Goal: Task Accomplishment & Management: Manage account settings

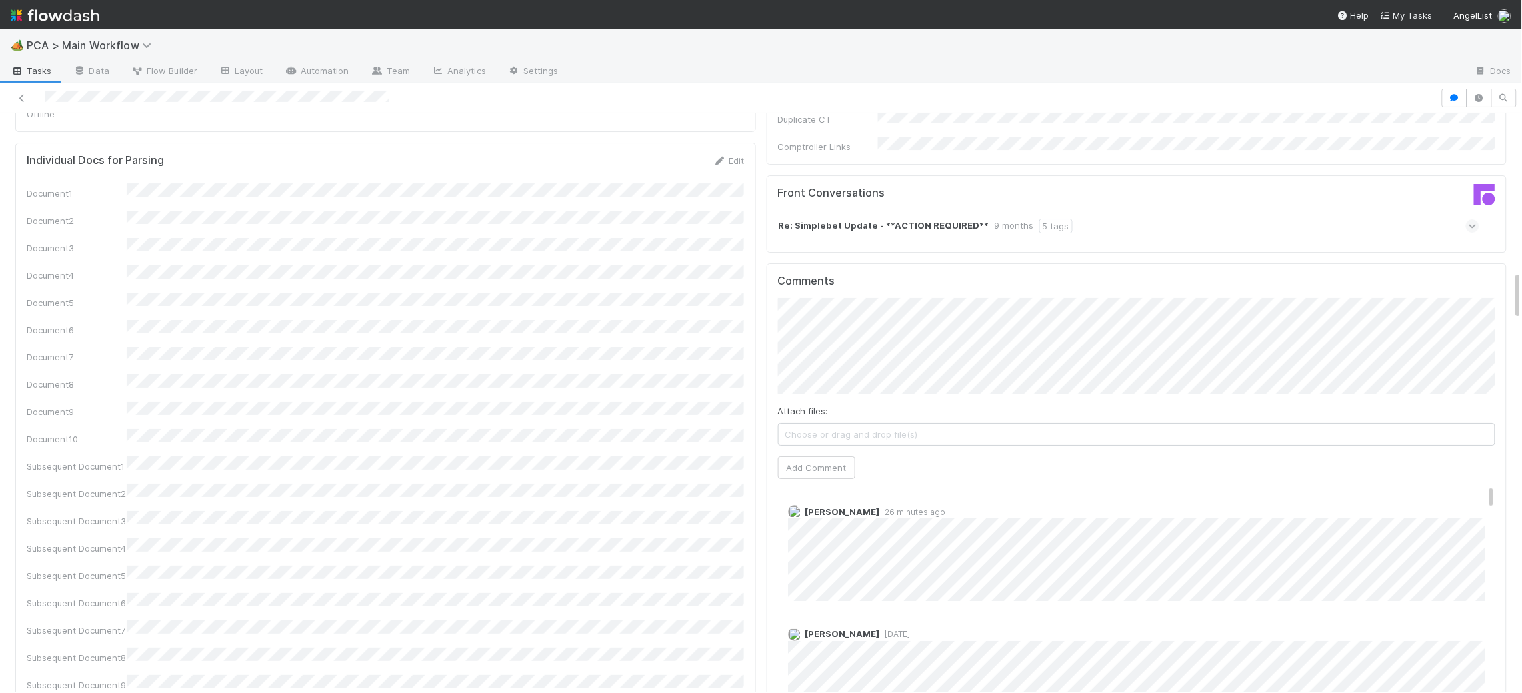
scroll to position [1852, 0]
drag, startPoint x: 860, startPoint y: 313, endPoint x: 973, endPoint y: 411, distance: 149.8
click at [861, 314] on span "Haley Young" at bounding box center [856, 318] width 67 height 11
click at [787, 458] on button "Add Comment" at bounding box center [816, 469] width 77 height 23
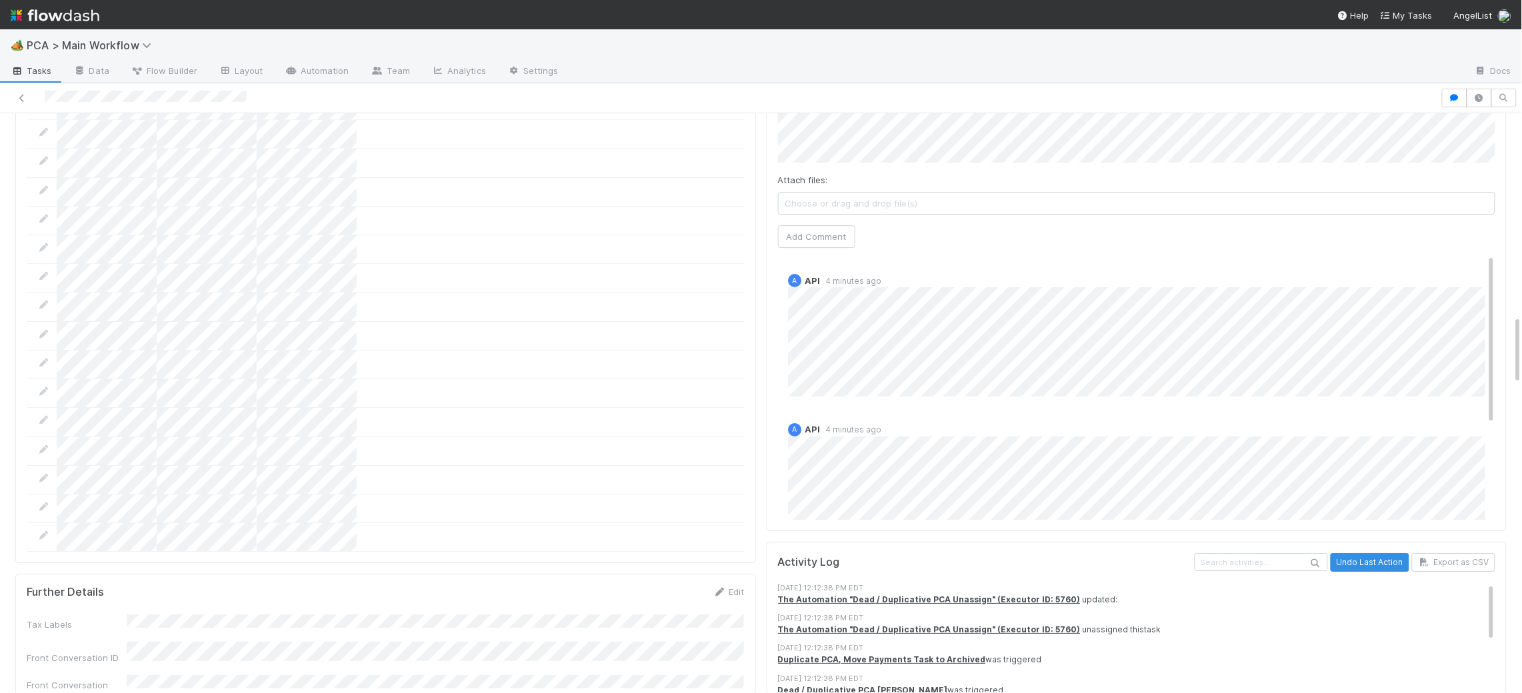
scroll to position [150, 0]
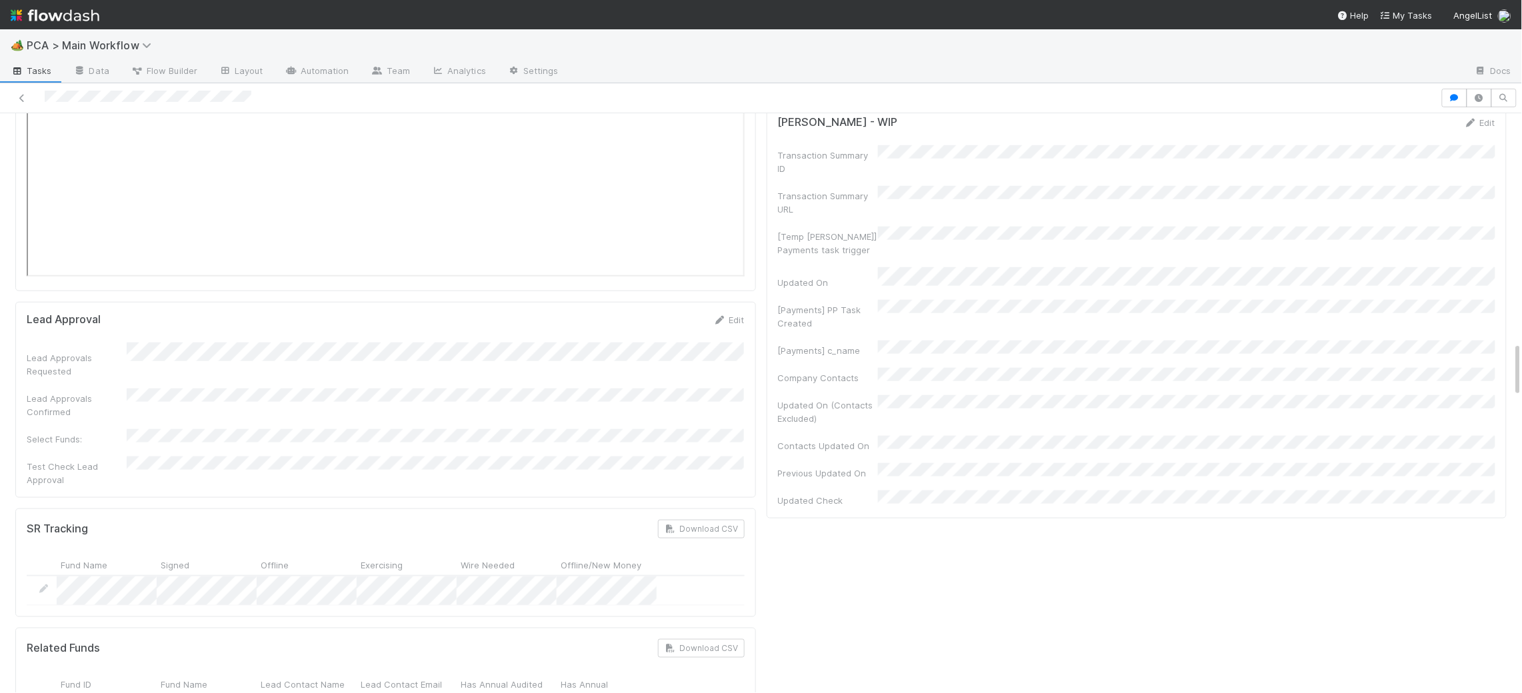
scroll to position [2368, 0]
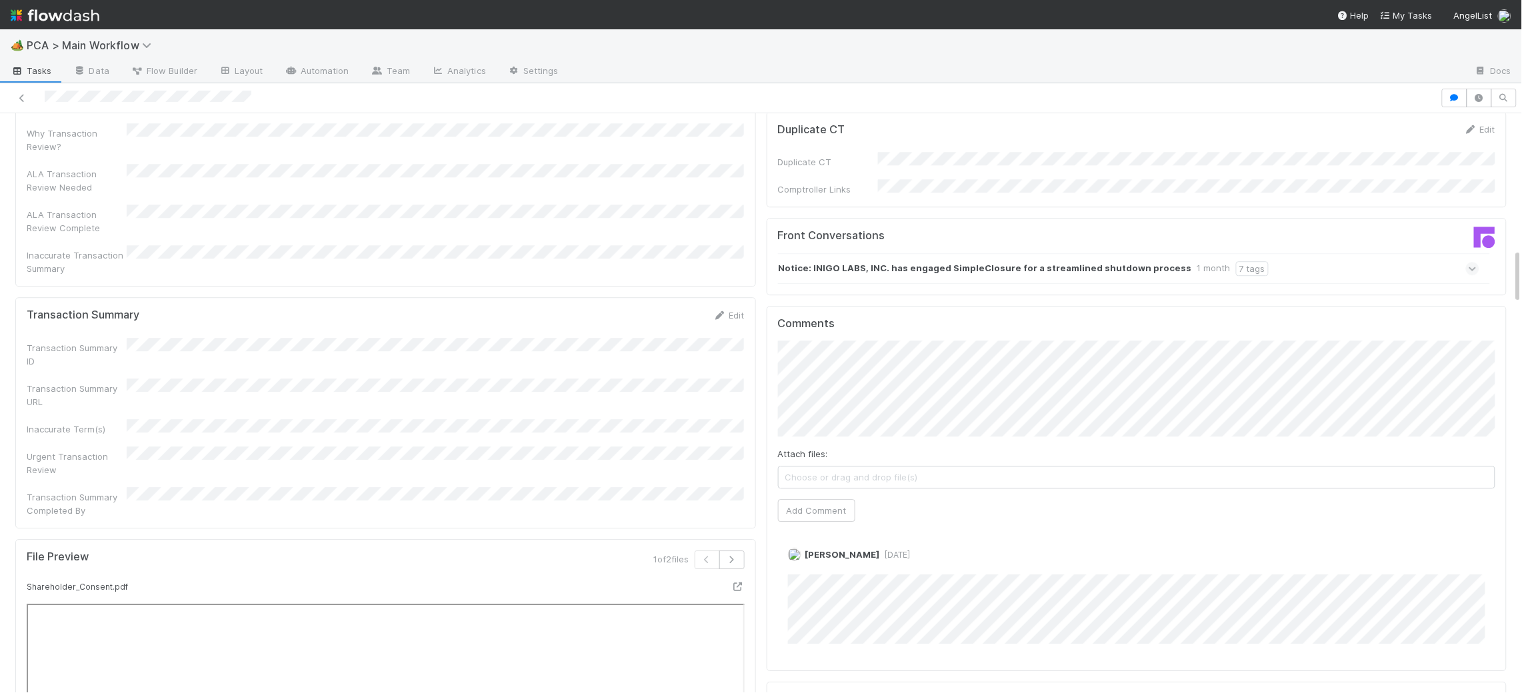
scroll to position [1415, 0]
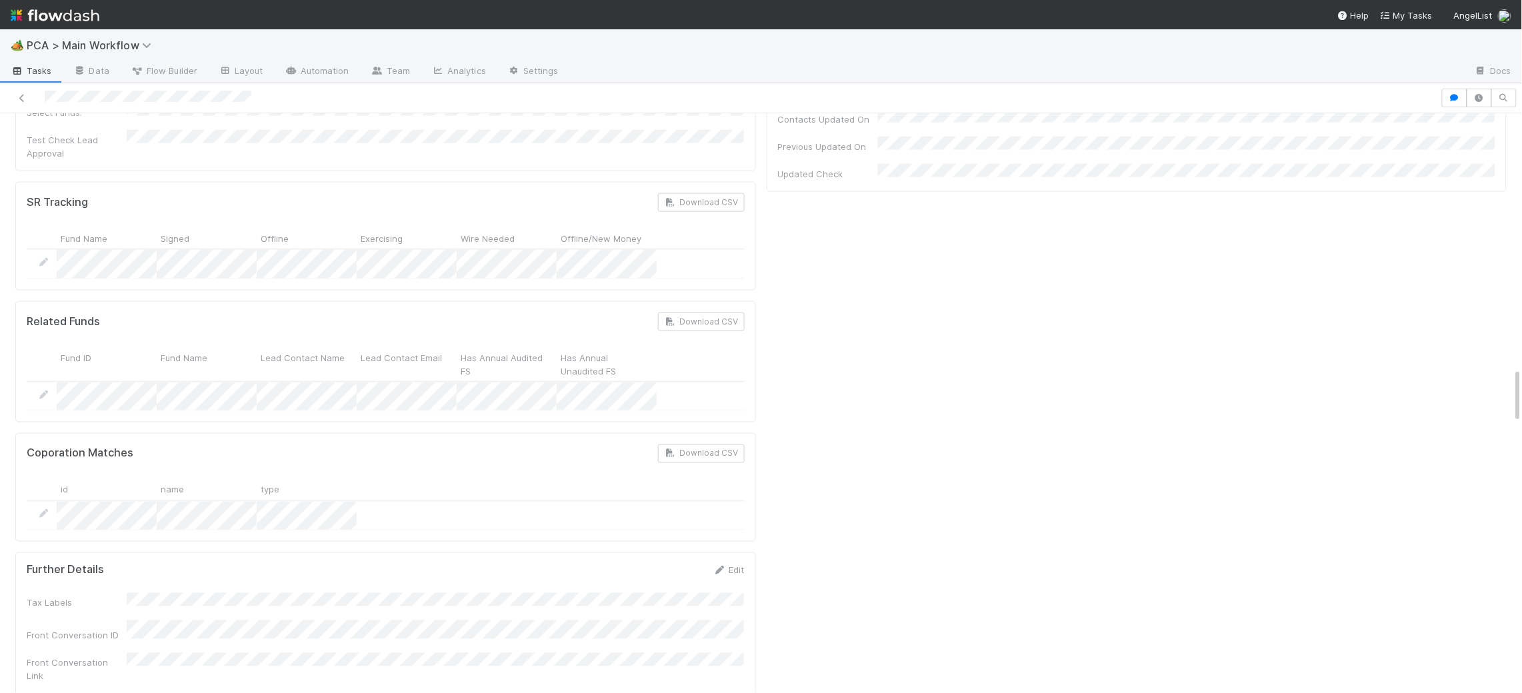
click at [720, 565] on icon at bounding box center [719, 569] width 13 height 9
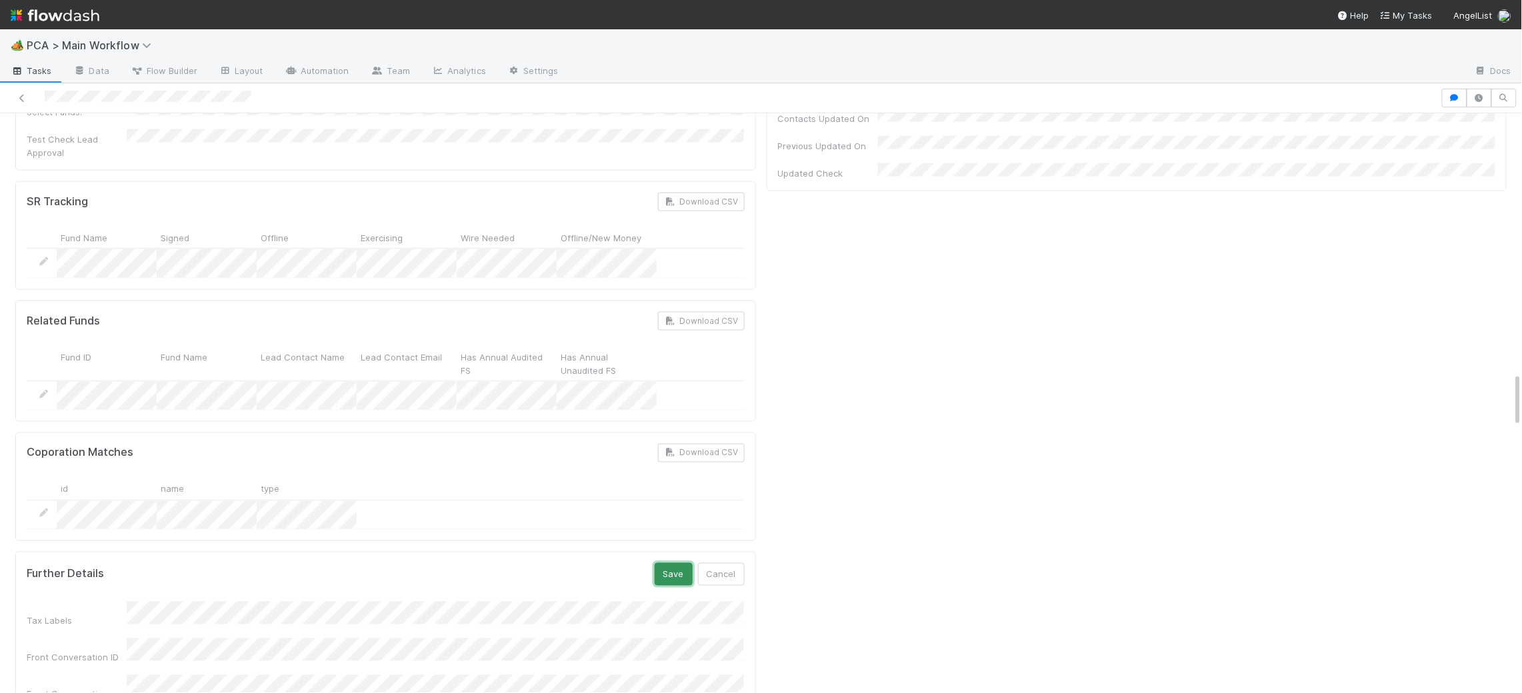
click at [680, 563] on button "Save" at bounding box center [674, 574] width 38 height 23
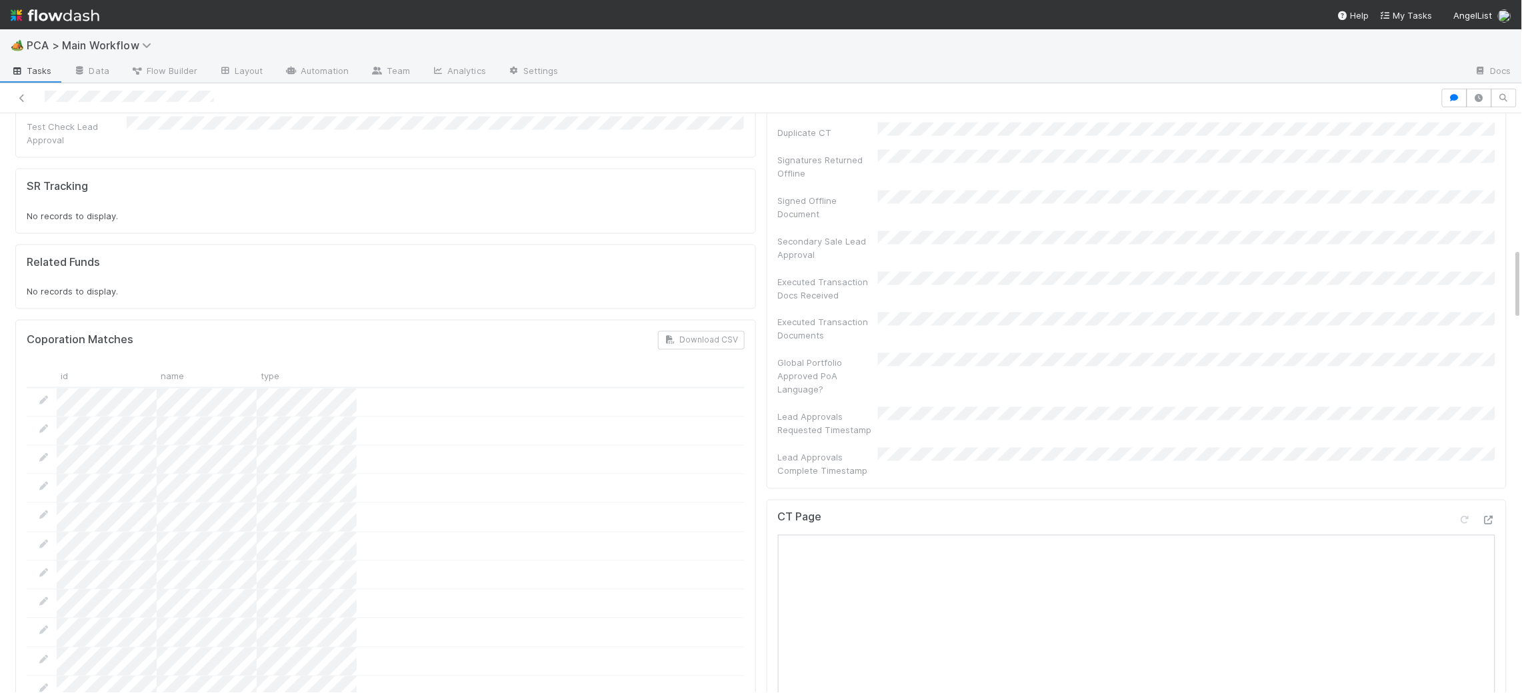
scroll to position [1341, 0]
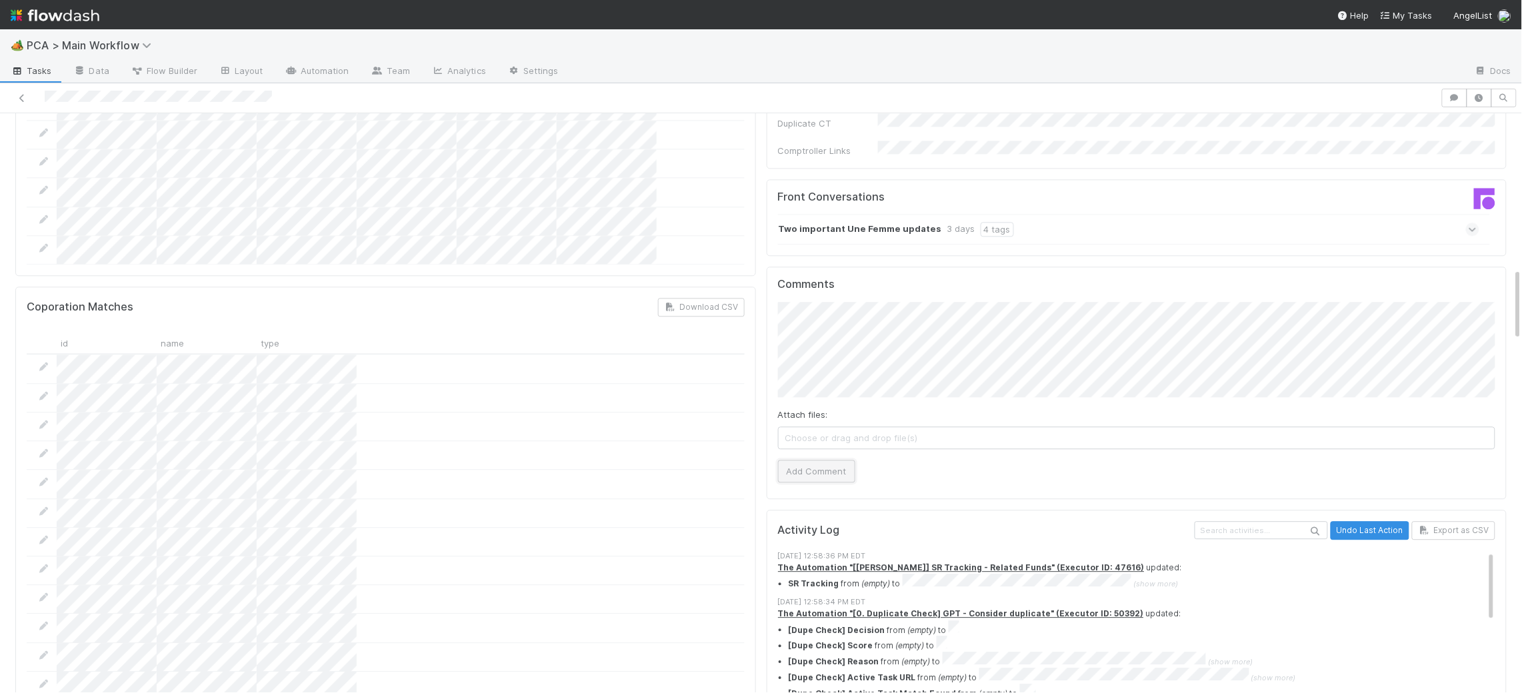
drag, startPoint x: 815, startPoint y: 397, endPoint x: 787, endPoint y: 390, distance: 28.8
click at [815, 460] on button "Add Comment" at bounding box center [816, 471] width 77 height 23
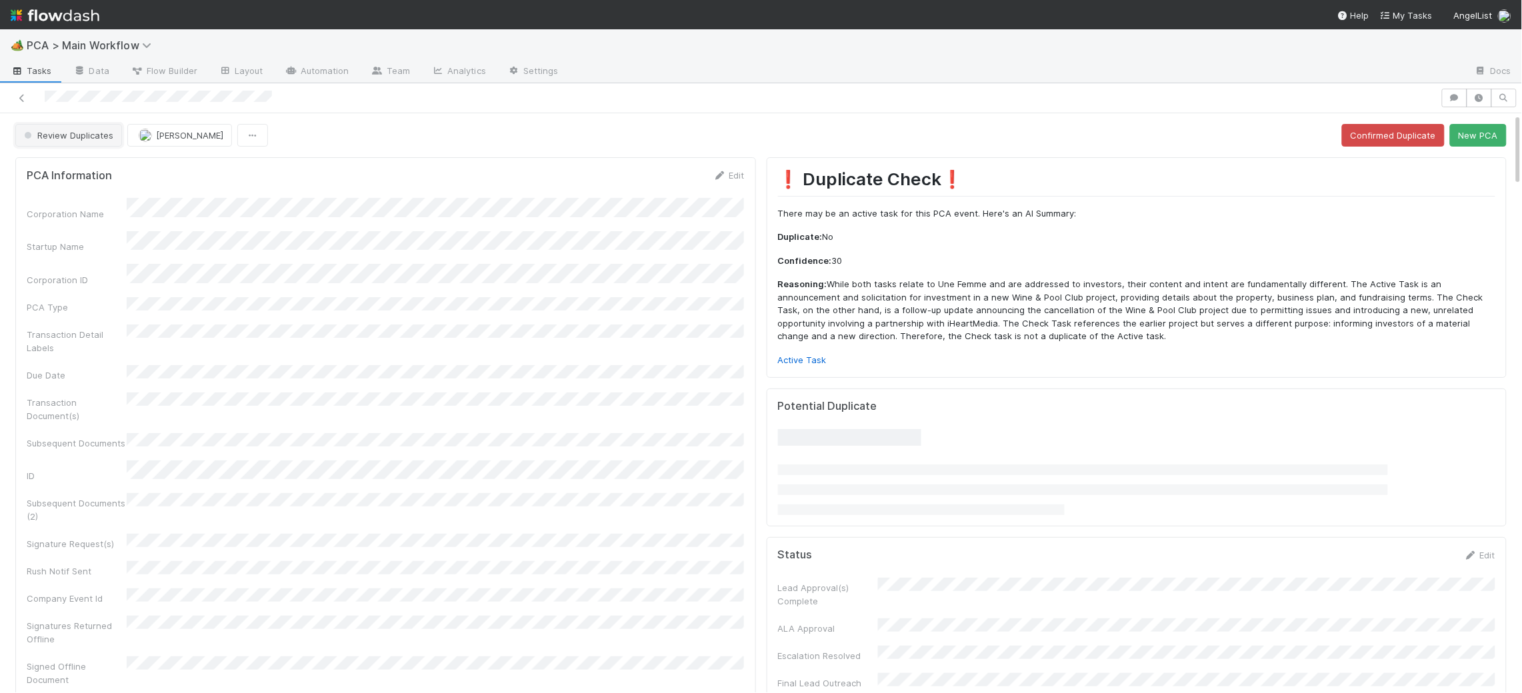
click at [69, 136] on span "Review Duplicates" at bounding box center [67, 135] width 92 height 11
click at [73, 171] on span "Duplicate / Dead PCAs" at bounding box center [74, 169] width 111 height 11
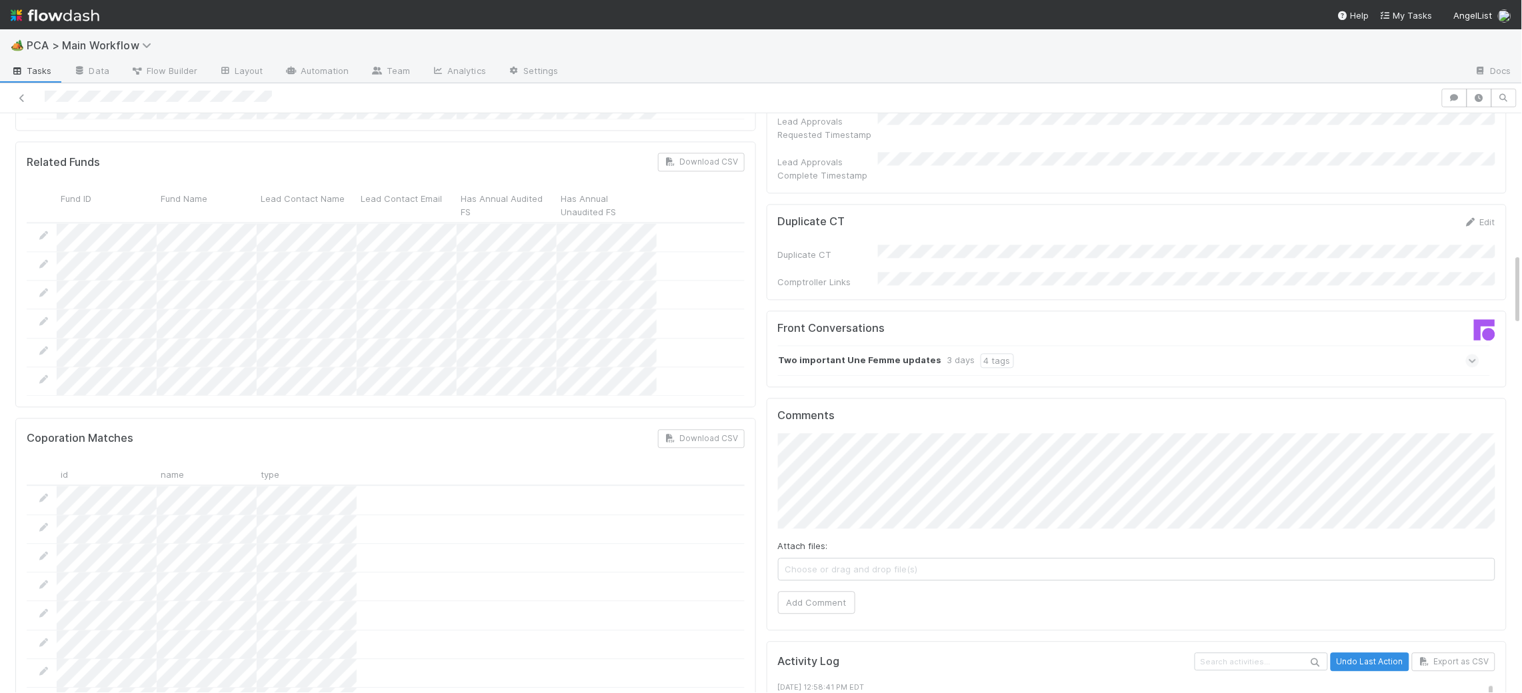
scroll to position [1128, 0]
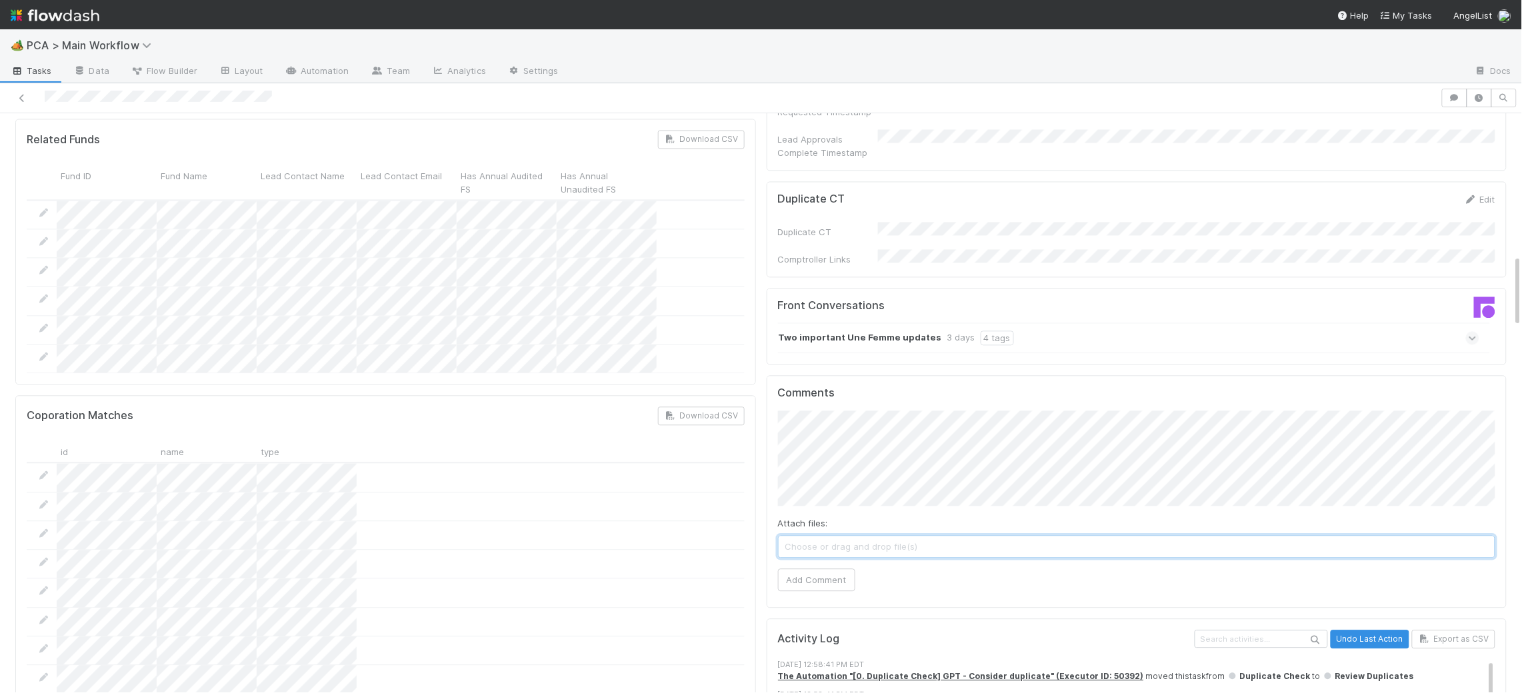
drag, startPoint x: 833, startPoint y: 463, endPoint x: 842, endPoint y: 448, distance: 17.6
click at [833, 517] on div "Attach files: Choose or drag and drop file(s)" at bounding box center [1137, 537] width 718 height 41
drag, startPoint x: 814, startPoint y: 500, endPoint x: 635, endPoint y: 440, distance: 188.5
click at [813, 569] on button "Add Comment" at bounding box center [816, 580] width 77 height 23
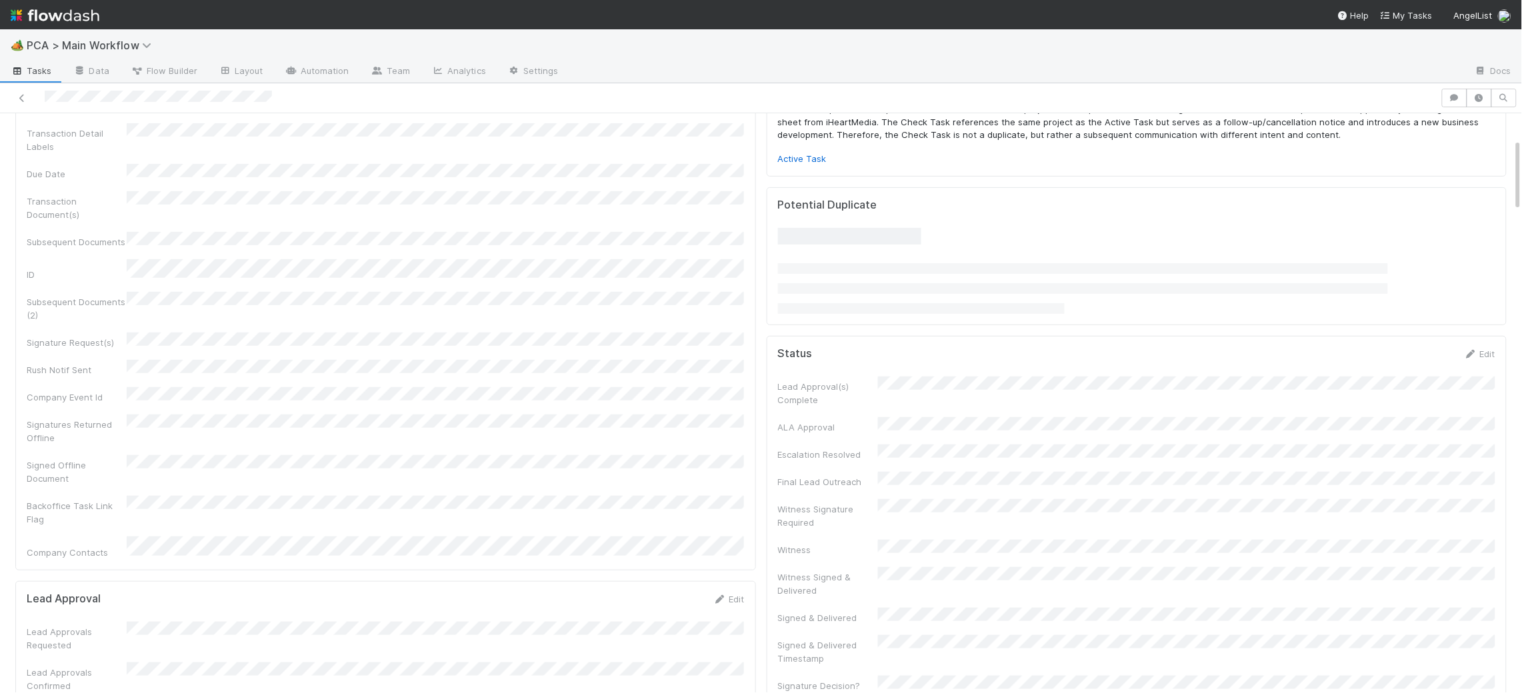
scroll to position [0, 0]
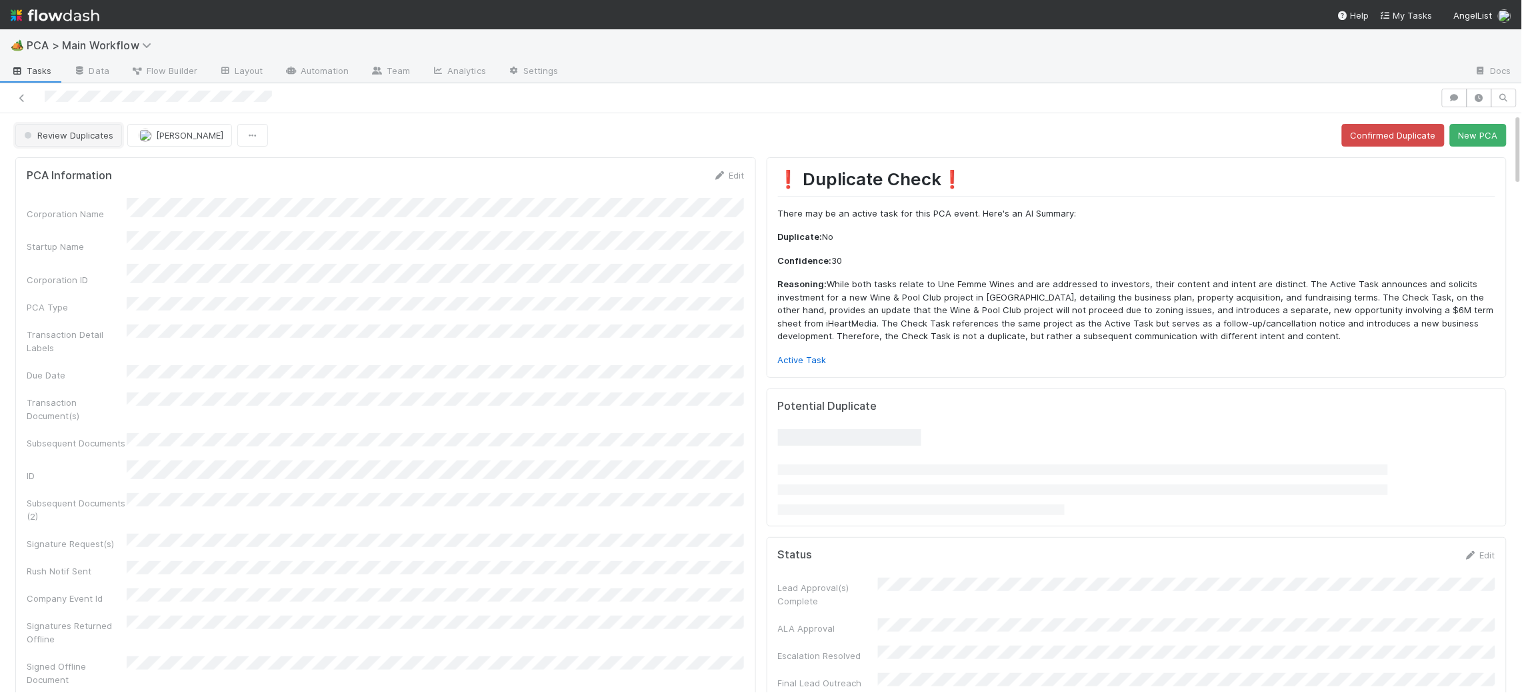
click at [81, 141] on button "Review Duplicates" at bounding box center [68, 135] width 107 height 23
drag, startPoint x: 77, startPoint y: 175, endPoint x: 2, endPoint y: 217, distance: 86.6
click at [77, 175] on div "Duplicate / Dead PCAs" at bounding box center [105, 169] width 188 height 24
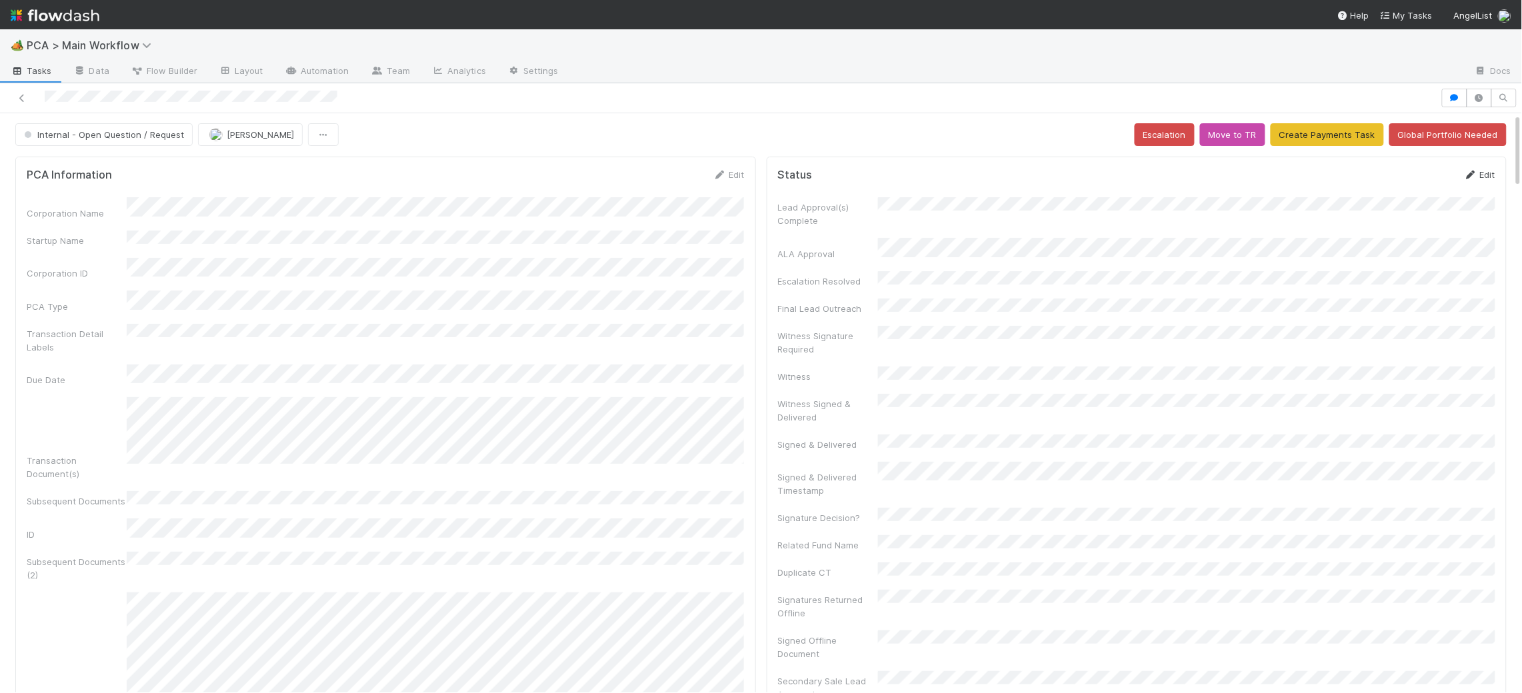
click at [1473, 178] on icon at bounding box center [1470, 175] width 13 height 9
click at [1428, 202] on form "Status Save Cancel Lead Approval(s) Complete ALA Approval Escalation Resolved F…" at bounding box center [1137, 590] width 718 height 843
click at [1425, 189] on button "Save" at bounding box center [1424, 180] width 38 height 23
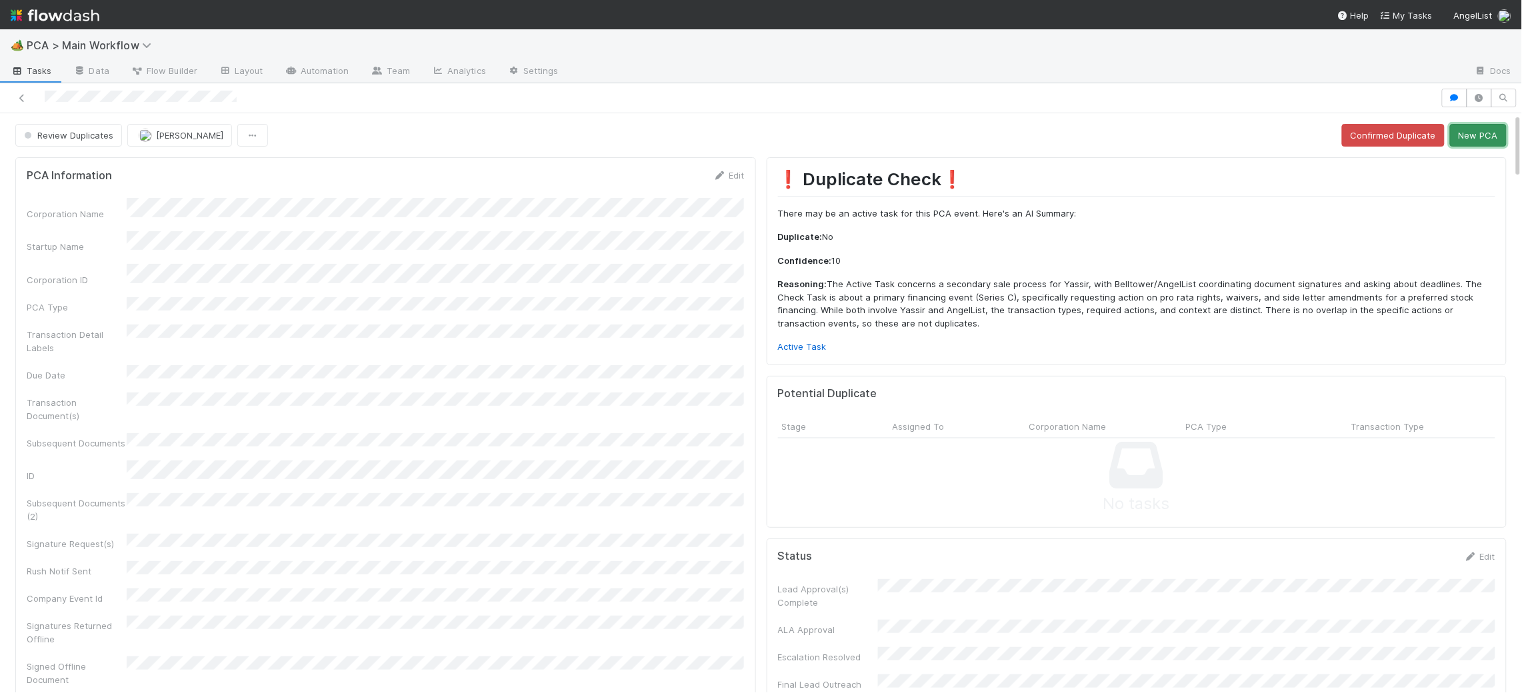
click at [1493, 139] on button "New PCA" at bounding box center [1478, 135] width 57 height 23
click at [813, 353] on p "Active Task" at bounding box center [1137, 347] width 718 height 13
click at [819, 346] on link "Active Task" at bounding box center [802, 346] width 49 height 11
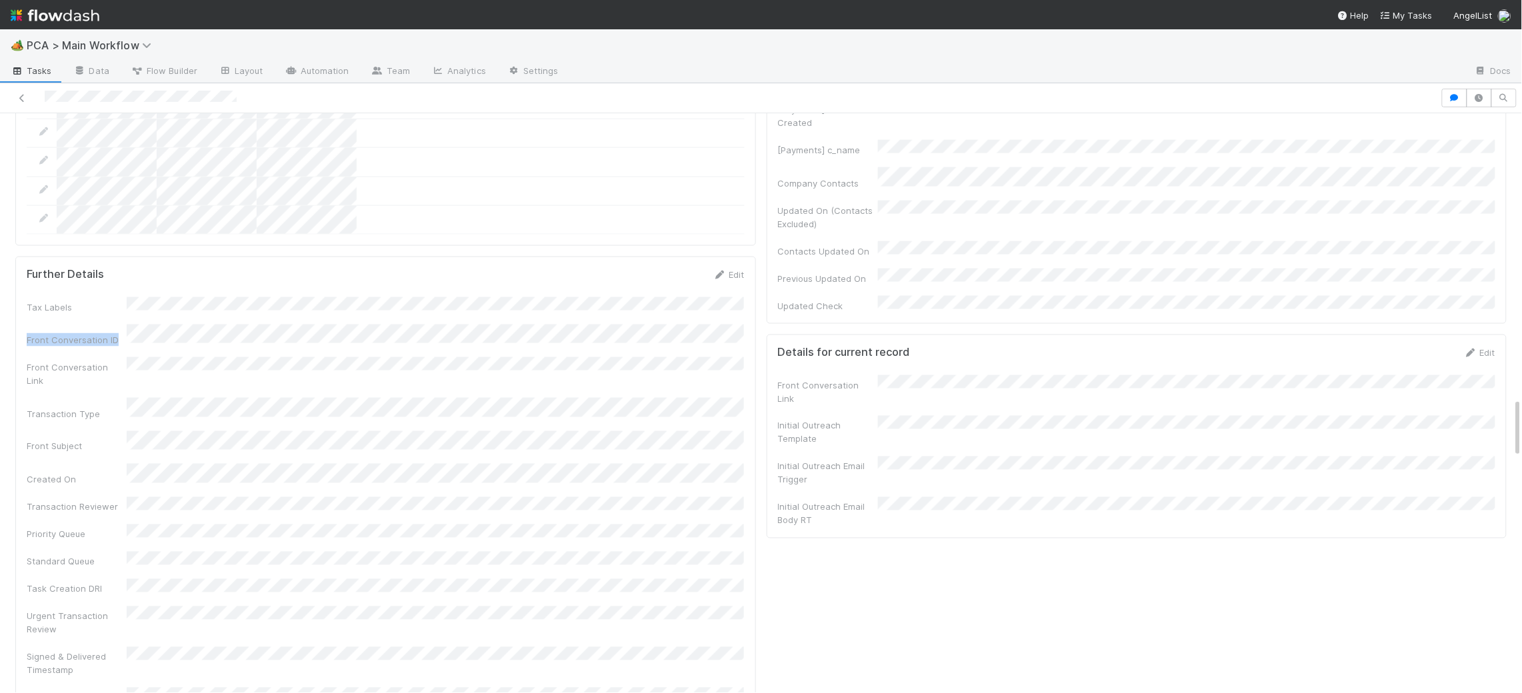
click at [690, 297] on div "Tax Labels Front Conversation ID Front Conversation Link Transaction Type Front…" at bounding box center [386, 507] width 718 height 421
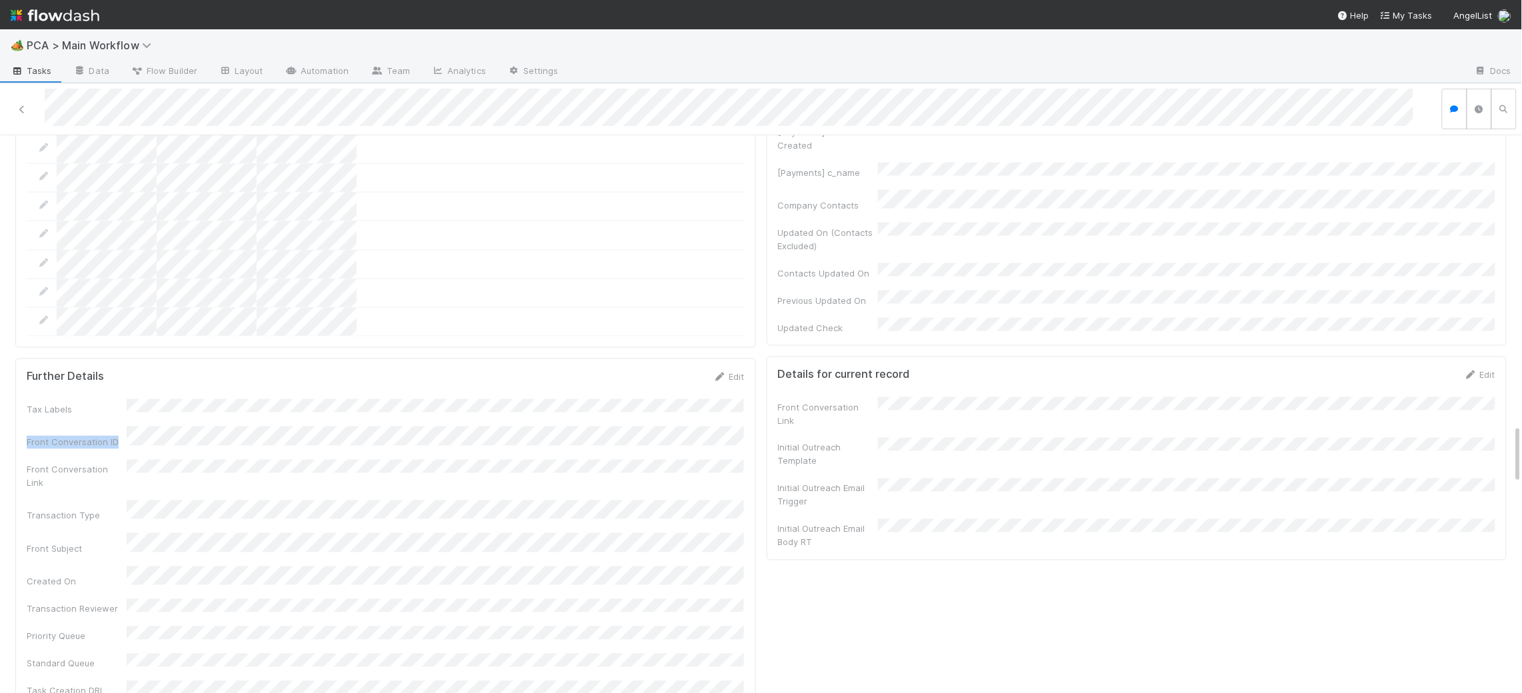
scroll to position [2820, 0]
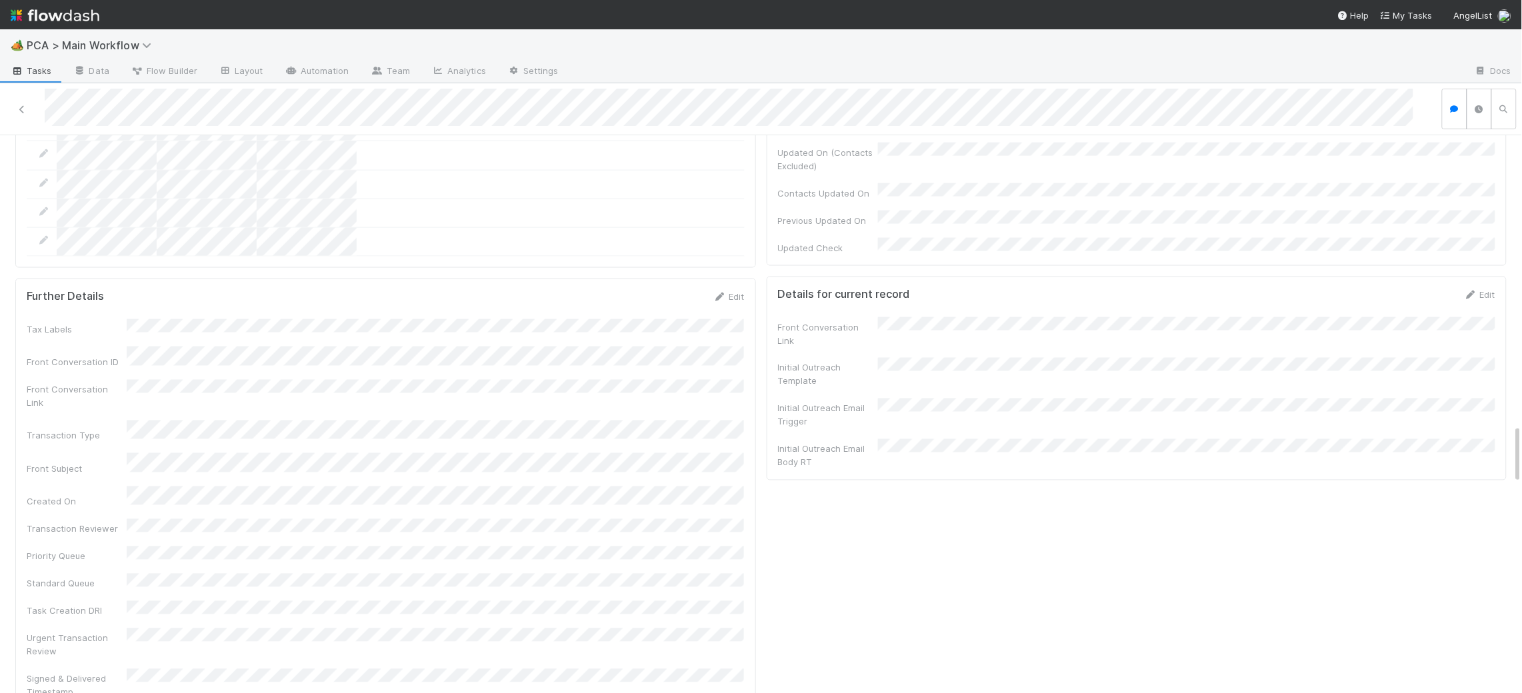
drag, startPoint x: 717, startPoint y: 217, endPoint x: 683, endPoint y: 235, distance: 37.9
click at [717, 217] on div "PCA Information Edit Corporation Name Startup Name Corporation ID PCA Type Tran…" at bounding box center [385, 246] width 751 height 5783
click at [717, 291] on link "Edit" at bounding box center [728, 296] width 31 height 11
click at [681, 290] on button "Save" at bounding box center [674, 301] width 38 height 23
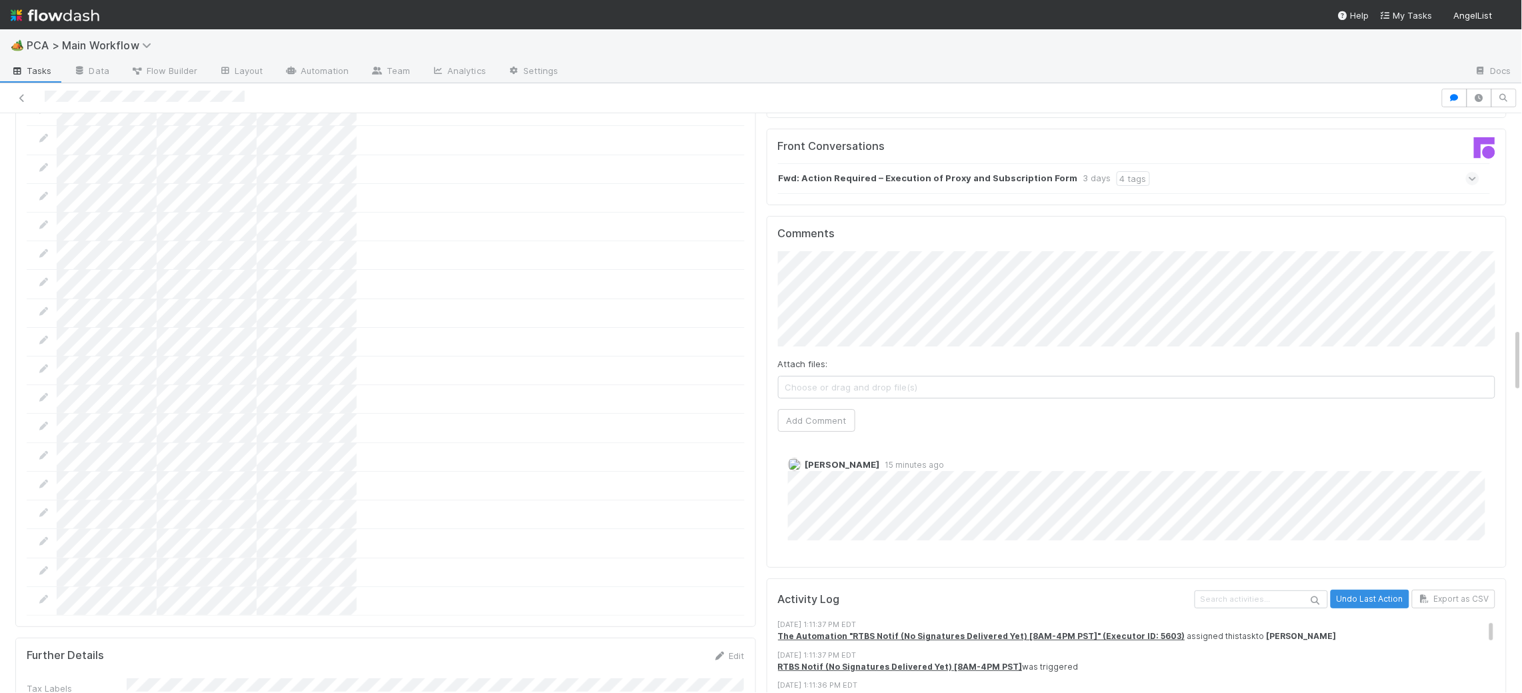
scroll to position [1930, 0]
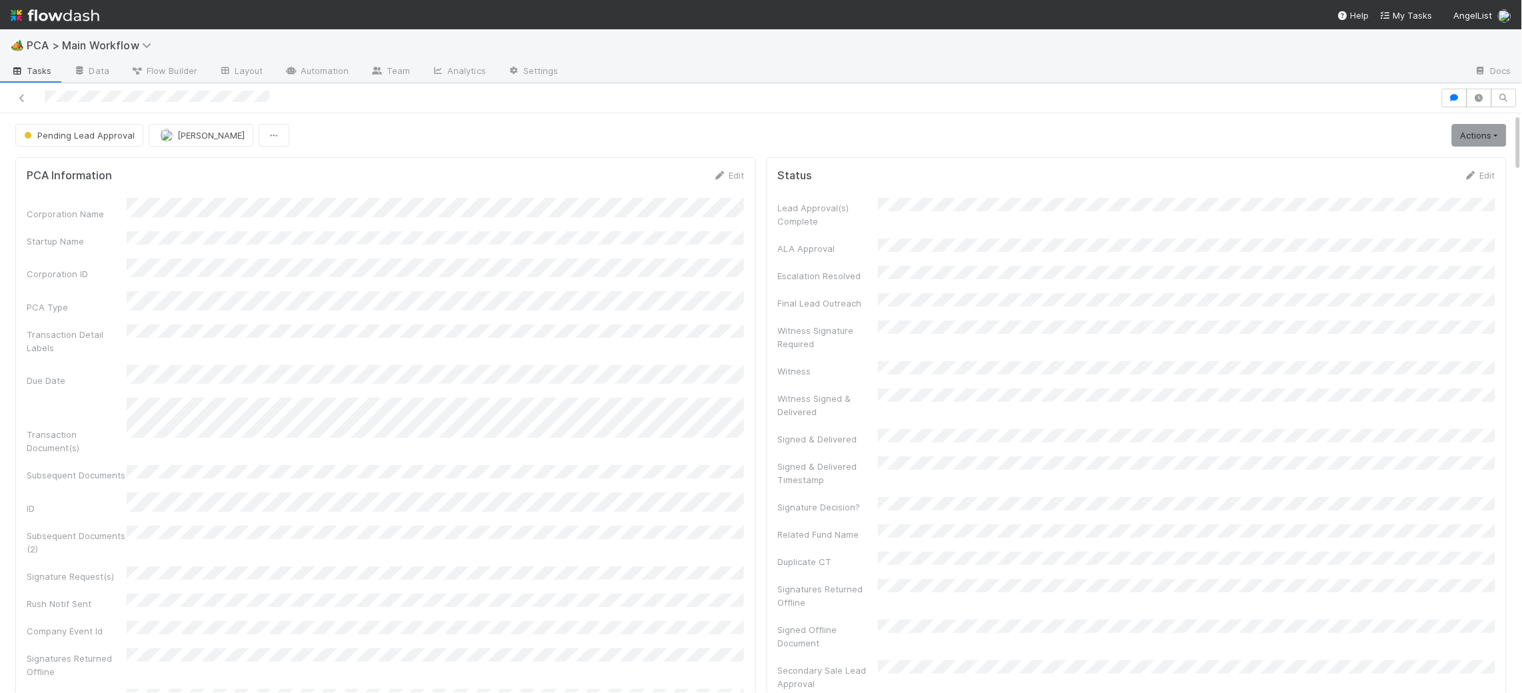
click at [720, 175] on icon at bounding box center [719, 175] width 13 height 9
click at [666, 175] on button "Save" at bounding box center [674, 180] width 38 height 23
click at [86, 137] on span "Pending Lead Approval" at bounding box center [77, 135] width 113 height 11
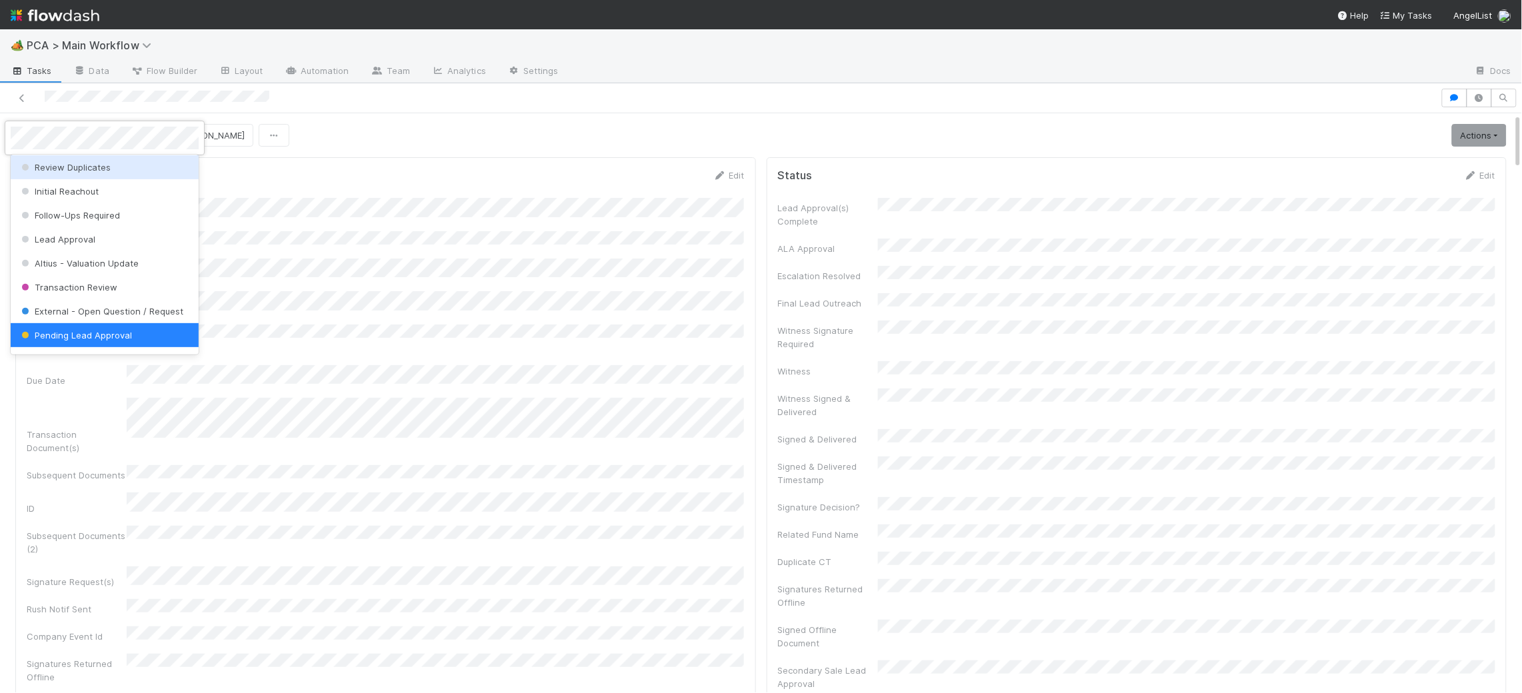
click at [344, 178] on div at bounding box center [761, 346] width 1522 height 693
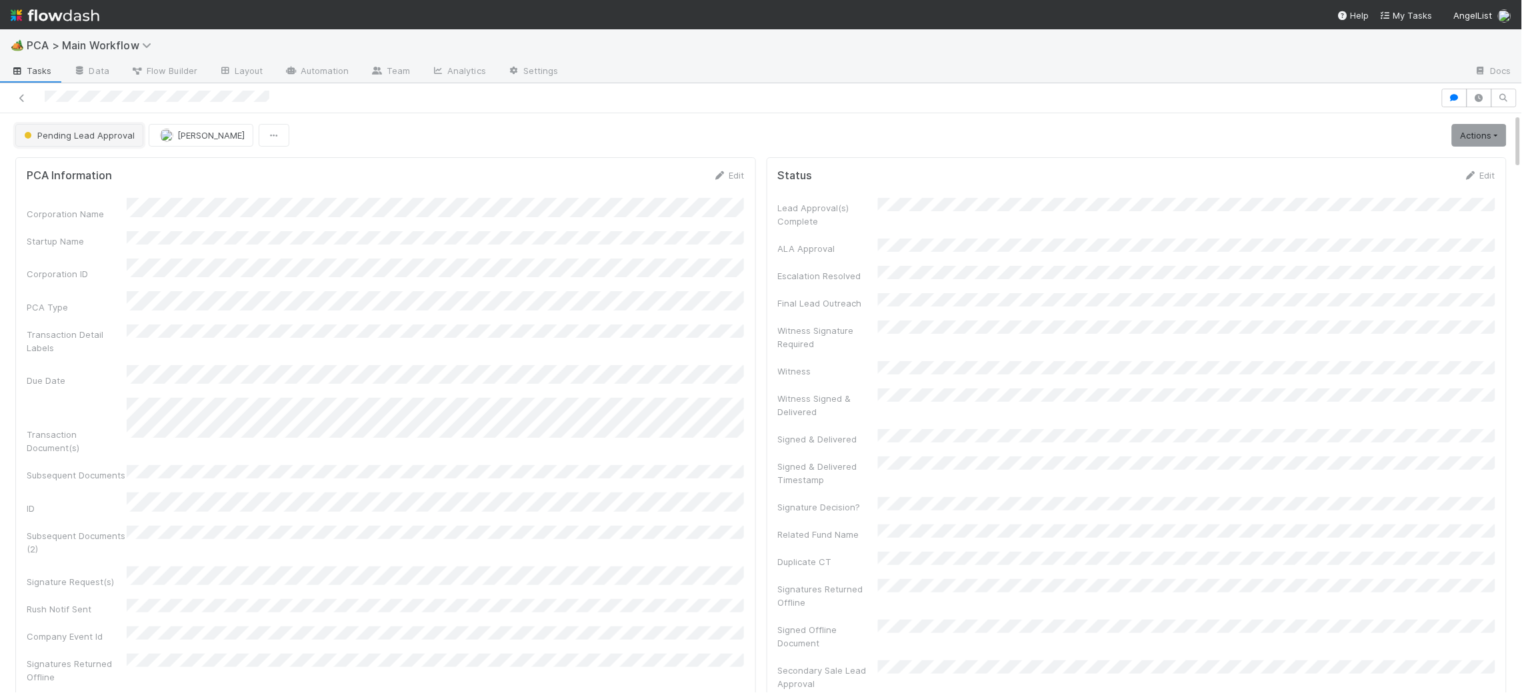
click at [91, 130] on span "Pending Lead Approval" at bounding box center [77, 135] width 113 height 11
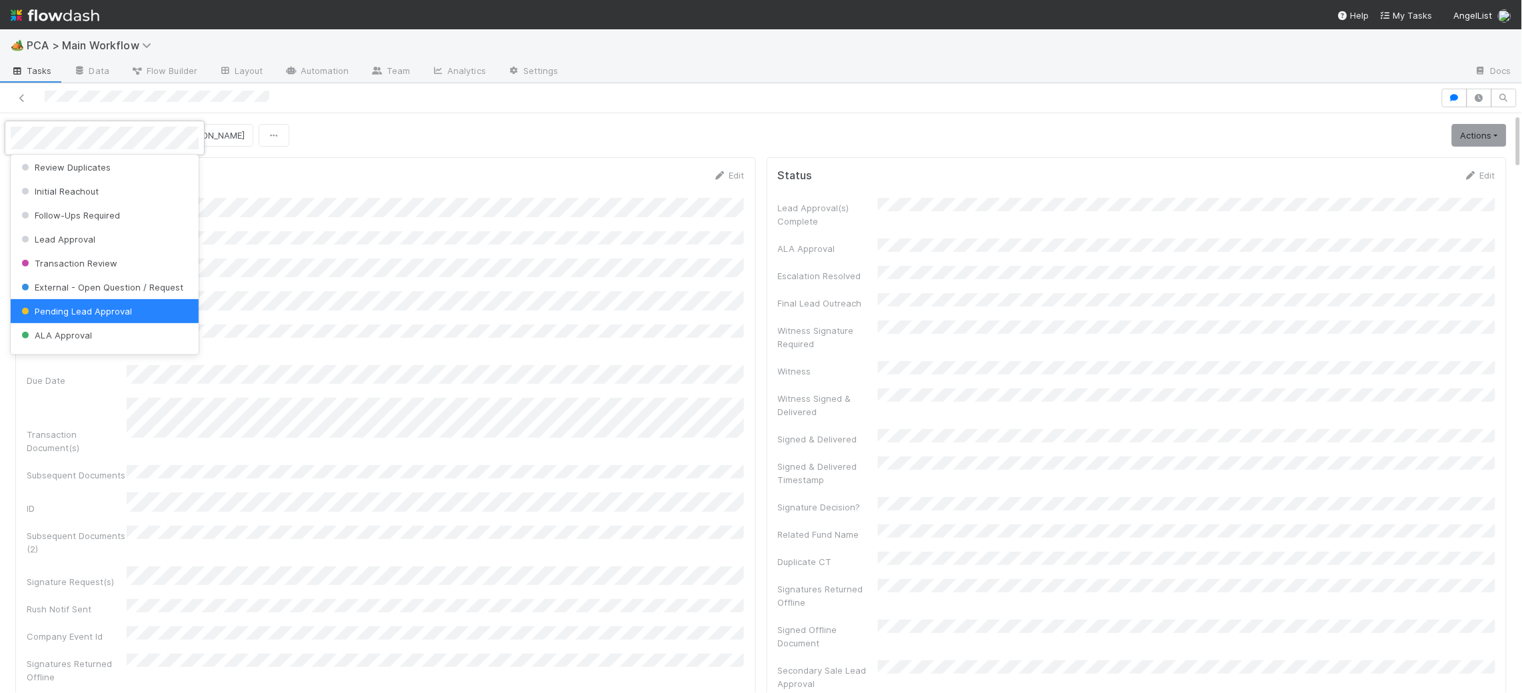
scroll to position [0, 0]
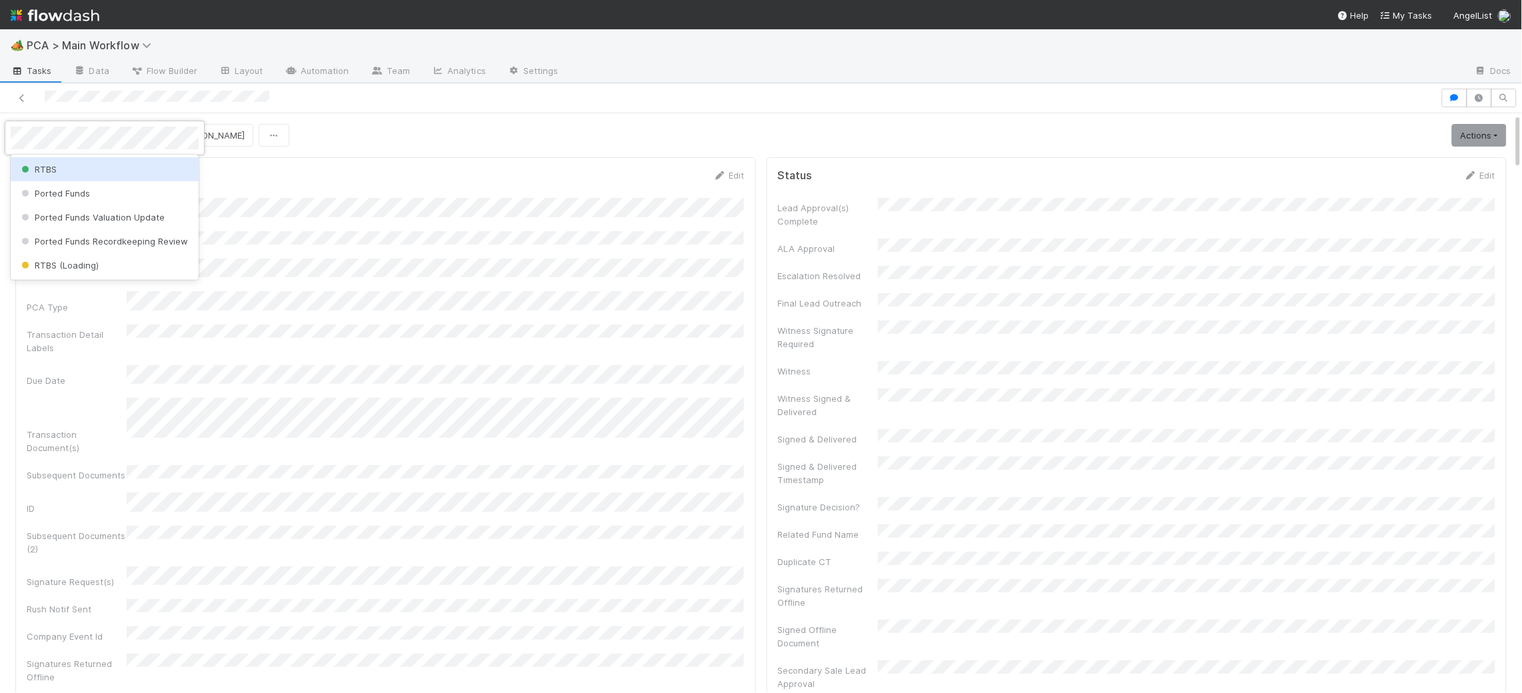
drag, startPoint x: 66, startPoint y: 164, endPoint x: 516, endPoint y: 341, distance: 483.4
click at [78, 163] on div "RTBS" at bounding box center [105, 169] width 188 height 24
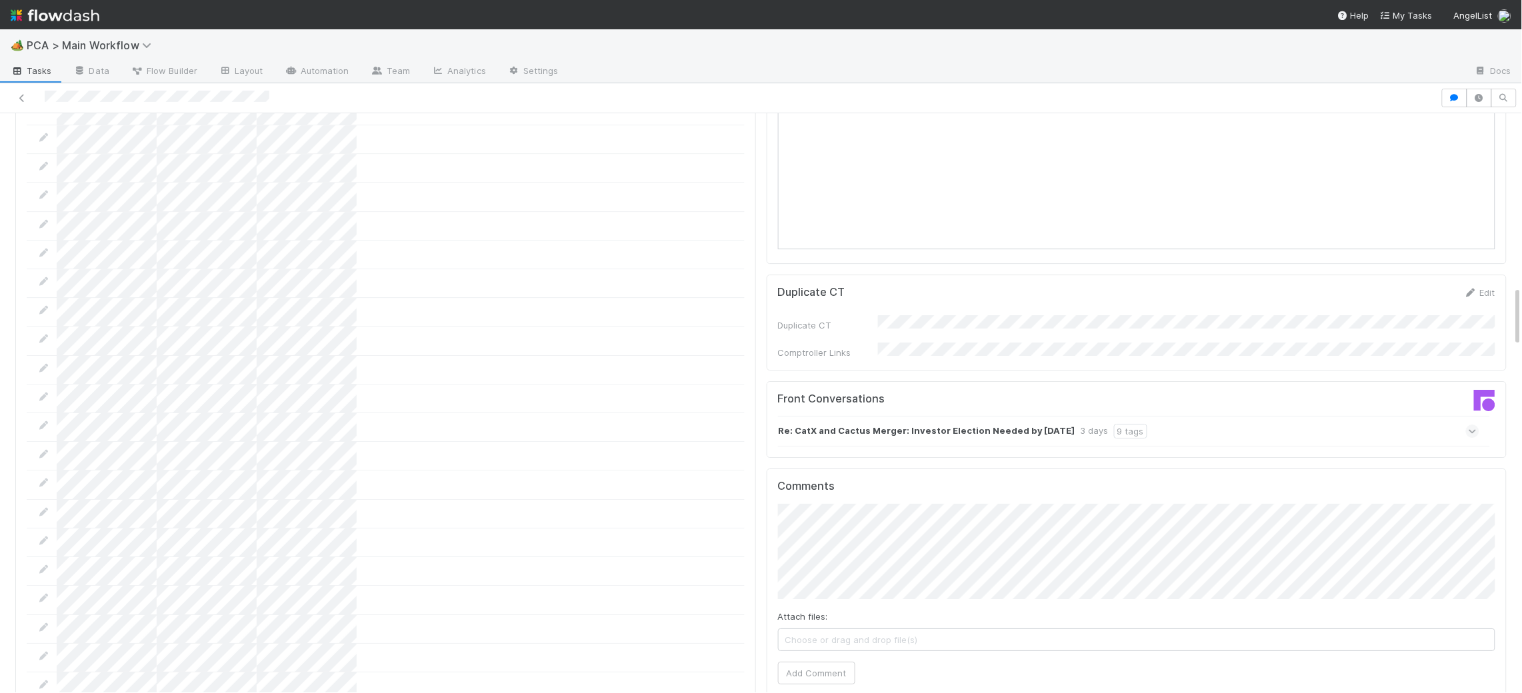
scroll to position [1745, 0]
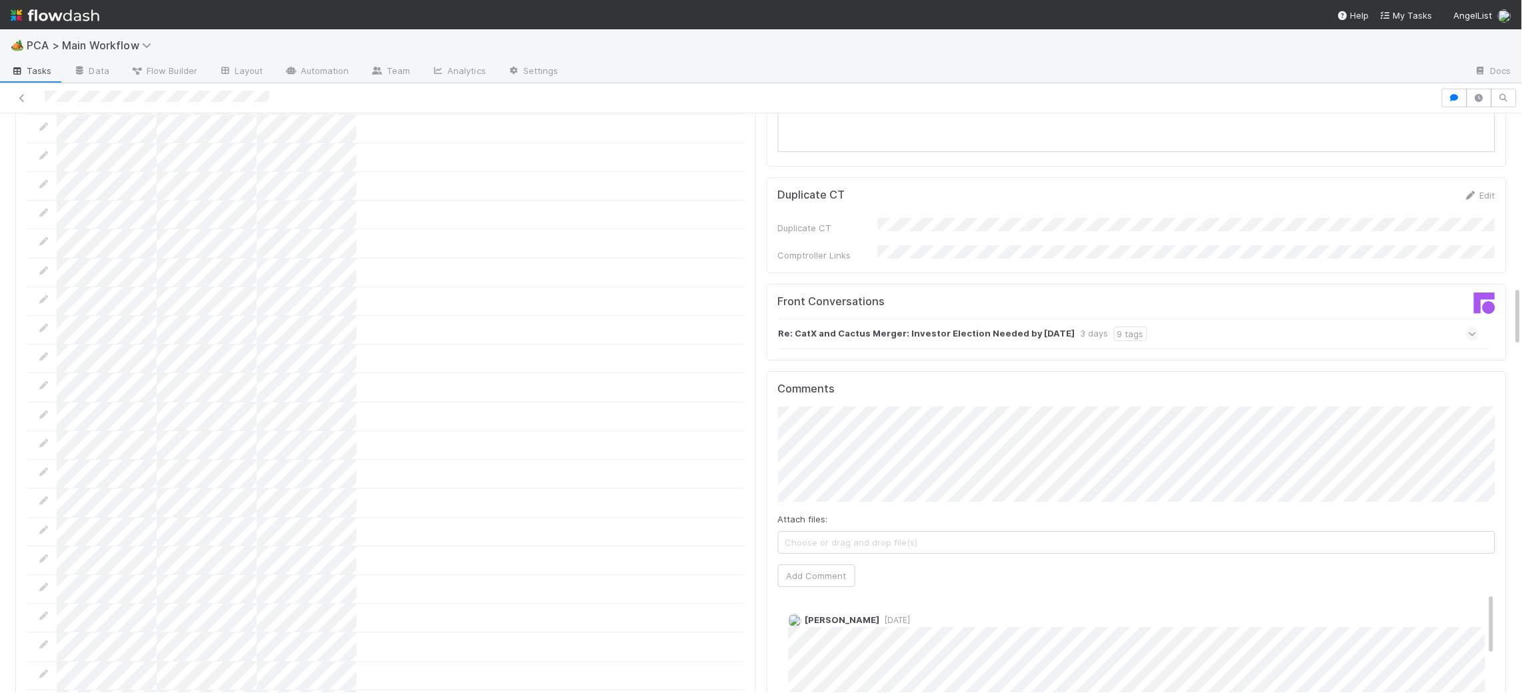
click at [705, 518] on div at bounding box center [386, 532] width 718 height 29
click at [802, 565] on button "Add Comment" at bounding box center [816, 576] width 77 height 23
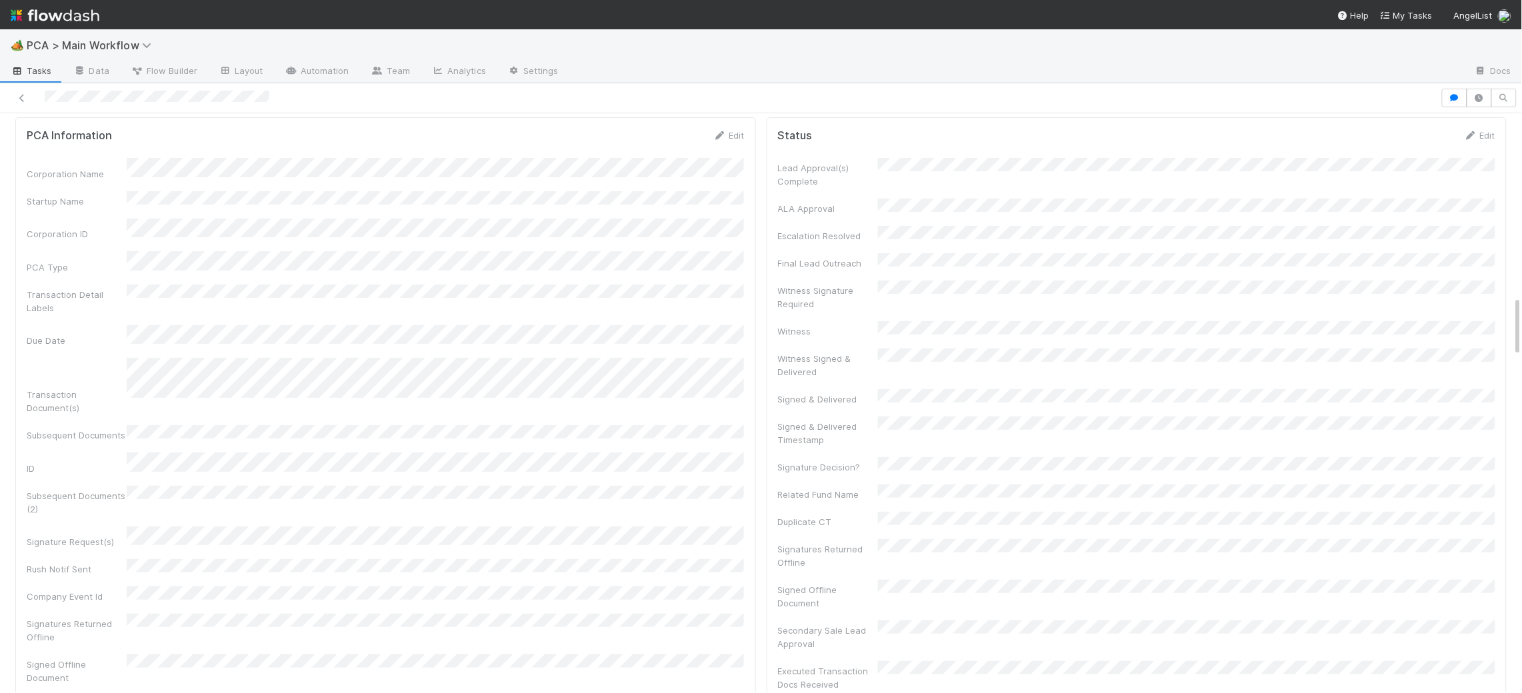
scroll to position [0, 0]
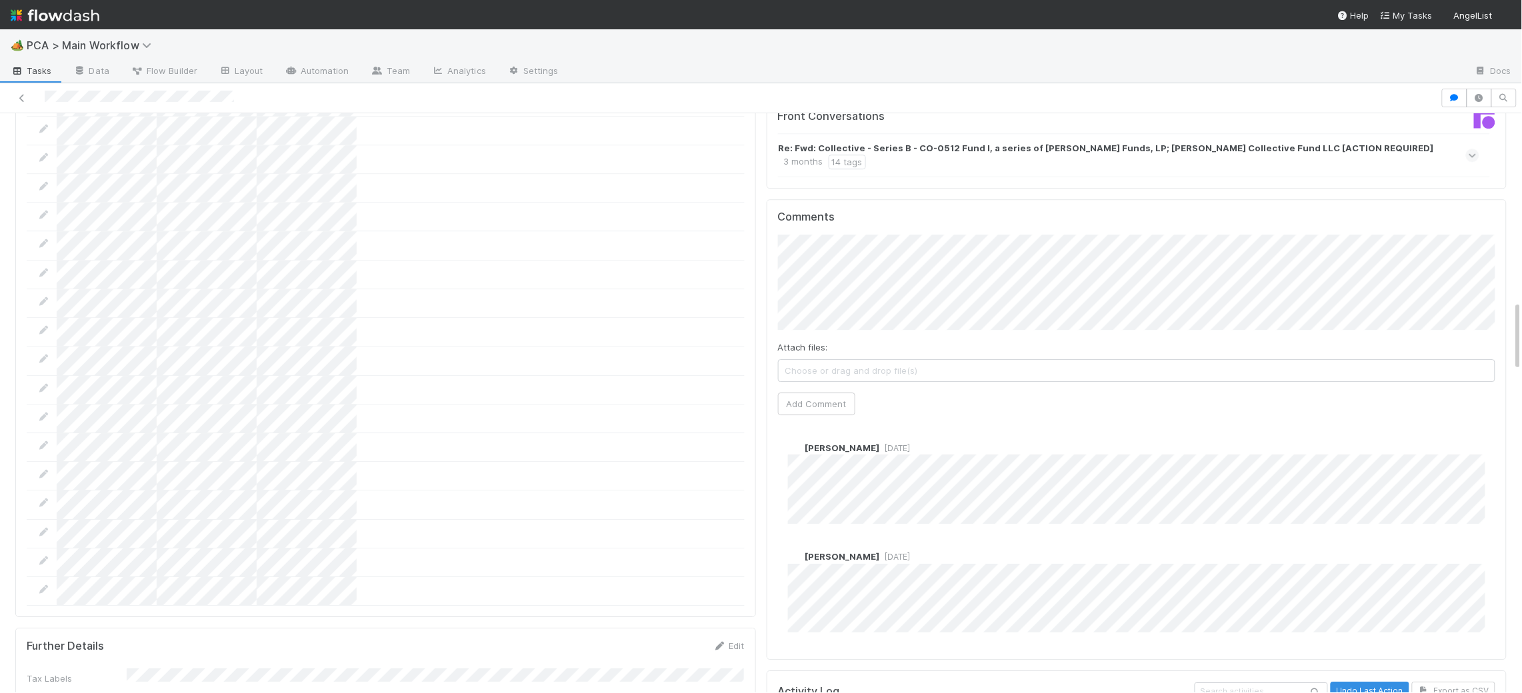
scroll to position [1533, 0]
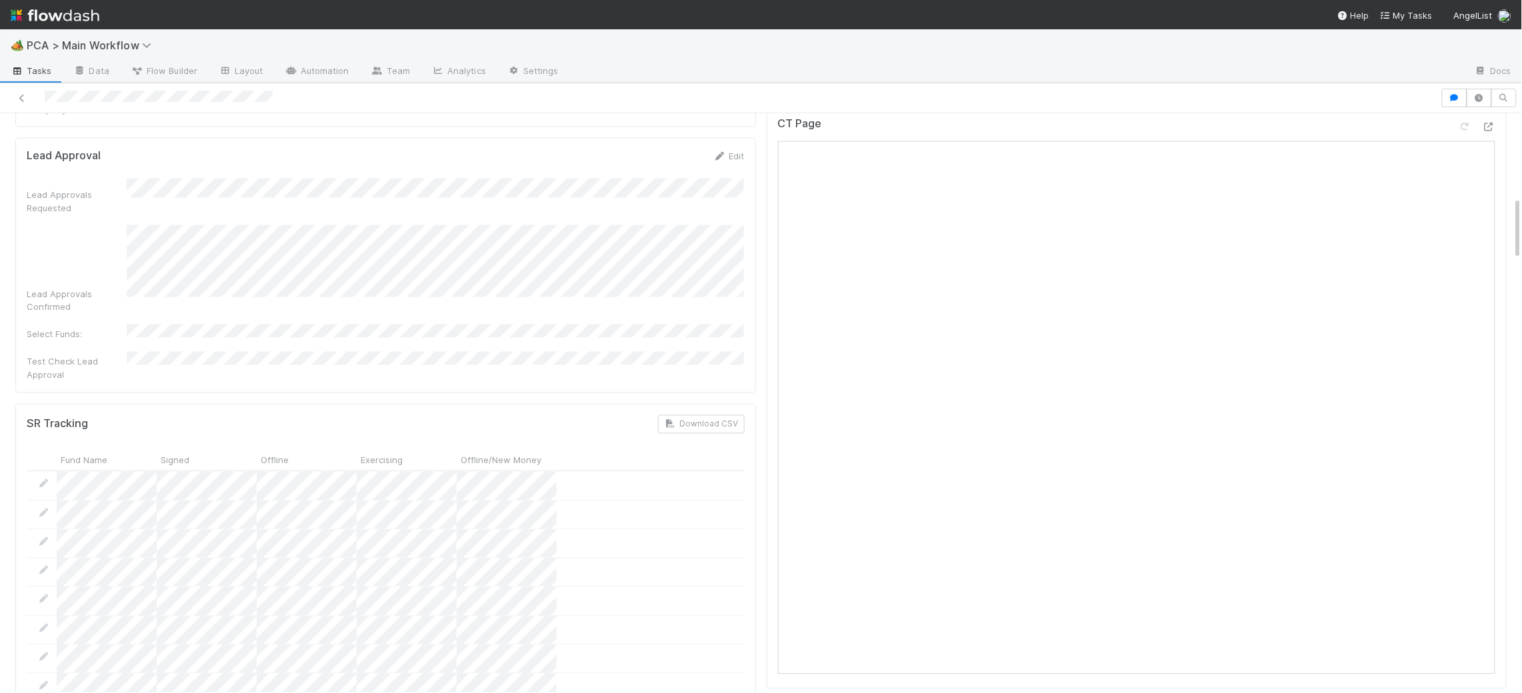
scroll to position [754, 0]
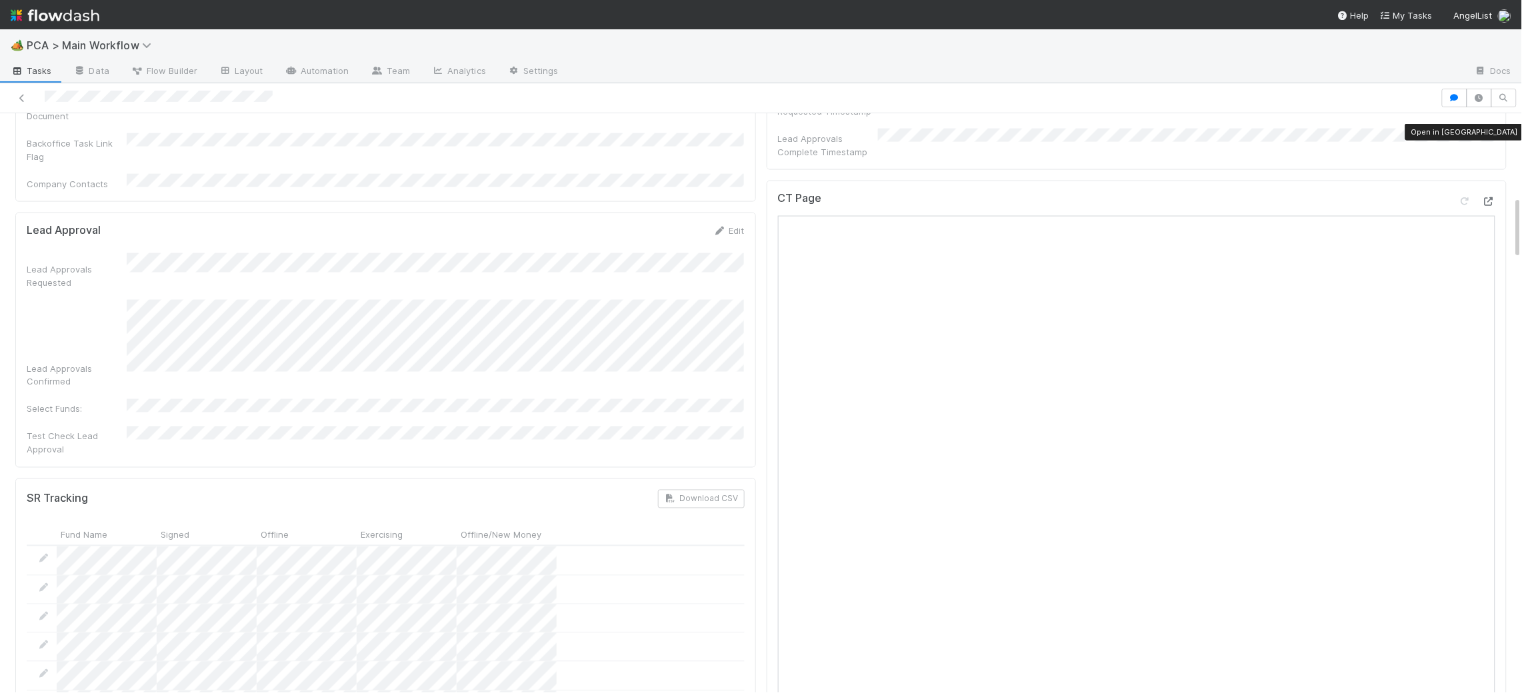
click at [1490, 197] on icon at bounding box center [1488, 201] width 13 height 9
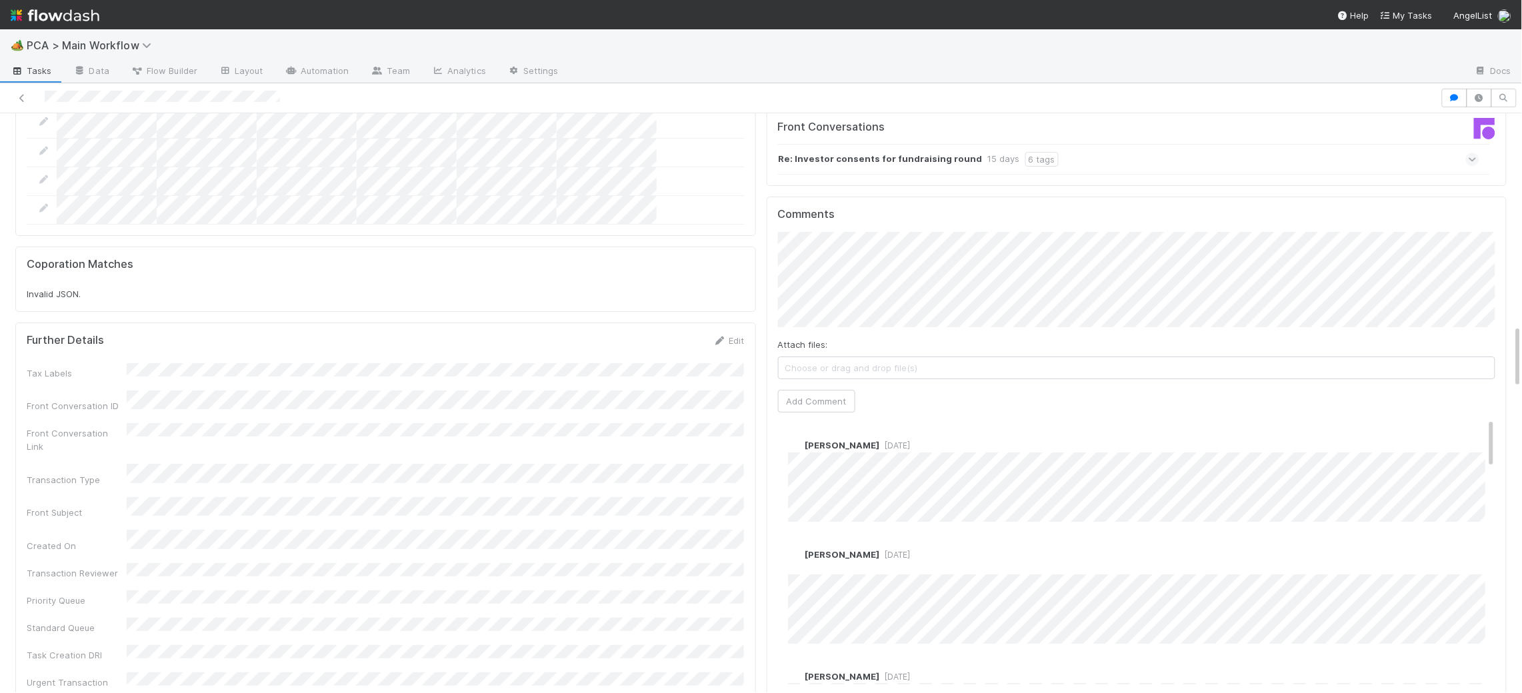
scroll to position [1921, 0]
click at [831, 389] on button "Add Comment" at bounding box center [816, 400] width 77 height 23
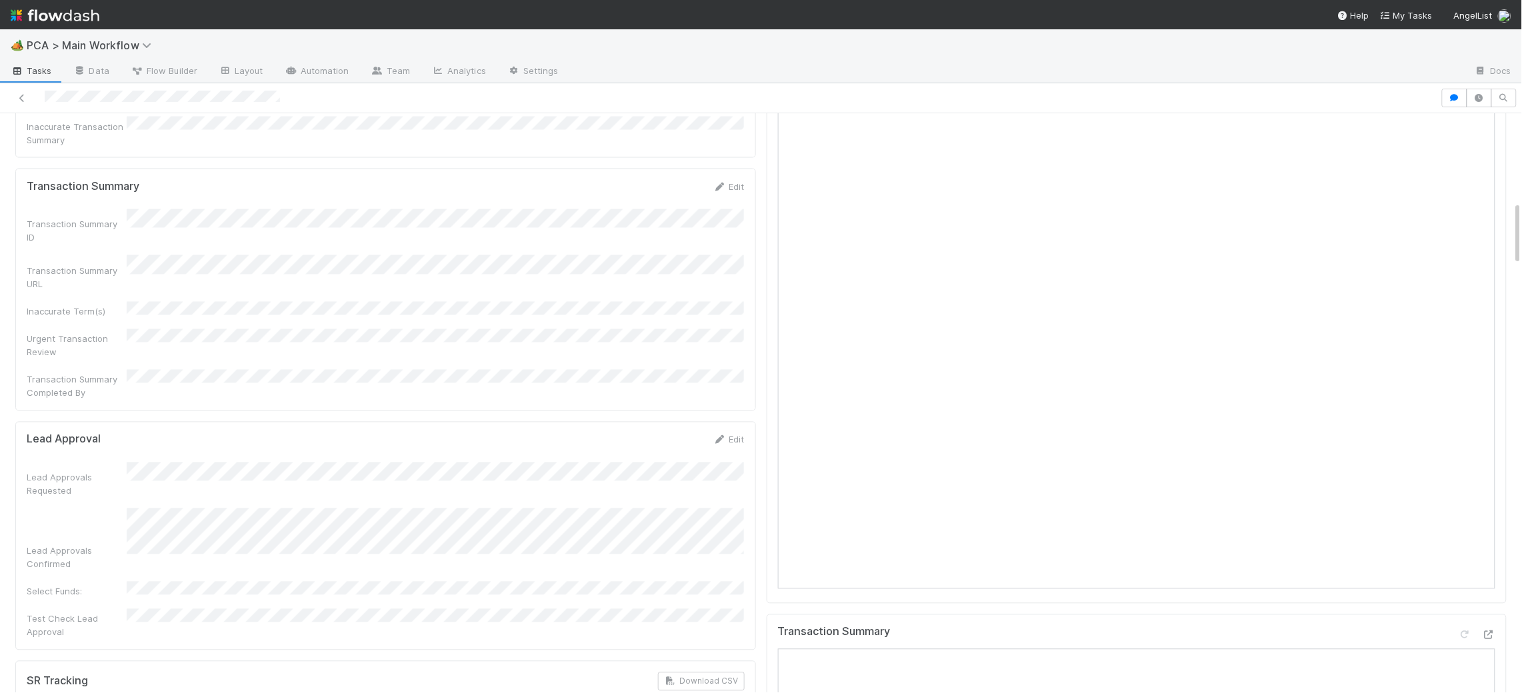
scroll to position [0, 0]
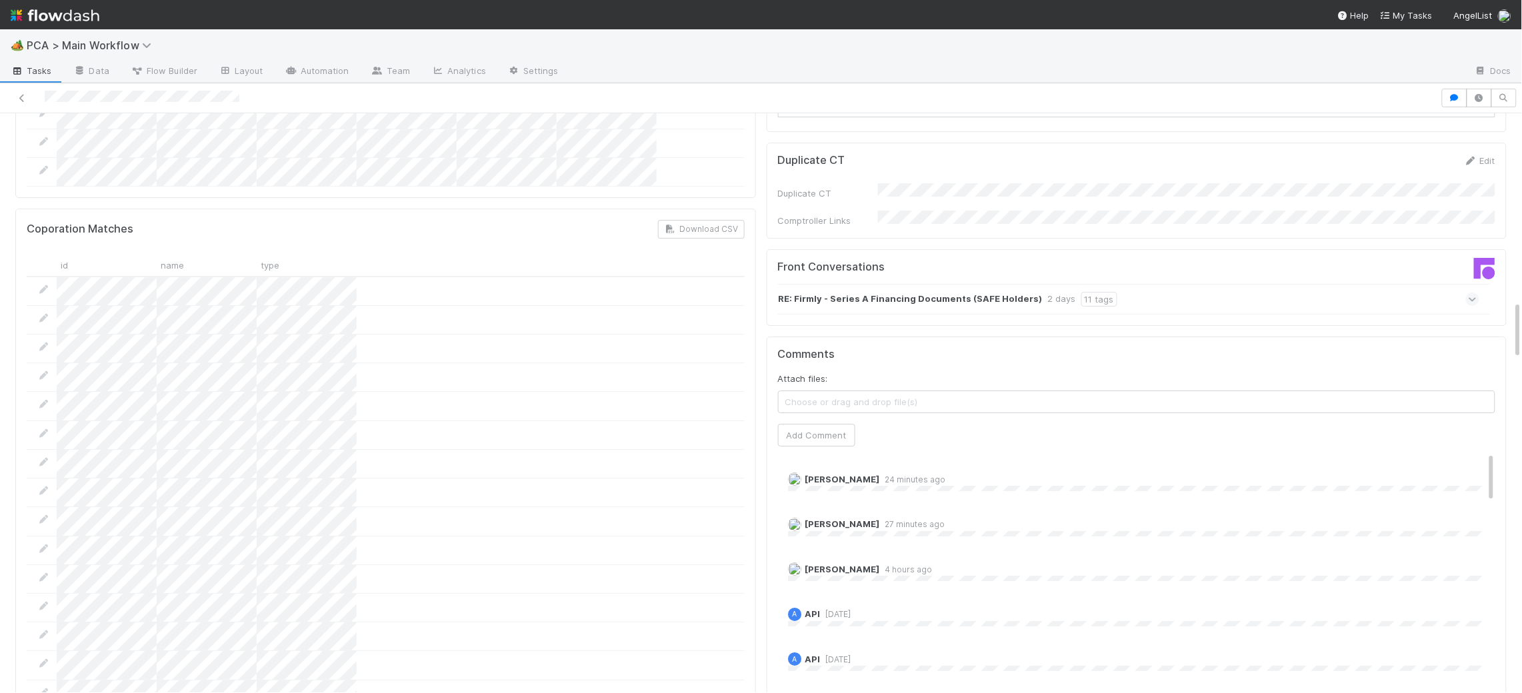
scroll to position [1848, 0]
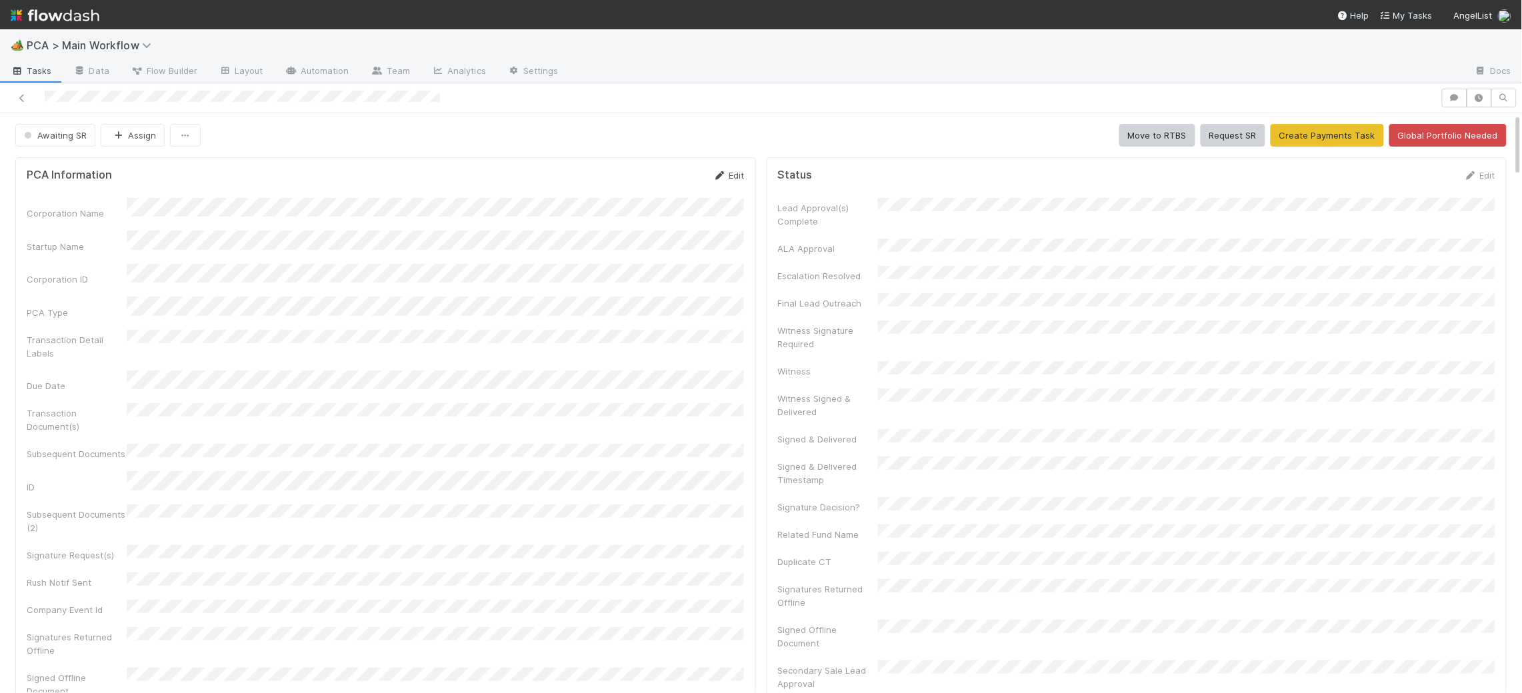
click at [721, 175] on icon at bounding box center [719, 175] width 13 height 9
click at [671, 179] on button "Save" at bounding box center [674, 180] width 38 height 23
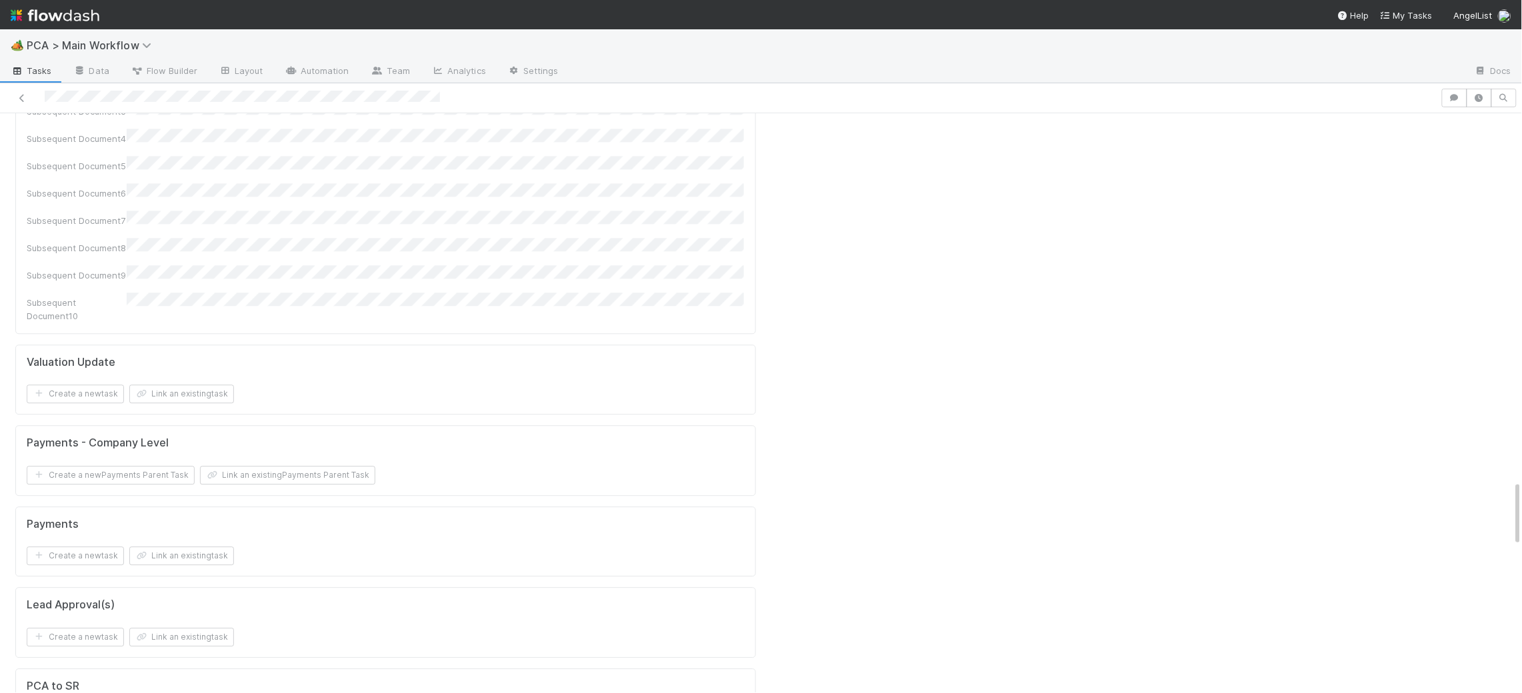
scroll to position [3238, 0]
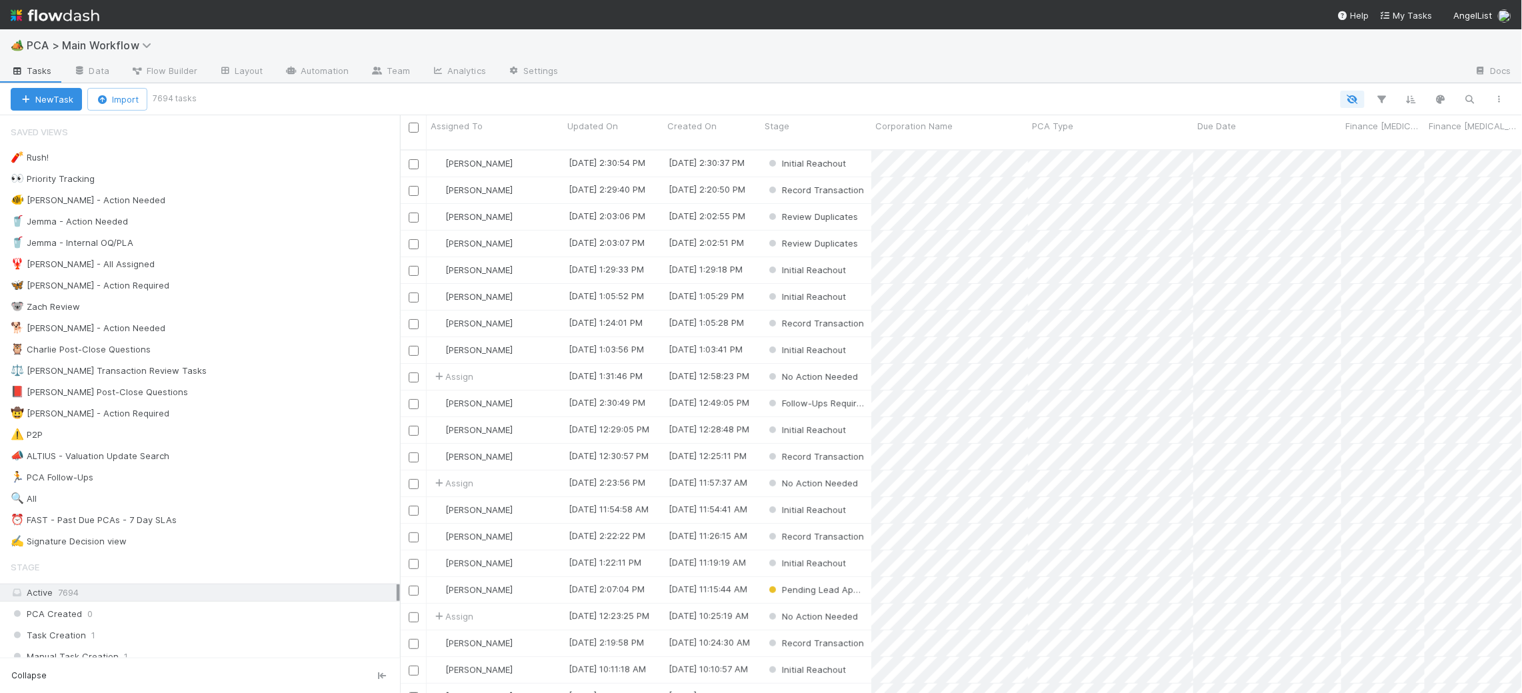
scroll to position [555, 1122]
drag, startPoint x: 273, startPoint y: 347, endPoint x: 246, endPoint y: 327, distance: 33.9
click at [260, 331] on div "🧨 Rush! 0 👀 Priority Tracking 1797 🐠 Chris - Action Needed 0 🥤 Jemma - Action N…" at bounding box center [200, 350] width 400 height 402
click at [246, 327] on div "🐕 Charlie - Action Needed 8" at bounding box center [205, 328] width 389 height 17
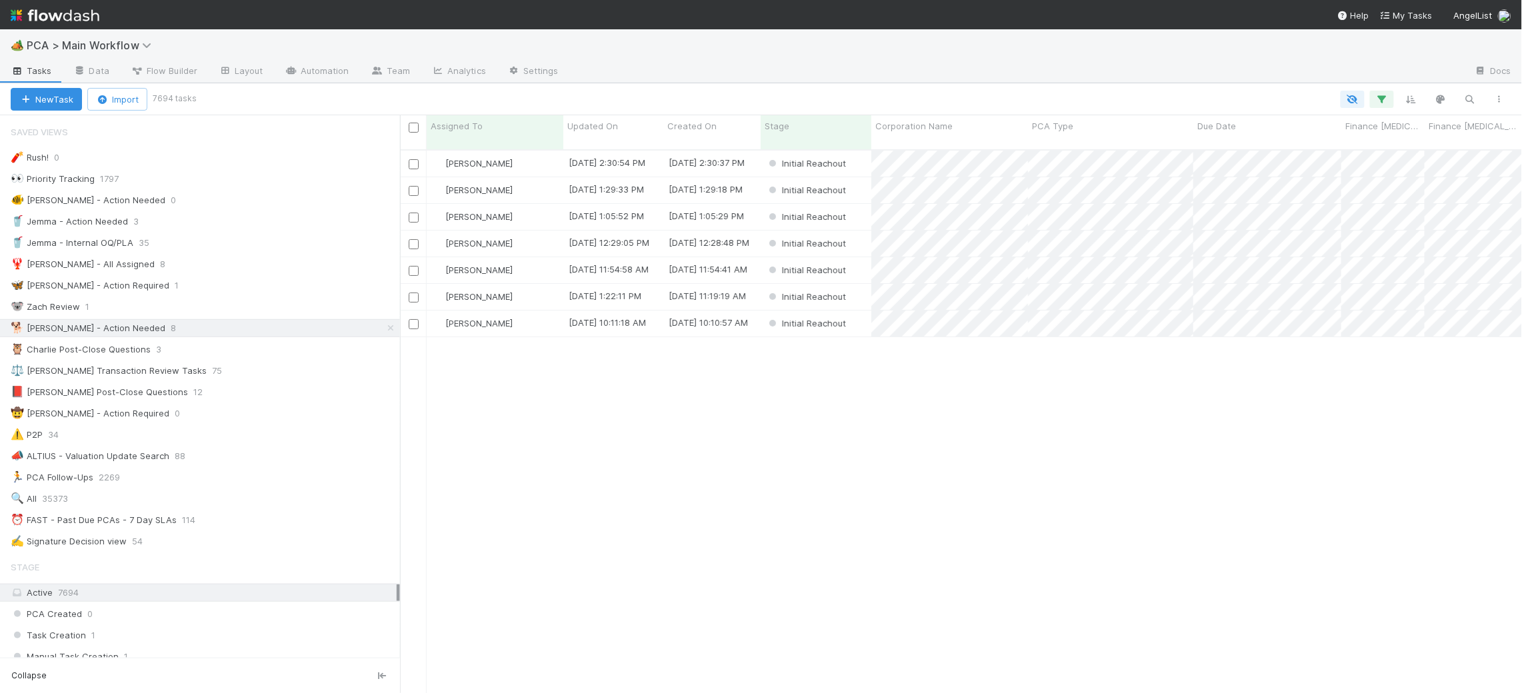
scroll to position [555, 1122]
click at [607, 119] on span "Updated On" at bounding box center [592, 125] width 51 height 13
click at [632, 150] on div "Sort Oldest → Newest" at bounding box center [644, 151] width 152 height 20
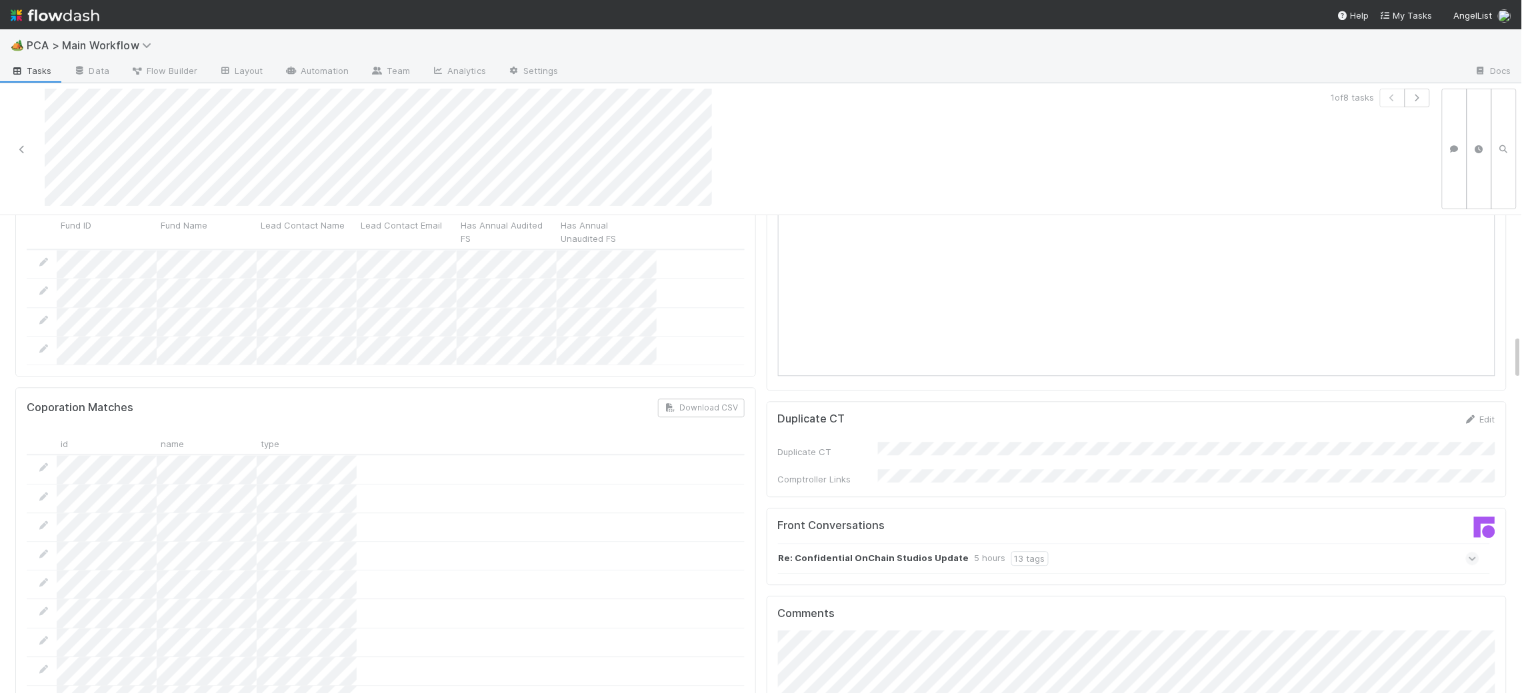
scroll to position [1328, 0]
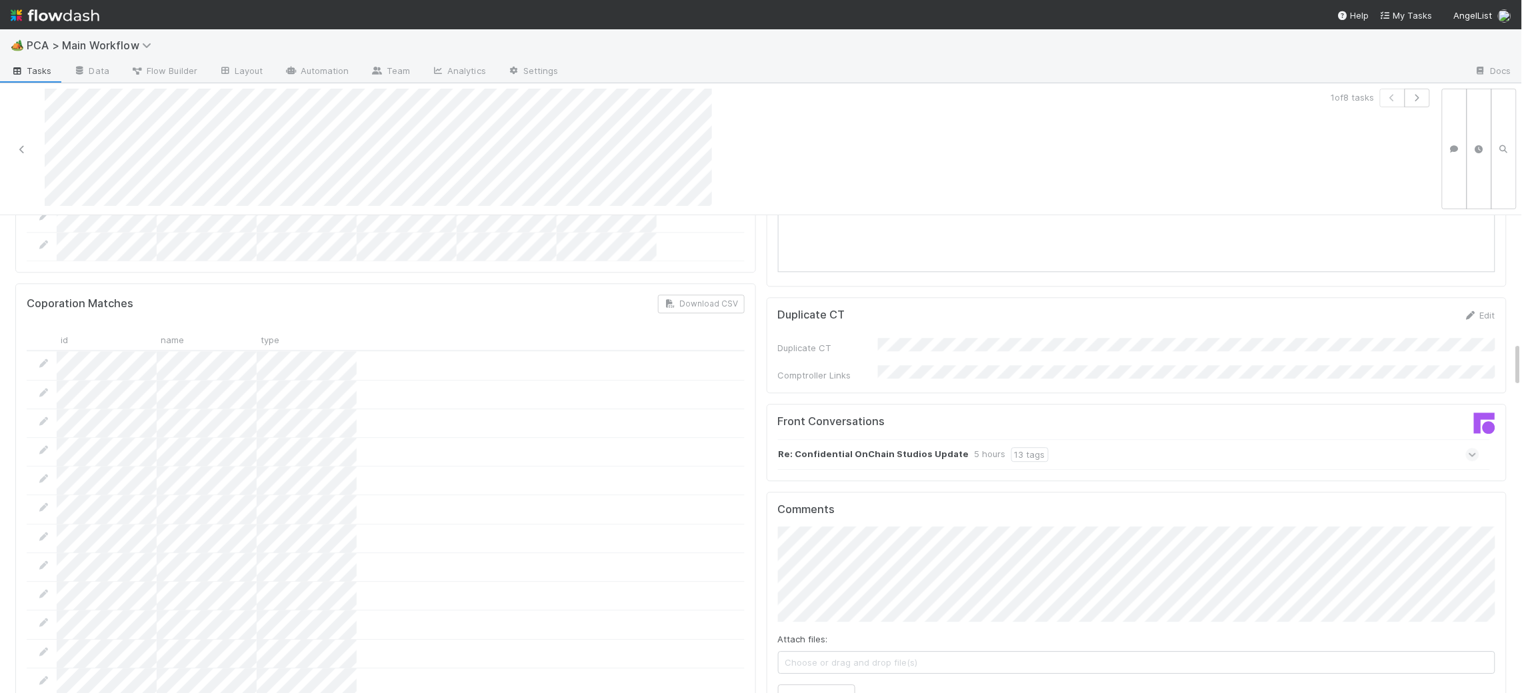
click at [881, 439] on div "Re: Confidential OnChain Studios Update 5 hours 13 tags" at bounding box center [1129, 454] width 702 height 31
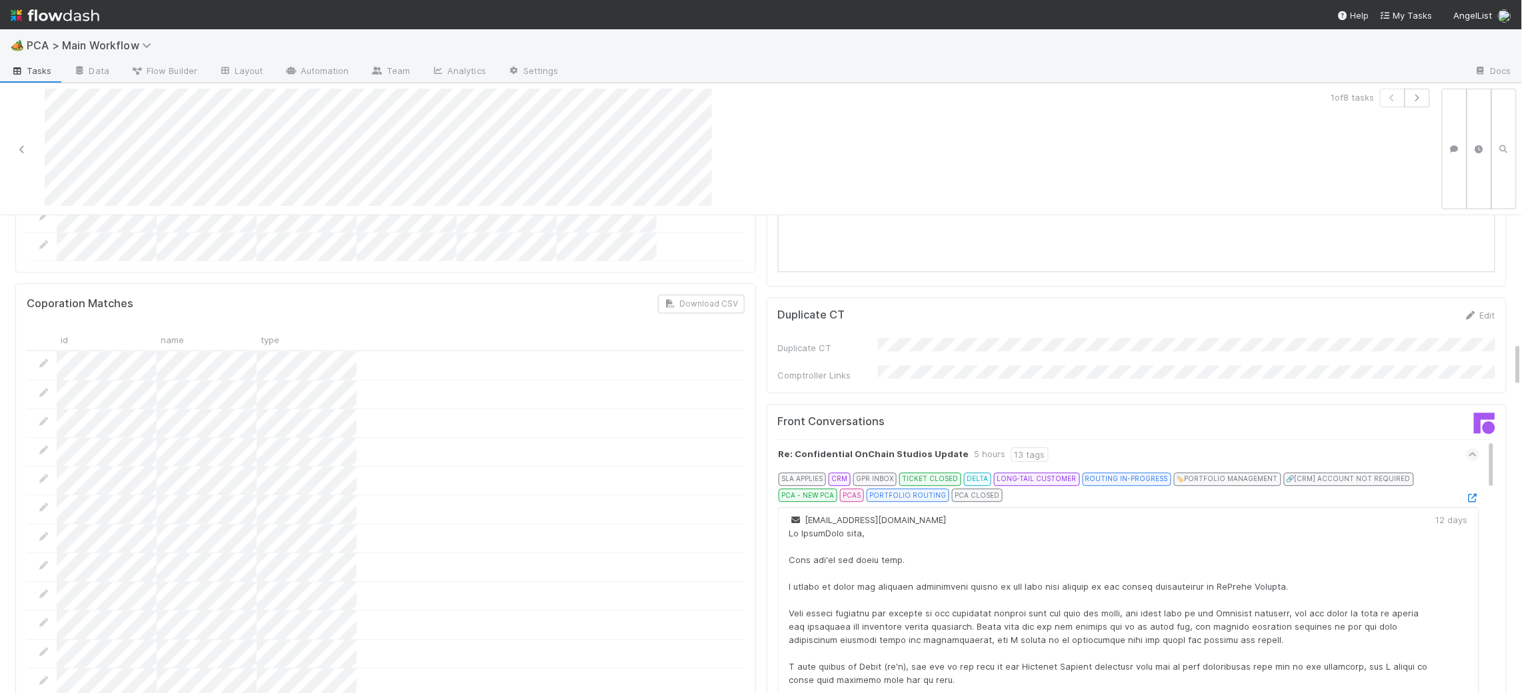
click at [1477, 473] on div "SLA APPLIES CRM GPR INBOX TICKET CLOSED DELTA LONG-TAIL CUSTOMER ROUTING IN-PRO…" at bounding box center [1134, 490] width 691 height 35
click at [1473, 494] on icon at bounding box center [1472, 498] width 13 height 9
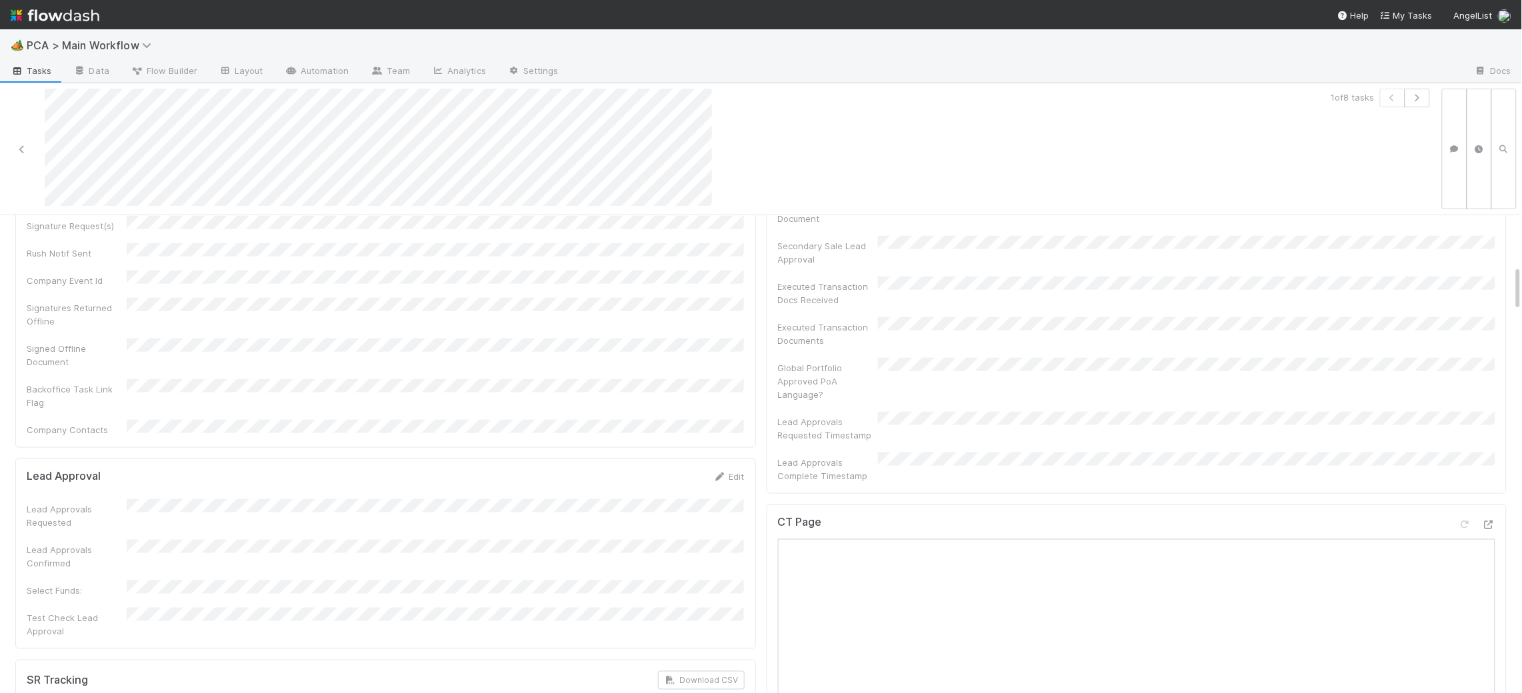
scroll to position [529, 0]
click at [1490, 519] on icon at bounding box center [1488, 523] width 13 height 9
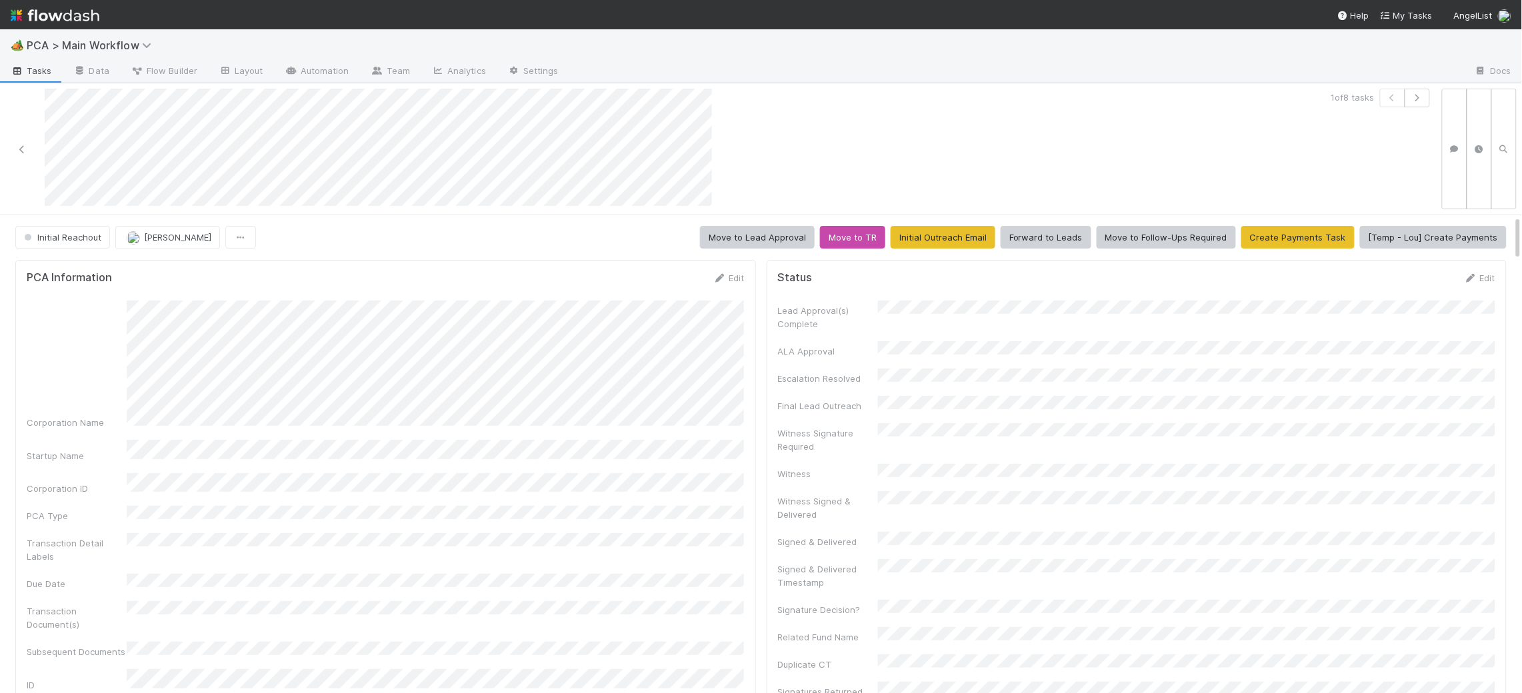
click at [712, 267] on div "PCA Information Edit Corporation Name Startup Name Corporation ID PCA Type Tran…" at bounding box center [385, 617] width 741 height 715
click at [717, 274] on icon at bounding box center [719, 278] width 13 height 9
click at [1518, 401] on div "Initial Reachout Charlie Bell Move to Lead Approval Move to TR Initial Outreach…" at bounding box center [761, 454] width 1522 height 479
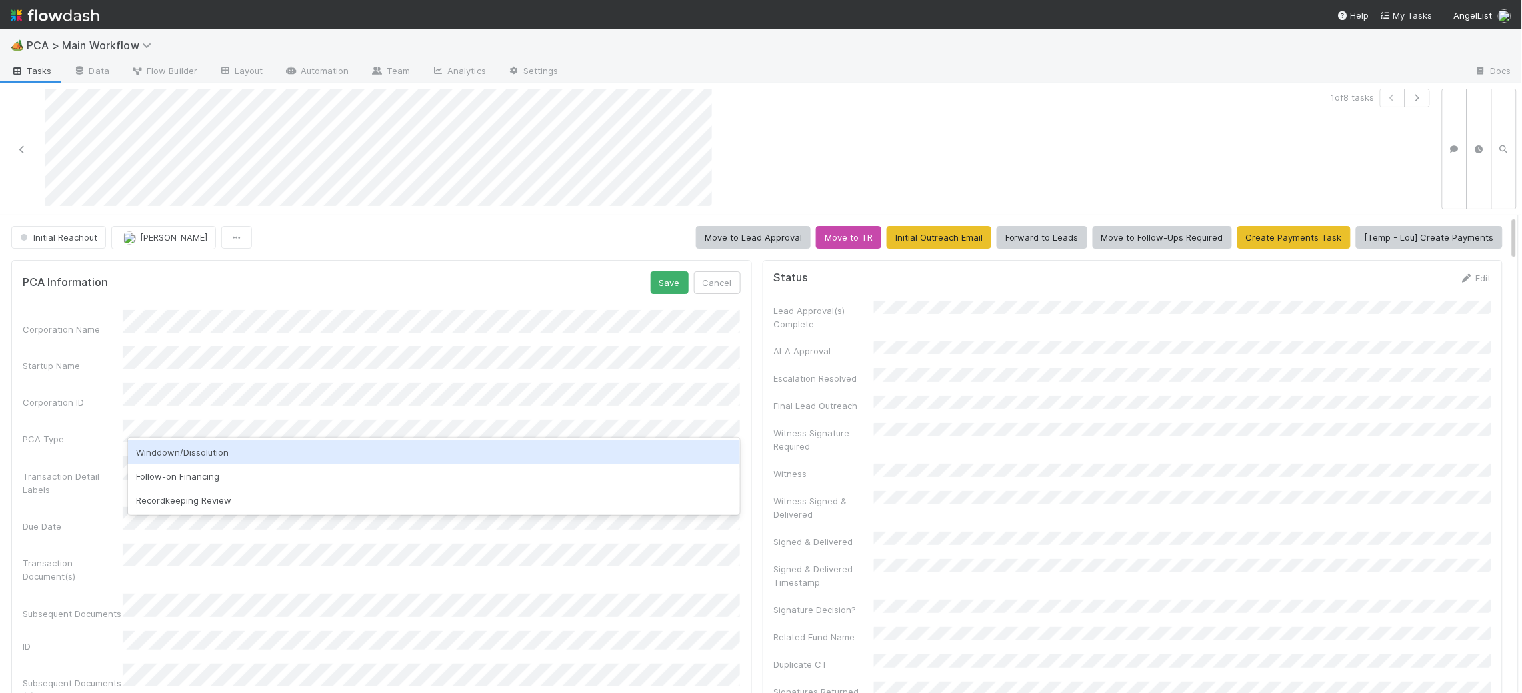
click at [256, 457] on div "Winddown/Dissolution" at bounding box center [434, 453] width 612 height 24
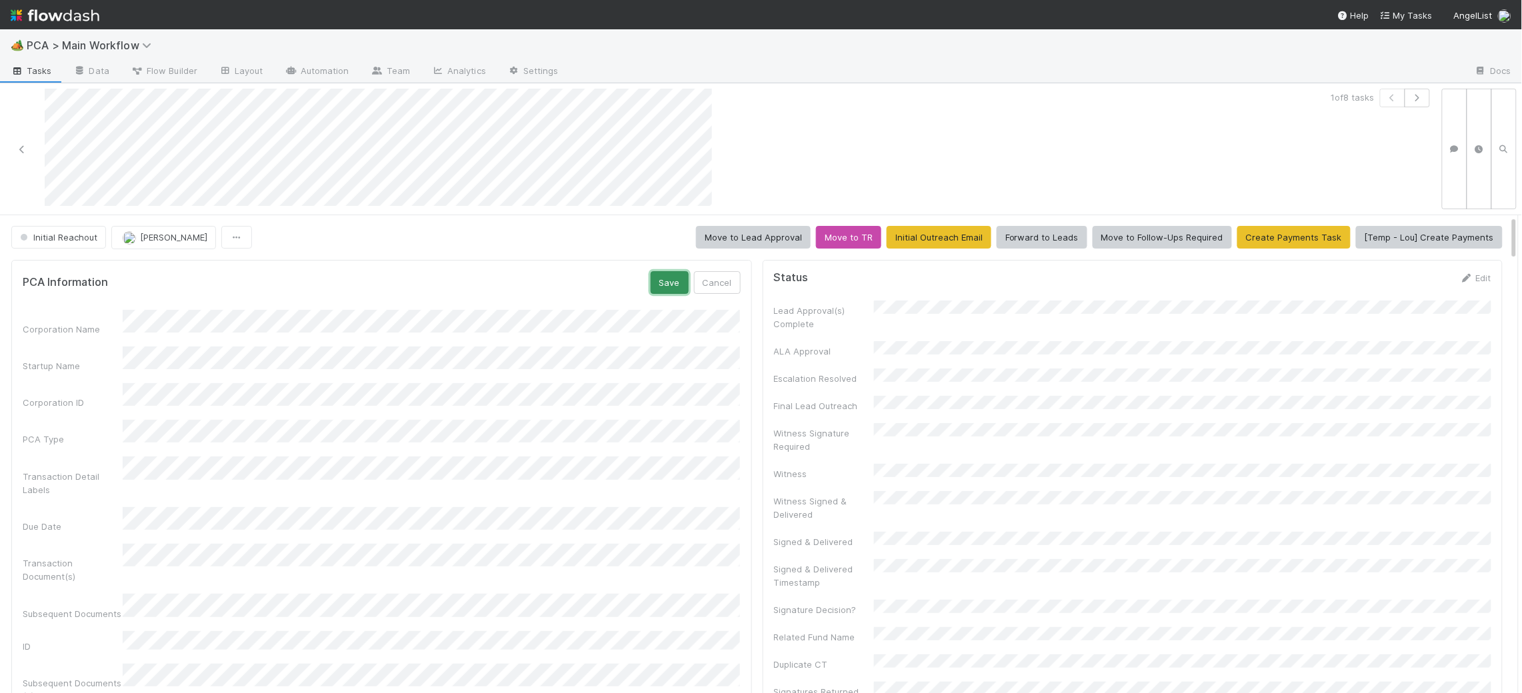
click at [665, 277] on button "Save" at bounding box center [670, 282] width 38 height 23
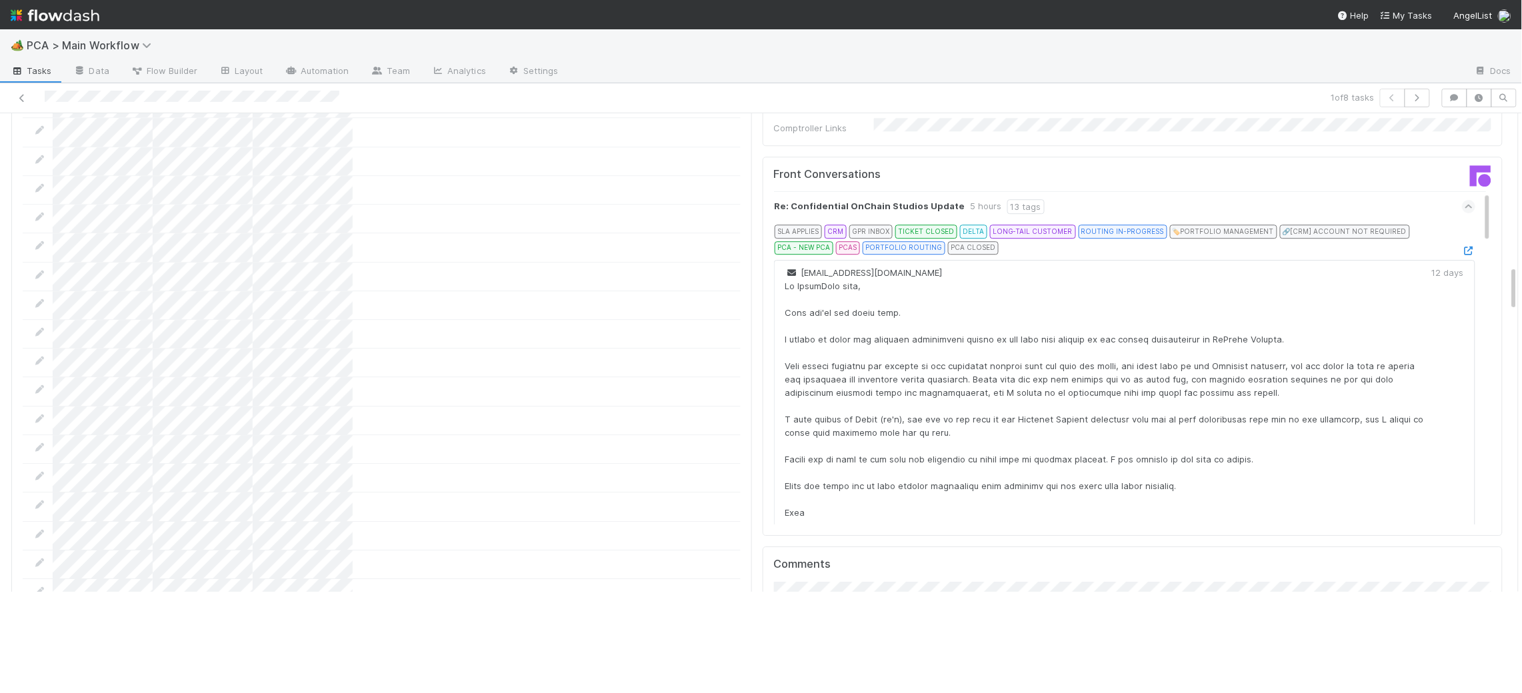
scroll to position [1612, 0]
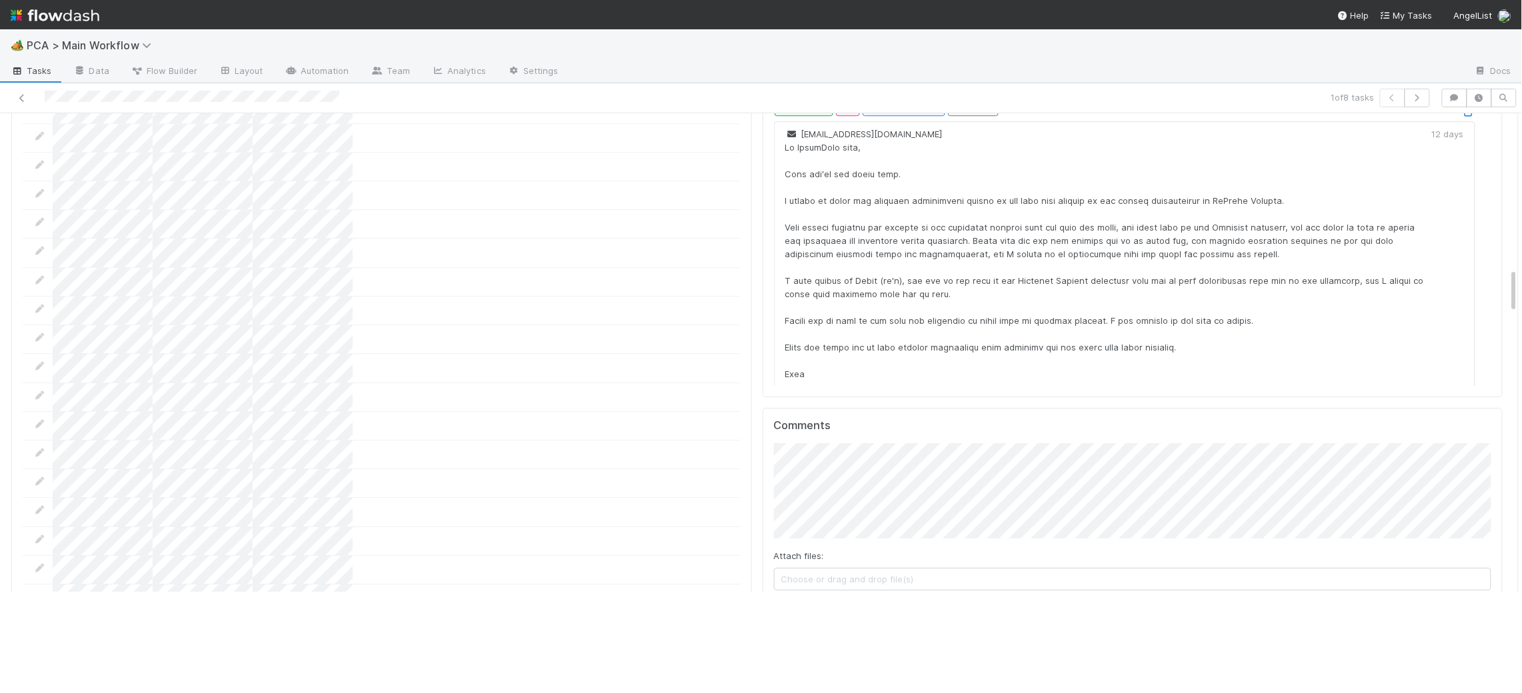
drag, startPoint x: 826, startPoint y: 532, endPoint x: 647, endPoint y: 367, distance: 243.5
click at [819, 529] on div "Attach files: Choose or drag and drop file(s) Add Comment" at bounding box center [1133, 533] width 718 height 181
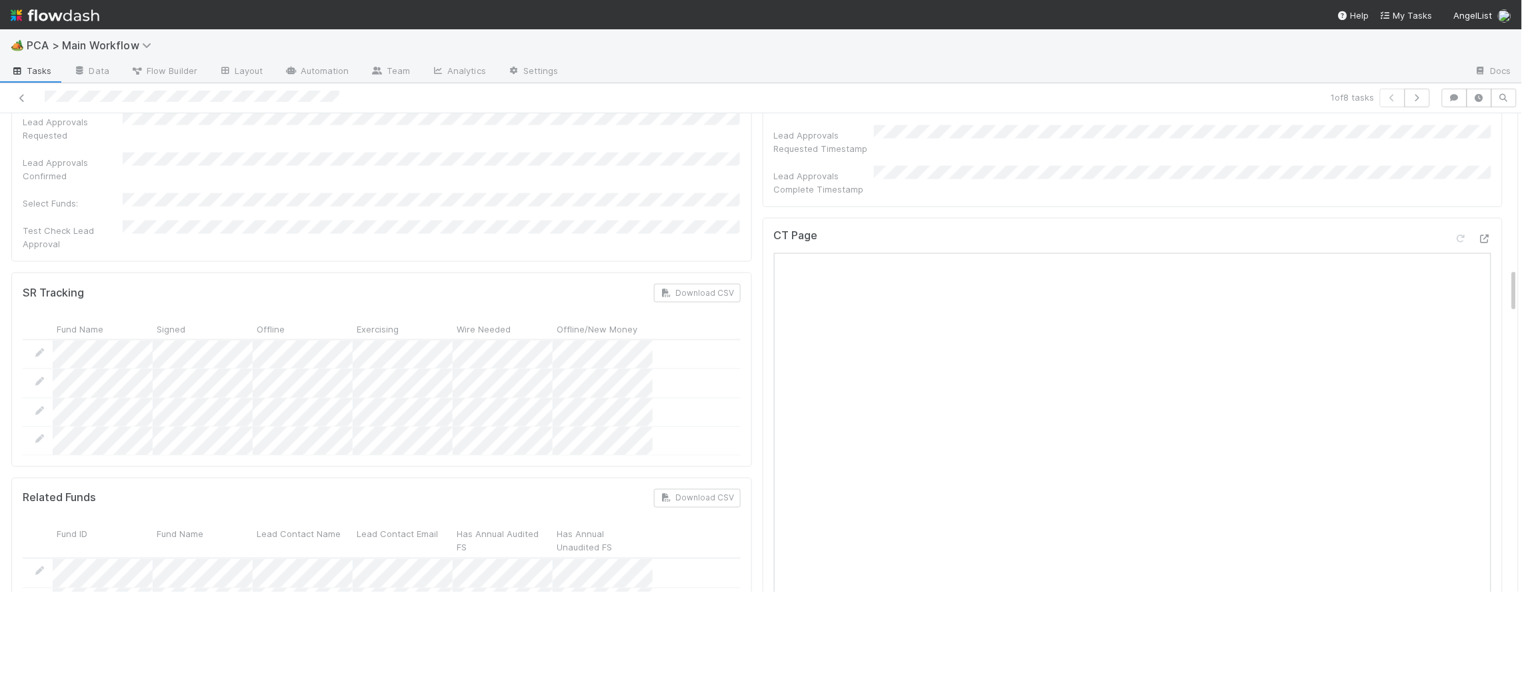
scroll to position [0, 0]
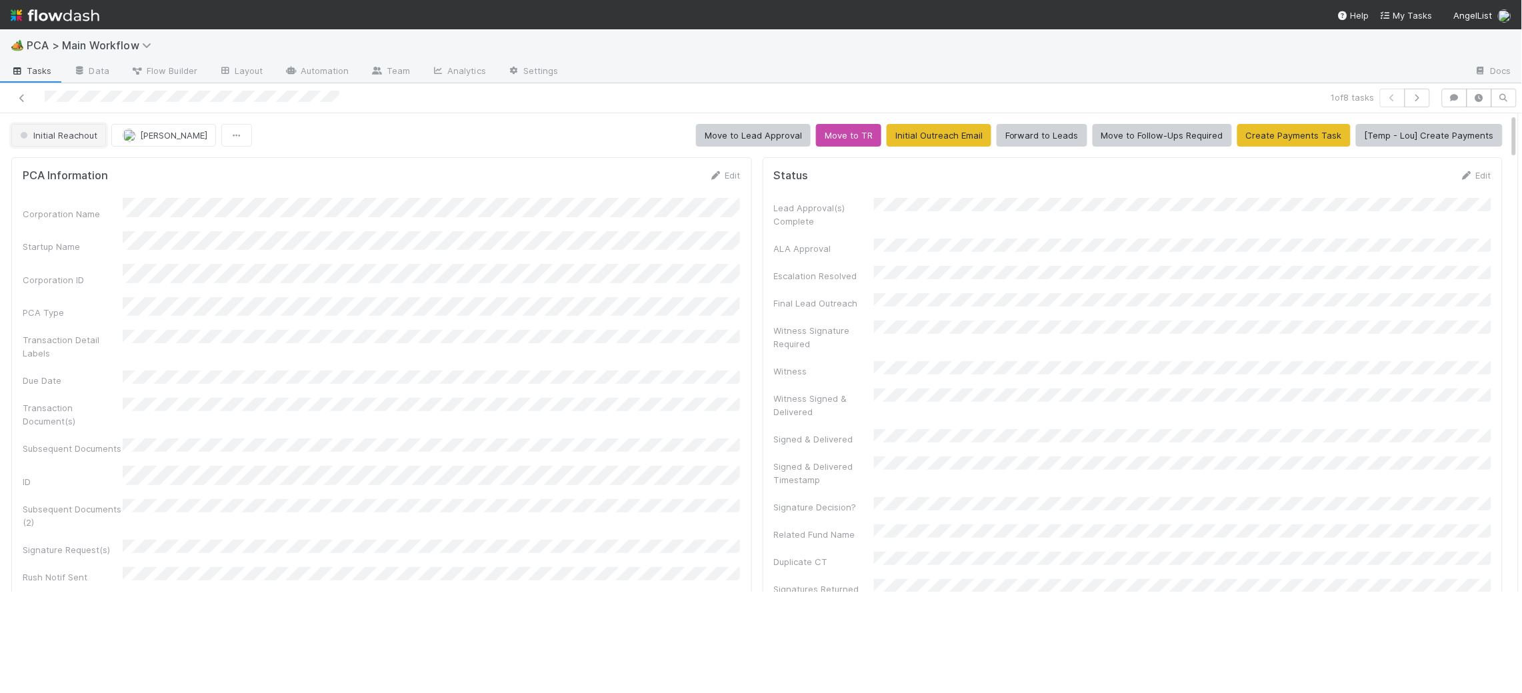
click at [54, 141] on button "Initial Reachout" at bounding box center [58, 135] width 95 height 23
click at [67, 176] on div "Follow-Ups Required" at bounding box center [101, 169] width 188 height 24
click at [60, 4] on img at bounding box center [55, 15] width 89 height 23
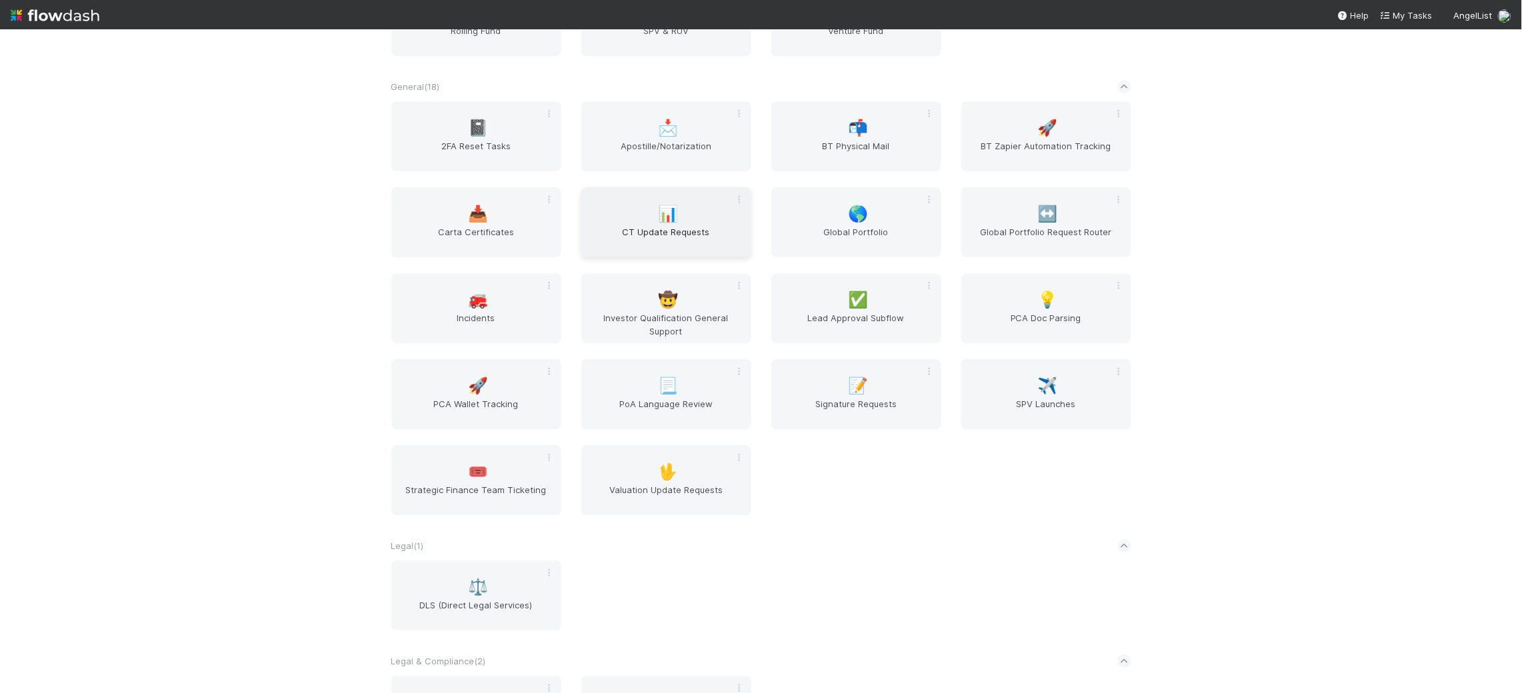
scroll to position [2167, 0]
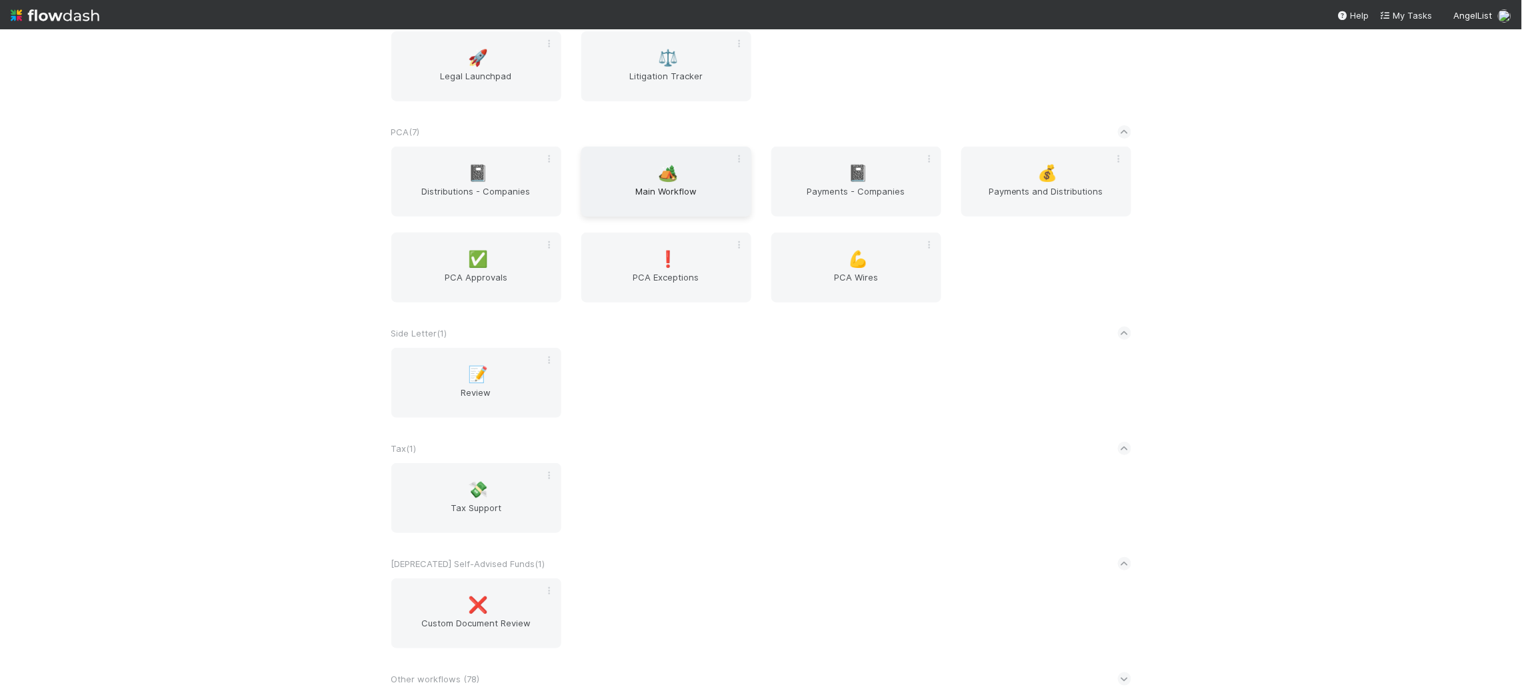
click at [681, 153] on div "🏕️ Main Workflow" at bounding box center [666, 182] width 170 height 70
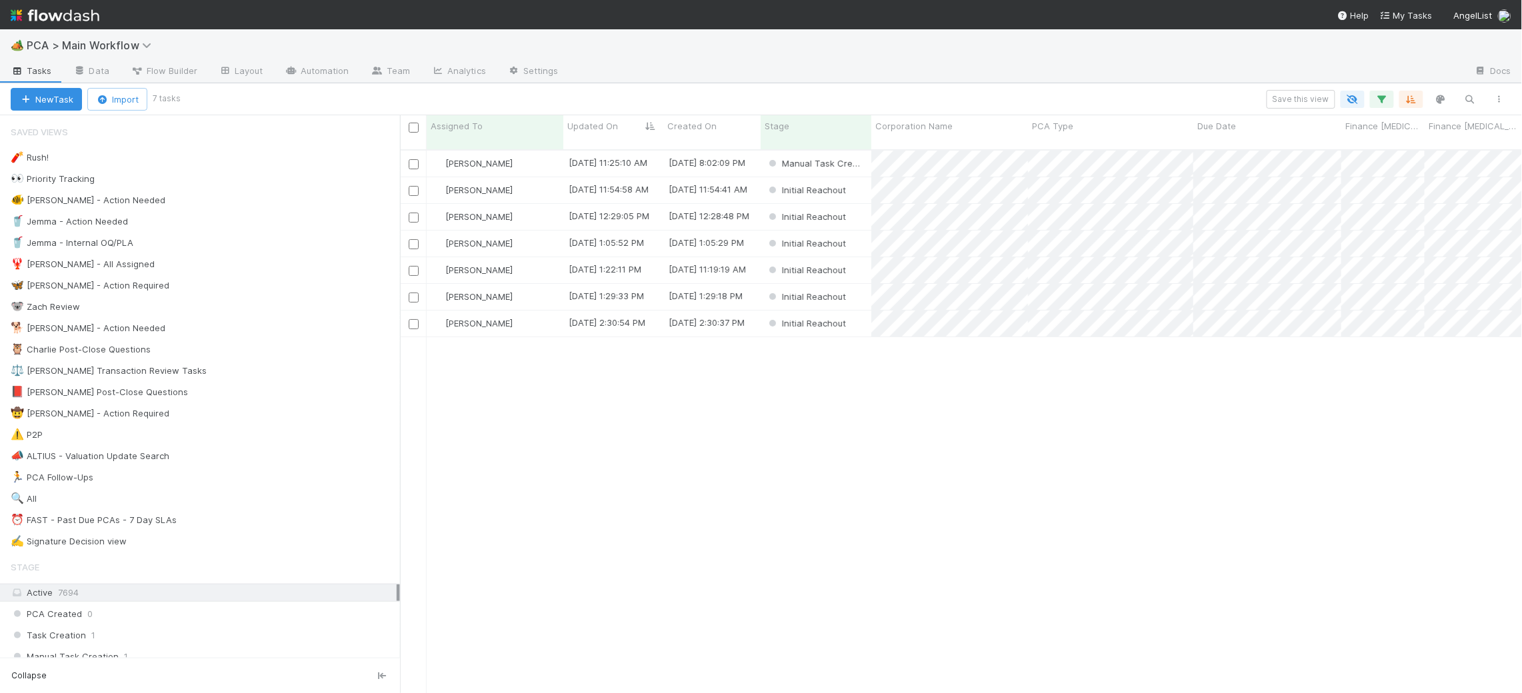
scroll to position [555, 1122]
click at [542, 153] on div "[PERSON_NAME]" at bounding box center [495, 164] width 137 height 26
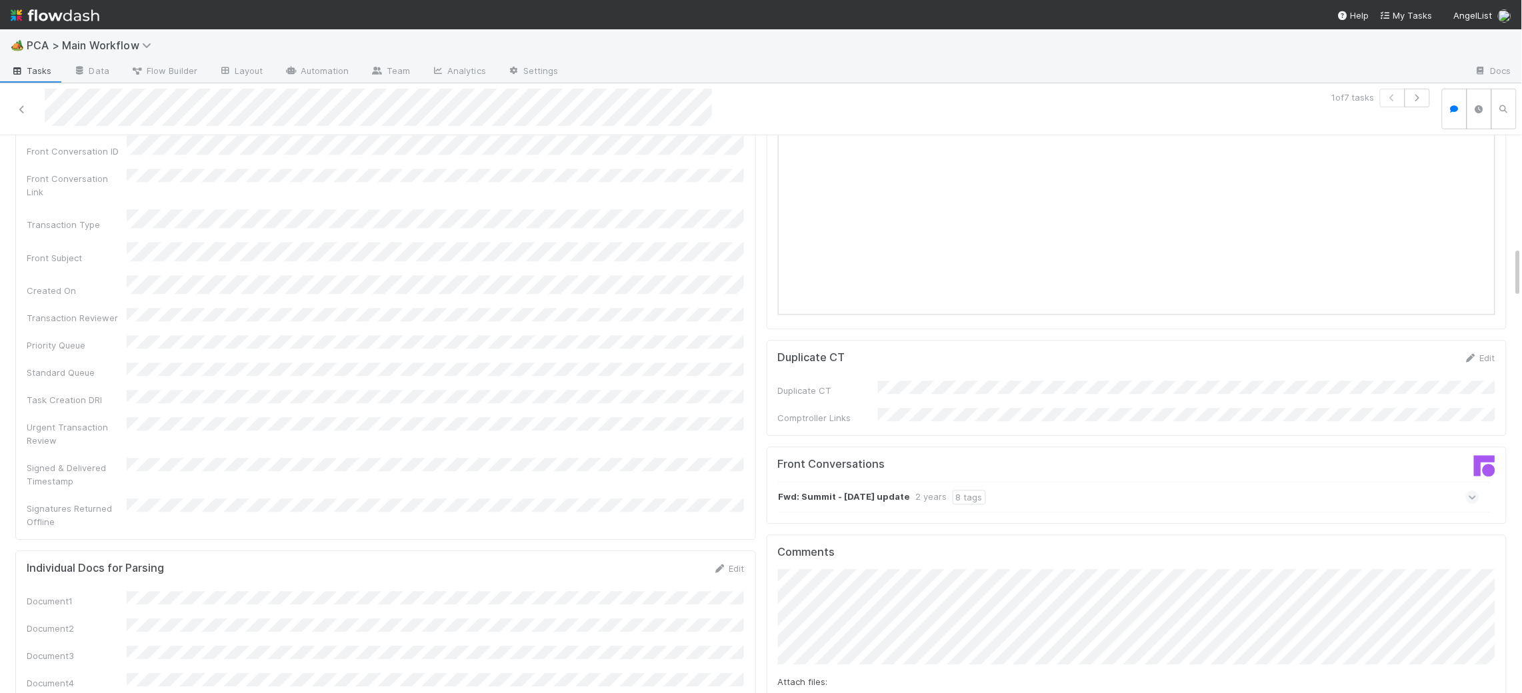
click at [913, 447] on div "Front Conversations Fwd: Summit - Sept 2023 update 2 years 8 tags" at bounding box center [1137, 485] width 741 height 77
click at [920, 491] on div "Fwd: Summit - Sept 2023 update 2 years 8 tags" at bounding box center [882, 498] width 207 height 15
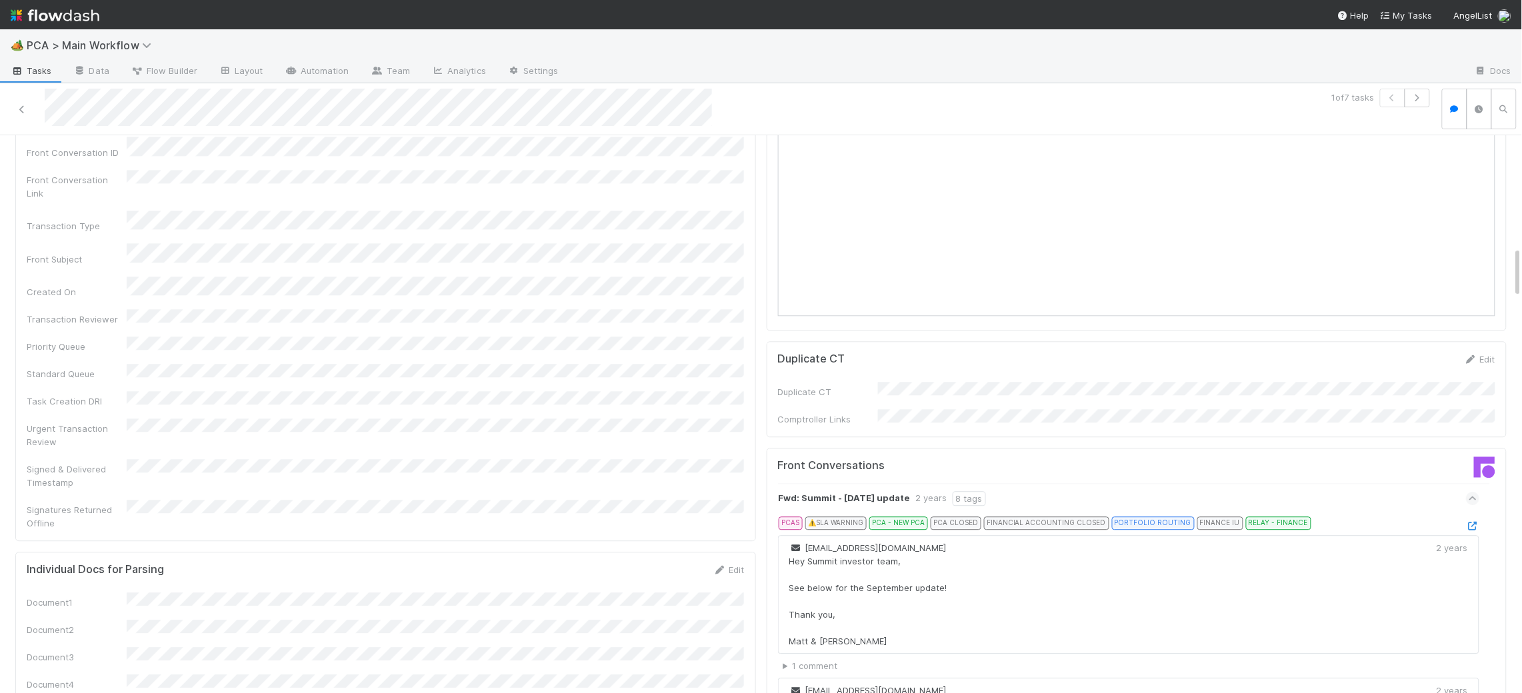
click at [1475, 522] on icon at bounding box center [1472, 526] width 13 height 9
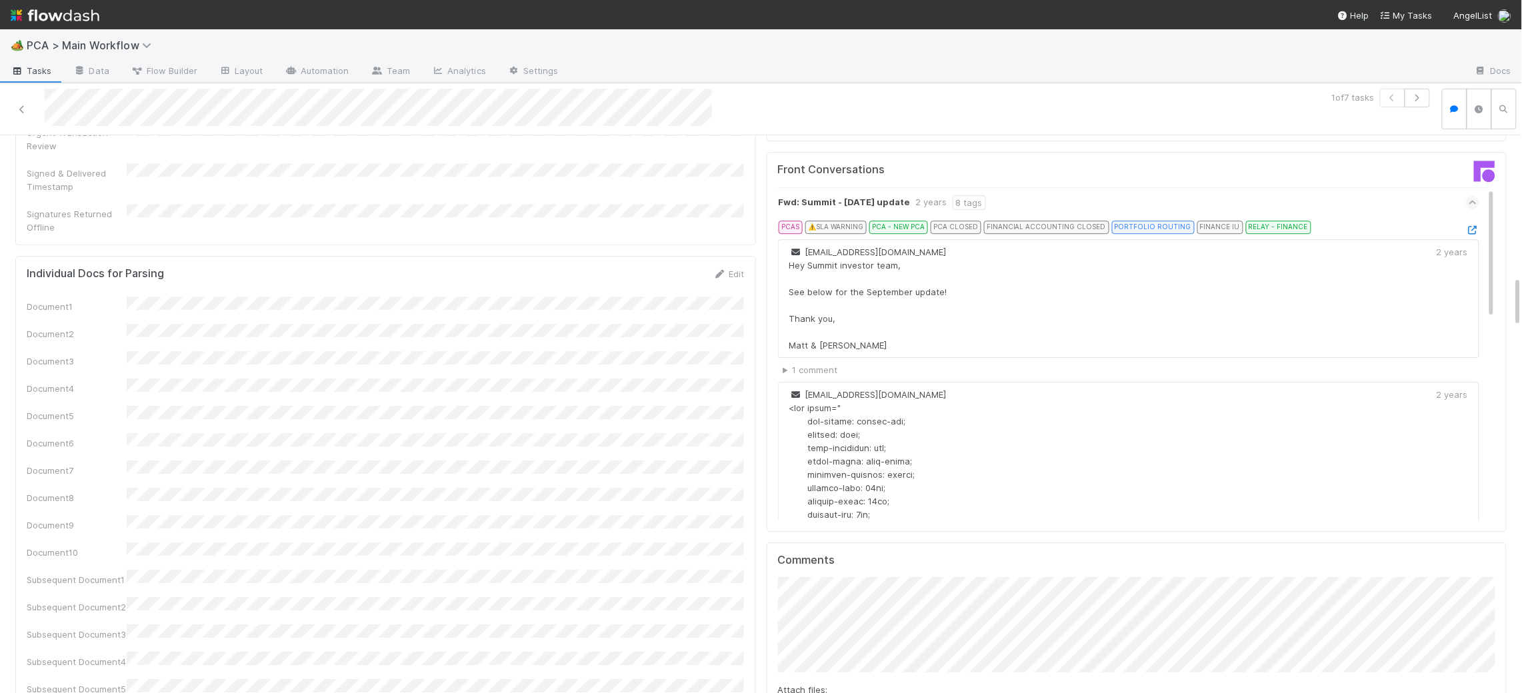
scroll to position [1534, 0]
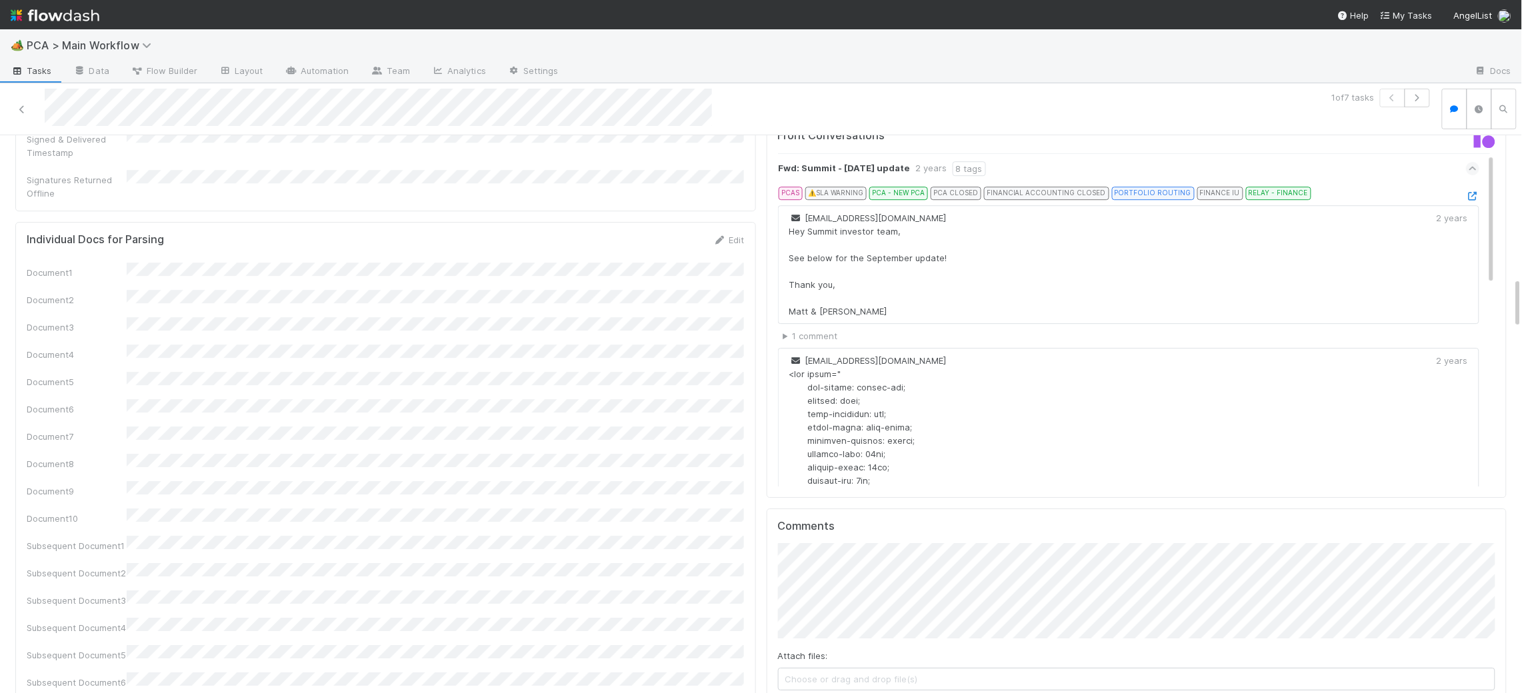
click at [815, 629] on div "Attach files: Choose or drag and drop file(s) Add Comment" at bounding box center [1137, 633] width 718 height 181
drag, startPoint x: 827, startPoint y: 640, endPoint x: 741, endPoint y: 565, distance: 114.3
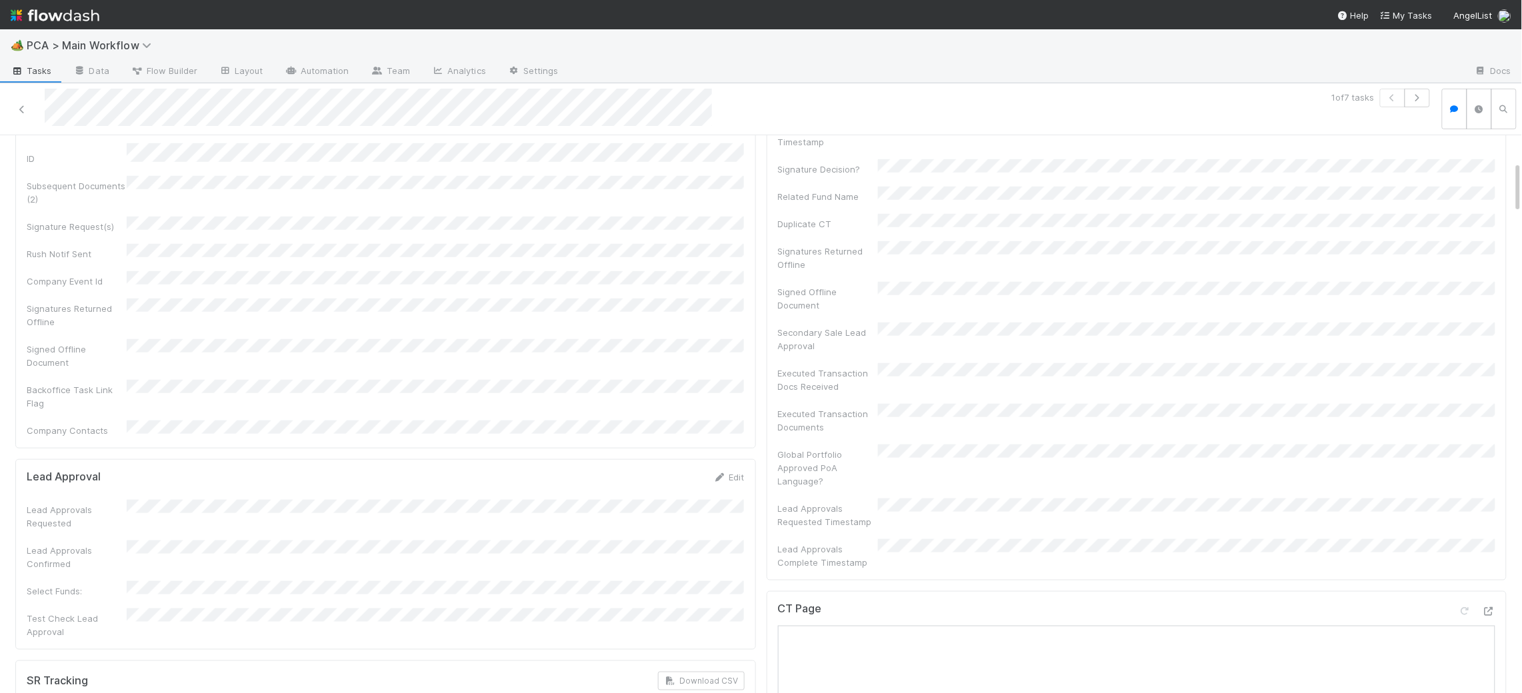
scroll to position [0, 0]
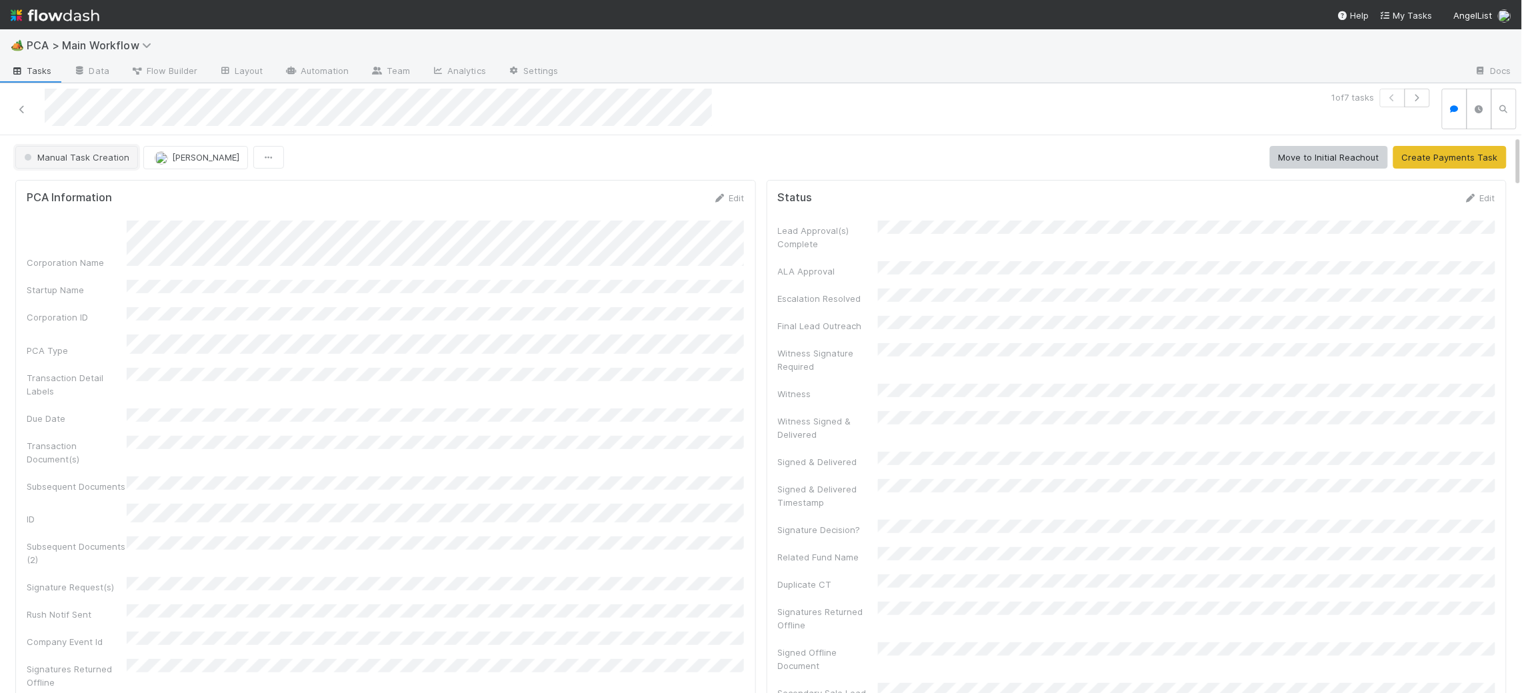
click at [92, 161] on span "Manual Task Creation" at bounding box center [75, 157] width 108 height 11
click at [91, 201] on div "No Action Needed" at bounding box center [105, 191] width 188 height 24
click at [69, 25] on img at bounding box center [55, 15] width 89 height 23
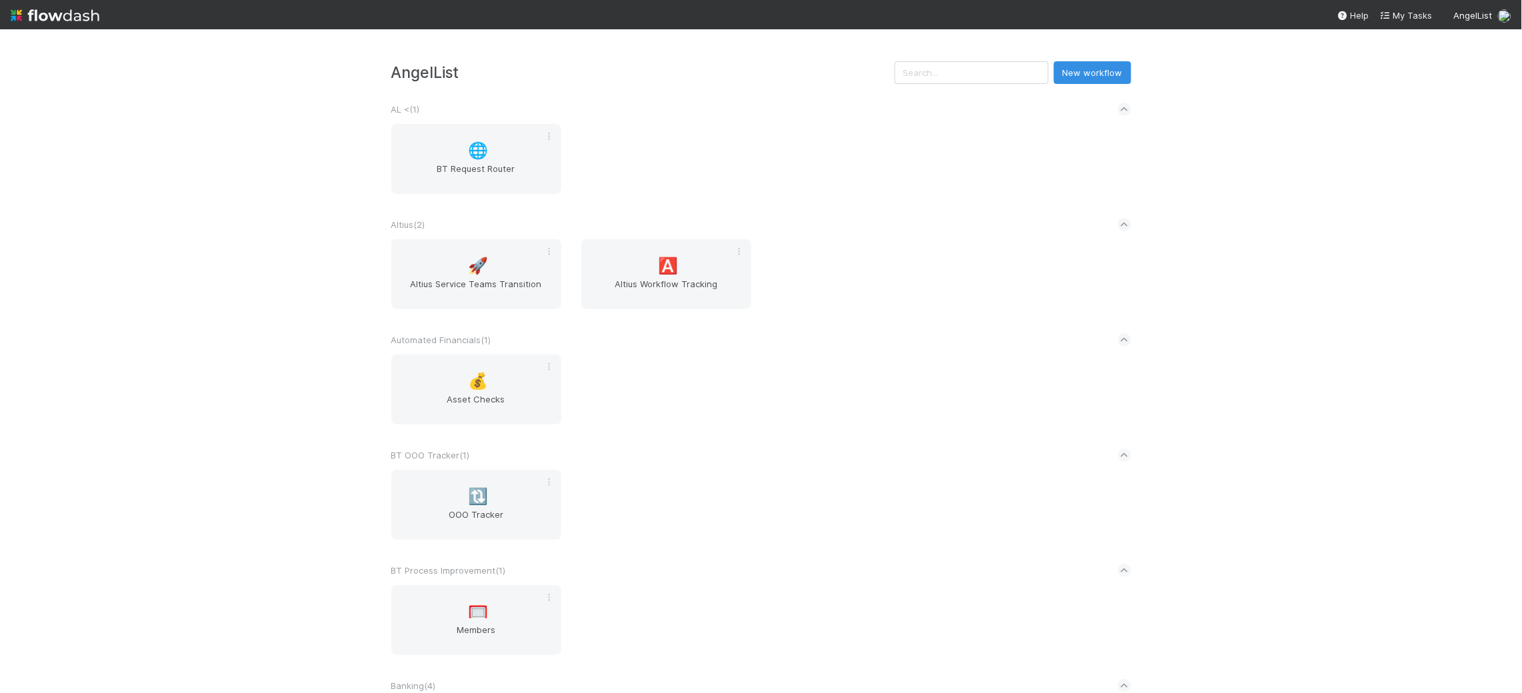
scroll to position [2167, 0]
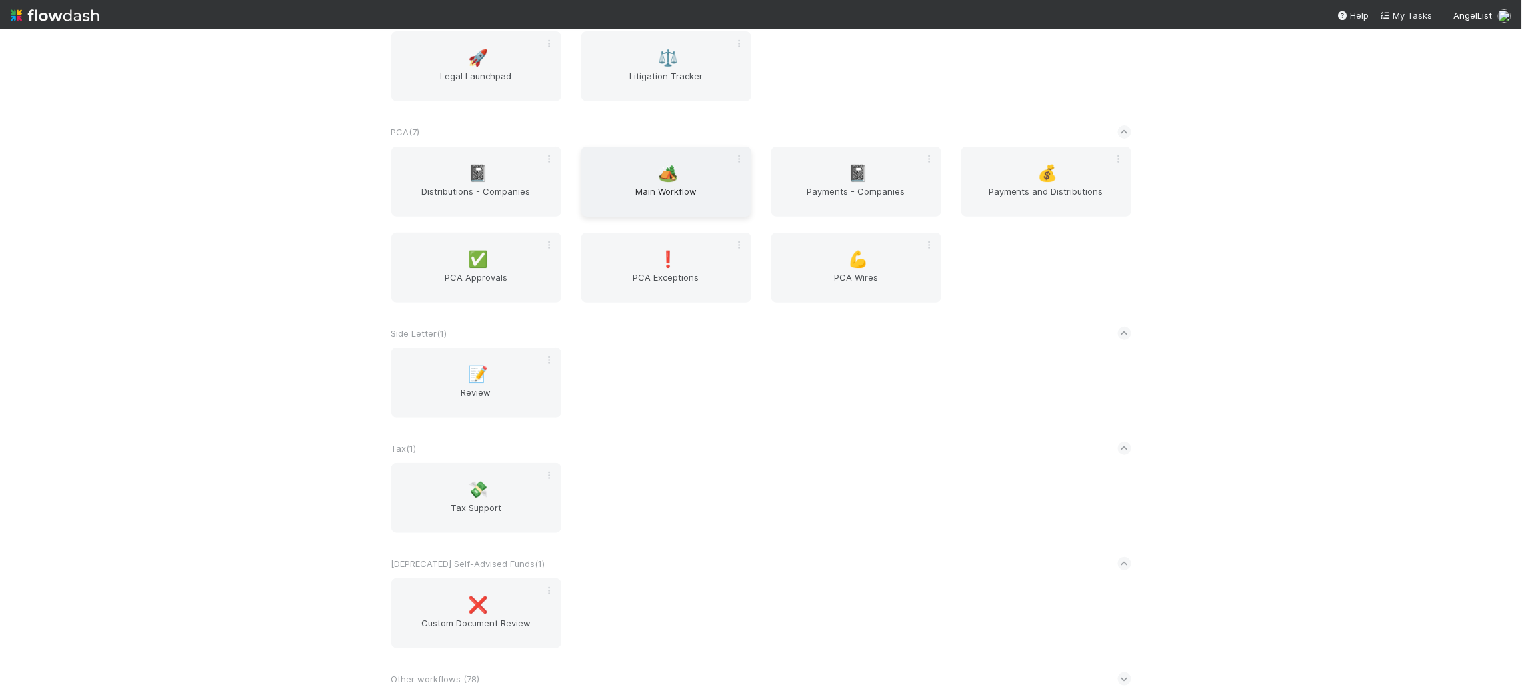
click at [645, 178] on div "🏕️ Main Workflow" at bounding box center [666, 182] width 170 height 70
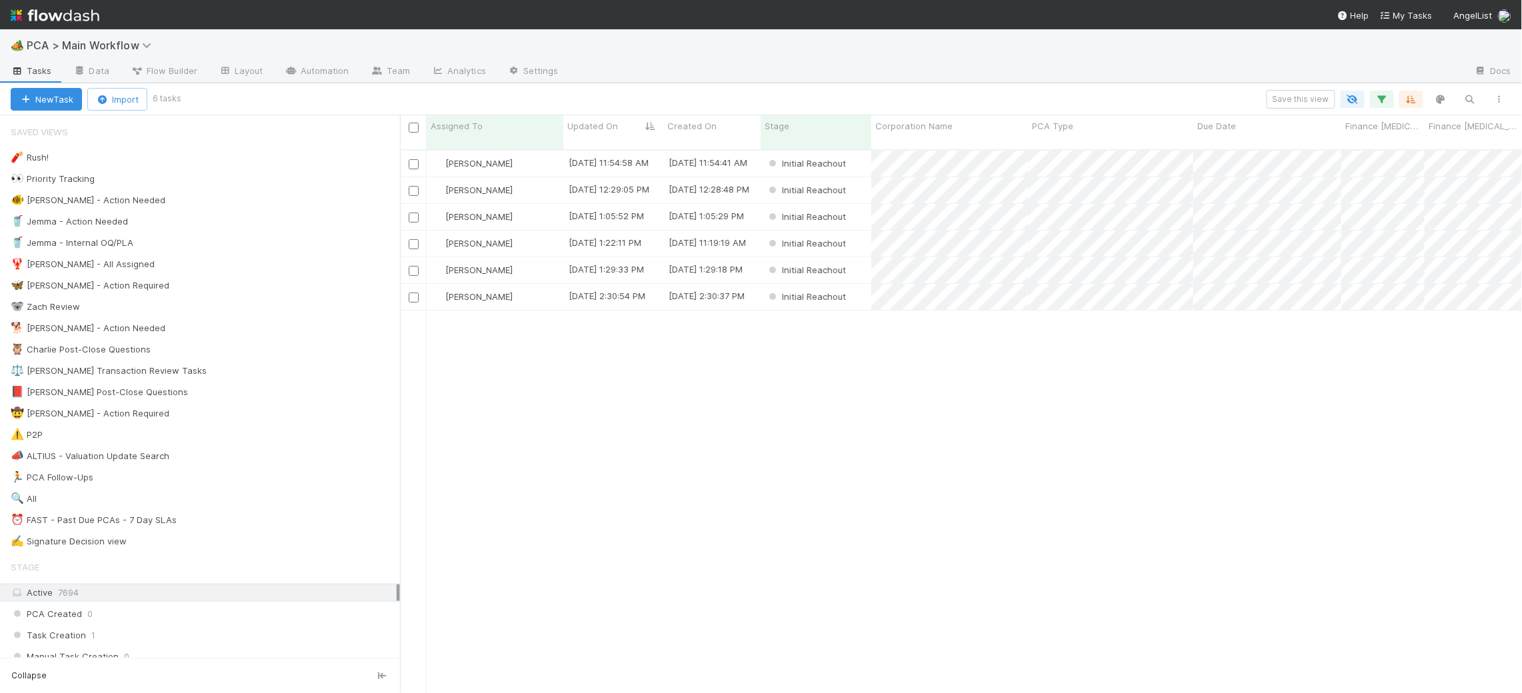
scroll to position [555, 1122]
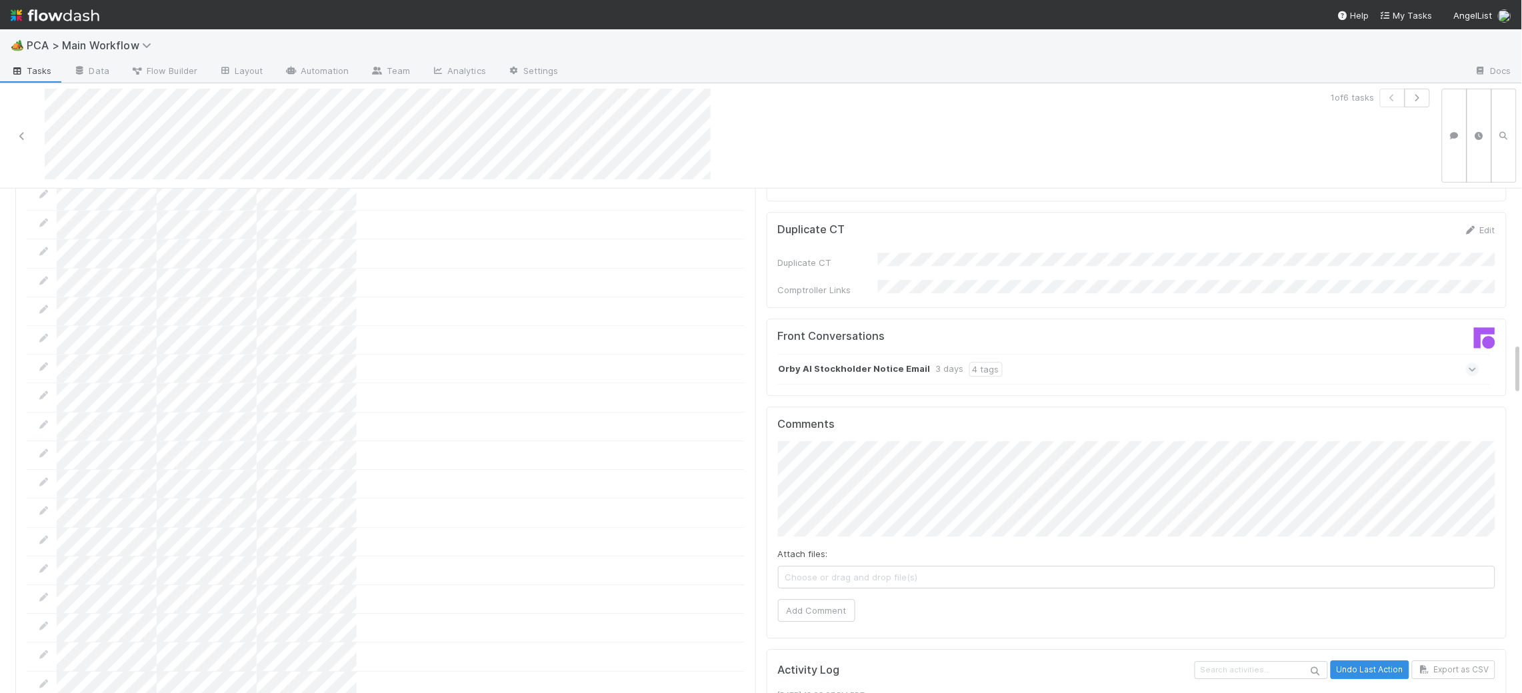
scroll to position [1383, 0]
click at [891, 357] on div "Orby AI Stockholder Notice Email 3 days 4 tags" at bounding box center [1129, 372] width 702 height 31
drag, startPoint x: 895, startPoint y: 297, endPoint x: 931, endPoint y: 300, distance: 36.1
click at [895, 365] on strong "Orby AI Stockholder Notice Email" at bounding box center [855, 372] width 152 height 15
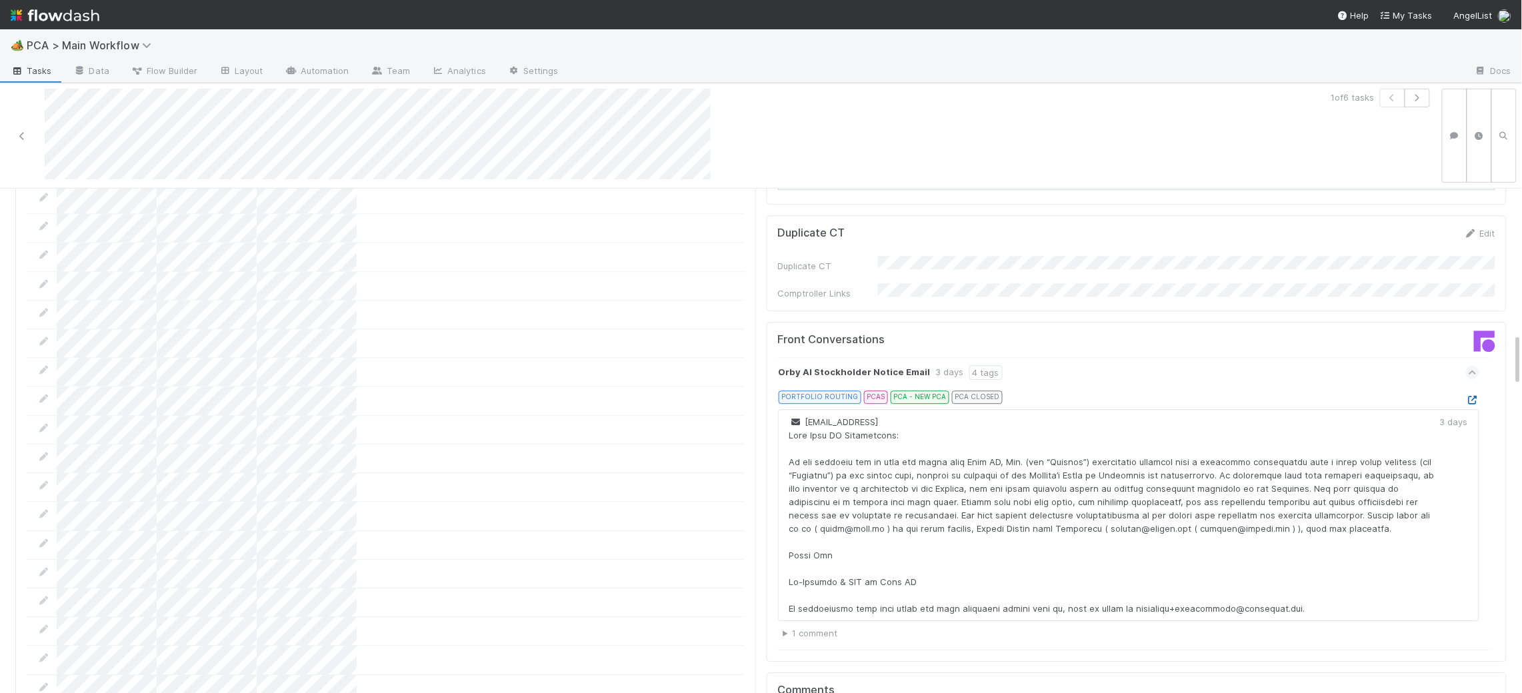
click at [1476, 396] on icon at bounding box center [1472, 400] width 13 height 9
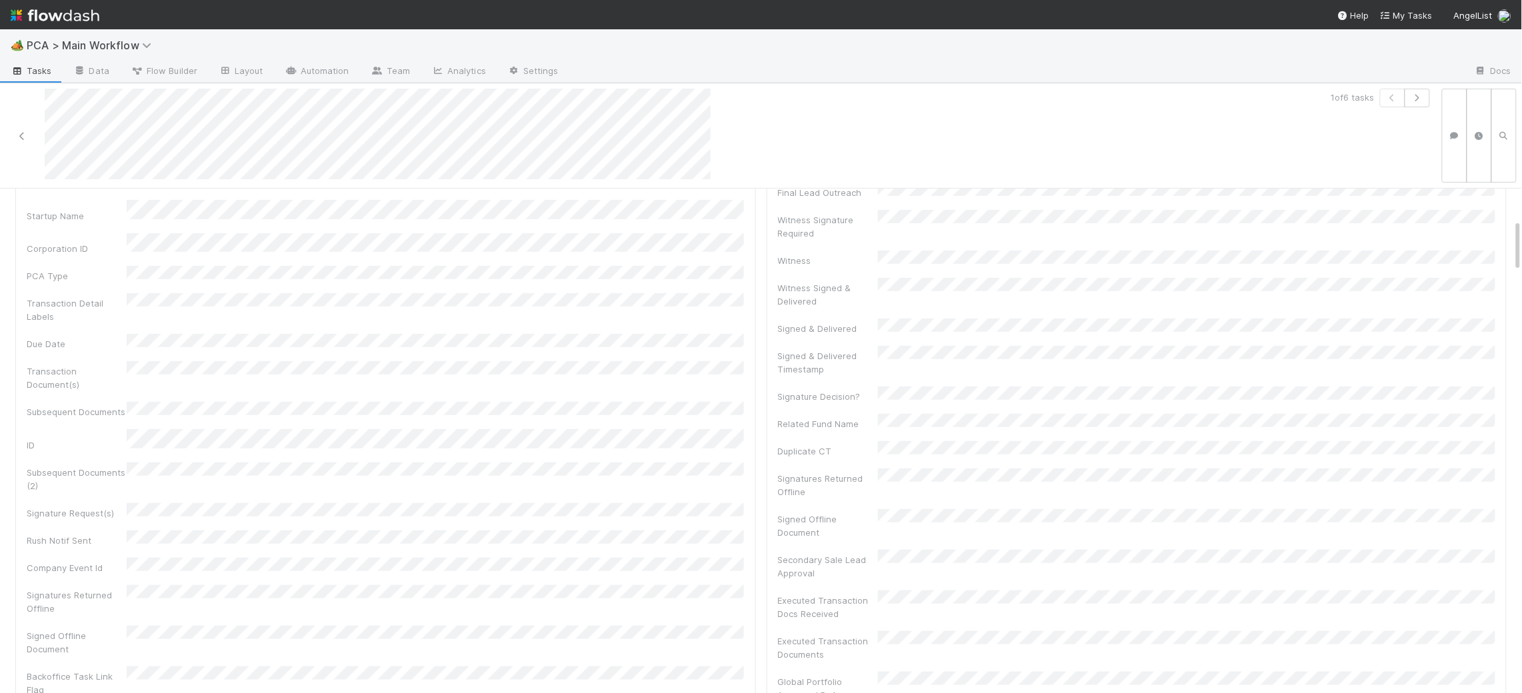
scroll to position [0, 0]
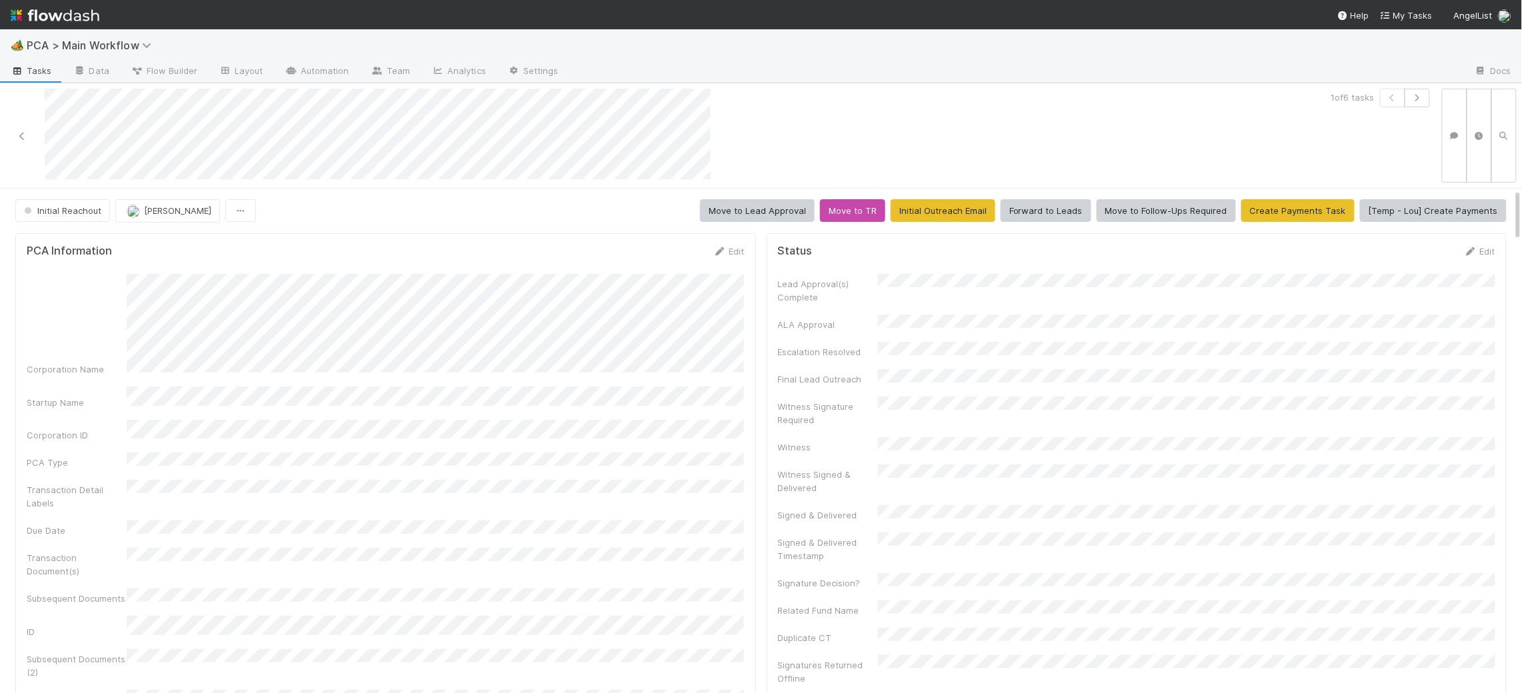
drag, startPoint x: 724, startPoint y: 245, endPoint x: 581, endPoint y: 245, distance: 143.3
click at [724, 246] on link "Edit" at bounding box center [728, 251] width 31 height 11
click at [1521, 341] on html "🏕️ PCA > Main Workflow Tasks Data Flow Builder Layout Automation Team Analytics…" at bounding box center [761, 346] width 1522 height 693
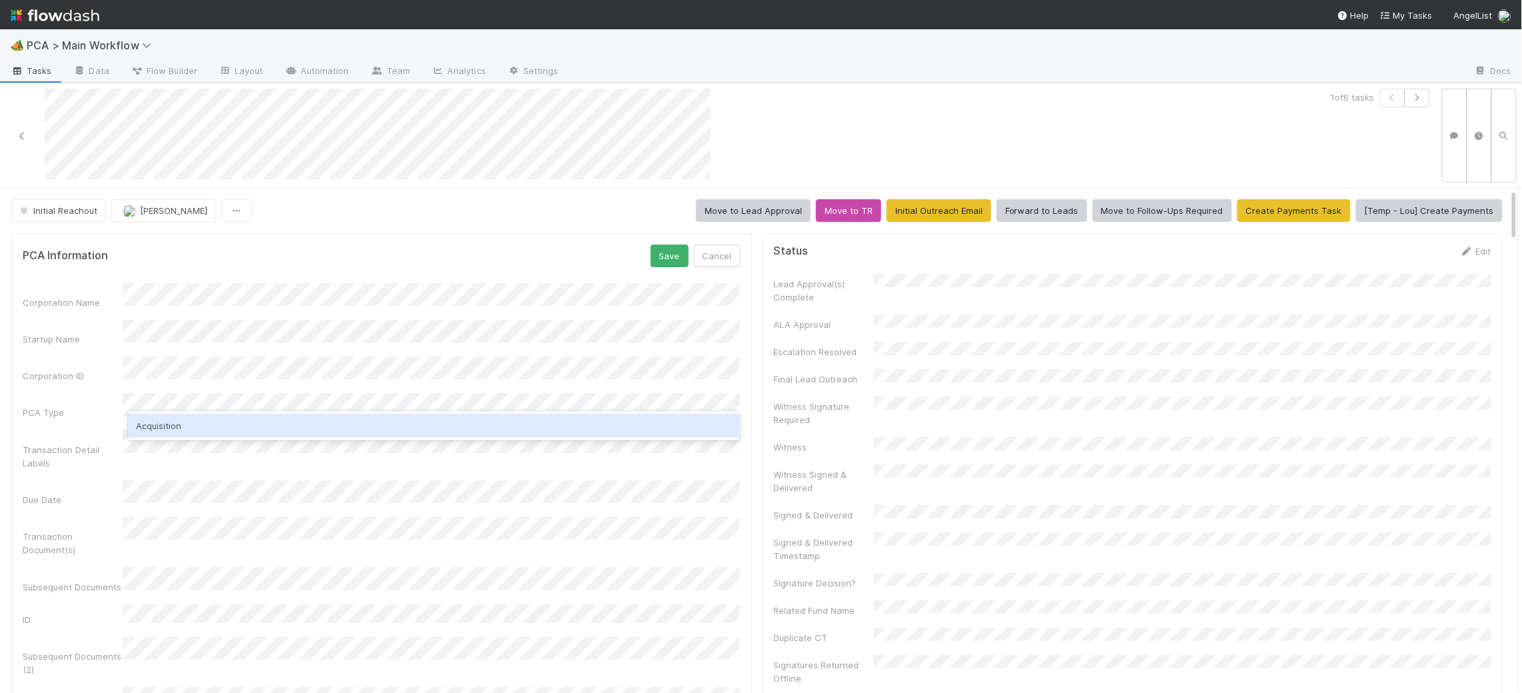
click at [209, 423] on div "Acquisition" at bounding box center [434, 426] width 612 height 24
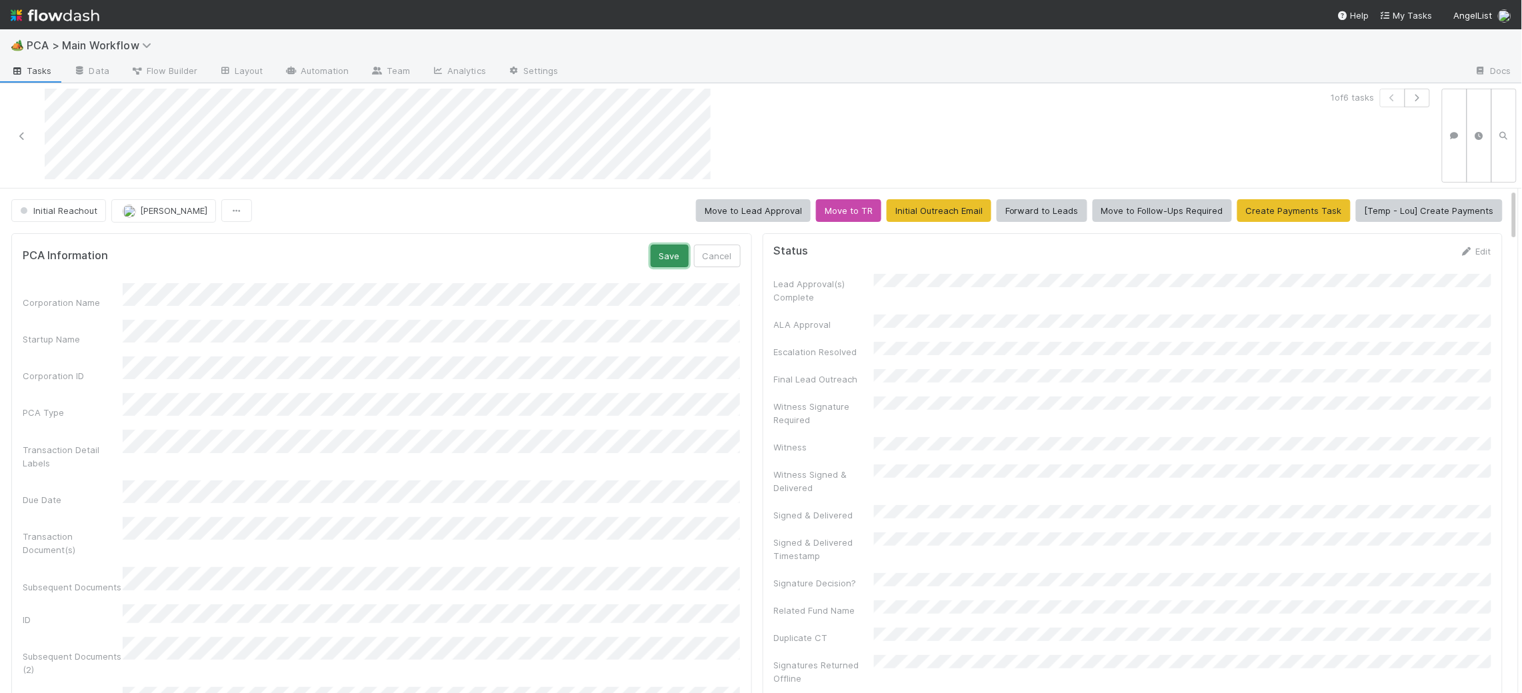
click at [679, 256] on button "Save" at bounding box center [670, 256] width 38 height 23
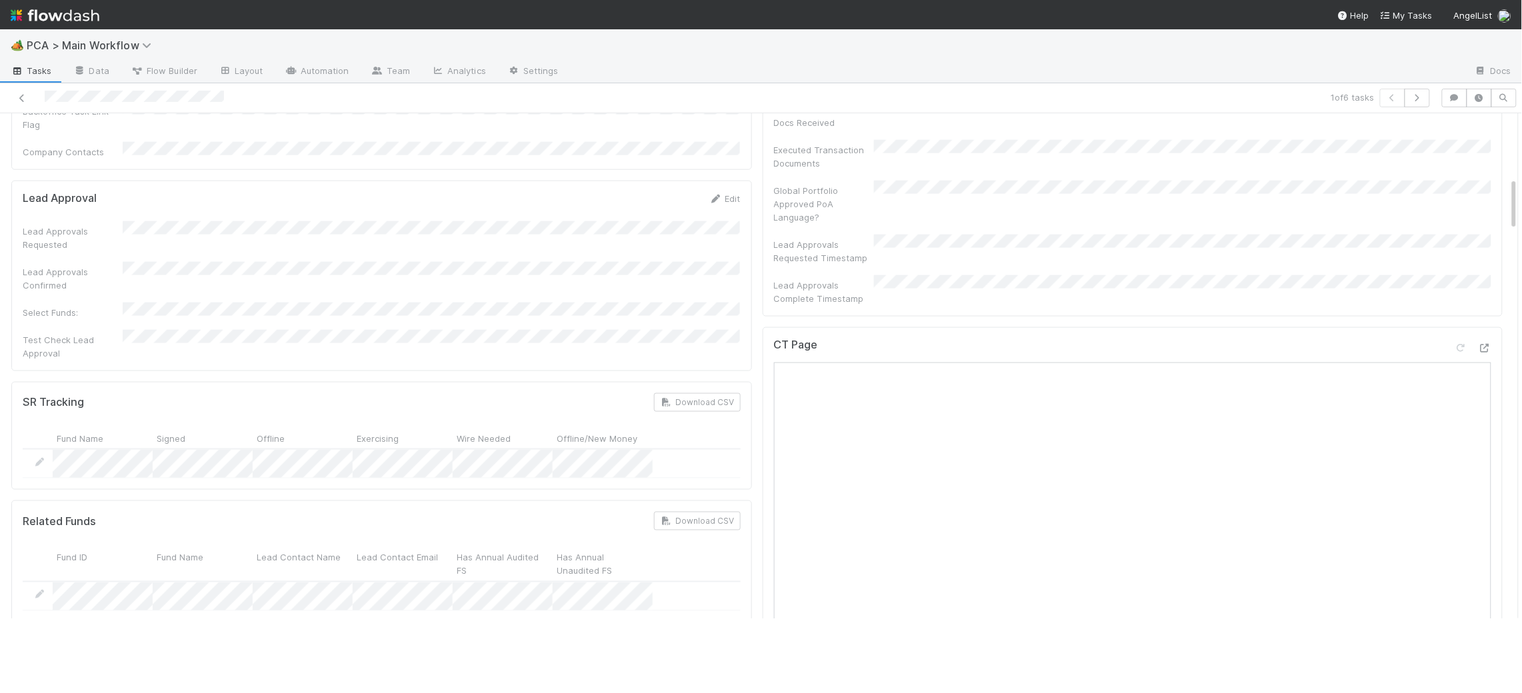
scroll to position [609, 0]
click at [1489, 321] on div "CT Page" at bounding box center [1133, 612] width 741 height 583
click at [1484, 337] on icon at bounding box center [1484, 341] width 13 height 9
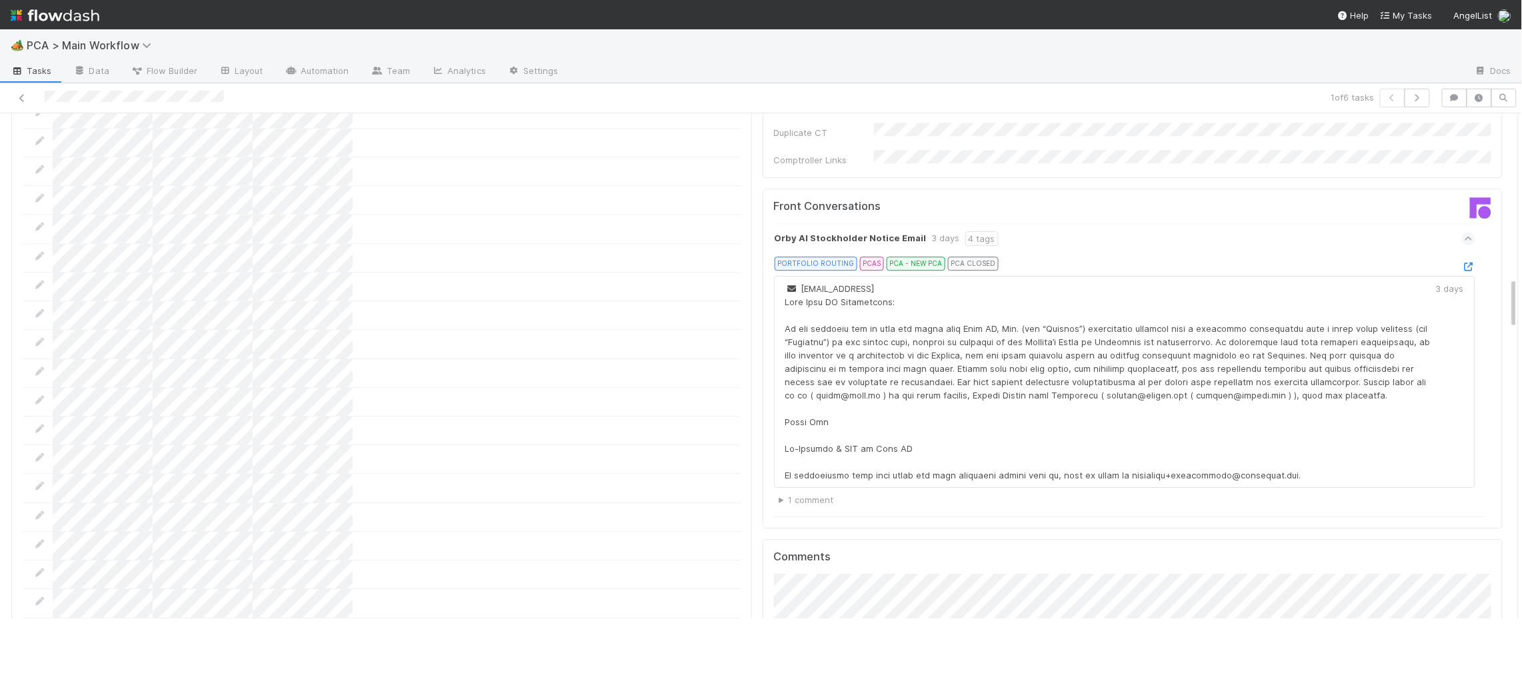
scroll to position [1752, 0]
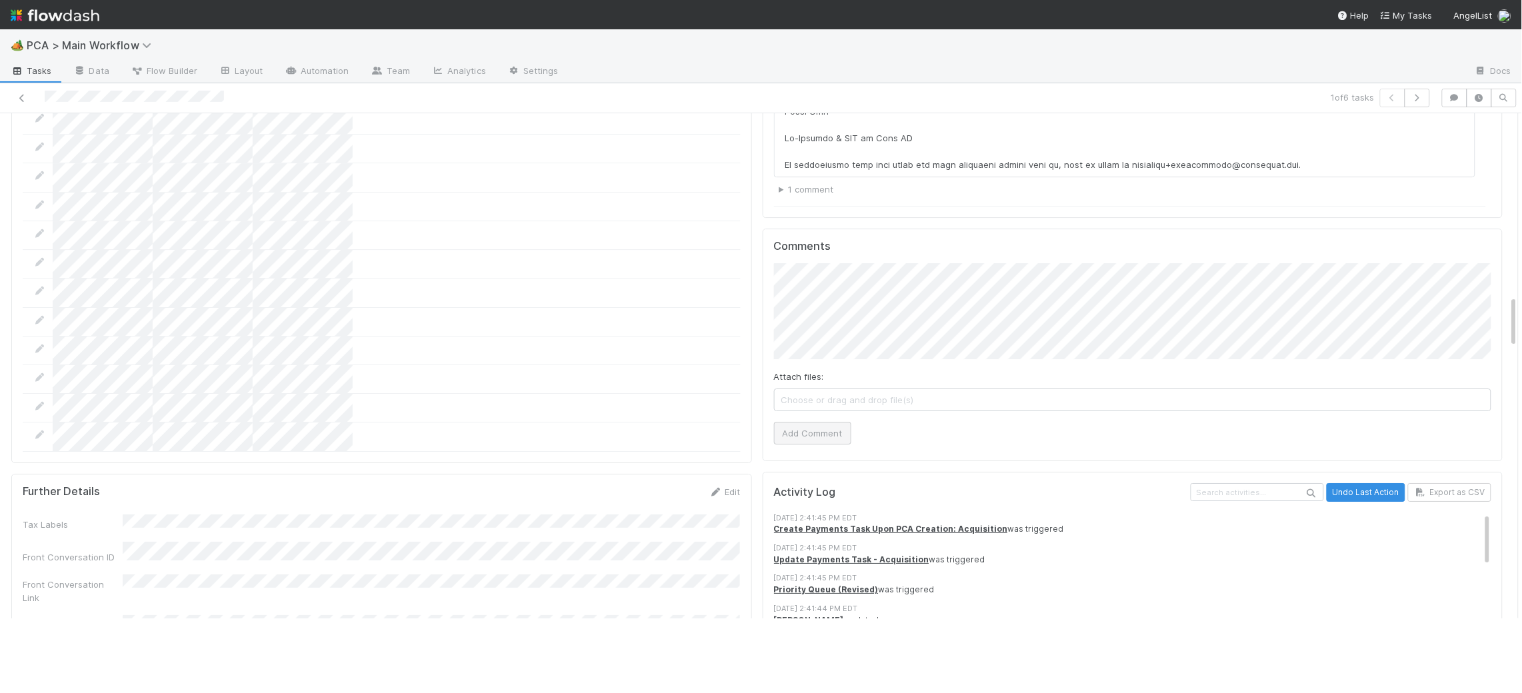
drag, startPoint x: 824, startPoint y: 380, endPoint x: 825, endPoint y: 371, distance: 9.4
click at [827, 375] on div "Comments Attach files: Choose or drag and drop file(s) Add Comment" at bounding box center [1133, 345] width 741 height 233
drag, startPoint x: 825, startPoint y: 371, endPoint x: 605, endPoint y: 335, distance: 222.9
click at [821, 422] on button "Add Comment" at bounding box center [812, 433] width 77 height 23
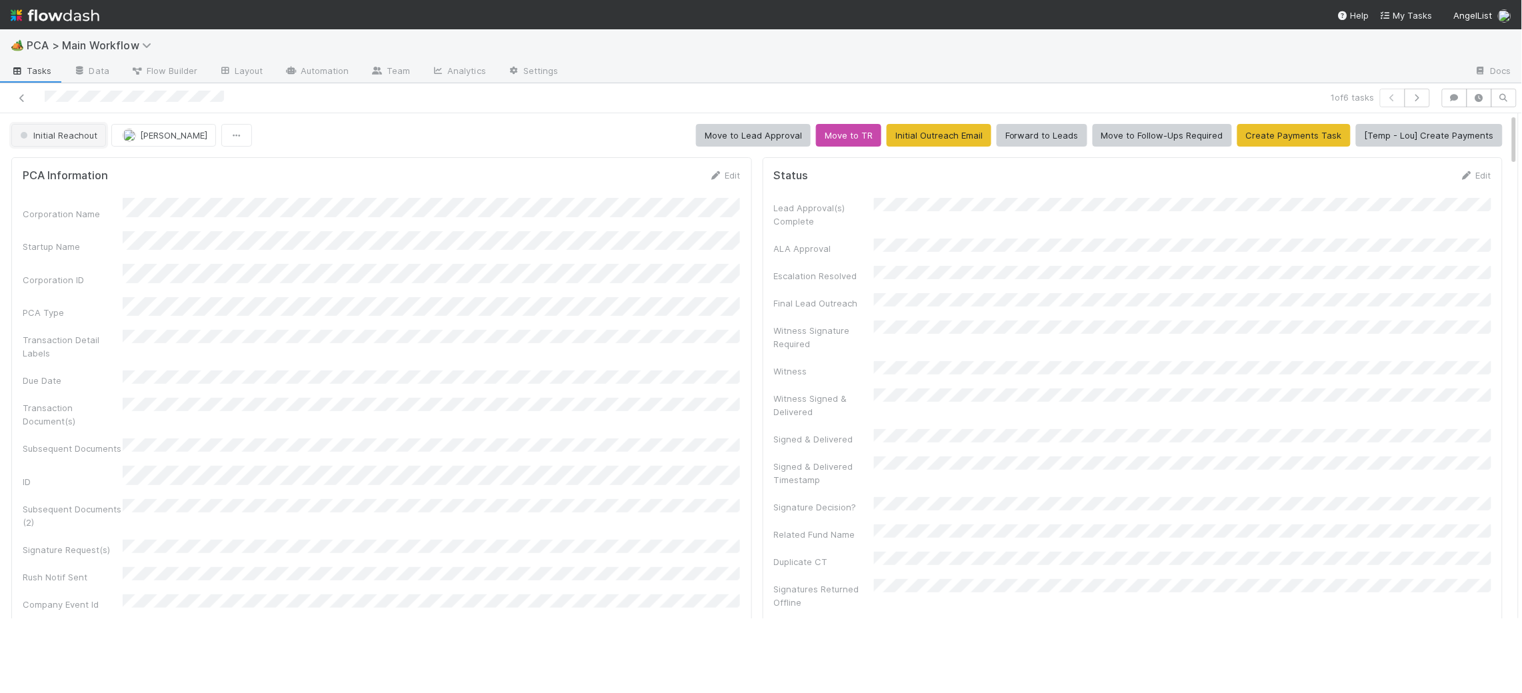
click at [90, 133] on span "Initial Reachout" at bounding box center [57, 135] width 80 height 11
click at [93, 166] on span "Follow-Ups Required" at bounding box center [65, 169] width 101 height 11
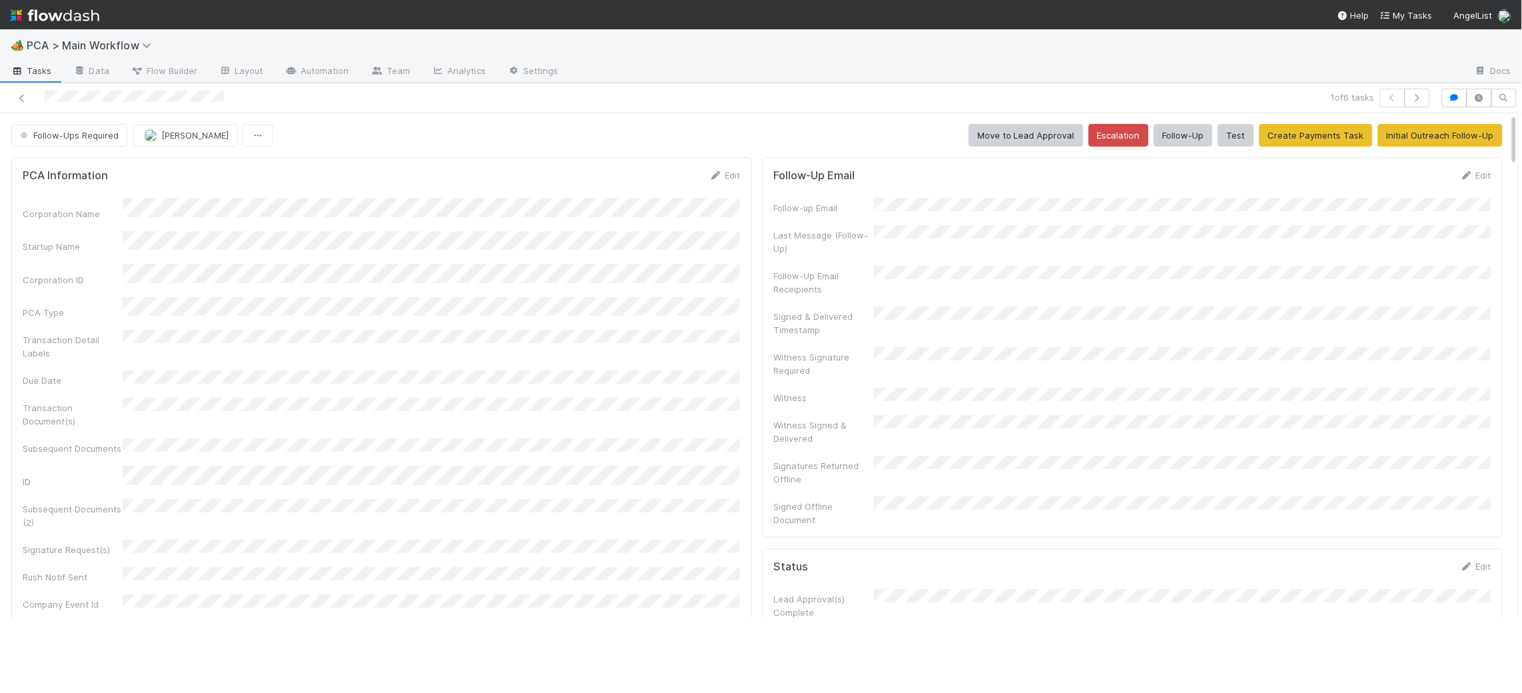
click at [85, 22] on img at bounding box center [55, 15] width 89 height 23
click at [75, 127] on button "Follow-Ups Required" at bounding box center [73, 135] width 116 height 23
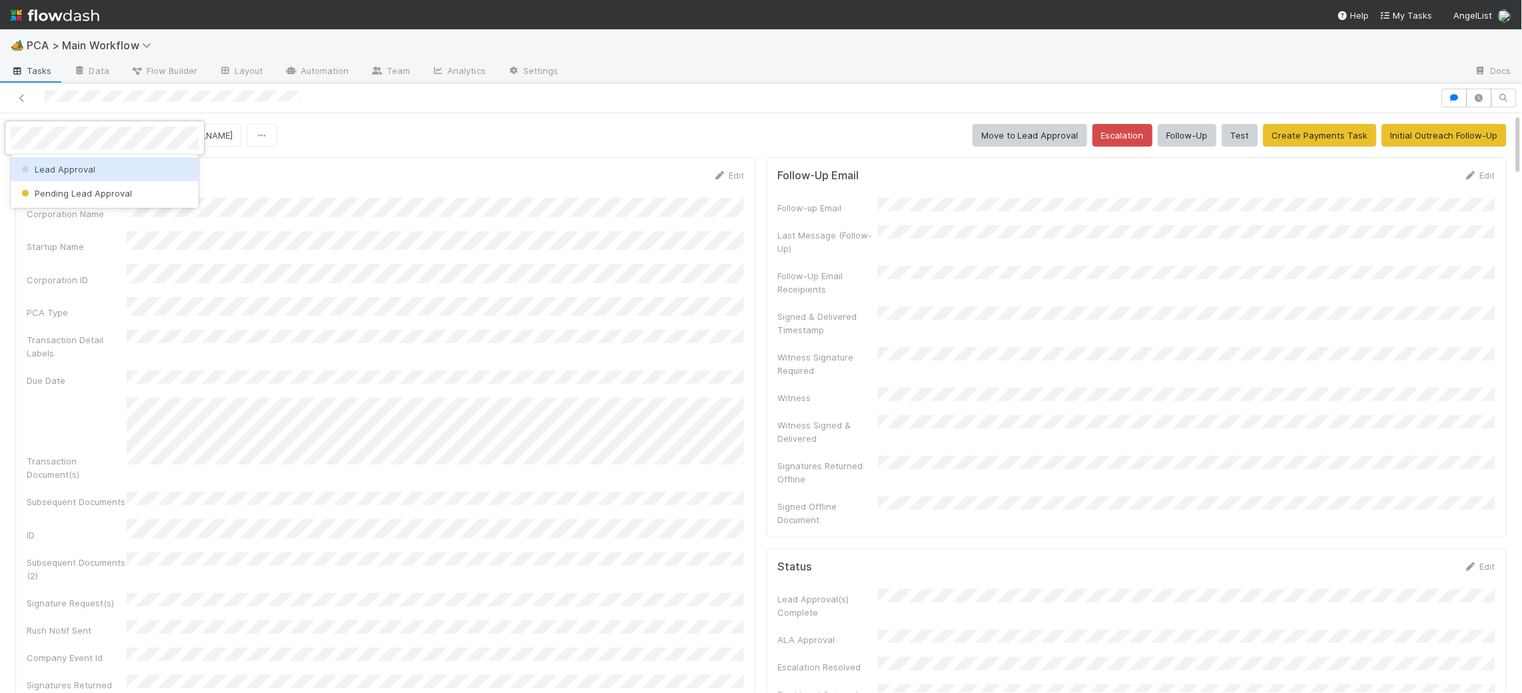
click at [97, 167] on div "Lead Approval" at bounding box center [105, 169] width 188 height 24
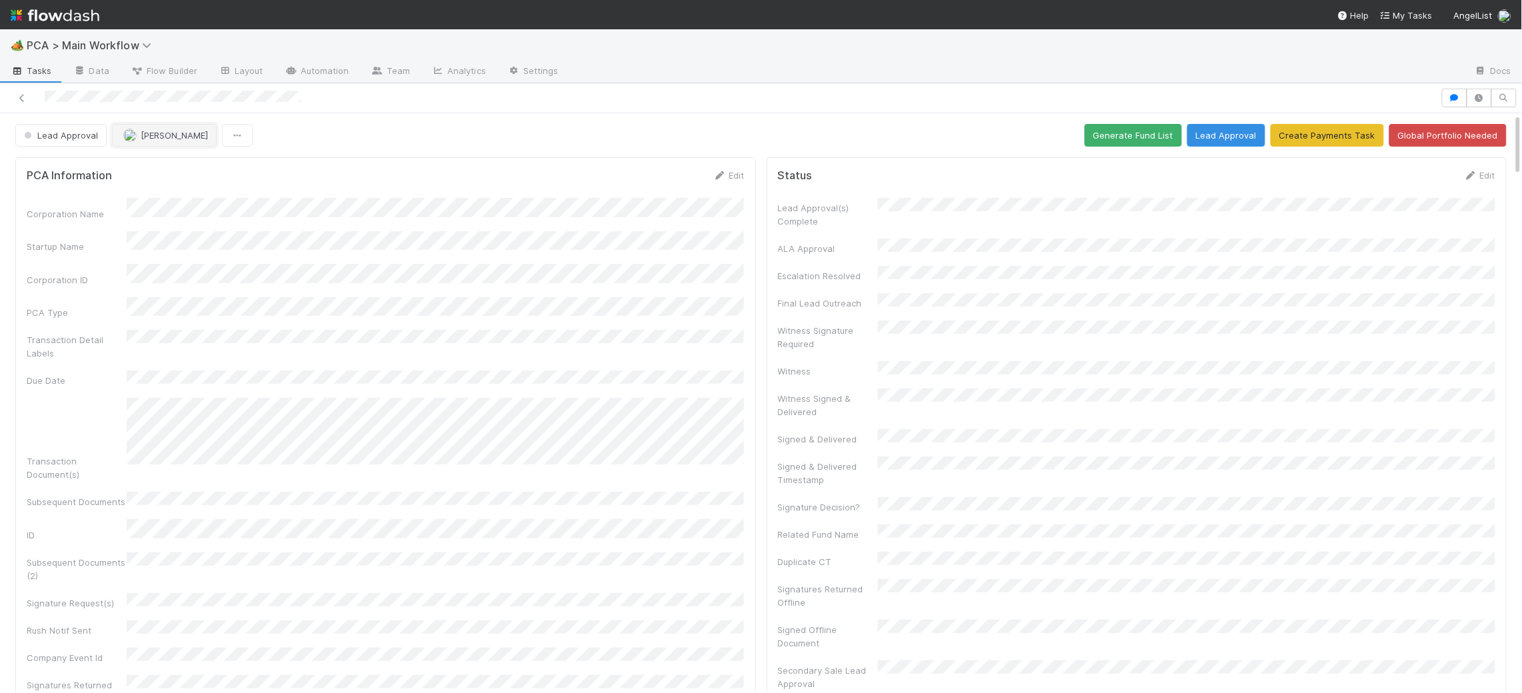
click at [199, 137] on span "[PERSON_NAME]" at bounding box center [174, 135] width 67 height 11
drag, startPoint x: 590, startPoint y: 146, endPoint x: 667, endPoint y: 73, distance: 105.6
click at [591, 145] on div at bounding box center [761, 346] width 1522 height 693
drag, startPoint x: 723, startPoint y: 174, endPoint x: 683, endPoint y: 205, distance: 50.8
click at [723, 174] on icon at bounding box center [719, 175] width 13 height 9
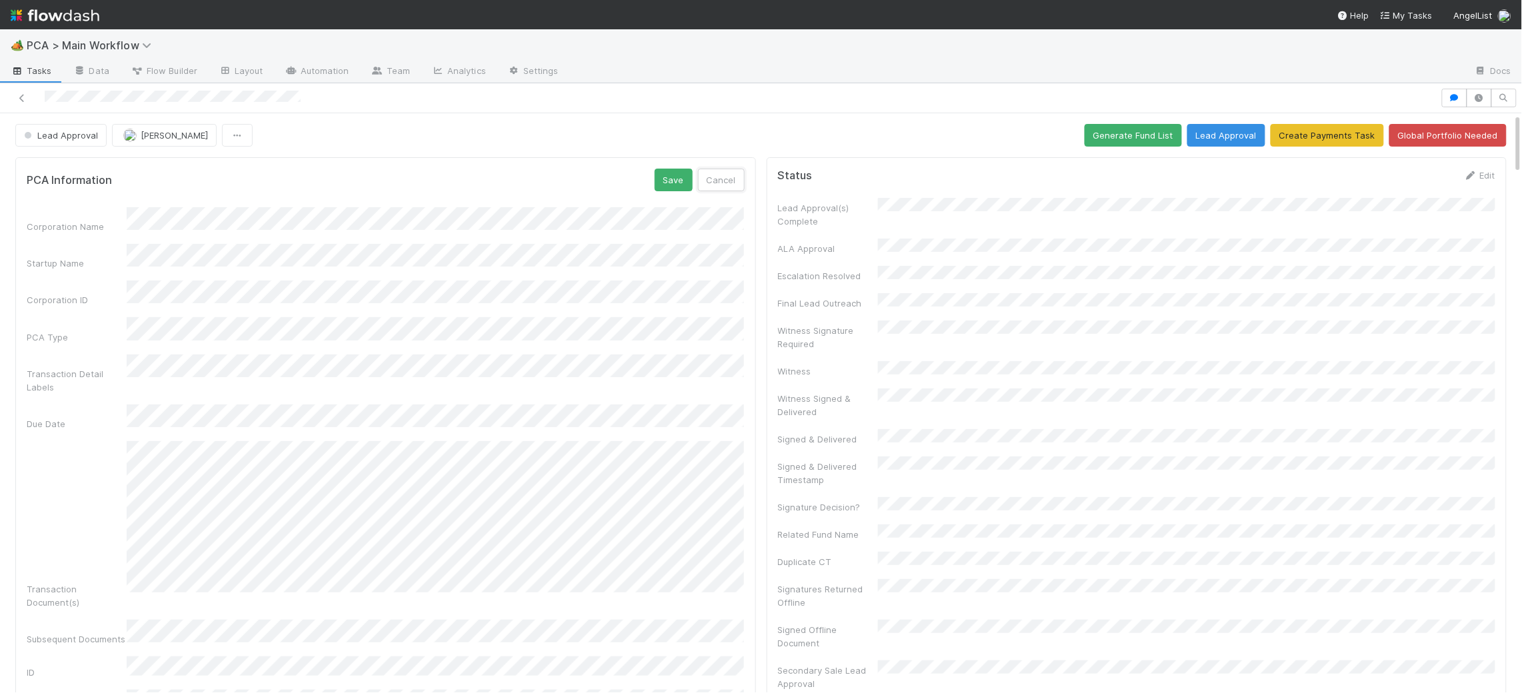
click at [701, 175] on button "Cancel" at bounding box center [721, 180] width 47 height 23
click at [693, 180] on div "PCA Information Edit" at bounding box center [386, 175] width 718 height 13
click at [717, 175] on icon at bounding box center [719, 175] width 13 height 9
click at [668, 188] on button "Save" at bounding box center [674, 180] width 38 height 23
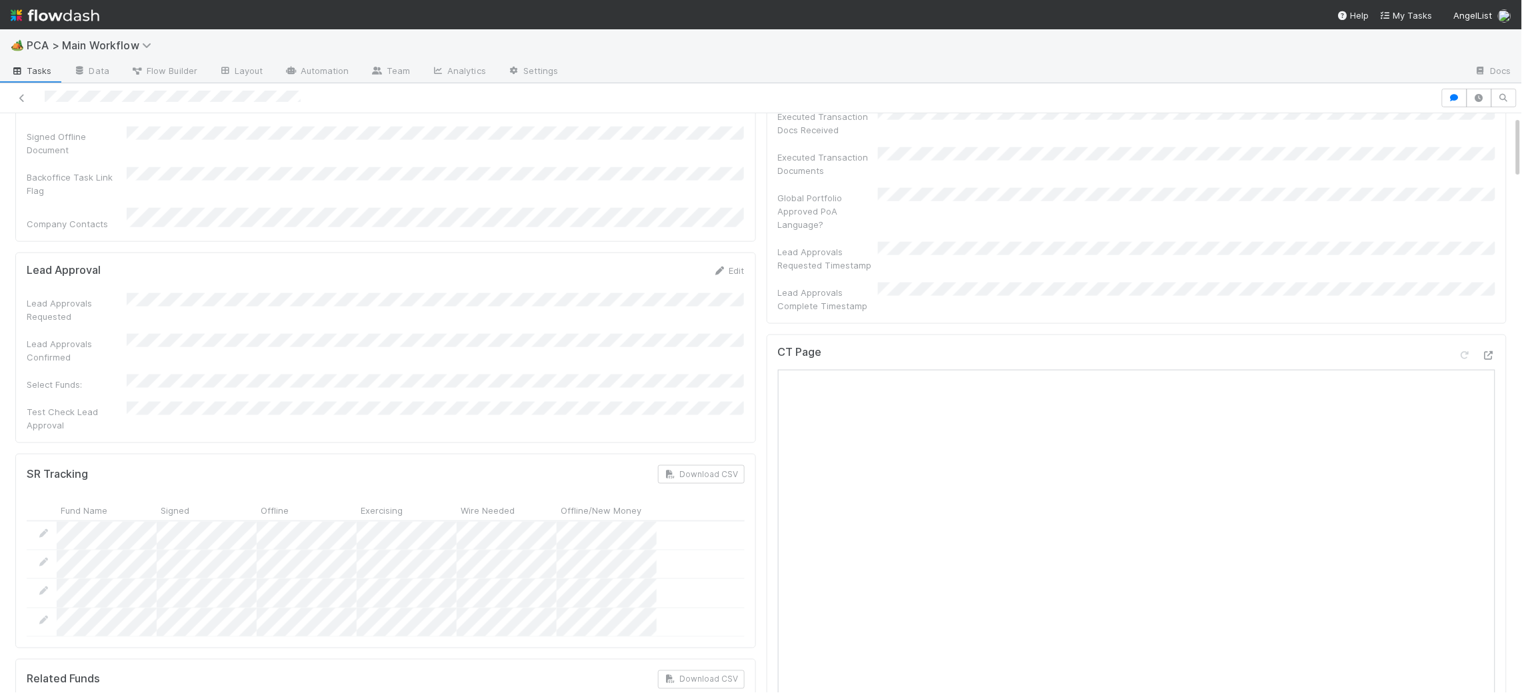
scroll to position [728, 0]
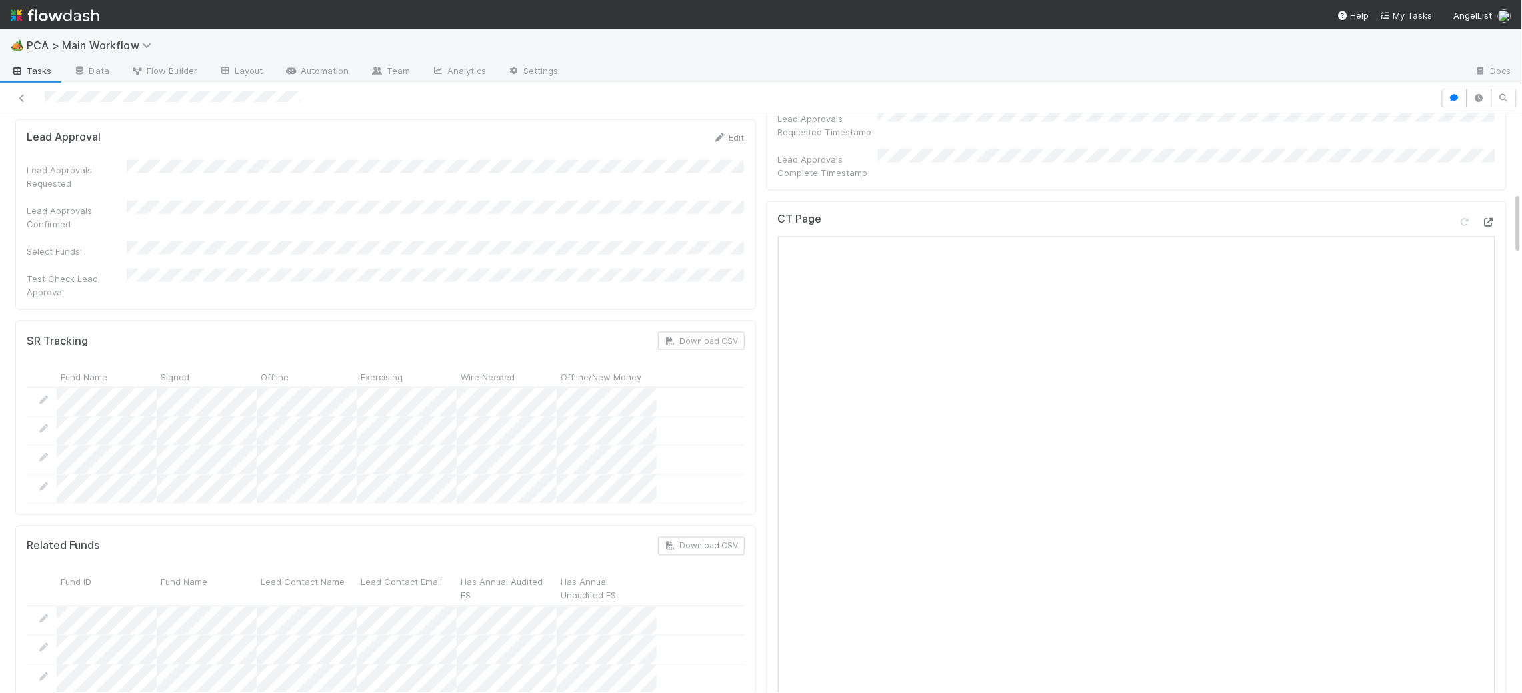
click at [1495, 218] on icon at bounding box center [1488, 222] width 13 height 9
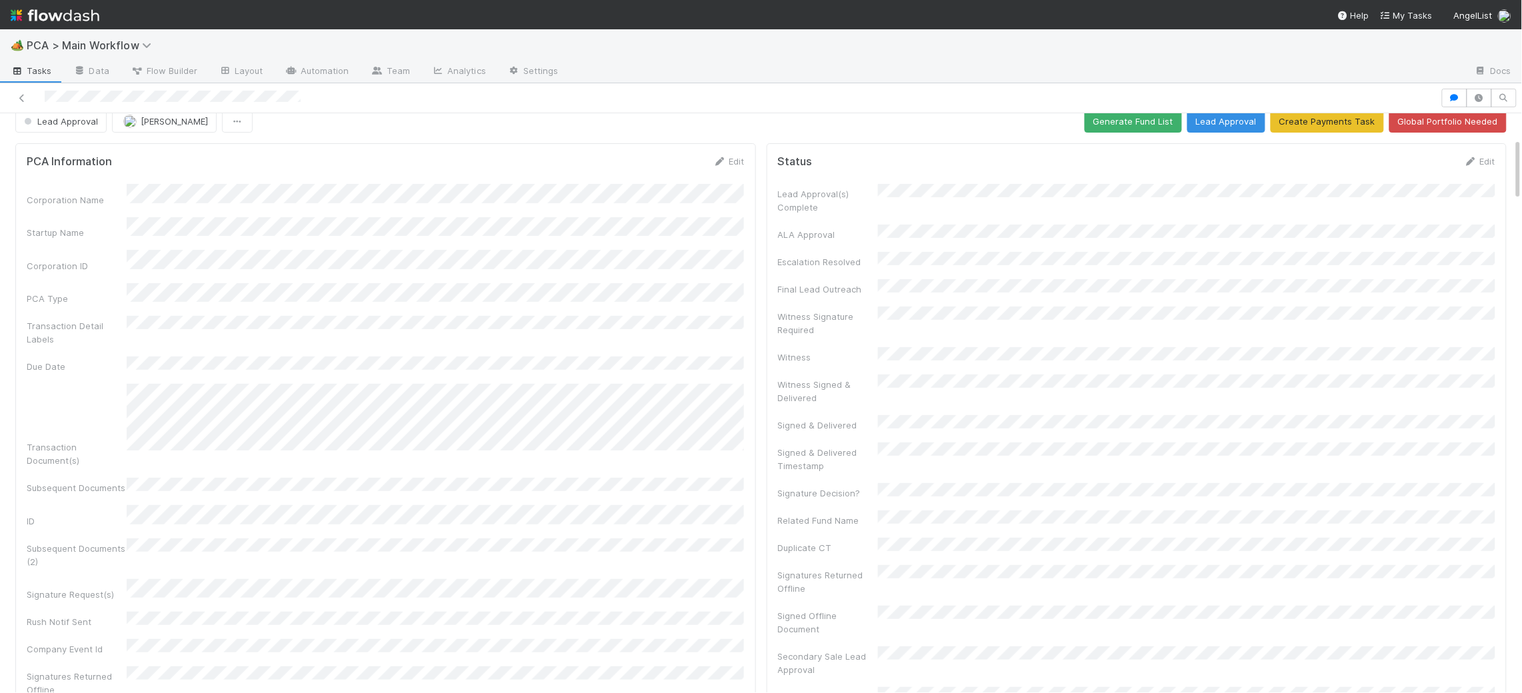
scroll to position [10, 0]
drag, startPoint x: 746, startPoint y: 152, endPoint x: 714, endPoint y: 163, distance: 33.7
click at [741, 153] on div "PCA Information Edit Corporation Name Startup Name Corporation ID PCA Type Tran…" at bounding box center [385, 486] width 741 height 679
click at [714, 164] on icon at bounding box center [719, 165] width 13 height 9
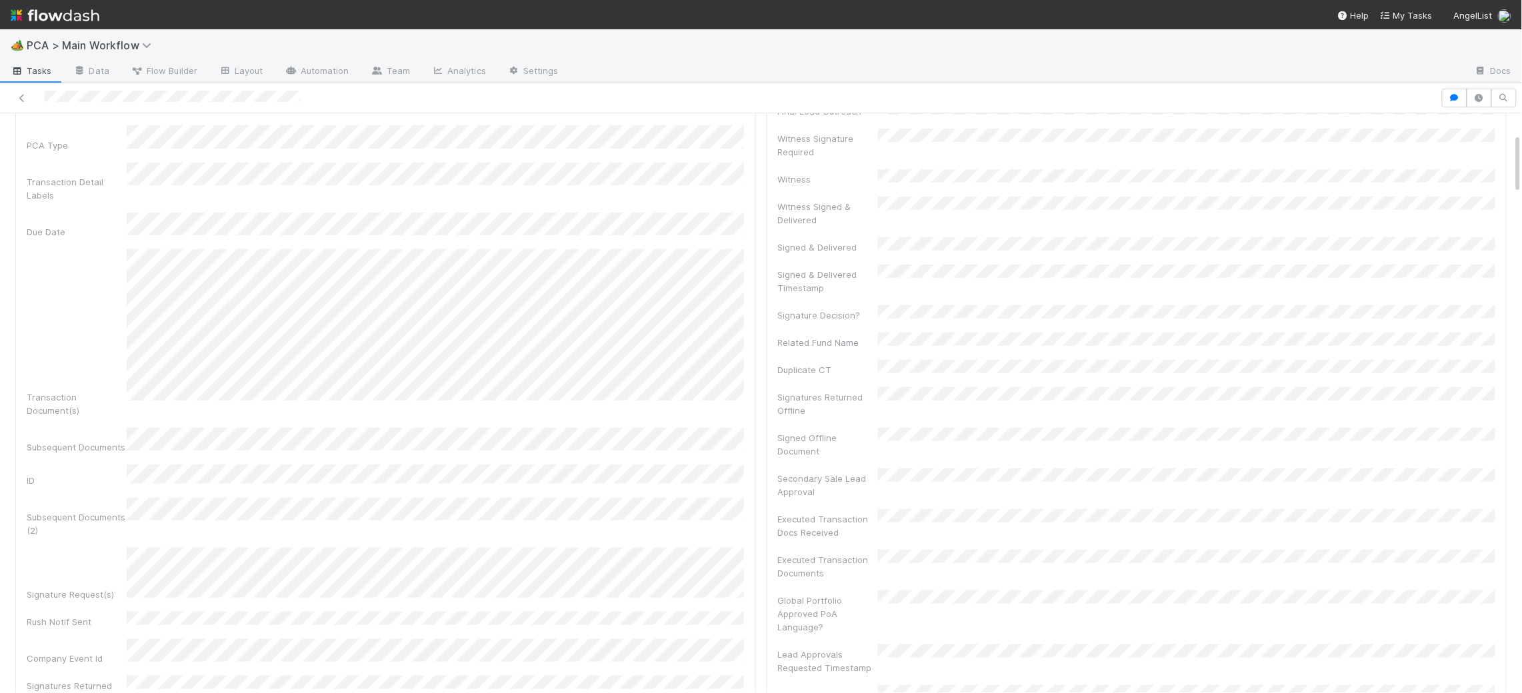
scroll to position [0, 0]
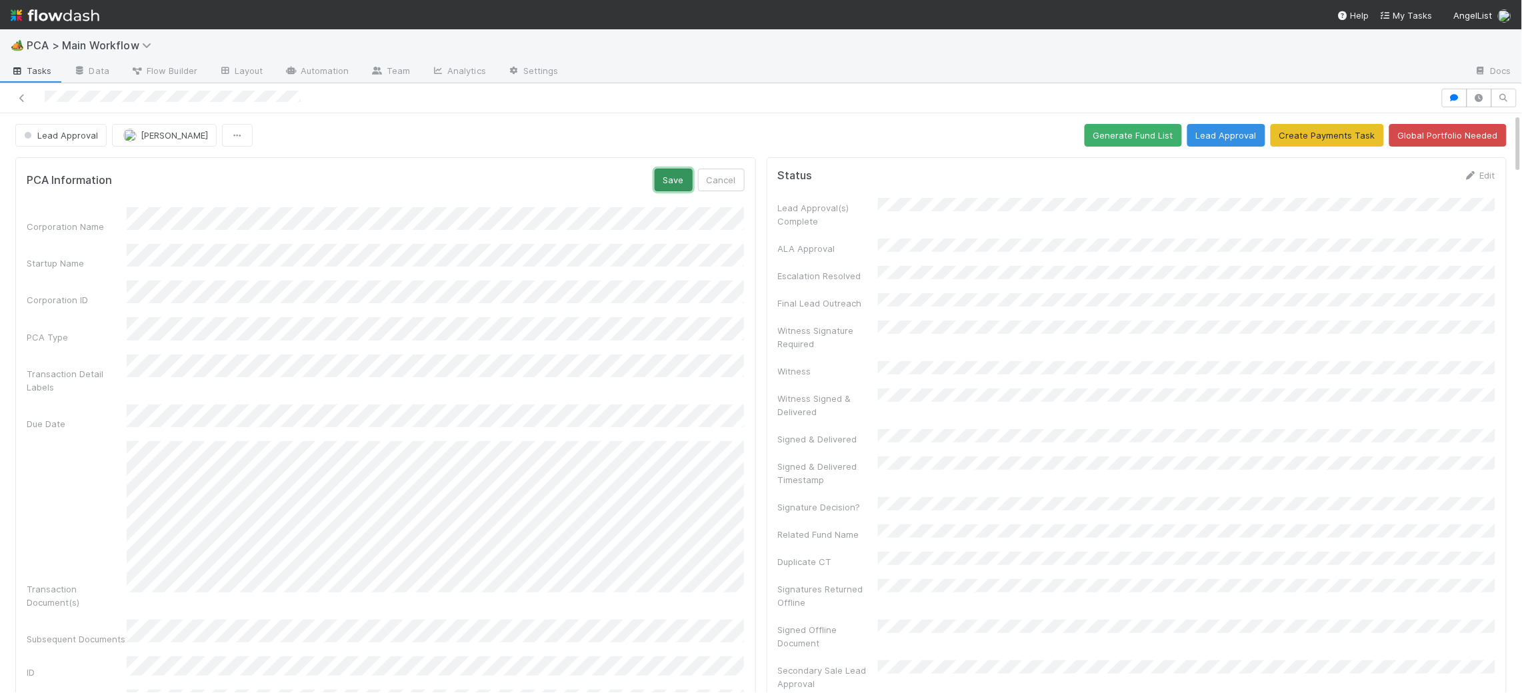
click at [688, 172] on button "Save" at bounding box center [674, 180] width 38 height 23
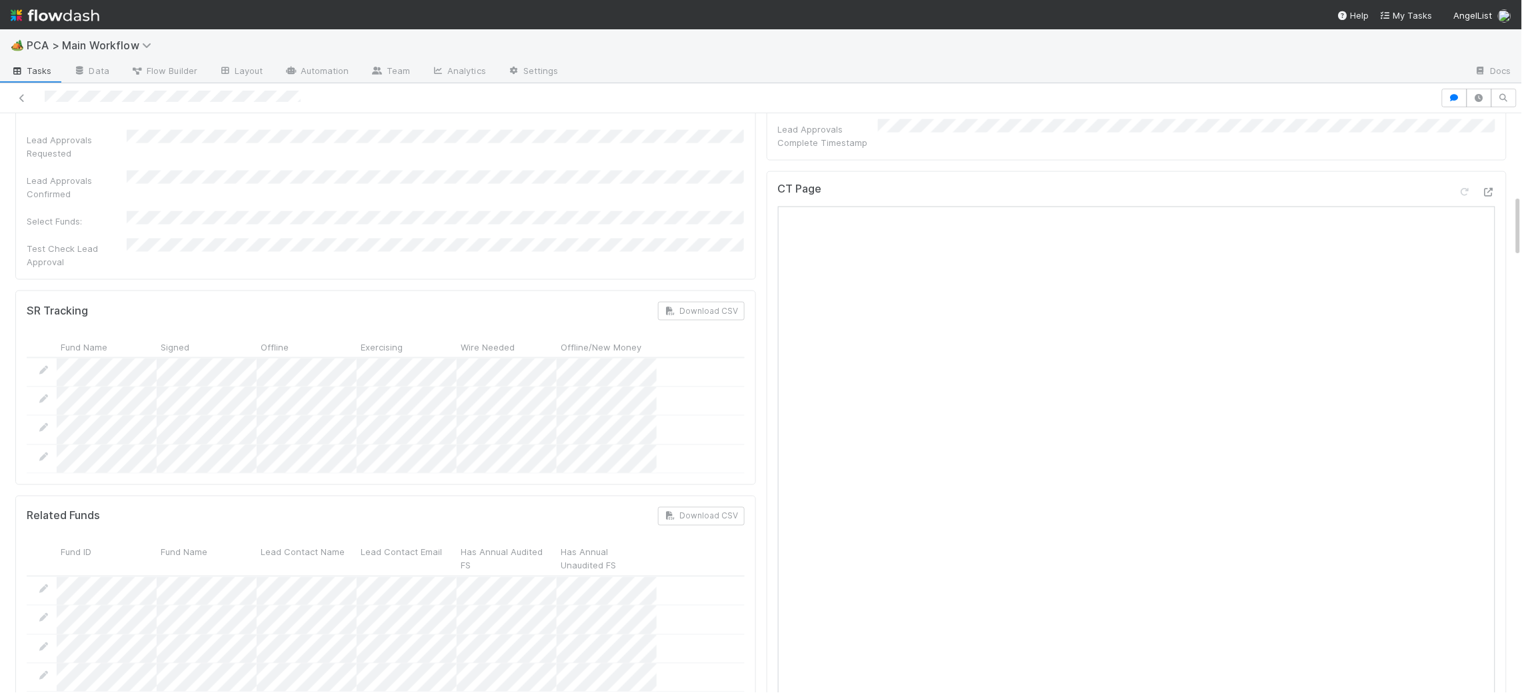
scroll to position [753, 0]
click at [1491, 193] on icon at bounding box center [1488, 197] width 13 height 9
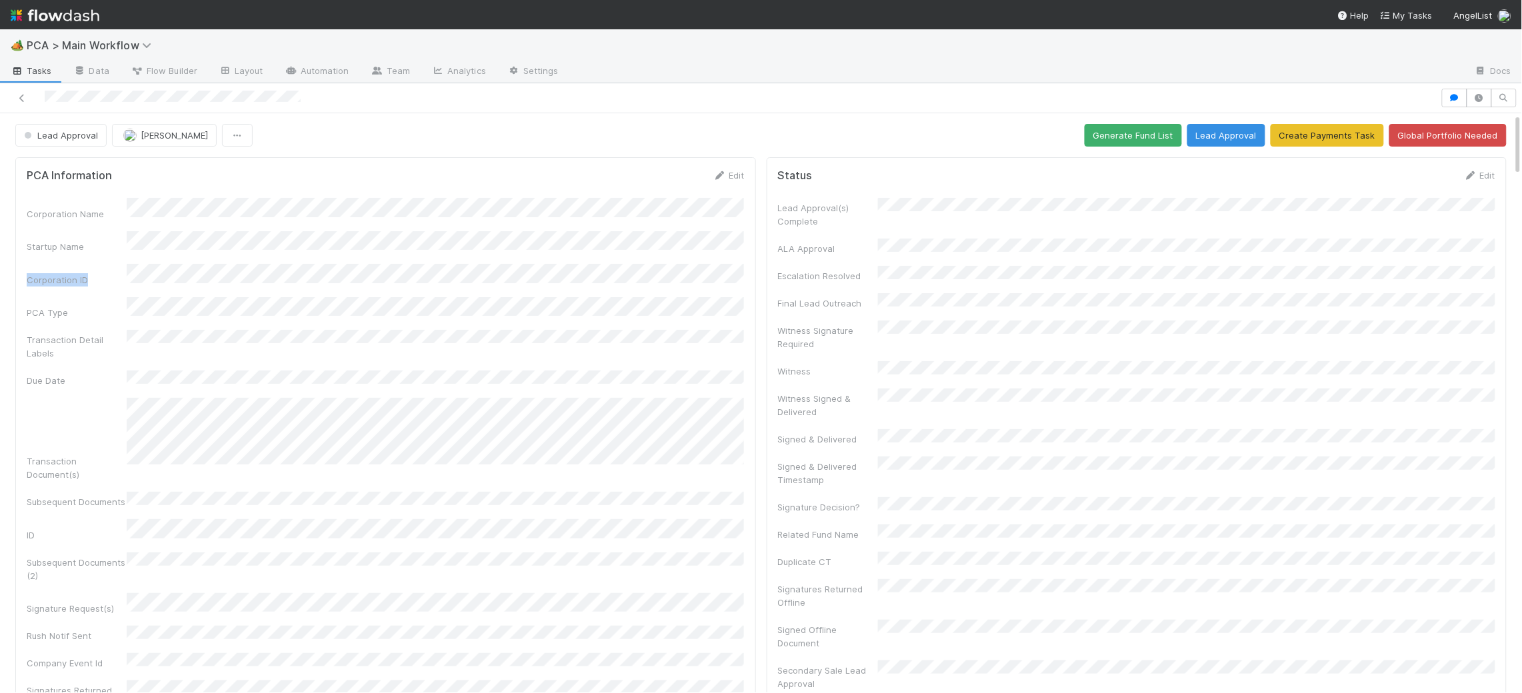
click at [722, 216] on div "Corporation Name Startup Name Corporation ID PCA Type Transaction Detail Labels…" at bounding box center [386, 511] width 718 height 627
click at [725, 175] on icon at bounding box center [719, 175] width 13 height 9
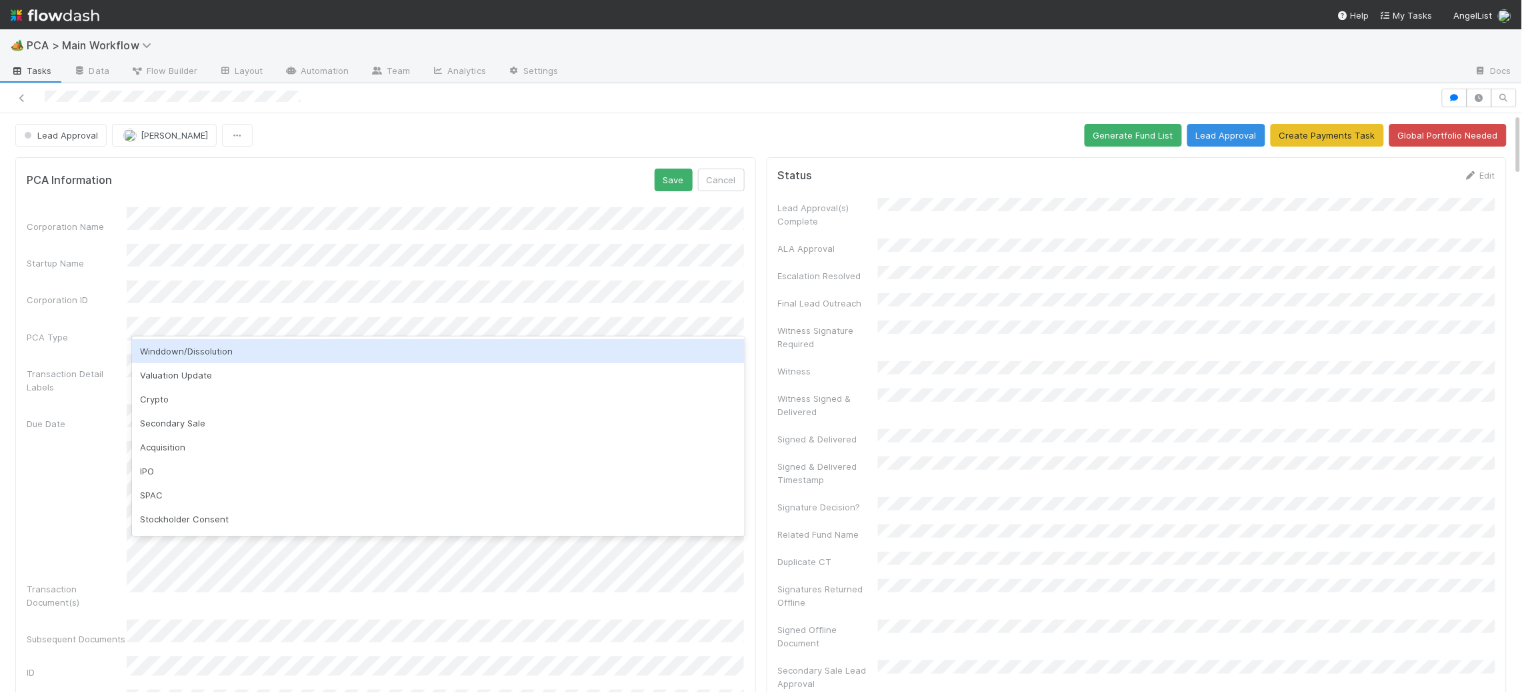
click at [255, 358] on div "Winddown/Dissolution" at bounding box center [438, 351] width 612 height 24
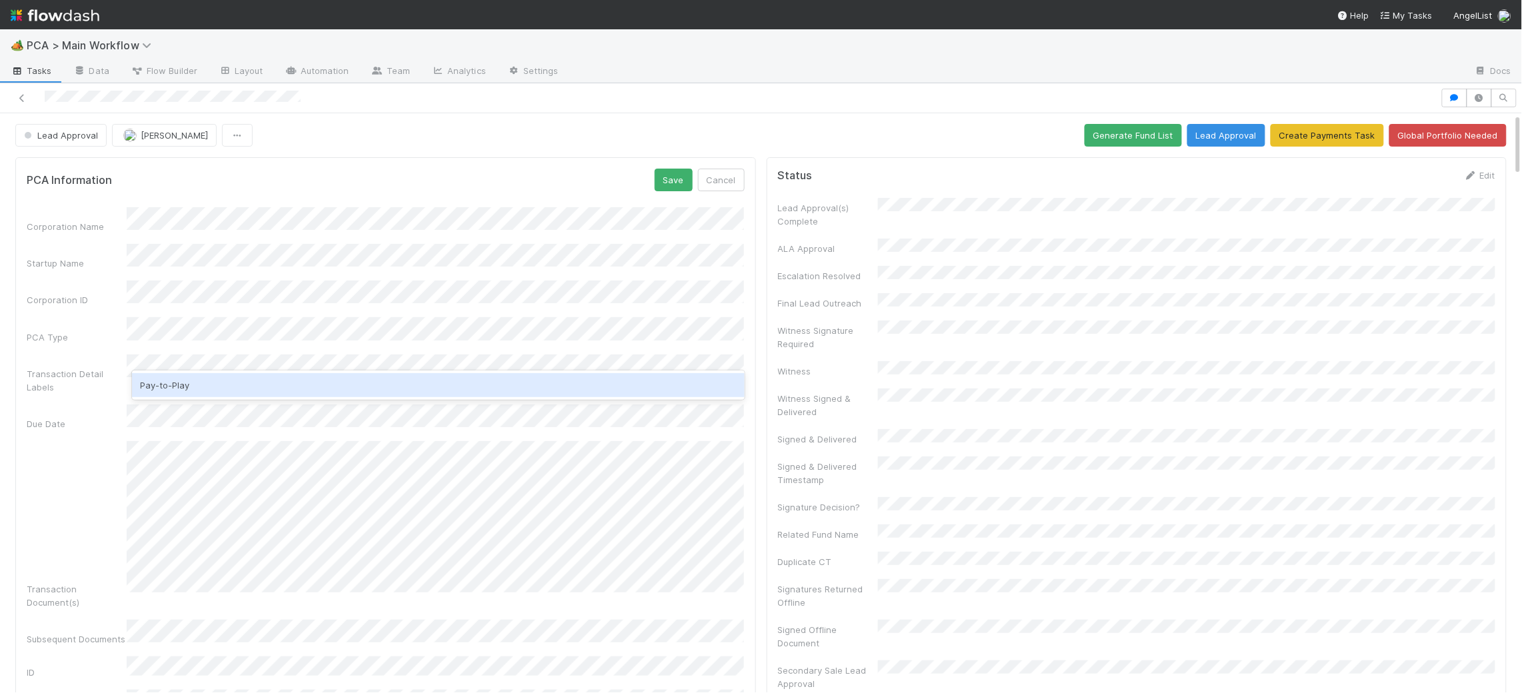
click at [283, 382] on div "Pay-to-Play" at bounding box center [438, 385] width 612 height 24
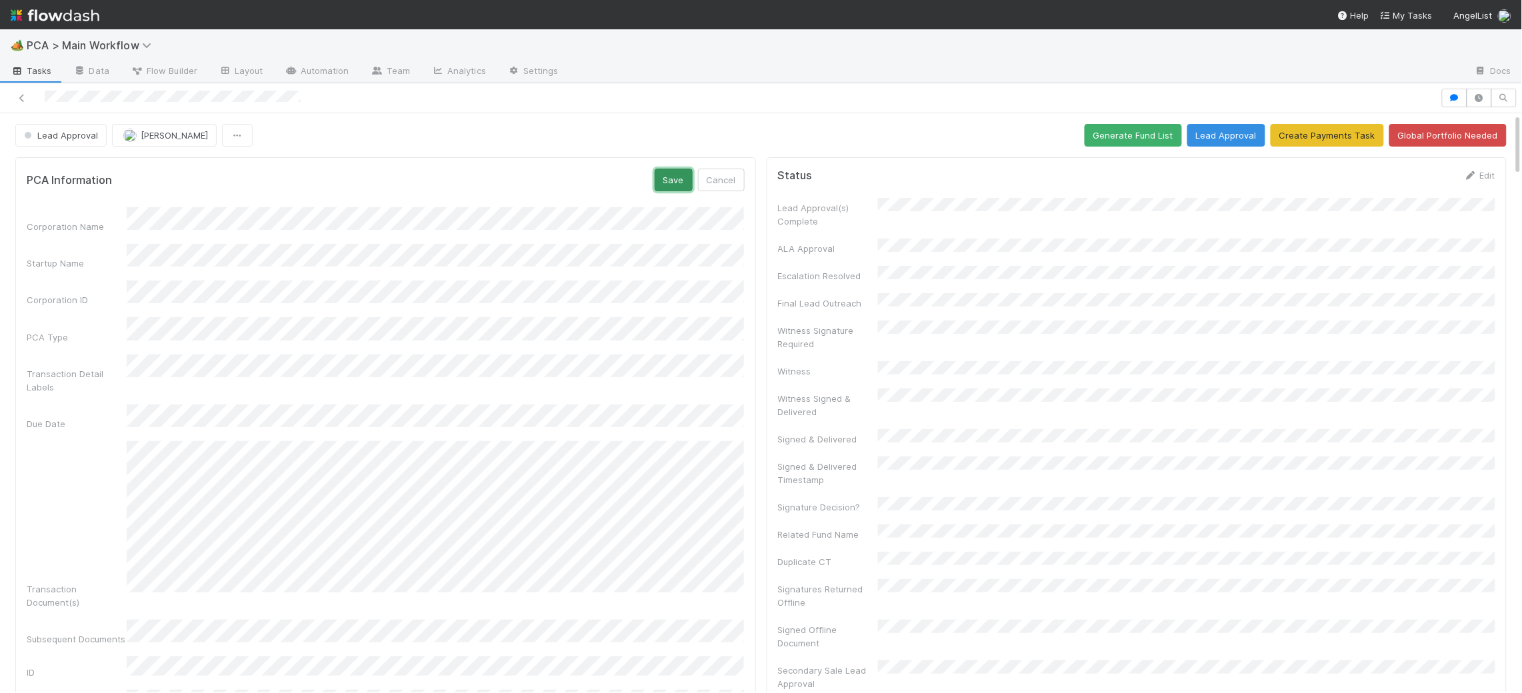
click at [661, 179] on button "Save" at bounding box center [674, 180] width 38 height 23
click at [103, 138] on button "Lead Approval" at bounding box center [60, 135] width 91 height 23
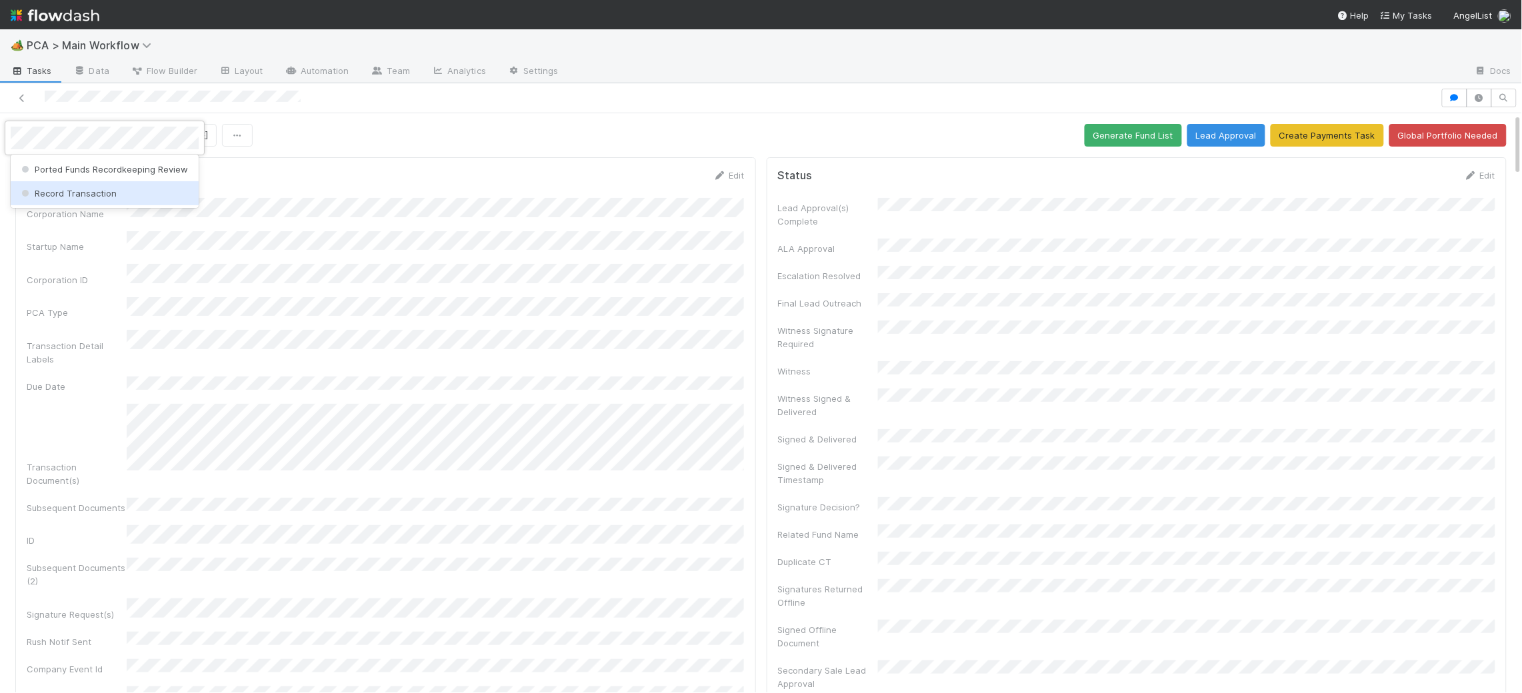
drag, startPoint x: 94, startPoint y: 189, endPoint x: 427, endPoint y: 249, distance: 338.7
click at [94, 189] on span "Record Transaction" at bounding box center [68, 193] width 98 height 11
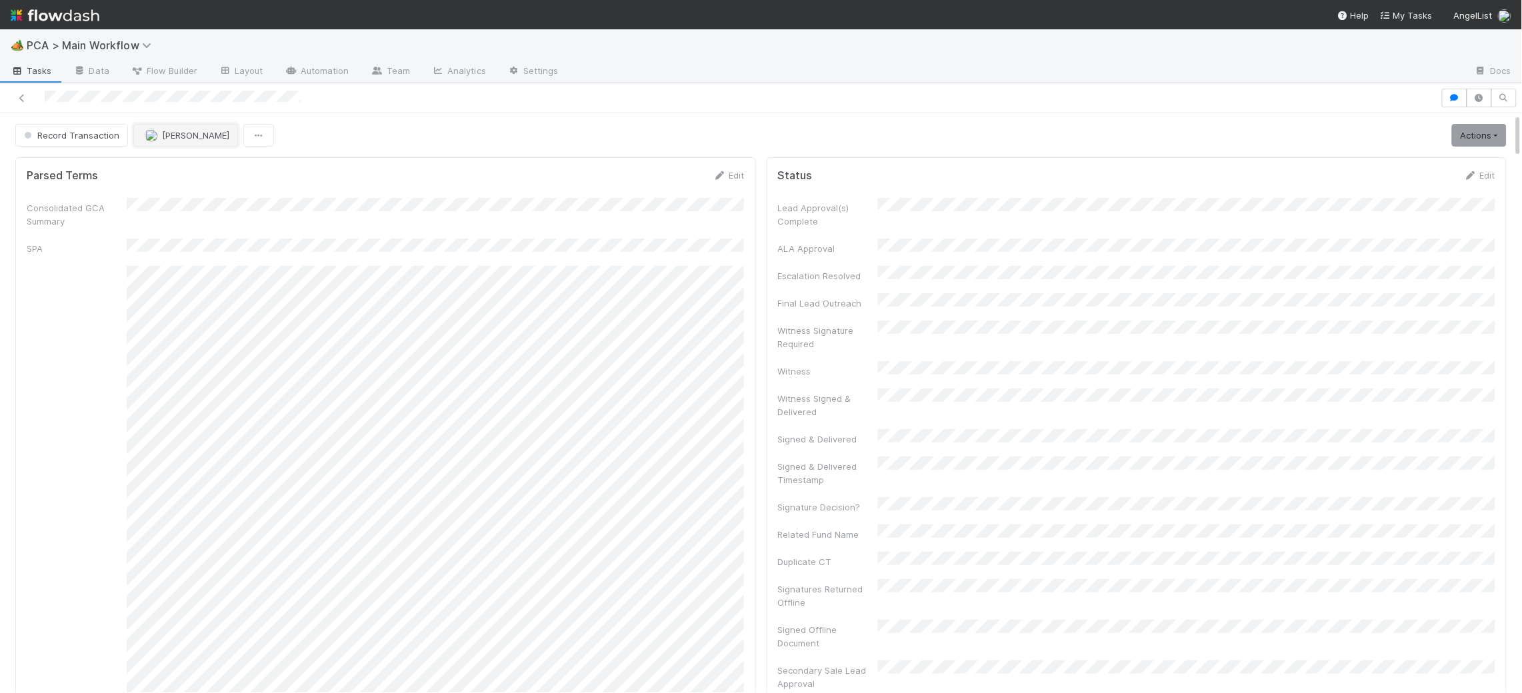
click at [173, 127] on button "[PERSON_NAME]" at bounding box center [185, 135] width 105 height 23
click at [199, 211] on div "[PERSON_NAME]" at bounding box center [220, 218] width 188 height 24
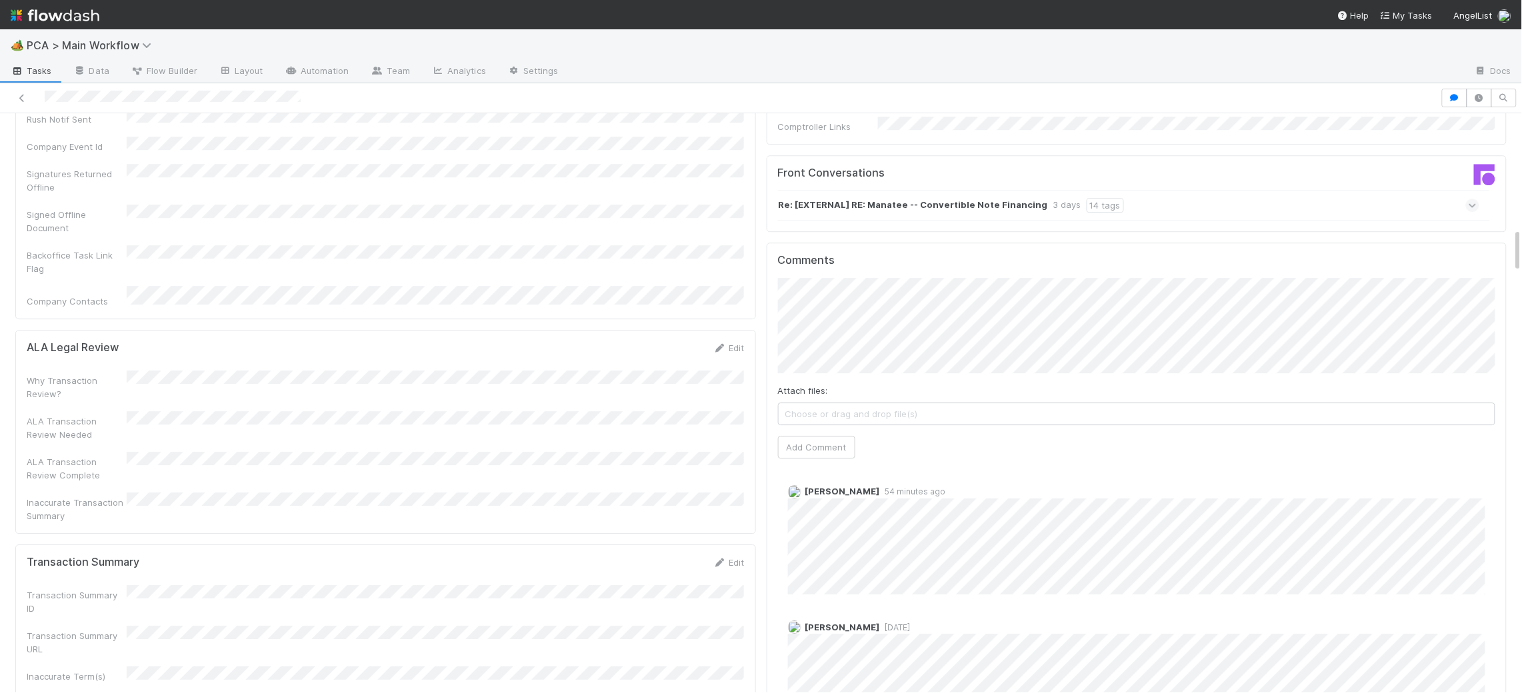
scroll to position [1474, 0]
click at [1107, 301] on button "[PERSON_NAME]" at bounding box center [1091, 298] width 101 height 19
drag, startPoint x: 833, startPoint y: 370, endPoint x: 823, endPoint y: 368, distance: 10.2
click at [837, 437] on button "Add Comment" at bounding box center [816, 448] width 77 height 23
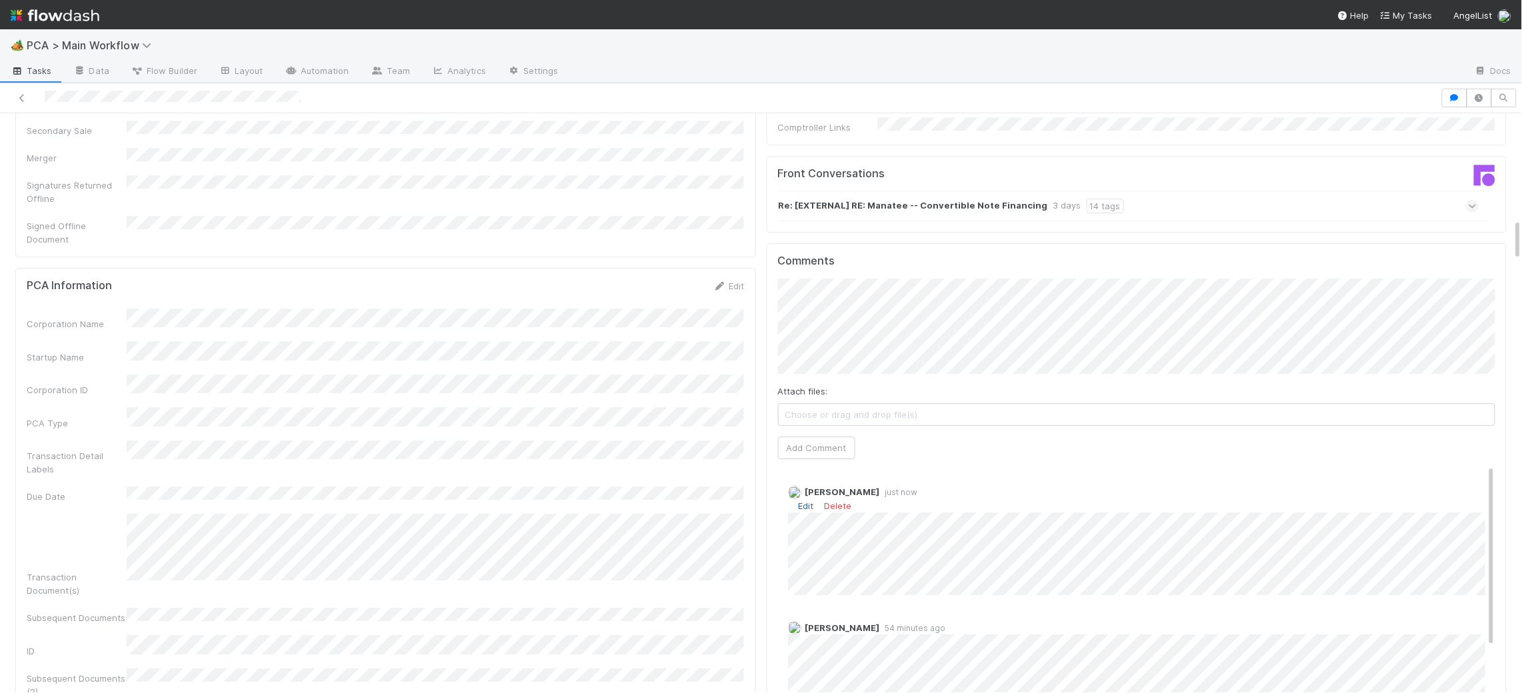
click at [803, 501] on link "Edit" at bounding box center [806, 506] width 15 height 11
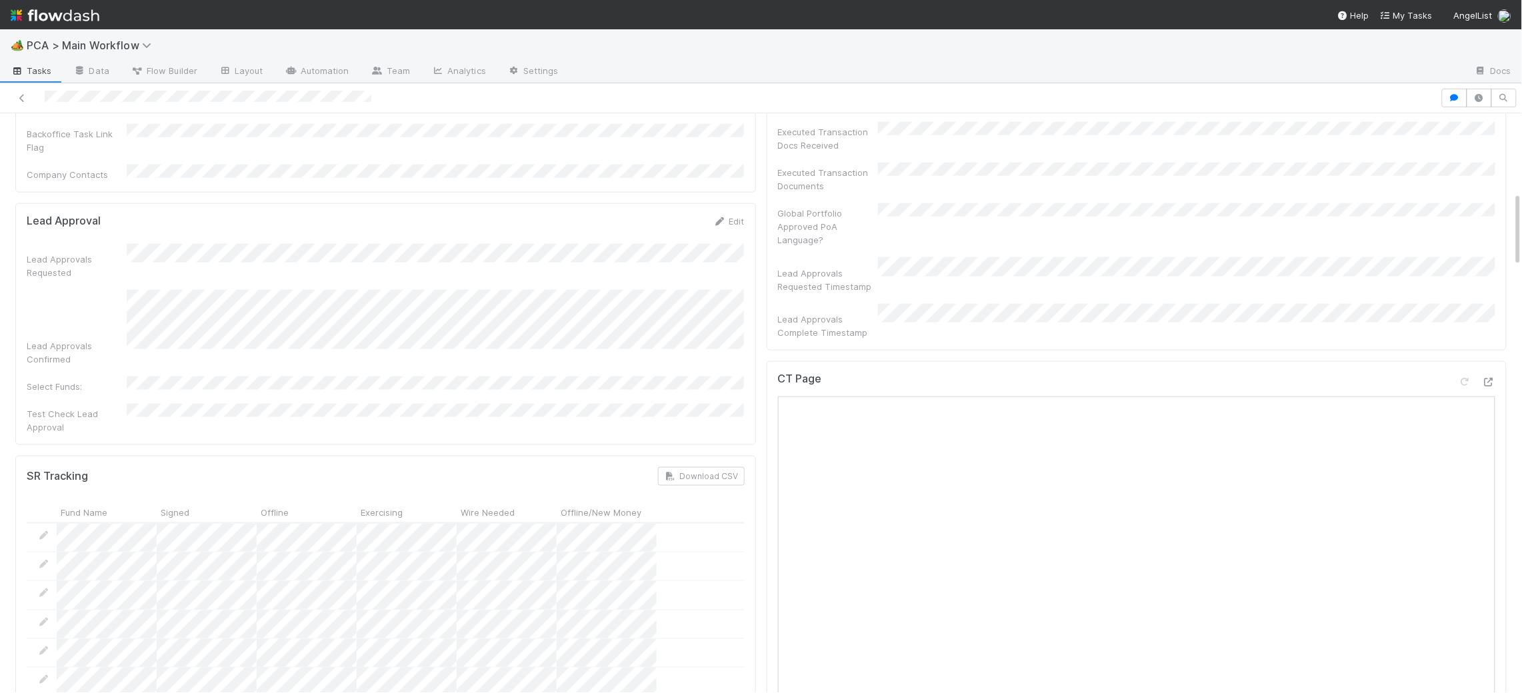
scroll to position [601, 0]
click at [341, 247] on div "Lead Approvals Requested Lead Approvals Confirmed Select Funds: Test Check Lead…" at bounding box center [386, 342] width 718 height 190
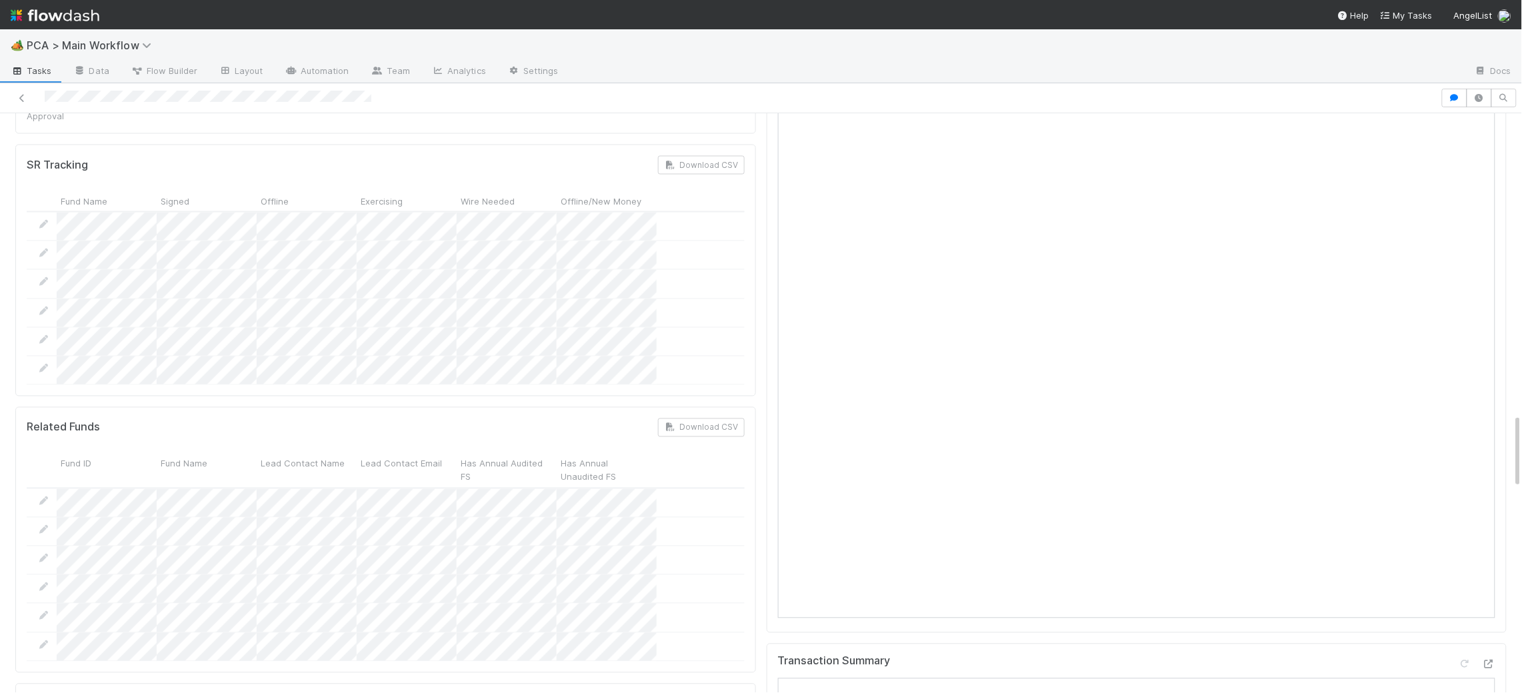
scroll to position [223, 0]
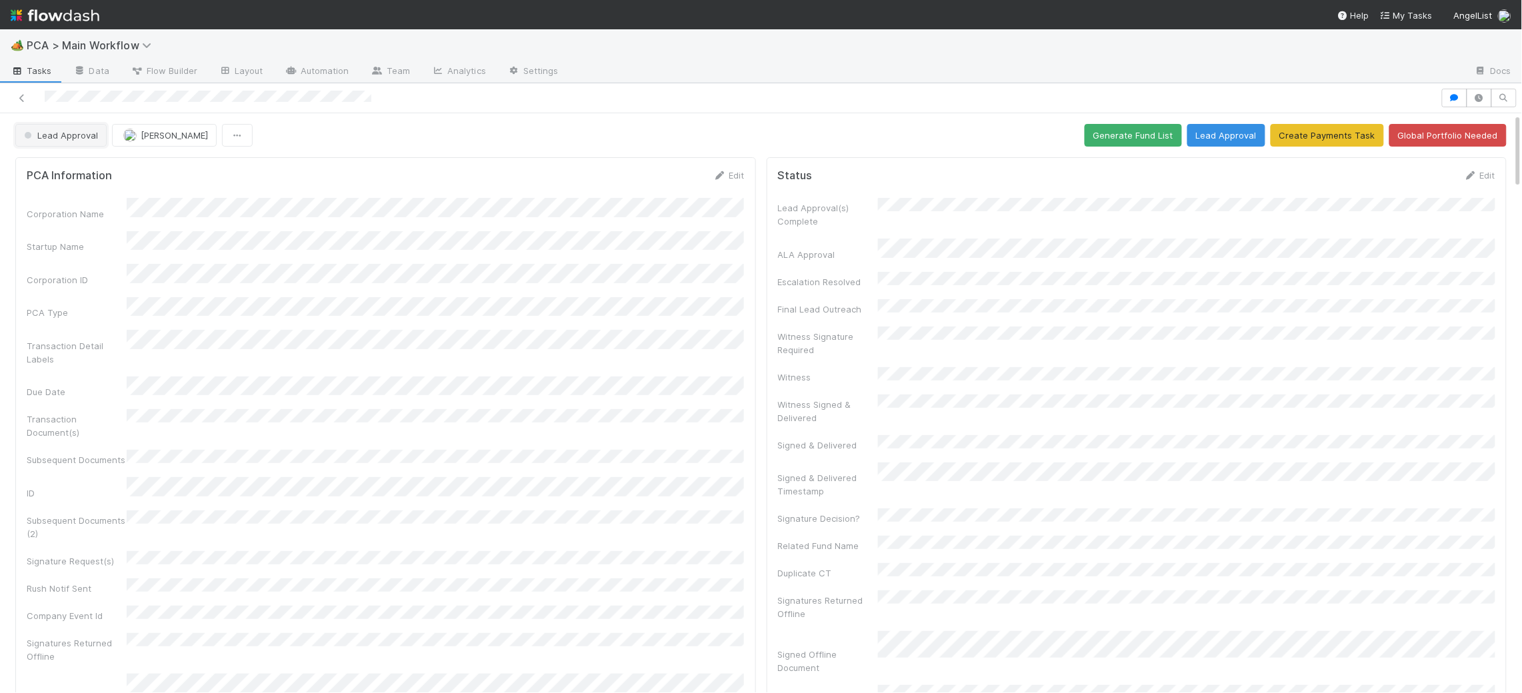
click at [92, 136] on span "Lead Approval" at bounding box center [59, 135] width 77 height 11
click at [89, 167] on span "External - Open Question / Request" at bounding box center [101, 169] width 165 height 11
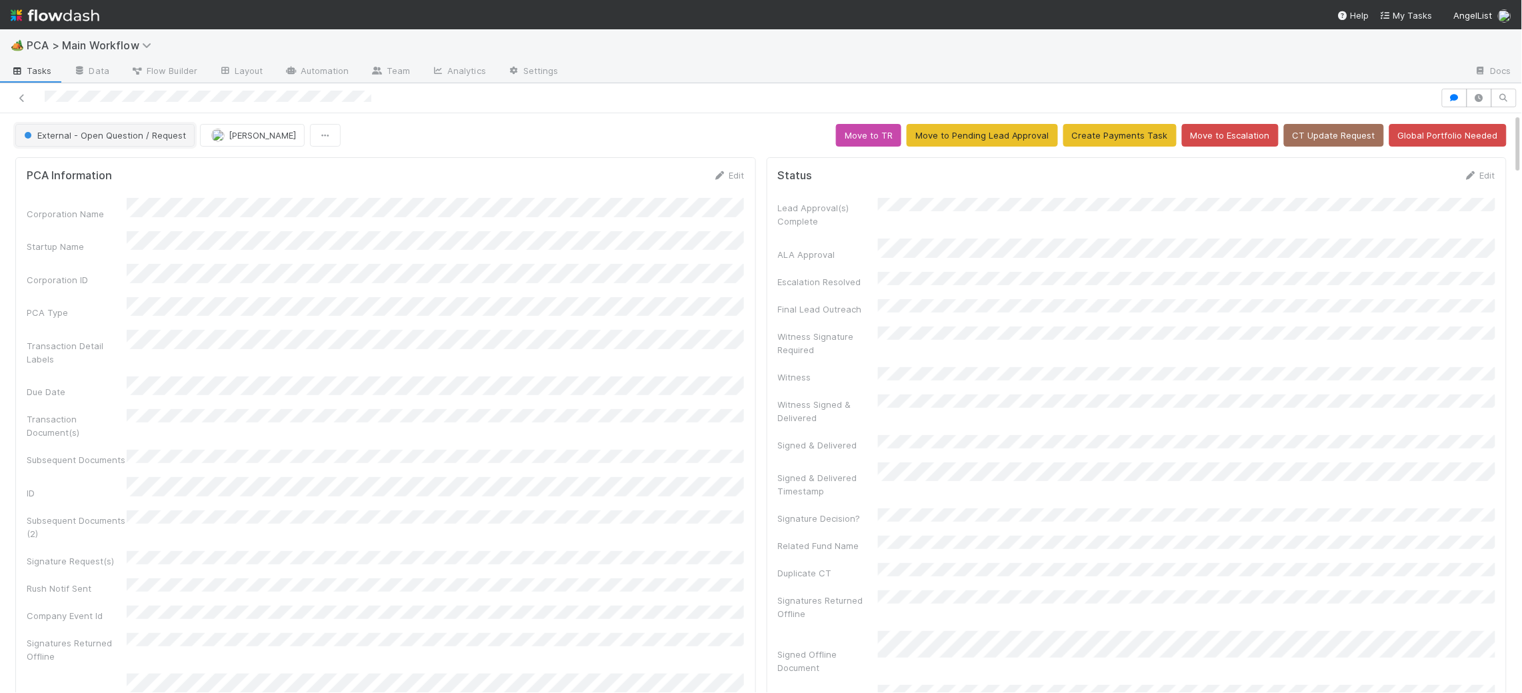
click at [135, 134] on span "External - Open Question / Request" at bounding box center [103, 135] width 165 height 11
click at [143, 194] on span "Post-Close Question - External" at bounding box center [92, 193] width 146 height 11
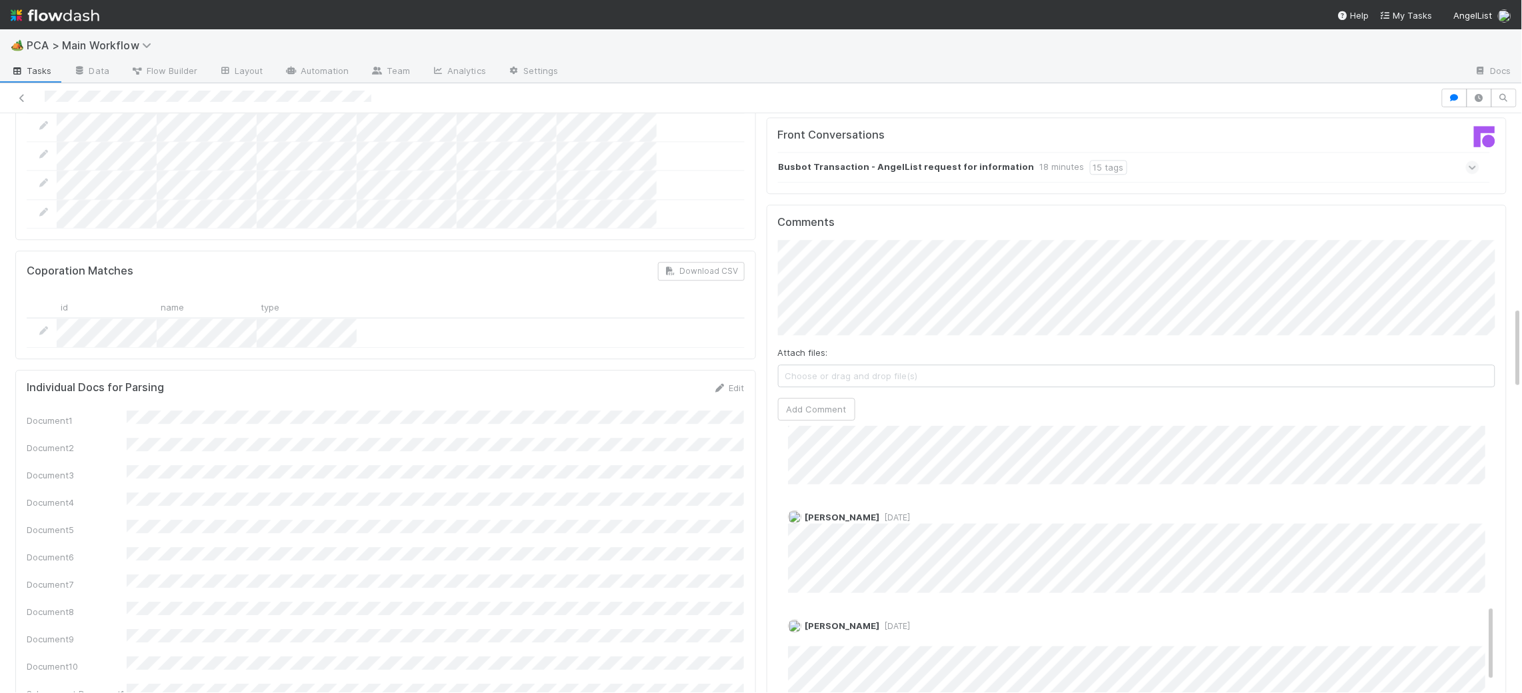
scroll to position [641, 0]
drag, startPoint x: 1005, startPoint y: 505, endPoint x: 1008, endPoint y: 523, distance: 18.2
click at [1008, 583] on div "[PERSON_NAME] [DATE] Edit Delete" at bounding box center [1137, 636] width 718 height 106
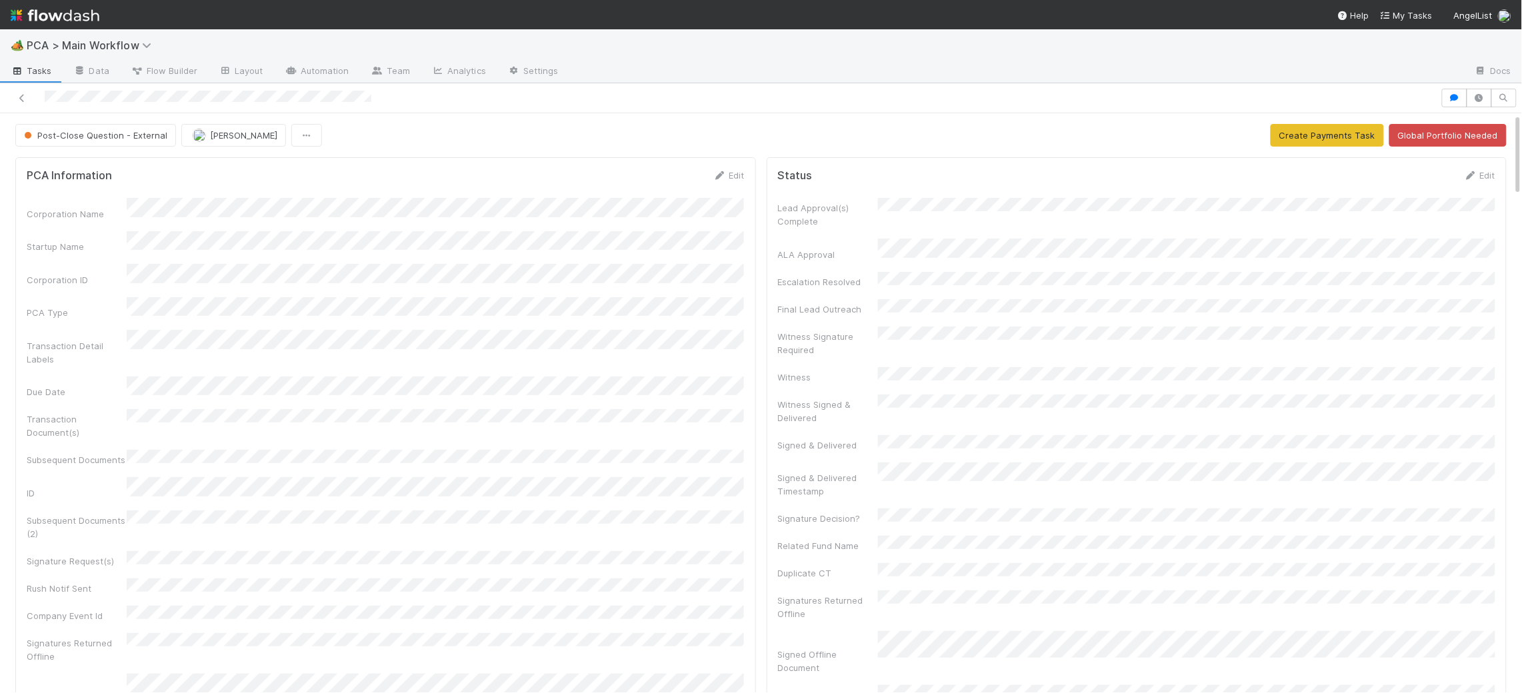
click at [82, 21] on img at bounding box center [55, 15] width 89 height 23
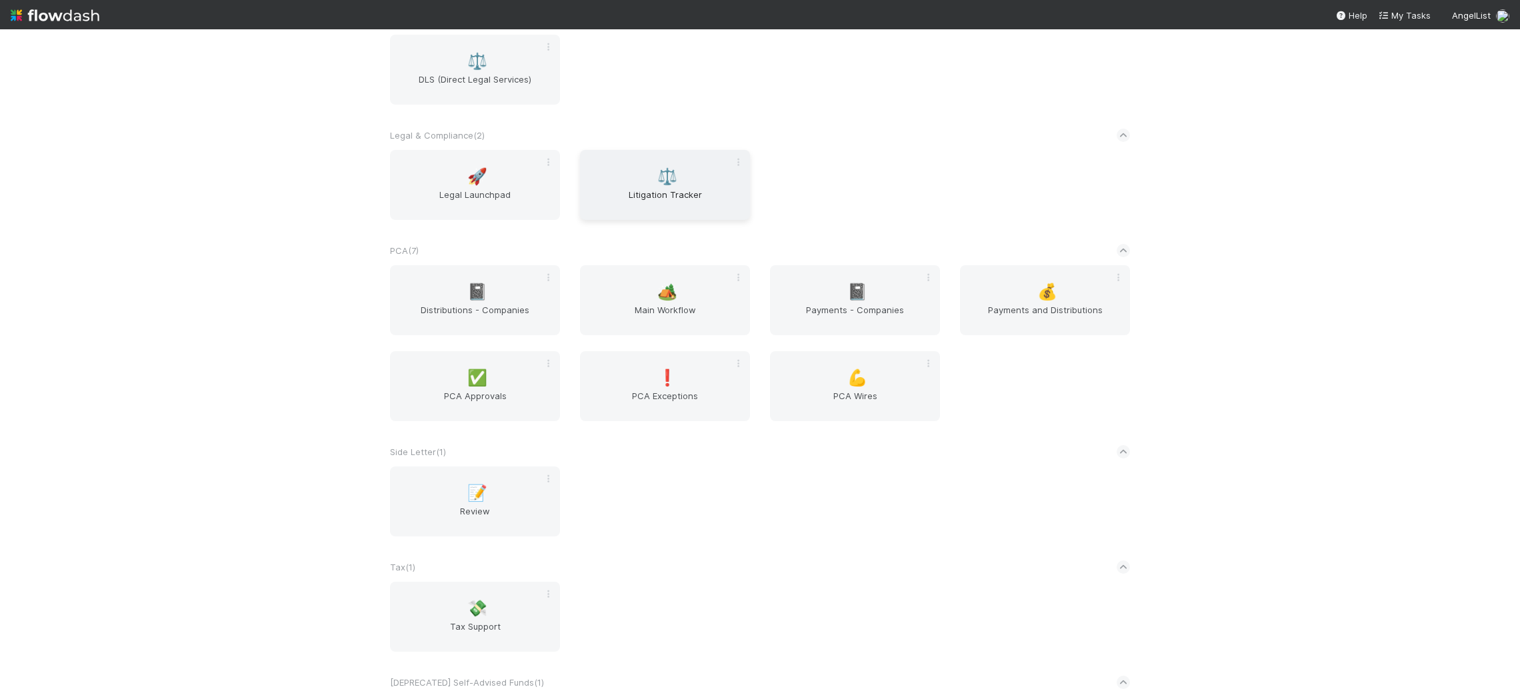
scroll to position [2052, 0]
click at [641, 272] on div "🏕️ Main Workflow" at bounding box center [665, 296] width 170 height 70
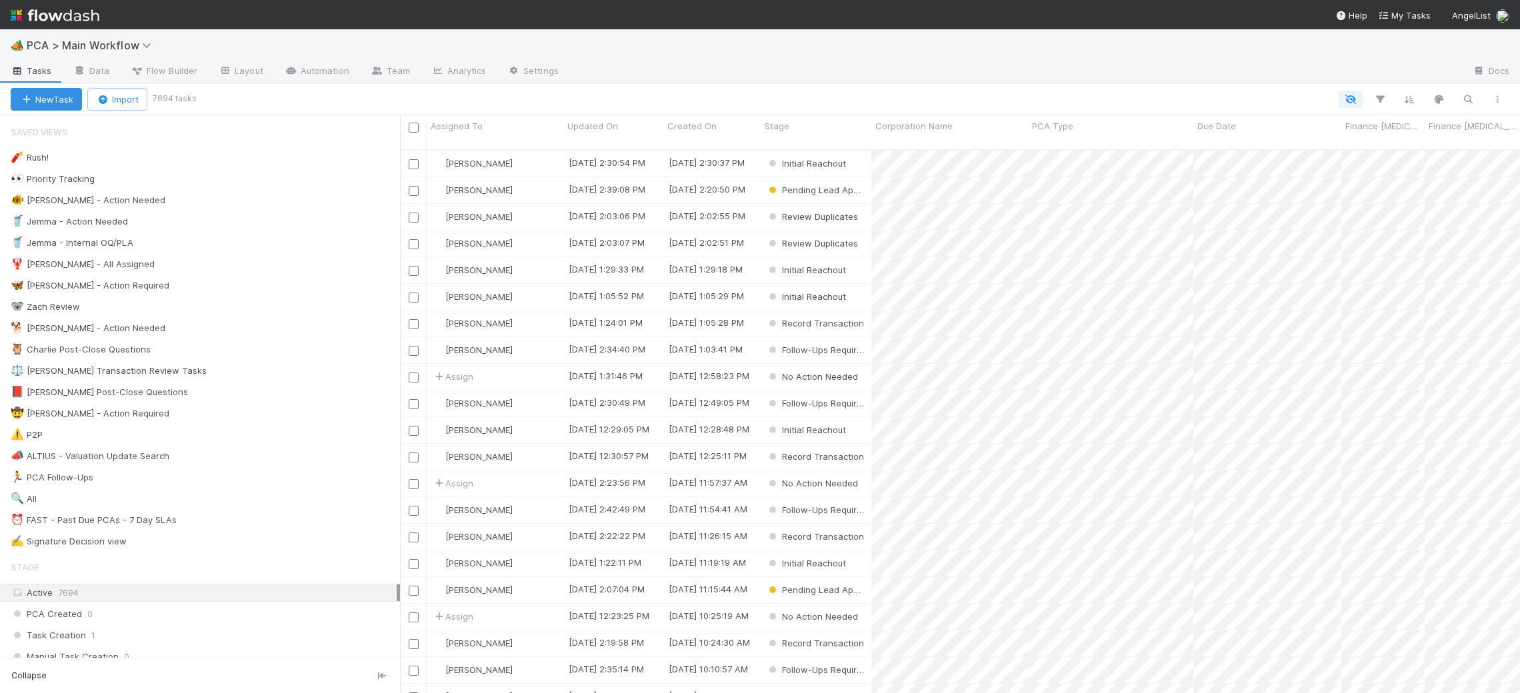
scroll to position [555, 1120]
click at [264, 332] on div "🐕 Charlie - Action Needed 5" at bounding box center [205, 328] width 389 height 17
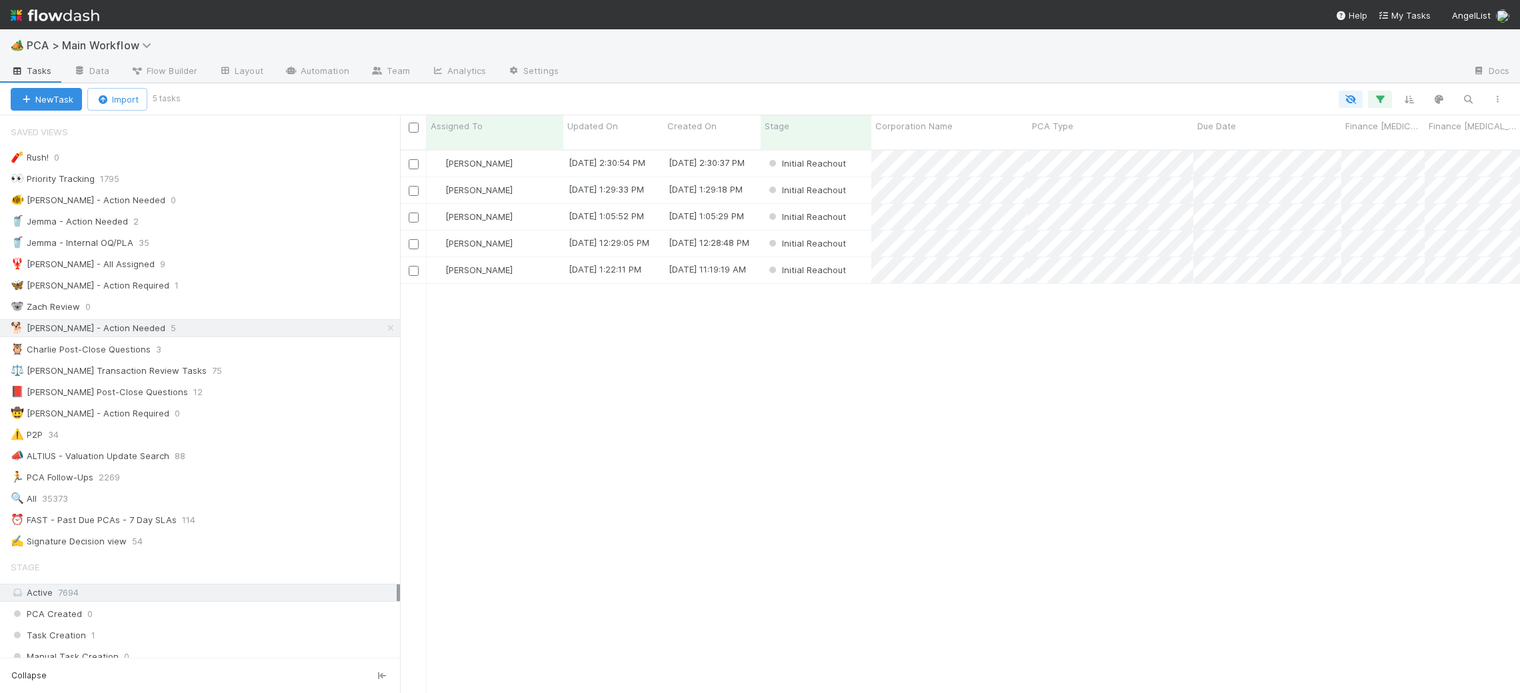
scroll to position [555, 1120]
click at [599, 124] on span "Updated On" at bounding box center [592, 125] width 51 height 13
click at [625, 144] on div "Sort Oldest → Newest" at bounding box center [644, 151] width 152 height 20
click at [520, 151] on div "[PERSON_NAME]" at bounding box center [495, 164] width 137 height 26
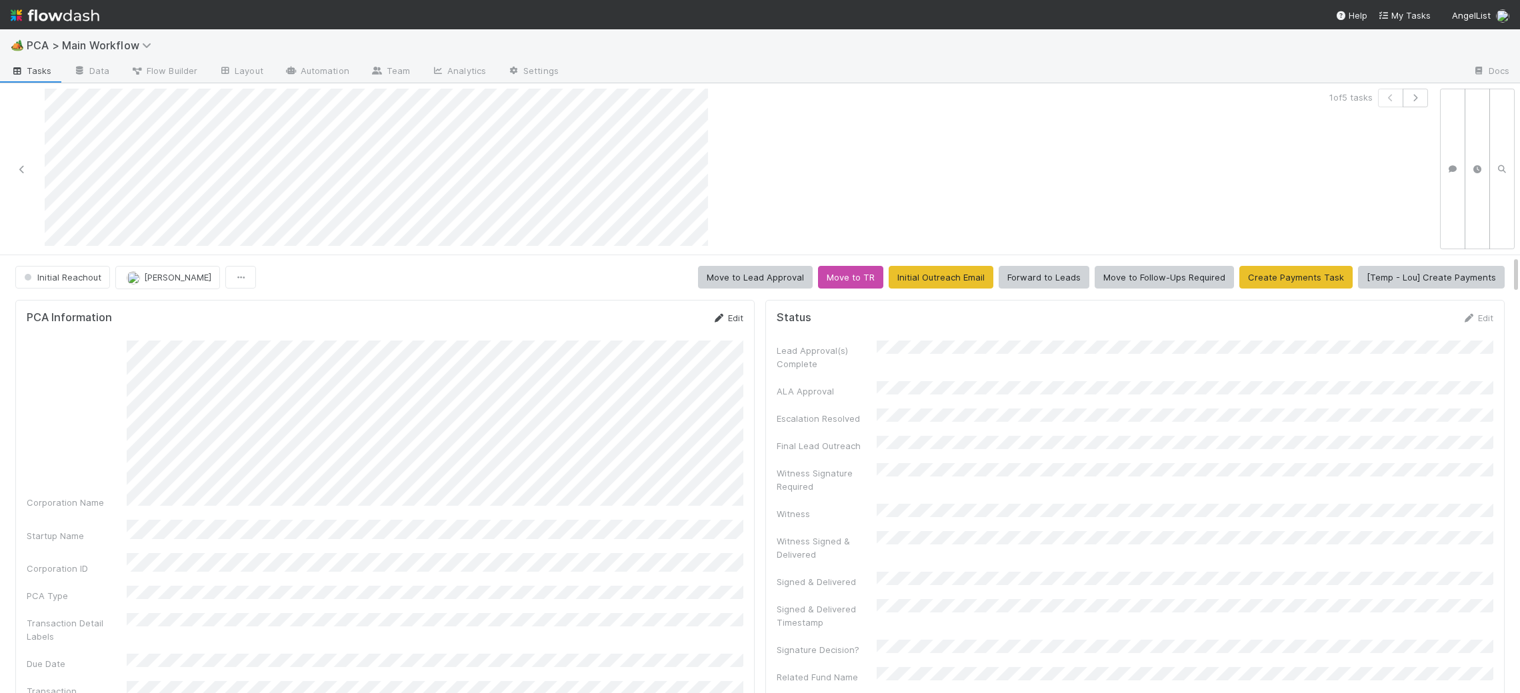
click at [723, 317] on icon at bounding box center [718, 318] width 13 height 9
click at [688, 321] on button "Save" at bounding box center [672, 322] width 38 height 23
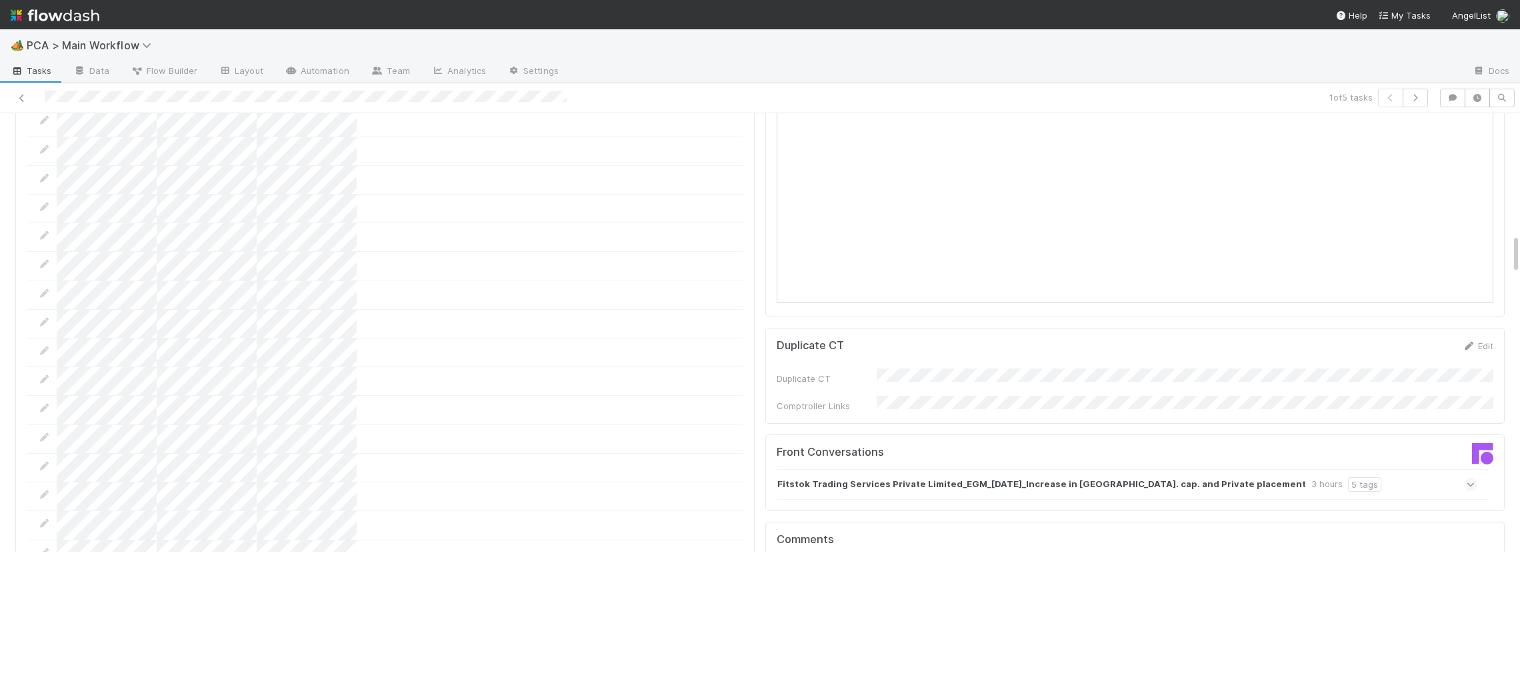
scroll to position [1307, 0]
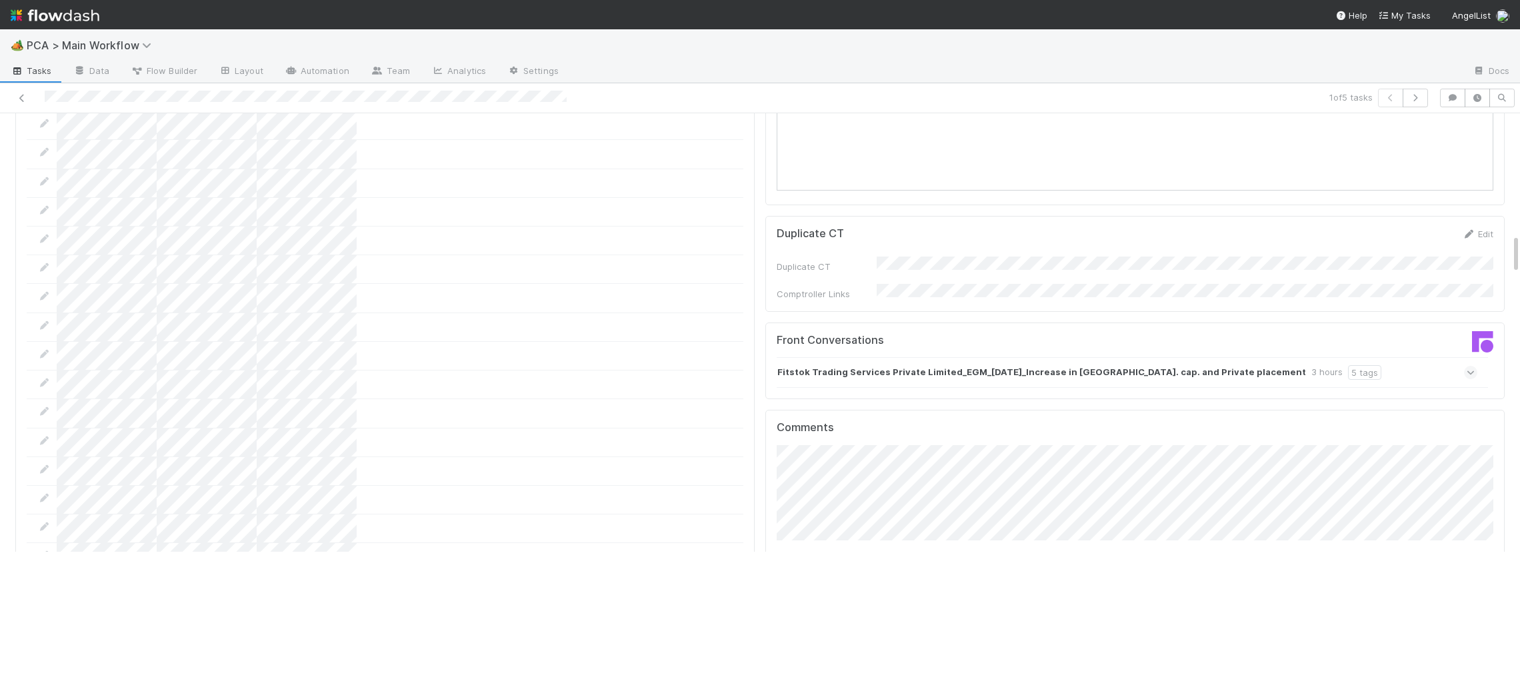
click at [931, 365] on strong "Fitstok Trading Services Private Limited_EGM_27.08.2025_Increase in Auth. cap. …" at bounding box center [1041, 372] width 529 height 15
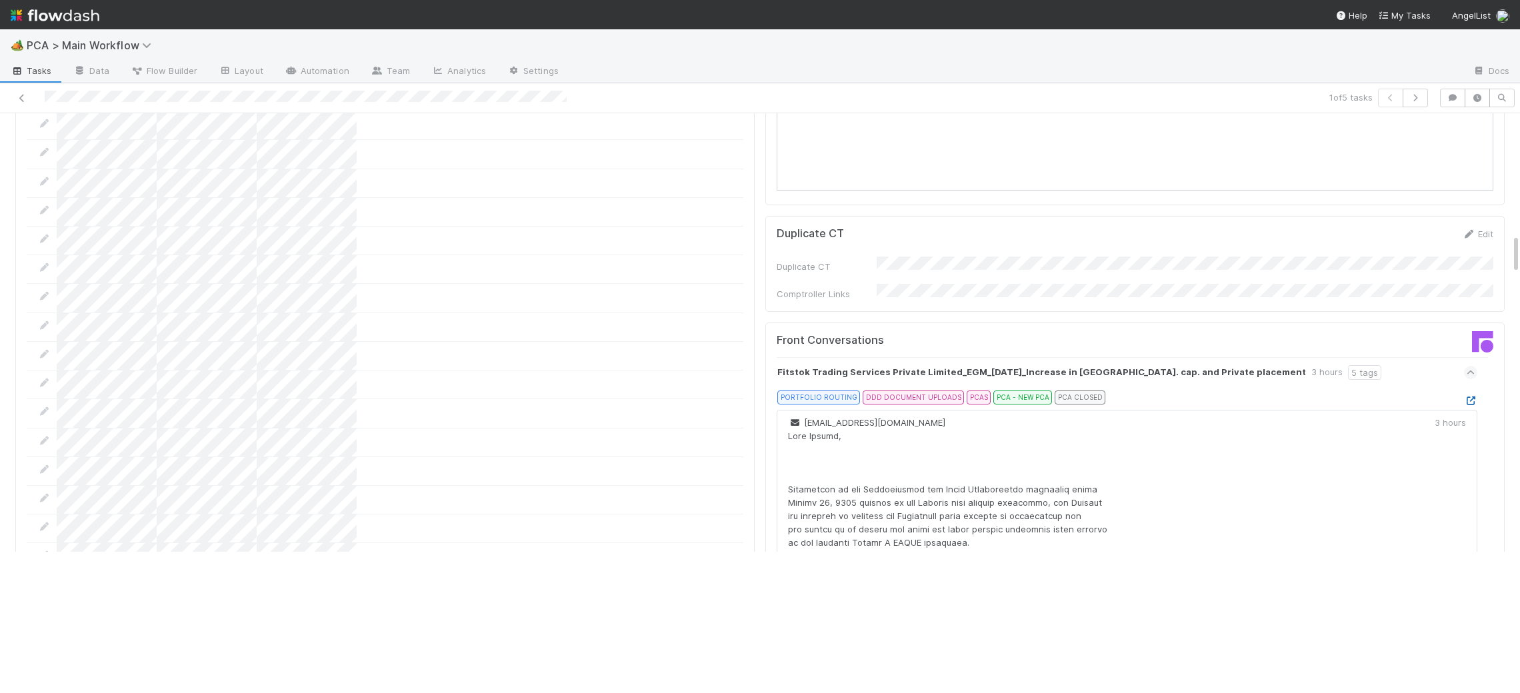
click at [1469, 397] on icon at bounding box center [1470, 401] width 13 height 9
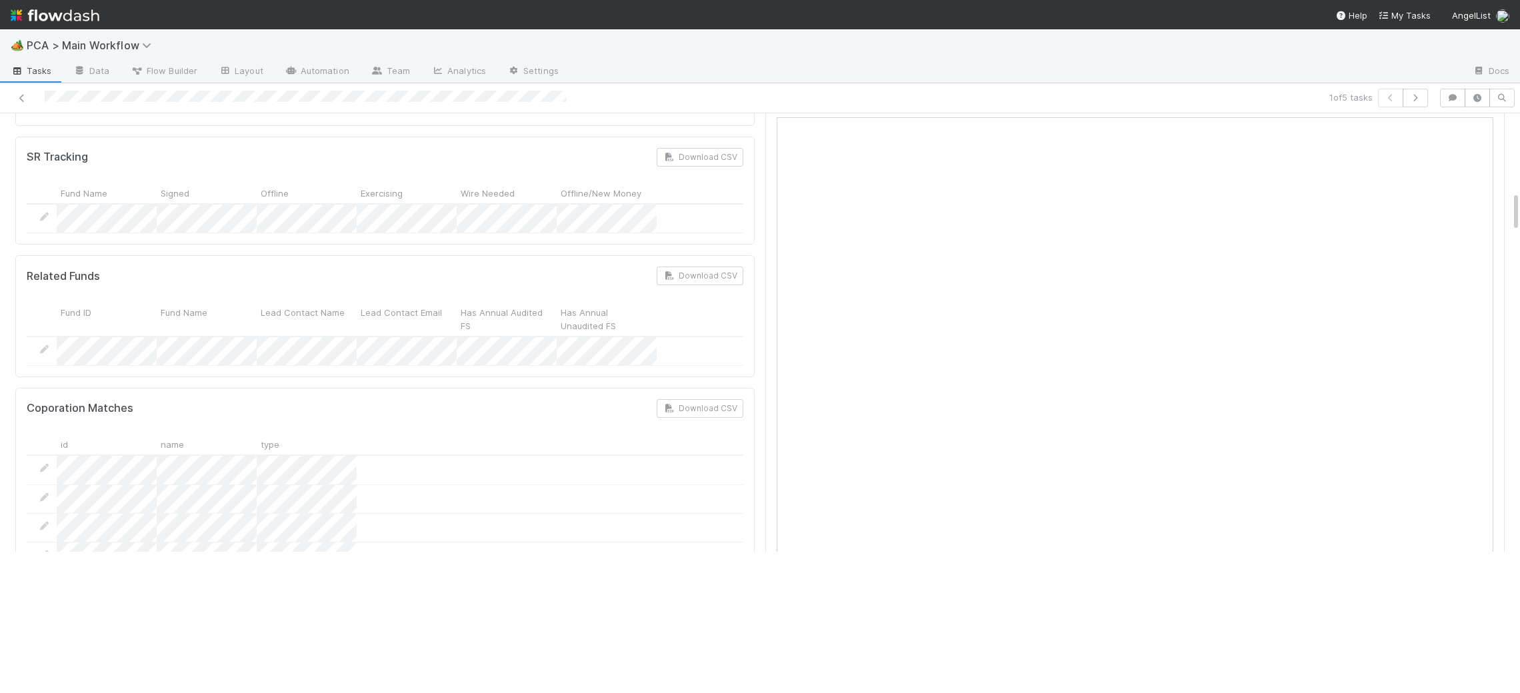
scroll to position [0, 0]
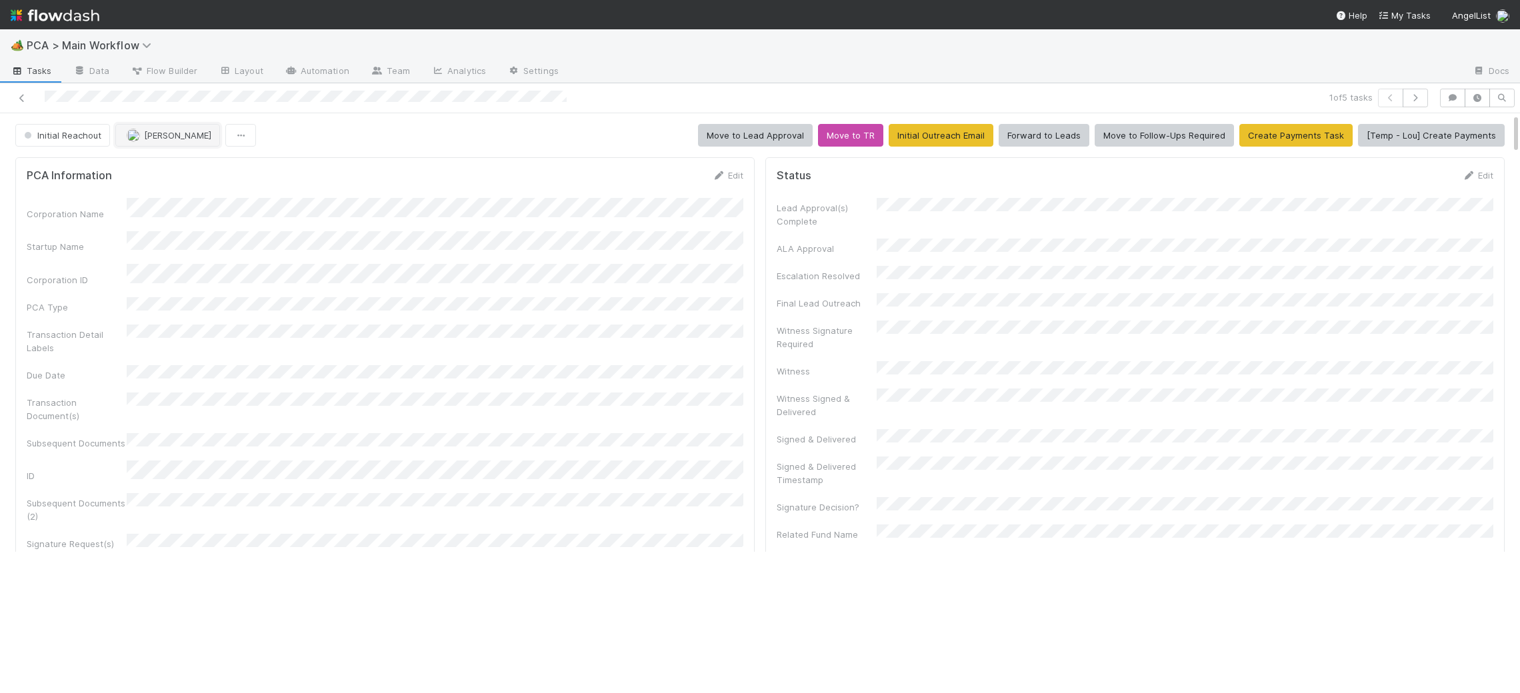
click at [155, 138] on span "[PERSON_NAME]" at bounding box center [177, 135] width 67 height 11
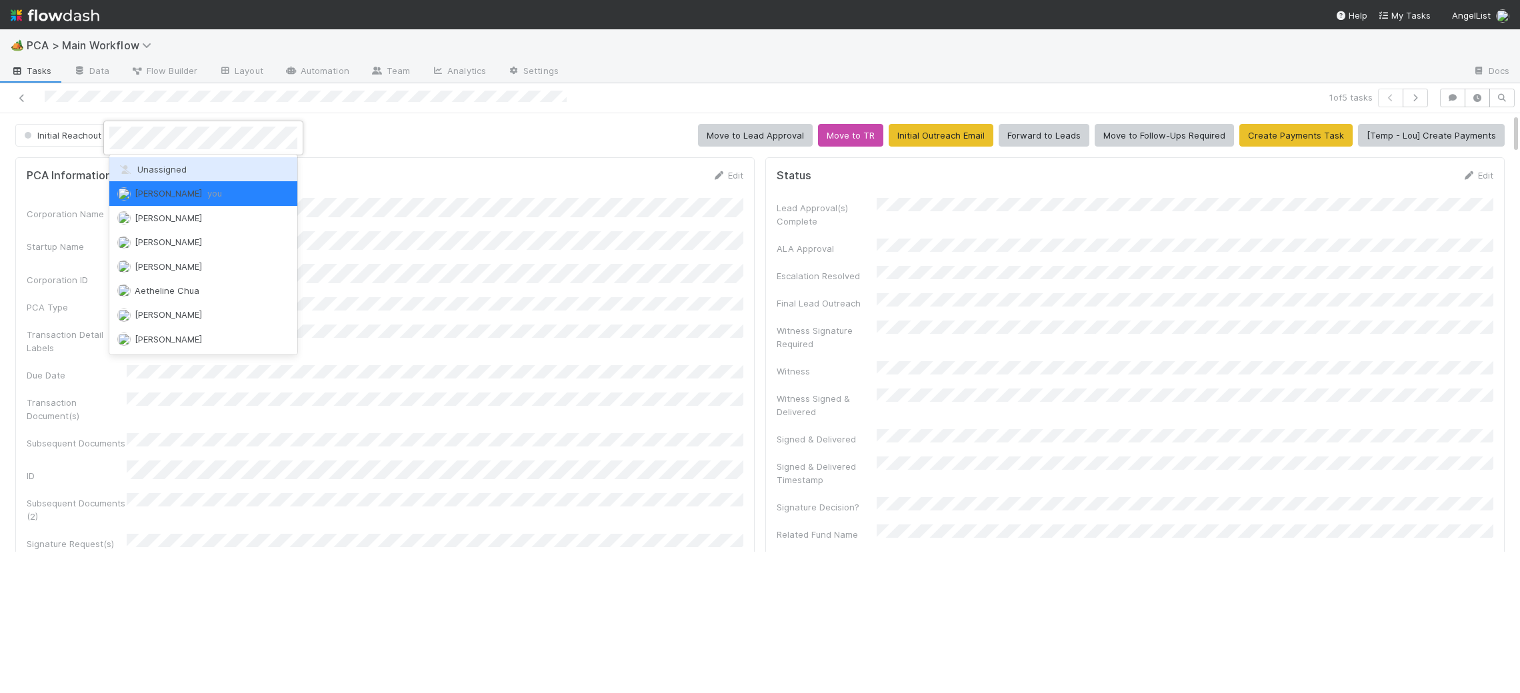
click at [399, 168] on div at bounding box center [760, 346] width 1520 height 693
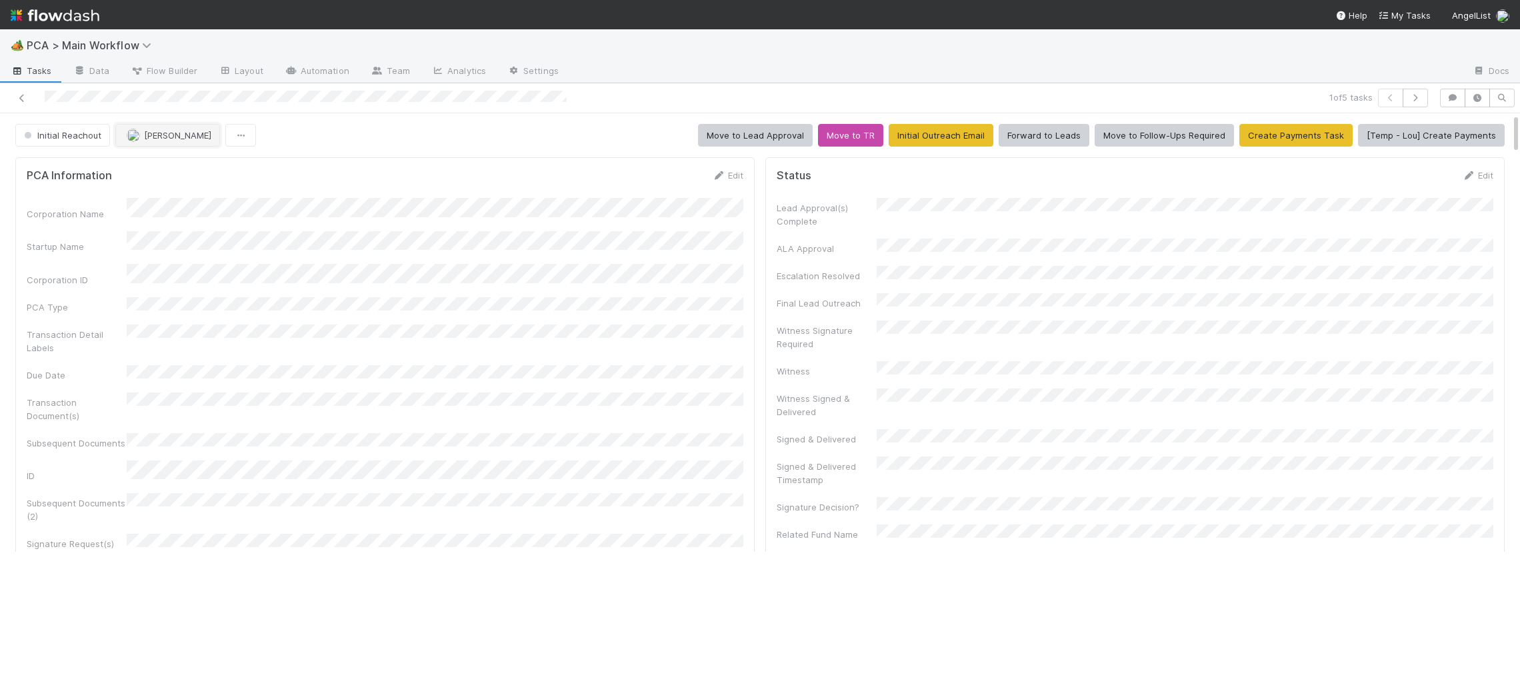
click at [121, 128] on button "[PERSON_NAME]" at bounding box center [167, 135] width 105 height 23
click at [204, 177] on div "Chris DelBianco" at bounding box center [203, 169] width 188 height 24
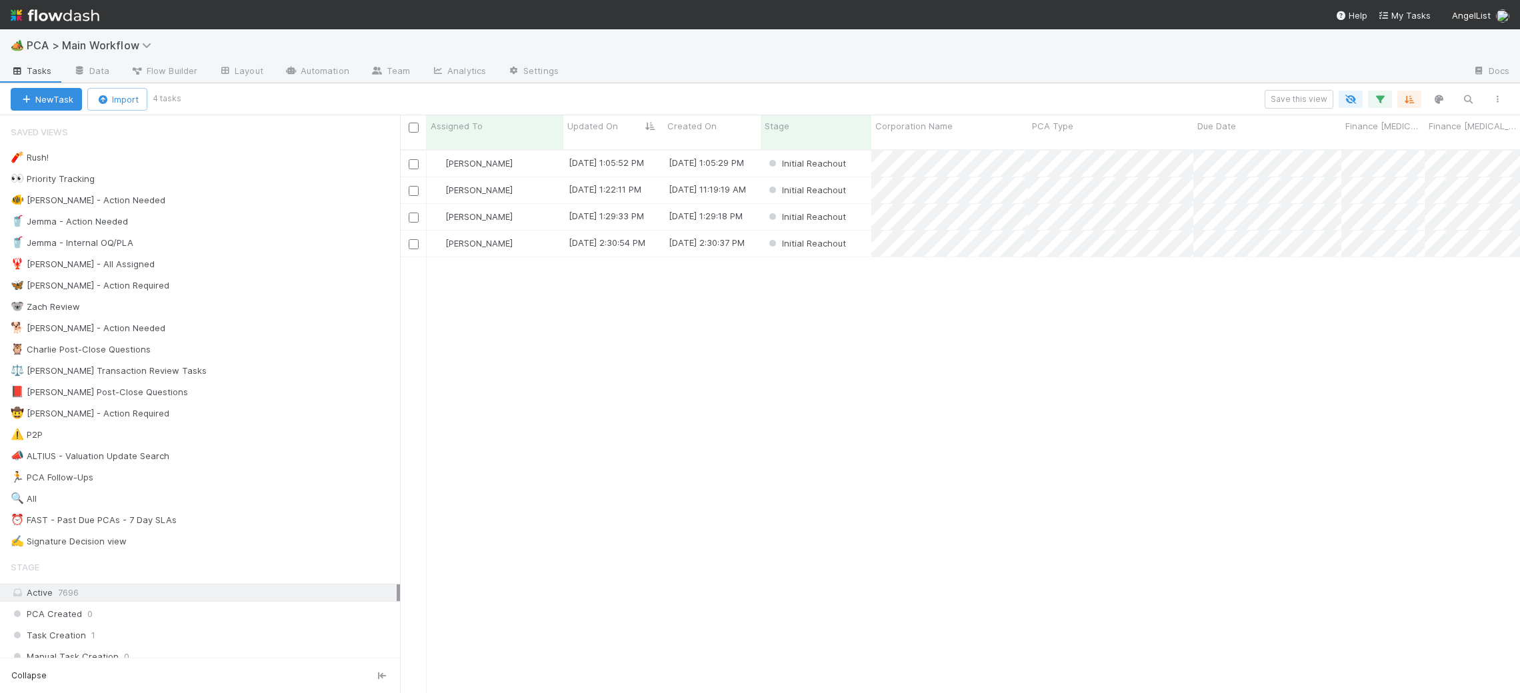
scroll to position [555, 1120]
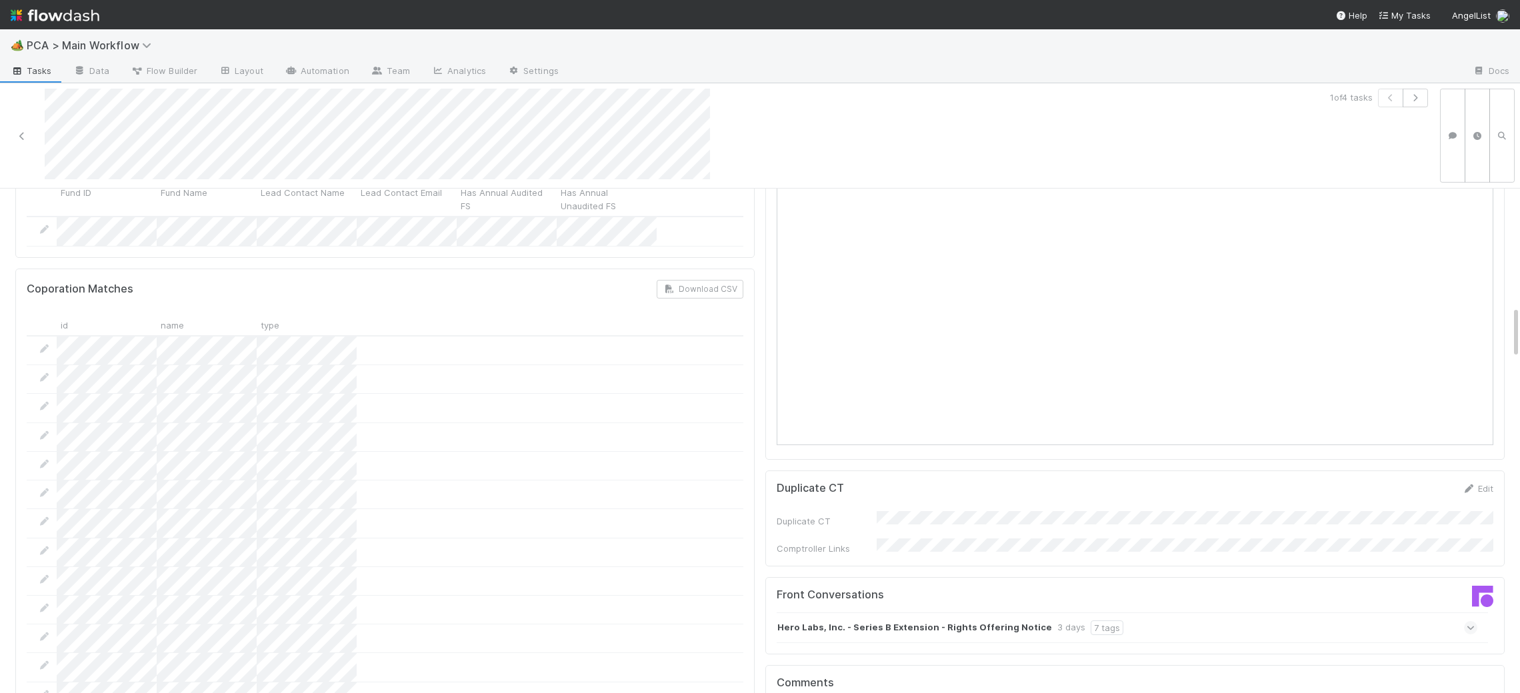
scroll to position [1119, 0]
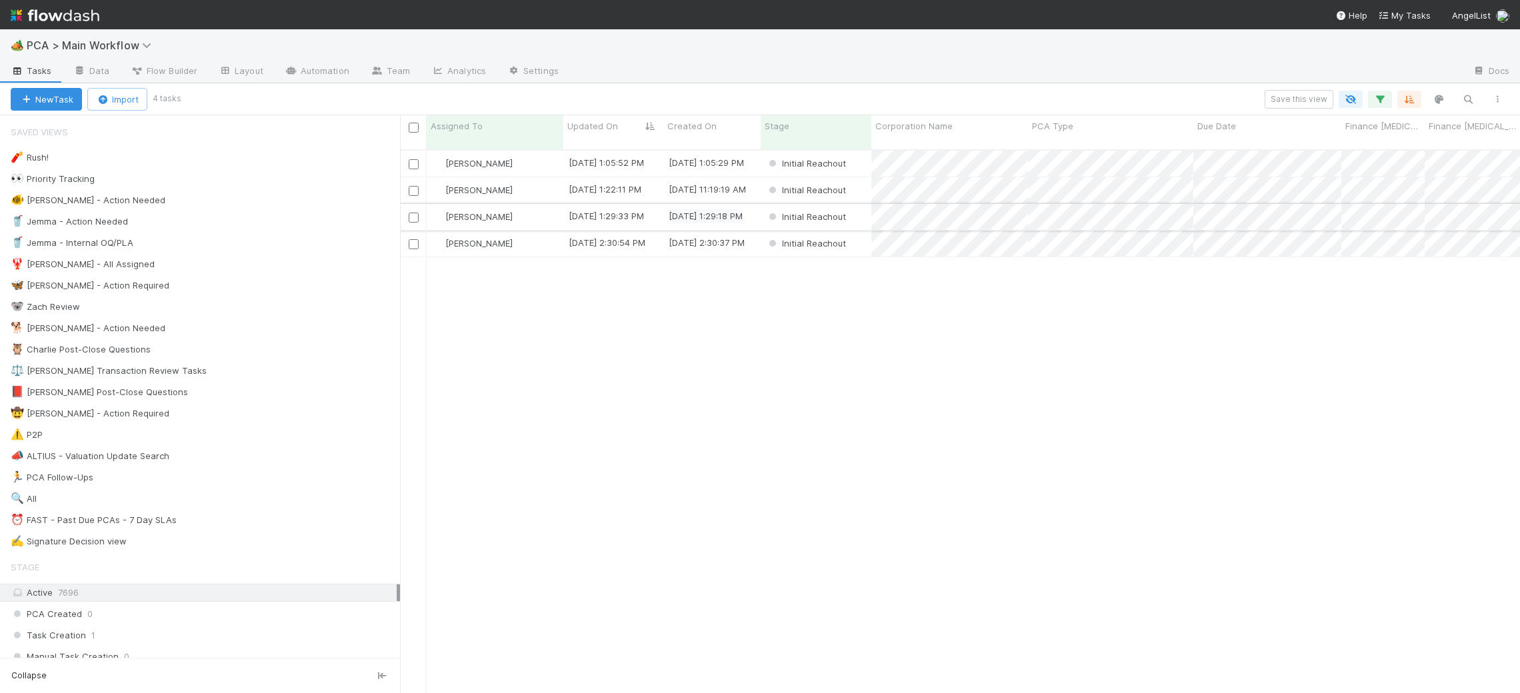
scroll to position [555, 1120]
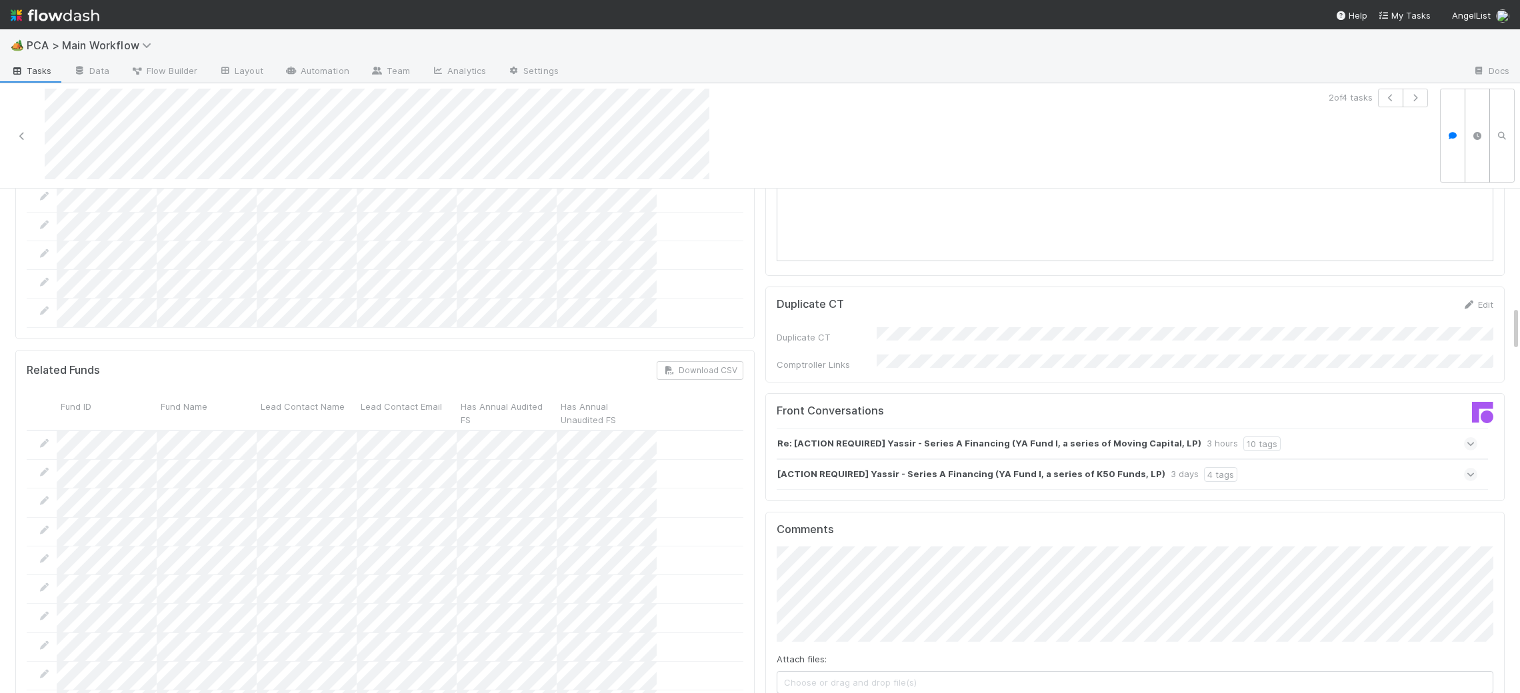
scroll to position [1315, 0]
click at [1204, 465] on div "4 tags" at bounding box center [1220, 472] width 33 height 15
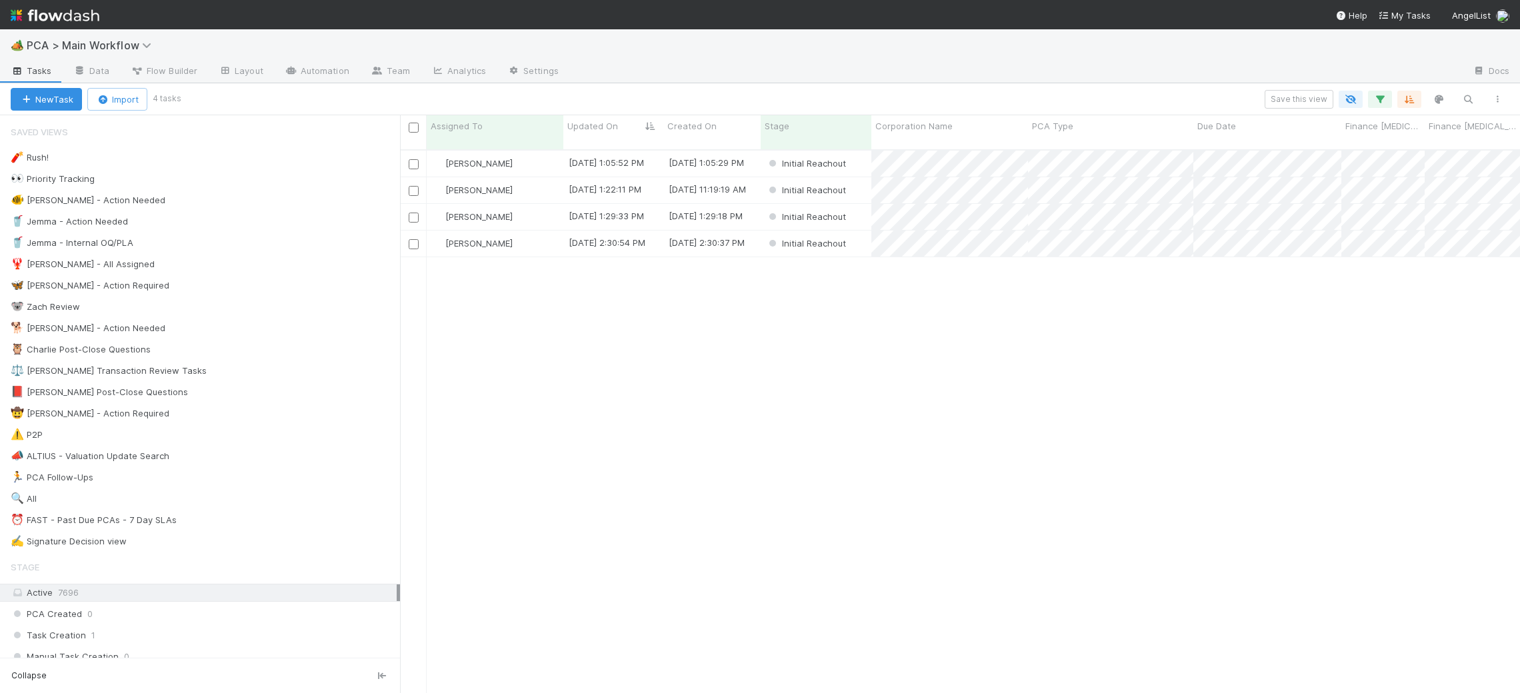
scroll to position [555, 1120]
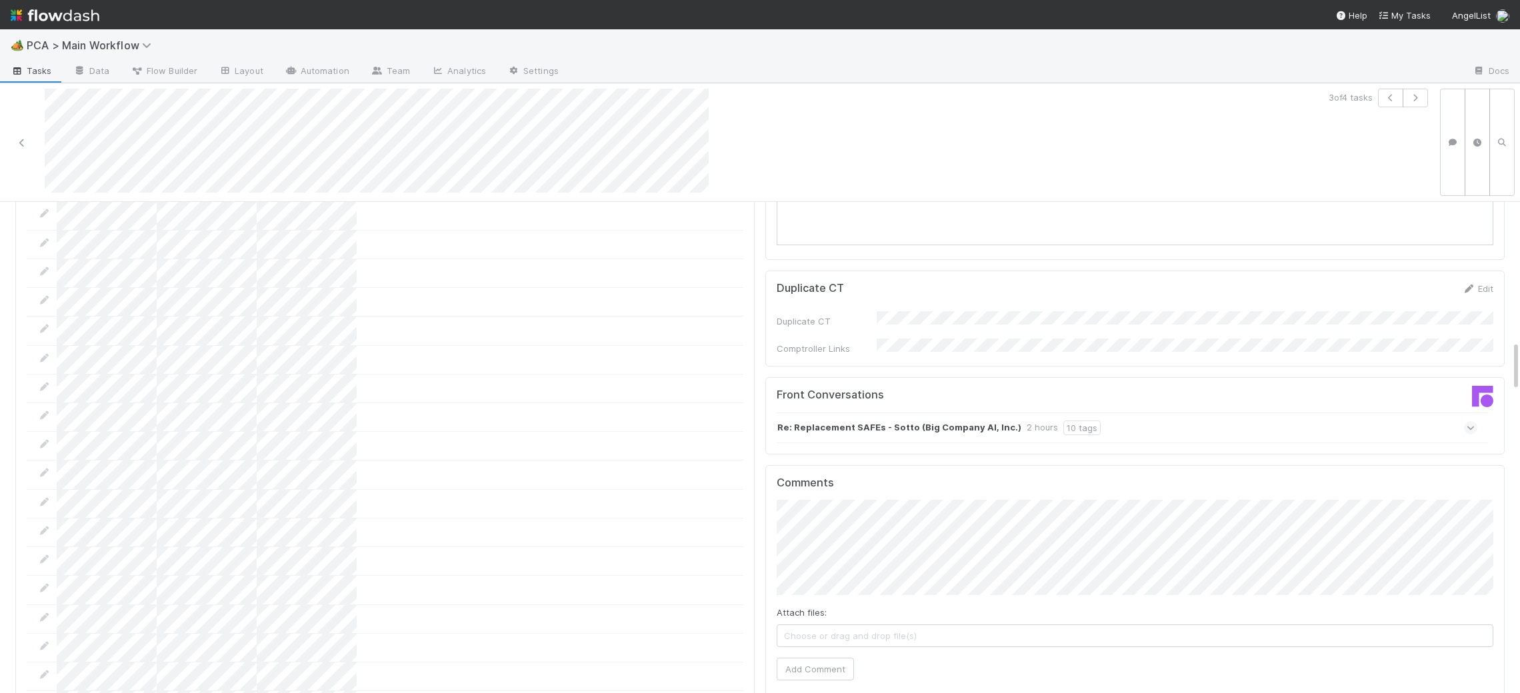
scroll to position [1343, 0]
click at [948, 419] on strong "Re: Replacement SAFEs - Sotto (Big Company AI, Inc.)" at bounding box center [899, 426] width 244 height 15
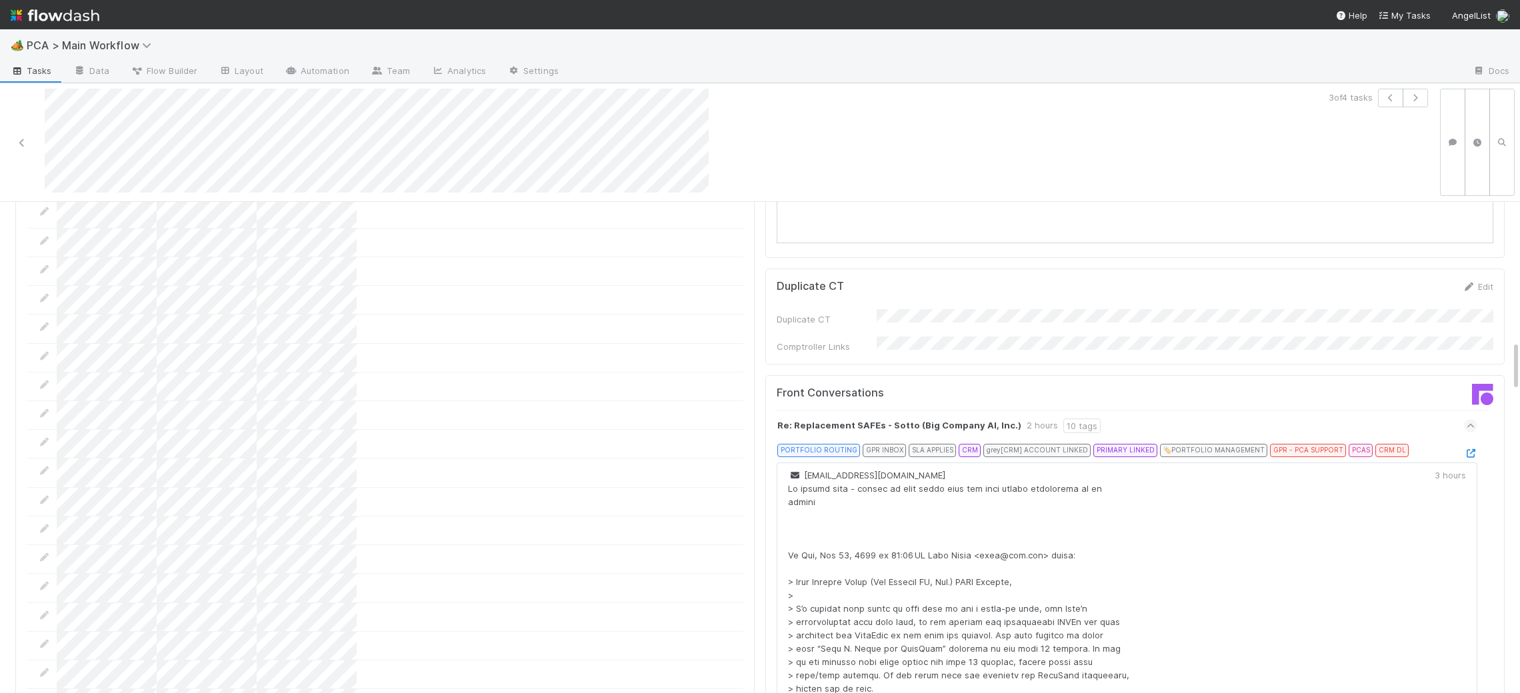
click at [1461, 463] on div "ben@superangel.vc 3 hours" at bounding box center [1127, 695] width 701 height 465
click at [1473, 449] on icon at bounding box center [1470, 453] width 13 height 9
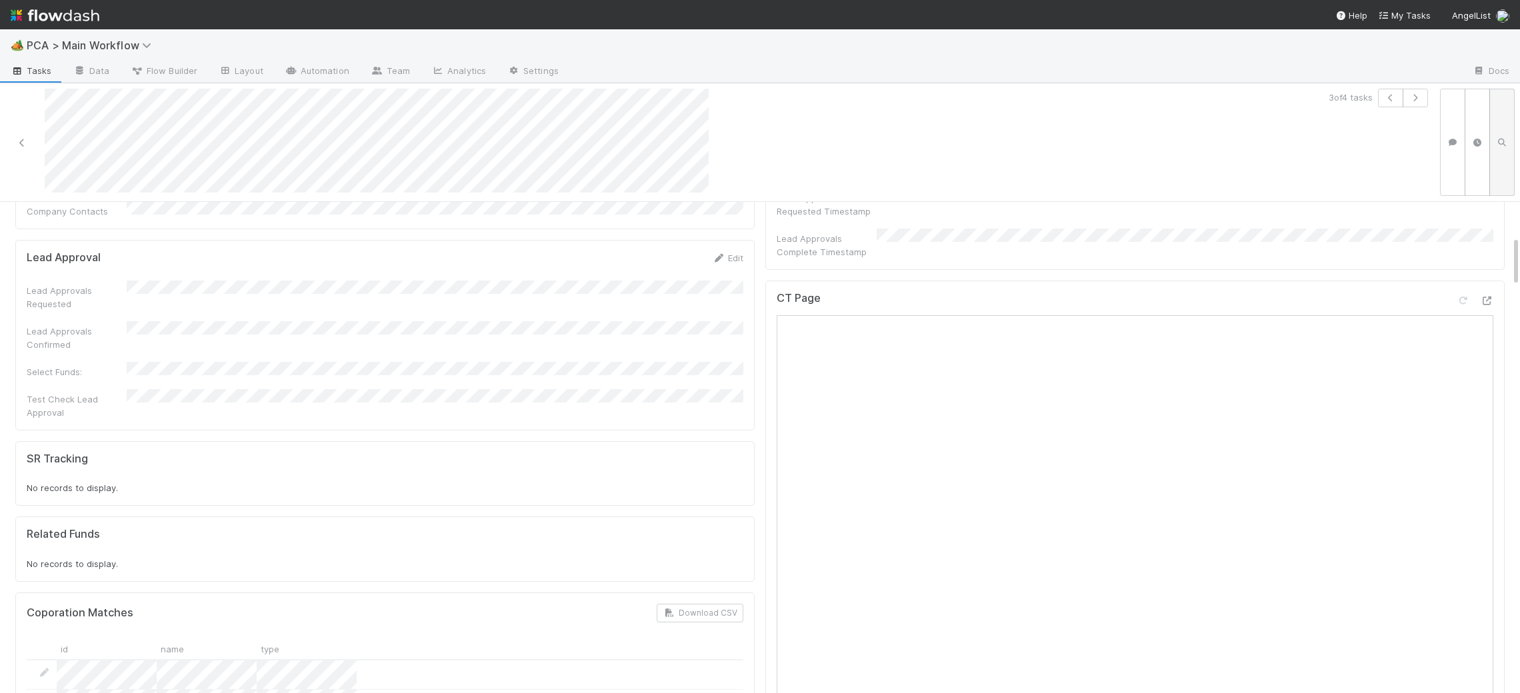
scroll to position [0, 0]
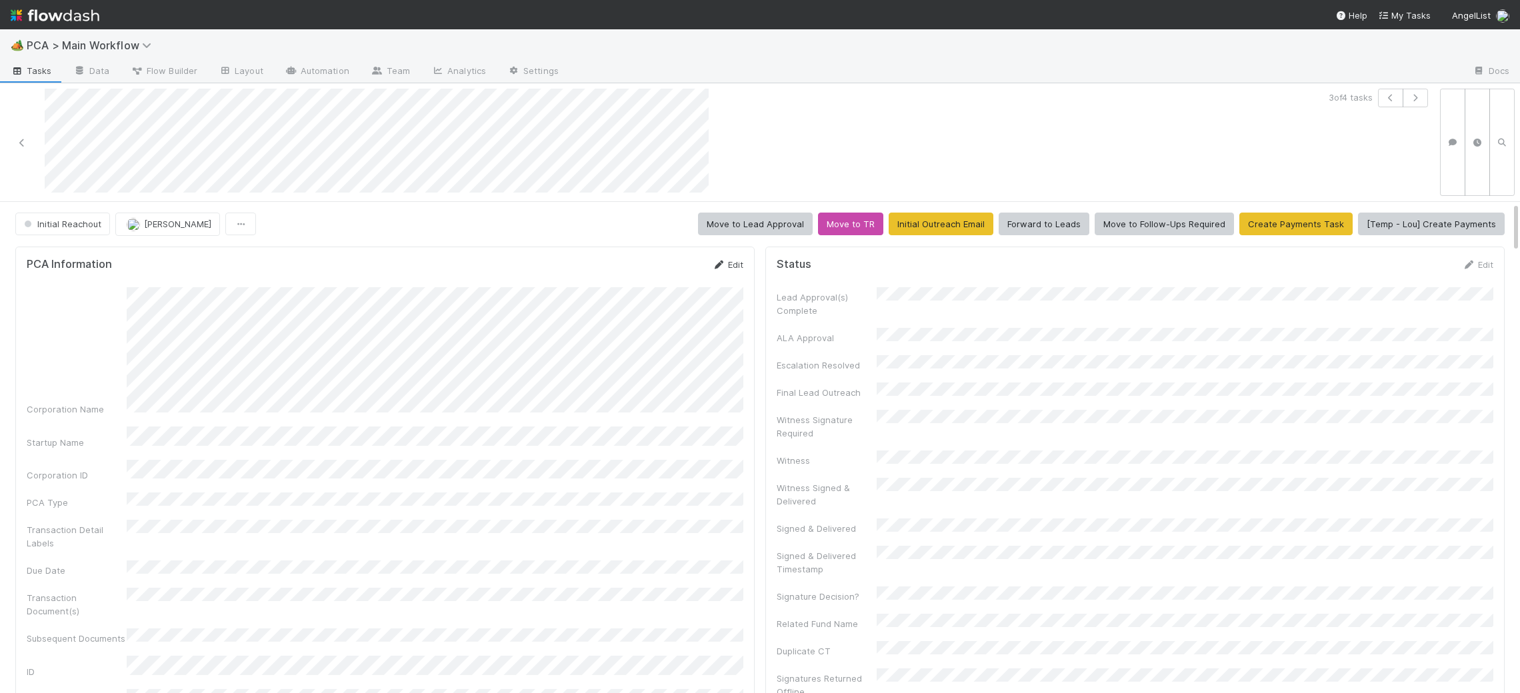
click at [727, 266] on link "Edit" at bounding box center [727, 264] width 31 height 11
click at [509, 323] on div "Corporation Name Startup Name Corporation ID PCA Type Transaction Detail Labels…" at bounding box center [385, 642] width 717 height 690
click at [671, 269] on button "Save" at bounding box center [672, 269] width 38 height 23
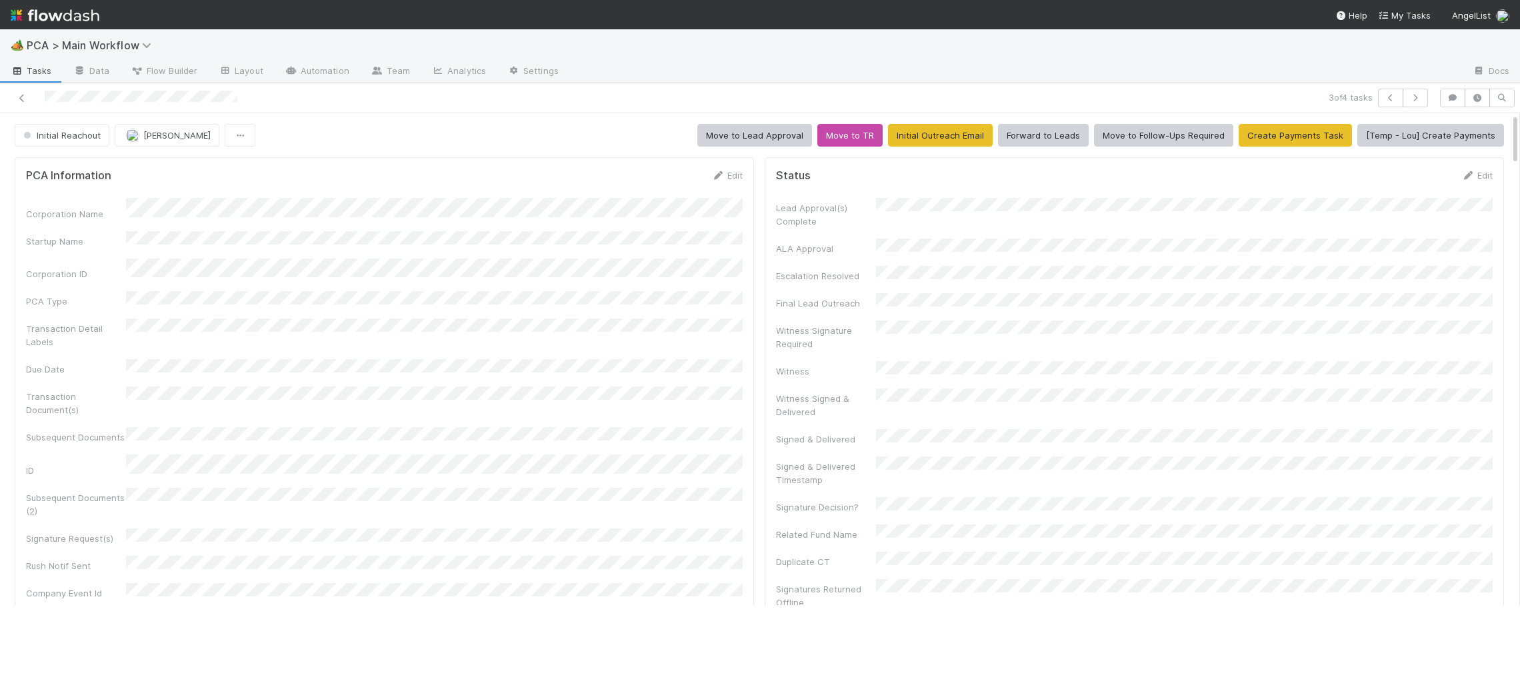
click at [163, 140] on span "[PERSON_NAME]" at bounding box center [176, 135] width 67 height 11
click at [178, 171] on span "Chris DelBianco" at bounding box center [167, 169] width 67 height 11
click at [89, 20] on img at bounding box center [55, 15] width 89 height 23
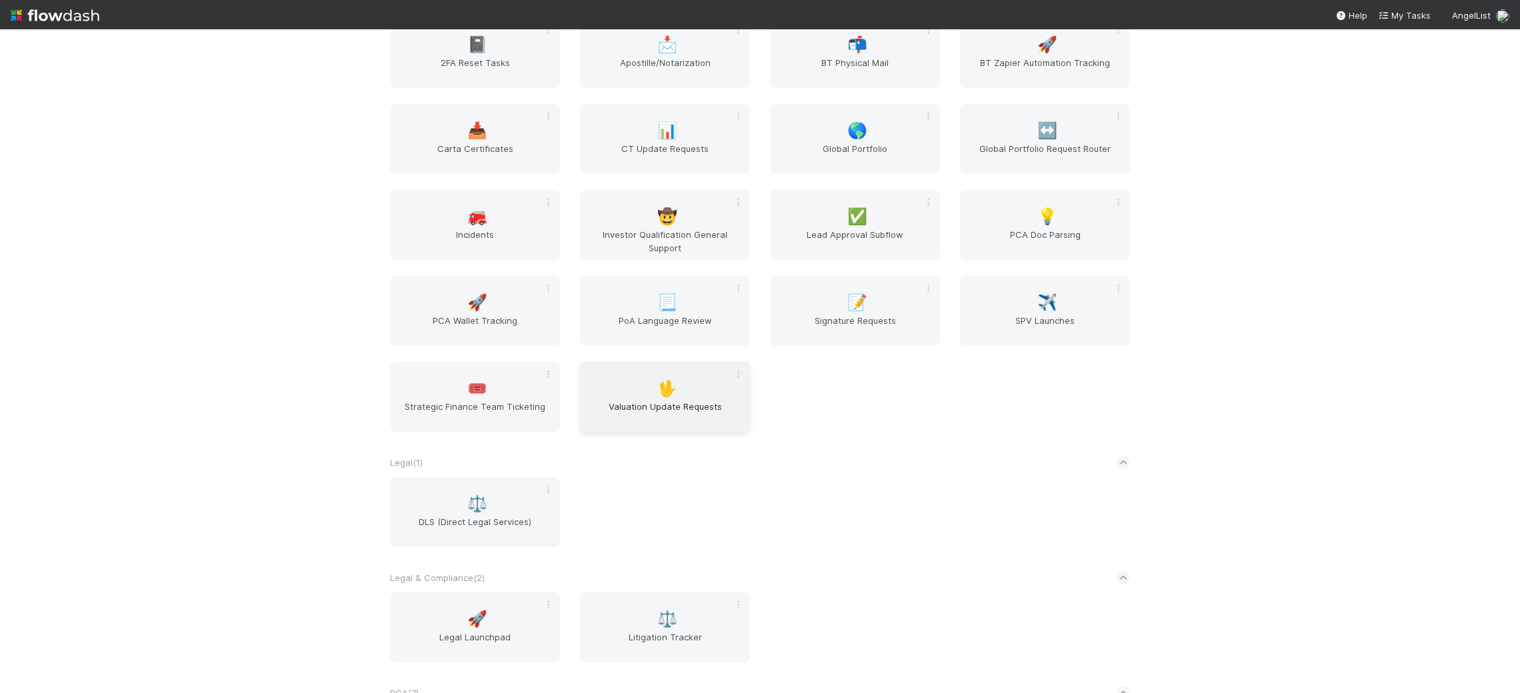
scroll to position [2153, 0]
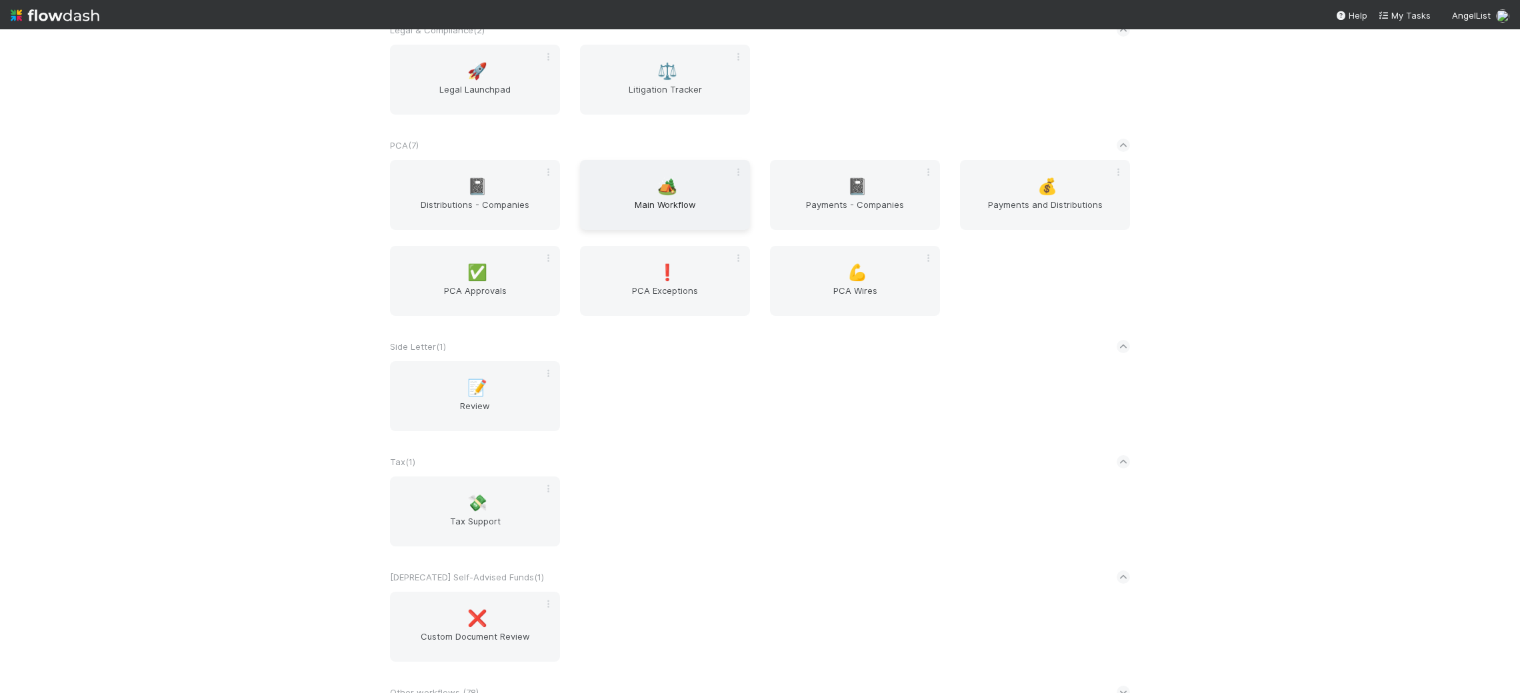
click at [665, 183] on span "🏕️" at bounding box center [667, 186] width 20 height 17
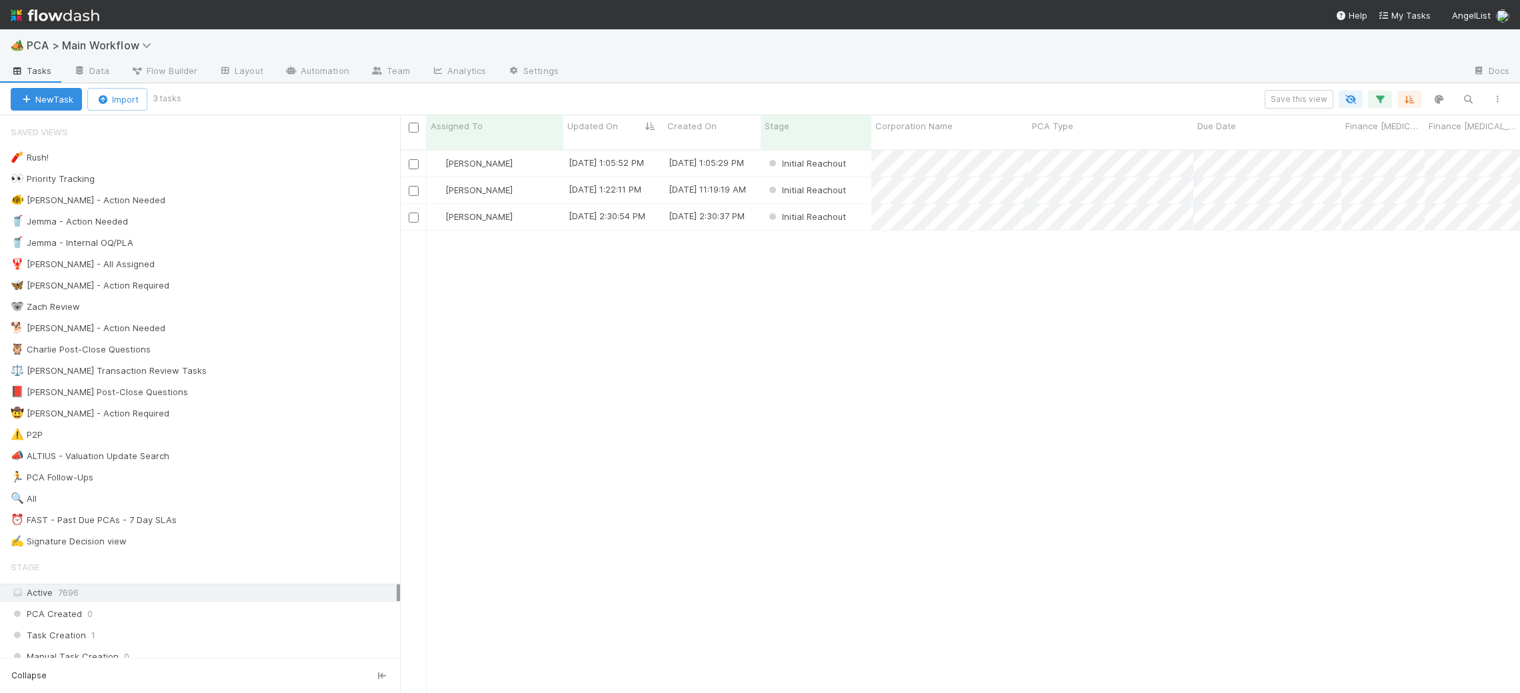
scroll to position [555, 1120]
click at [305, 199] on div "🐠 Chris - Action Needed" at bounding box center [205, 200] width 389 height 17
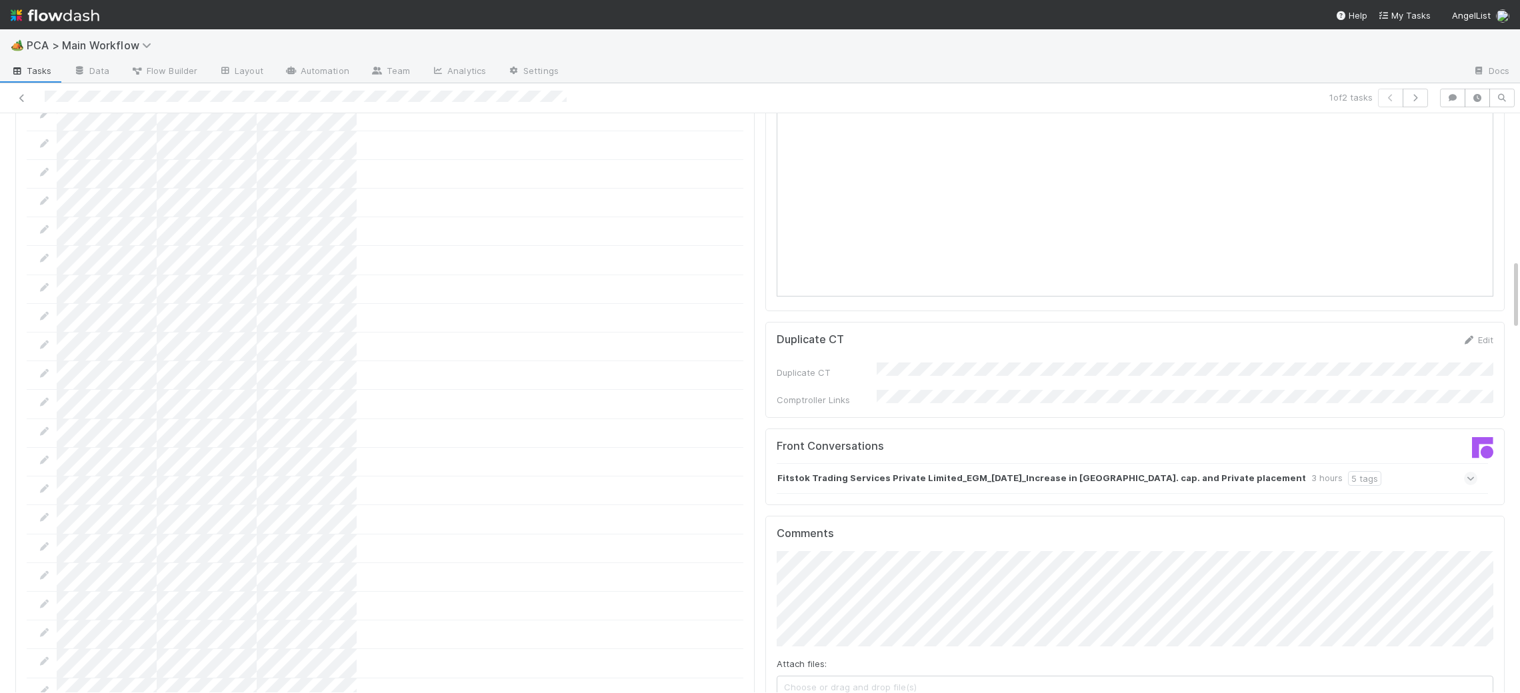
scroll to position [1194, 0]
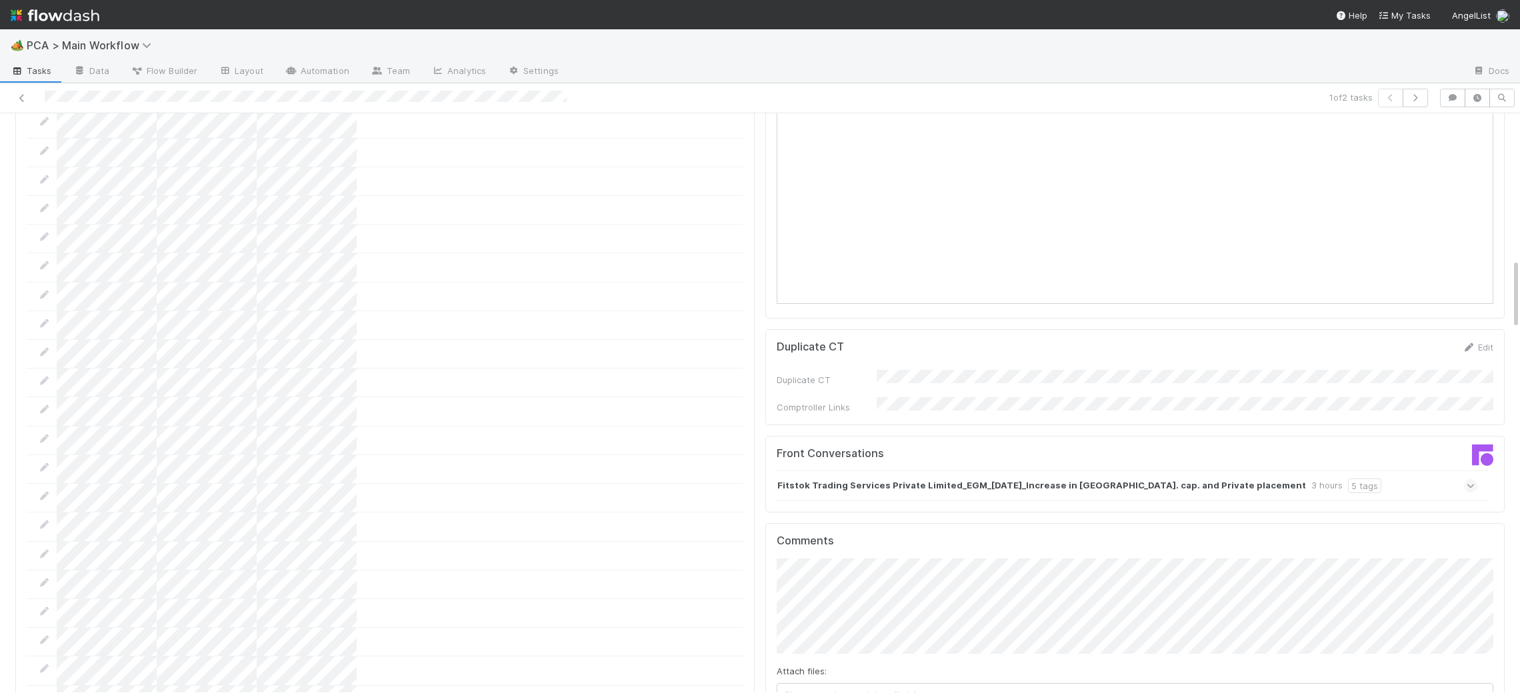
click at [1342, 471] on div "Fitstok Trading Services Private Limited_EGM_27.08.2025_Increase in Auth. cap. …" at bounding box center [1127, 486] width 701 height 31
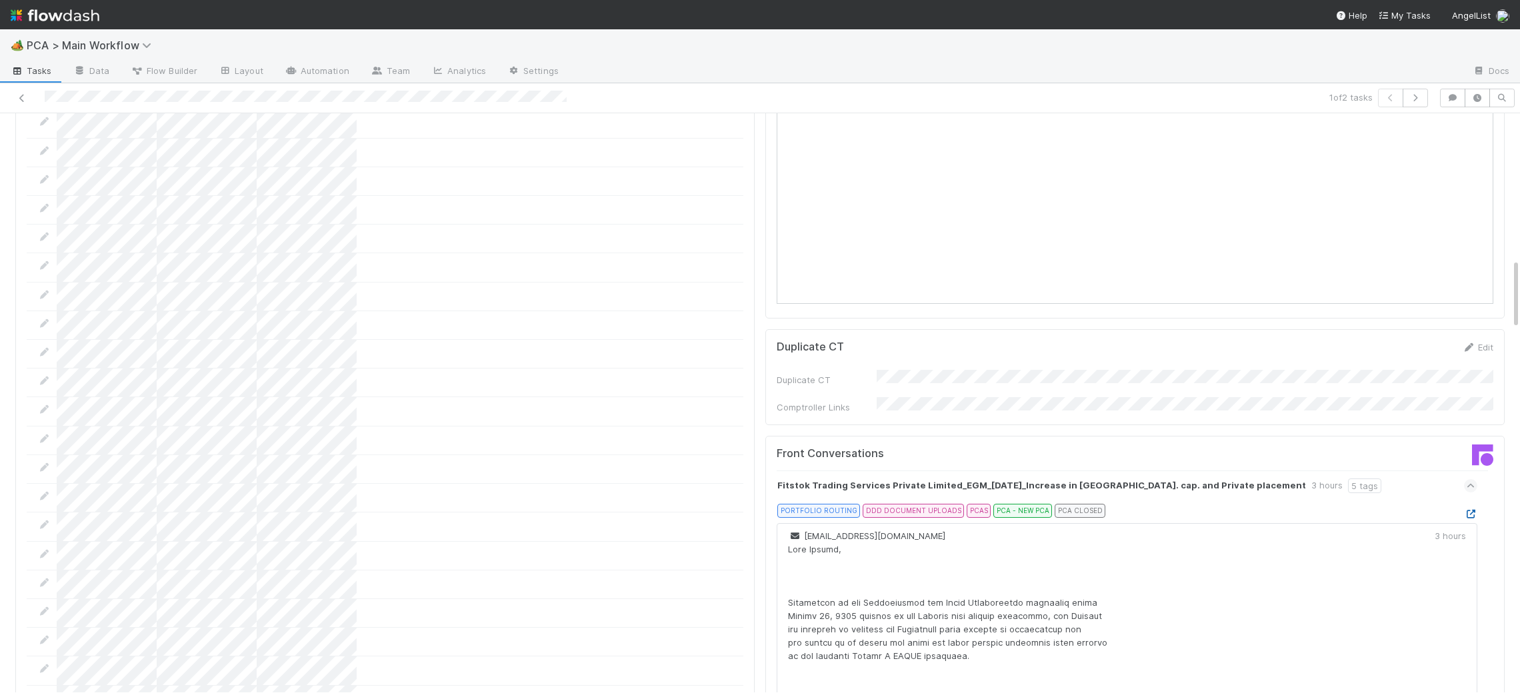
click at [1469, 510] on icon at bounding box center [1470, 514] width 13 height 9
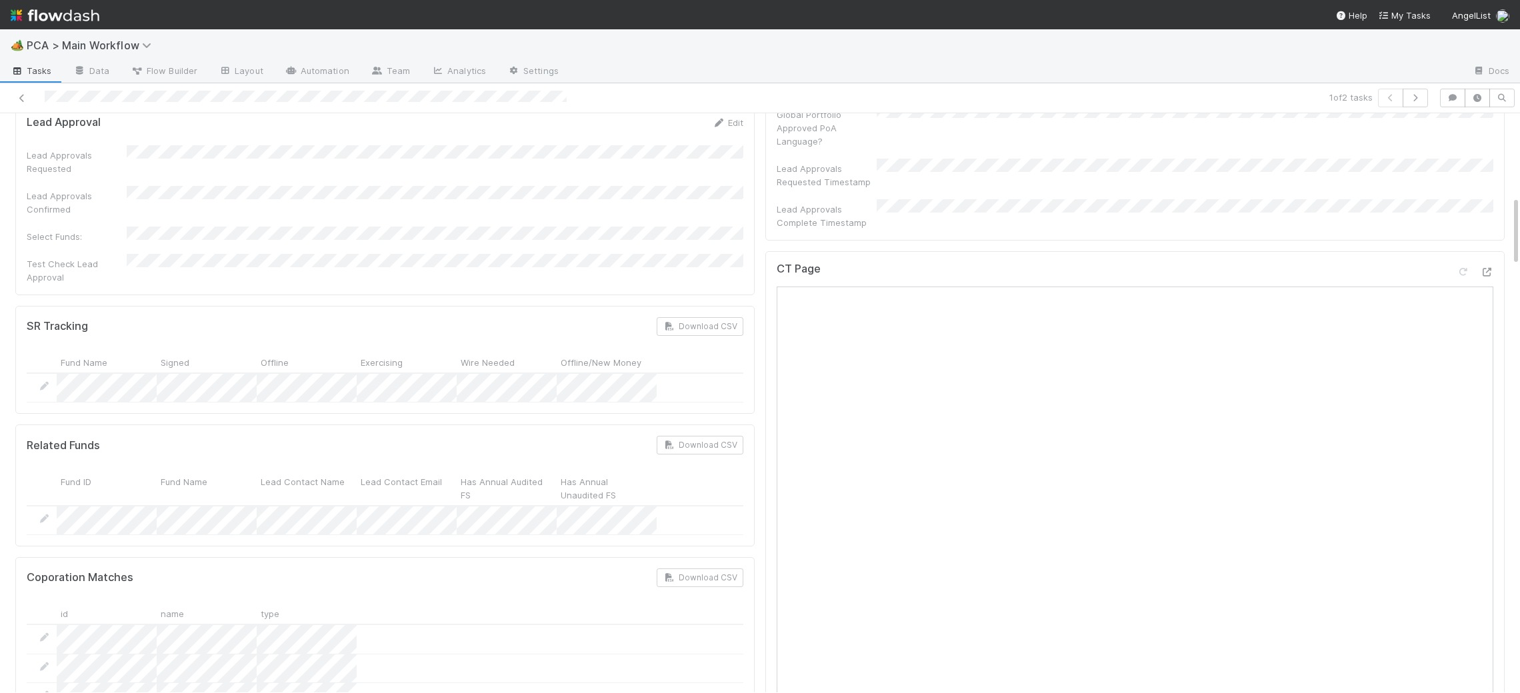
scroll to position [681, 0]
click at [1481, 265] on icon at bounding box center [1486, 269] width 13 height 9
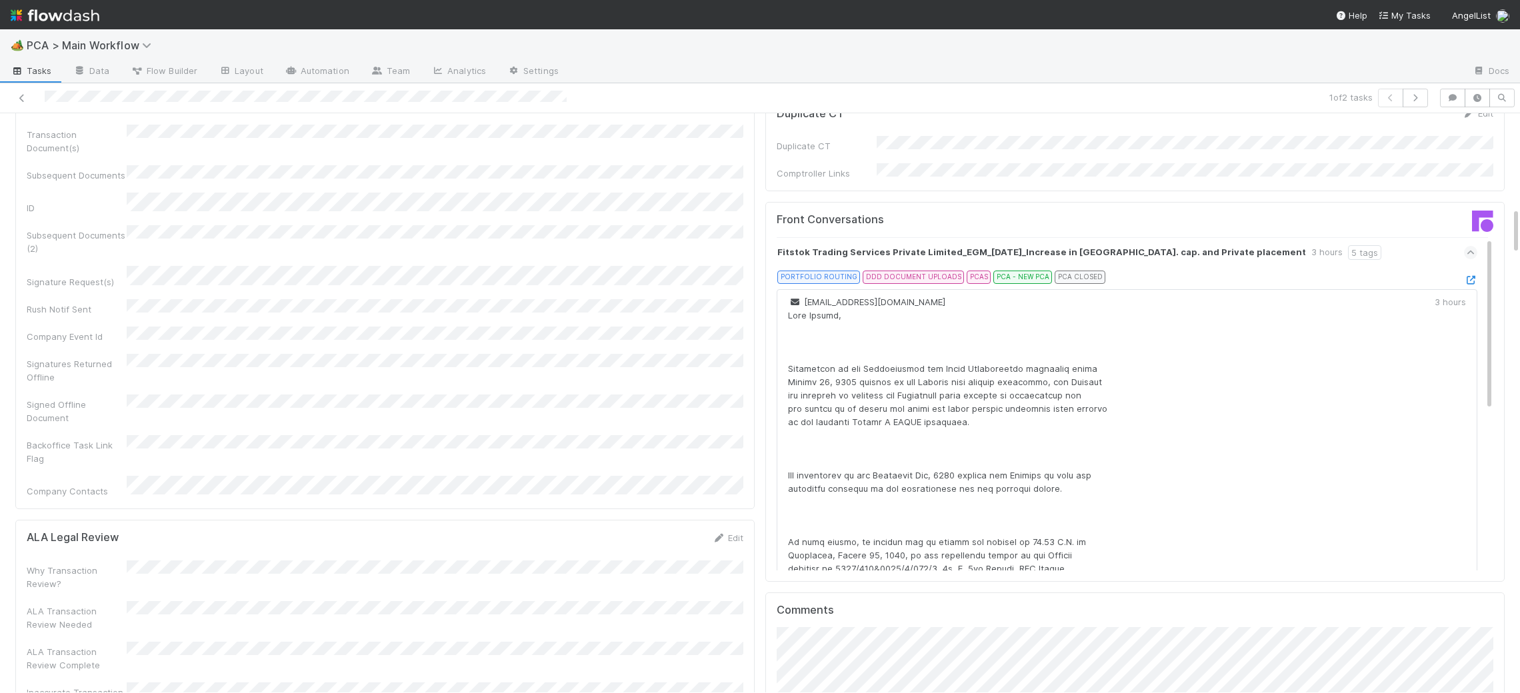
scroll to position [0, 0]
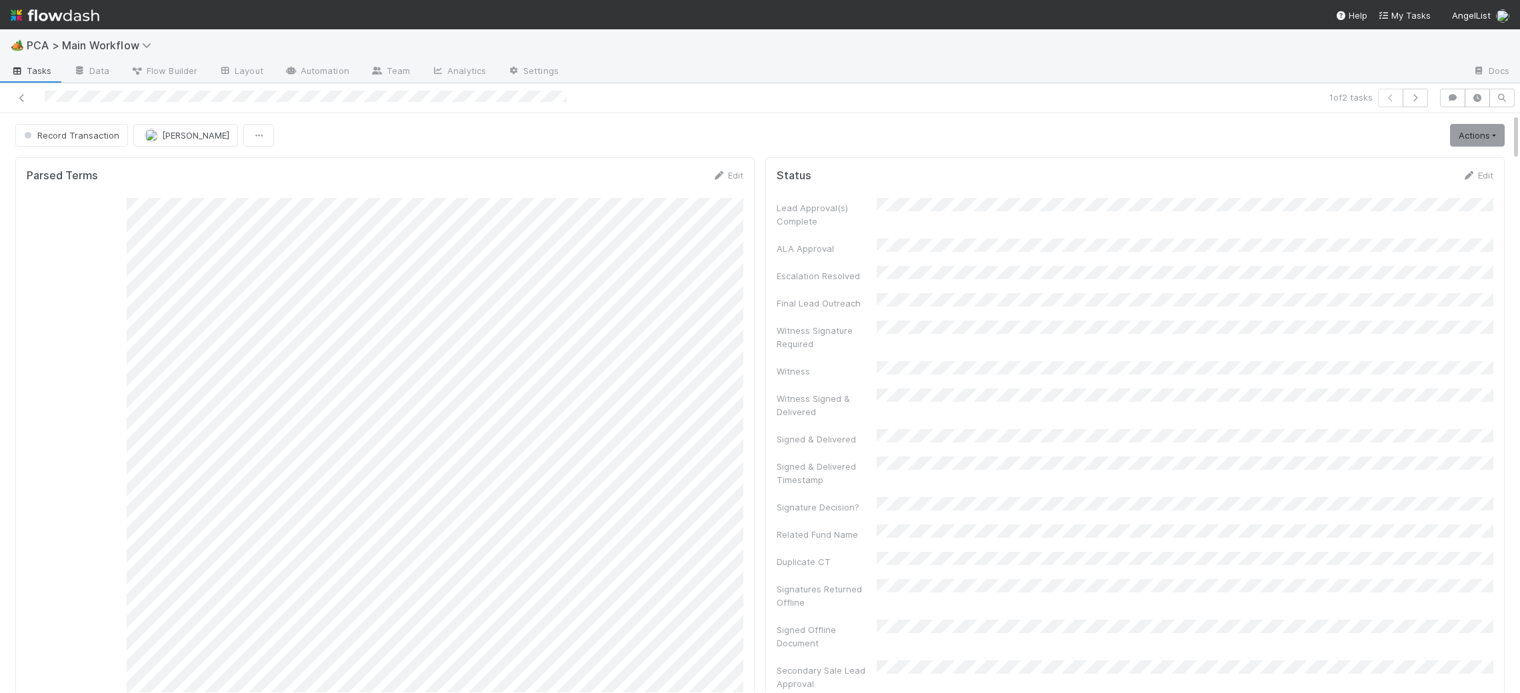
click at [79, 5] on img at bounding box center [55, 15] width 89 height 23
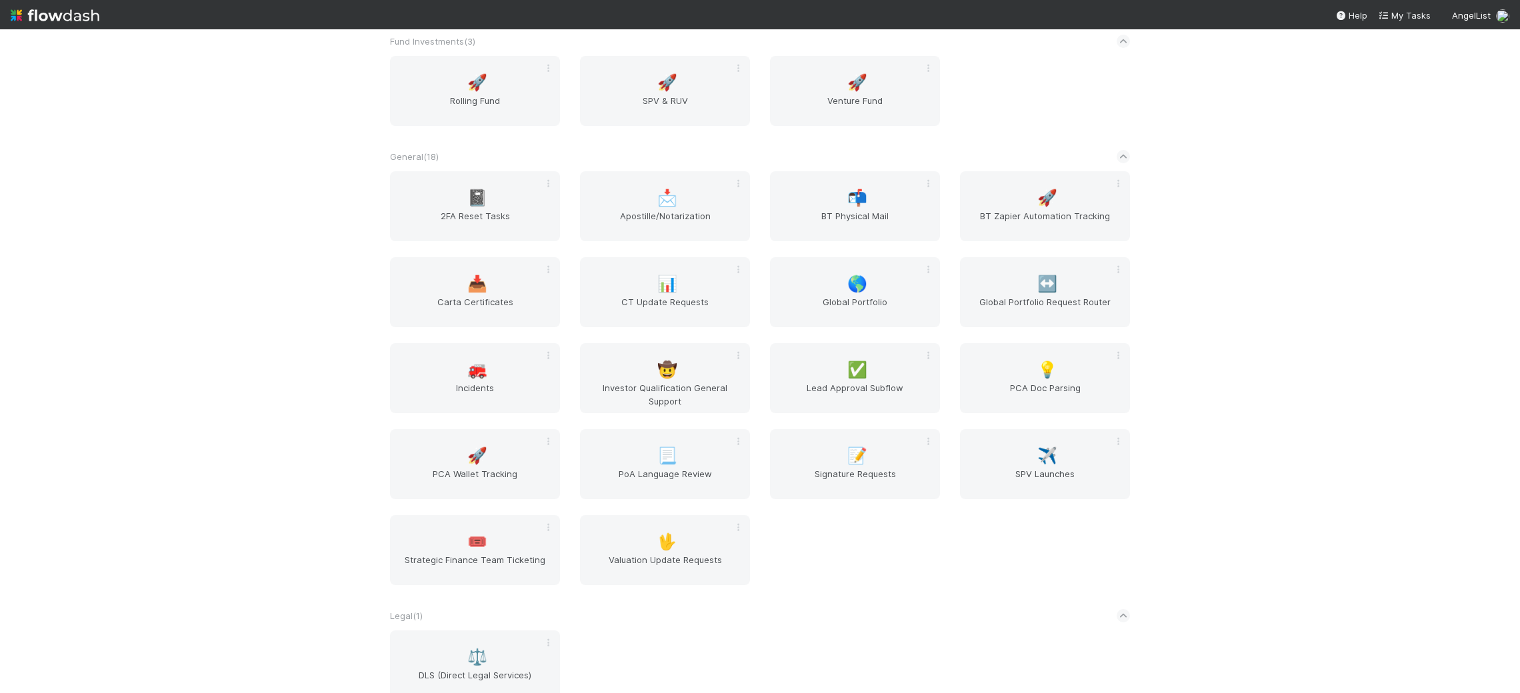
scroll to position [2145, 0]
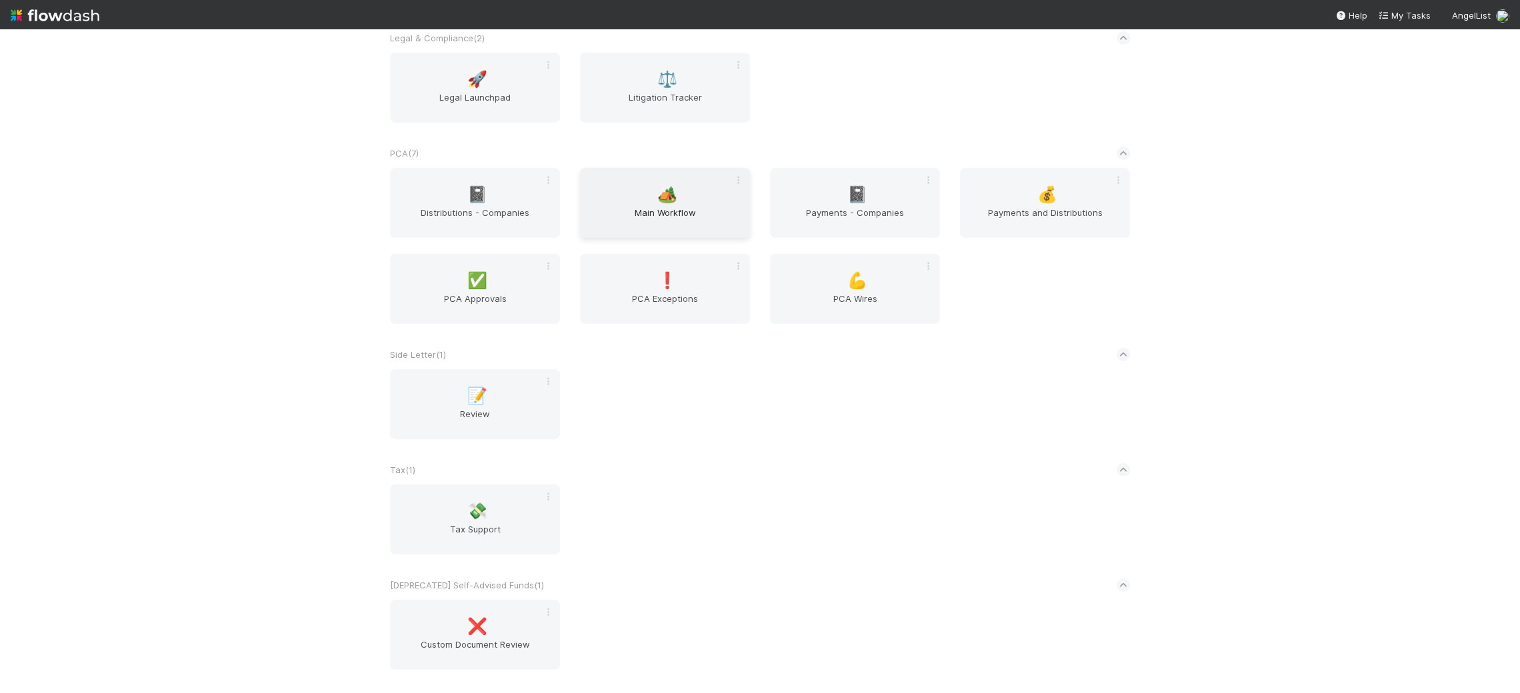
click at [653, 213] on span "Main Workflow" at bounding box center [664, 219] width 159 height 27
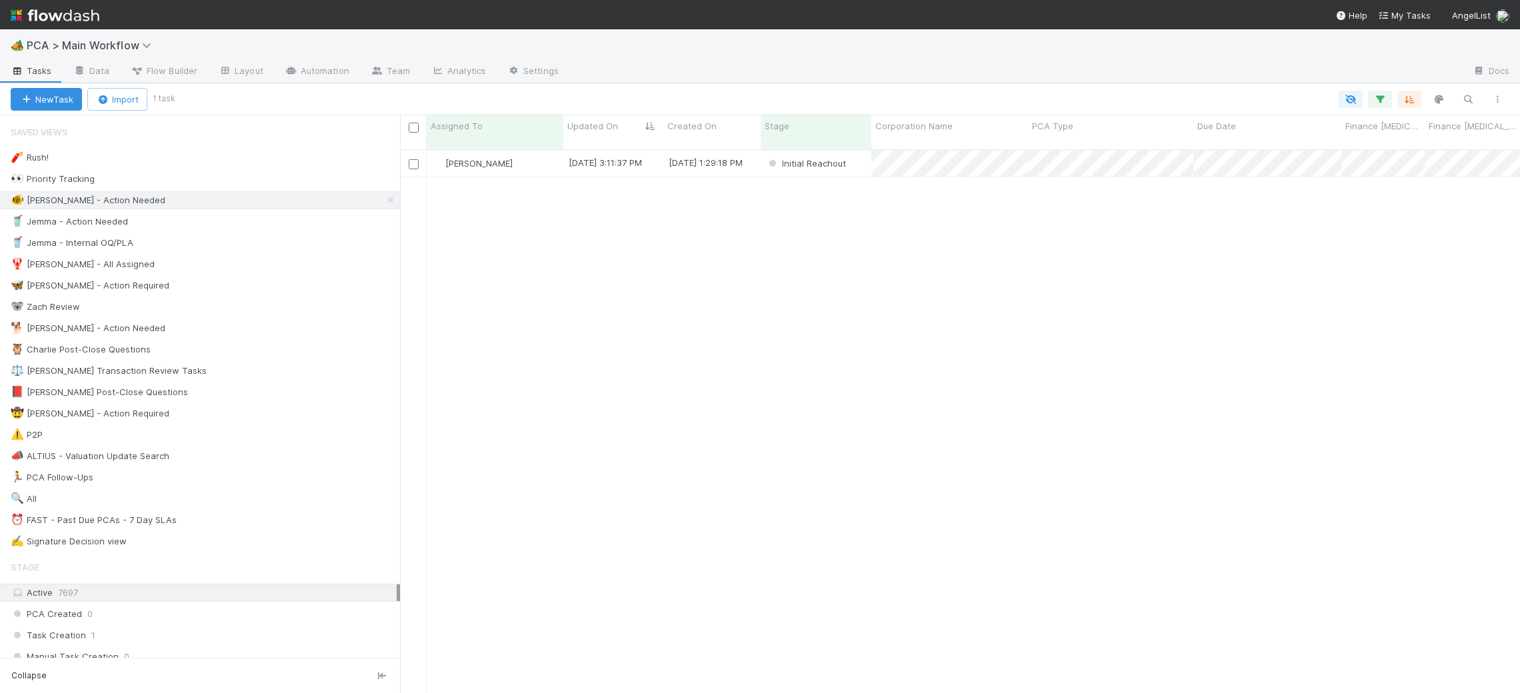
scroll to position [555, 1120]
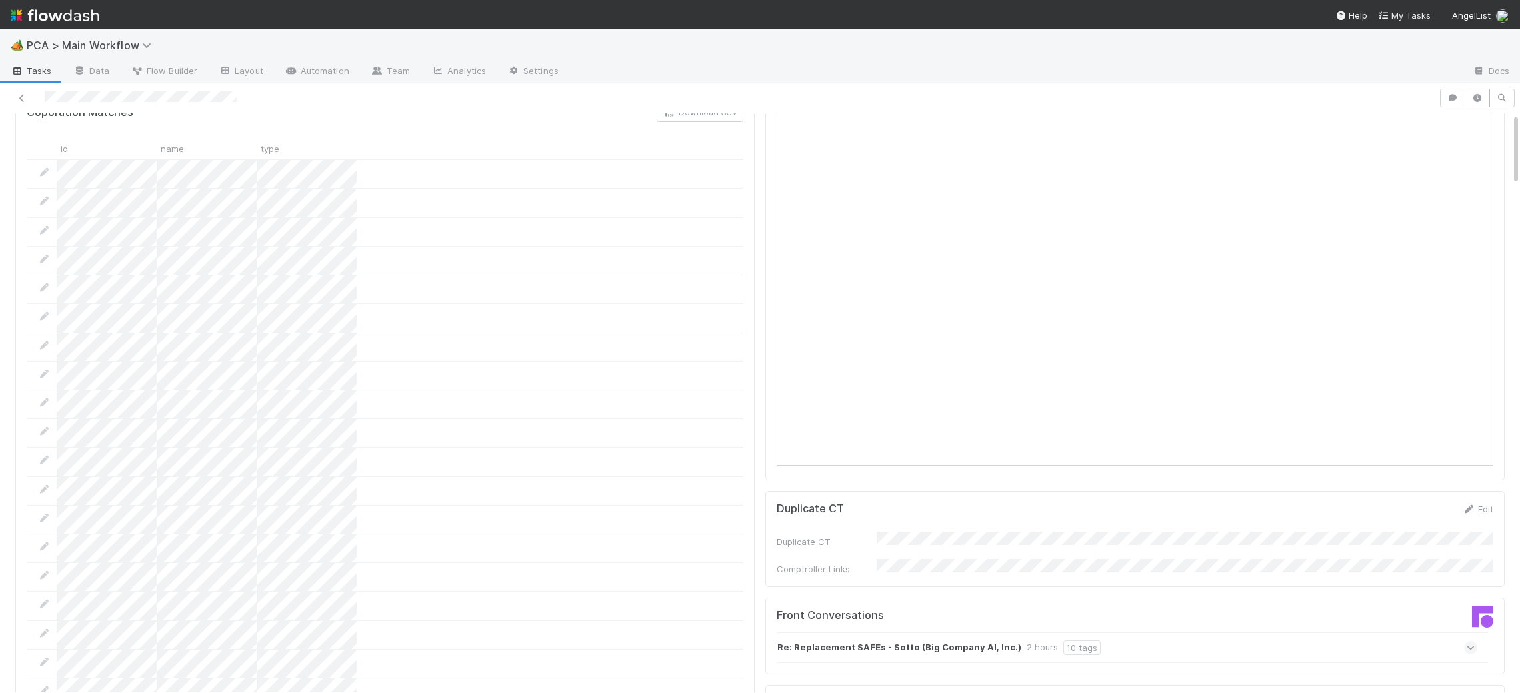
scroll to position [1427, 0]
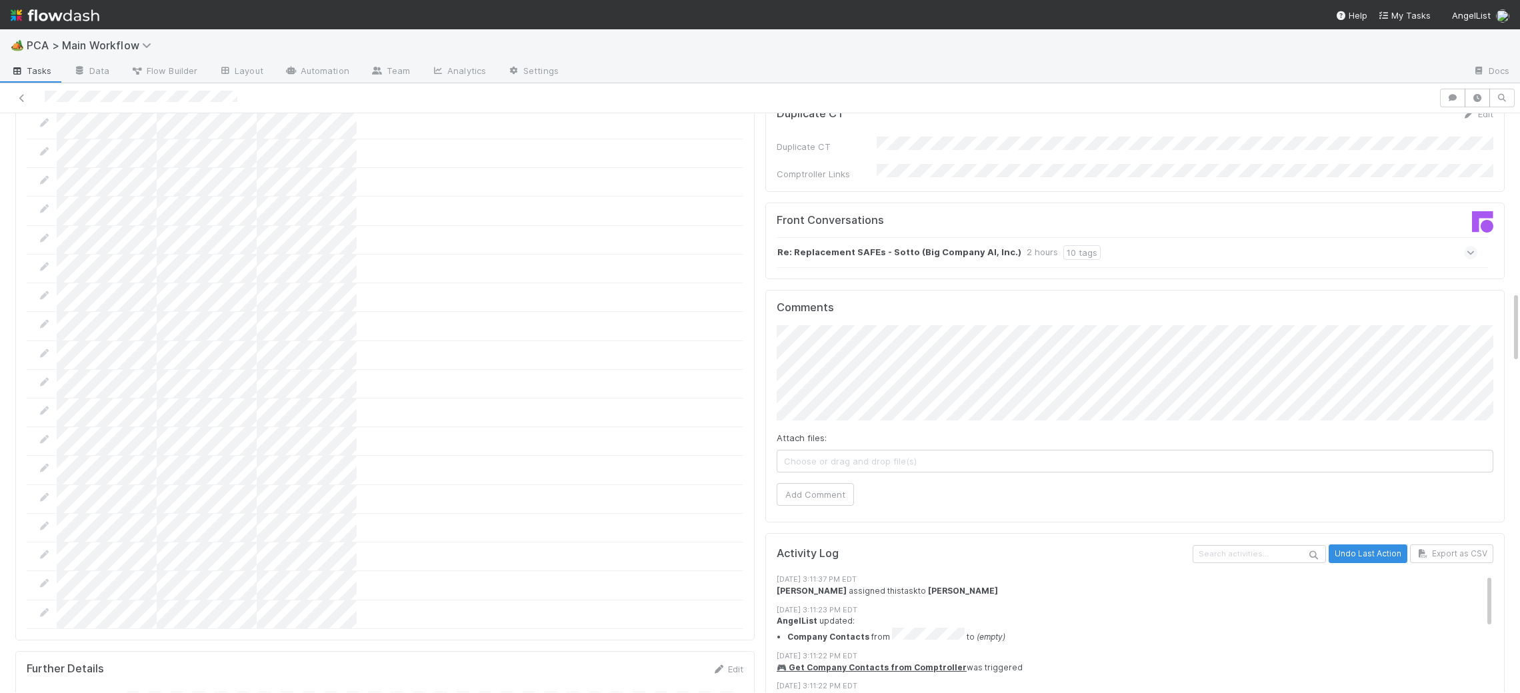
click at [979, 237] on div "Re: Replacement SAFEs - Sotto (Big Company AI, Inc.) 2 hours 10 tags" at bounding box center [1127, 252] width 701 height 31
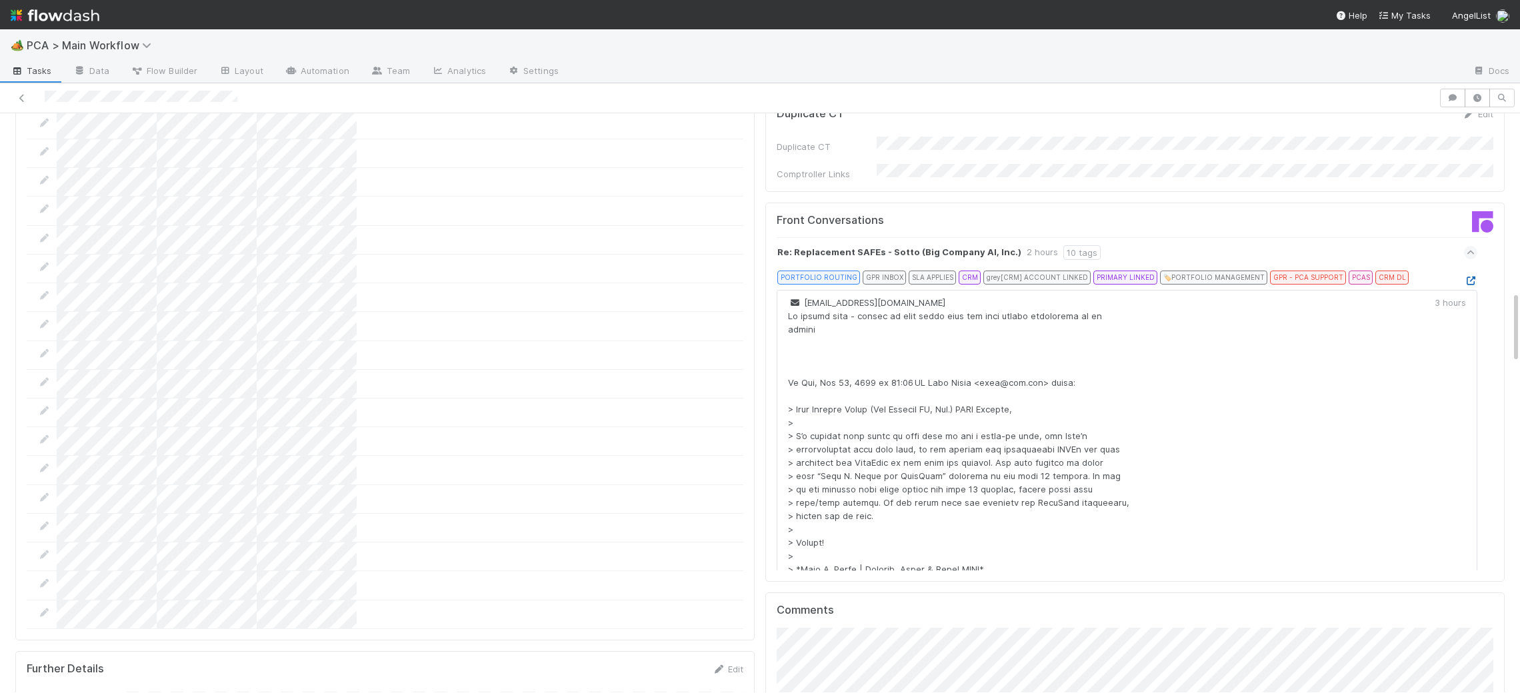
click at [1472, 277] on icon at bounding box center [1470, 281] width 13 height 9
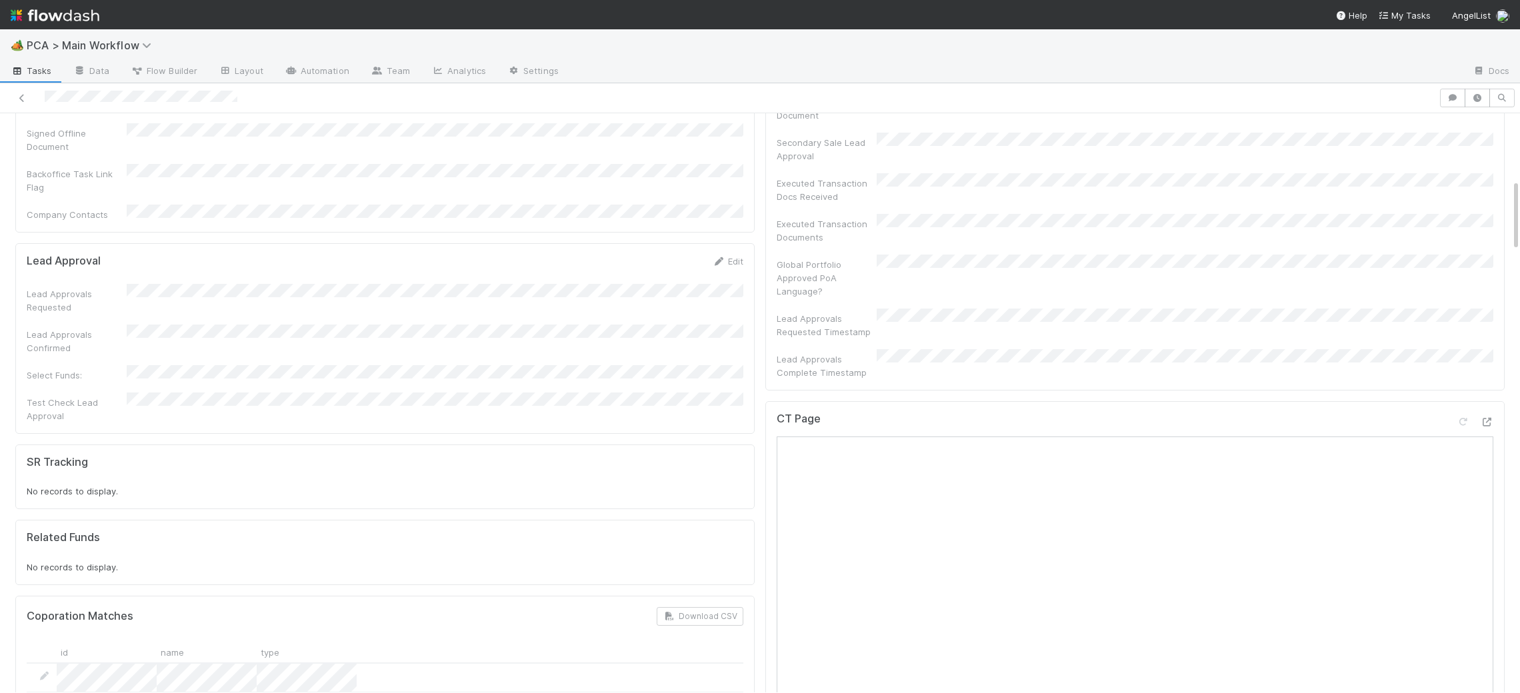
scroll to position [531, 0]
click at [1490, 415] on icon at bounding box center [1486, 419] width 13 height 9
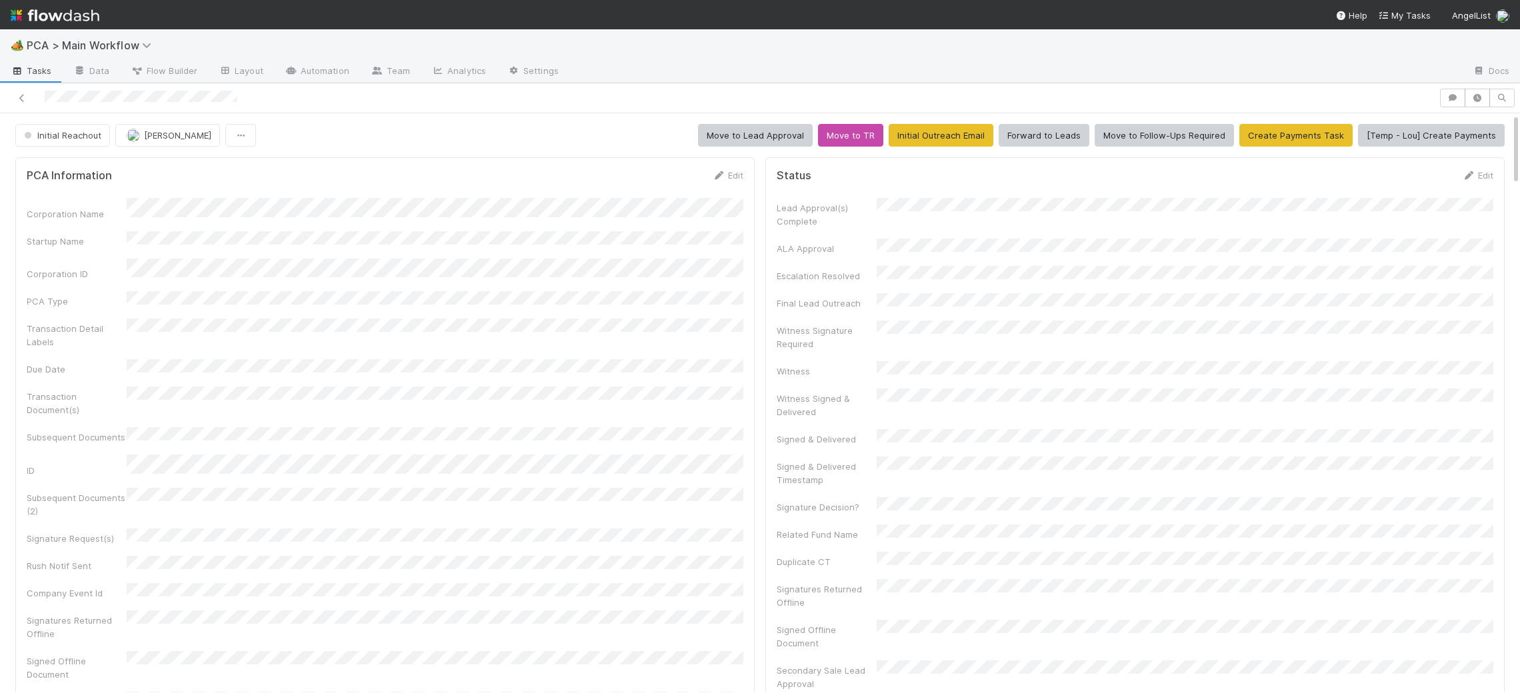
click at [29, 15] on img at bounding box center [55, 15] width 89 height 23
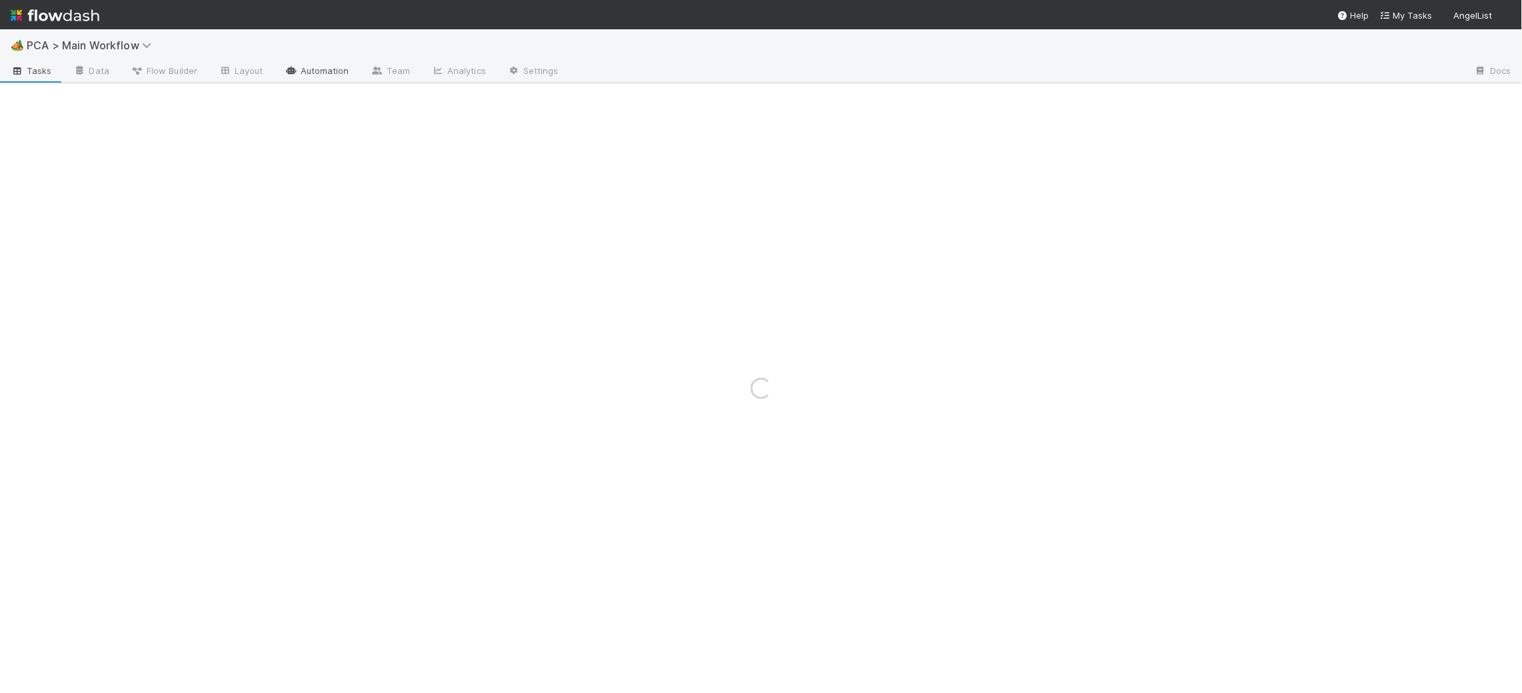
click at [310, 69] on link "Automation" at bounding box center [317, 71] width 86 height 21
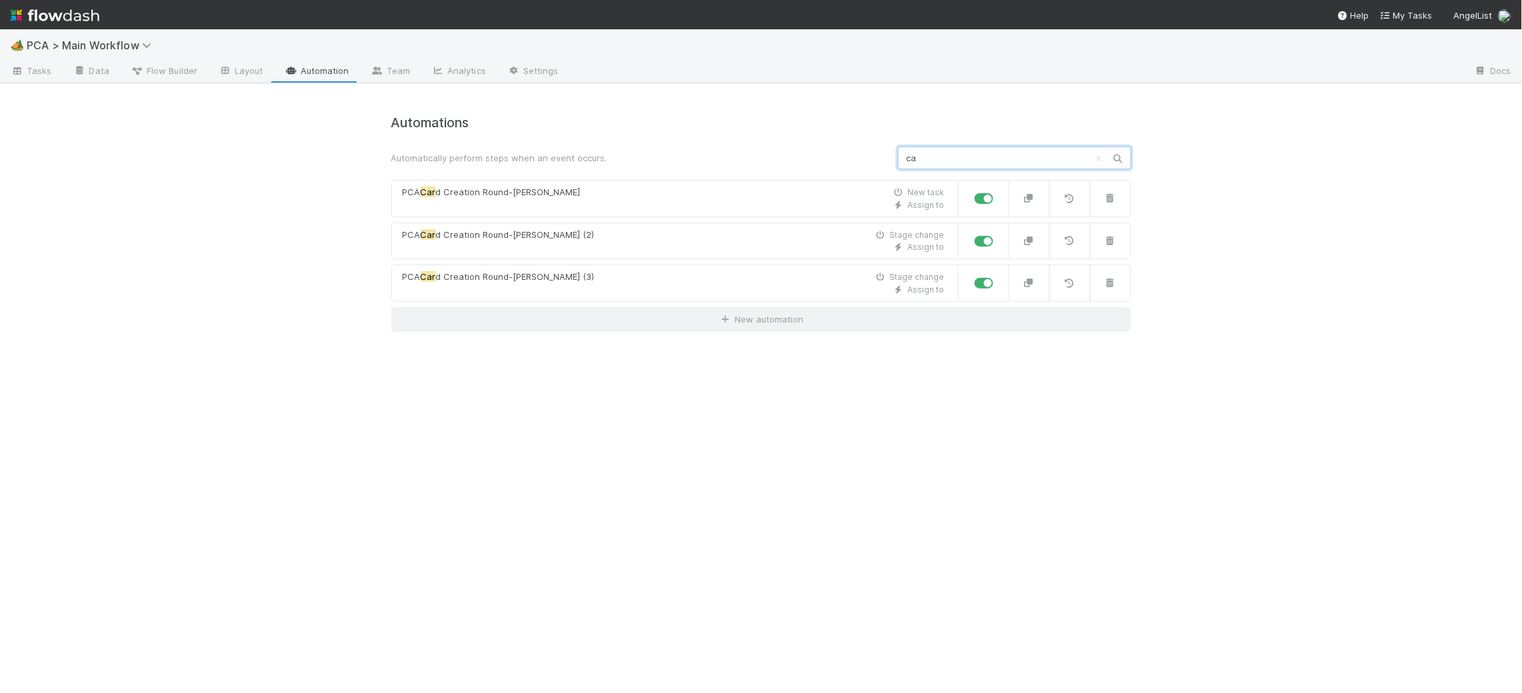
type input "c"
type input "card cre"
click at [459, 189] on span "ation Round-[PERSON_NAME]" at bounding box center [519, 192] width 121 height 11
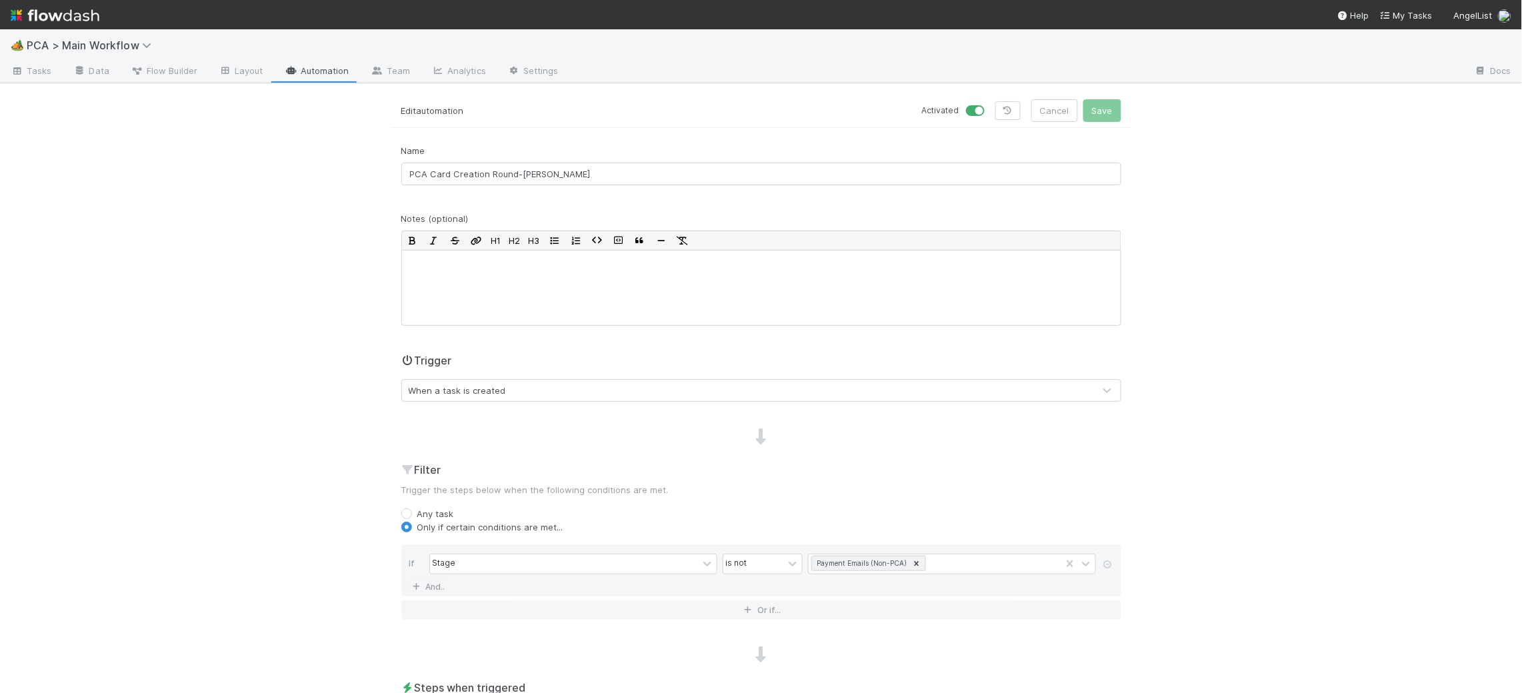
scroll to position [261, 0]
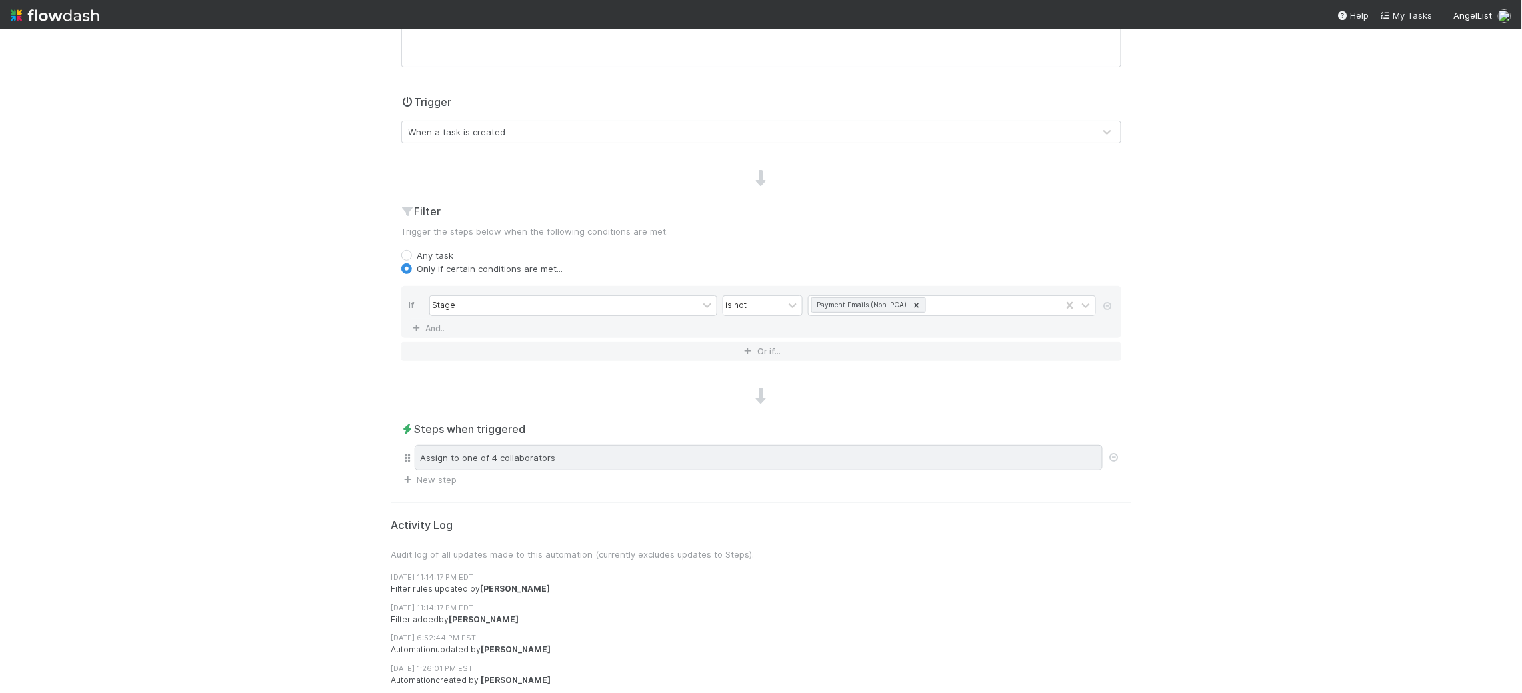
click at [546, 462] on div "Assign to one of 4 collaborators" at bounding box center [759, 457] width 688 height 25
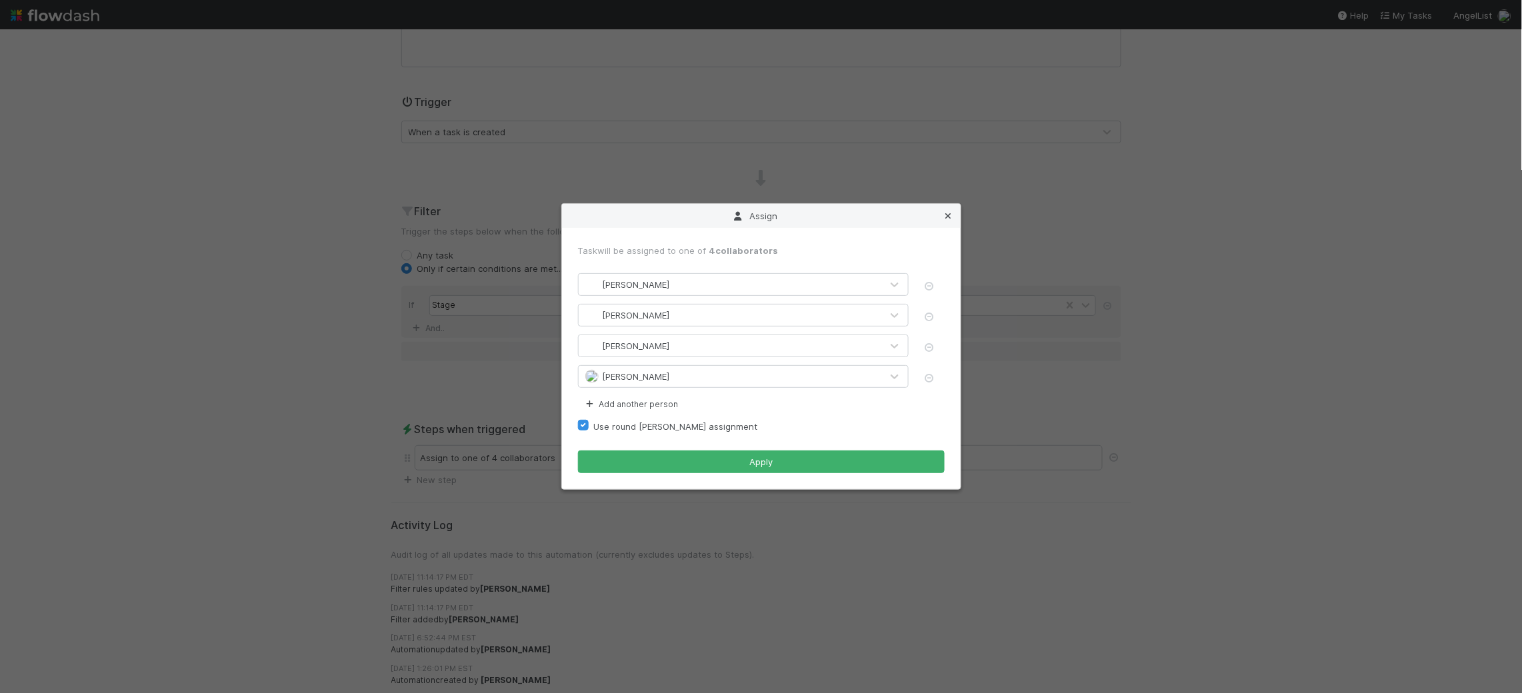
click at [949, 215] on icon at bounding box center [948, 216] width 13 height 9
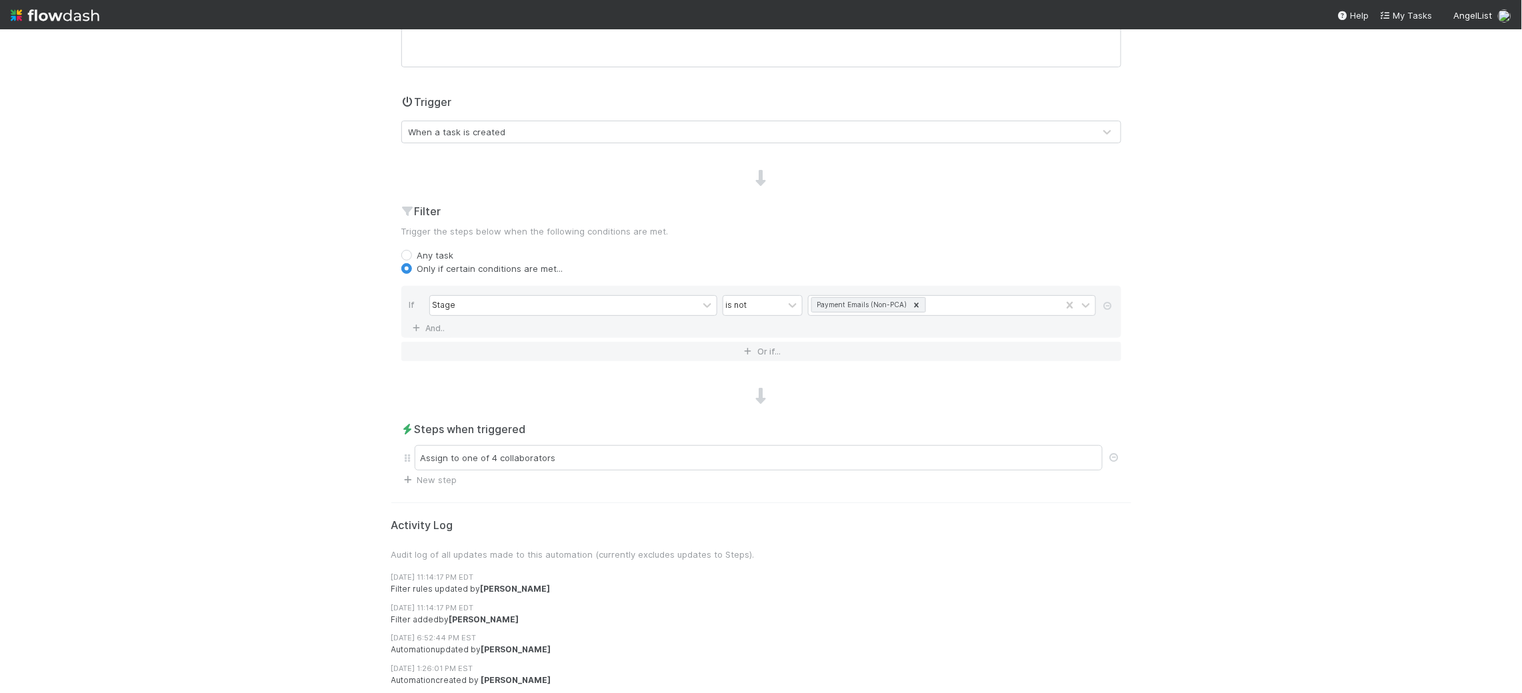
scroll to position [0, 0]
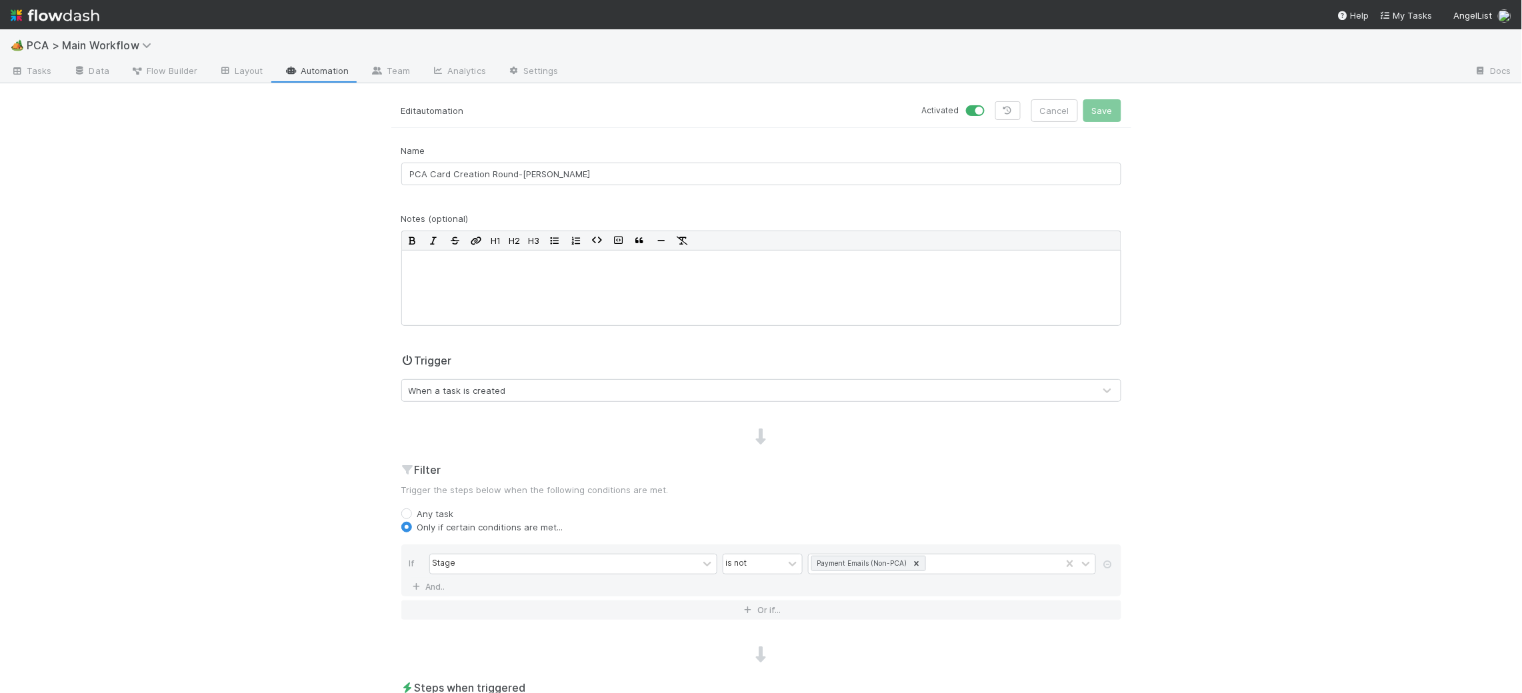
click at [335, 71] on link "Automation" at bounding box center [317, 71] width 86 height 21
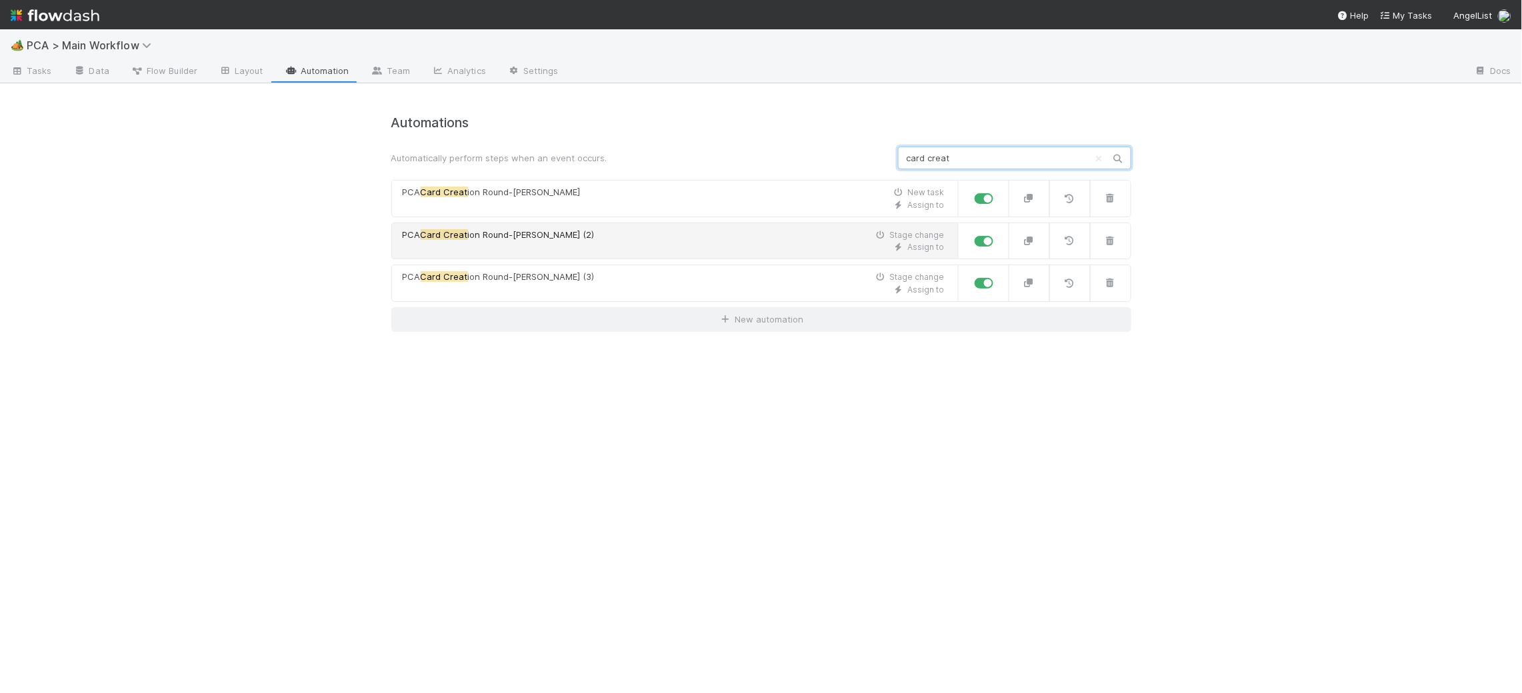
type input "card creat"
click at [664, 234] on div "PCA Card Creat ion Round-[PERSON_NAME] (2) Stage change" at bounding box center [674, 235] width 542 height 13
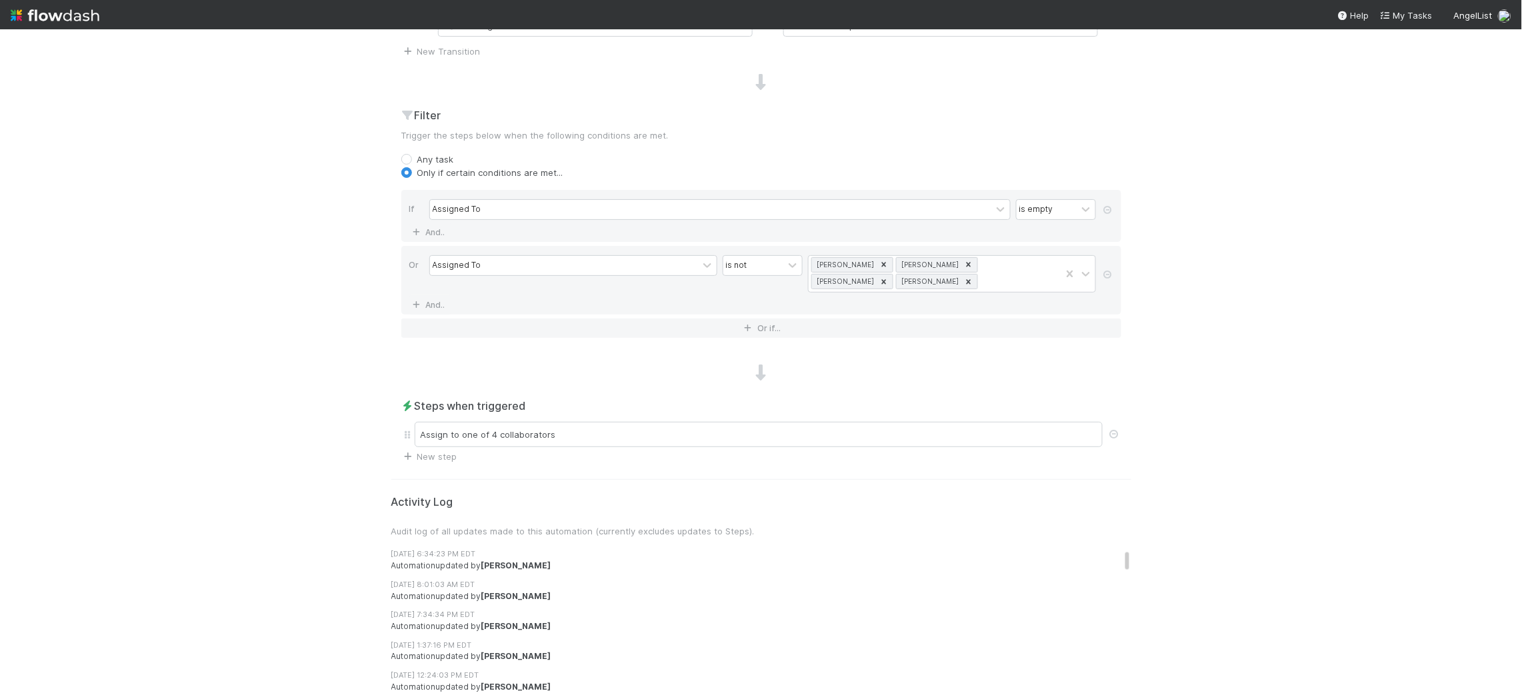
scroll to position [635, 0]
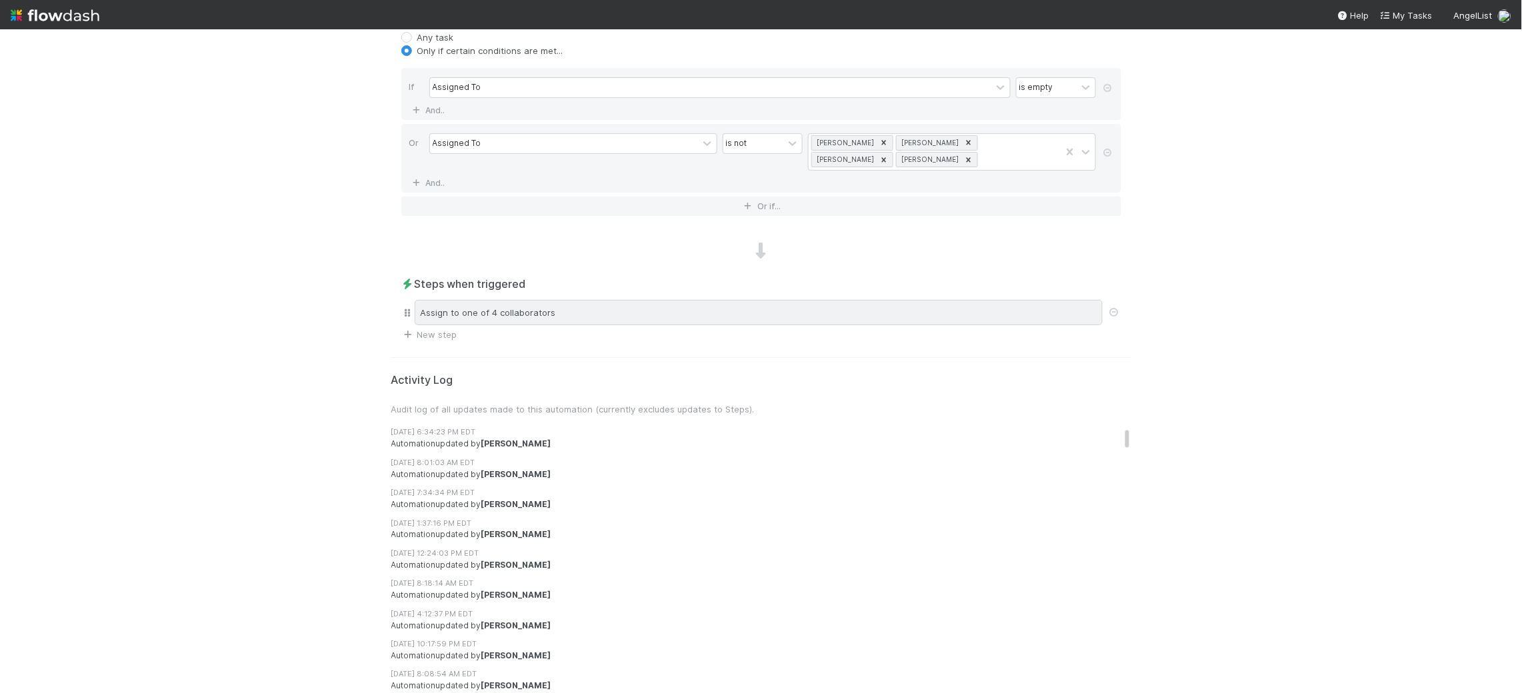
click at [591, 315] on div "Assign to one of 4 collaborators" at bounding box center [759, 312] width 688 height 25
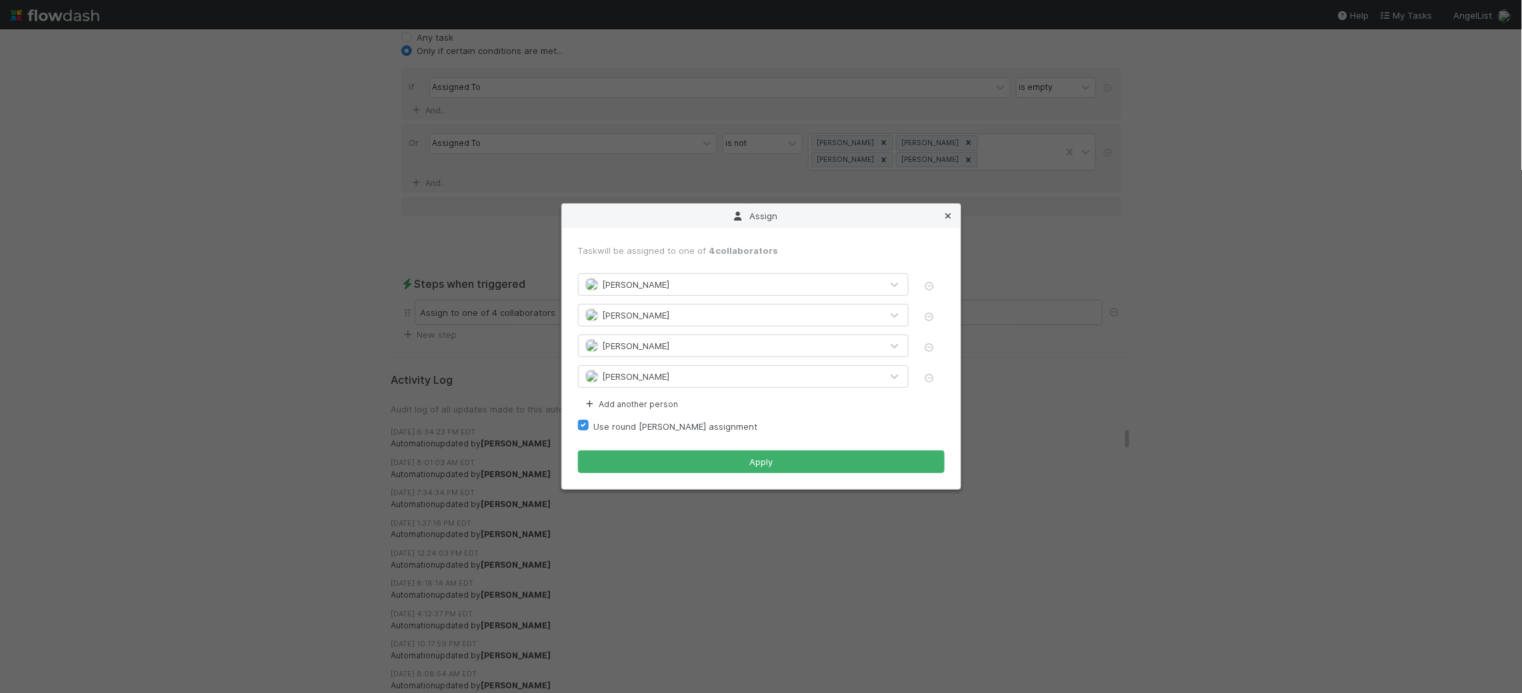
click at [950, 213] on icon at bounding box center [948, 216] width 13 height 9
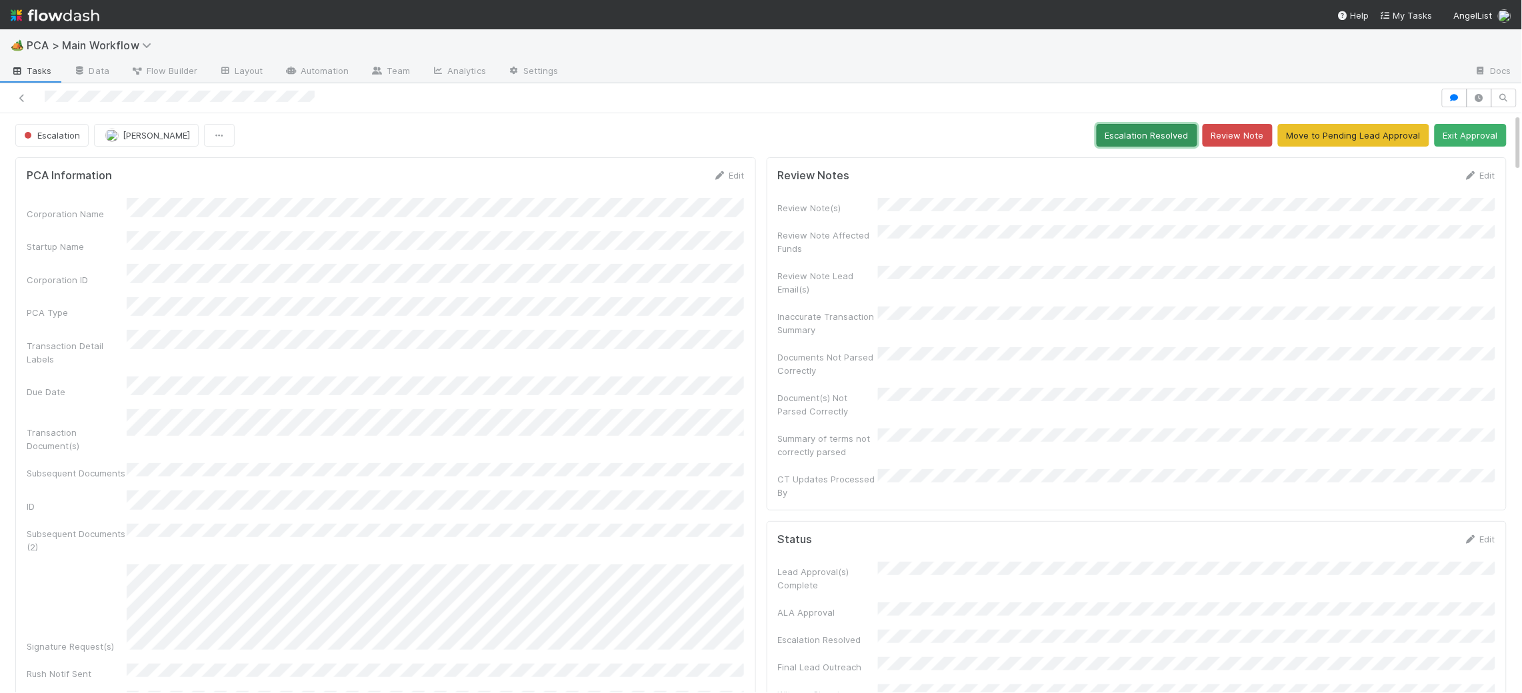
click at [1119, 137] on button "Escalation Resolved" at bounding box center [1147, 135] width 101 height 23
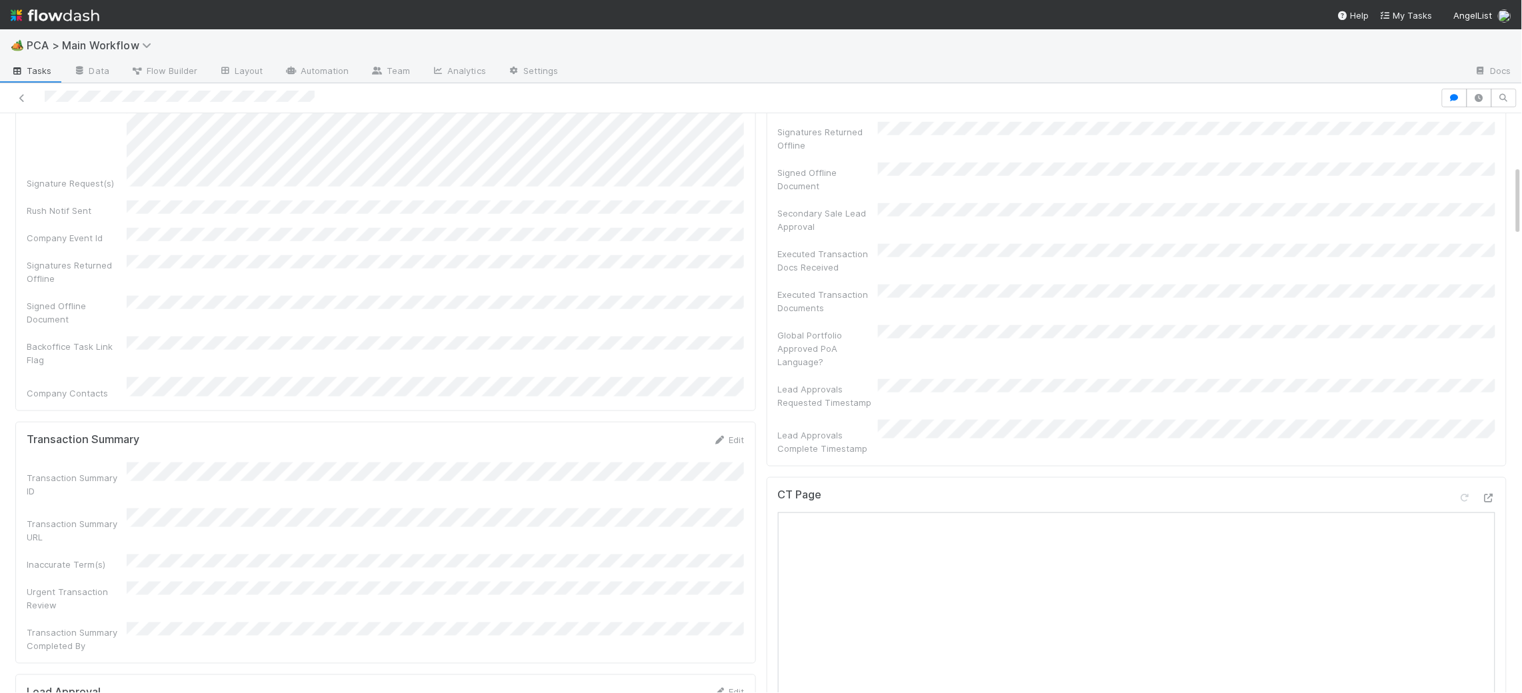
scroll to position [751, 0]
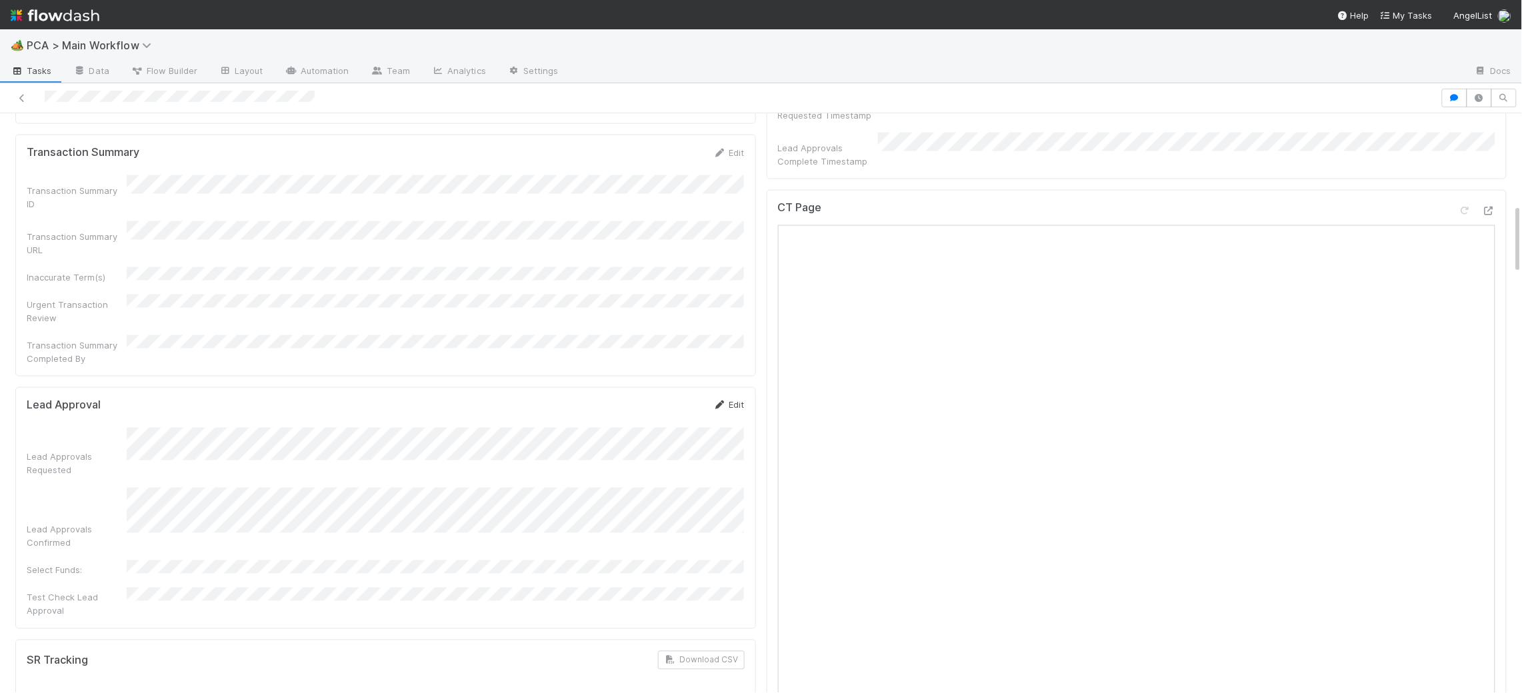
click at [724, 401] on icon at bounding box center [719, 405] width 13 height 9
click at [668, 399] on button "Save" at bounding box center [674, 410] width 38 height 23
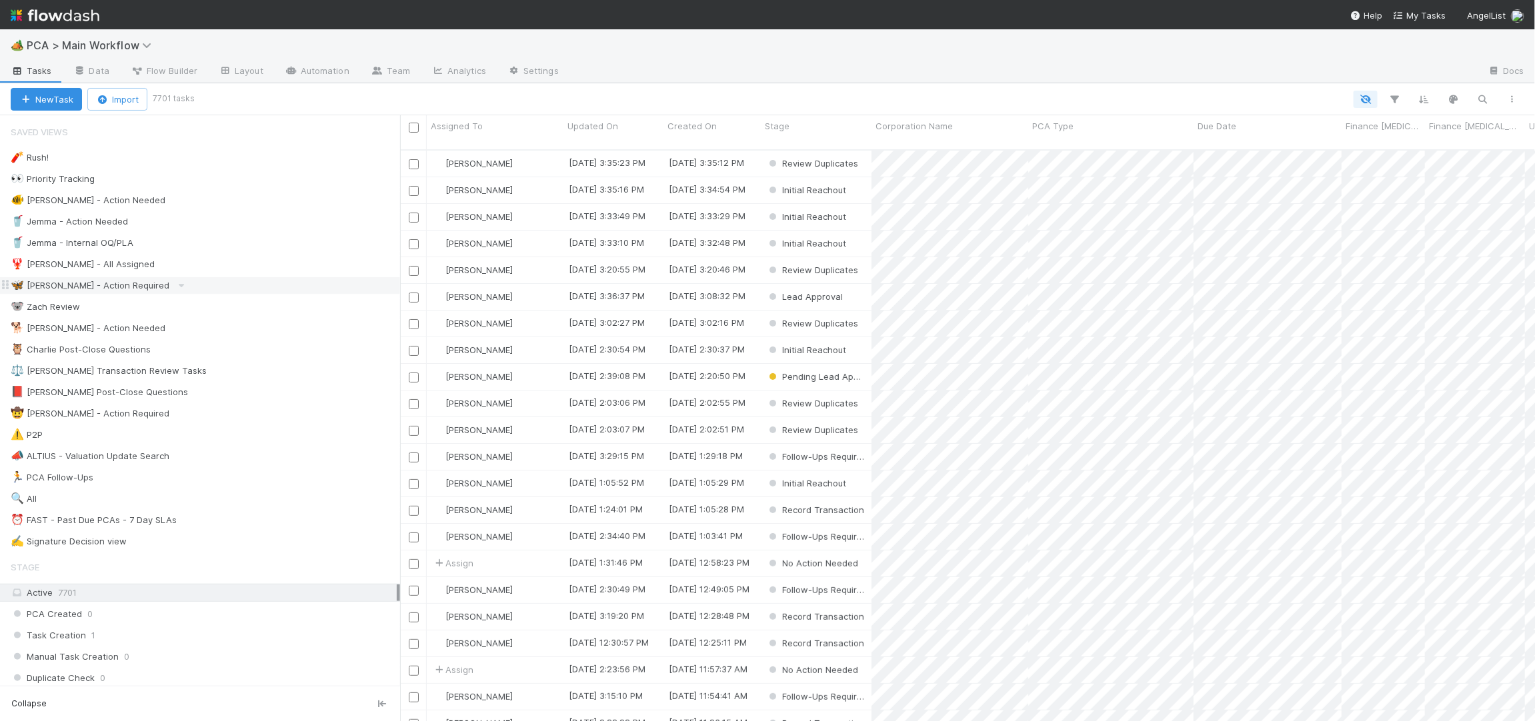
scroll to position [582, 1135]
click at [209, 321] on div "🧨 Rush! 0 👀 Priority Tracking 1795 🐠 Chris - Action Needed 0 🥤 Jemma - Action N…" at bounding box center [200, 350] width 400 height 402
click at [208, 325] on div "🐕 Charlie - Action Needed 4" at bounding box center [205, 328] width 389 height 17
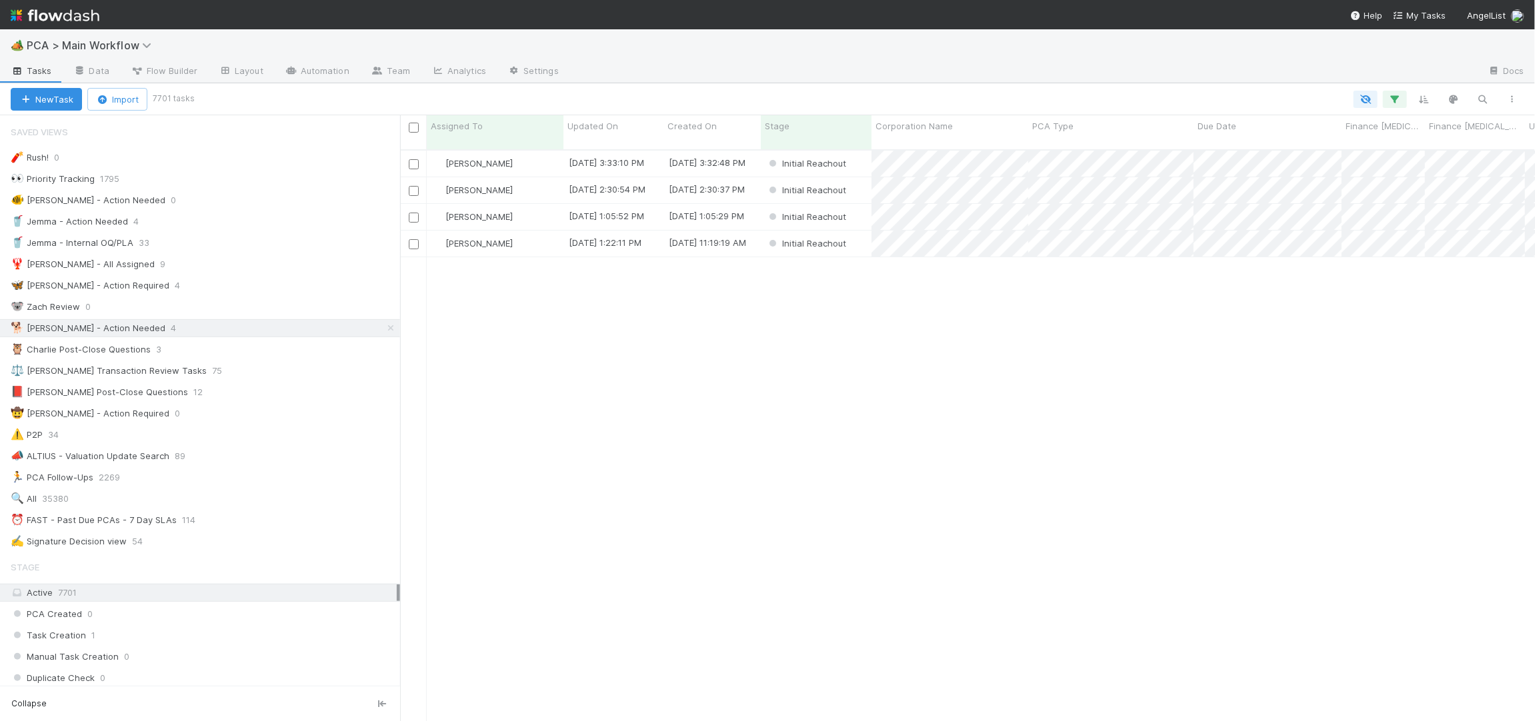
scroll to position [582, 1135]
click at [239, 287] on div "🦋 Nathalie - Action Required 4" at bounding box center [205, 285] width 389 height 17
click at [516, 177] on div "[PERSON_NAME]" at bounding box center [495, 190] width 137 height 26
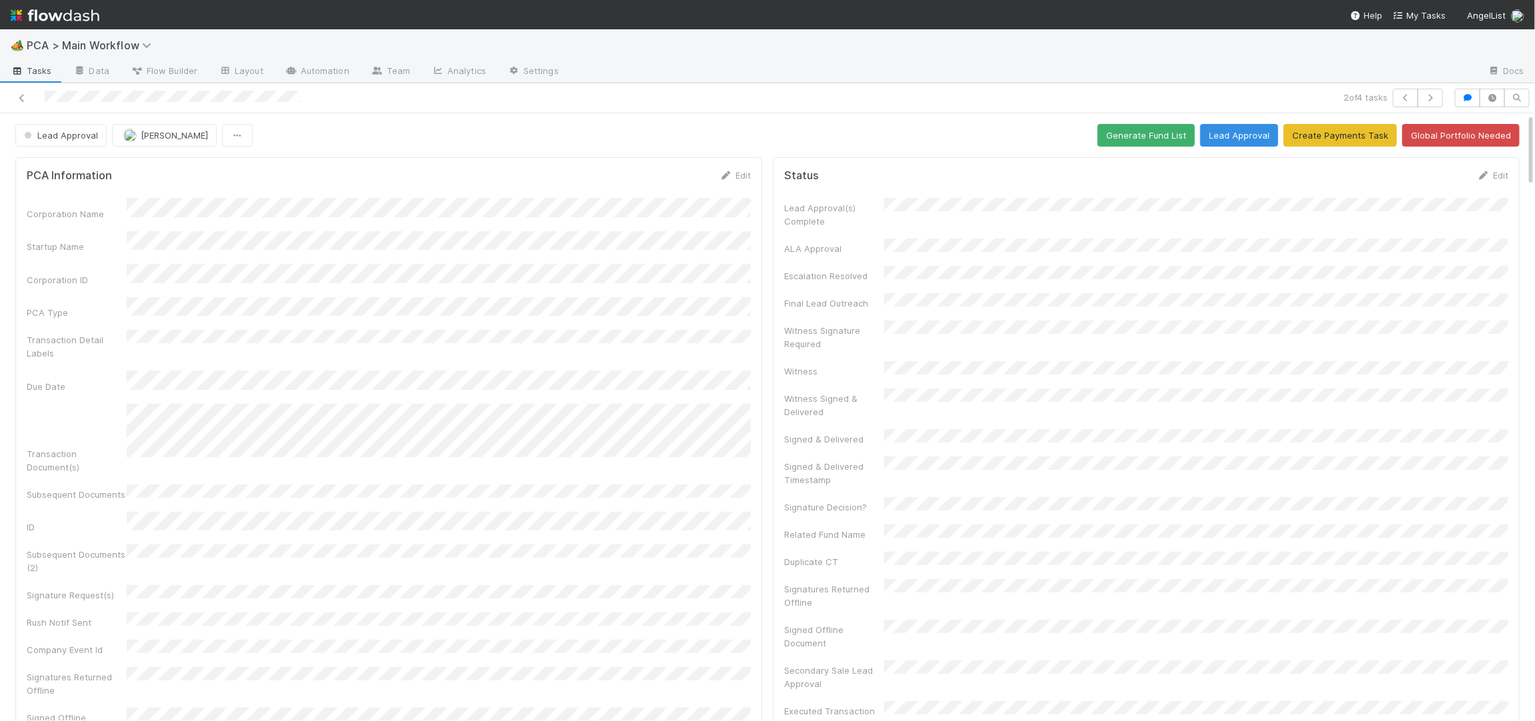
click at [69, 23] on img at bounding box center [55, 15] width 89 height 23
drag, startPoint x: 761, startPoint y: 164, endPoint x: 735, endPoint y: 171, distance: 26.8
click at [755, 164] on div "PCA Information Edit Corporation Name Startup Name Corporation ID PCA Type Tran…" at bounding box center [388, 464] width 747 height 614
click at [735, 171] on link "Edit" at bounding box center [734, 175] width 31 height 11
click at [237, 341] on div "Corporation Name Startup Name Corporation ID PCA Type Transaction Detail Labels…" at bounding box center [389, 552] width 724 height 690
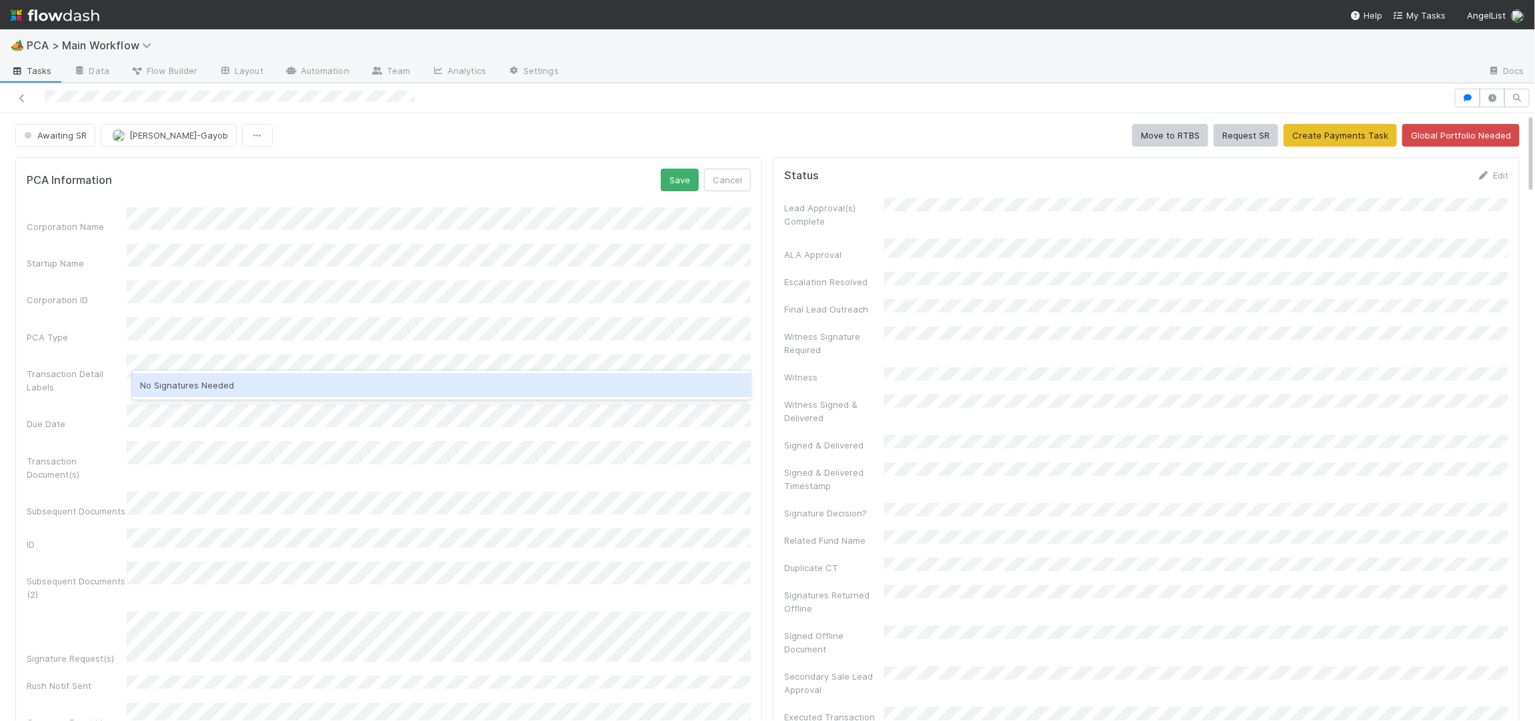
click at [215, 385] on div "No Signatures Needed" at bounding box center [441, 385] width 619 height 24
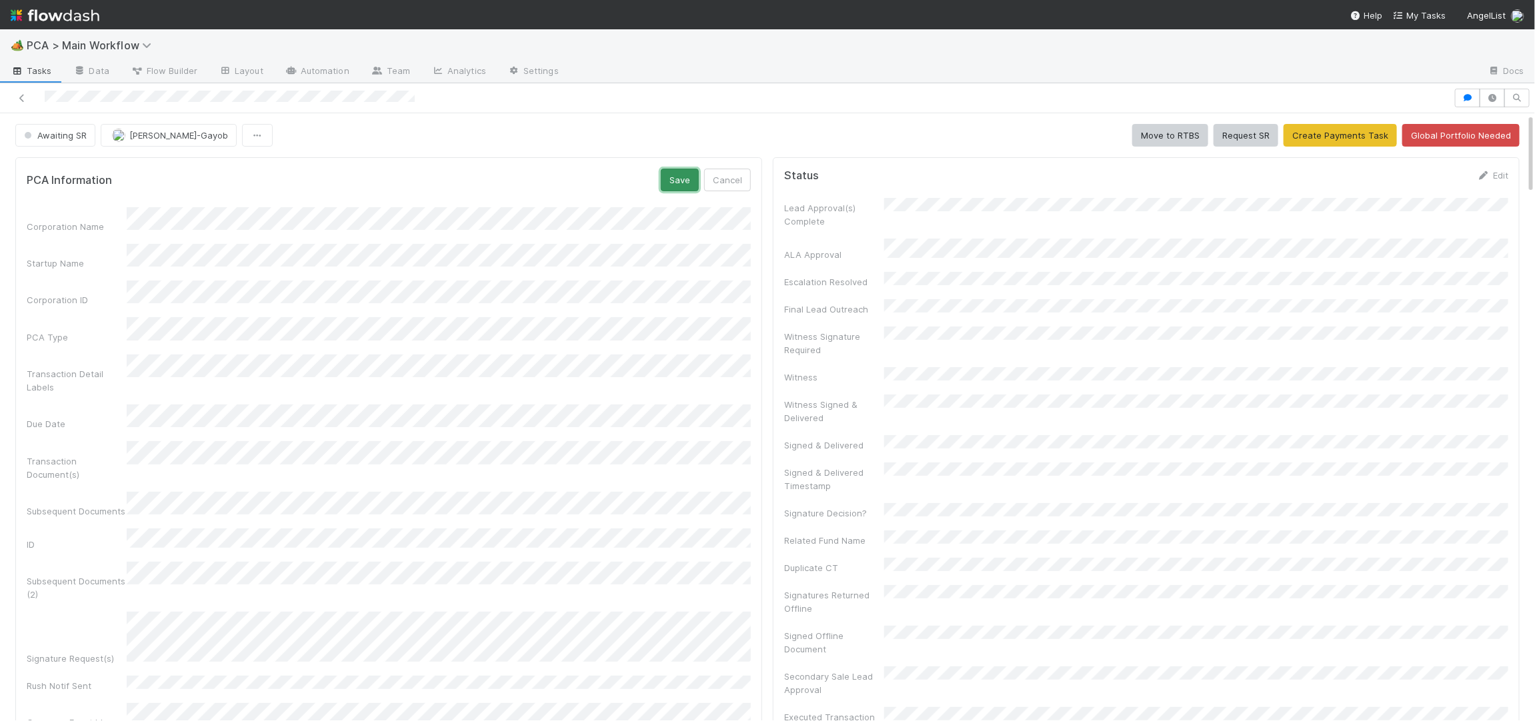
click at [683, 181] on button "Save" at bounding box center [680, 180] width 38 height 23
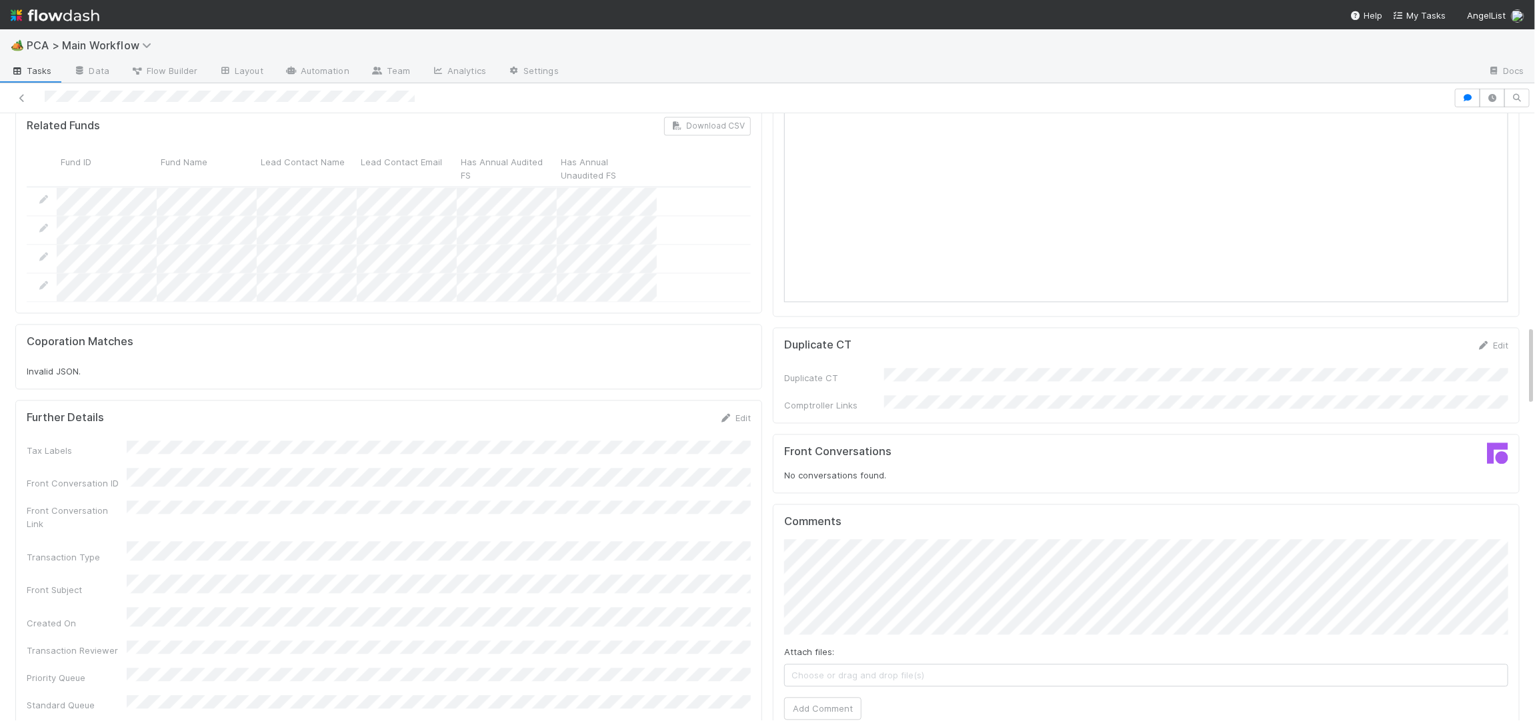
scroll to position [1650, 0]
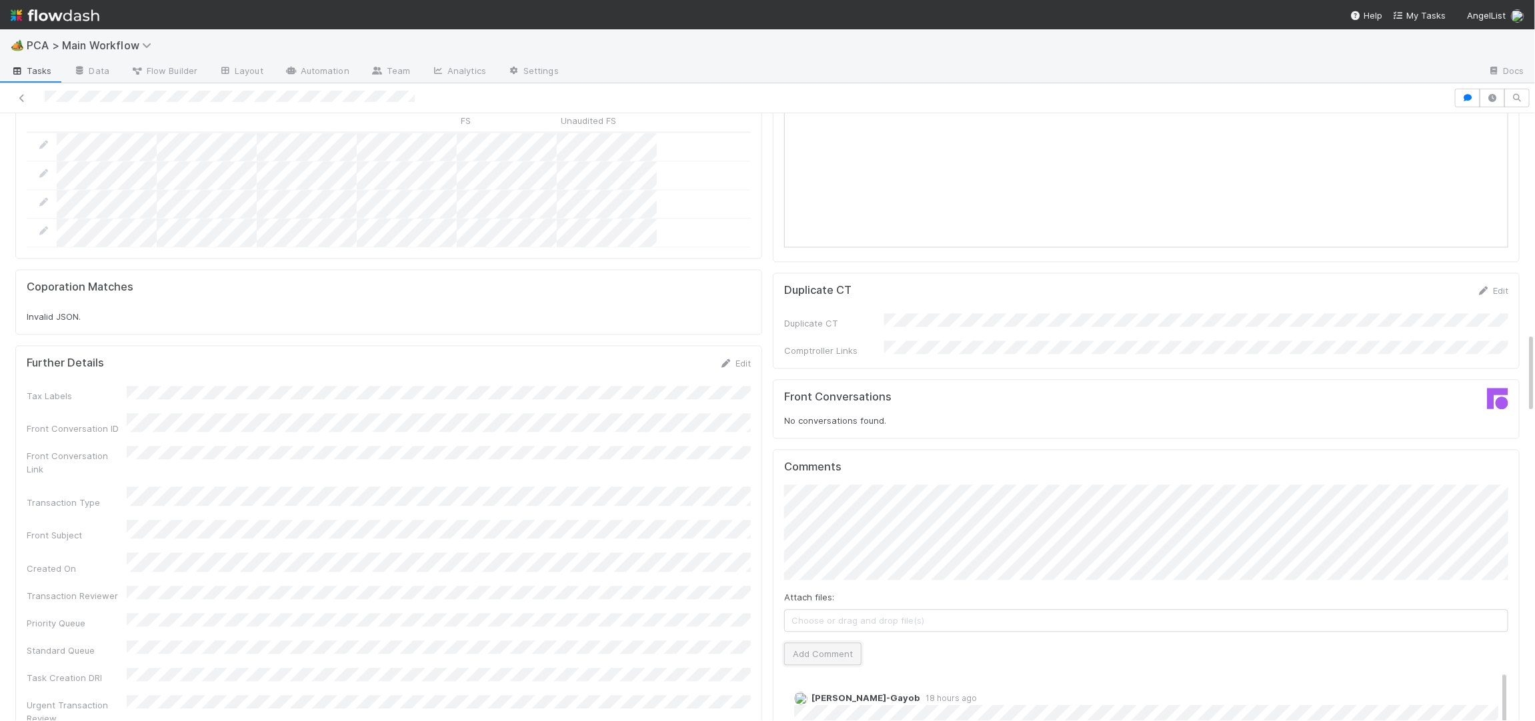
click at [856, 643] on button "Add Comment" at bounding box center [822, 654] width 77 height 23
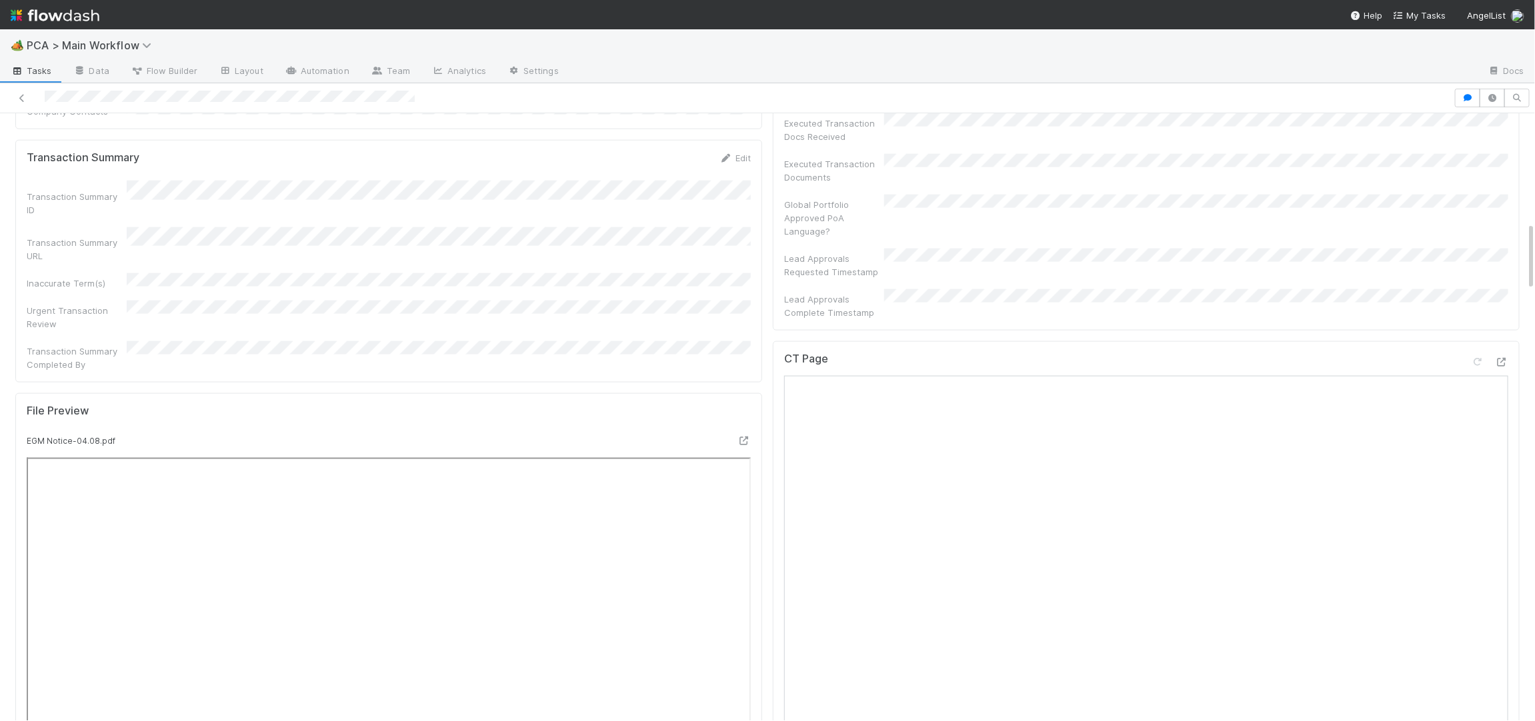
scroll to position [981, 0]
click at [1493, 333] on div at bounding box center [1489, 342] width 37 height 19
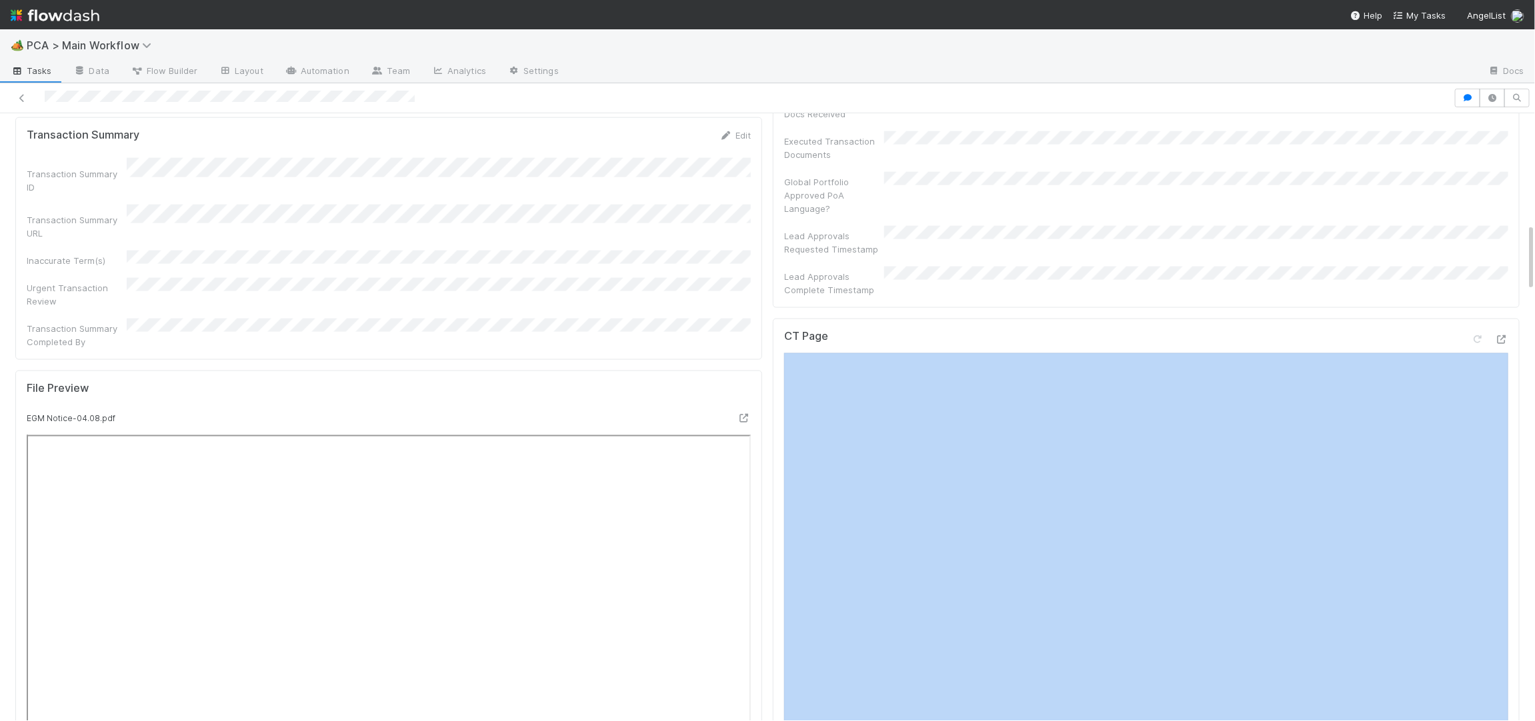
click at [1493, 333] on div at bounding box center [1489, 342] width 37 height 19
click at [1498, 335] on icon at bounding box center [1501, 339] width 13 height 9
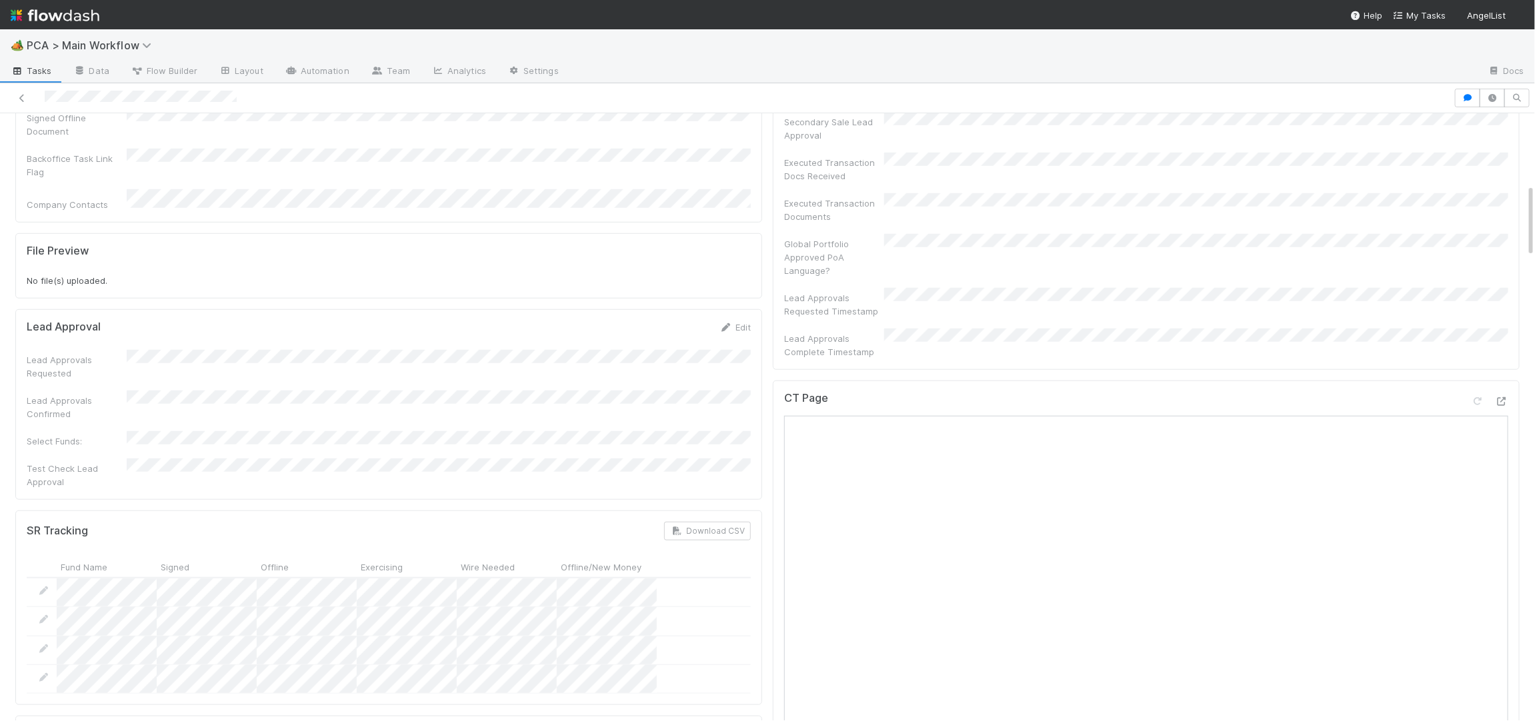
scroll to position [581, 0]
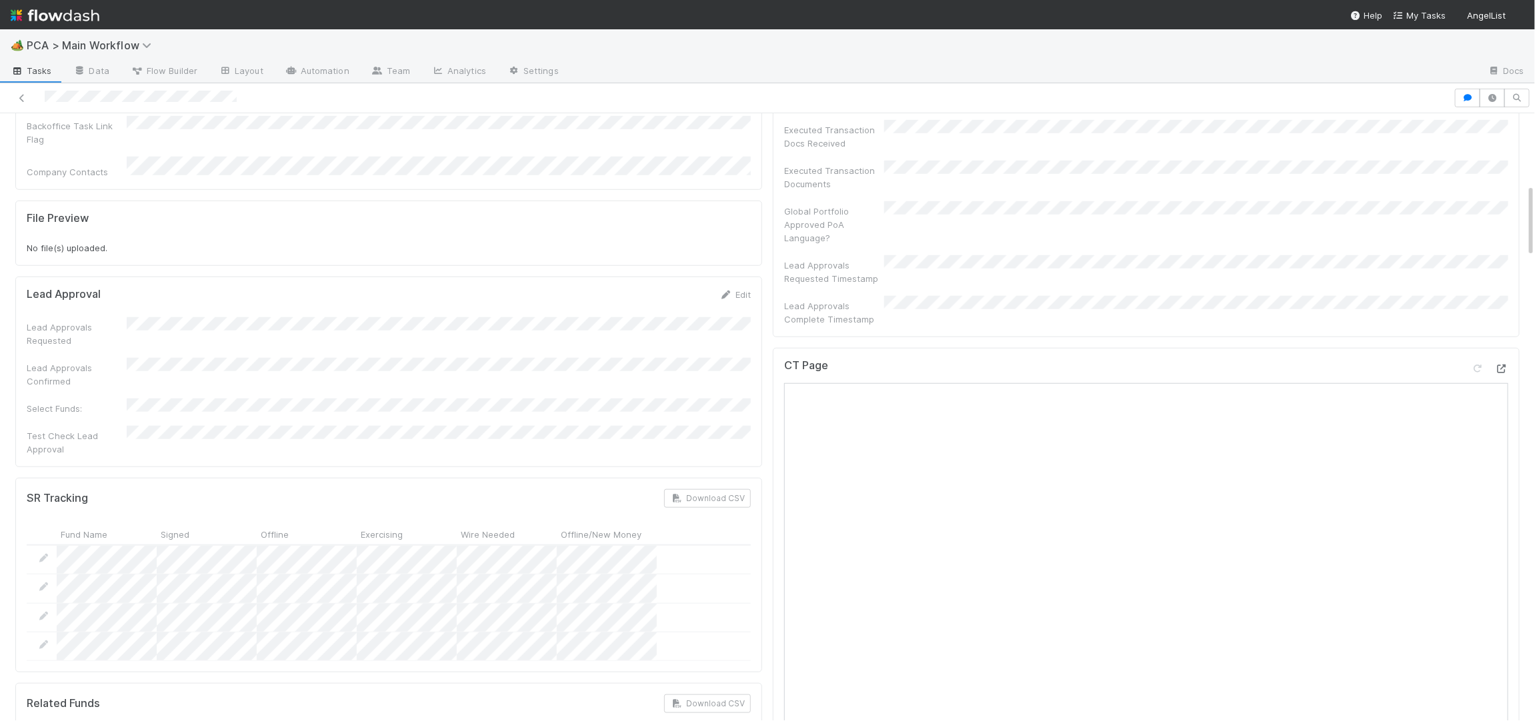
click at [1499, 365] on icon at bounding box center [1501, 369] width 13 height 9
click at [0, 0] on div "🏕️ PCA > Main Workflow Tasks Data Flow Builder Layout Automation Team Analytics…" at bounding box center [767, 360] width 1535 height 721
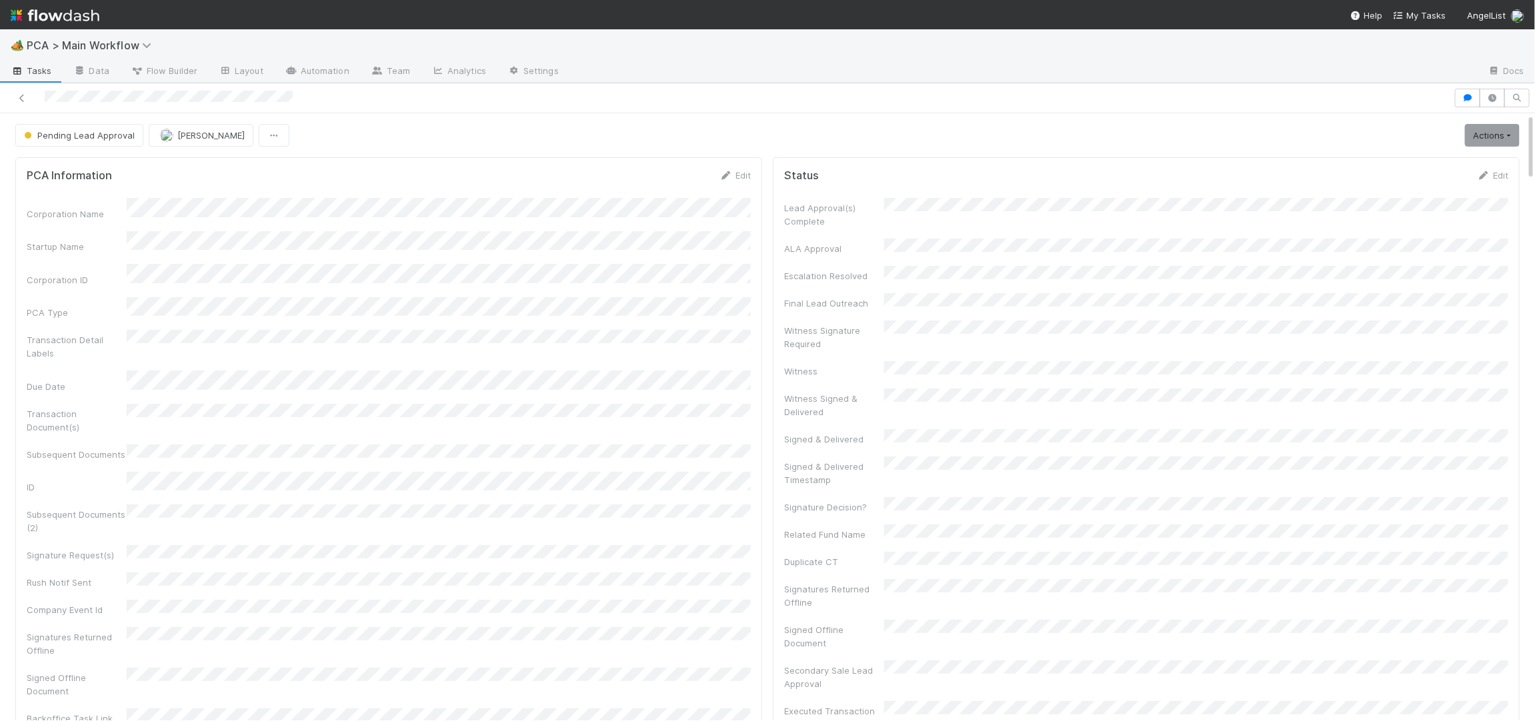
click at [721, 167] on div "PCA Information Edit Corporation Name Startup Name Corporation ID PCA Type Tran…" at bounding box center [388, 467] width 747 height 620
click at [723, 178] on icon at bounding box center [725, 175] width 13 height 9
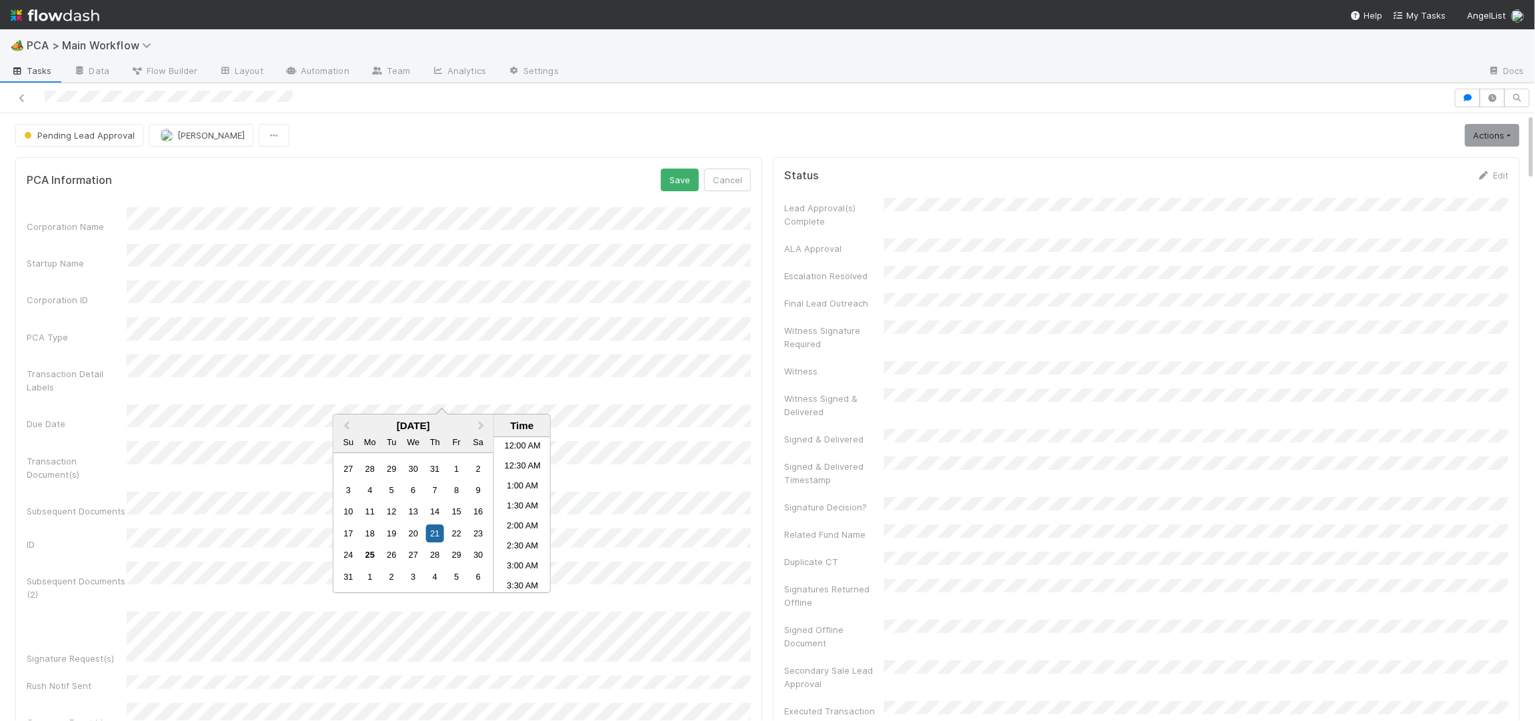
scroll to position [252, 0]
drag, startPoint x: 389, startPoint y: 557, endPoint x: 497, endPoint y: 237, distance: 336.9
click at [389, 557] on div "26" at bounding box center [392, 556] width 18 height 18
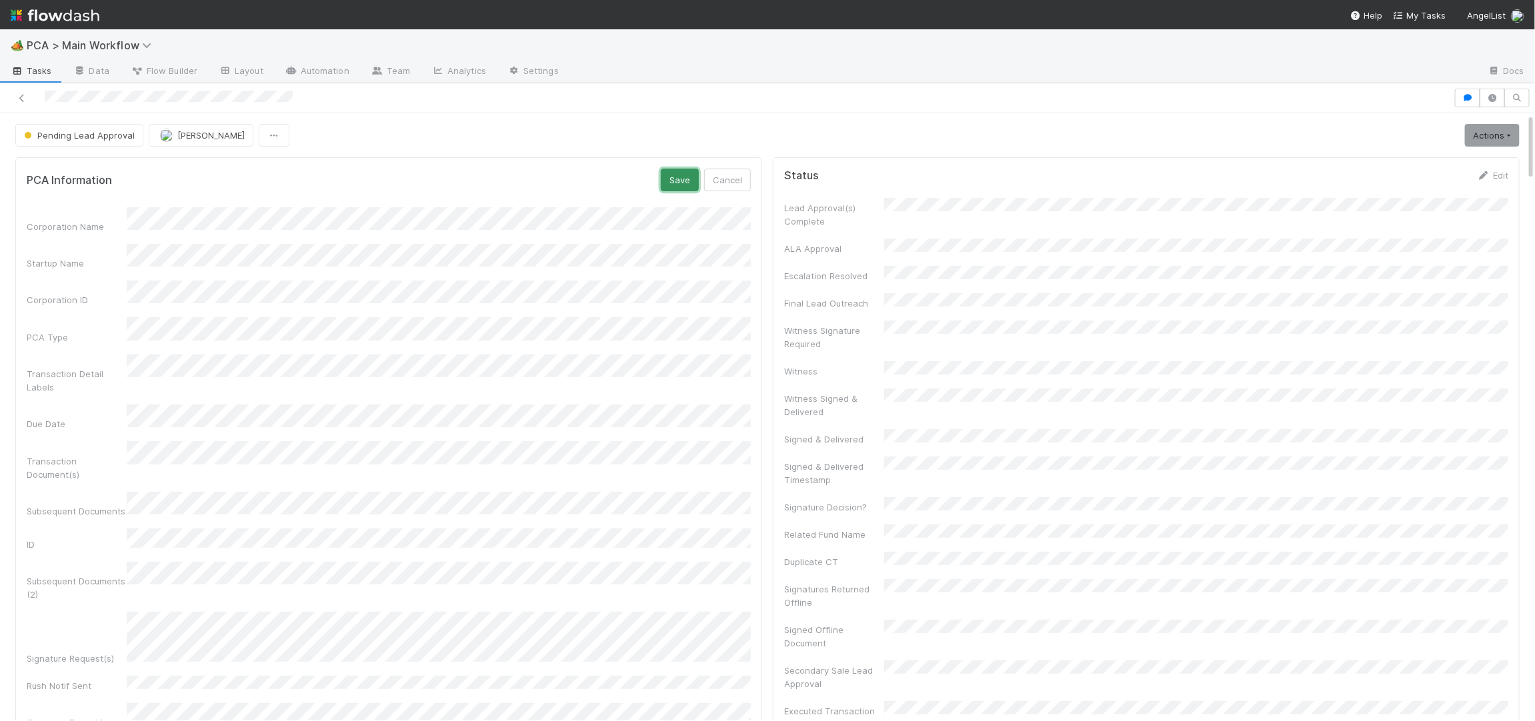
click at [677, 172] on button "Save" at bounding box center [680, 180] width 38 height 23
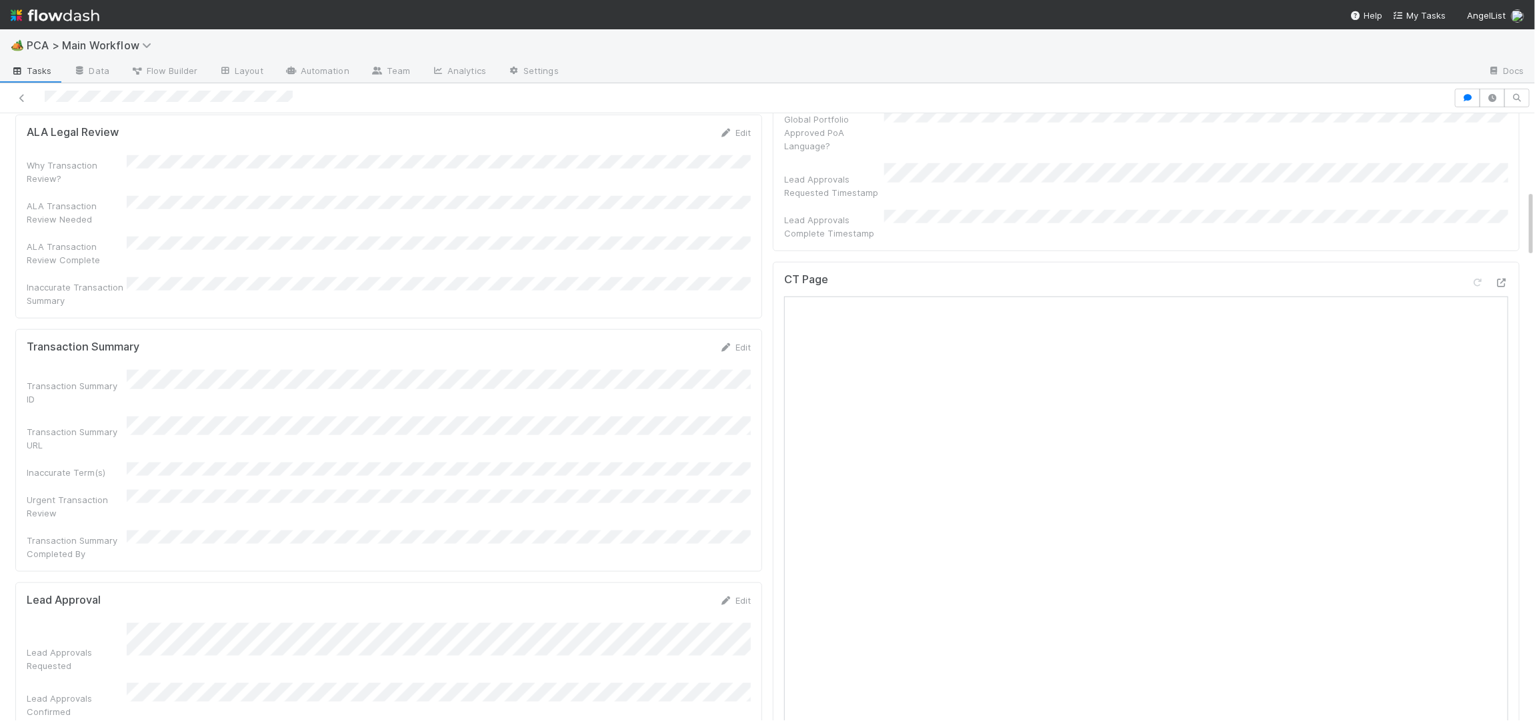
scroll to position [655, 0]
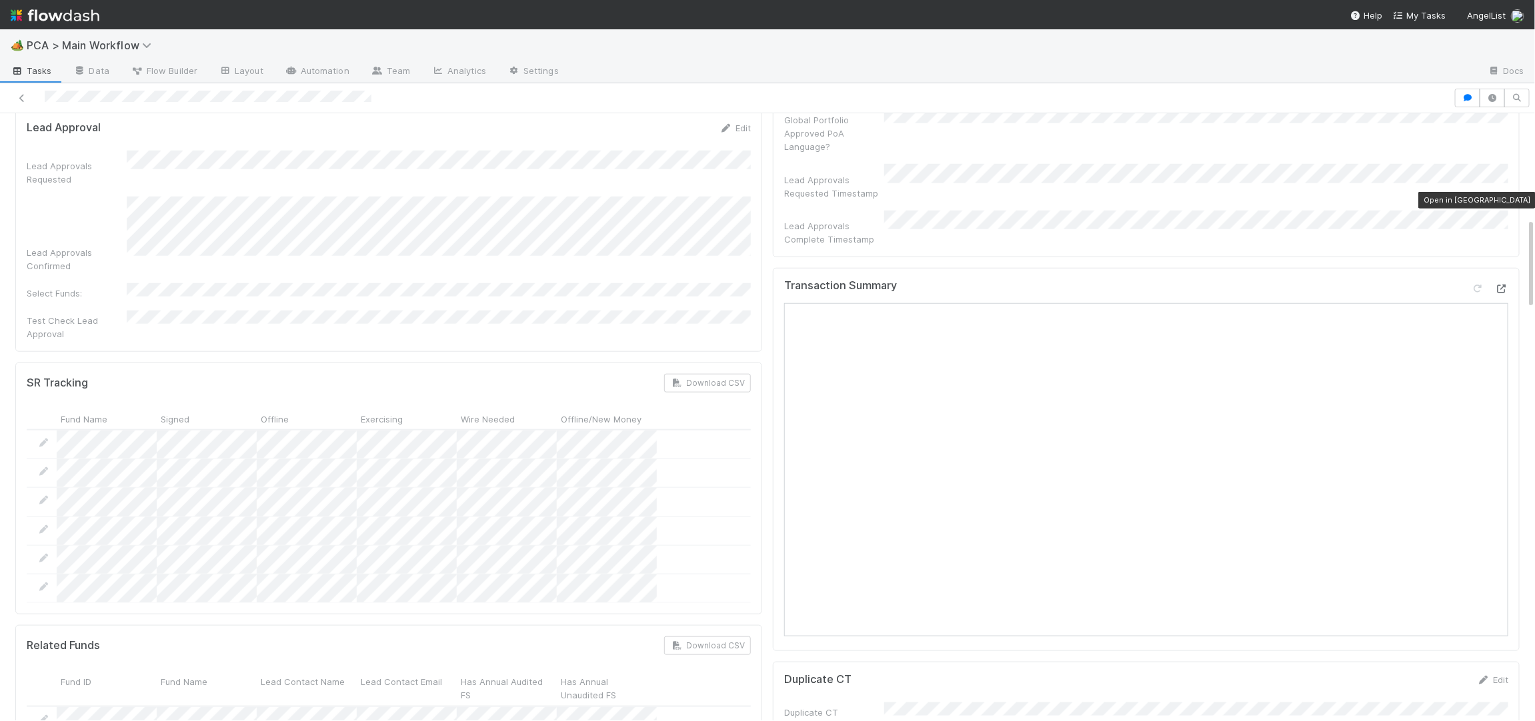
click at [1502, 285] on icon at bounding box center [1501, 289] width 13 height 9
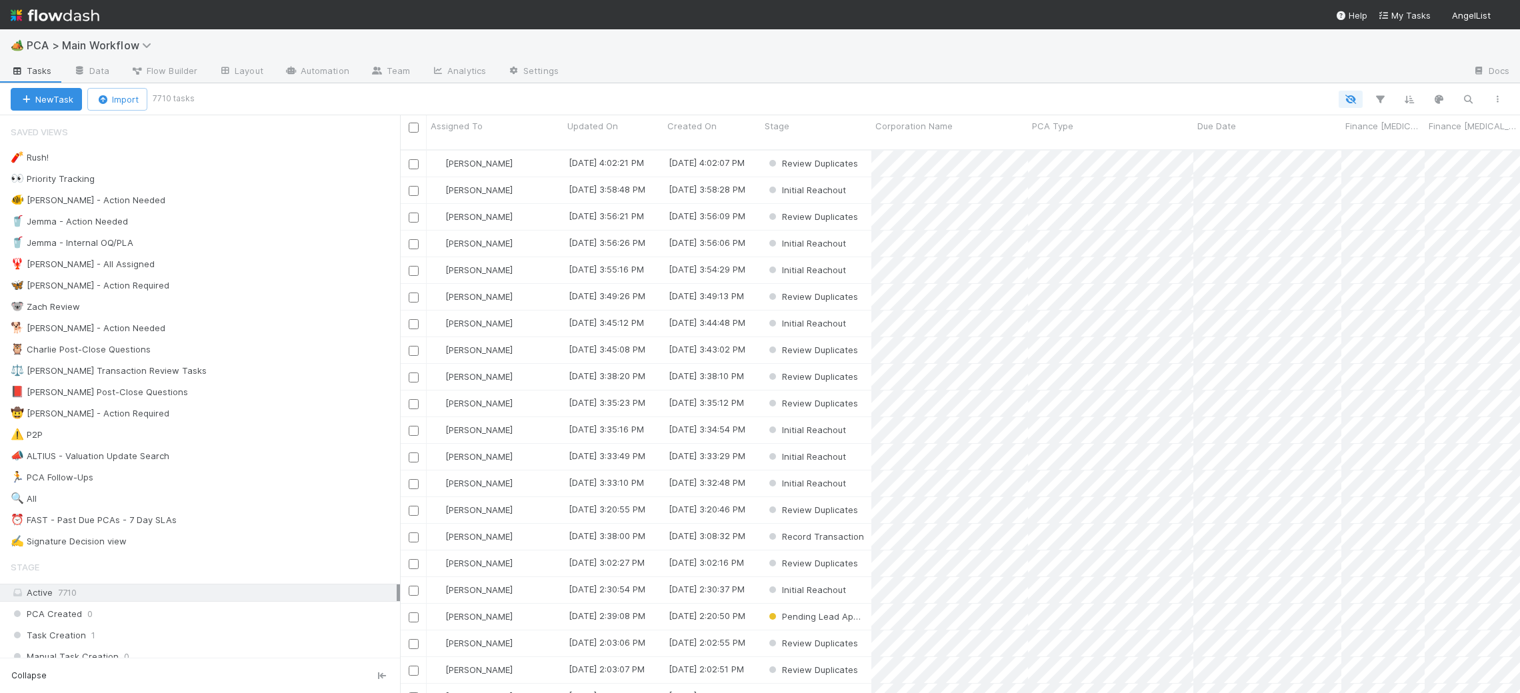
scroll to position [1, 1]
click at [214, 330] on div "🐕 Charlie - Action Needed 8" at bounding box center [205, 328] width 389 height 17
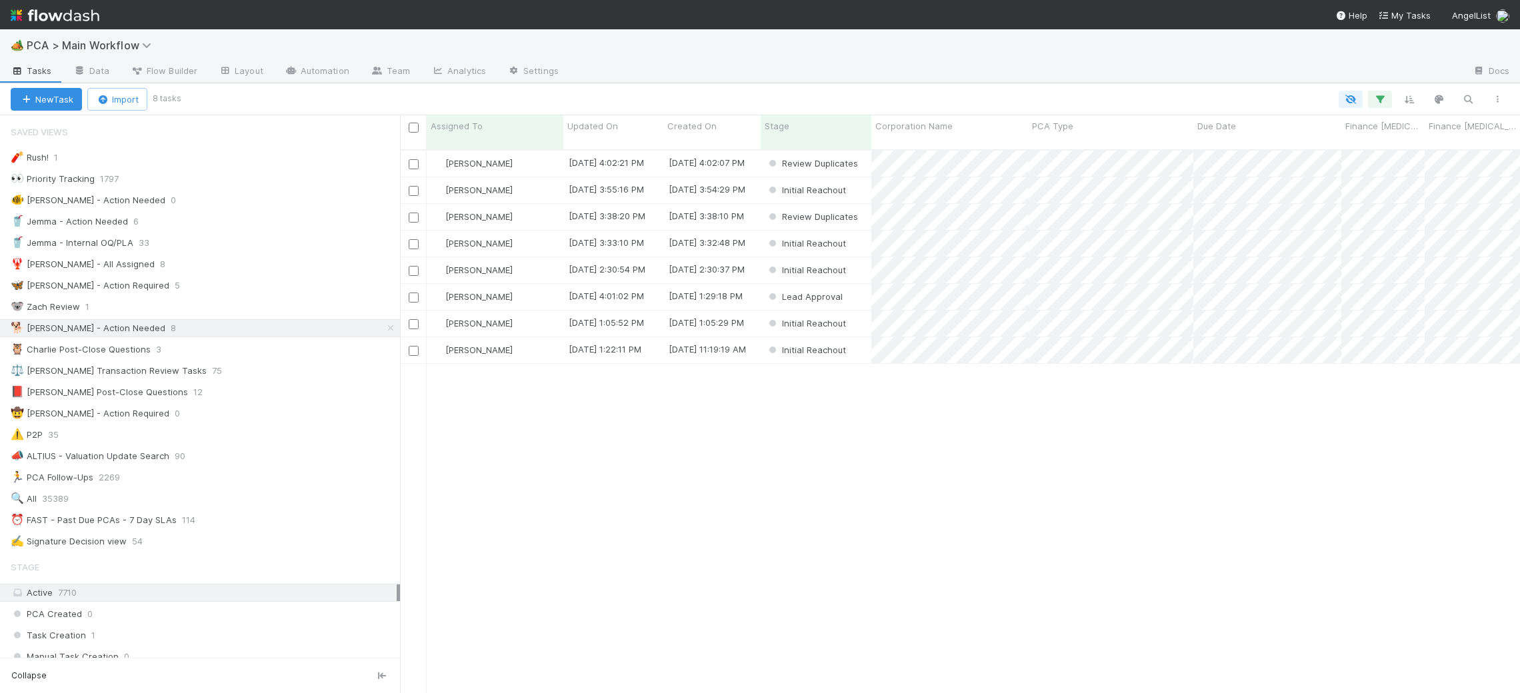
scroll to position [555, 1120]
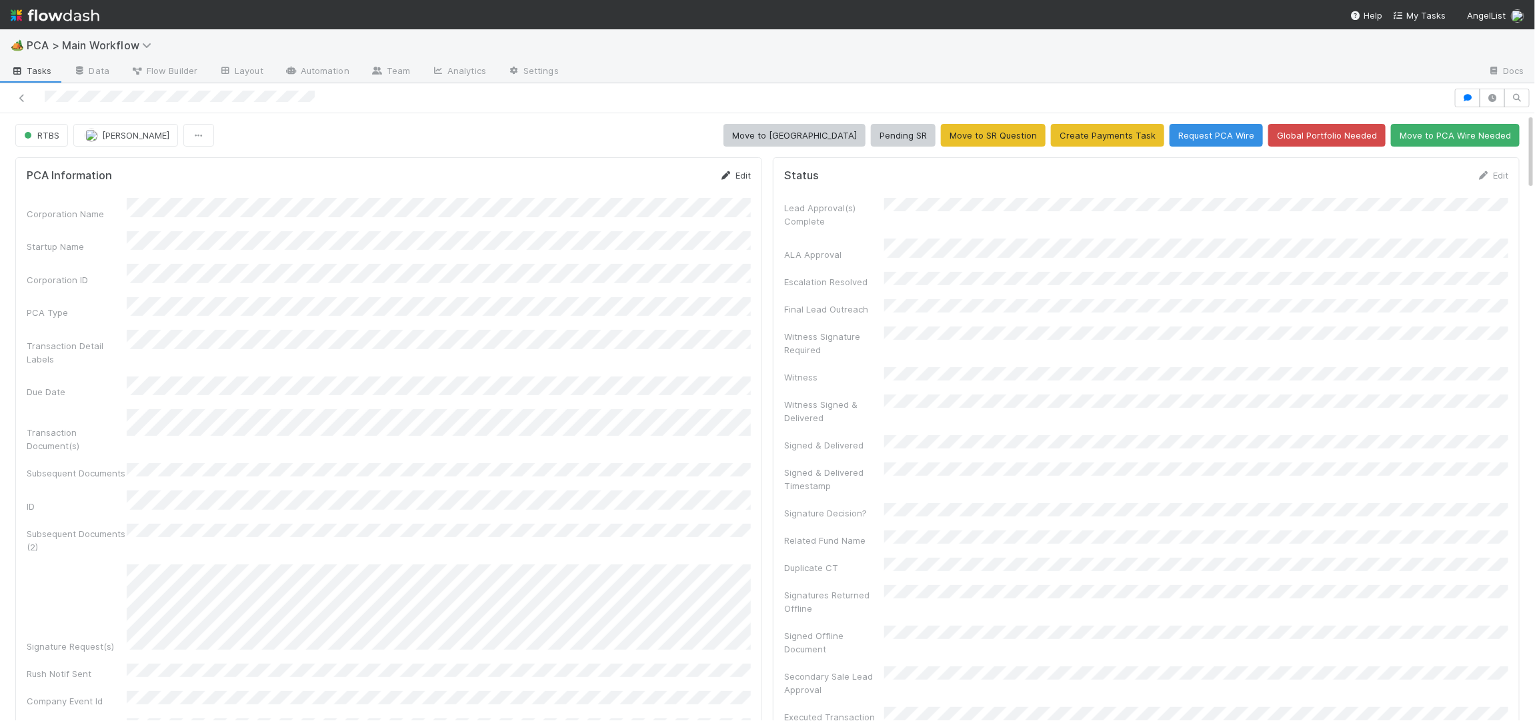
drag, startPoint x: 727, startPoint y: 189, endPoint x: 737, endPoint y: 181, distance: 12.7
click at [730, 189] on form "PCA Information Edit Corporation Name Startup Name Corporation ID PCA Type Tran…" at bounding box center [389, 516] width 724 height 694
click at [736, 179] on link "Edit" at bounding box center [734, 175] width 31 height 11
click at [687, 177] on button "Save" at bounding box center [680, 180] width 38 height 23
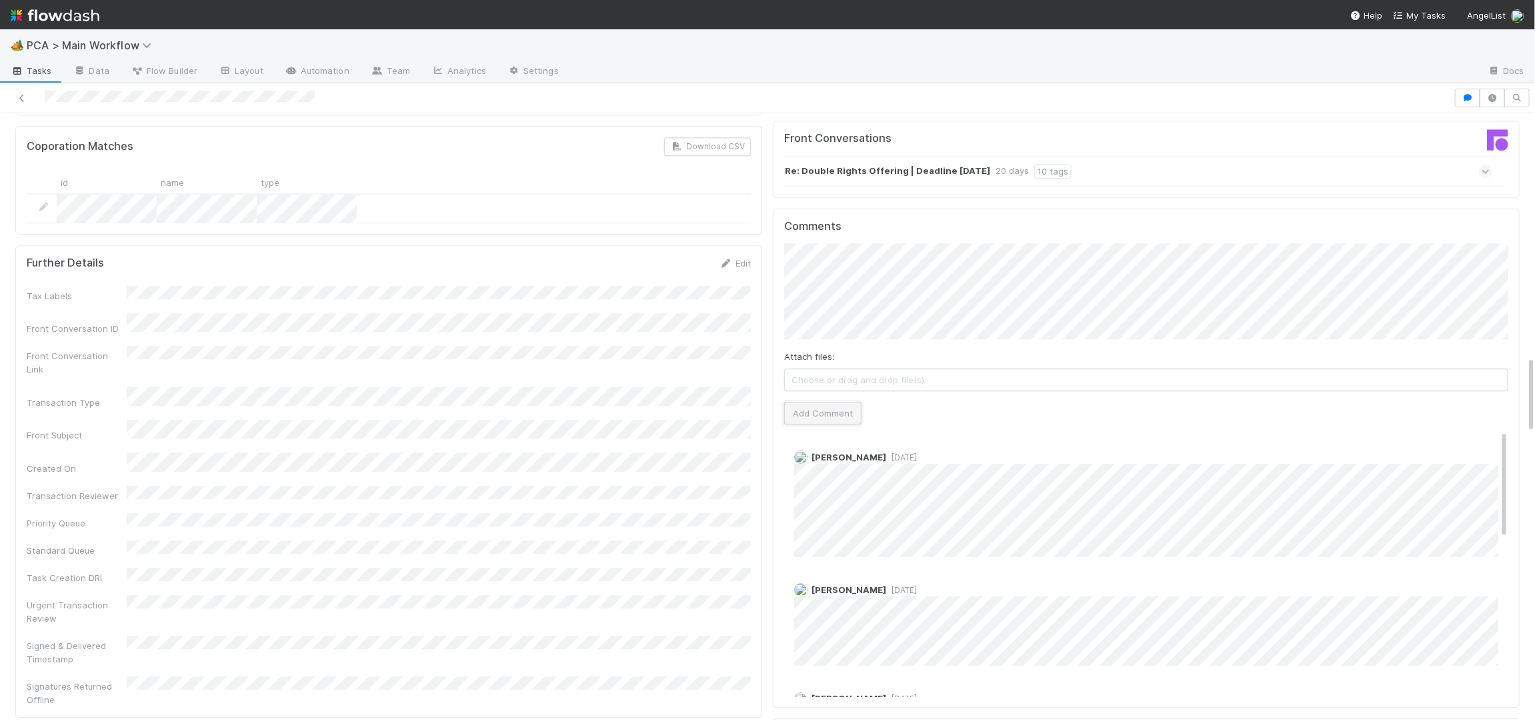
click at [835, 402] on button "Add Comment" at bounding box center [822, 413] width 77 height 23
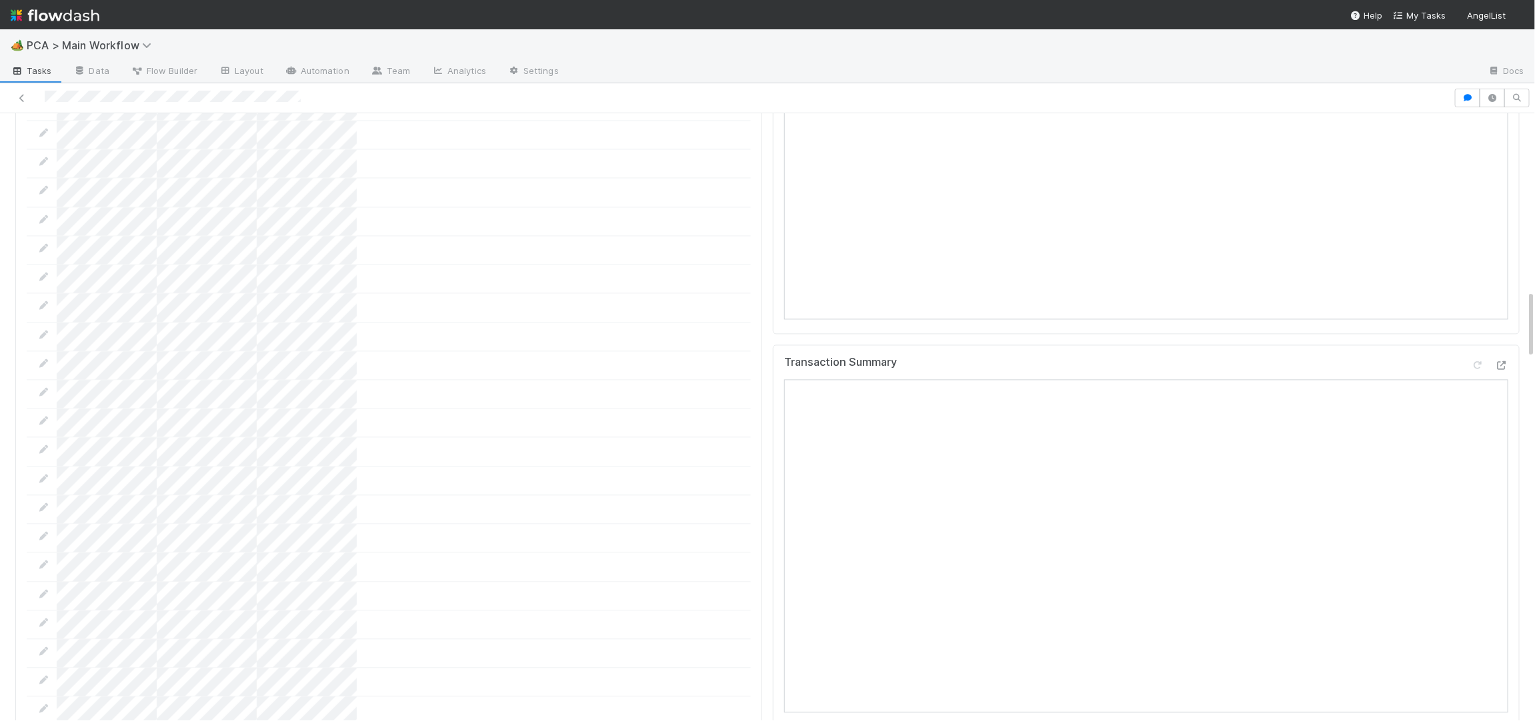
scroll to position [1577, 0]
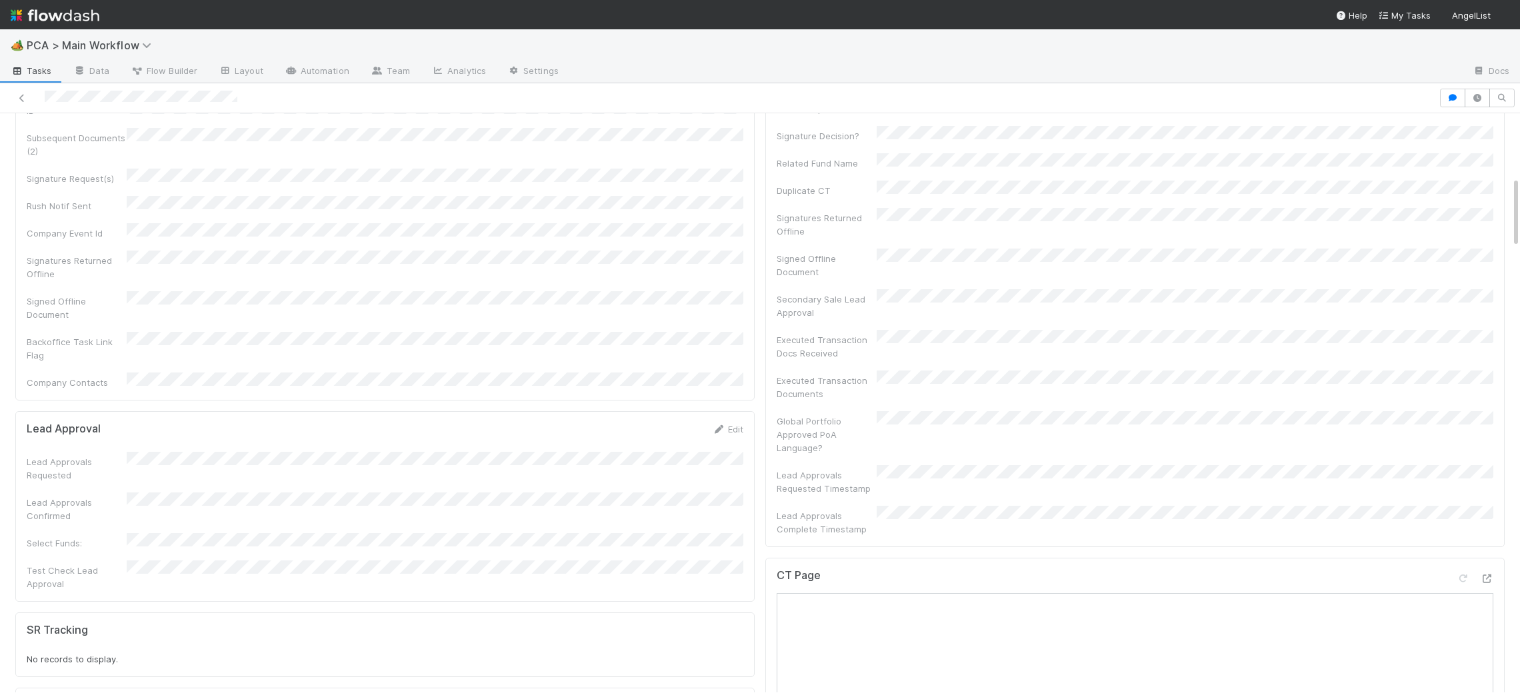
scroll to position [1145, 0]
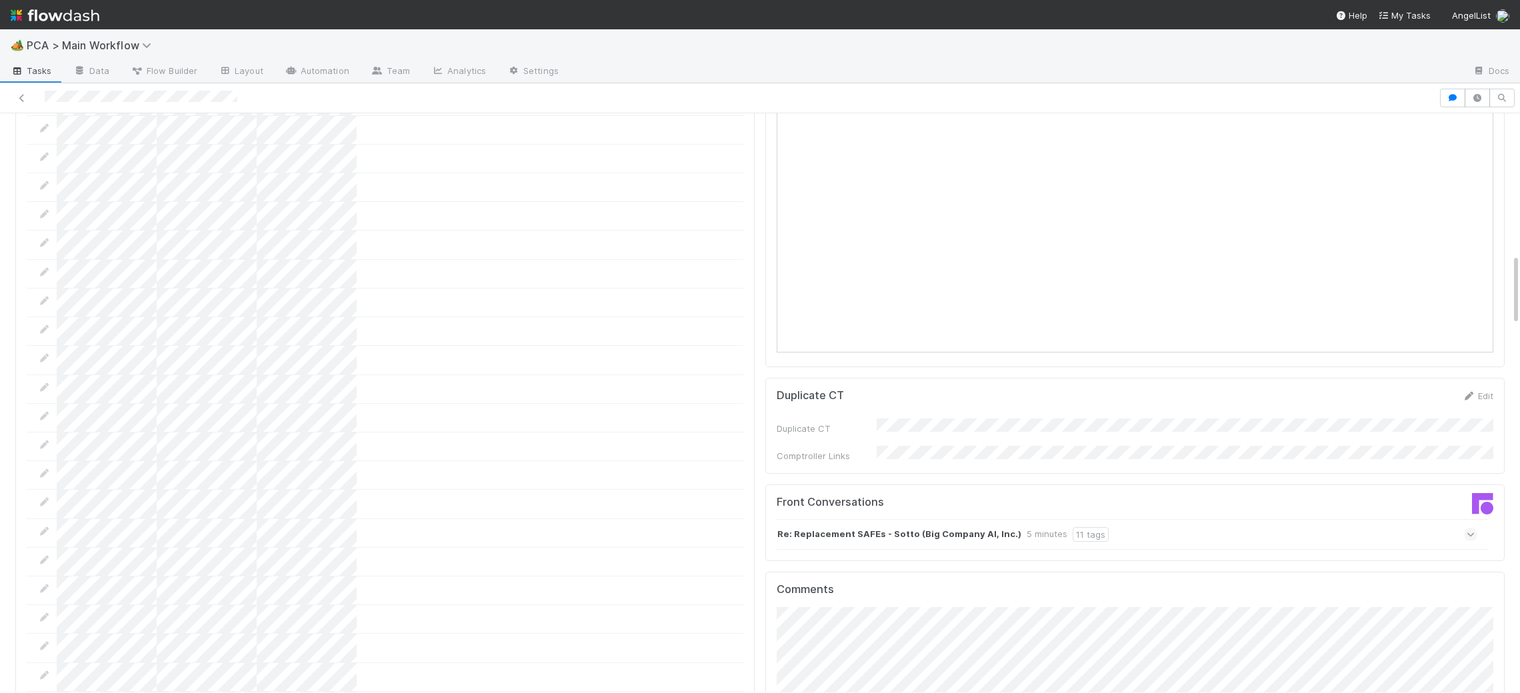
click at [919, 527] on strong "Re: Replacement SAFEs - Sotto (Big Company AI, Inc.)" at bounding box center [899, 534] width 244 height 15
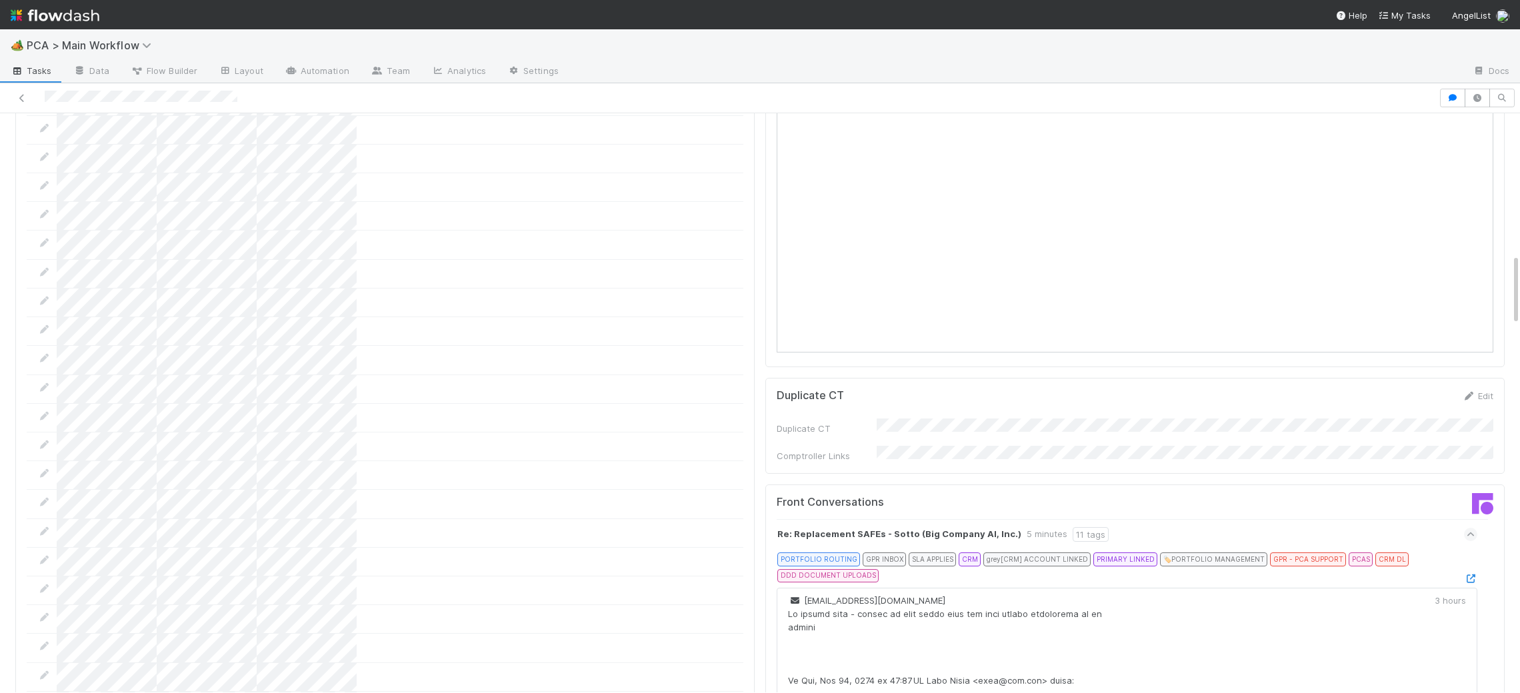
click at [1471, 553] on div "PORTFOLIO ROUTING GPR INBOX SLA APPLIES CRM grey [CRM] ACCOUNT LINKED PRIMARY L…" at bounding box center [1125, 569] width 697 height 33
drag, startPoint x: 1461, startPoint y: 523, endPoint x: 1473, endPoint y: 505, distance: 22.0
click at [1473, 575] on icon at bounding box center [1470, 579] width 13 height 9
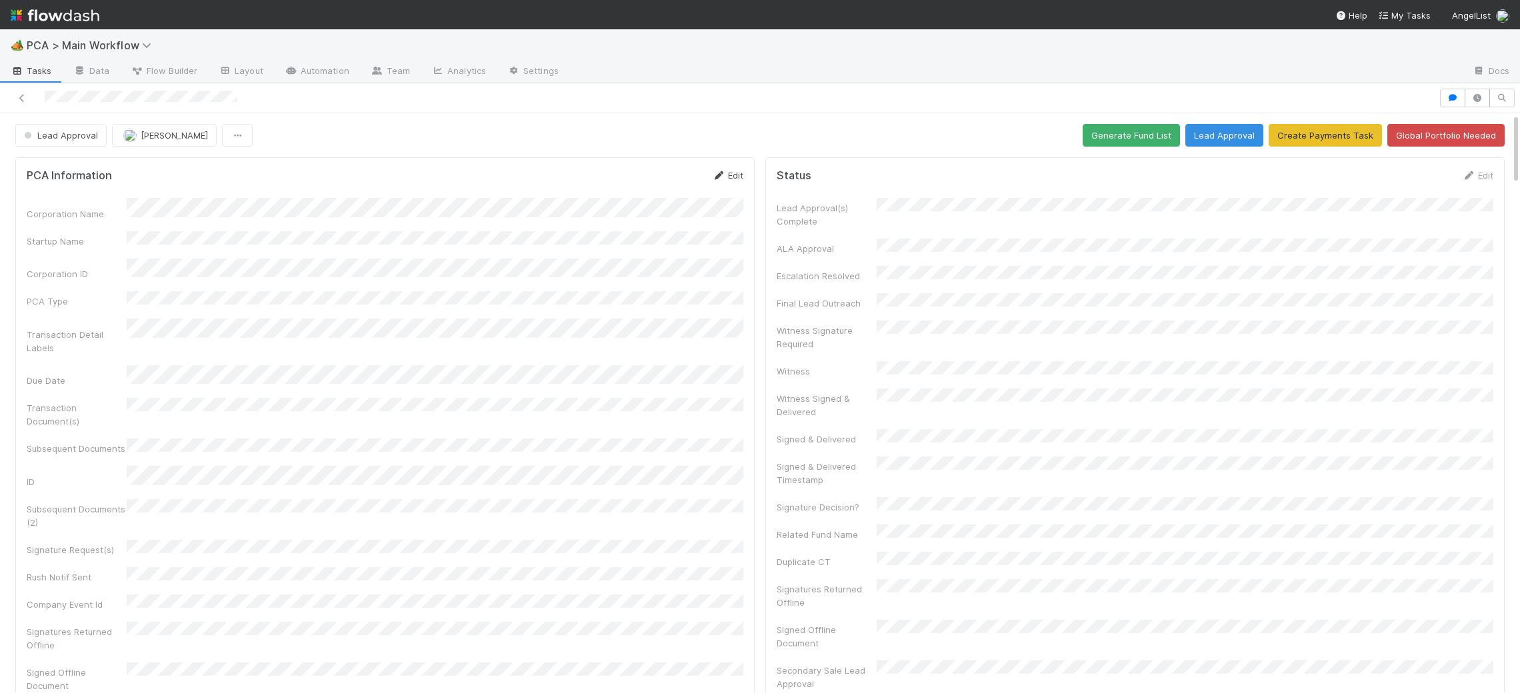
click at [713, 177] on icon at bounding box center [718, 175] width 13 height 9
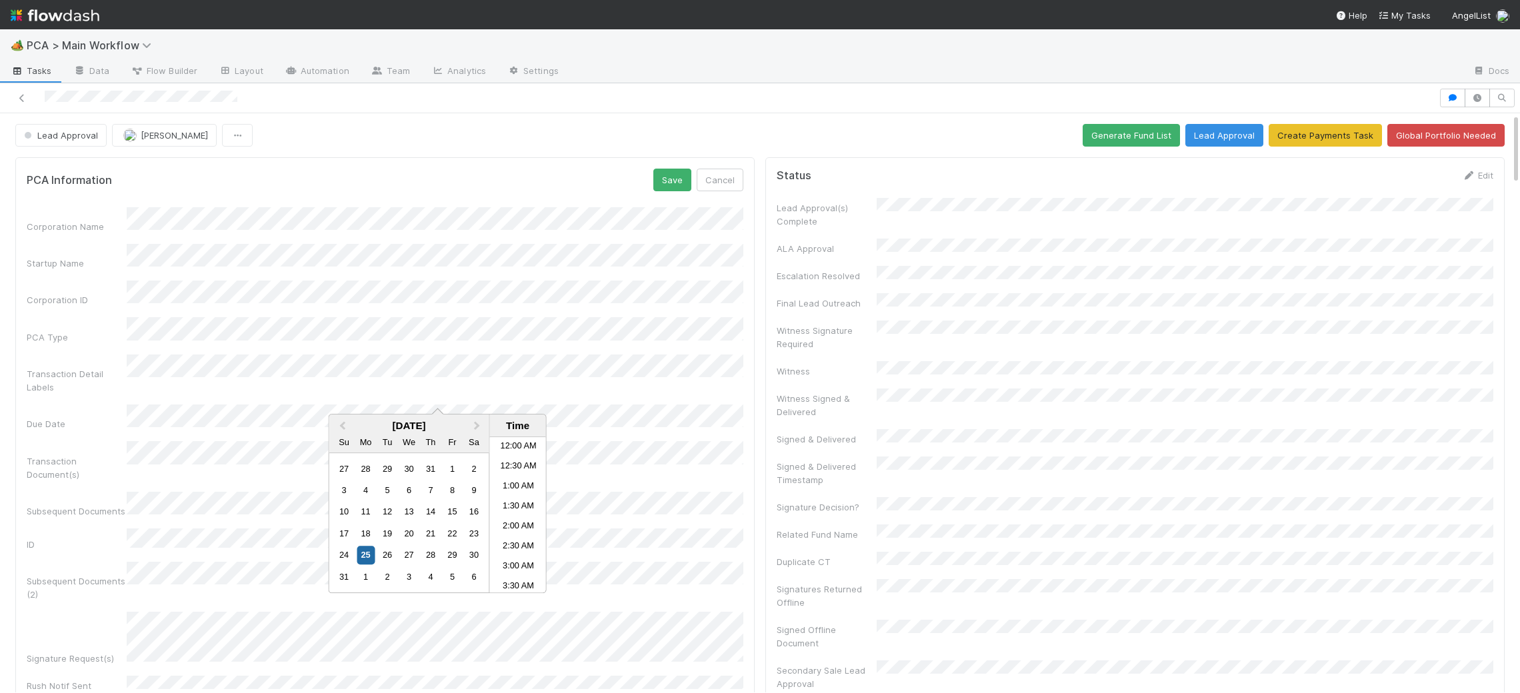
scroll to position [652, 0]
click at [449, 553] on div "29" at bounding box center [452, 556] width 18 height 18
click at [524, 555] on li "7:00 PM" at bounding box center [518, 555] width 57 height 20
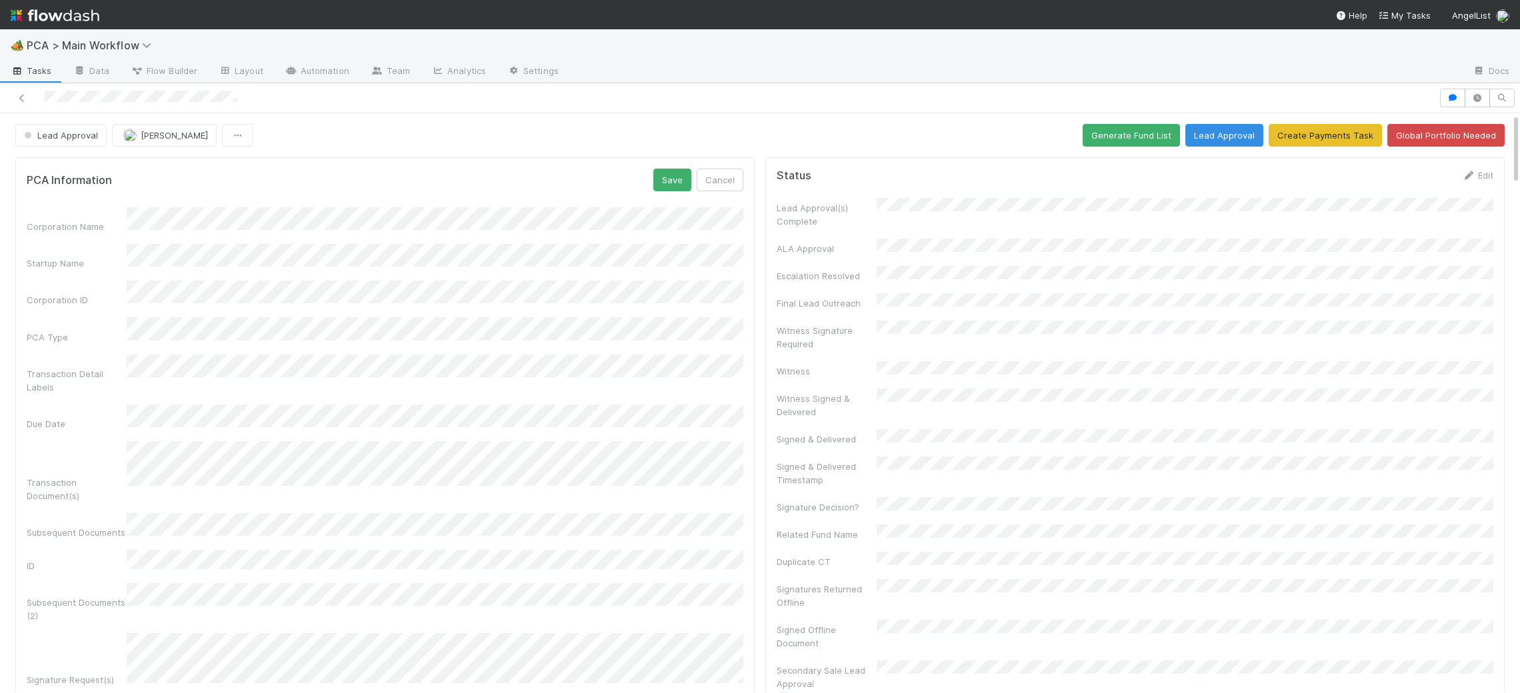
click at [640, 181] on div "PCA Information Save Cancel" at bounding box center [385, 180] width 717 height 23
click at [657, 180] on button "Save" at bounding box center [672, 180] width 38 height 23
click at [719, 173] on icon at bounding box center [718, 175] width 13 height 9
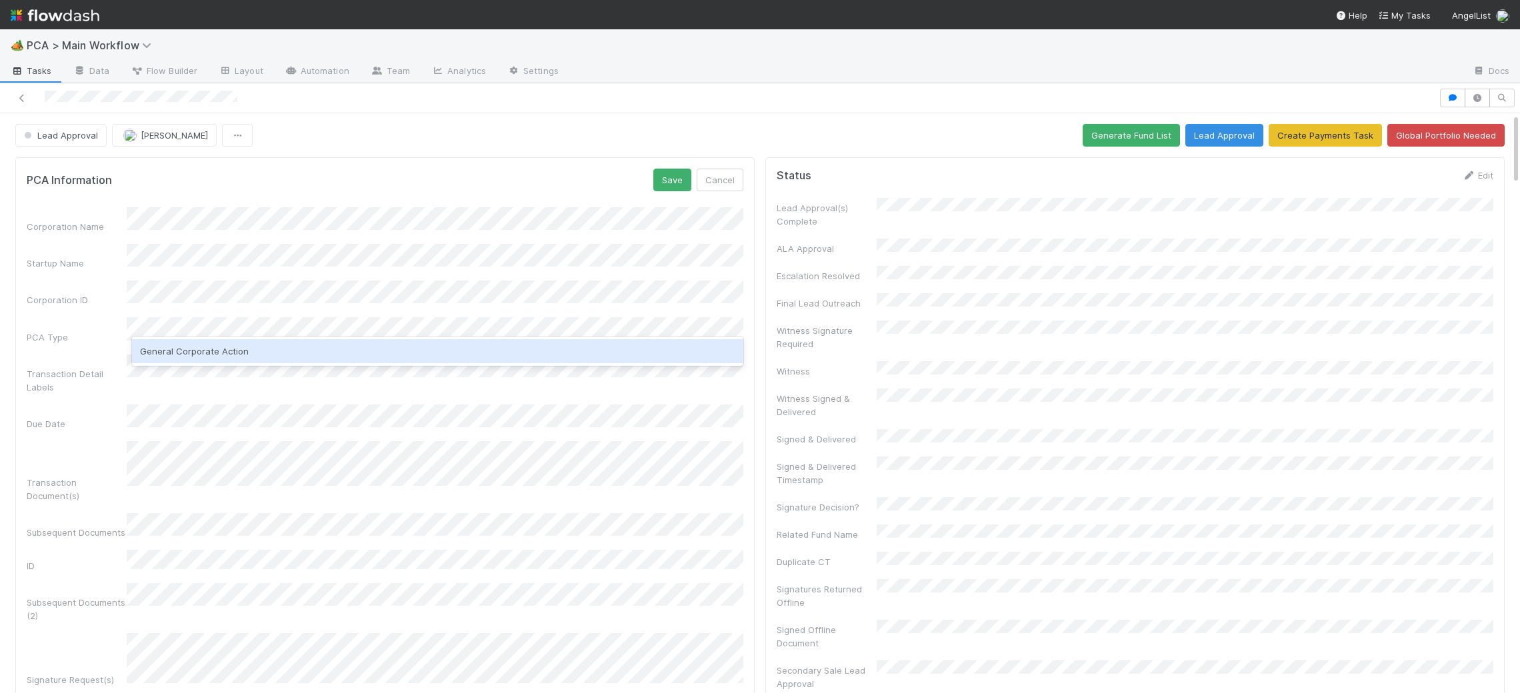
drag, startPoint x: 309, startPoint y: 351, endPoint x: 465, endPoint y: 301, distance: 164.2
click at [312, 350] on div "General Corporate Action" at bounding box center [437, 351] width 611 height 24
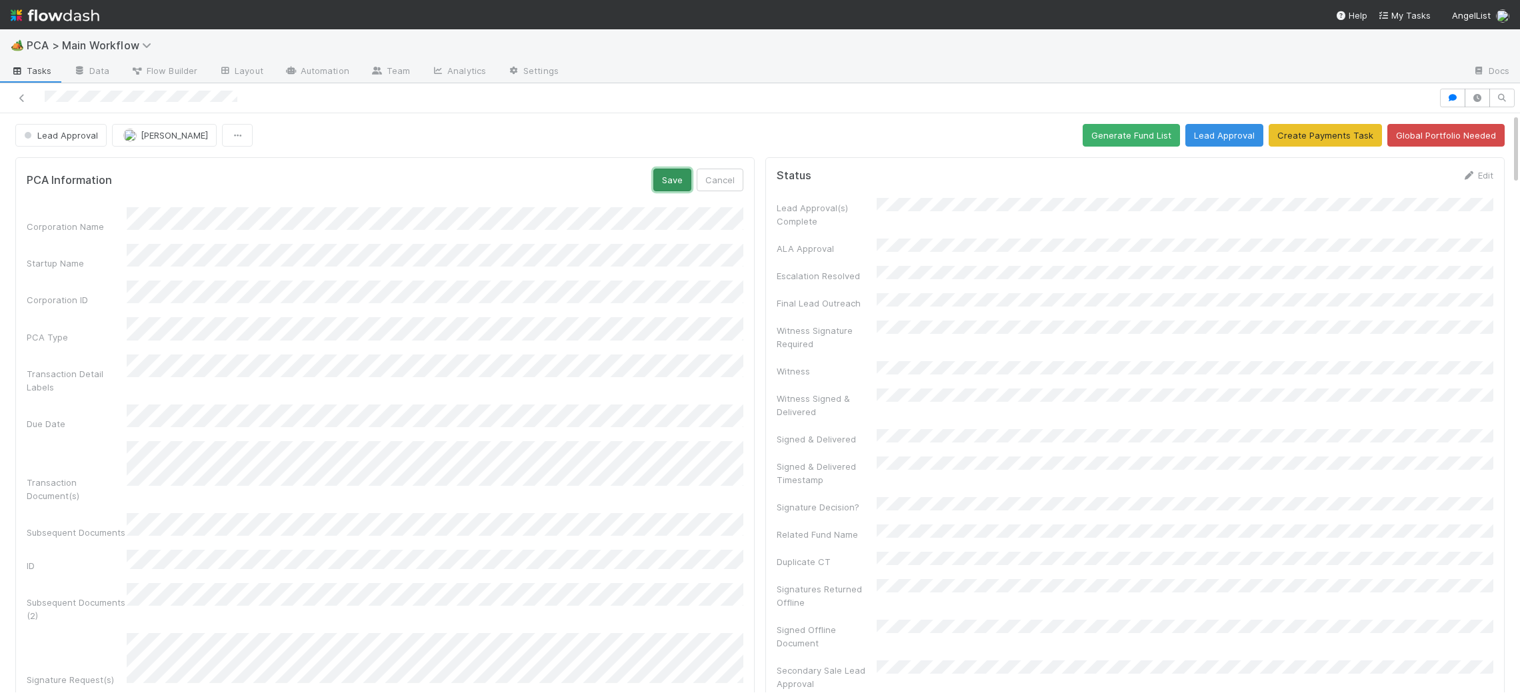
click at [657, 187] on button "Save" at bounding box center [672, 180] width 38 height 23
click at [722, 175] on icon at bounding box center [718, 175] width 13 height 9
click at [693, 183] on div "Save Cancel" at bounding box center [698, 180] width 90 height 23
click at [683, 183] on button "Save" at bounding box center [672, 180] width 38 height 23
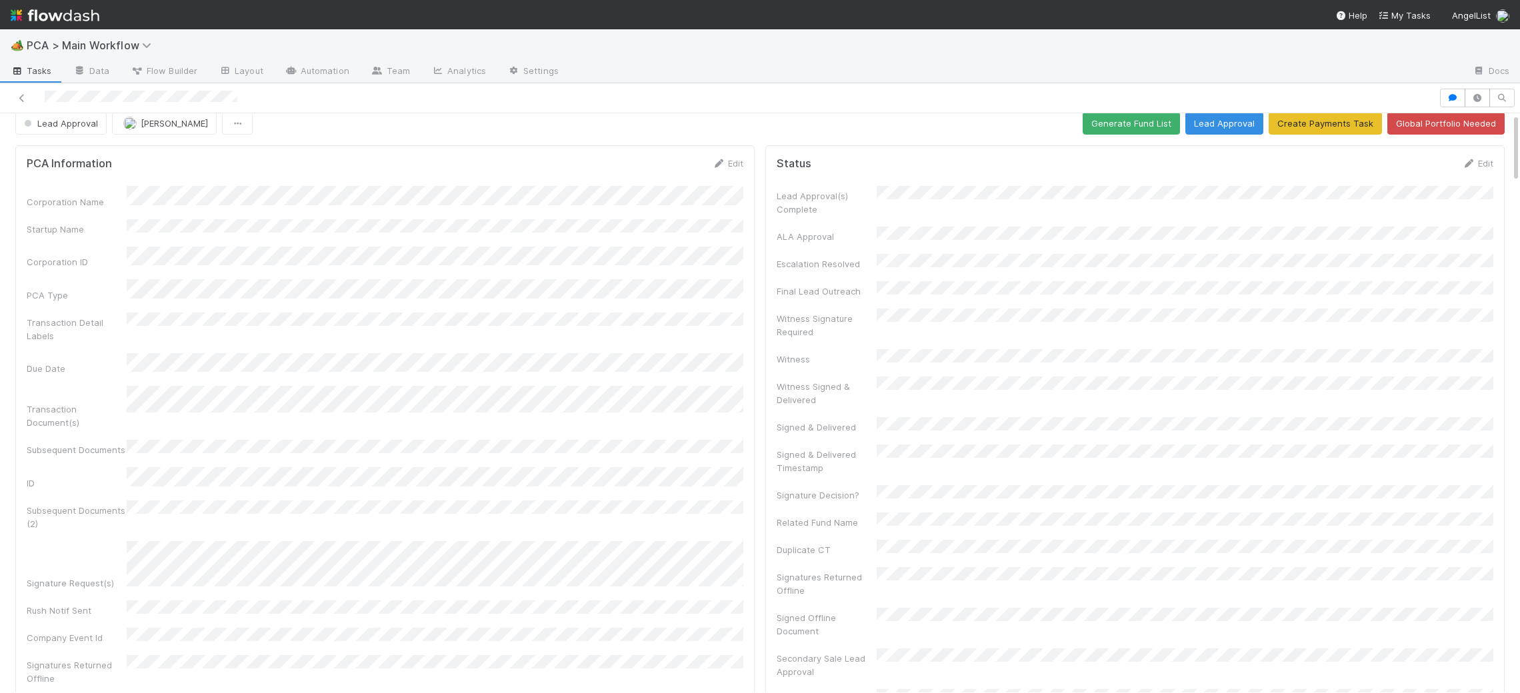
scroll to position [0, 0]
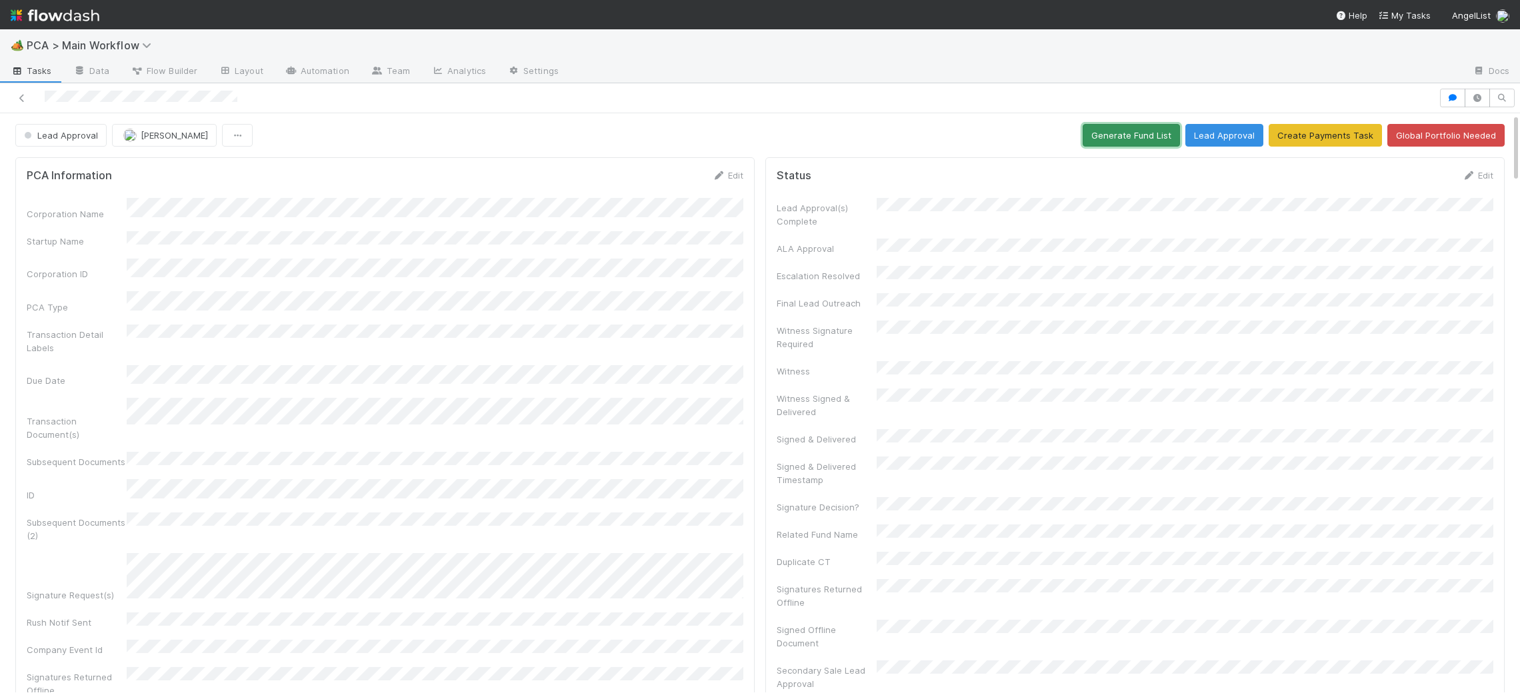
drag, startPoint x: 1127, startPoint y: 135, endPoint x: 1052, endPoint y: 150, distance: 76.1
click at [1127, 135] on button "Generate Fund List" at bounding box center [1131, 135] width 97 height 23
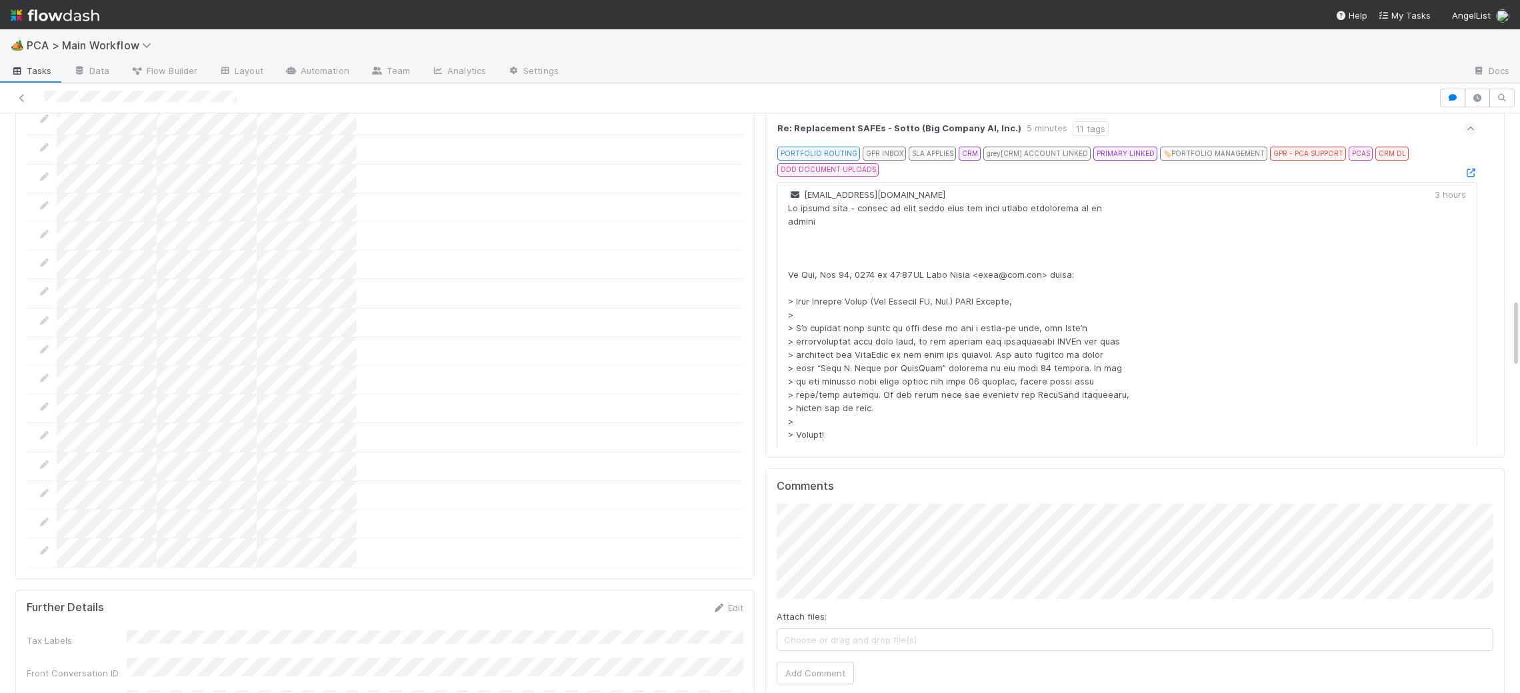
scroll to position [1552, 0]
click at [897, 519] on span "[PERSON_NAME]" at bounding box center [886, 517] width 67 height 11
drag, startPoint x: 830, startPoint y: 603, endPoint x: 727, endPoint y: 462, distance: 174.5
click at [824, 661] on button "Add Comment" at bounding box center [815, 672] width 77 height 23
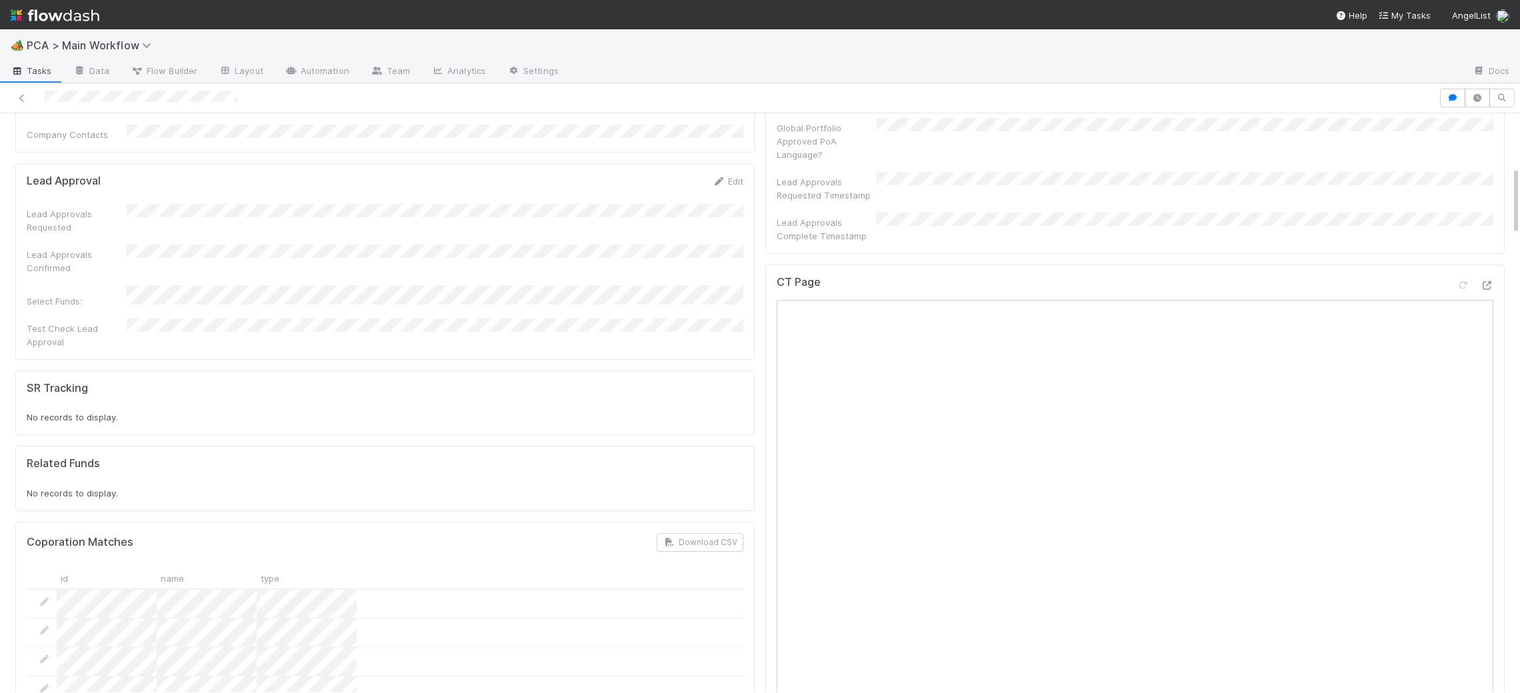
scroll to position [677, 0]
click at [1487, 267] on div at bounding box center [1474, 276] width 37 height 19
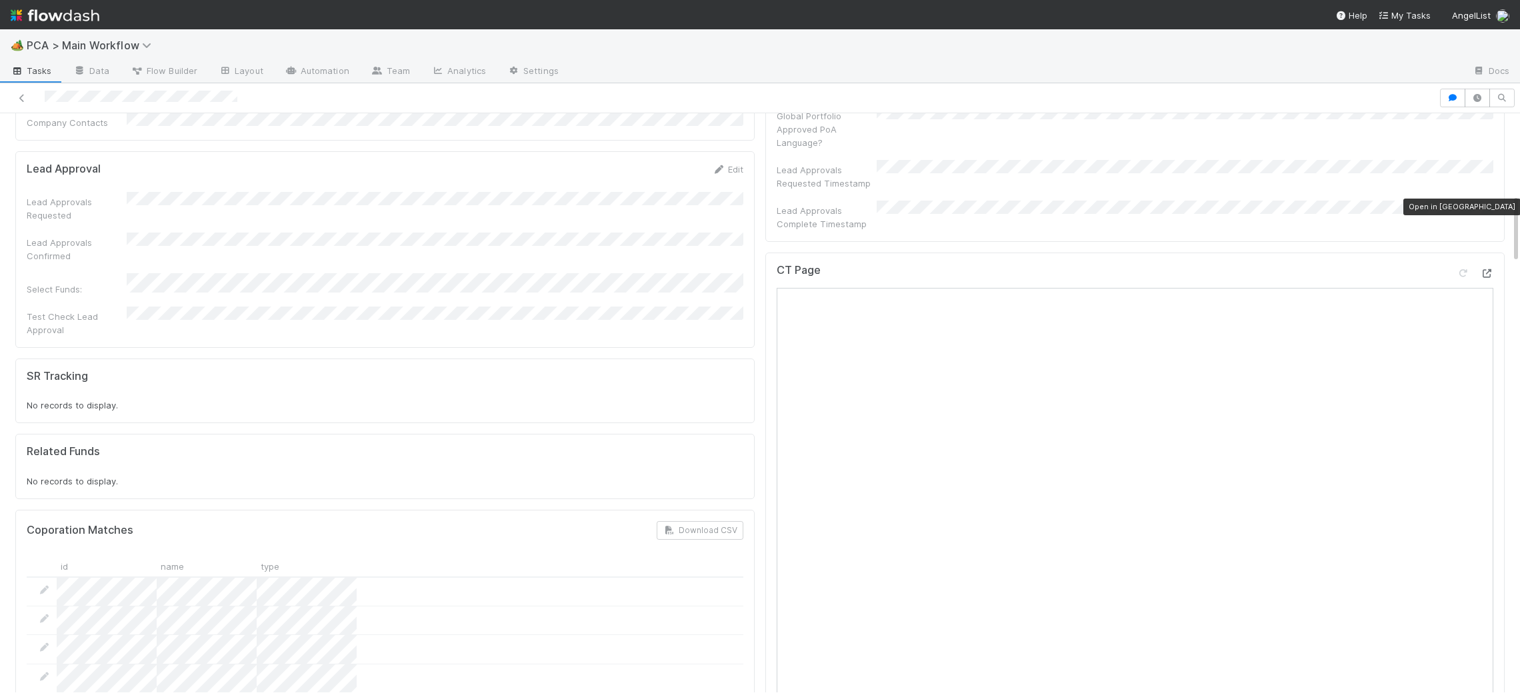
click at [1488, 269] on icon at bounding box center [1486, 273] width 13 height 9
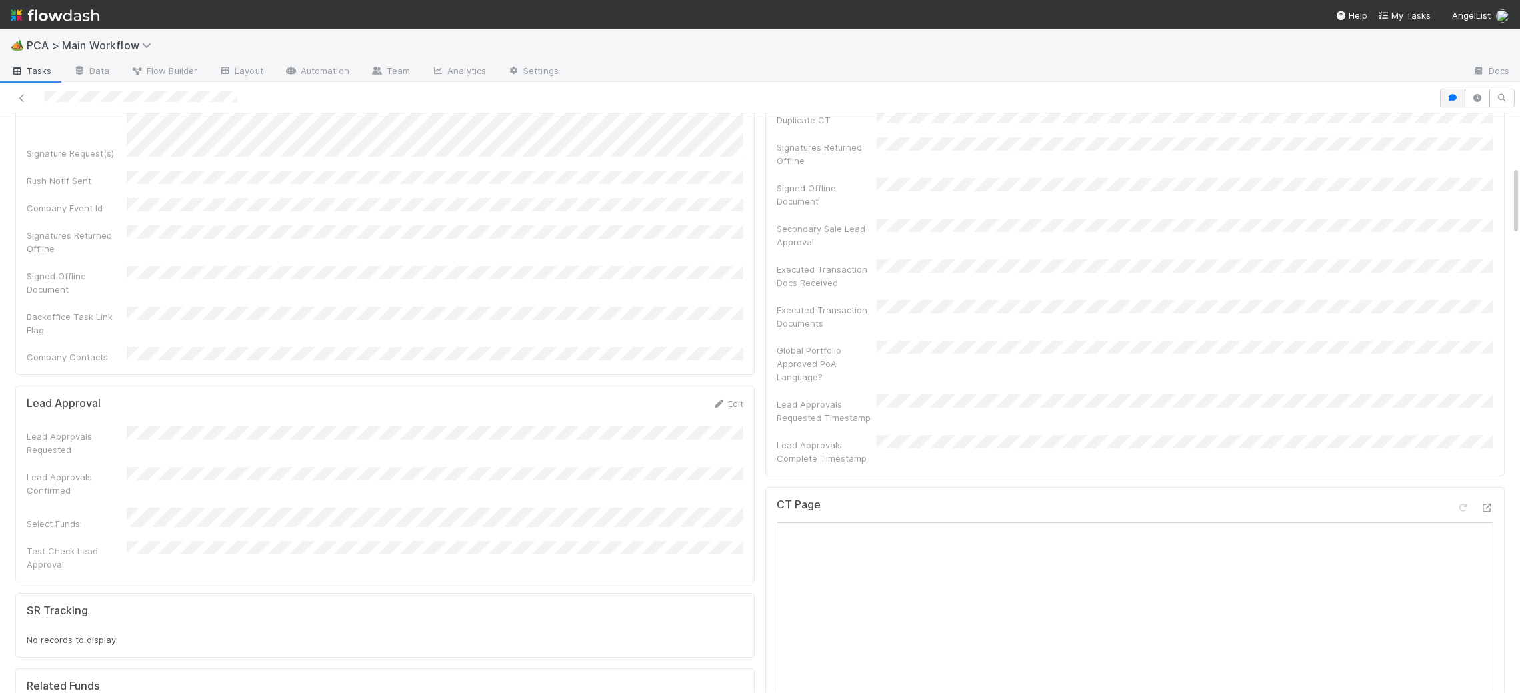
scroll to position [0, 0]
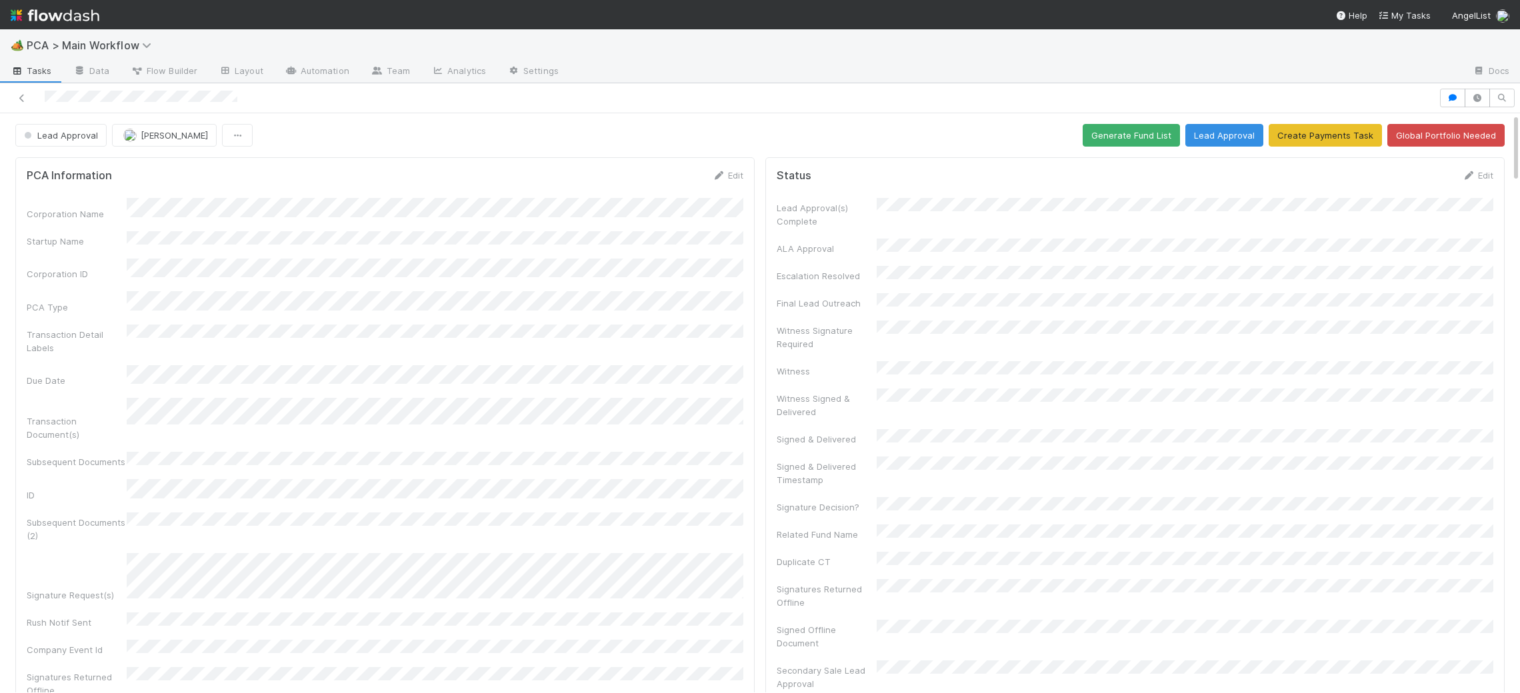
drag, startPoint x: 715, startPoint y: 170, endPoint x: 493, endPoint y: 167, distance: 221.3
click at [715, 170] on link "Edit" at bounding box center [727, 175] width 31 height 11
click at [77, 132] on span "Lead Approval" at bounding box center [59, 135] width 77 height 11
click at [101, 164] on span "Manual Task Creation" at bounding box center [73, 169] width 108 height 11
click at [268, 205] on form "PCA Information Save Cancel Corporation Name Startup Name Corporation ID PCA Ty…" at bounding box center [385, 544] width 717 height 750
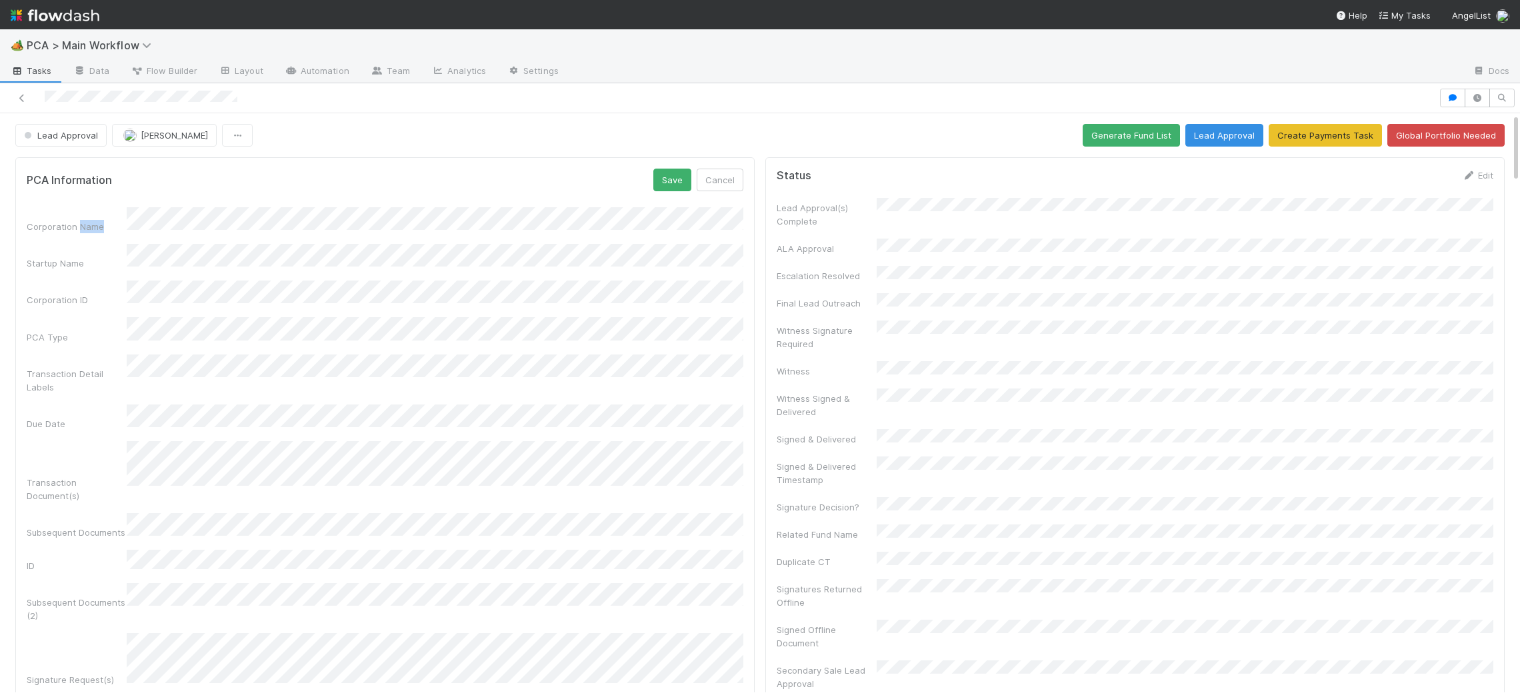
click at [267, 205] on form "PCA Information Save Cancel Corporation Name Startup Name Corporation ID PCA Ty…" at bounding box center [385, 544] width 717 height 750
click at [677, 180] on button "Save" at bounding box center [672, 180] width 38 height 23
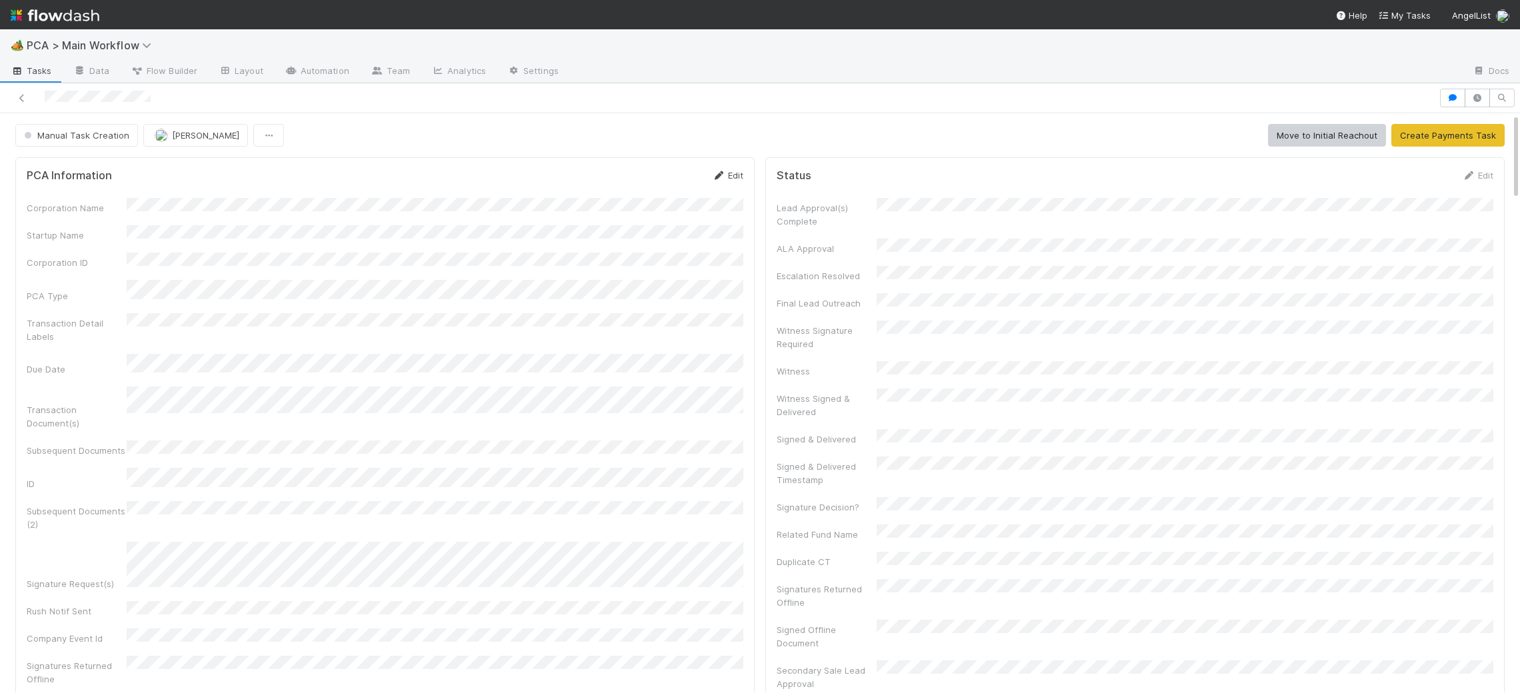
click at [729, 181] on link "Edit" at bounding box center [727, 175] width 31 height 11
drag, startPoint x: 425, startPoint y: 271, endPoint x: 449, endPoint y: 269, distance: 24.7
click at [425, 271] on div "Corporation Name Startup Name Corporation ID PCA Type Transaction Detail Labels…" at bounding box center [385, 562] width 717 height 711
click at [683, 175] on button "Save" at bounding box center [672, 180] width 38 height 23
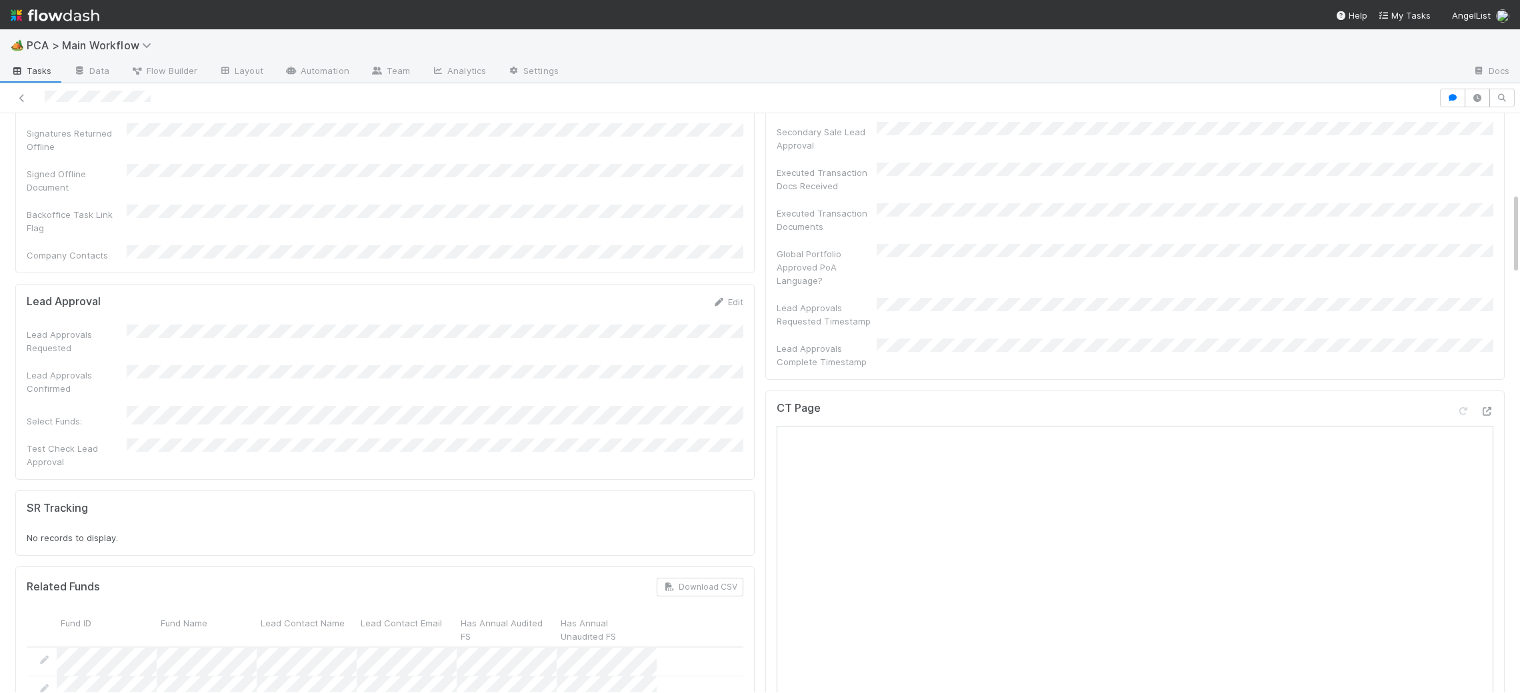
scroll to position [533, 0]
drag, startPoint x: 725, startPoint y: 233, endPoint x: 691, endPoint y: 259, distance: 41.9
click at [725, 302] on link "Edit" at bounding box center [727, 307] width 31 height 11
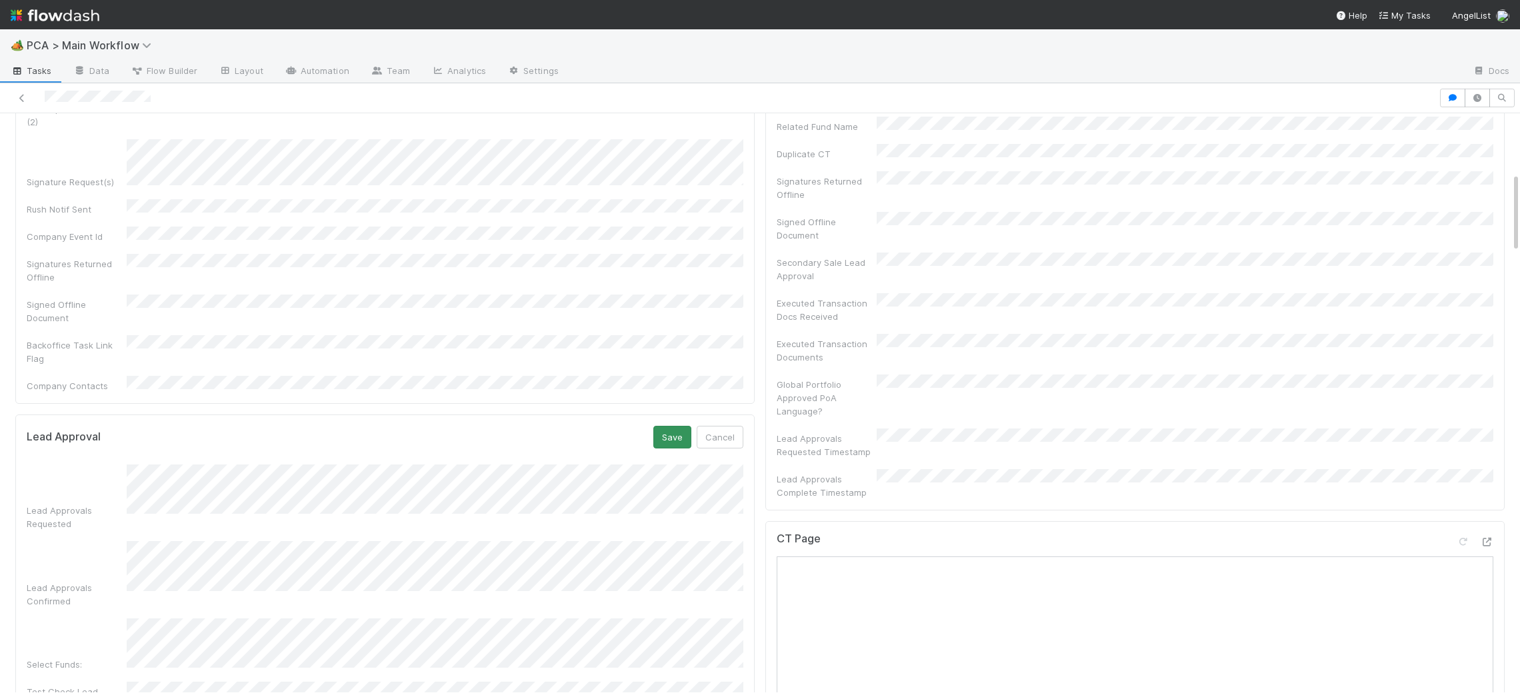
scroll to position [429, 0]
click at [674, 405] on button "Save" at bounding box center [672, 416] width 38 height 23
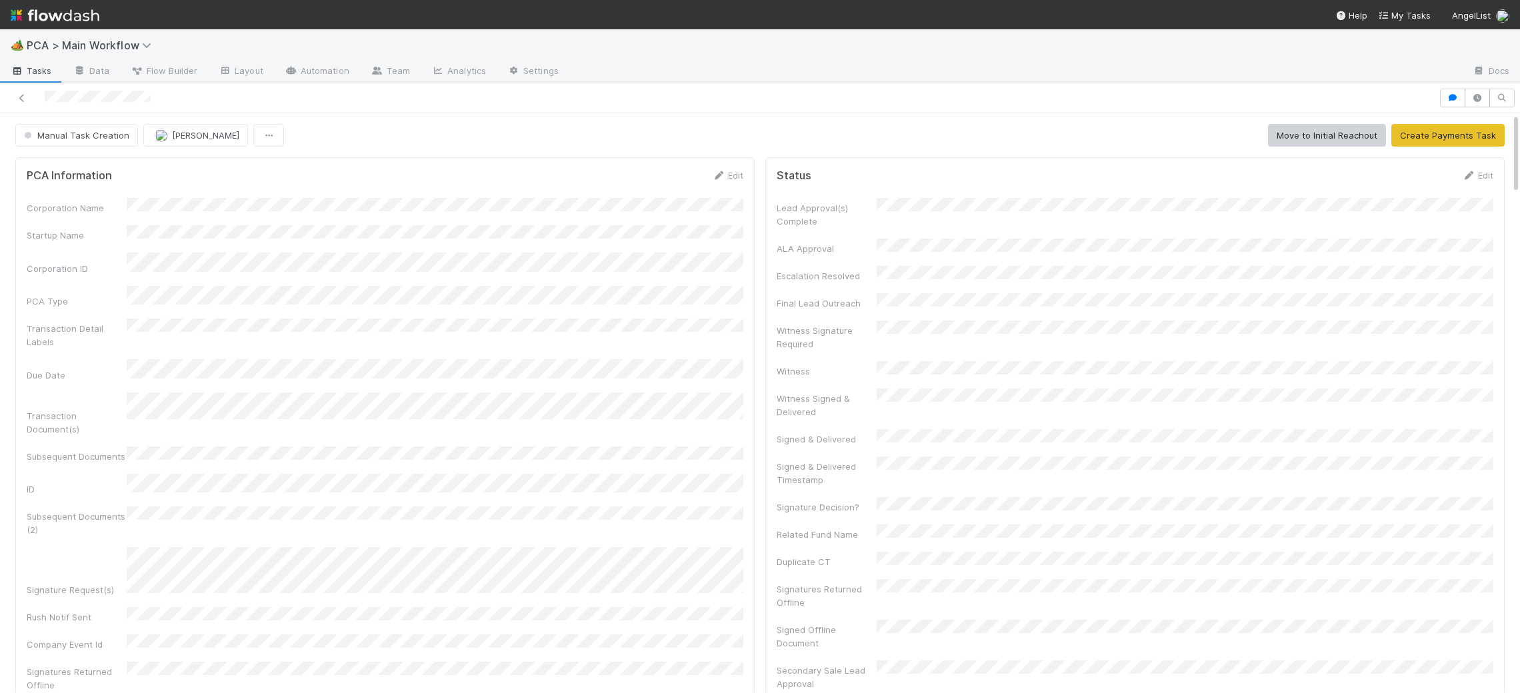
click at [730, 185] on form "PCA Information Edit Corporation Name Startup Name Corporation ID PCA Type Tran…" at bounding box center [385, 484] width 717 height 631
click at [723, 179] on link "Edit" at bounding box center [727, 175] width 31 height 11
click at [95, 140] on span "Manual Task Creation" at bounding box center [75, 135] width 108 height 11
click at [102, 161] on div "Lead Approval" at bounding box center [105, 169] width 188 height 24
drag, startPoint x: 669, startPoint y: 179, endPoint x: 625, endPoint y: 192, distance: 46.0
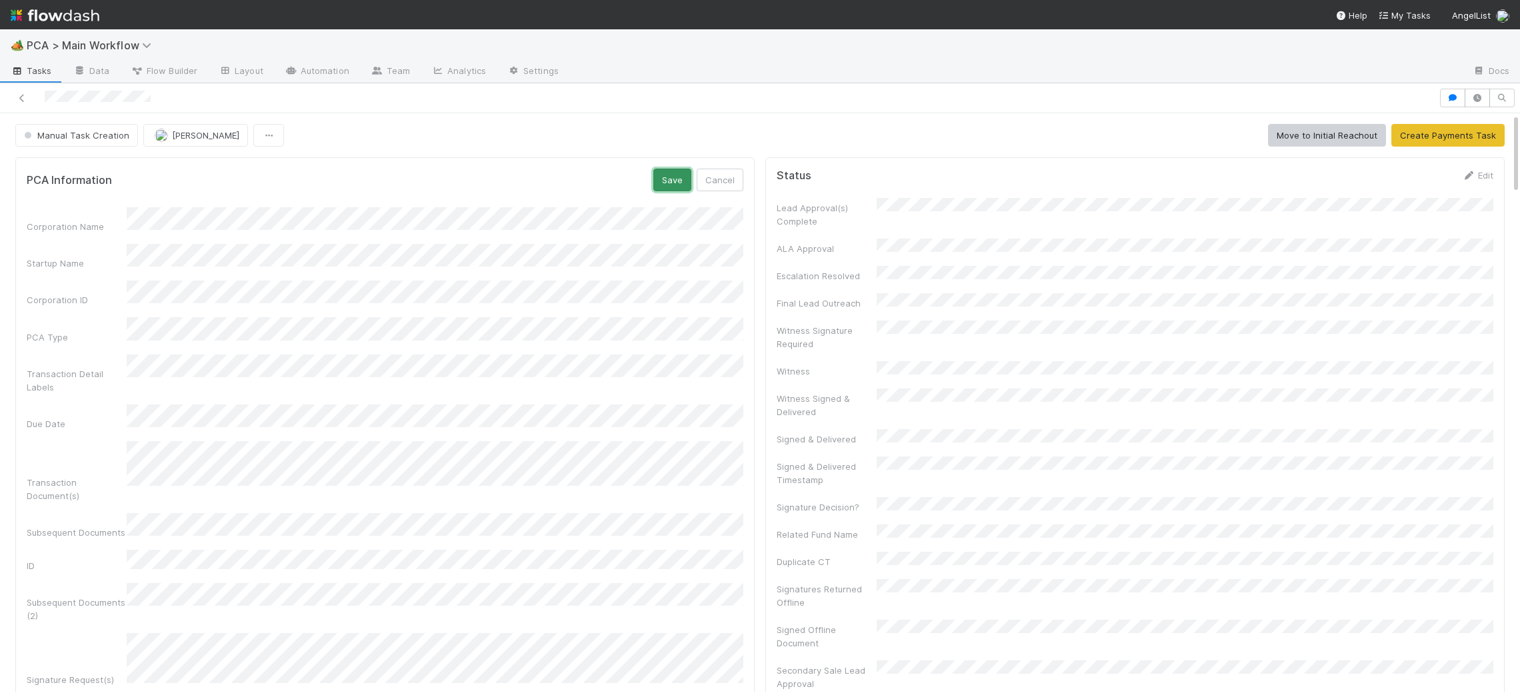
click at [669, 179] on button "Save" at bounding box center [672, 180] width 38 height 23
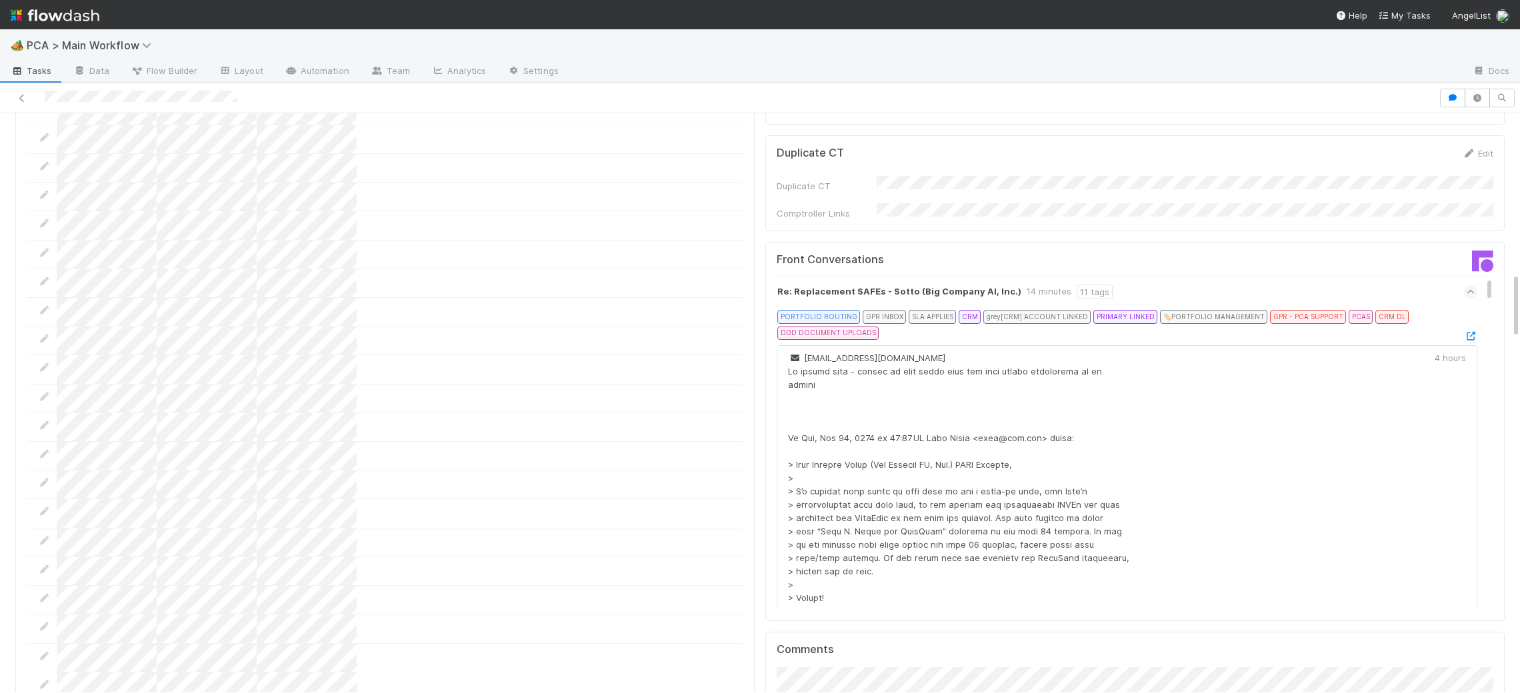
scroll to position [0, 1]
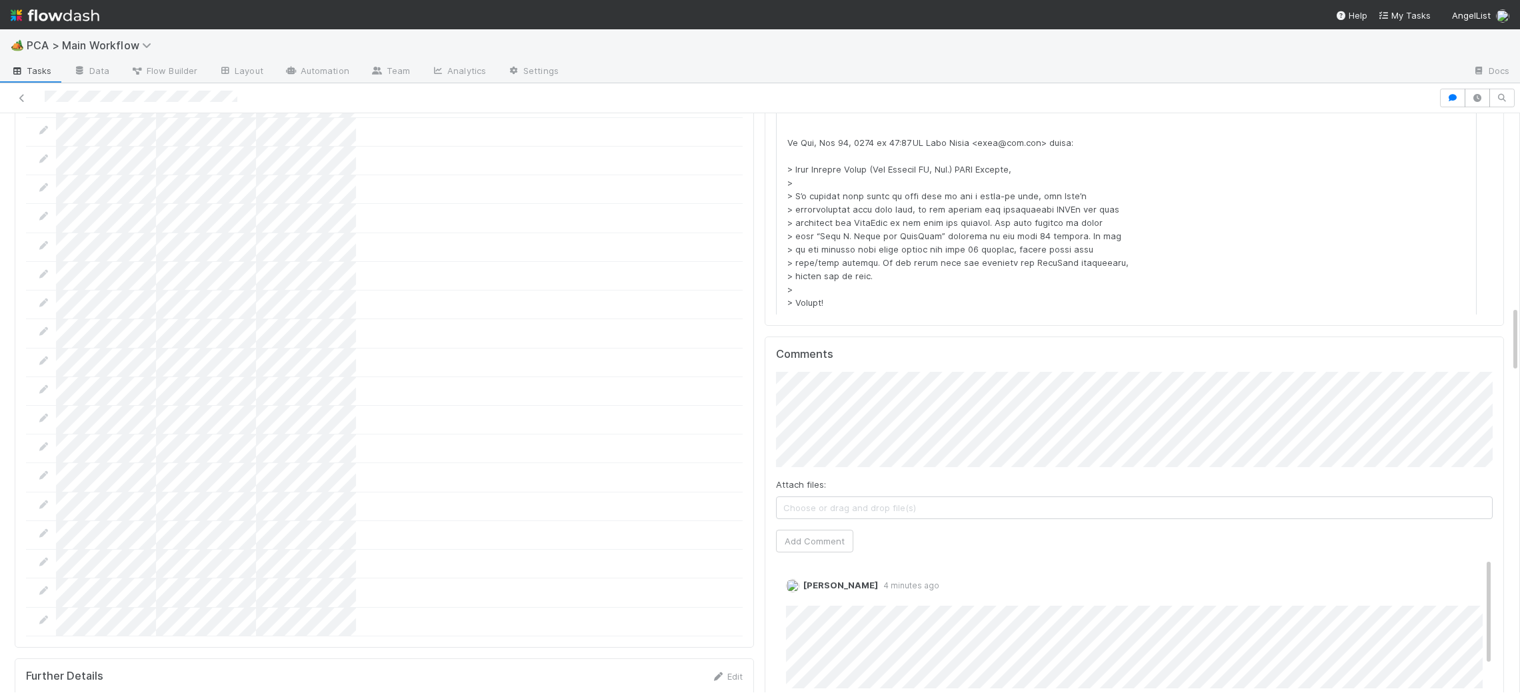
click at [730, 406] on div at bounding box center [384, 420] width 717 height 29
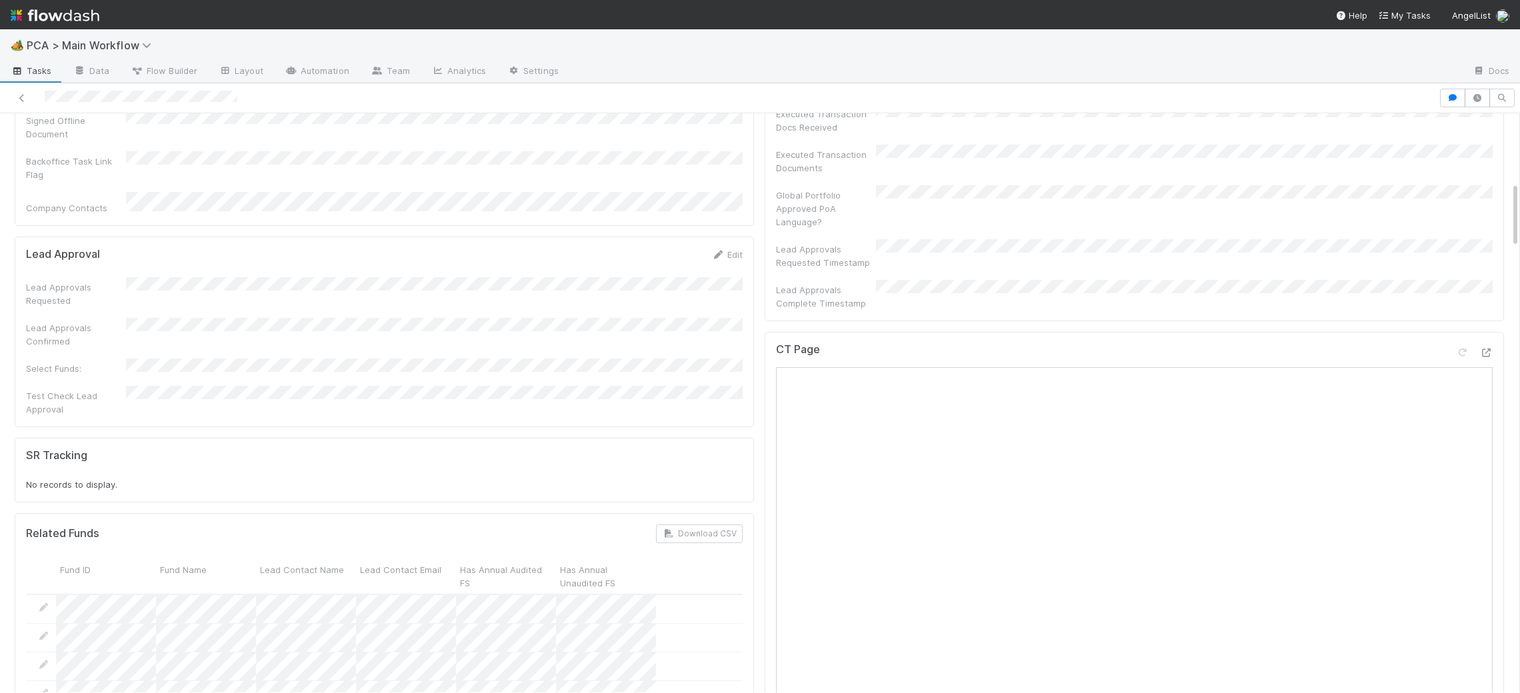
scroll to position [0, 0]
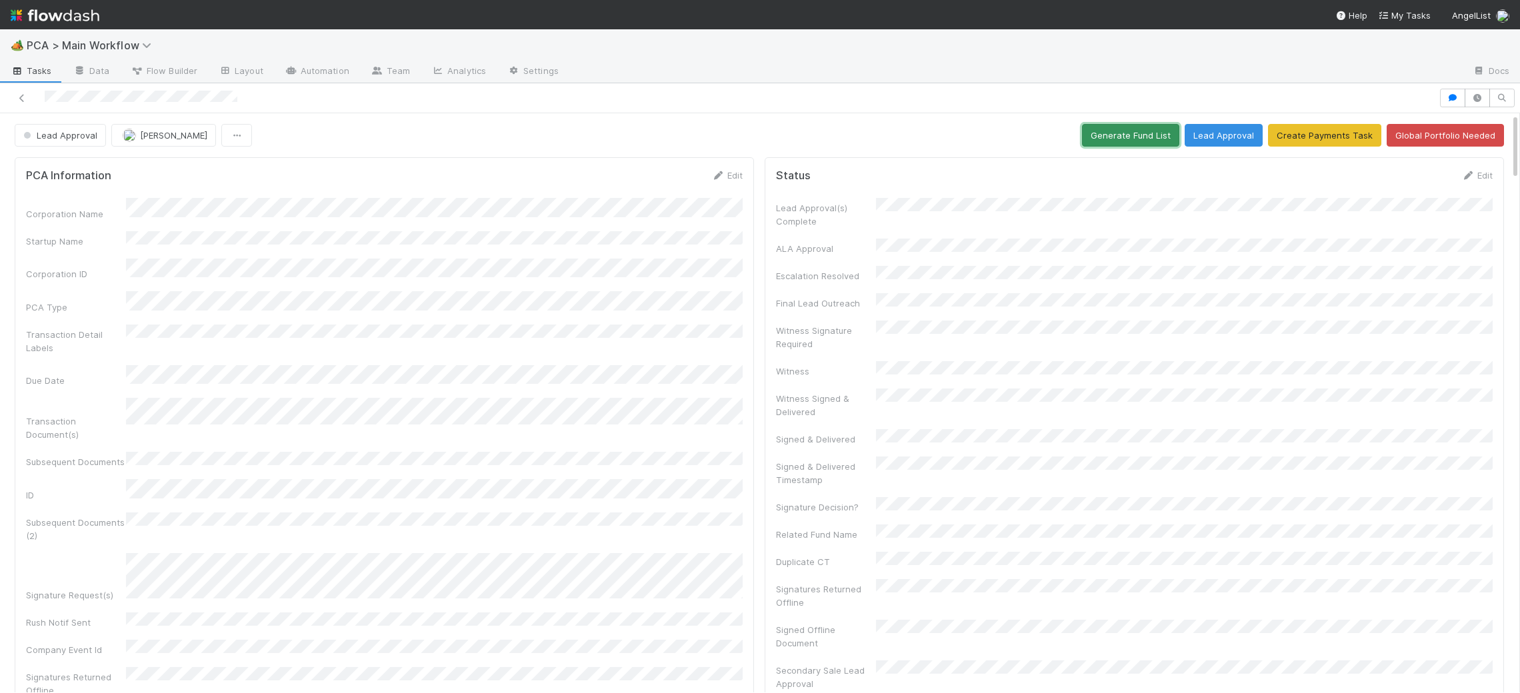
click at [1109, 141] on button "Generate Fund List" at bounding box center [1130, 135] width 97 height 23
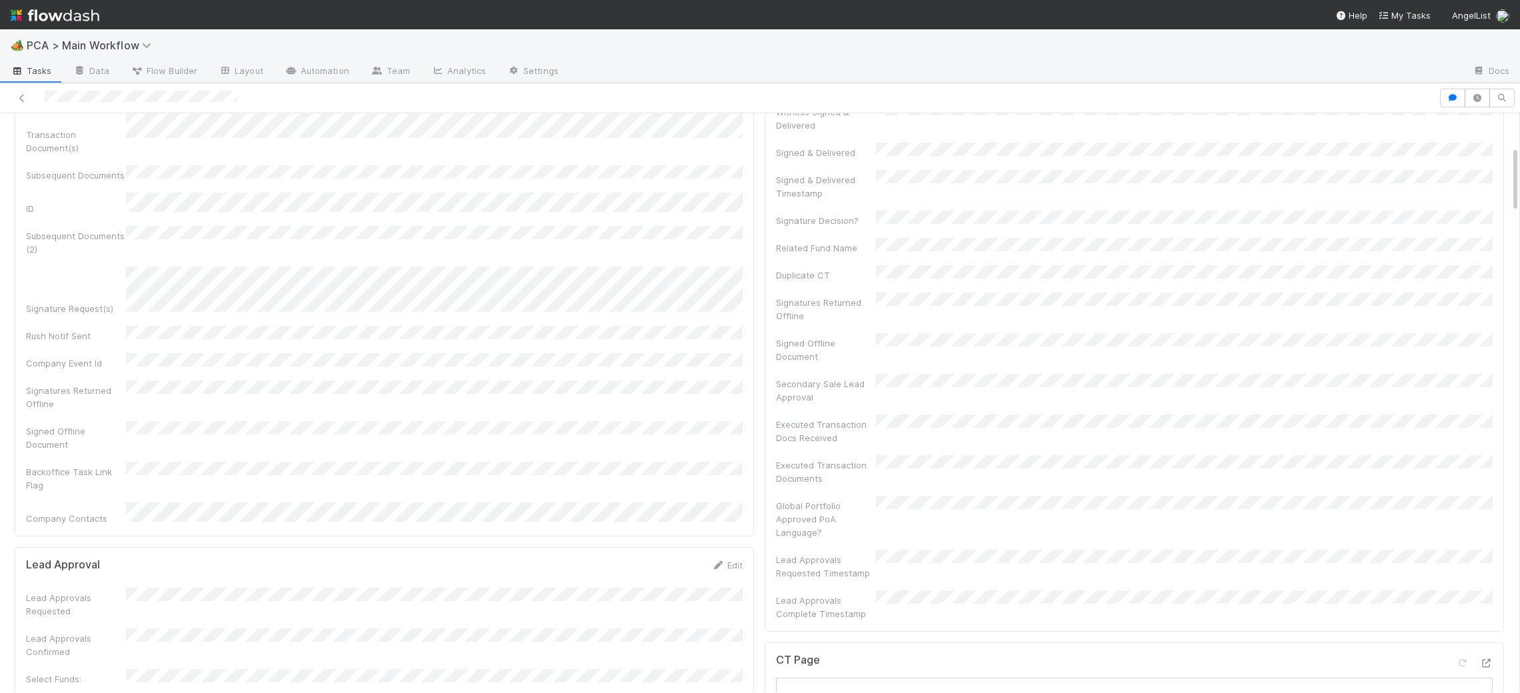
scroll to position [278, 0]
click at [725, 569] on link "Edit" at bounding box center [726, 574] width 31 height 11
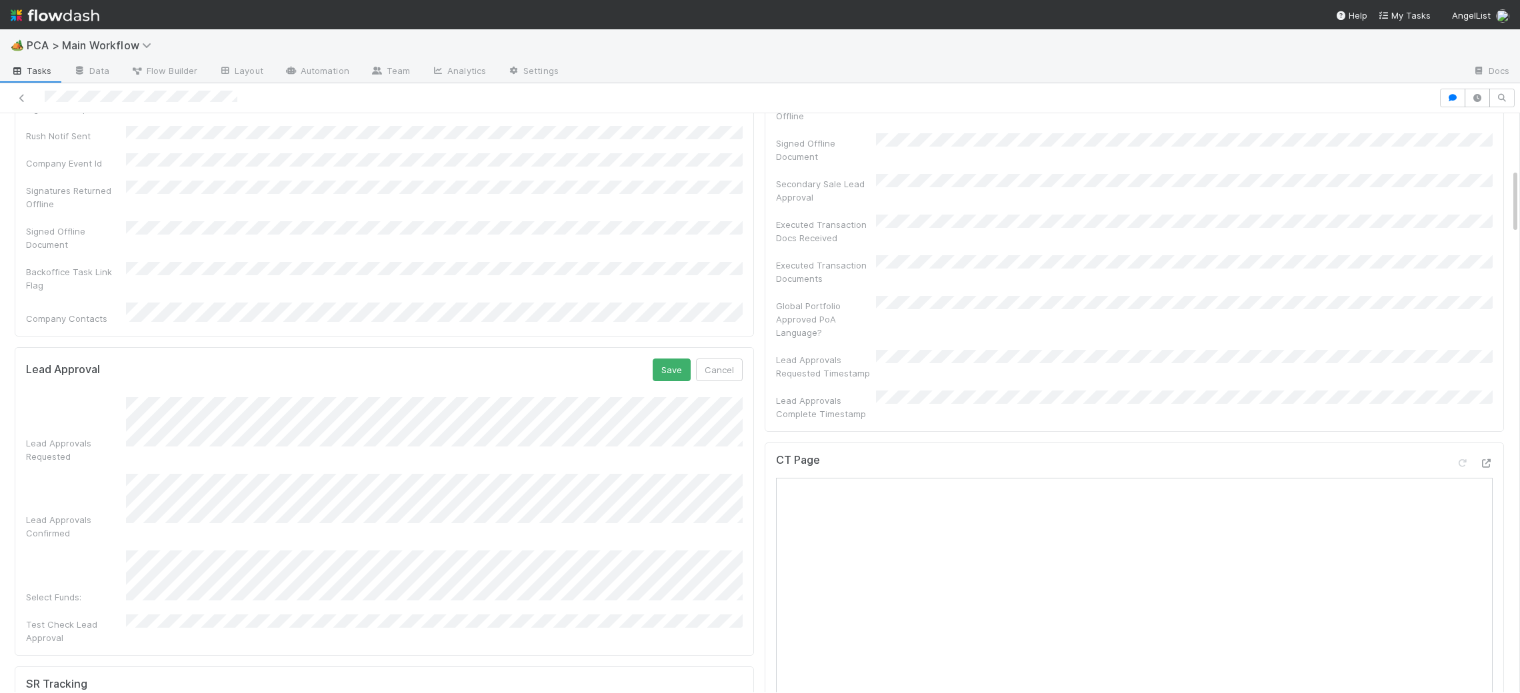
scroll to position [491, 0]
click at [79, 547] on div "Select Funds:" at bounding box center [384, 669] width 717 height 244
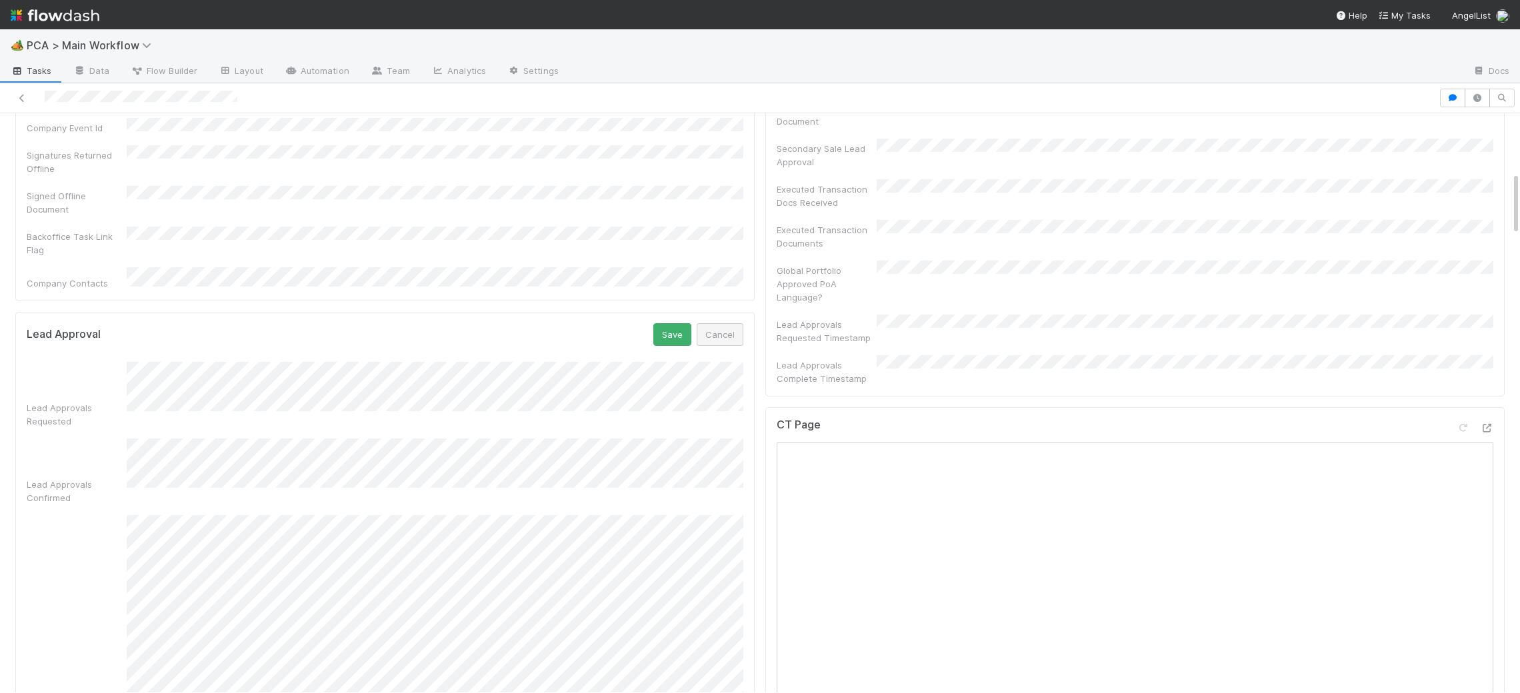
scroll to position [544, 0]
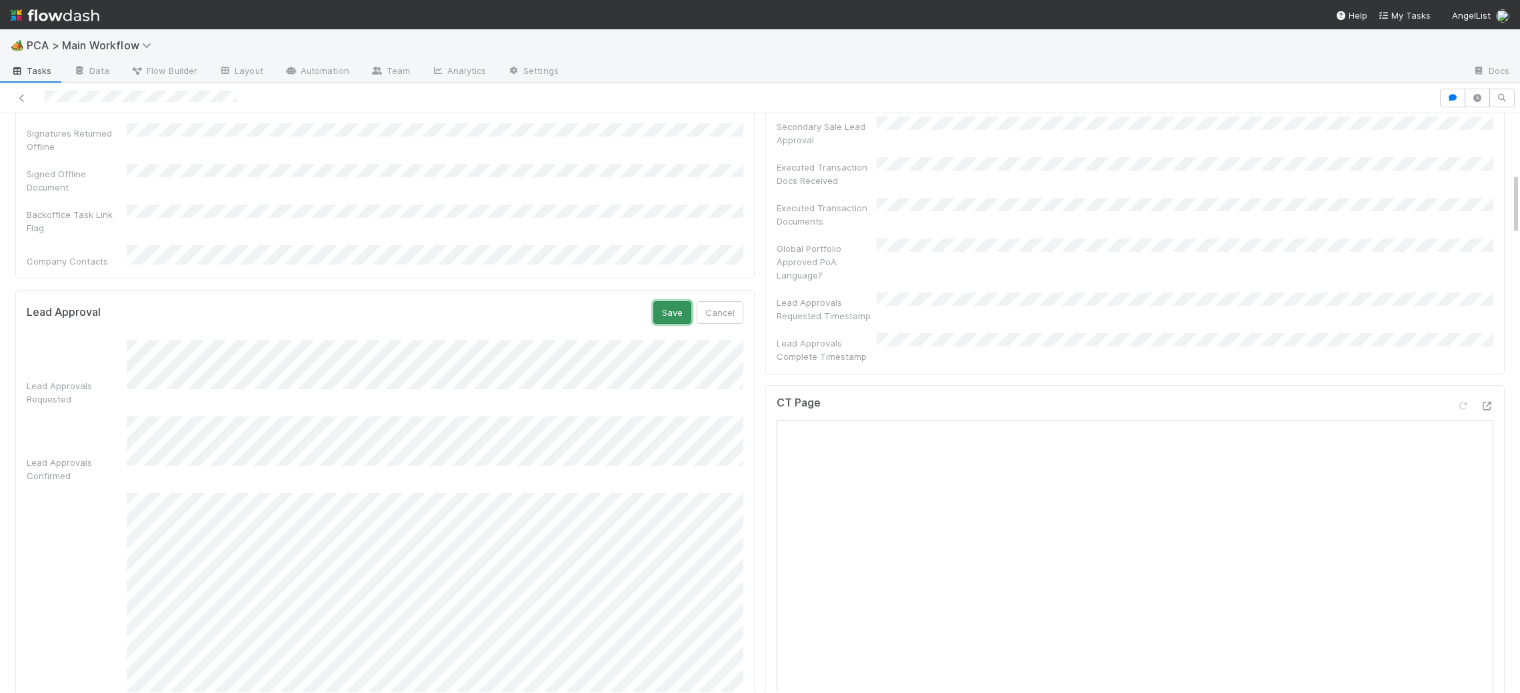
click at [683, 301] on button "Save" at bounding box center [672, 312] width 38 height 23
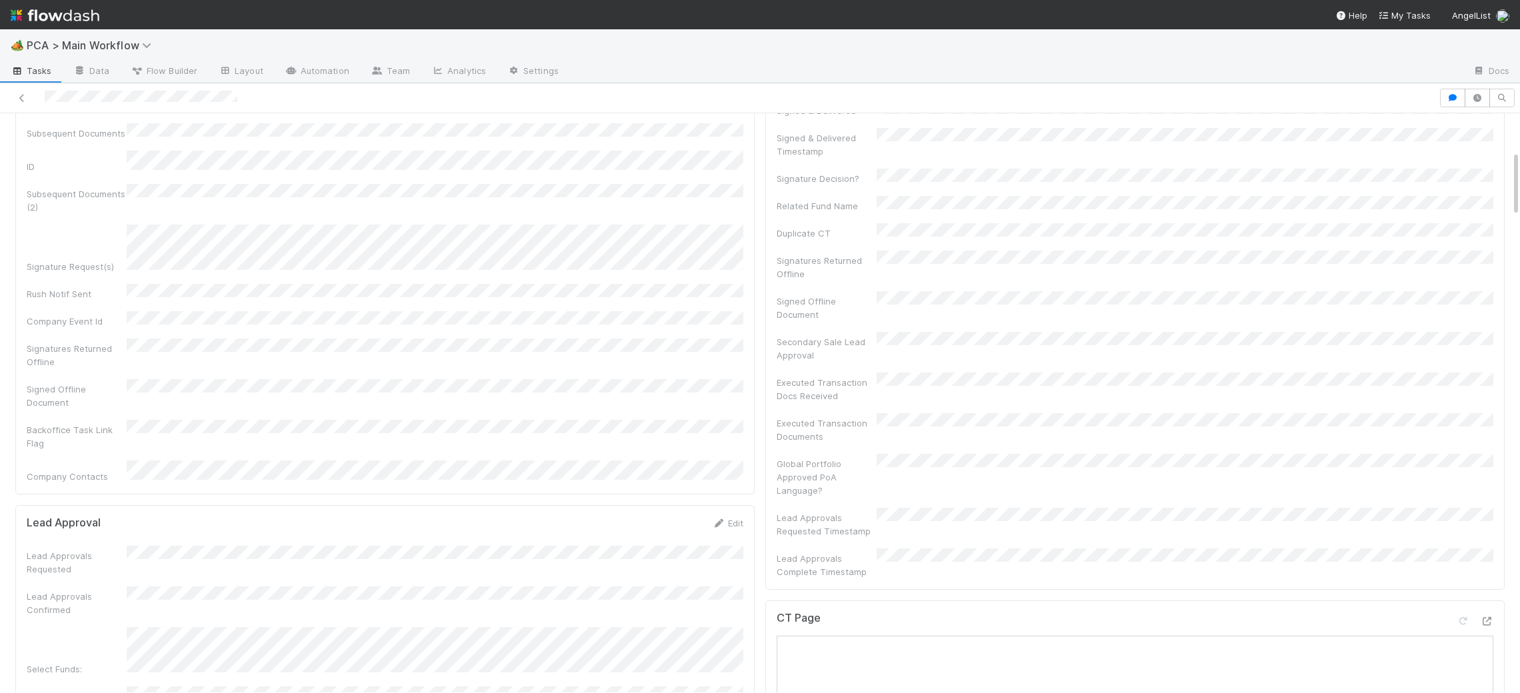
scroll to position [0, 0]
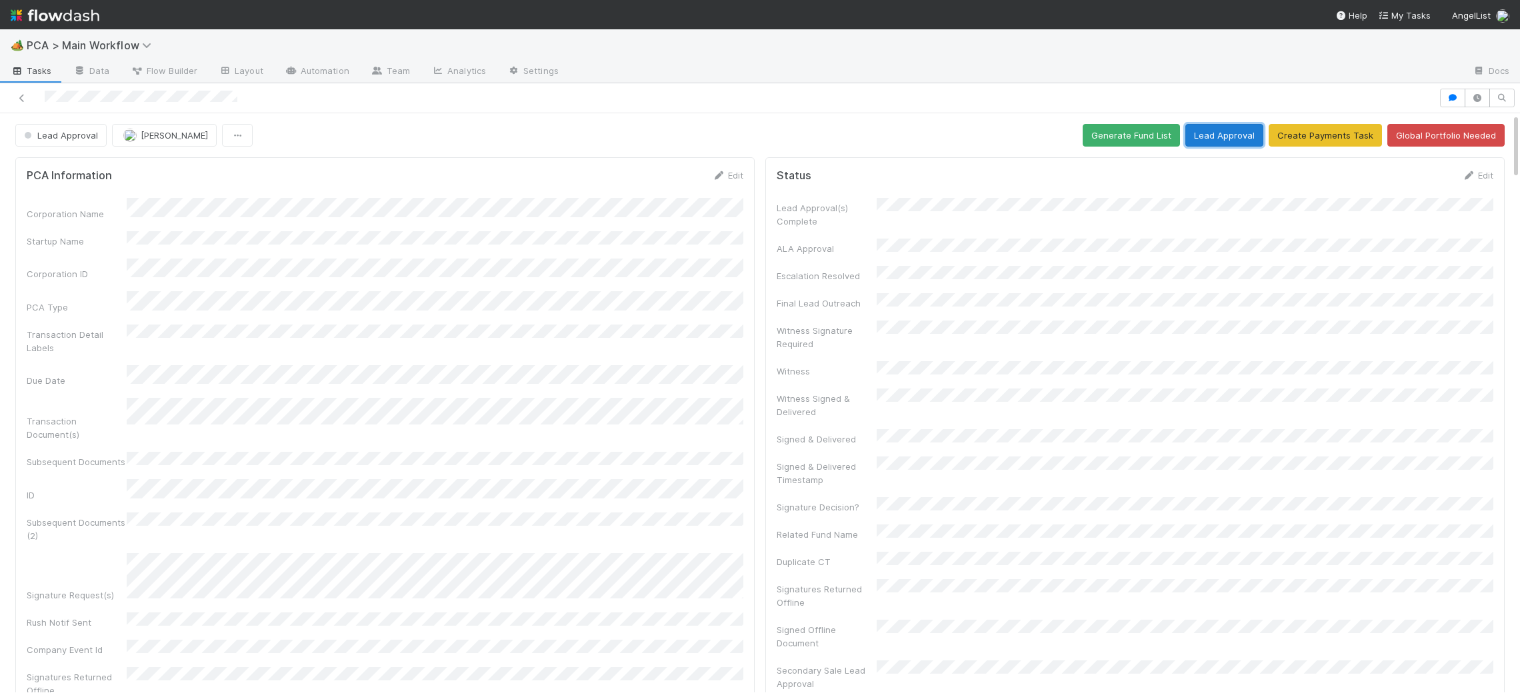
click at [1229, 133] on button "Lead Approval" at bounding box center [1224, 135] width 78 height 23
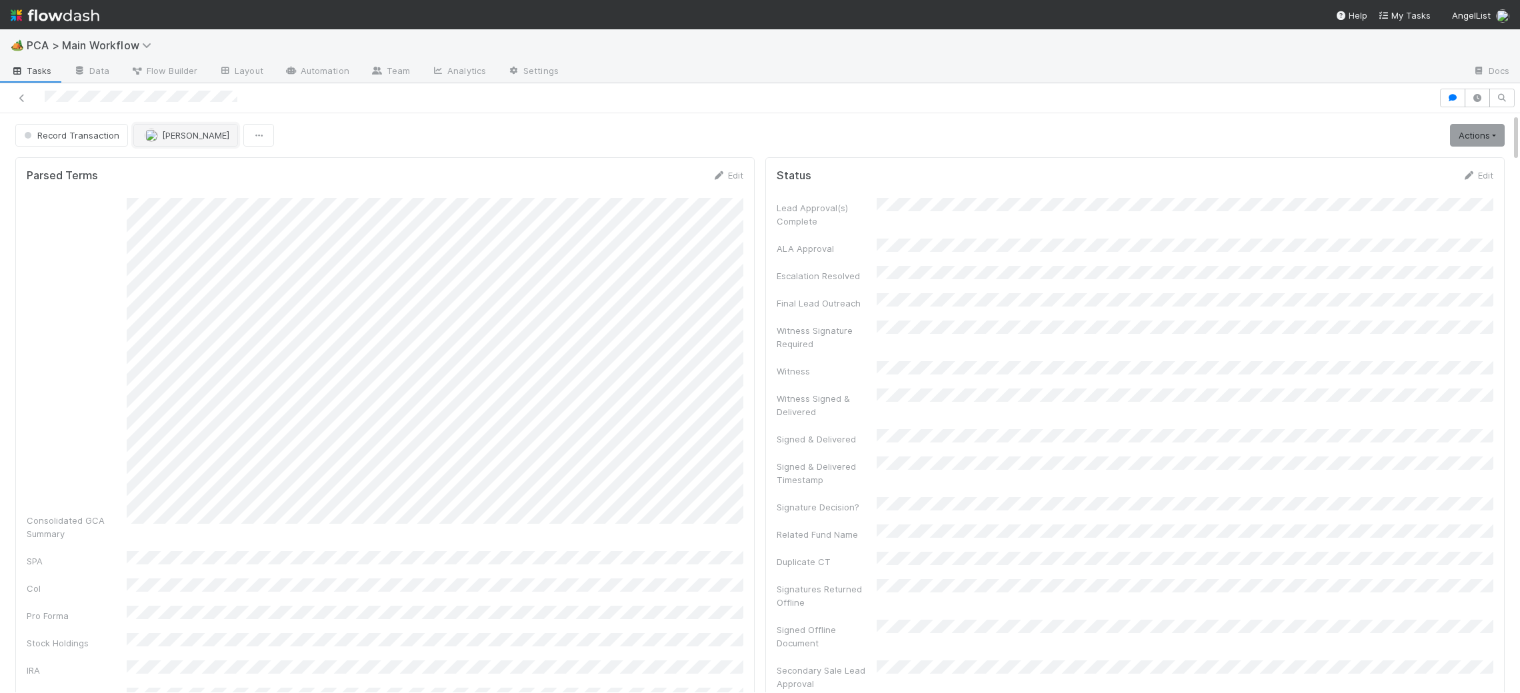
click at [173, 143] on button "Roselyn de Villa" at bounding box center [185, 135] width 105 height 23
click at [188, 165] on span "[PERSON_NAME]" at bounding box center [184, 169] width 67 height 11
click at [20, 16] on img at bounding box center [55, 15] width 89 height 23
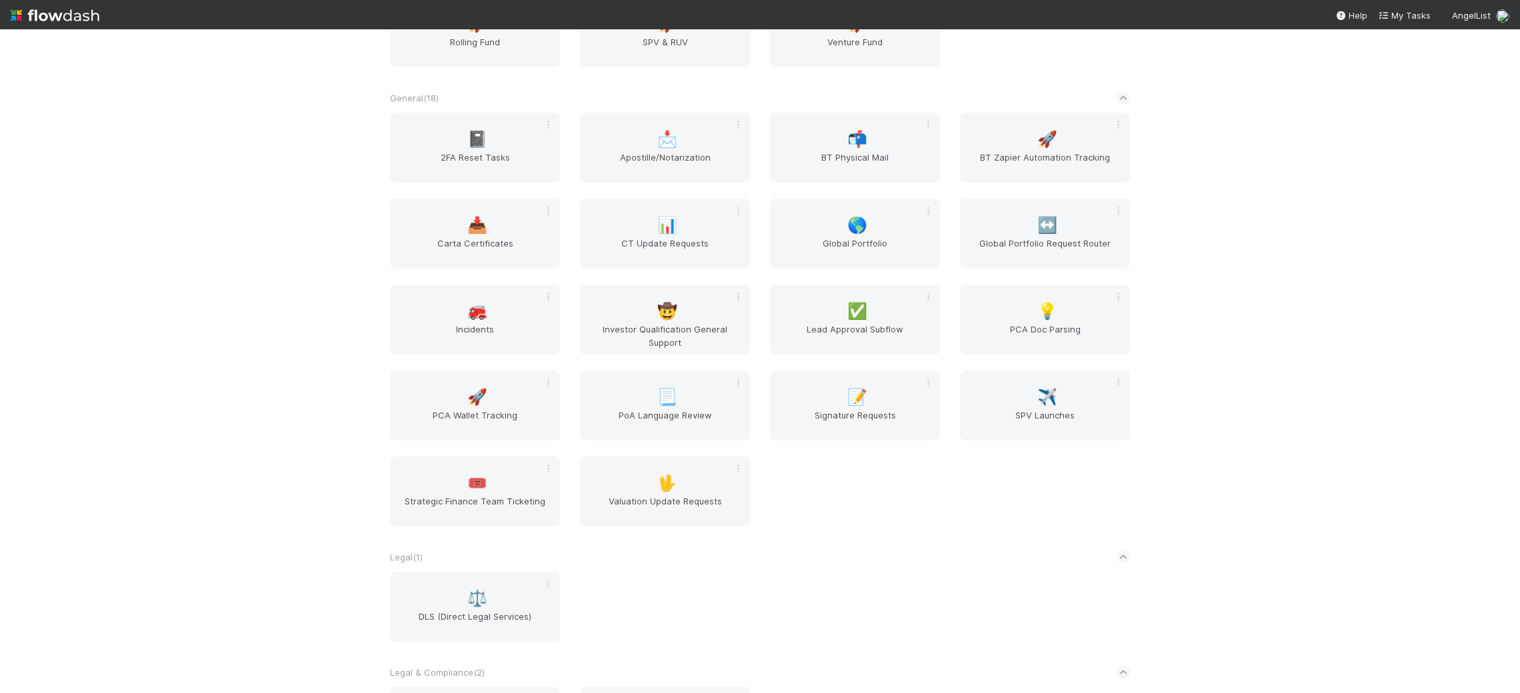
scroll to position [2167, 0]
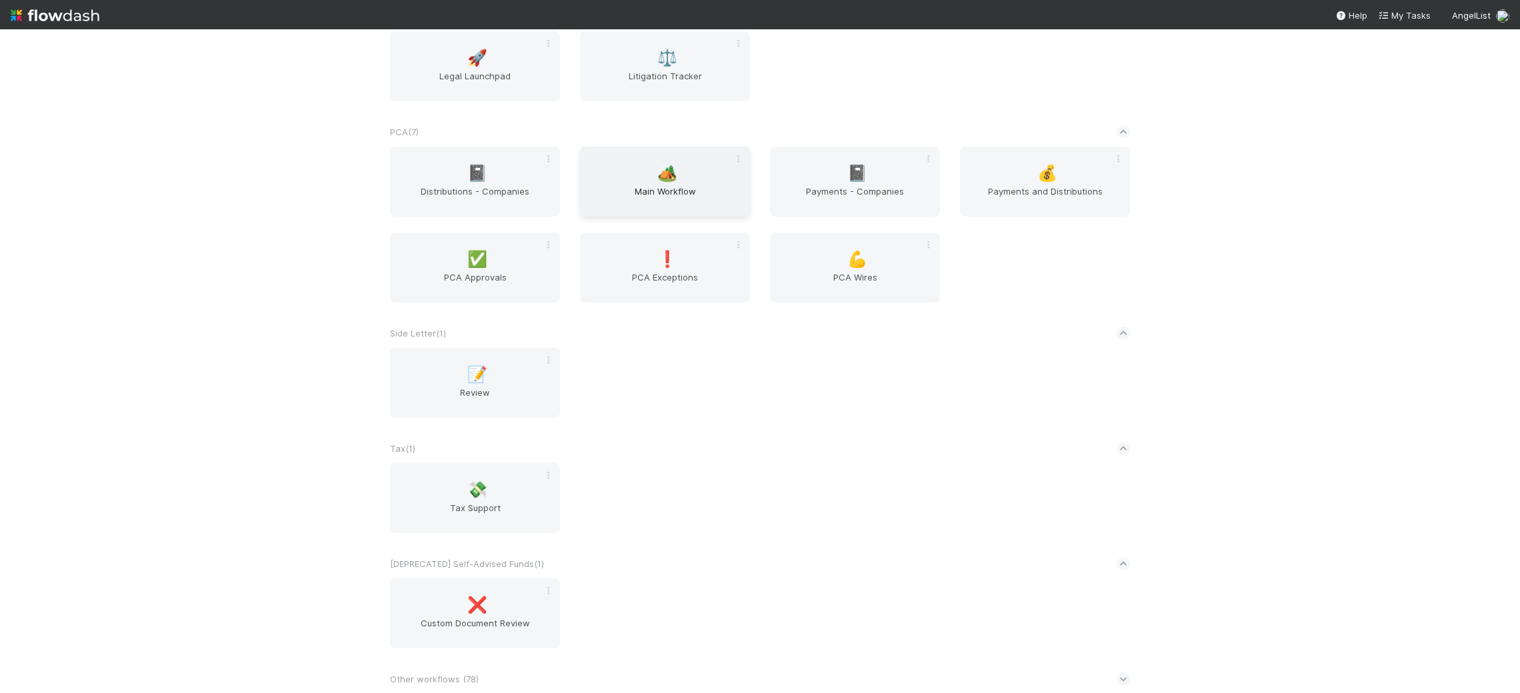
click at [669, 181] on span "🏕️" at bounding box center [667, 173] width 20 height 17
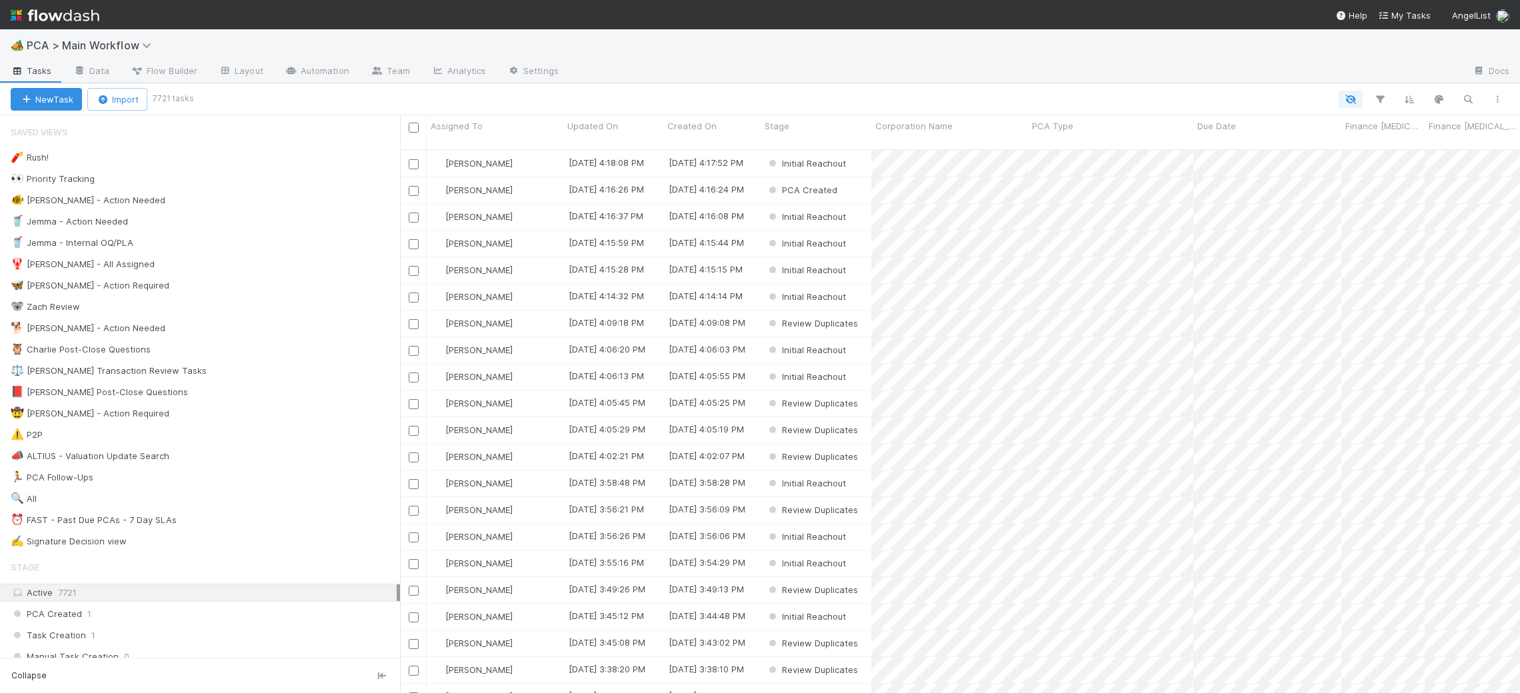
scroll to position [555, 1120]
click at [292, 331] on div "🐕 Charlie - Action Needed 9" at bounding box center [205, 328] width 389 height 17
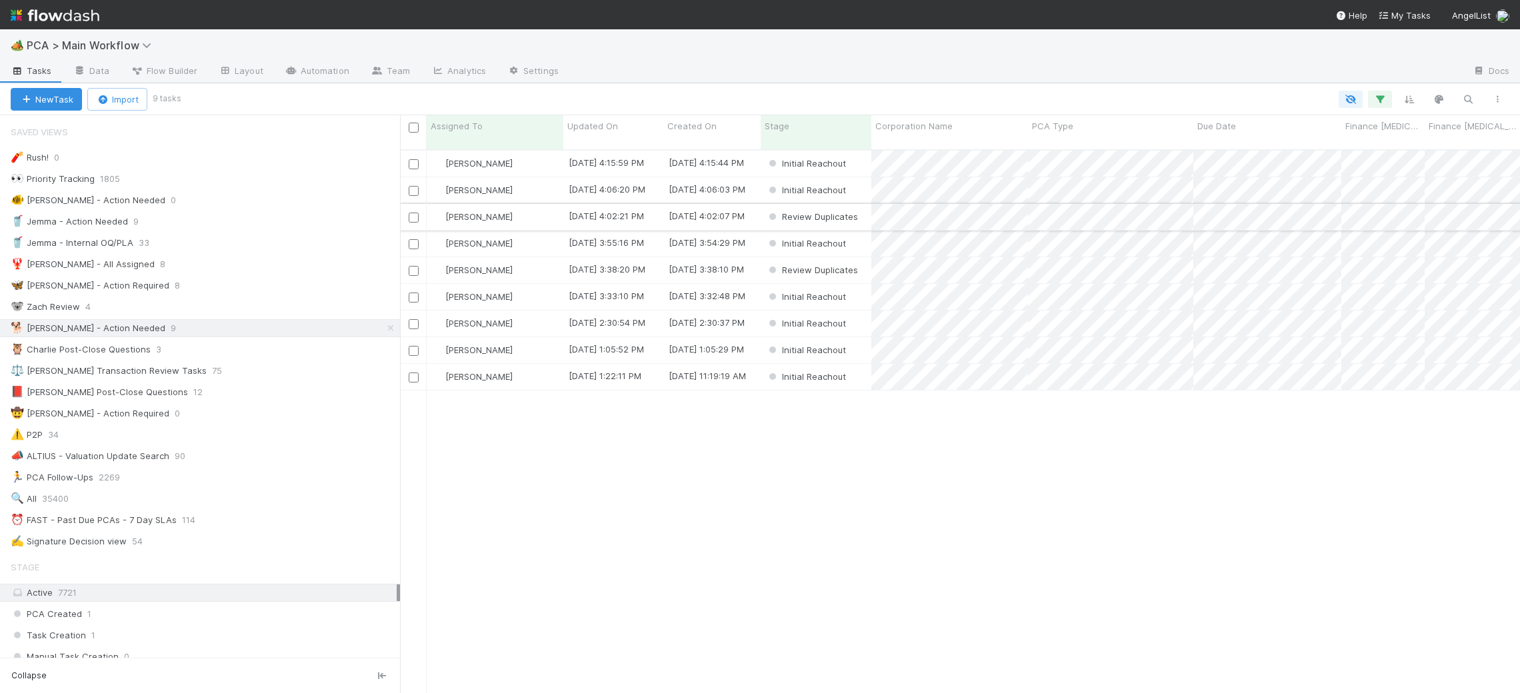
scroll to position [555, 1120]
click at [577, 125] on span "Updated On" at bounding box center [592, 125] width 51 height 13
click at [625, 149] on div "Sort Oldest → Newest" at bounding box center [644, 151] width 152 height 20
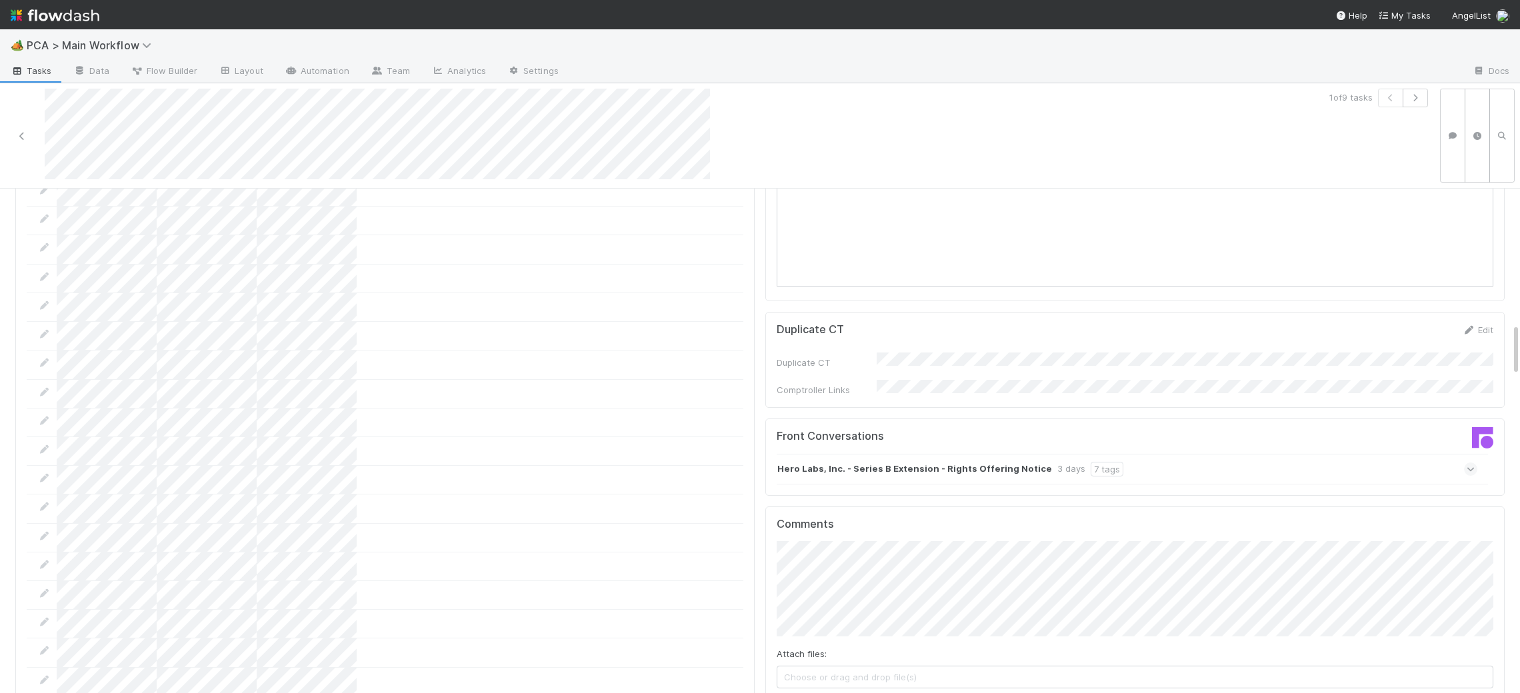
scroll to position [1293, 0]
click at [884, 447] on div "Hero Labs, Inc. - Series B Extension - Rights Offering Notice 3 days 7 tags" at bounding box center [1127, 462] width 701 height 31
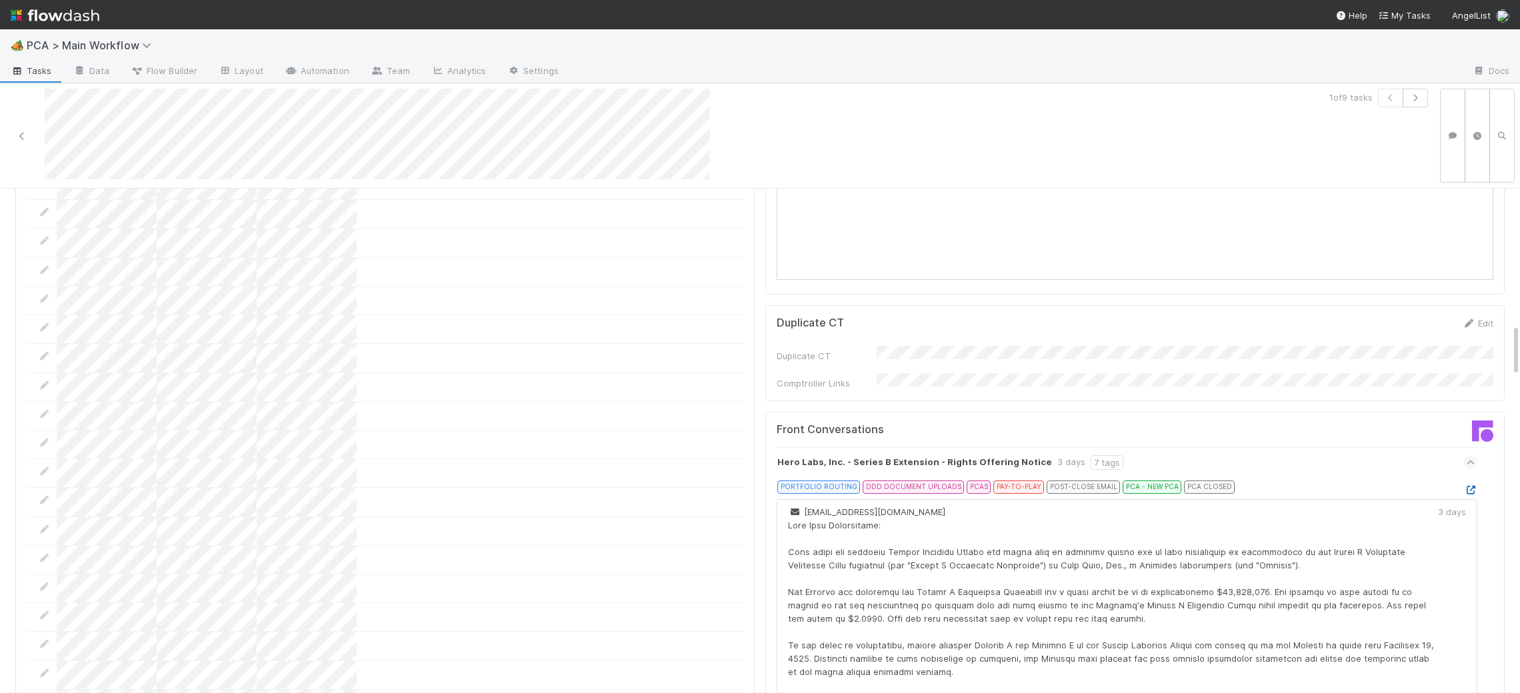
click at [1471, 486] on icon at bounding box center [1470, 490] width 13 height 9
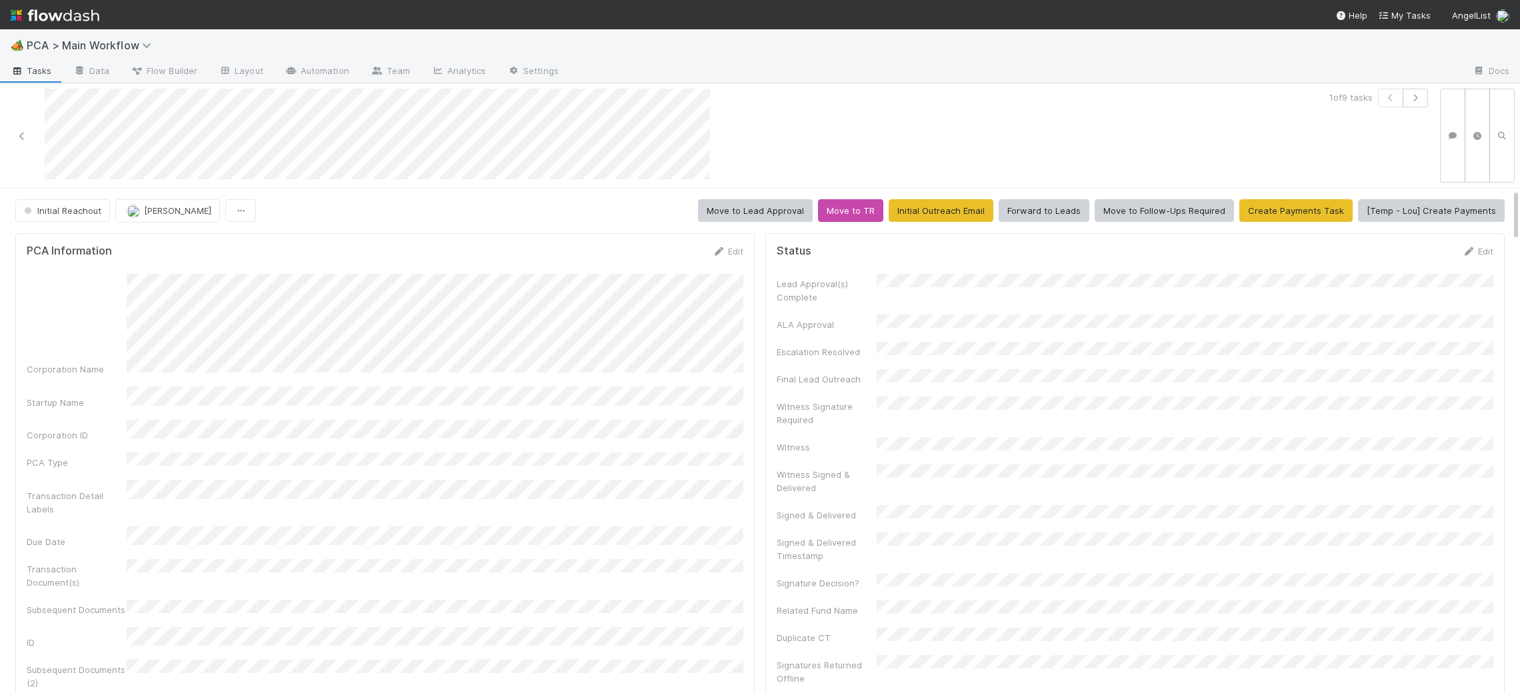
click at [721, 239] on div "PCA Information Edit Corporation Name Startup Name Corporation ID PCA Type Tran…" at bounding box center [384, 583] width 739 height 700
click at [717, 247] on icon at bounding box center [718, 251] width 13 height 9
click at [1519, 386] on html "🏕️ PCA > Main Workflow Tasks Data Flow Builder Layout Automation Team Analytics…" at bounding box center [760, 346] width 1520 height 693
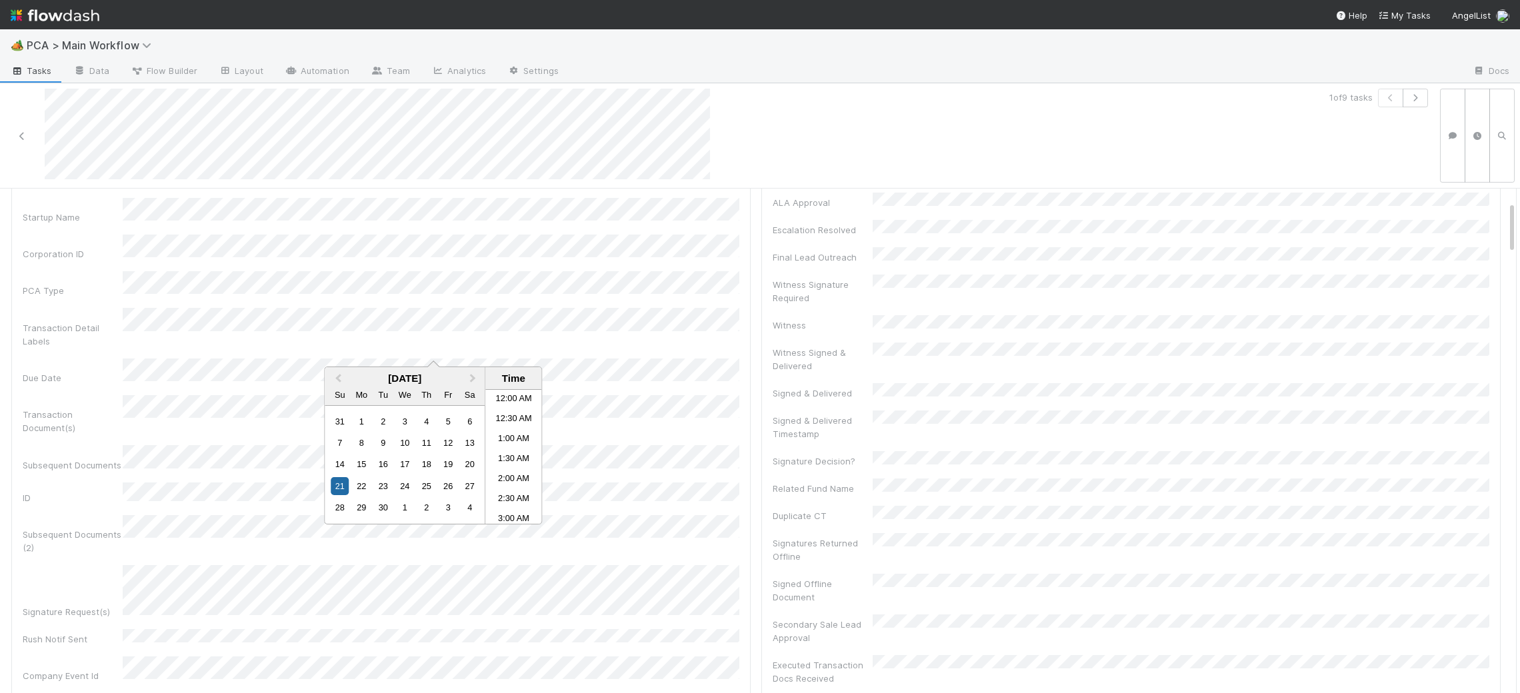
scroll to position [723, 0]
click at [363, 513] on div "29" at bounding box center [362, 508] width 18 height 18
click at [515, 431] on li "7:00 PM" at bounding box center [513, 437] width 57 height 20
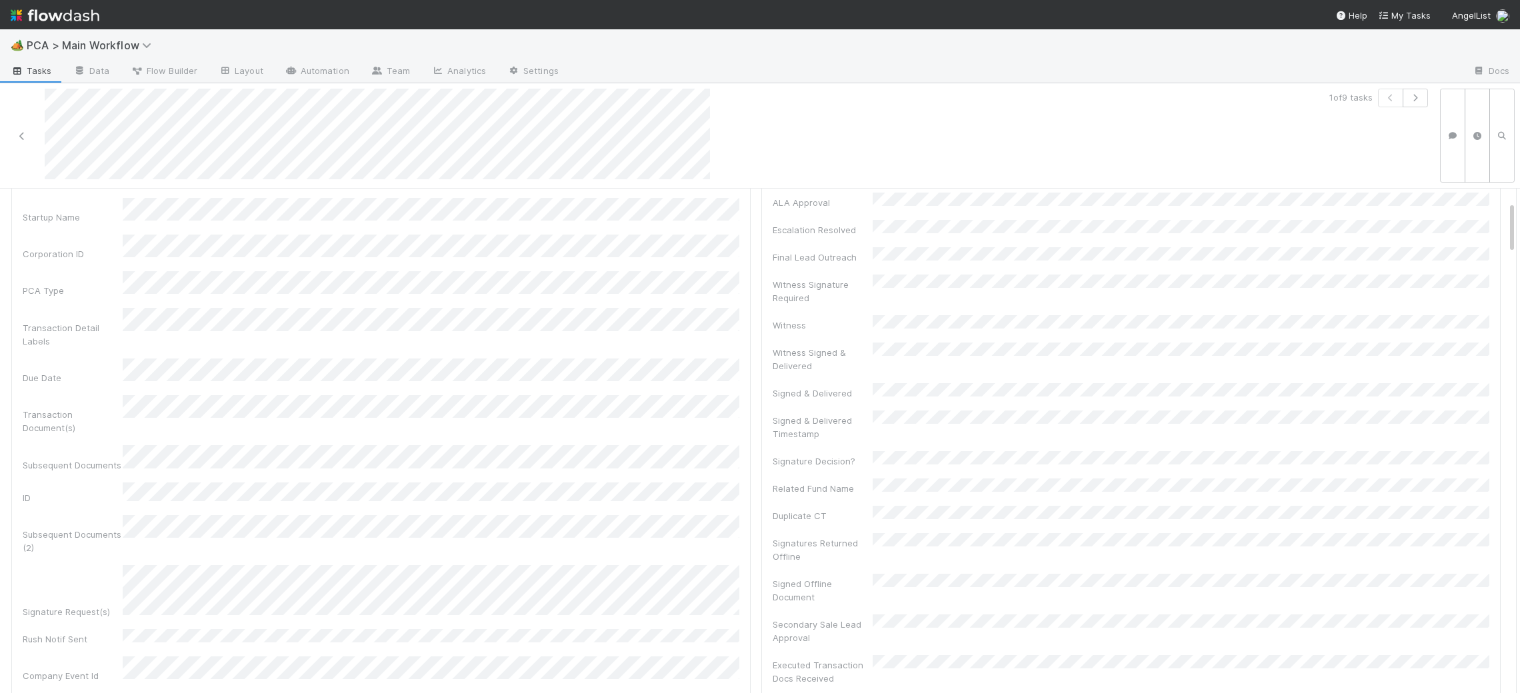
scroll to position [0, 0]
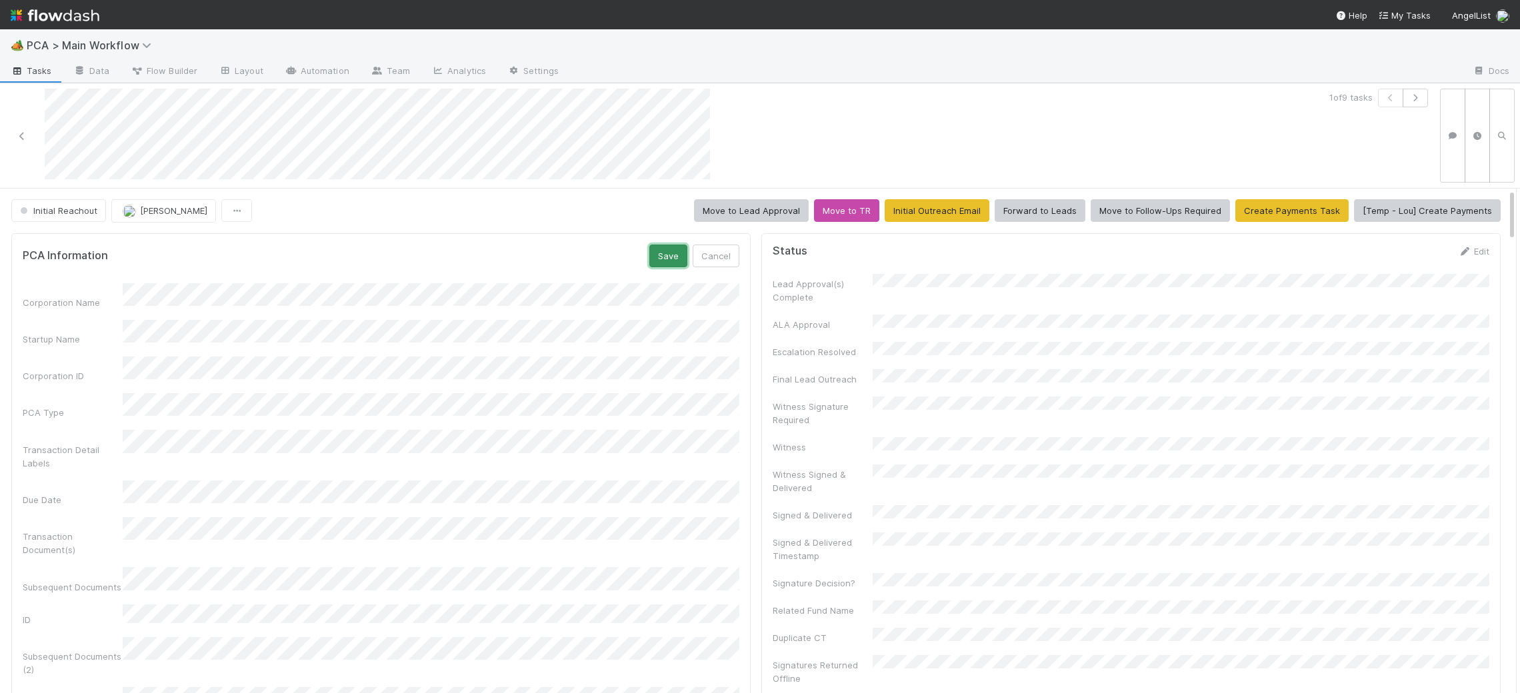
click at [669, 250] on button "Save" at bounding box center [668, 256] width 38 height 23
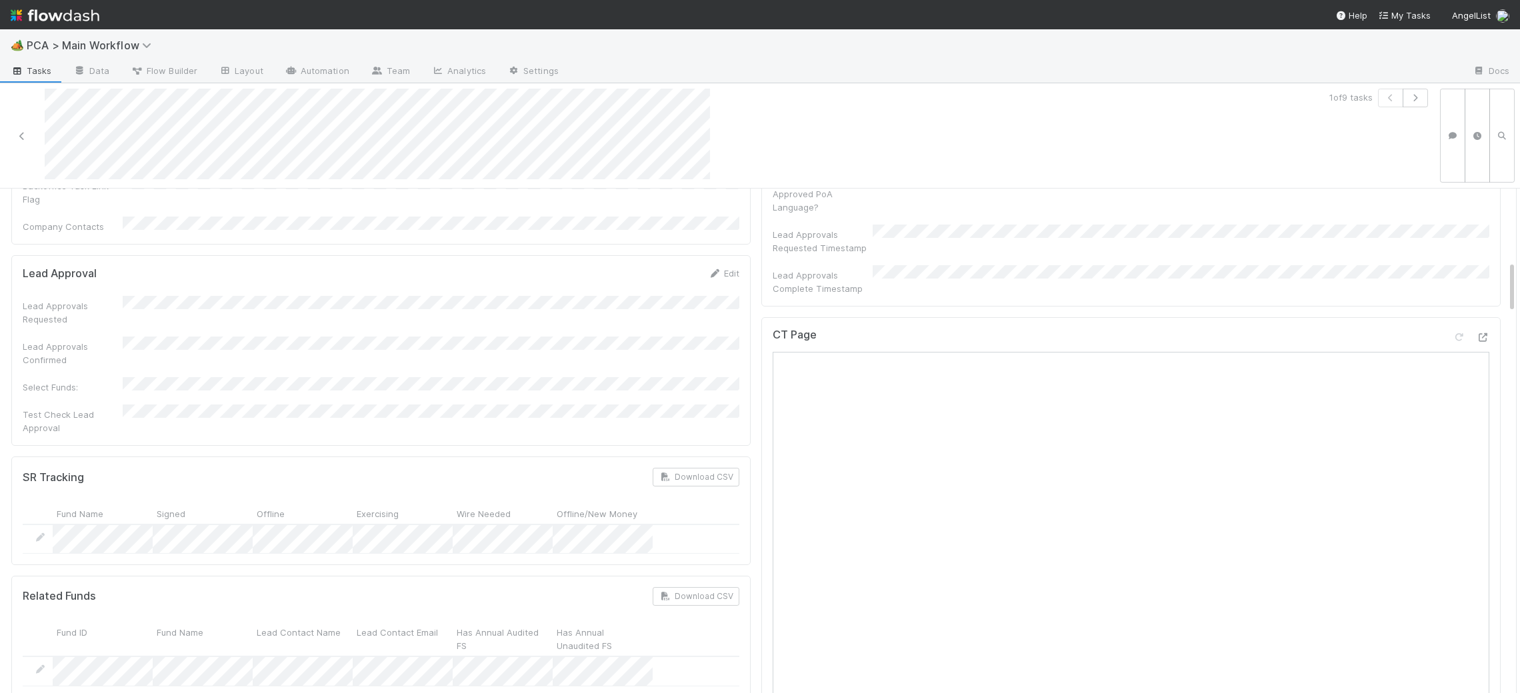
scroll to position [675, 0]
click at [1486, 346] on icon at bounding box center [1482, 350] width 13 height 9
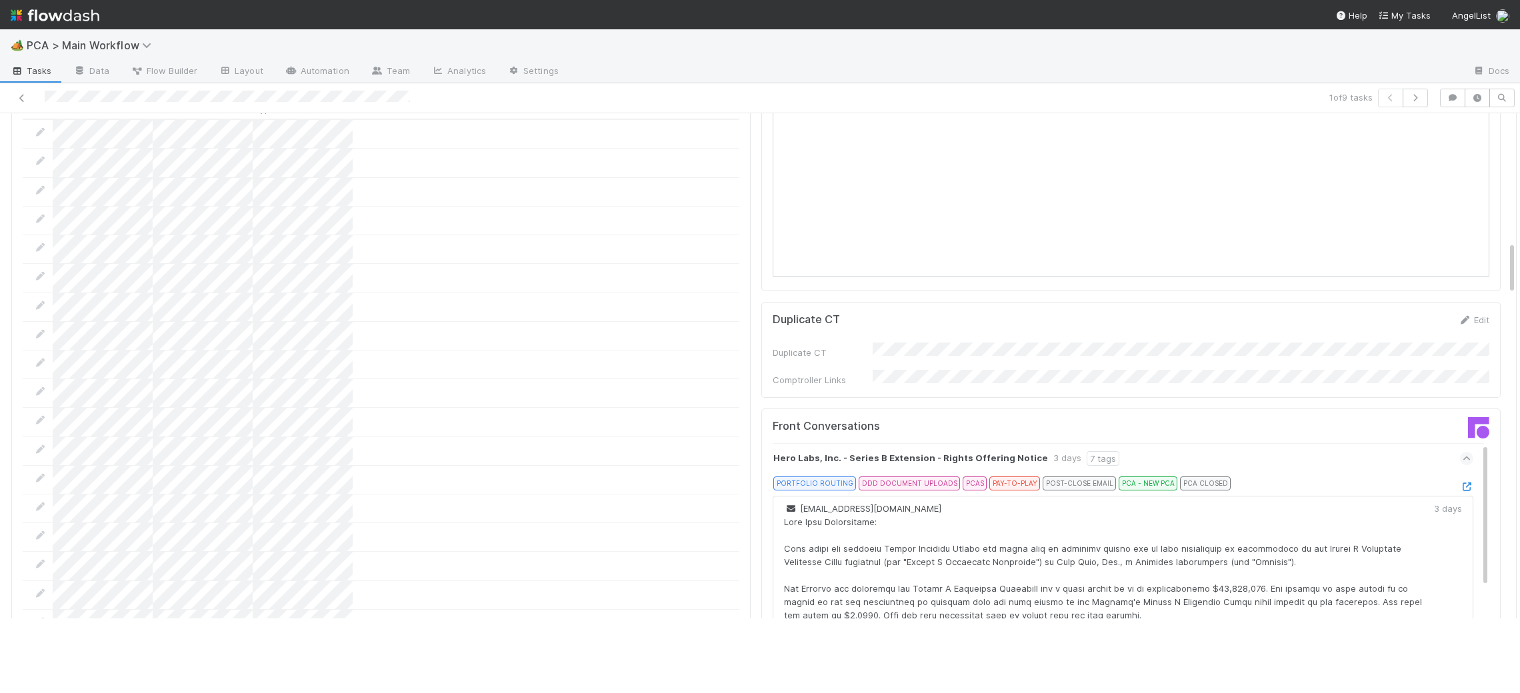
scroll to position [1230, 0]
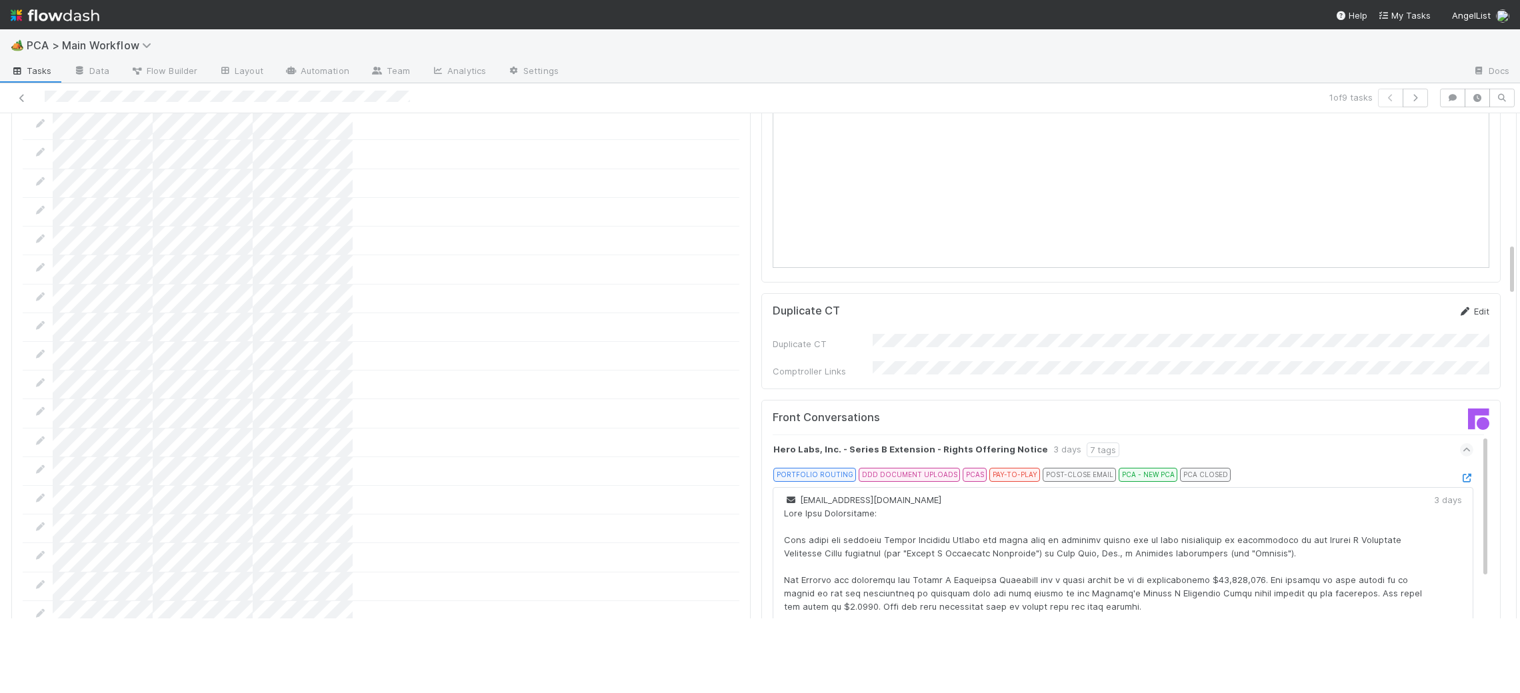
click at [1465, 307] on icon at bounding box center [1464, 311] width 13 height 9
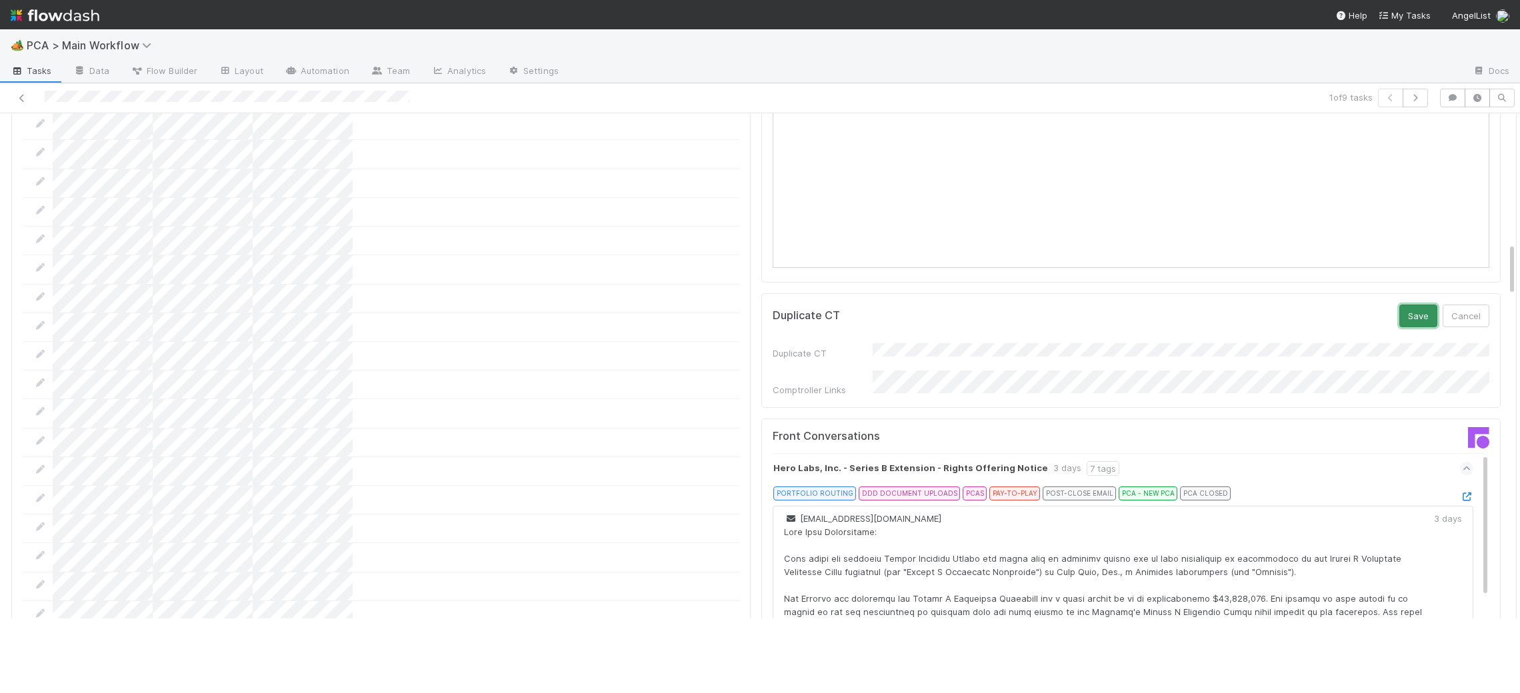
drag, startPoint x: 1416, startPoint y: 251, endPoint x: 1364, endPoint y: 336, distance: 99.4
click at [1416, 305] on button "Save" at bounding box center [1418, 316] width 38 height 23
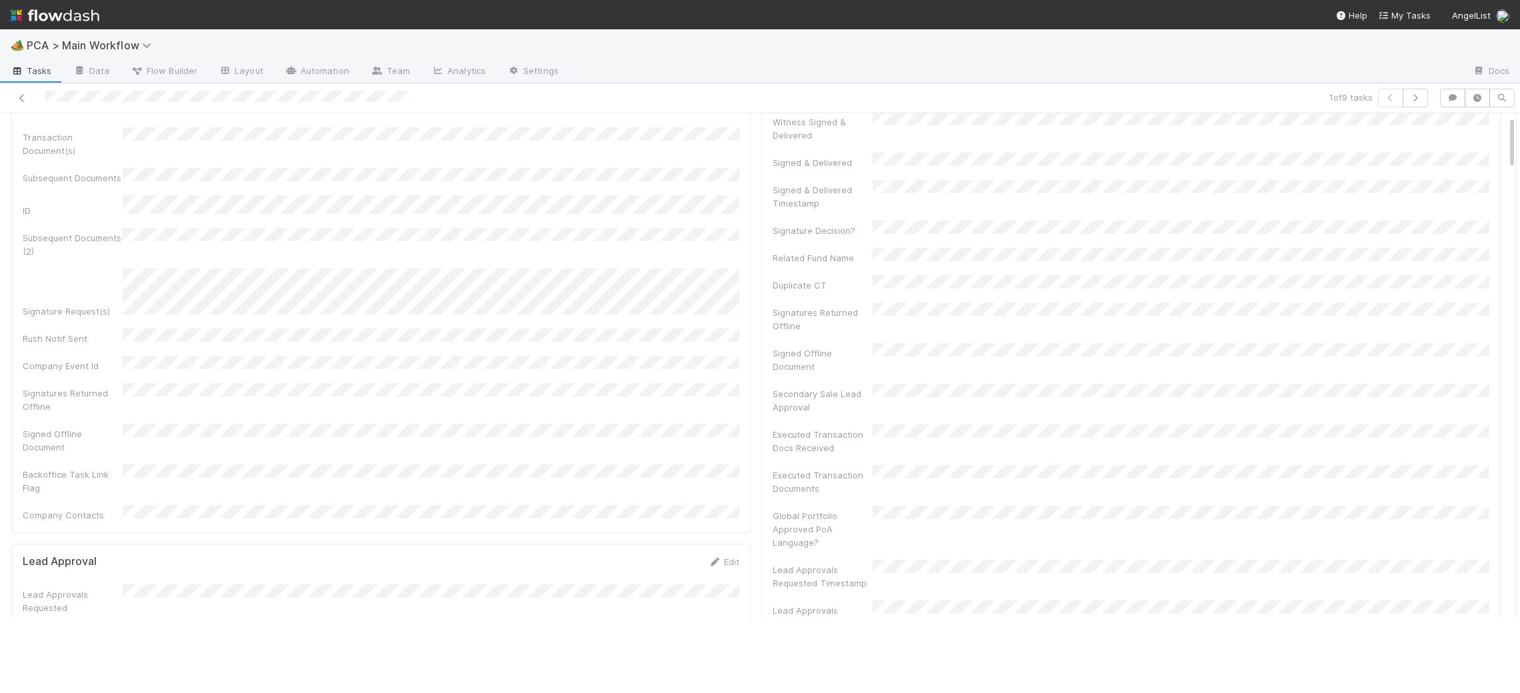
scroll to position [0, 0]
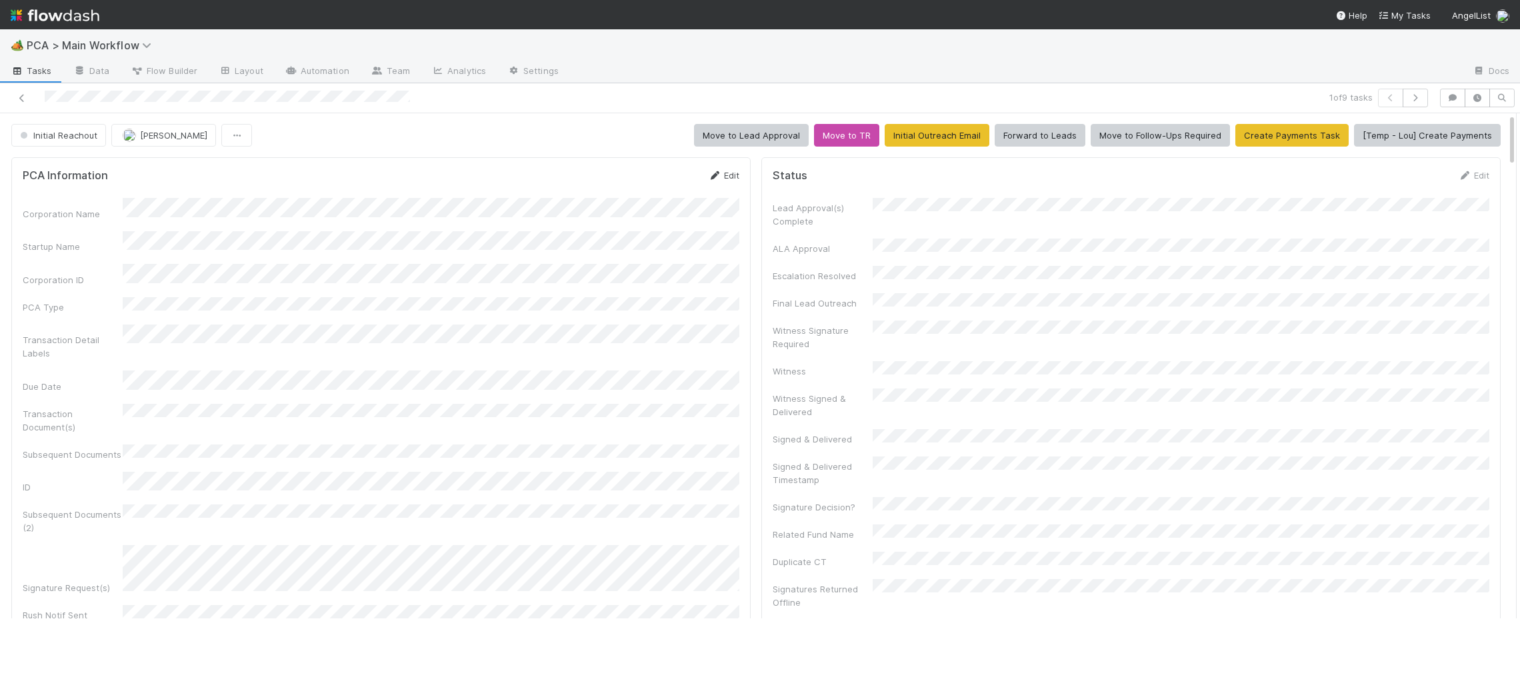
click at [720, 173] on icon at bounding box center [714, 175] width 13 height 9
click at [682, 173] on button "Save" at bounding box center [668, 180] width 38 height 23
click at [710, 172] on icon at bounding box center [714, 175] width 13 height 9
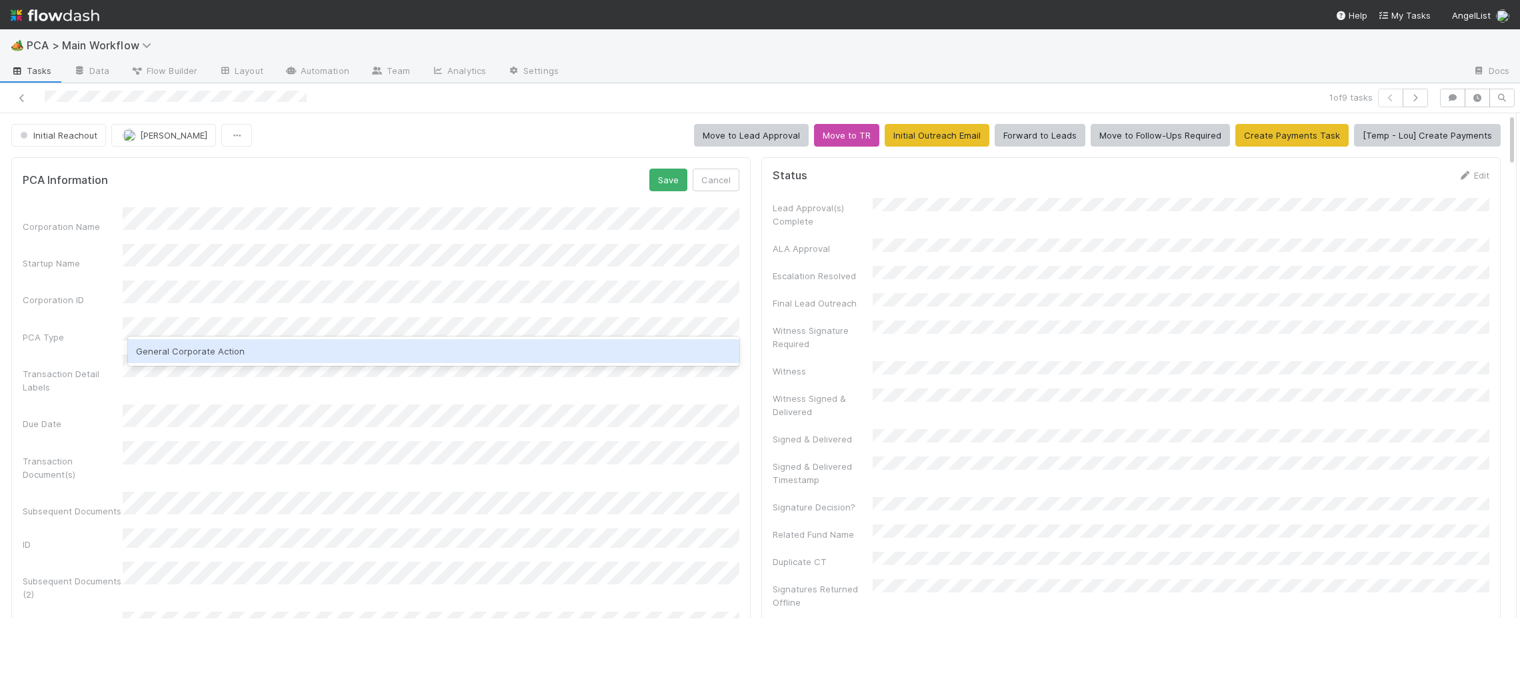
click at [211, 354] on div "General Corporate Action" at bounding box center [433, 351] width 611 height 24
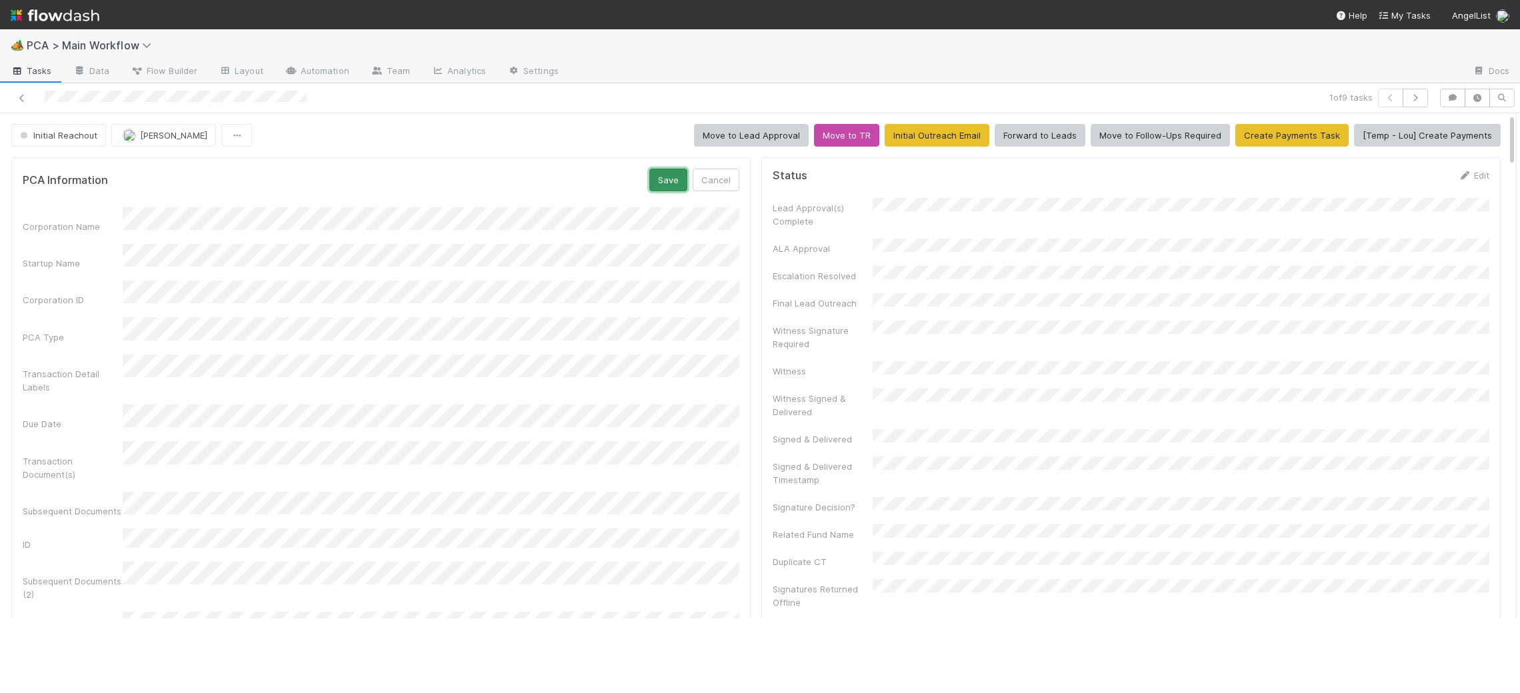
drag, startPoint x: 664, startPoint y: 175, endPoint x: 1125, endPoint y: 197, distance: 461.8
click at [663, 175] on button "Save" at bounding box center [668, 180] width 38 height 23
drag, startPoint x: 719, startPoint y: 174, endPoint x: 670, endPoint y: 195, distance: 52.9
click at [719, 174] on icon at bounding box center [714, 175] width 13 height 9
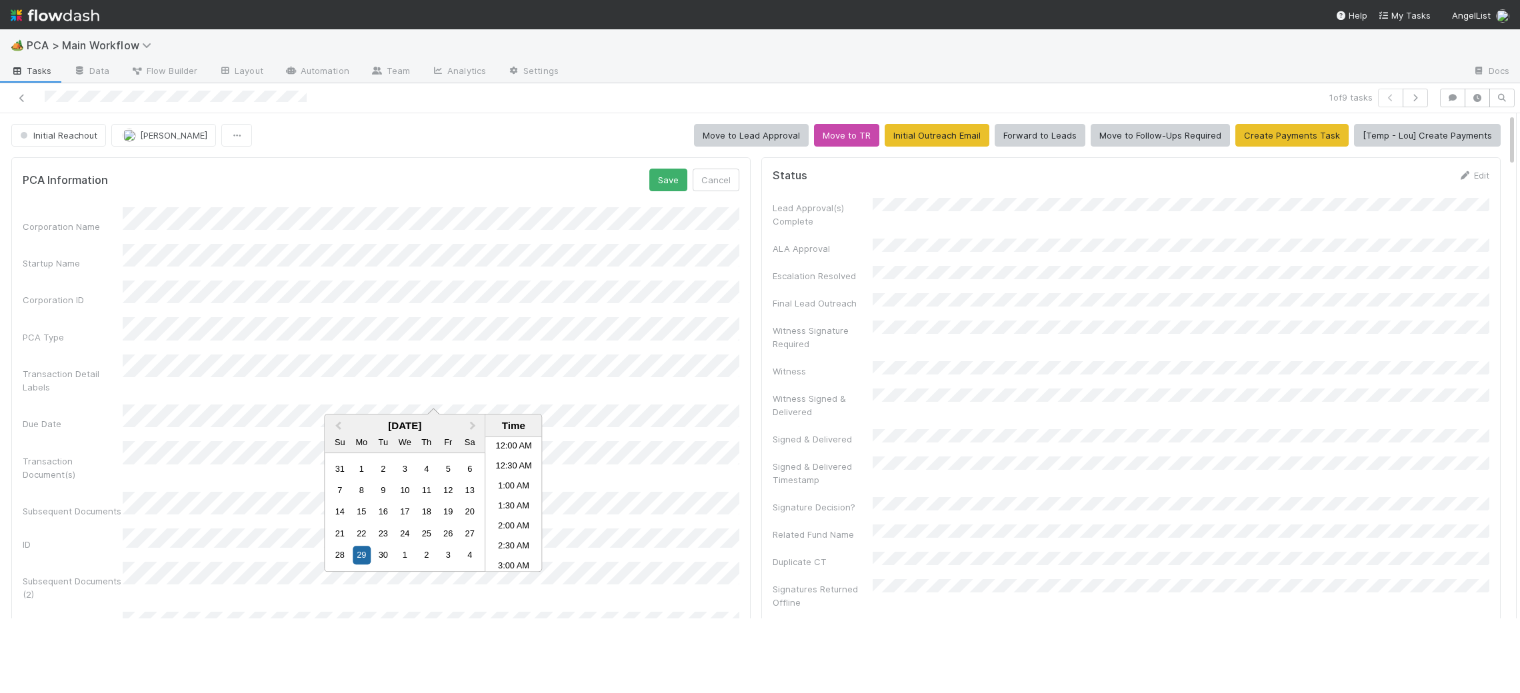
scroll to position [703, 0]
drag, startPoint x: 451, startPoint y: 513, endPoint x: 507, endPoint y: 528, distance: 57.2
click at [452, 513] on div "19" at bounding box center [448, 512] width 18 height 18
drag, startPoint x: 337, startPoint y: 531, endPoint x: 411, endPoint y: 527, distance: 73.5
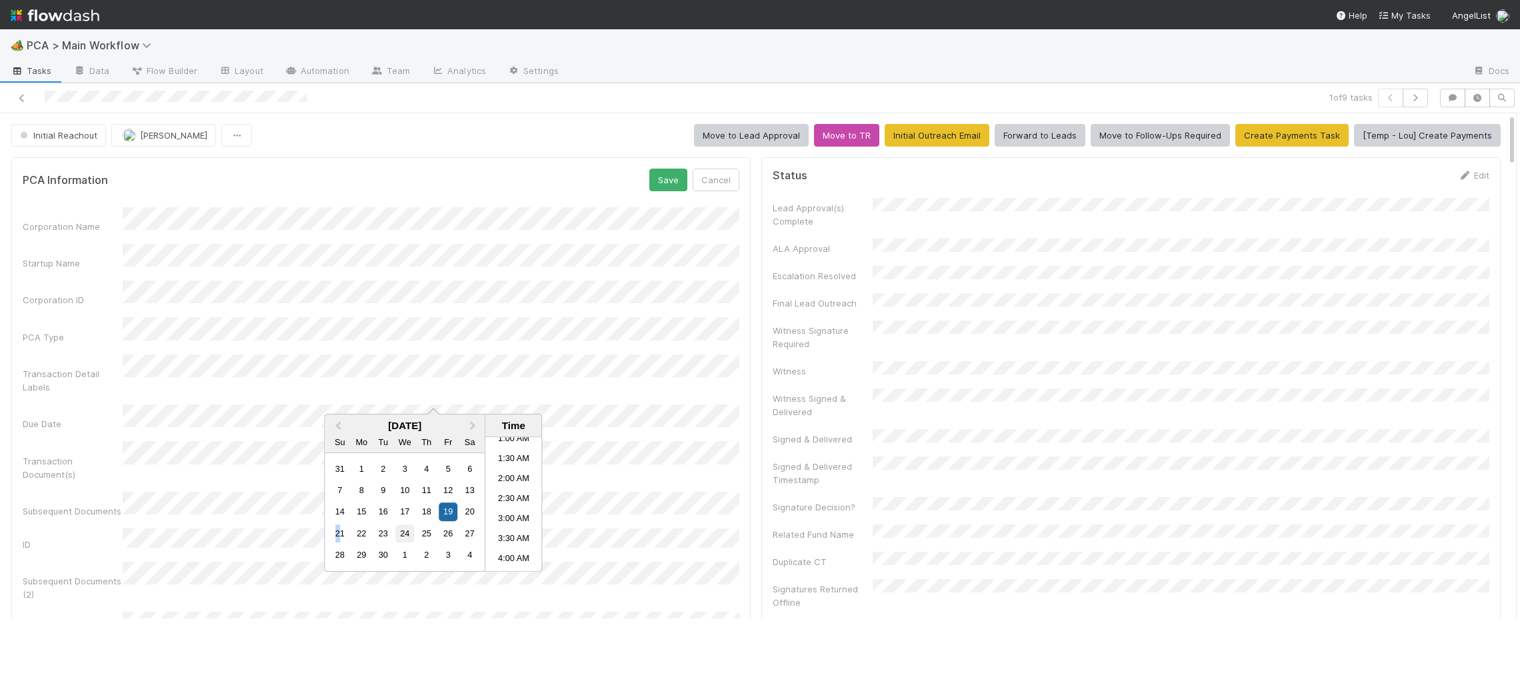
click at [339, 531] on div "21" at bounding box center [340, 534] width 18 height 18
click at [512, 499] on li "12:00 PM" at bounding box center [513, 497] width 57 height 20
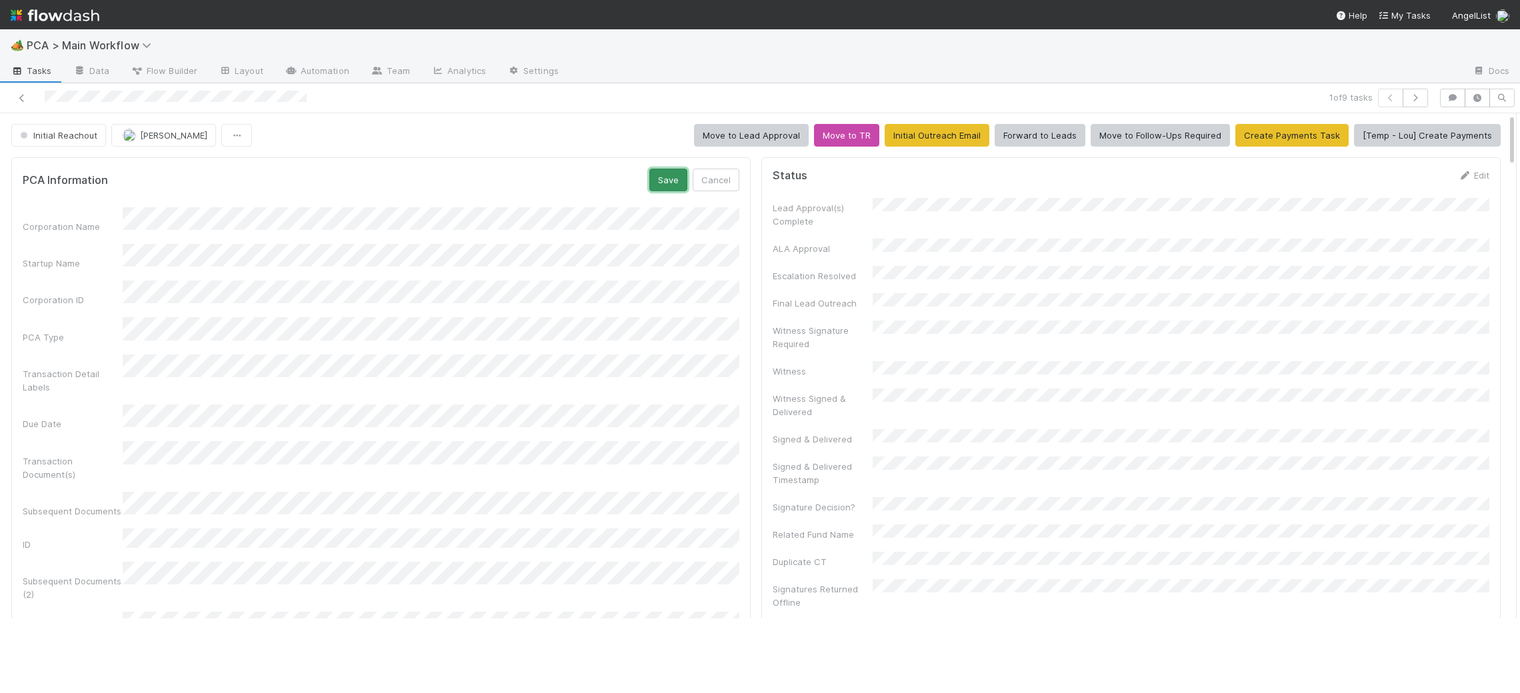
click at [671, 187] on button "Save" at bounding box center [668, 180] width 38 height 23
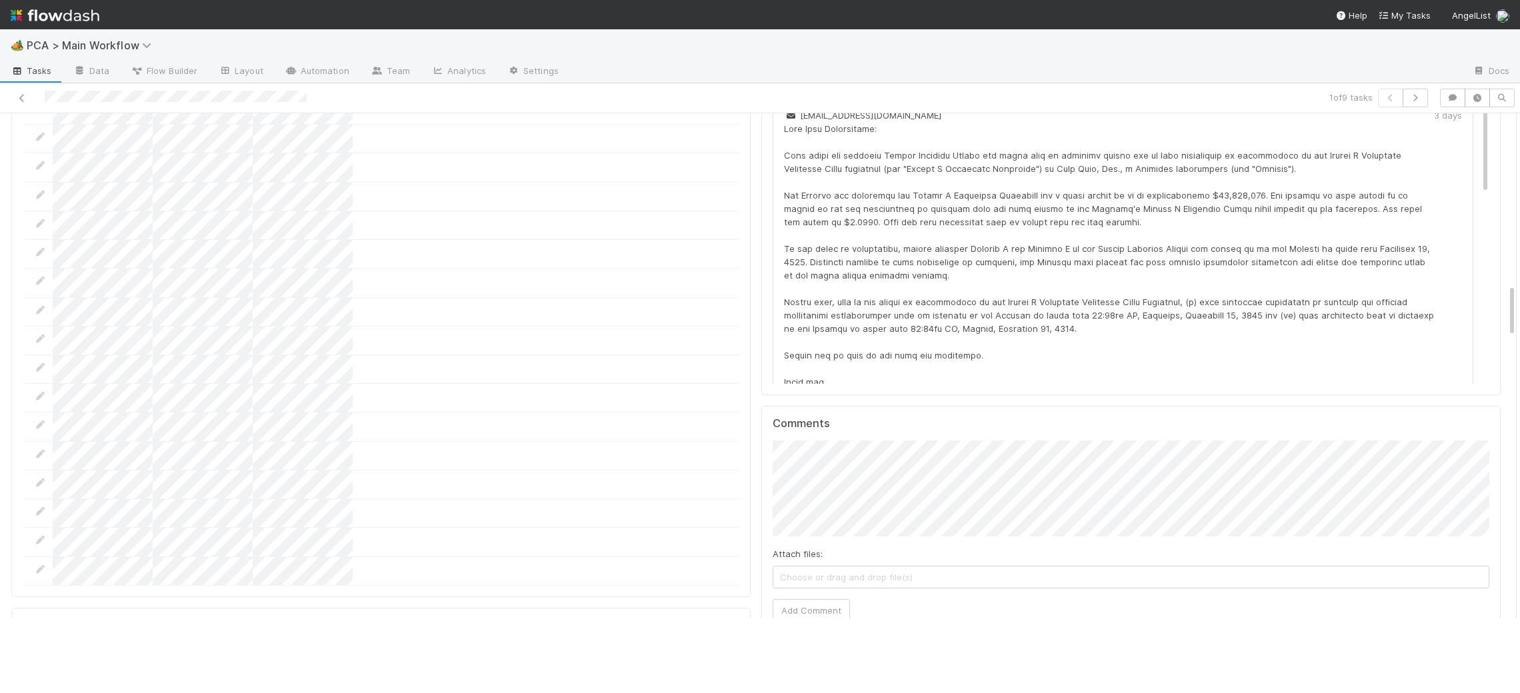
scroll to position [1621, 0]
click at [791, 598] on button "Add Comment" at bounding box center [811, 609] width 77 height 23
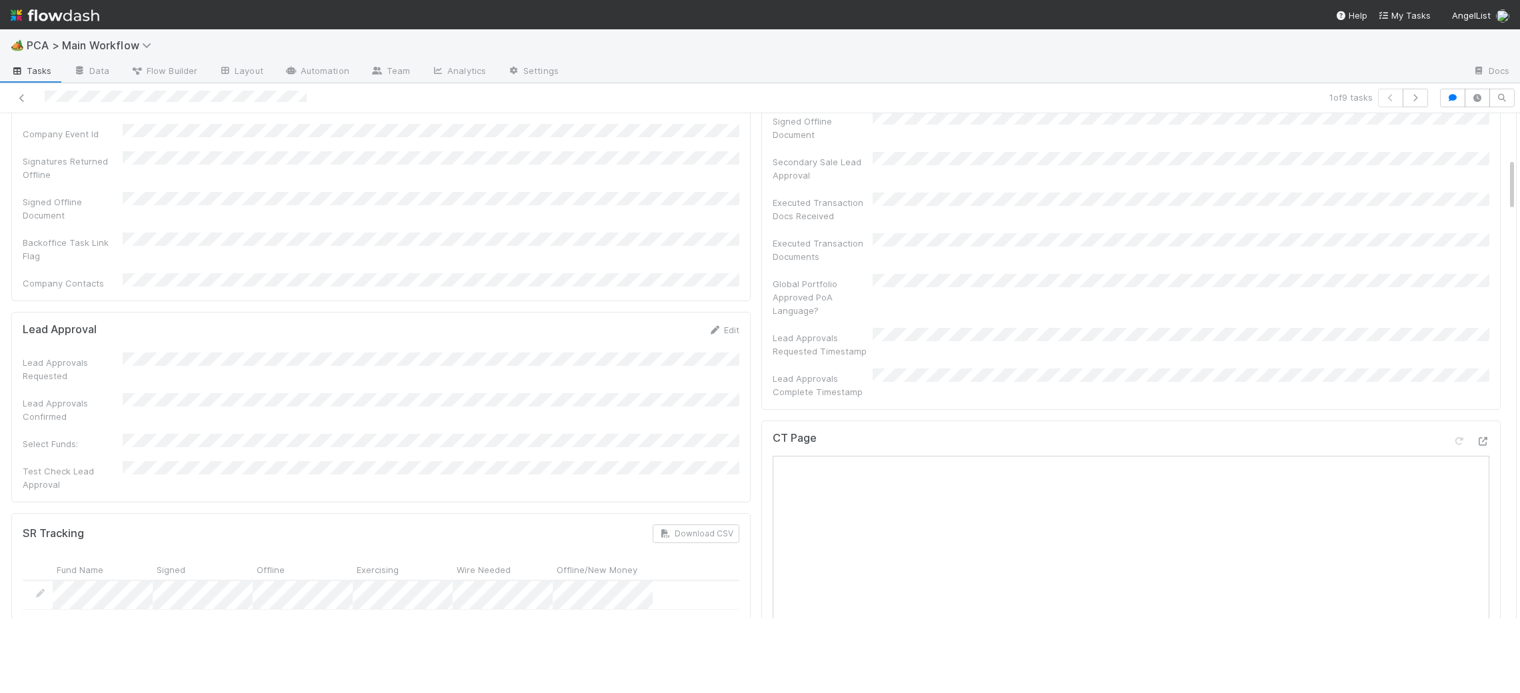
scroll to position [0, 0]
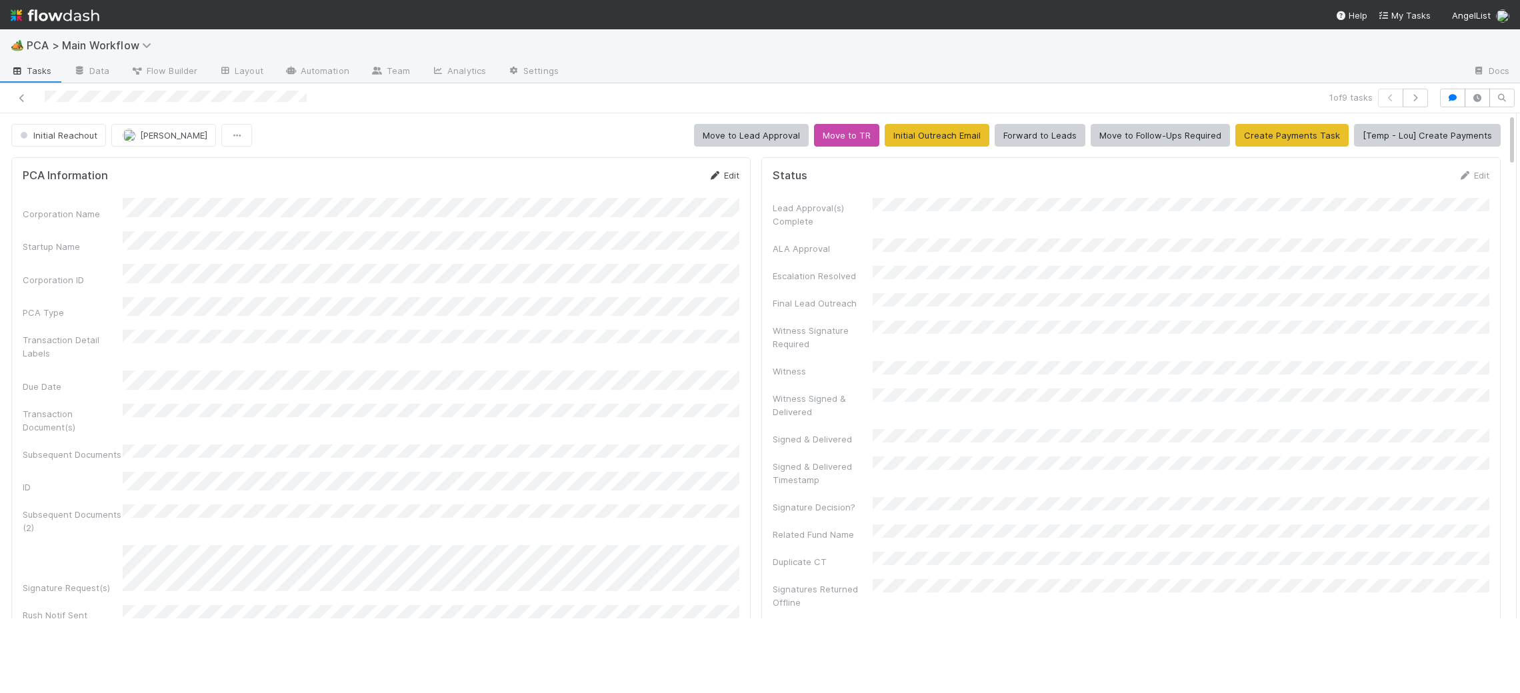
click at [715, 172] on icon at bounding box center [714, 175] width 13 height 9
click at [679, 185] on button "Save" at bounding box center [668, 180] width 38 height 23
click at [767, 137] on button "Move to Lead Approval" at bounding box center [751, 135] width 115 height 23
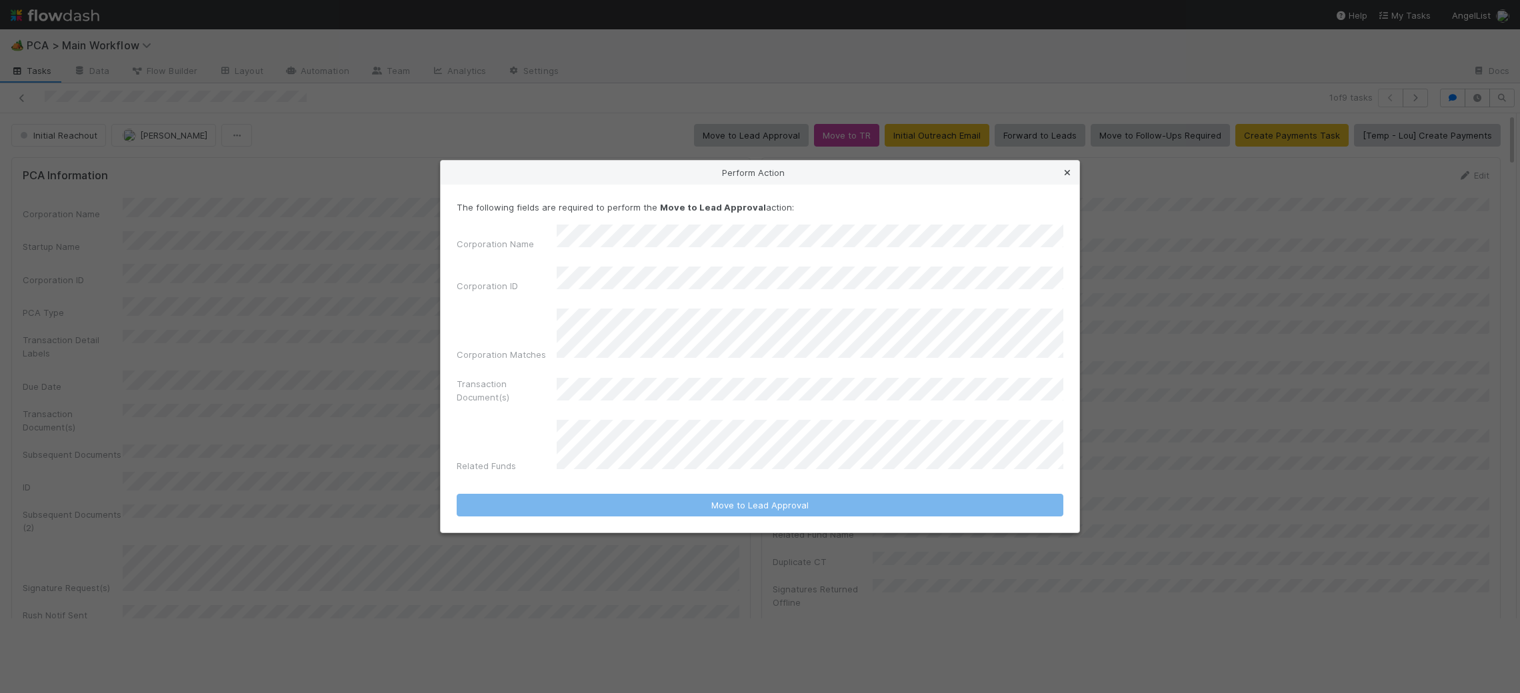
click at [1073, 177] on icon at bounding box center [1067, 173] width 13 height 9
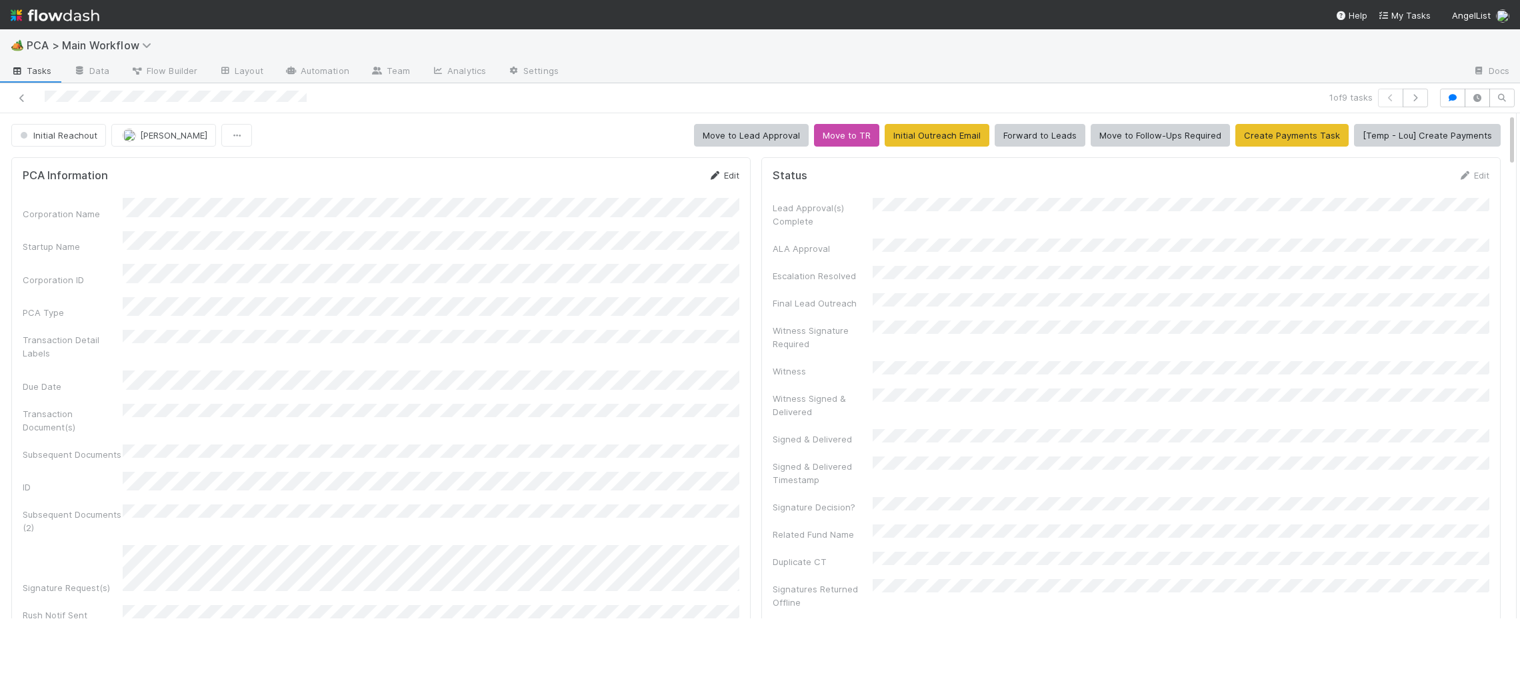
click at [733, 177] on link "Edit" at bounding box center [723, 175] width 31 height 11
click at [660, 185] on button "Save" at bounding box center [668, 180] width 38 height 23
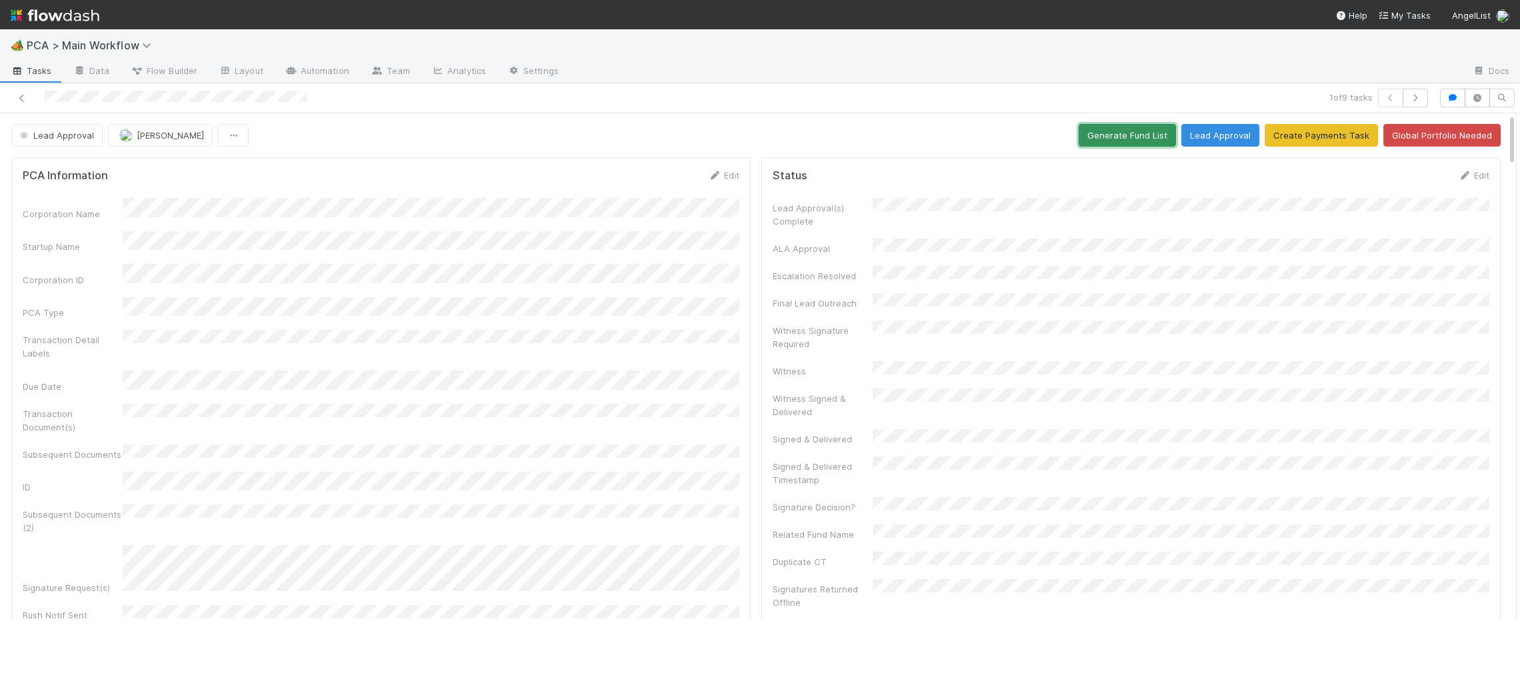
click at [1113, 131] on button "Generate Fund List" at bounding box center [1127, 135] width 97 height 23
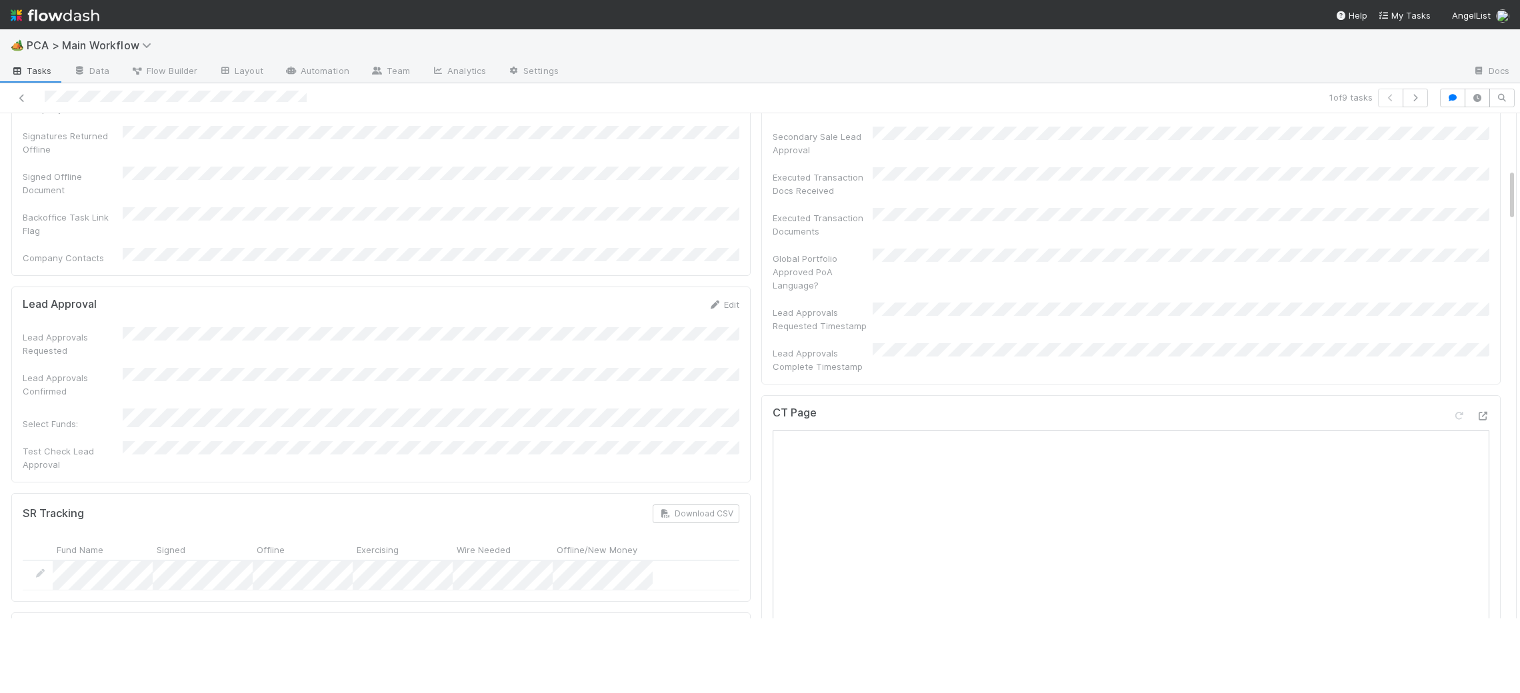
drag, startPoint x: 712, startPoint y: 243, endPoint x: 691, endPoint y: 255, distance: 23.9
click at [713, 301] on icon at bounding box center [714, 305] width 13 height 9
click at [659, 298] on button "Save" at bounding box center [668, 309] width 38 height 23
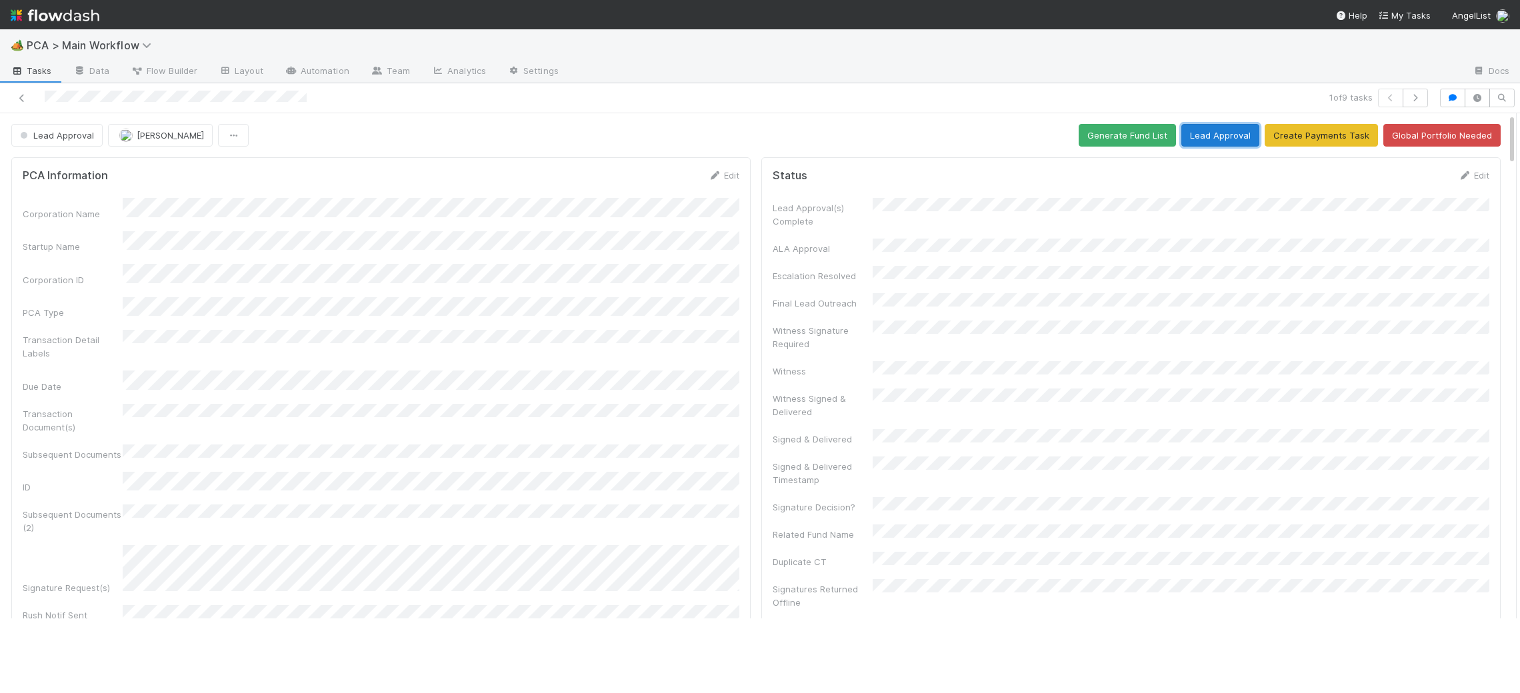
click at [1203, 136] on button "Lead Approval" at bounding box center [1220, 135] width 78 height 23
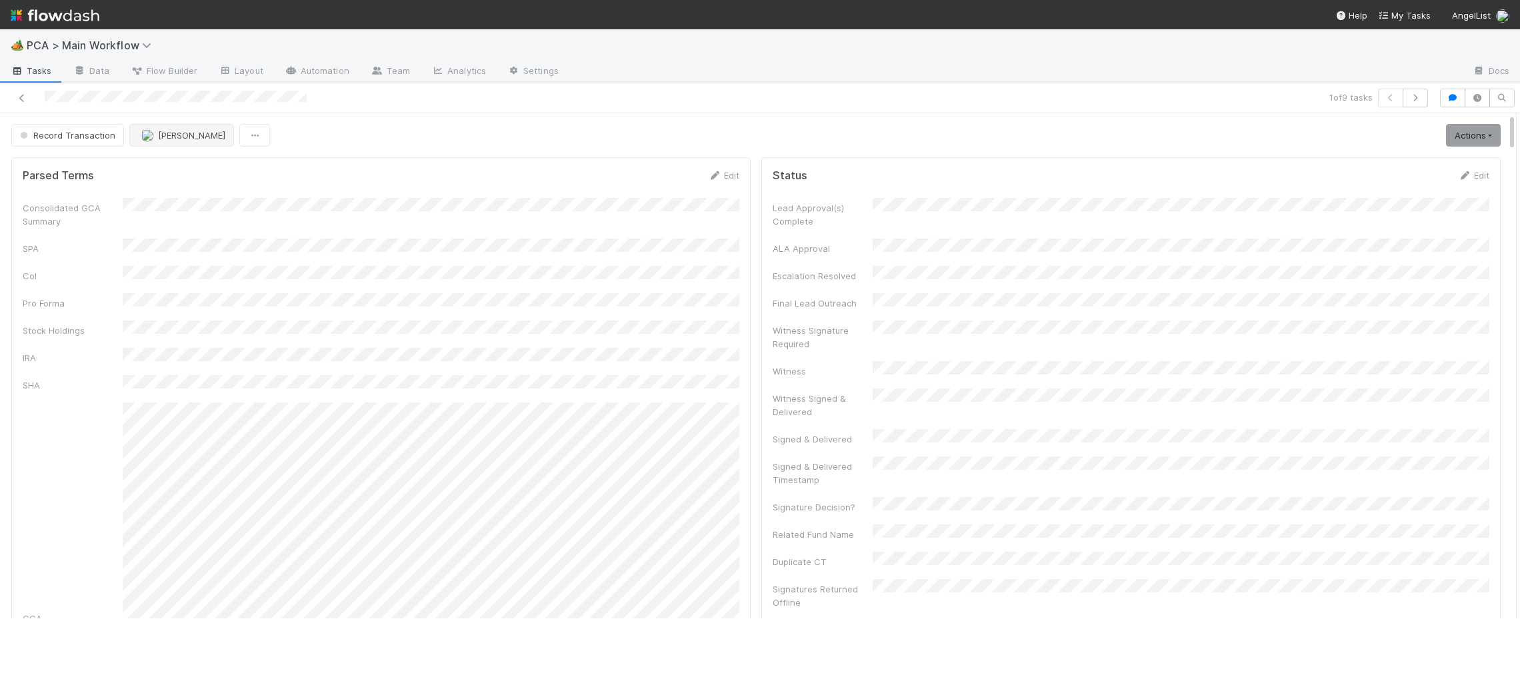
drag, startPoint x: 210, startPoint y: 152, endPoint x: 197, endPoint y: 140, distance: 17.9
click at [197, 140] on span "[PERSON_NAME]" at bounding box center [191, 135] width 67 height 11
click at [216, 206] on div "[PERSON_NAME]" at bounding box center [216, 218] width 188 height 24
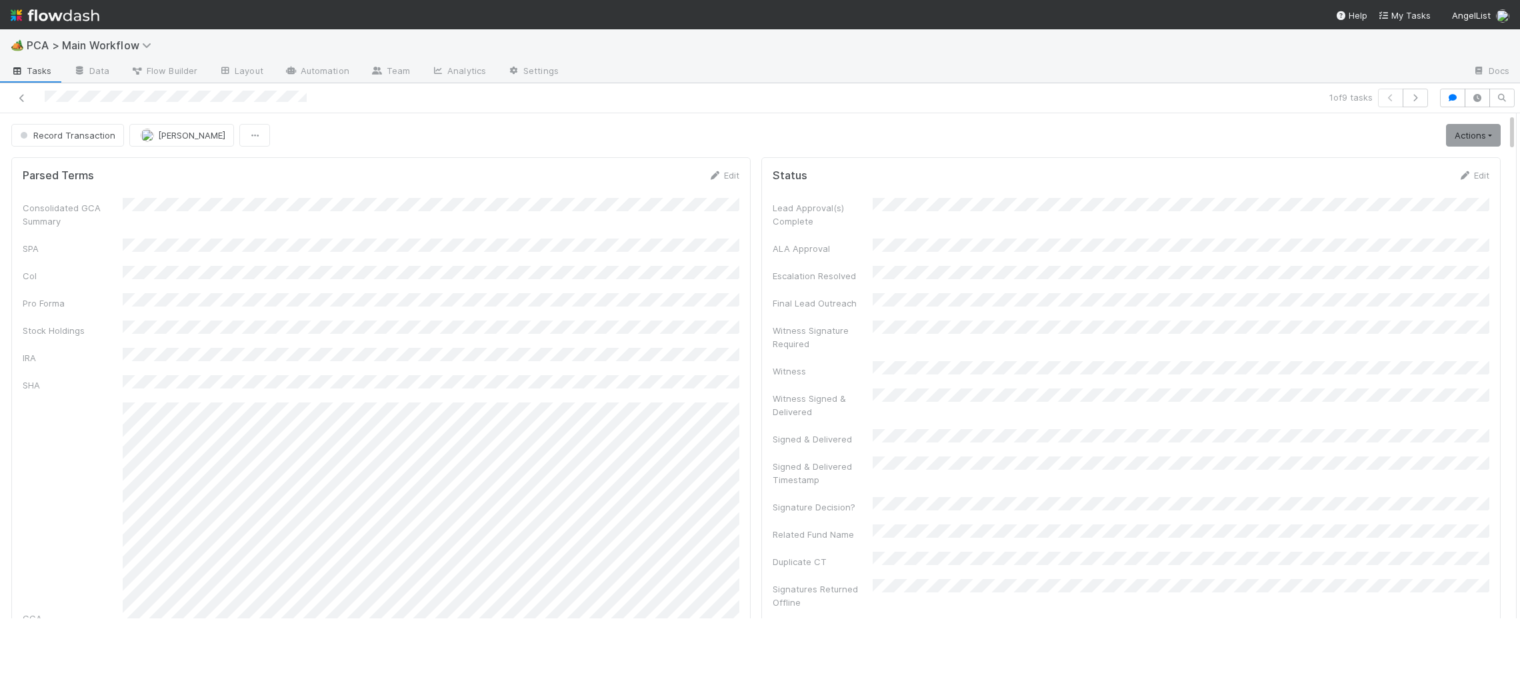
drag, startPoint x: 75, startPoint y: 16, endPoint x: 107, endPoint y: 25, distance: 32.5
click at [75, 16] on img at bounding box center [55, 15] width 89 height 23
click at [107, 96] on div at bounding box center [363, 98] width 717 height 19
drag, startPoint x: 79, startPoint y: 13, endPoint x: 12, endPoint y: 15, distance: 67.4
click at [71, 9] on img at bounding box center [55, 15] width 89 height 23
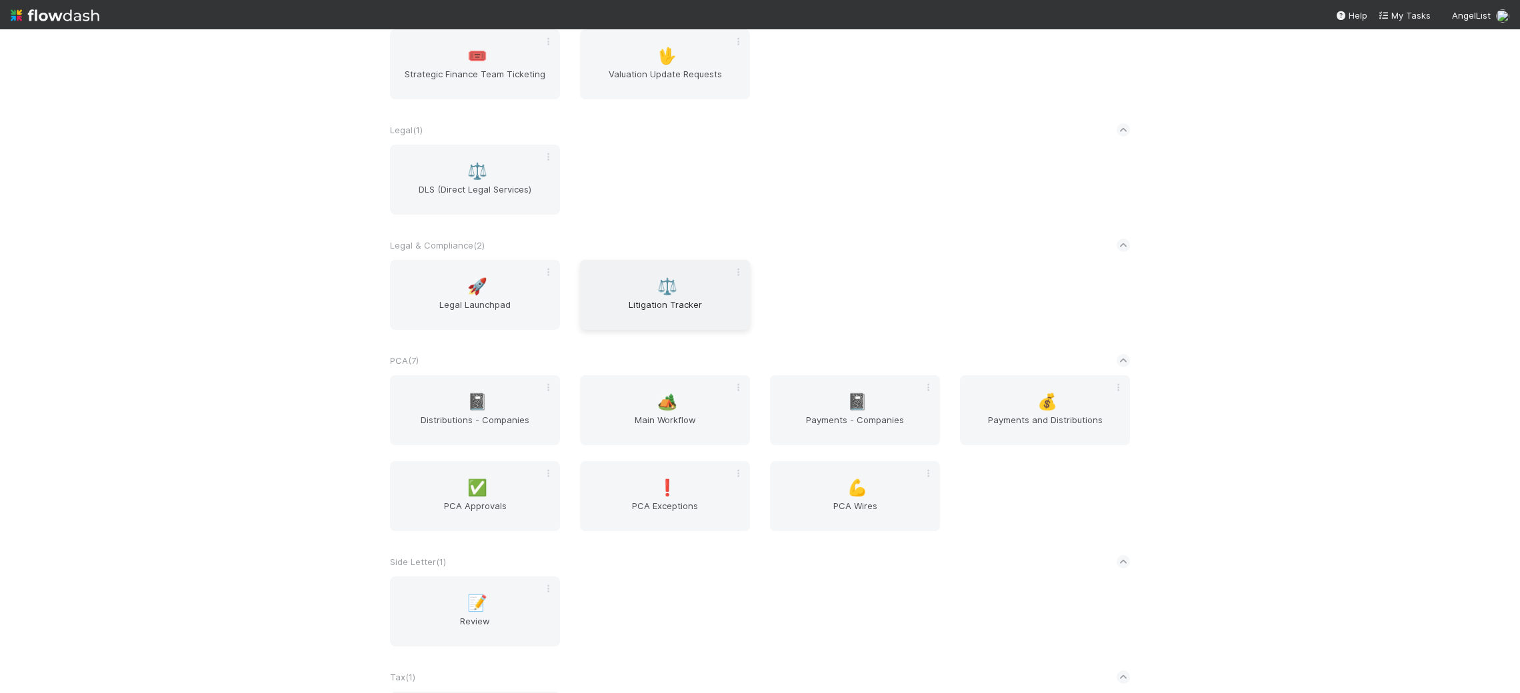
scroll to position [2167, 0]
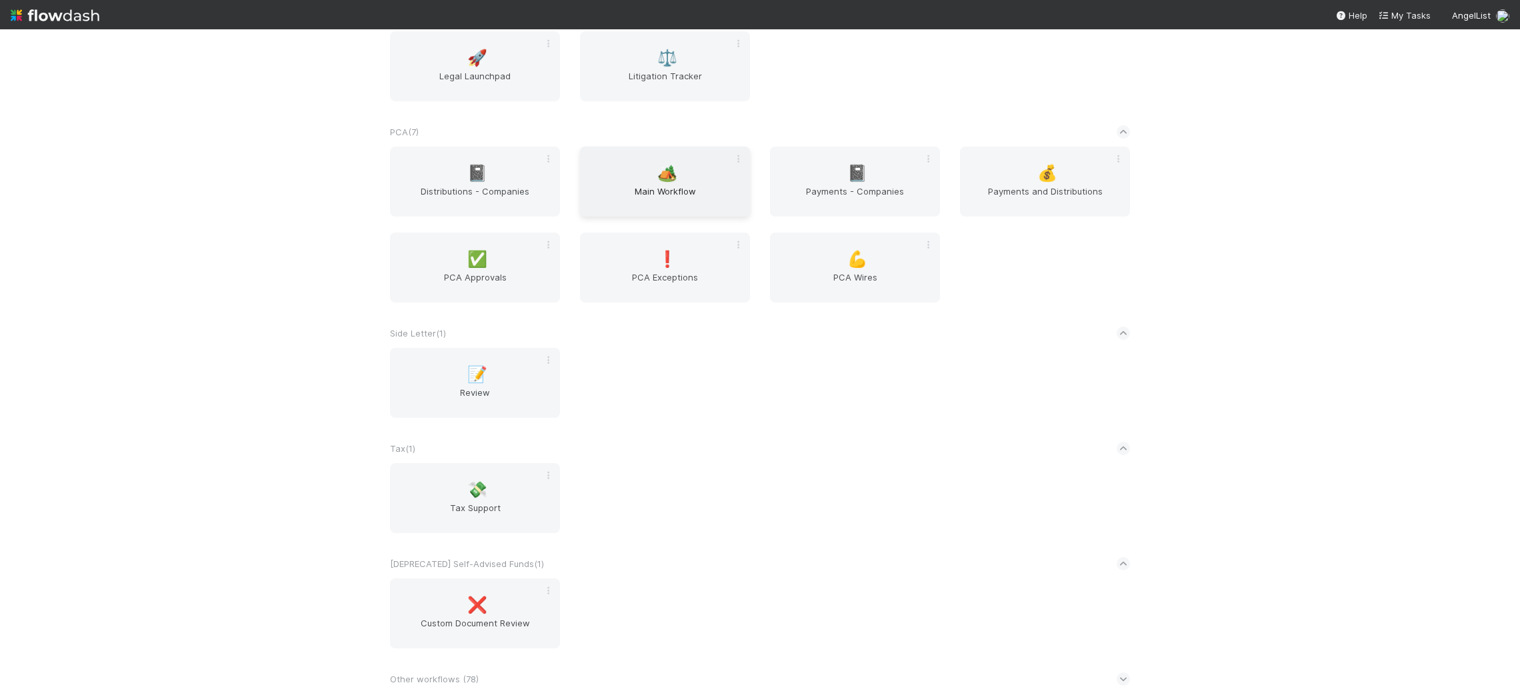
click at [662, 193] on span "Main Workflow" at bounding box center [664, 198] width 159 height 27
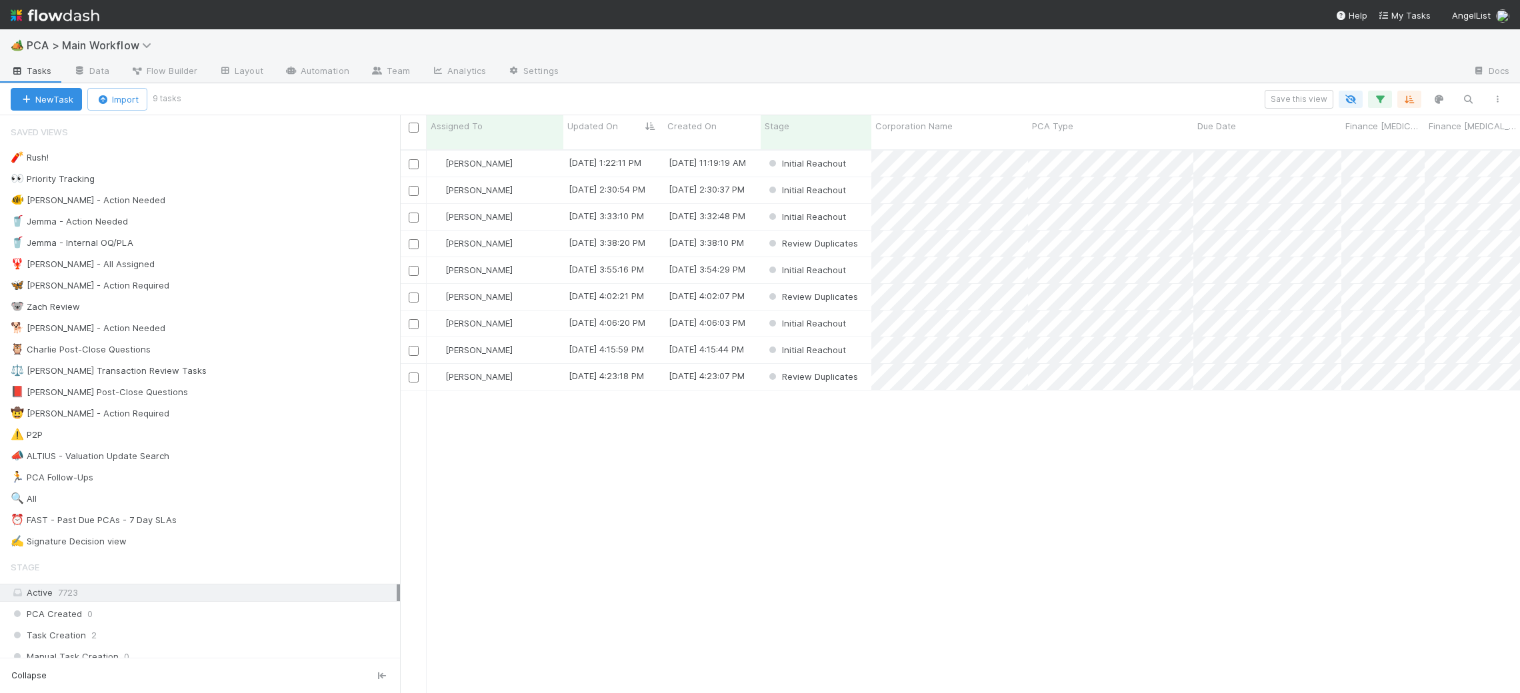
scroll to position [555, 1120]
click at [245, 323] on div "🐕 Charlie - Action Needed 9" at bounding box center [205, 328] width 389 height 17
click at [621, 119] on div "Updated On" at bounding box center [613, 125] width 93 height 13
drag, startPoint x: 636, startPoint y: 153, endPoint x: 587, endPoint y: 99, distance: 72.2
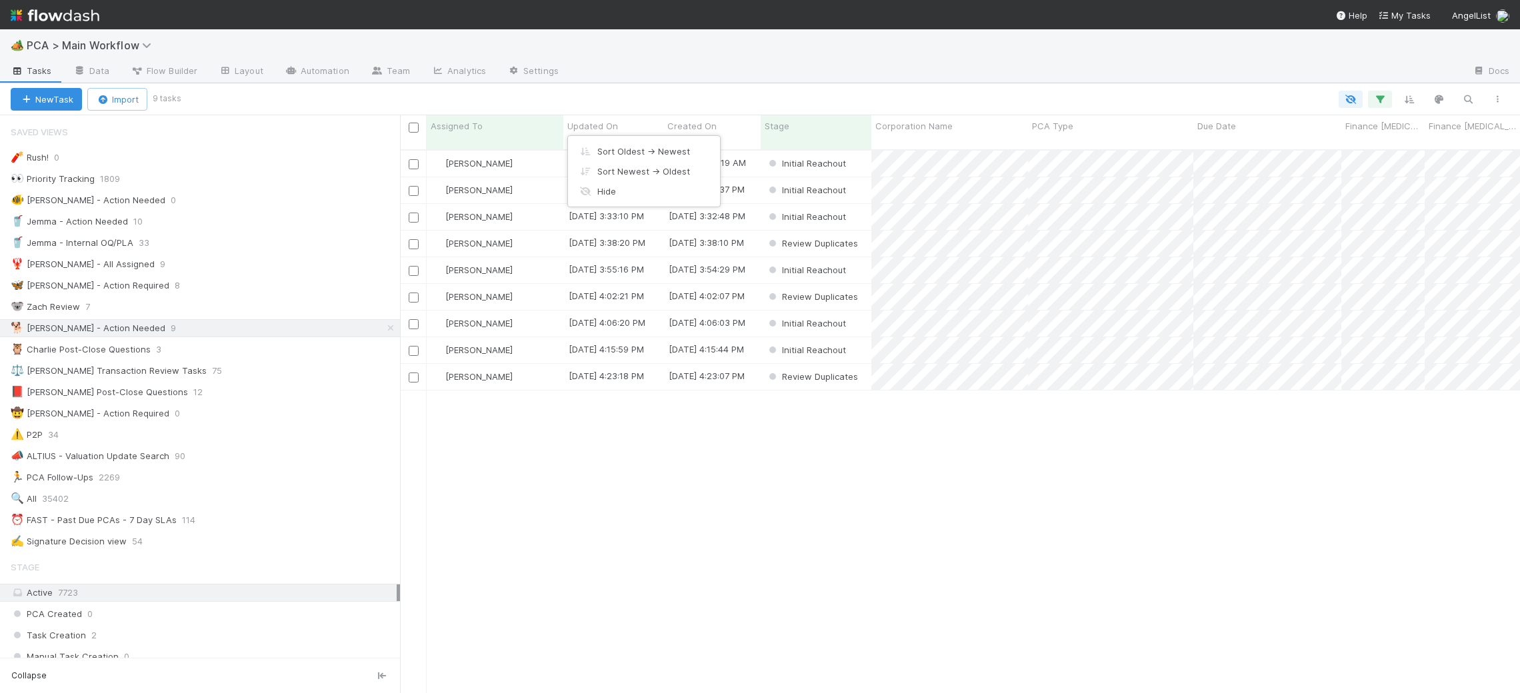
click at [636, 153] on div "Sort Oldest → Newest" at bounding box center [644, 151] width 152 height 20
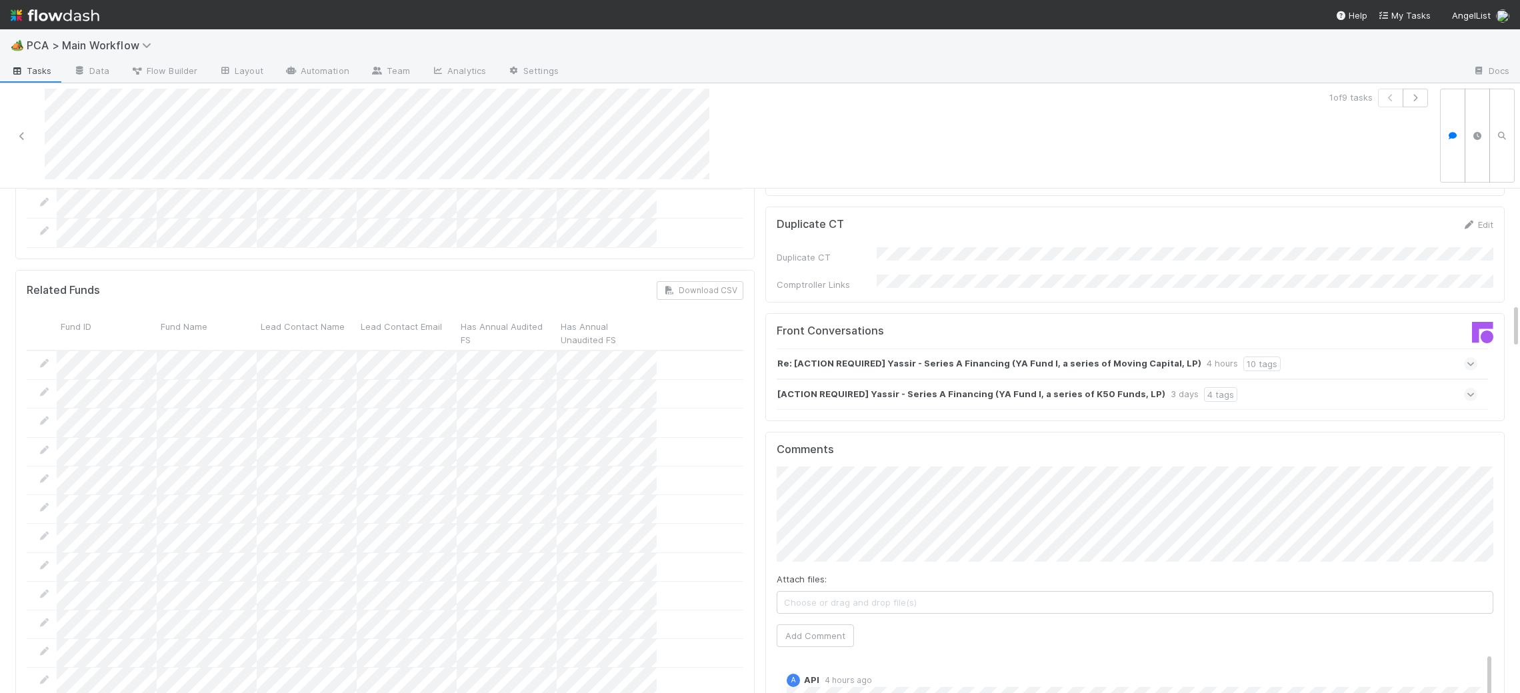
scroll to position [1400, 0]
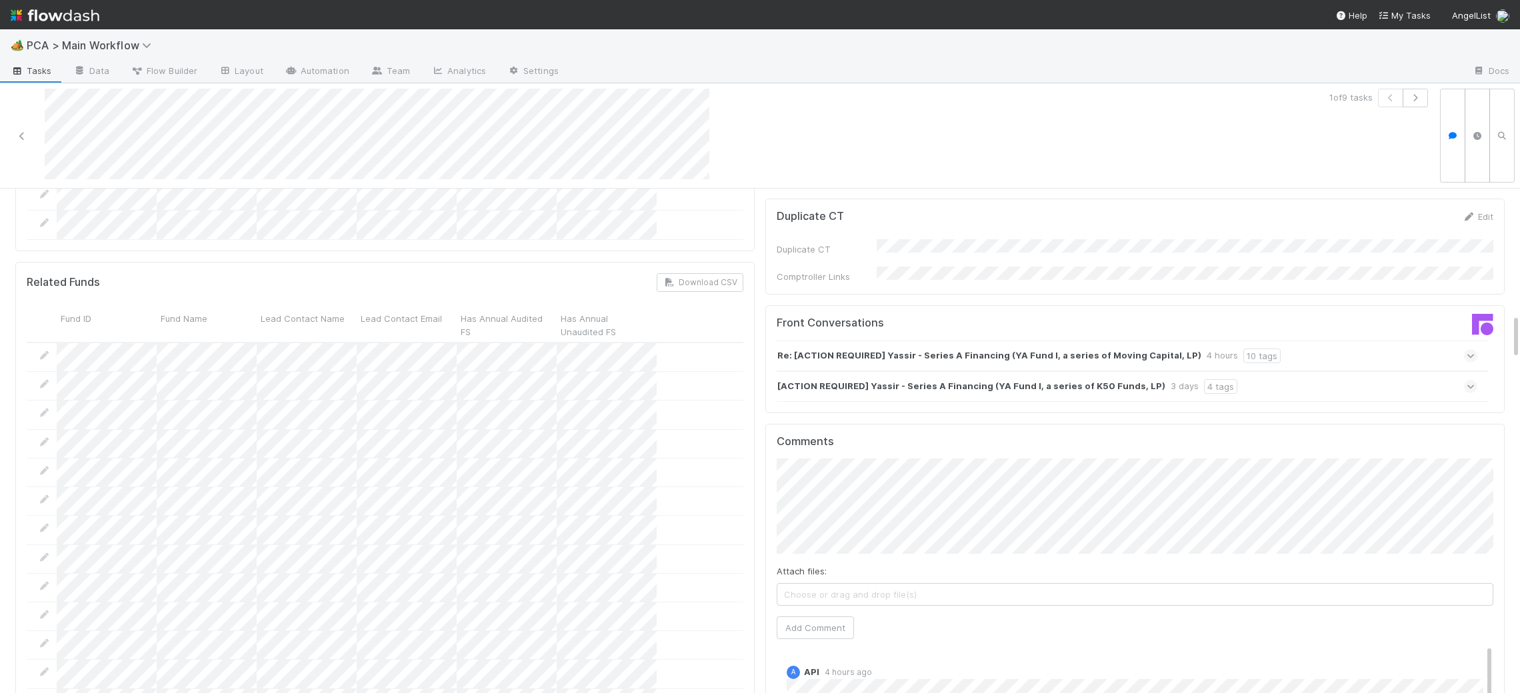
click at [942, 379] on strong "[ACTION REQUIRED] Yassir - Series A Financing (YA Fund I, a series of K50 Funds…" at bounding box center [971, 386] width 388 height 15
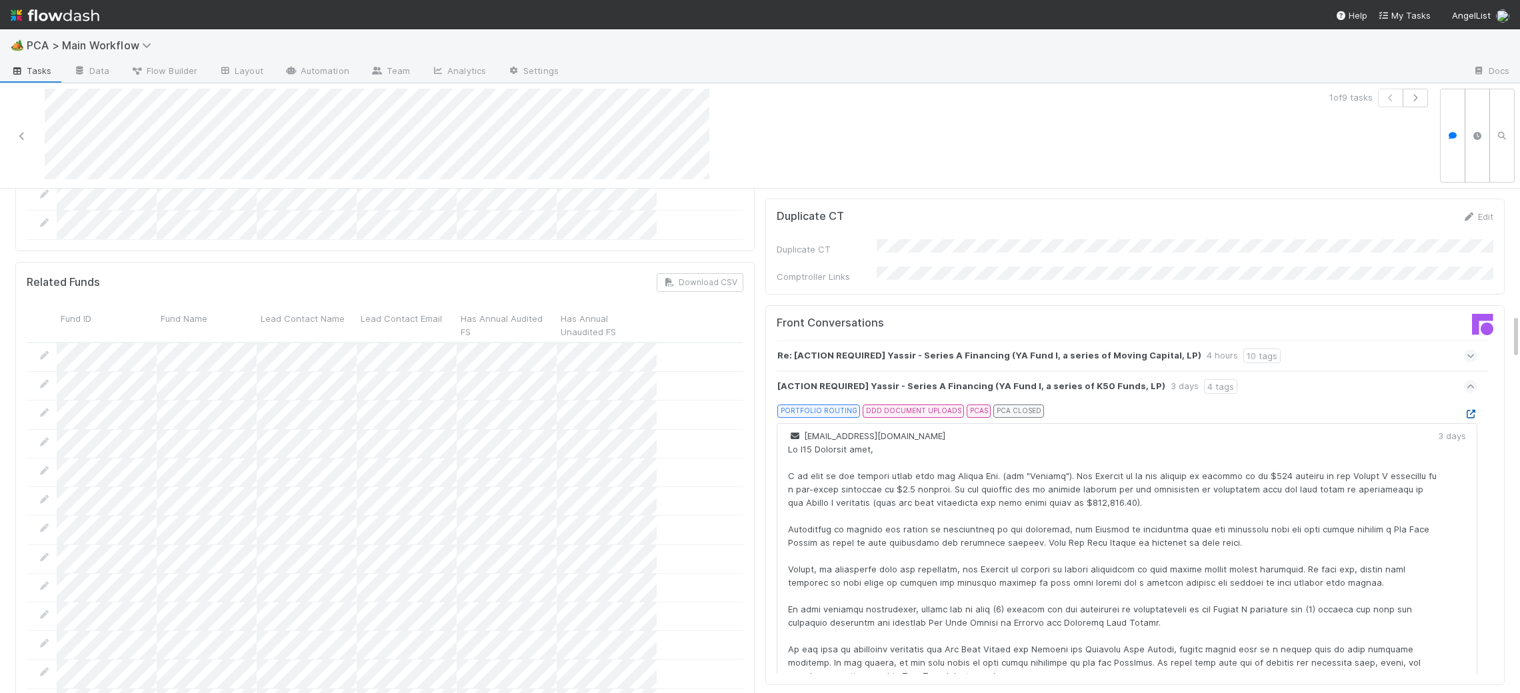
click at [1467, 410] on icon at bounding box center [1470, 414] width 13 height 9
click at [1337, 341] on div "Re: [ACTION REQUIRED] Yassir - Series A Financing (YA Fund I, a series of Movin…" at bounding box center [1127, 356] width 701 height 31
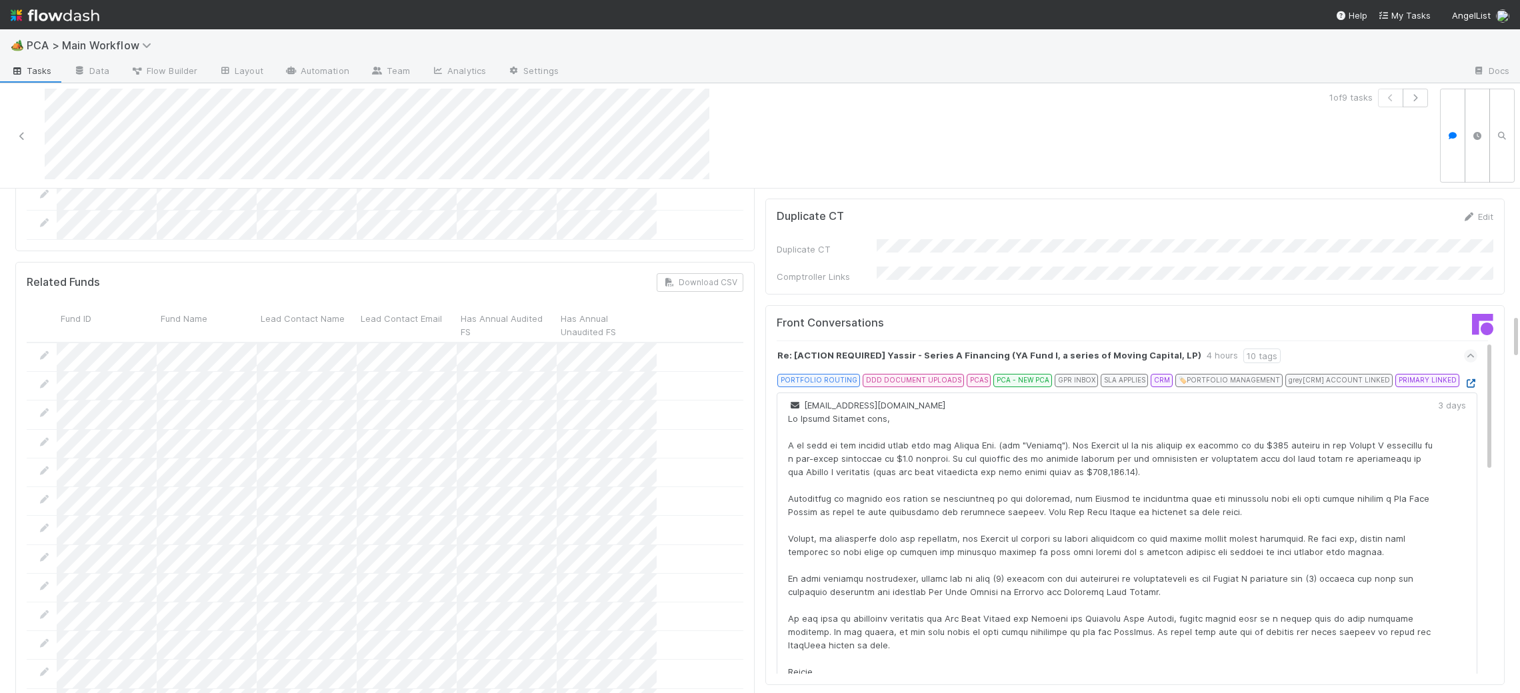
click at [1469, 379] on icon at bounding box center [1470, 383] width 13 height 9
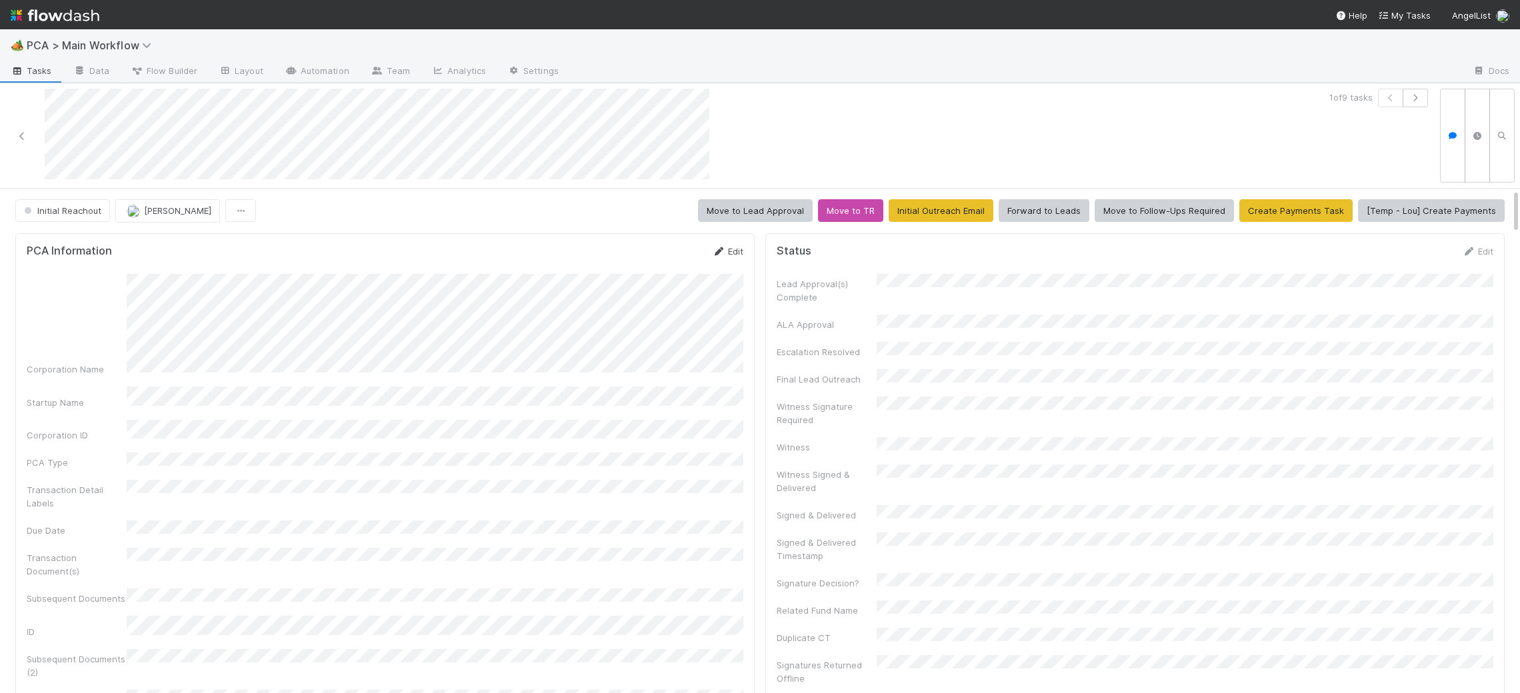
click at [717, 247] on icon at bounding box center [718, 251] width 13 height 9
click at [1519, 317] on html "🏕️ PCA > Main Workflow Tasks Data Flow Builder Layout Automation Team Analytics…" at bounding box center [760, 346] width 1520 height 693
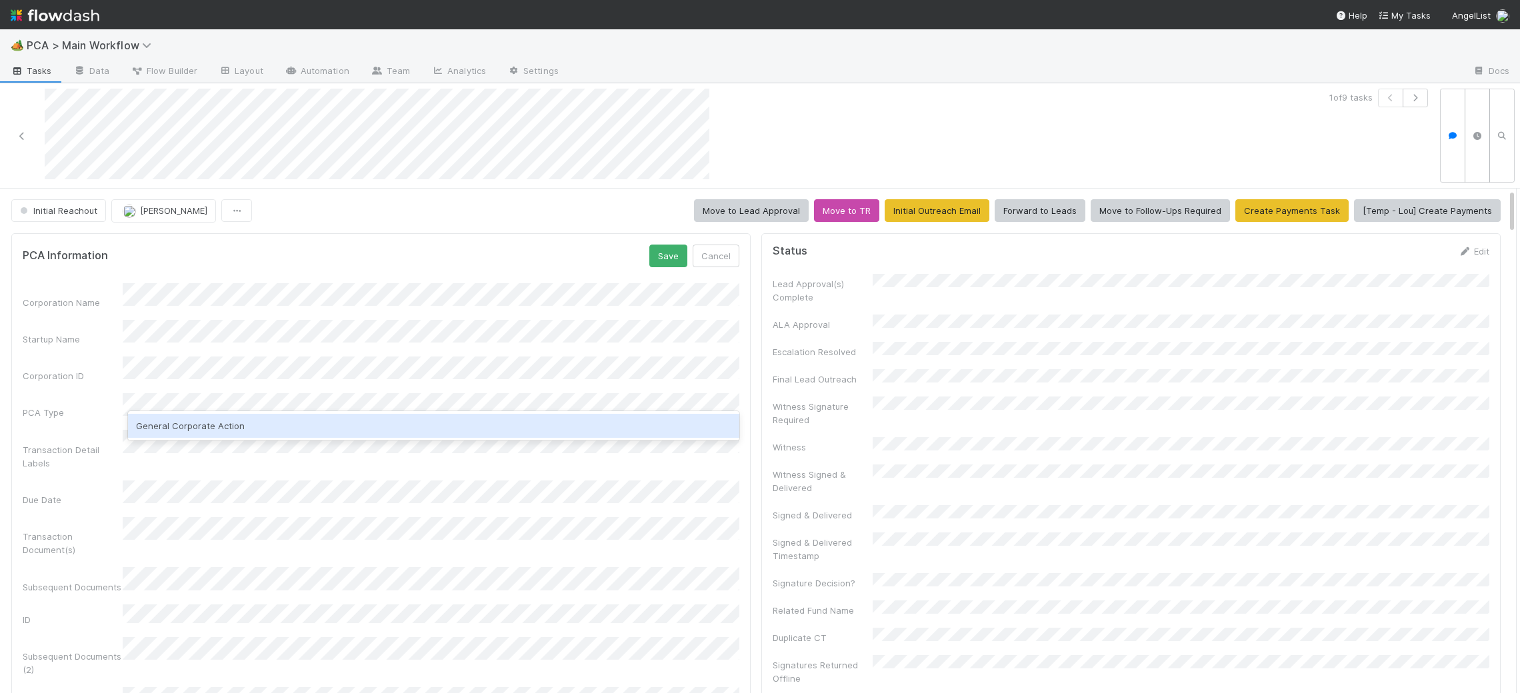
click at [185, 417] on div "General Corporate Action" at bounding box center [433, 426] width 611 height 24
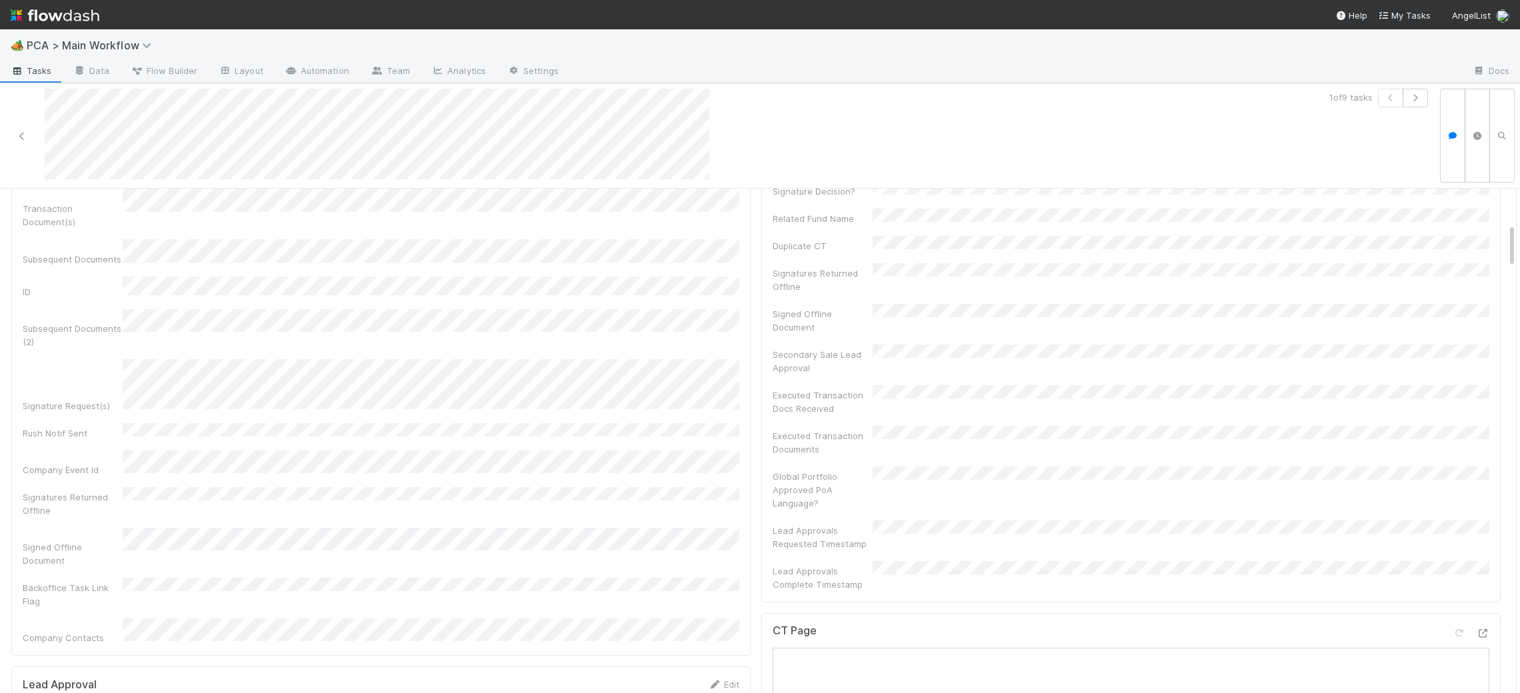
scroll to position [0, 0]
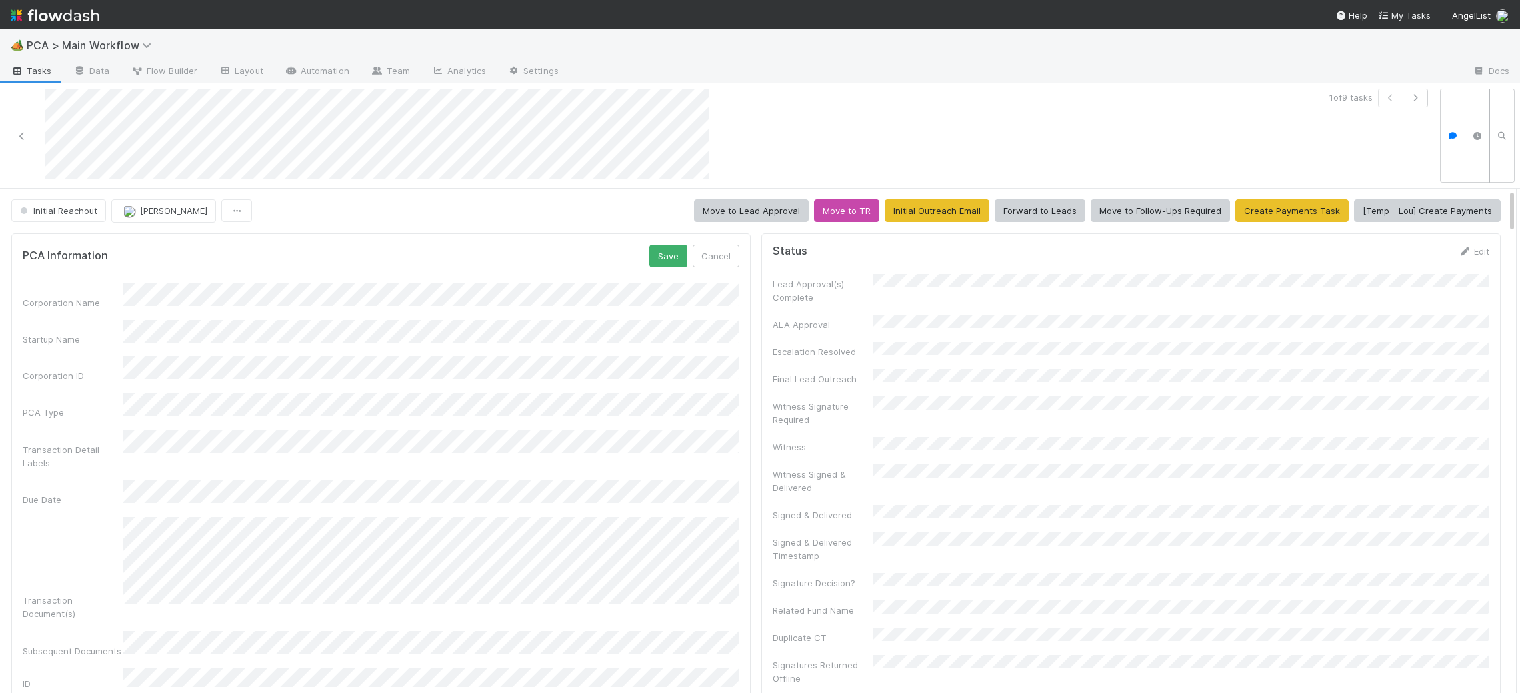
drag, startPoint x: 421, startPoint y: 271, endPoint x: 421, endPoint y: 281, distance: 10.0
click at [420, 277] on form "PCA Information Save Cancel Corporation Name Startup Name Corporation ID PCA Ty…" at bounding box center [381, 641] width 717 height 793
click at [665, 256] on button "Save" at bounding box center [668, 256] width 38 height 23
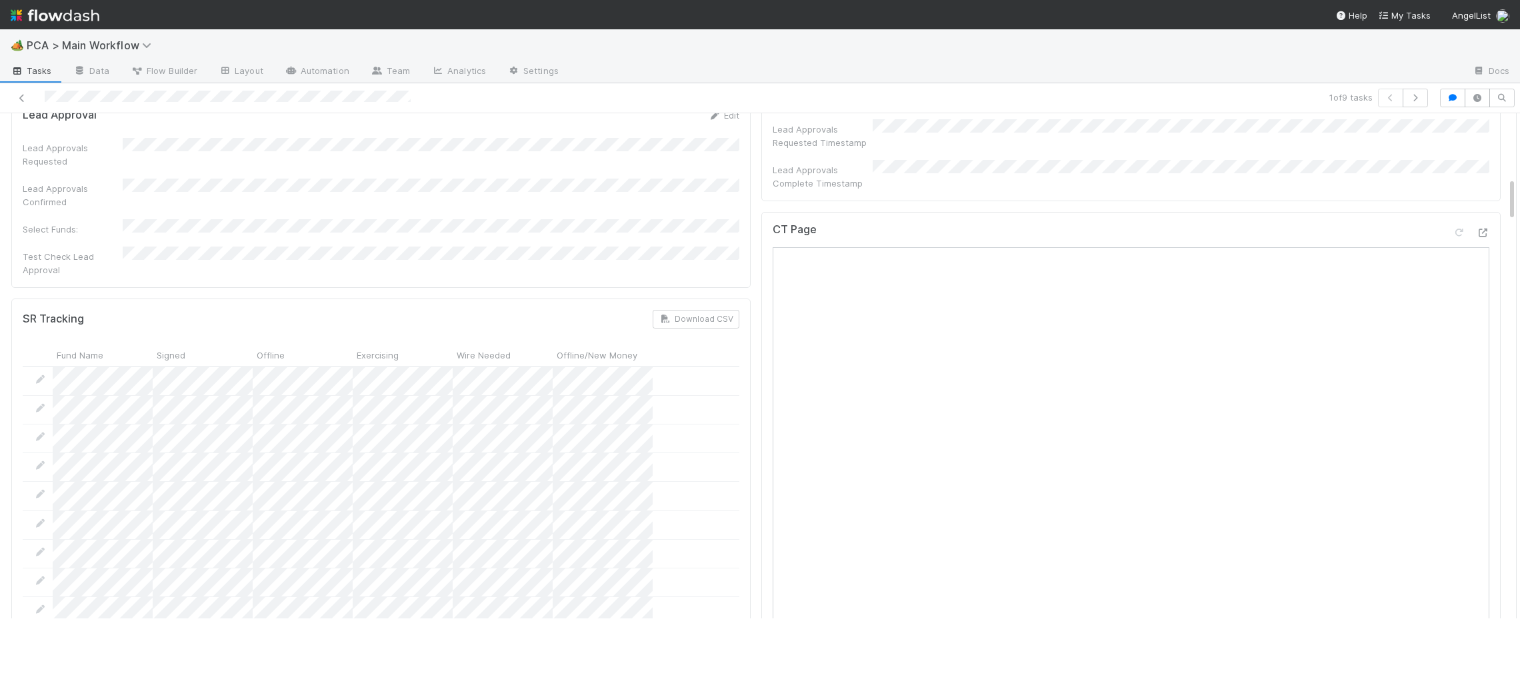
scroll to position [712, 0]
click at [1486, 234] on icon at bounding box center [1482, 238] width 13 height 9
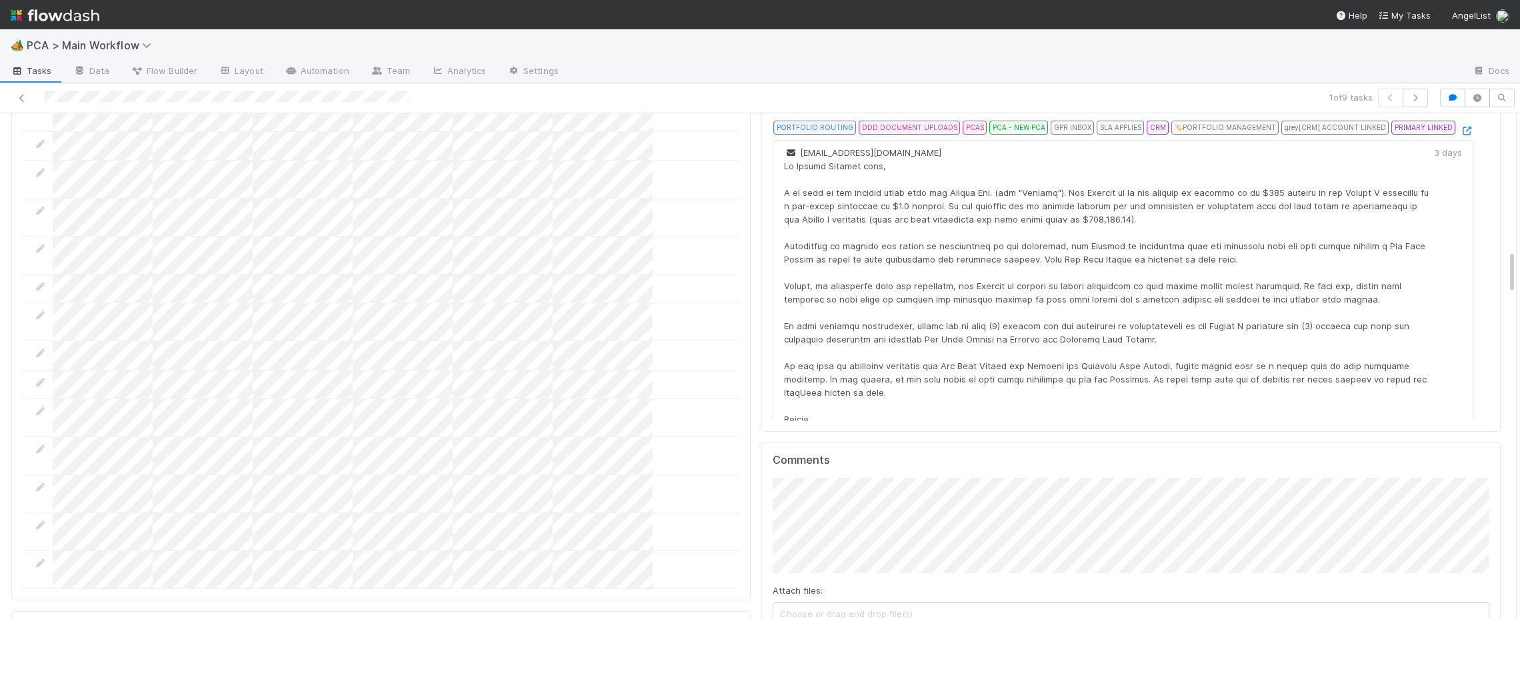
scroll to position [0, 1]
drag, startPoint x: 807, startPoint y: 573, endPoint x: 790, endPoint y: 539, distance: 38.2
click at [806, 636] on button "Add Comment" at bounding box center [814, 647] width 77 height 23
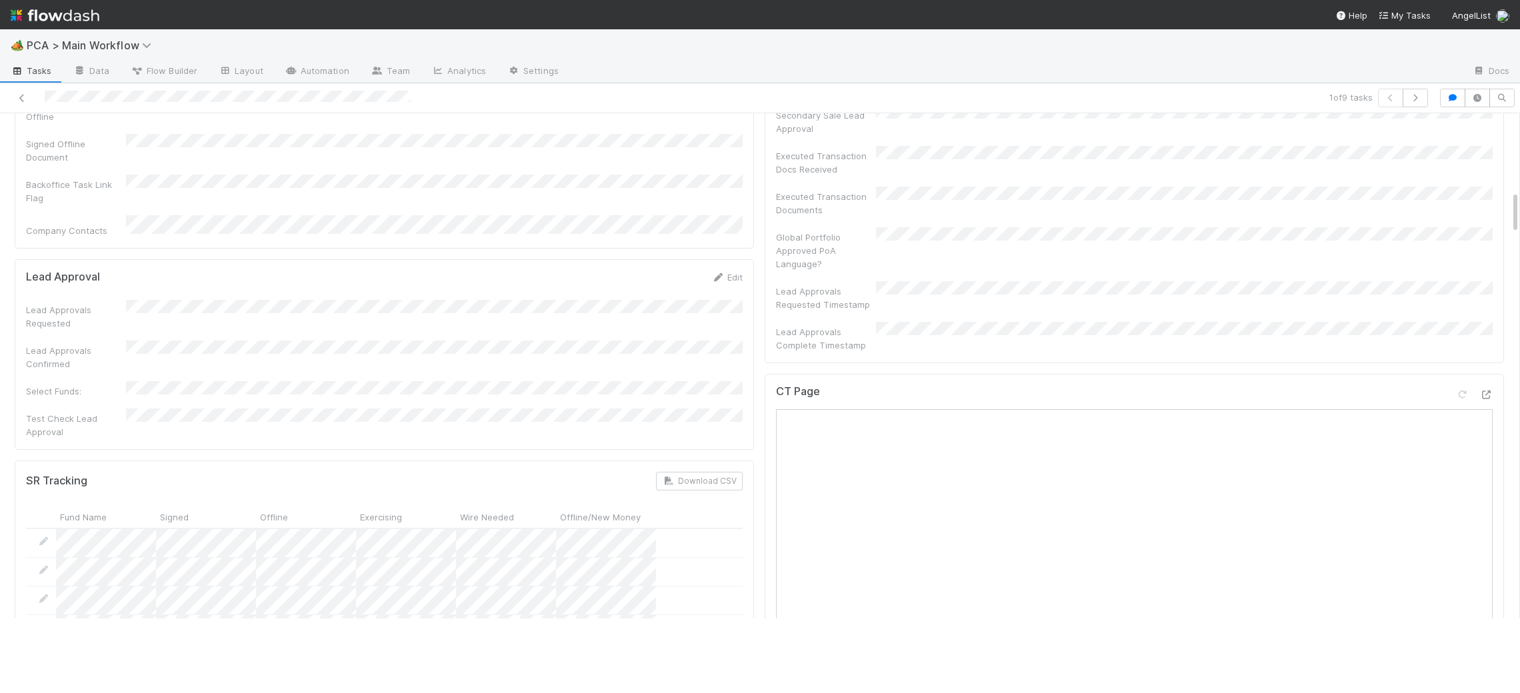
scroll to position [0, 0]
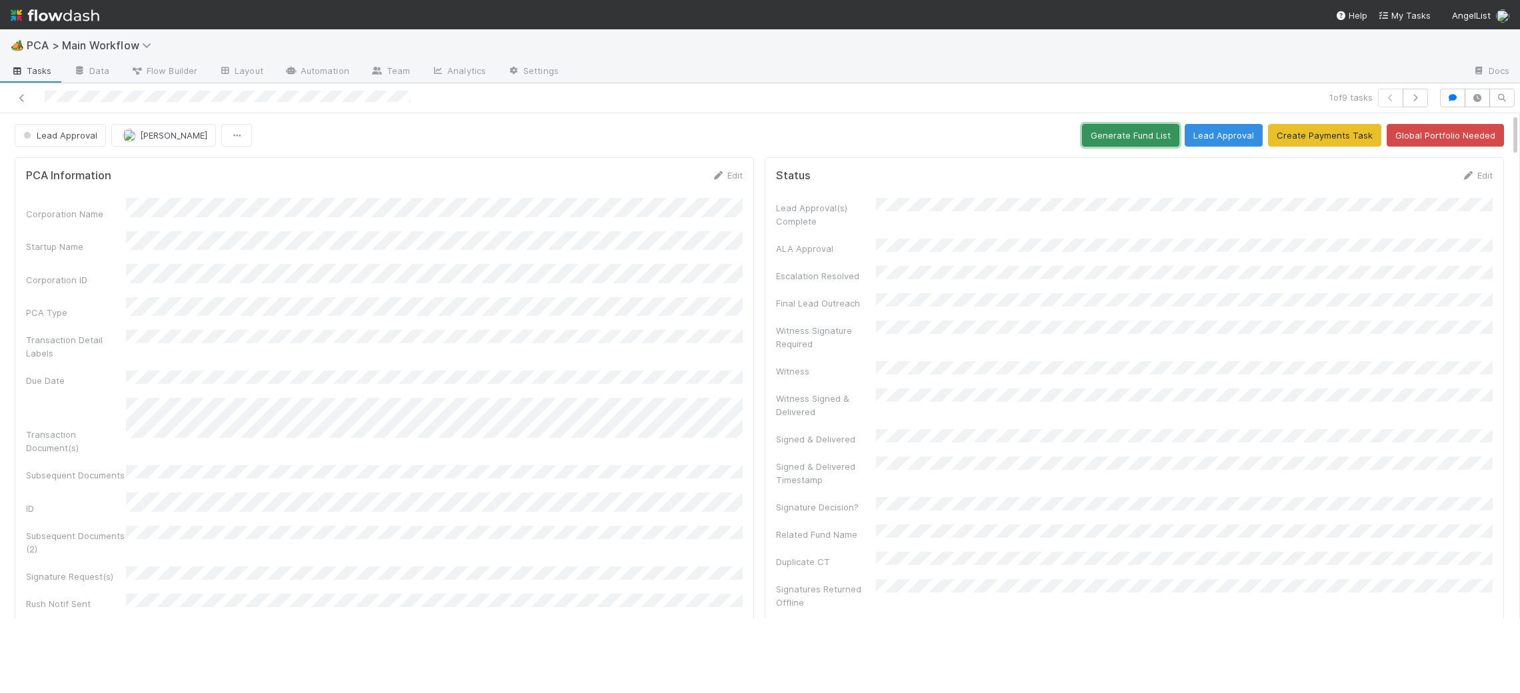
drag, startPoint x: 1114, startPoint y: 139, endPoint x: 853, endPoint y: 160, distance: 261.5
click at [1113, 139] on button "Generate Fund List" at bounding box center [1130, 135] width 97 height 23
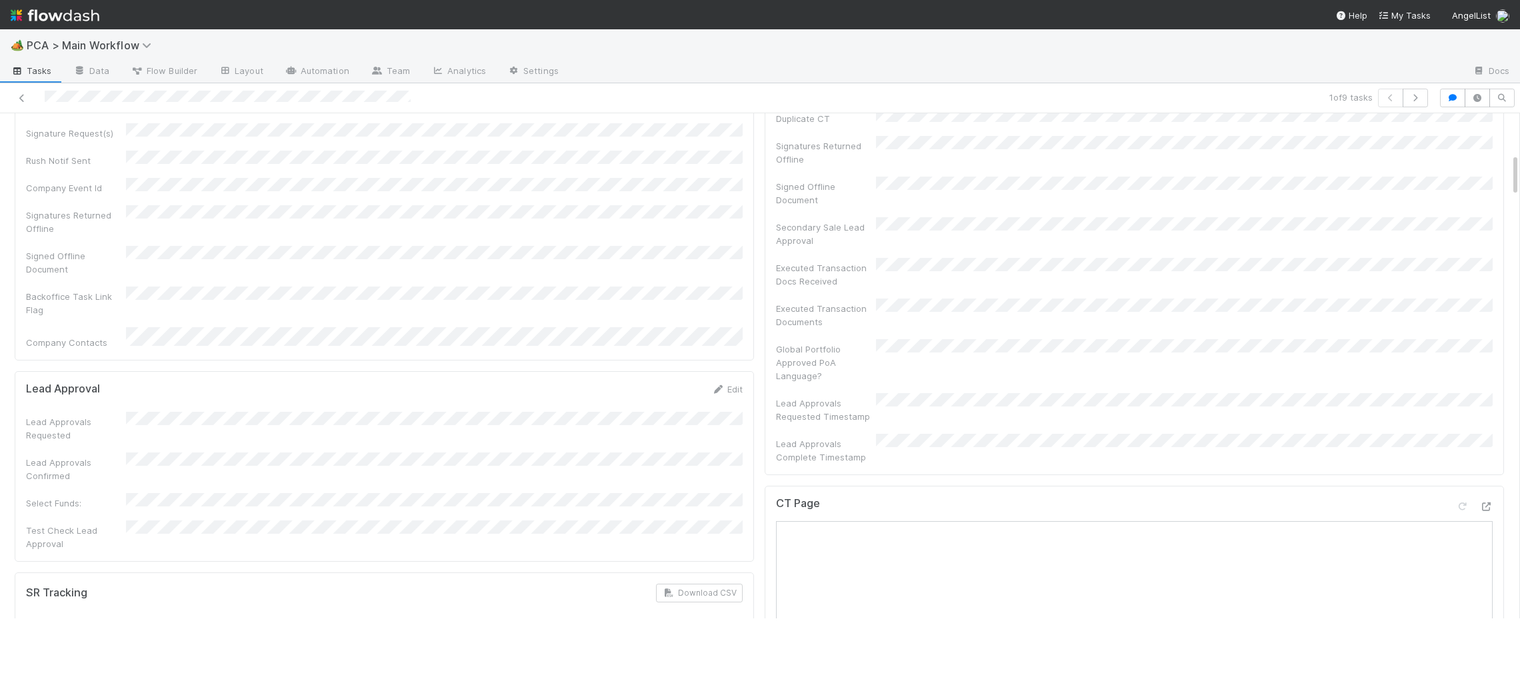
scroll to position [440, 0]
click at [694, 375] on div "Lead Approval Edit Lead Approvals Requested Lead Approvals Confirmed Select Fun…" at bounding box center [384, 566] width 739 height 383
click at [711, 389] on icon at bounding box center [717, 393] width 13 height 9
click at [769, 693] on html "🏕️ PCA > Main Workflow Tasks Data Flow Builder Layout Automation Team Analytics…" at bounding box center [760, 346] width 1520 height 693
click at [108, 579] on div "Select Funds:" at bounding box center [384, 699] width 717 height 241
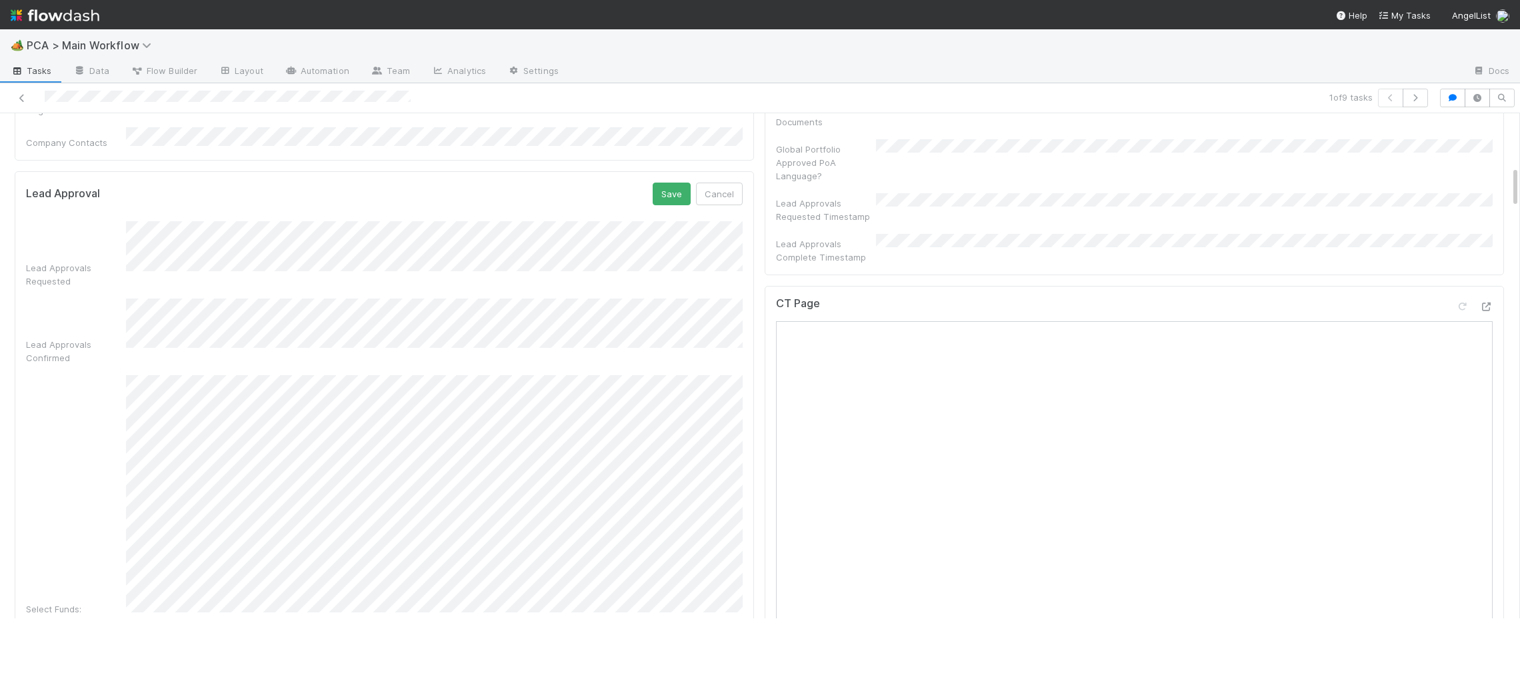
scroll to position [641, 0]
click at [670, 185] on button "Save" at bounding box center [672, 196] width 38 height 23
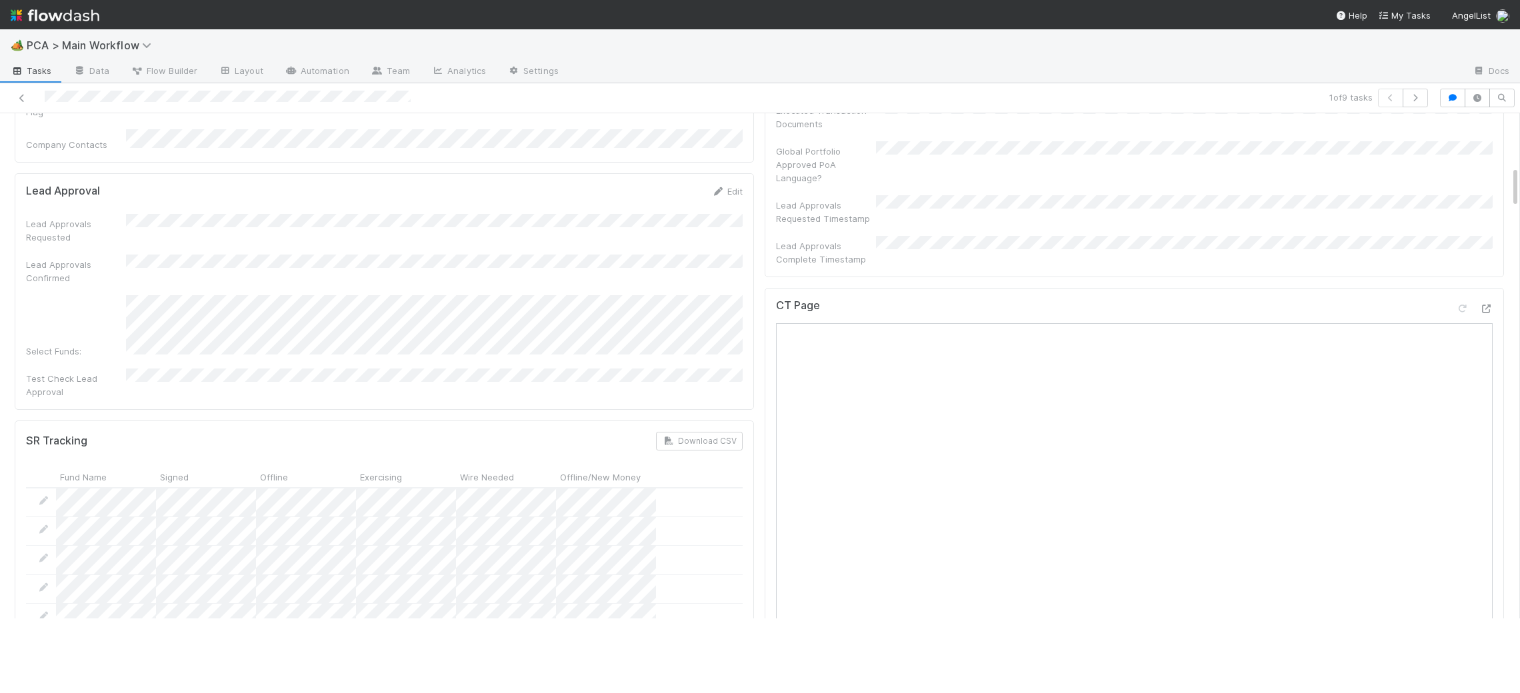
scroll to position [0, 0]
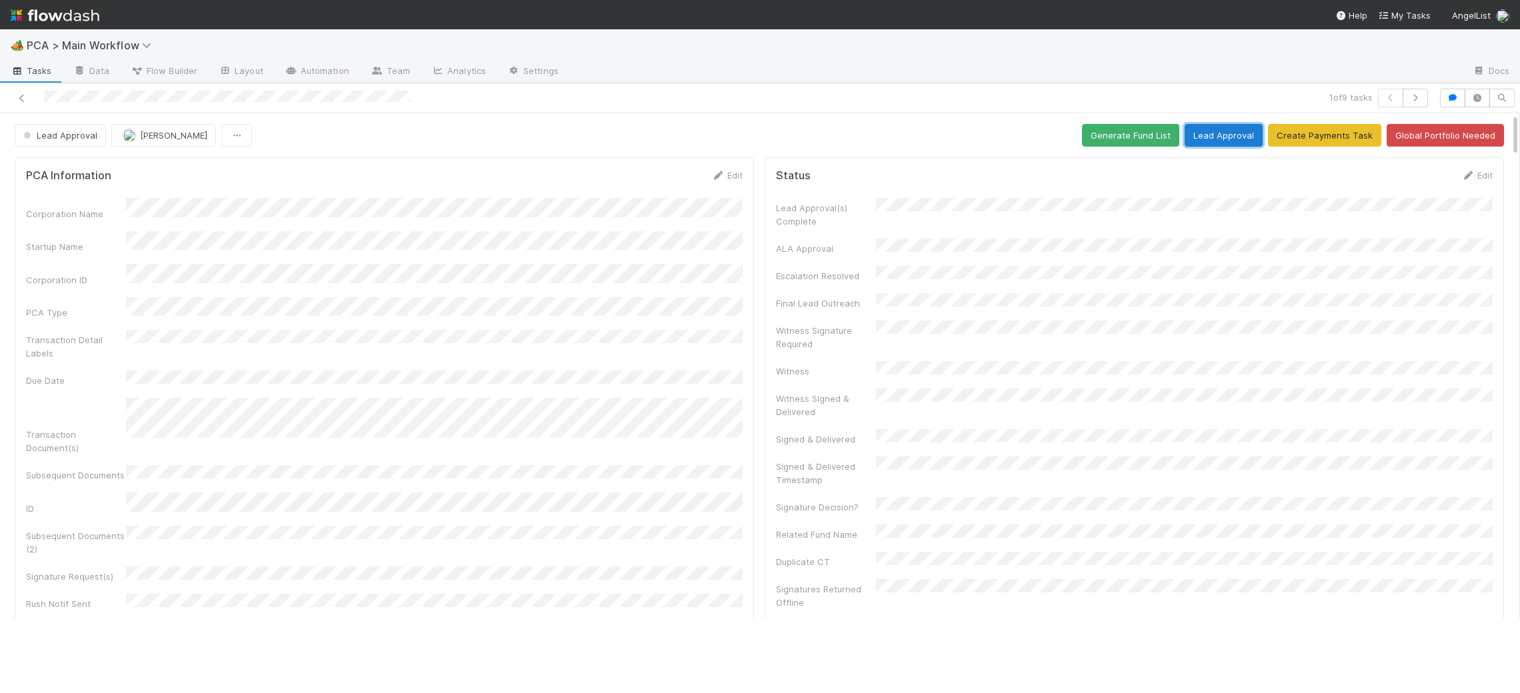
click at [1237, 137] on button "Lead Approval" at bounding box center [1224, 135] width 78 height 23
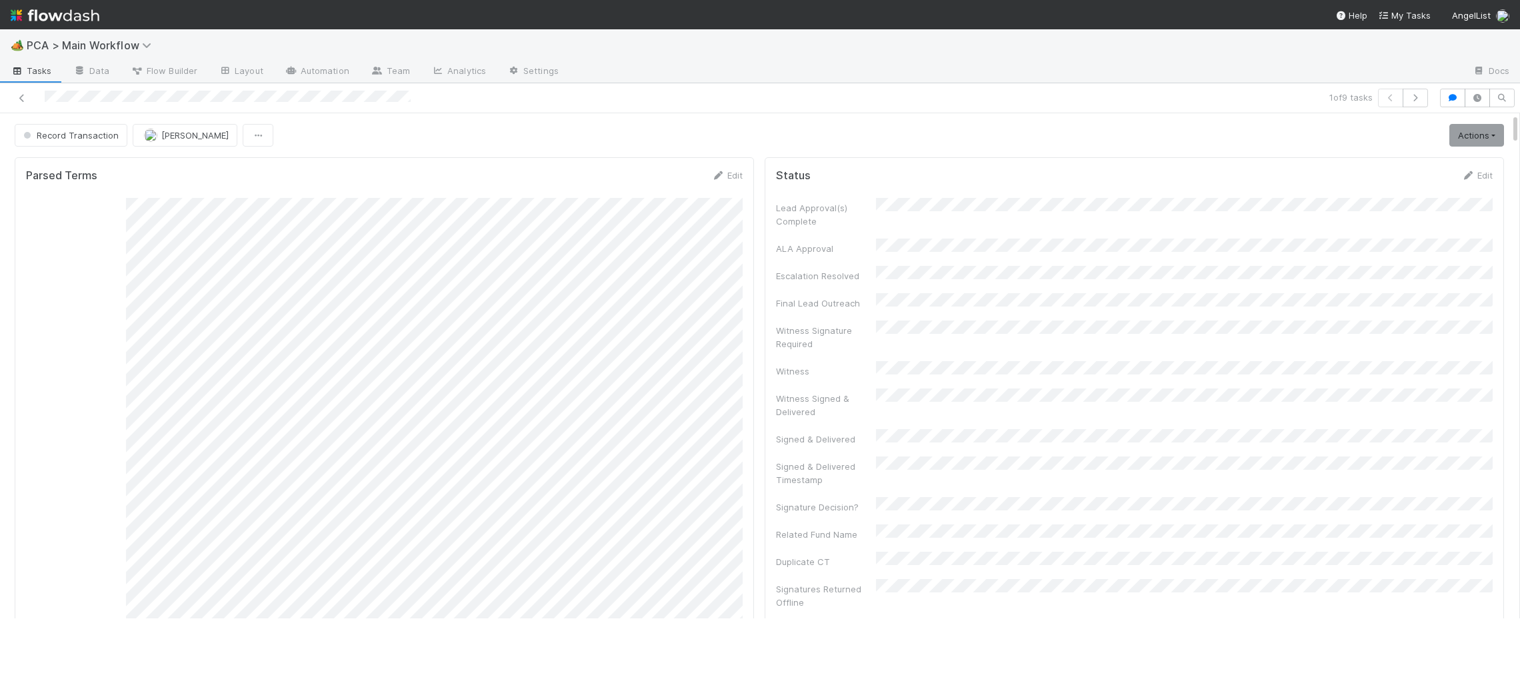
click at [50, 13] on img at bounding box center [55, 15] width 89 height 23
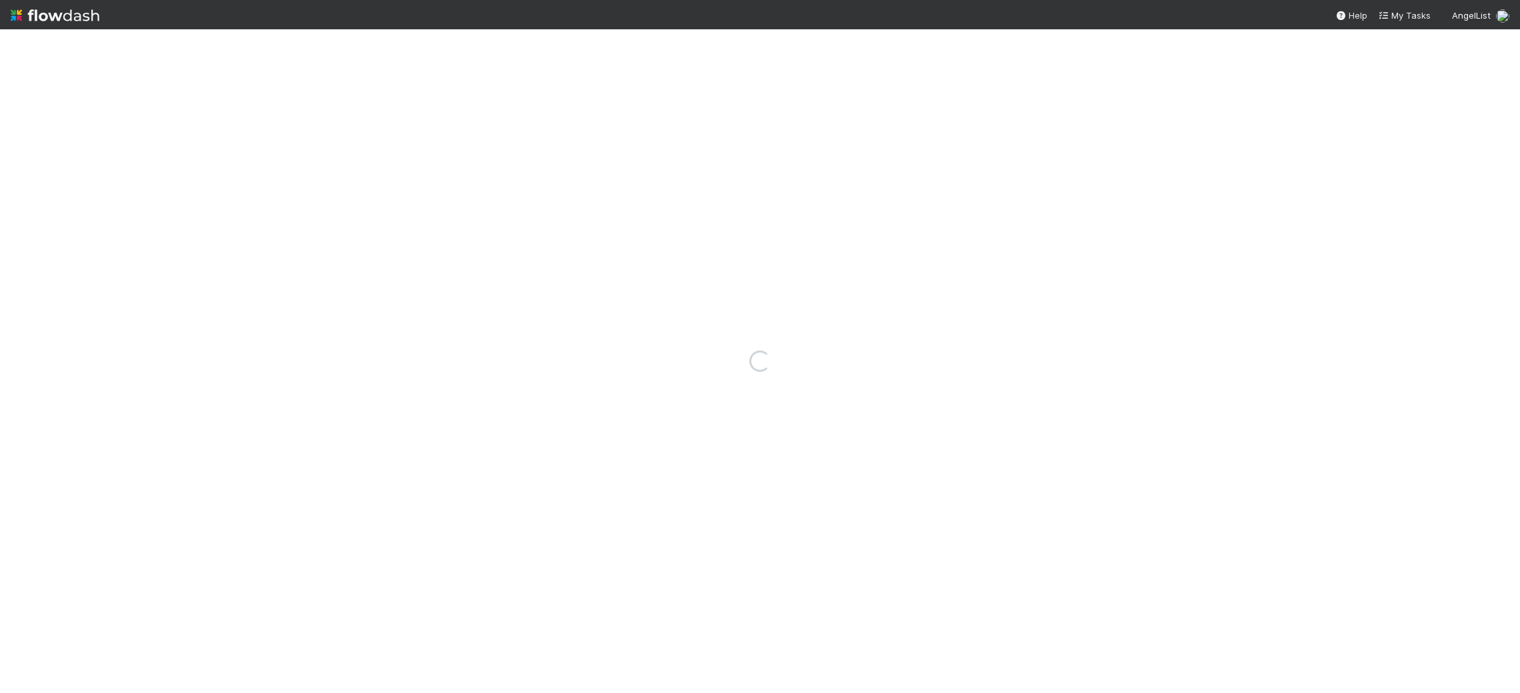
click at [50, 13] on img at bounding box center [55, 15] width 89 height 23
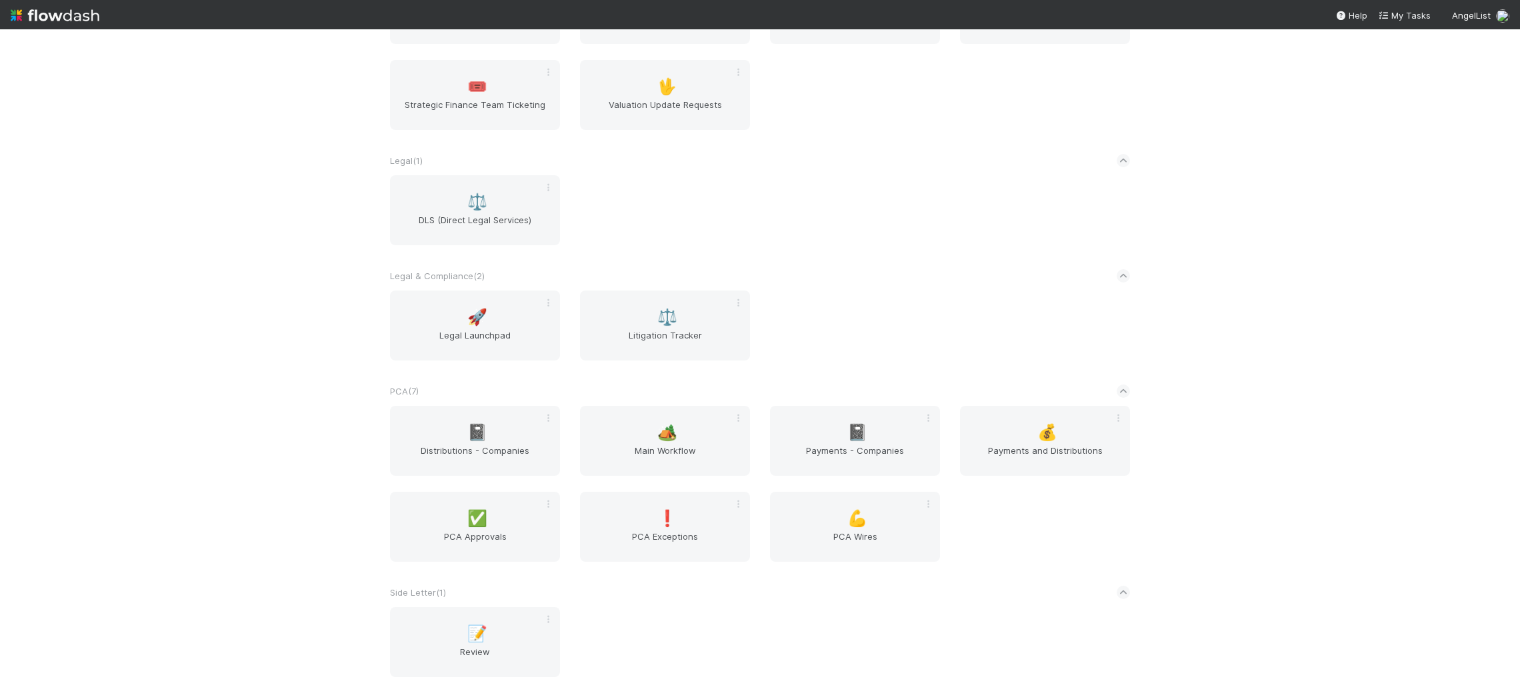
scroll to position [2167, 0]
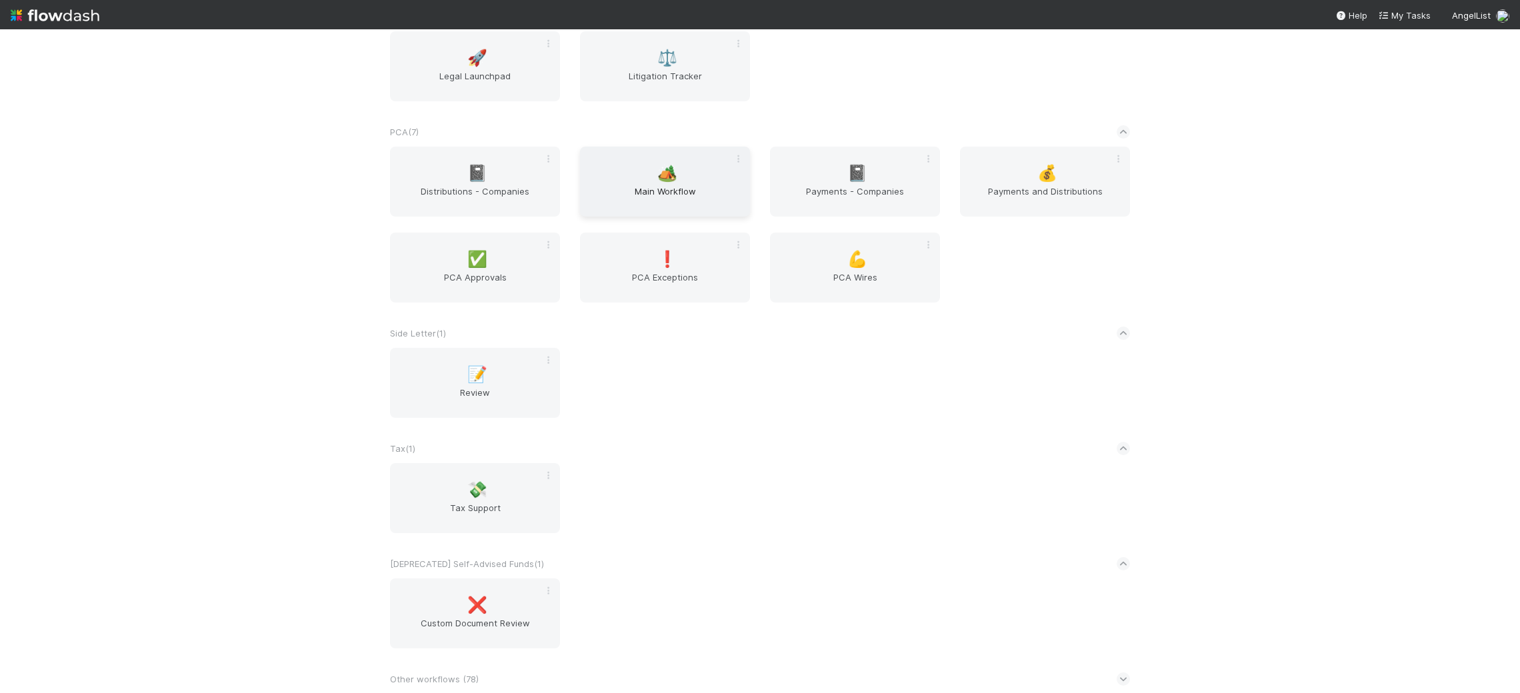
click at [693, 185] on span "Main Workflow" at bounding box center [664, 198] width 159 height 27
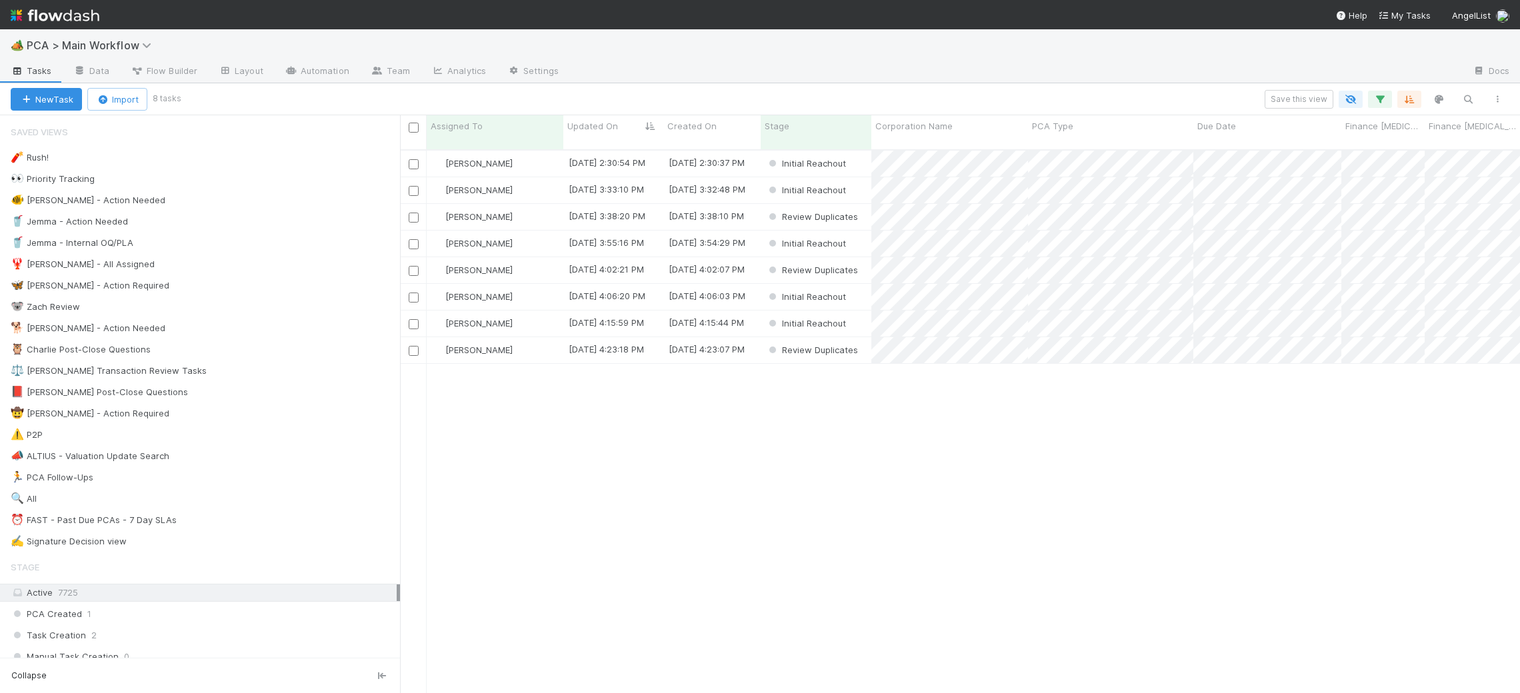
scroll to position [555, 1120]
click at [542, 151] on div "[PERSON_NAME]" at bounding box center [495, 164] width 137 height 26
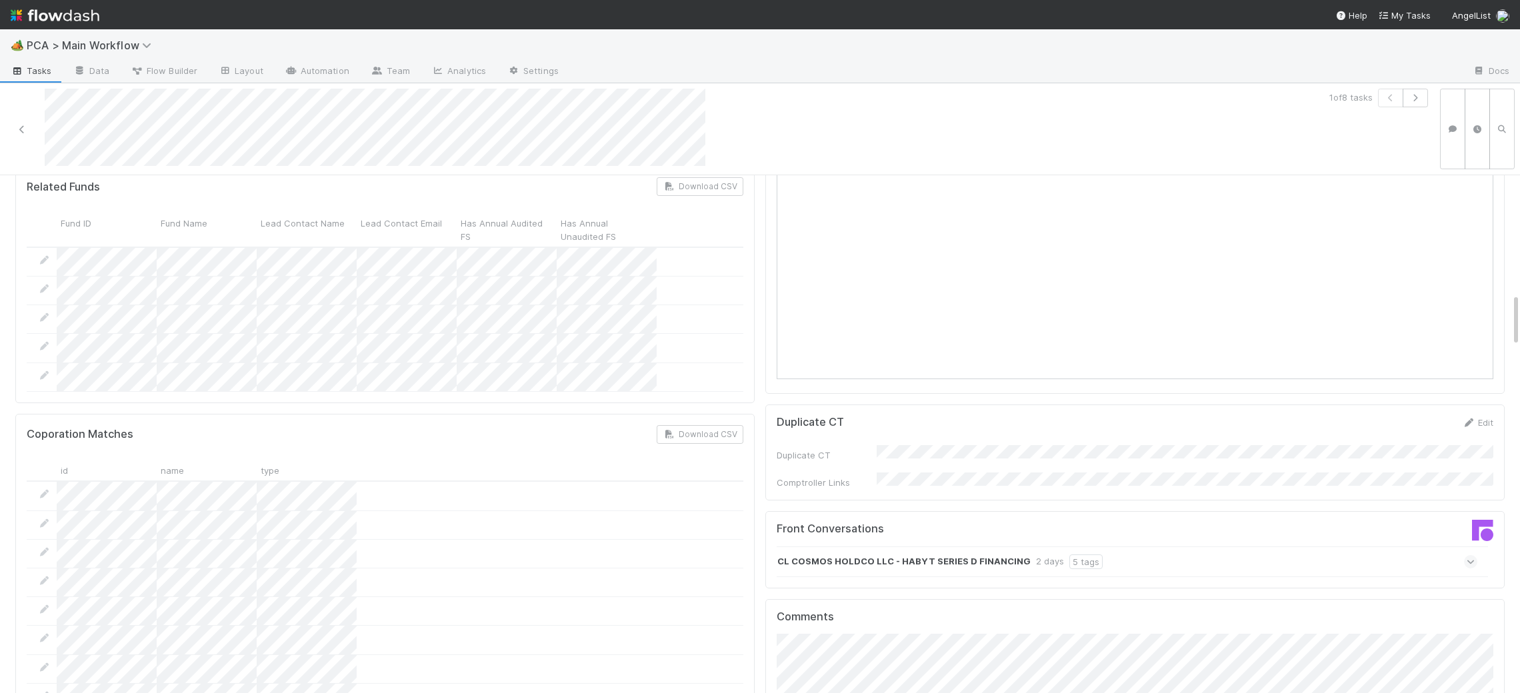
scroll to position [1251, 0]
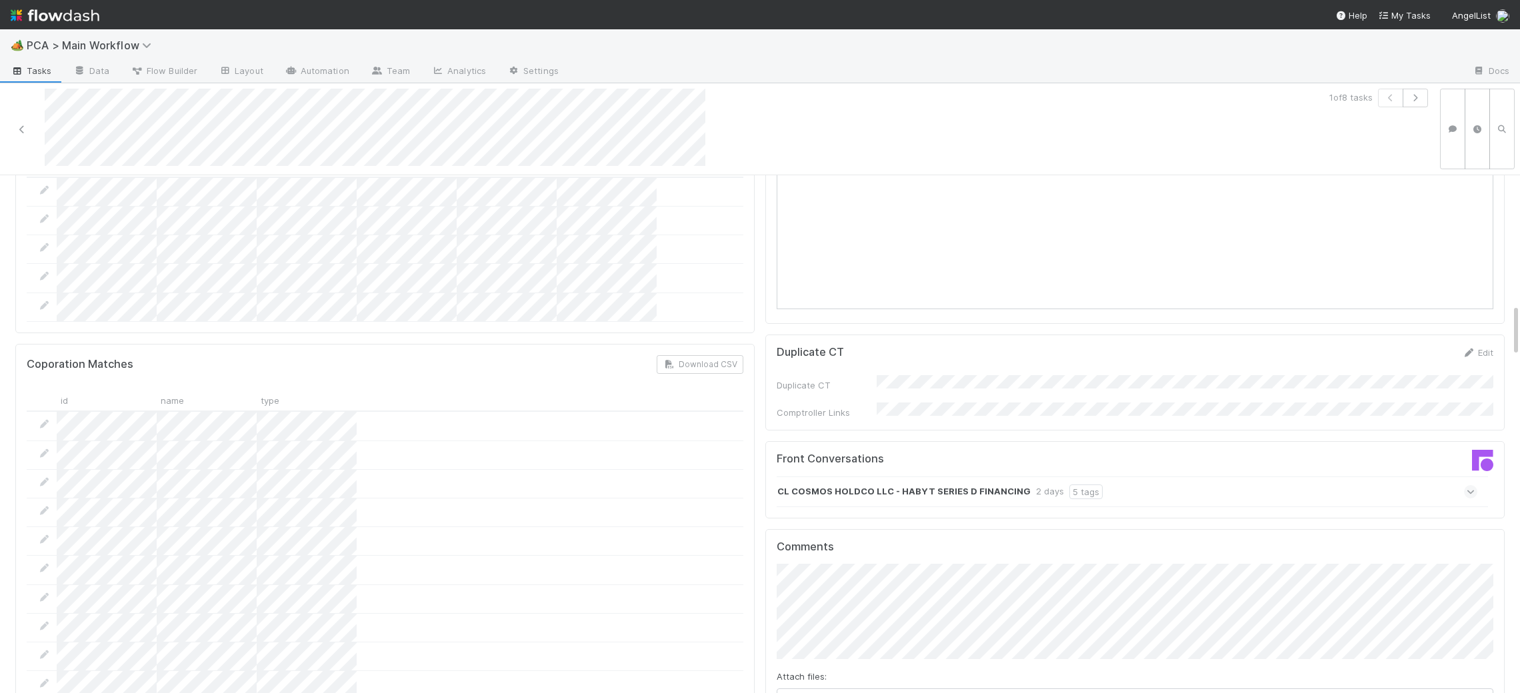
click at [980, 477] on div "CL COSMOS HOLDCO LLC - HABYT SERIES D FINANCING 2 days 5 tags" at bounding box center [1127, 492] width 701 height 31
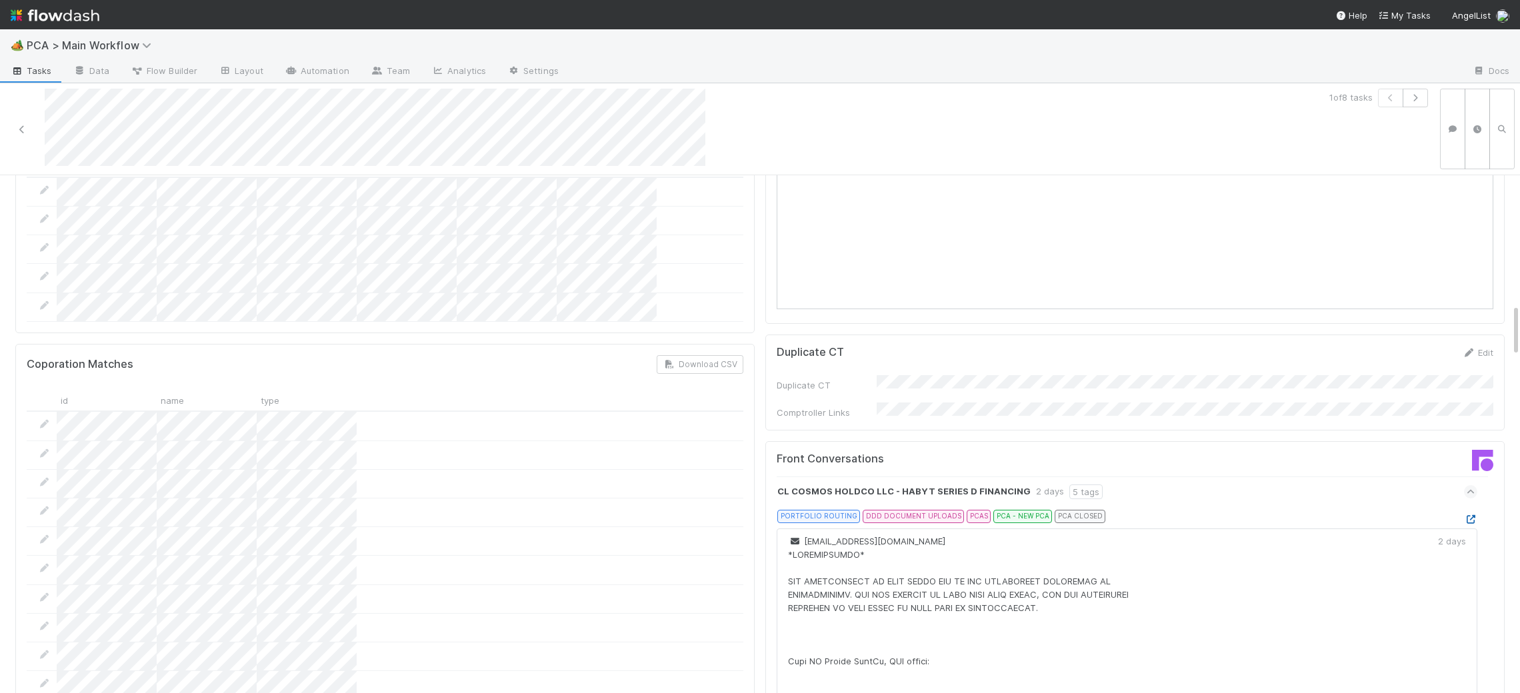
click at [1472, 515] on icon at bounding box center [1470, 519] width 13 height 9
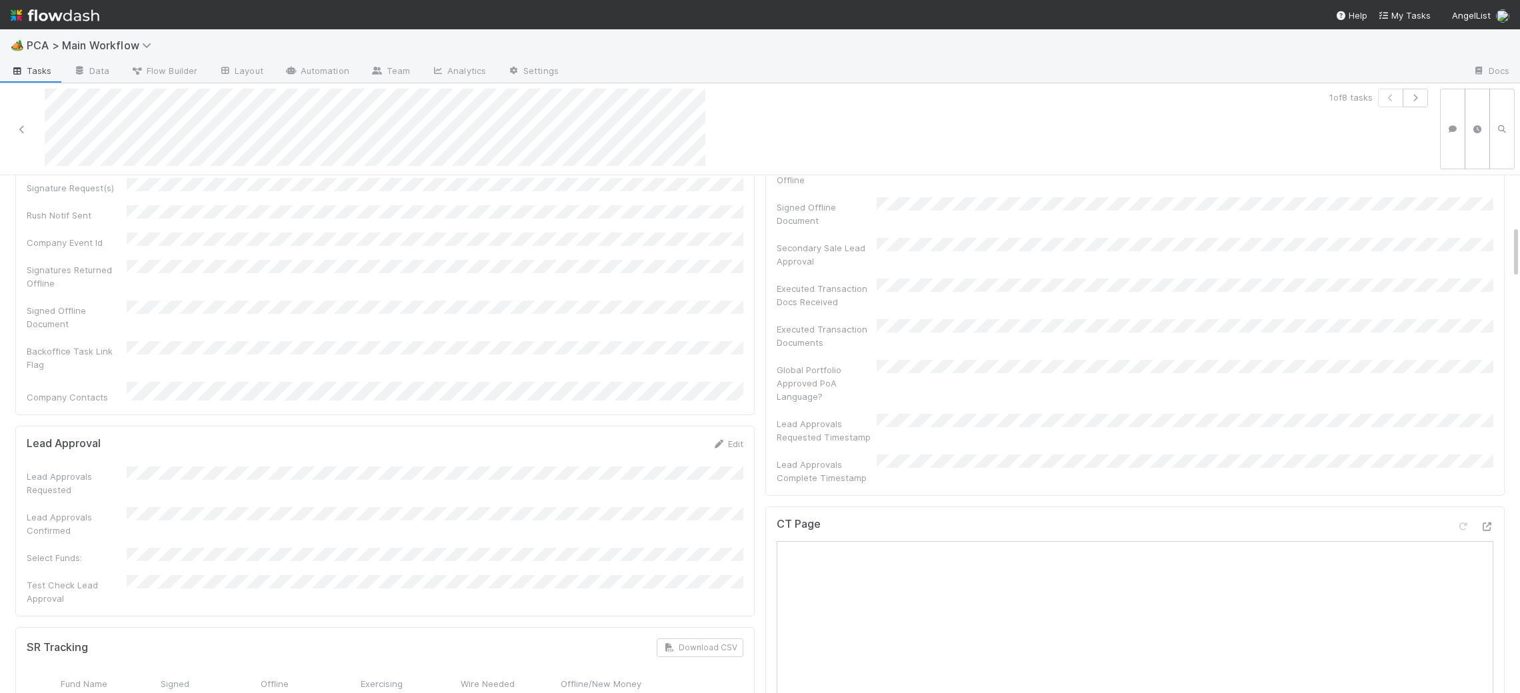
scroll to position [487, 0]
click at [1488, 521] on icon at bounding box center [1486, 525] width 13 height 9
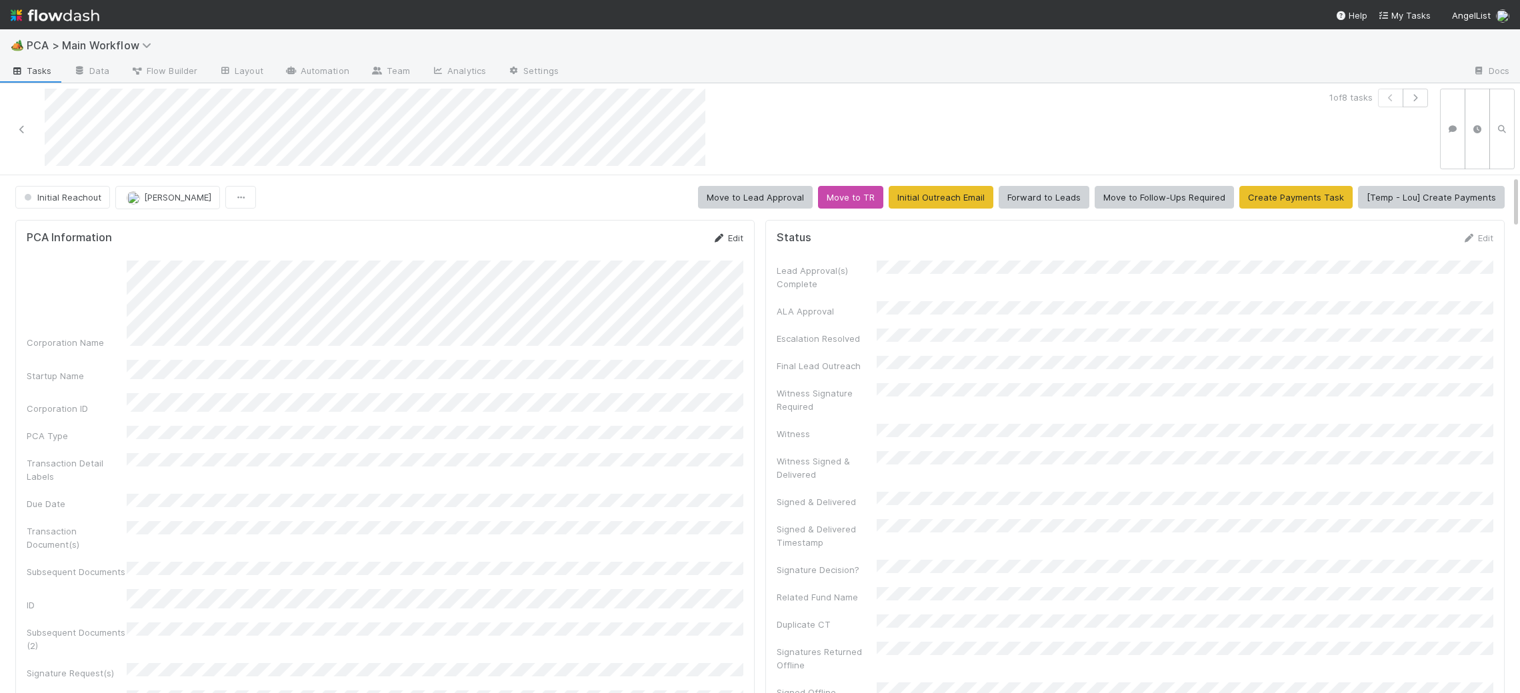
click at [721, 239] on icon at bounding box center [718, 238] width 13 height 9
click at [1519, 365] on html "🏕️ PCA > Main Workflow Tasks Data Flow Builder Layout Automation Team Analytics…" at bounding box center [760, 346] width 1520 height 693
drag, startPoint x: 672, startPoint y: 236, endPoint x: 1493, endPoint y: 307, distance: 823.7
click at [673, 236] on button "Save" at bounding box center [668, 242] width 38 height 23
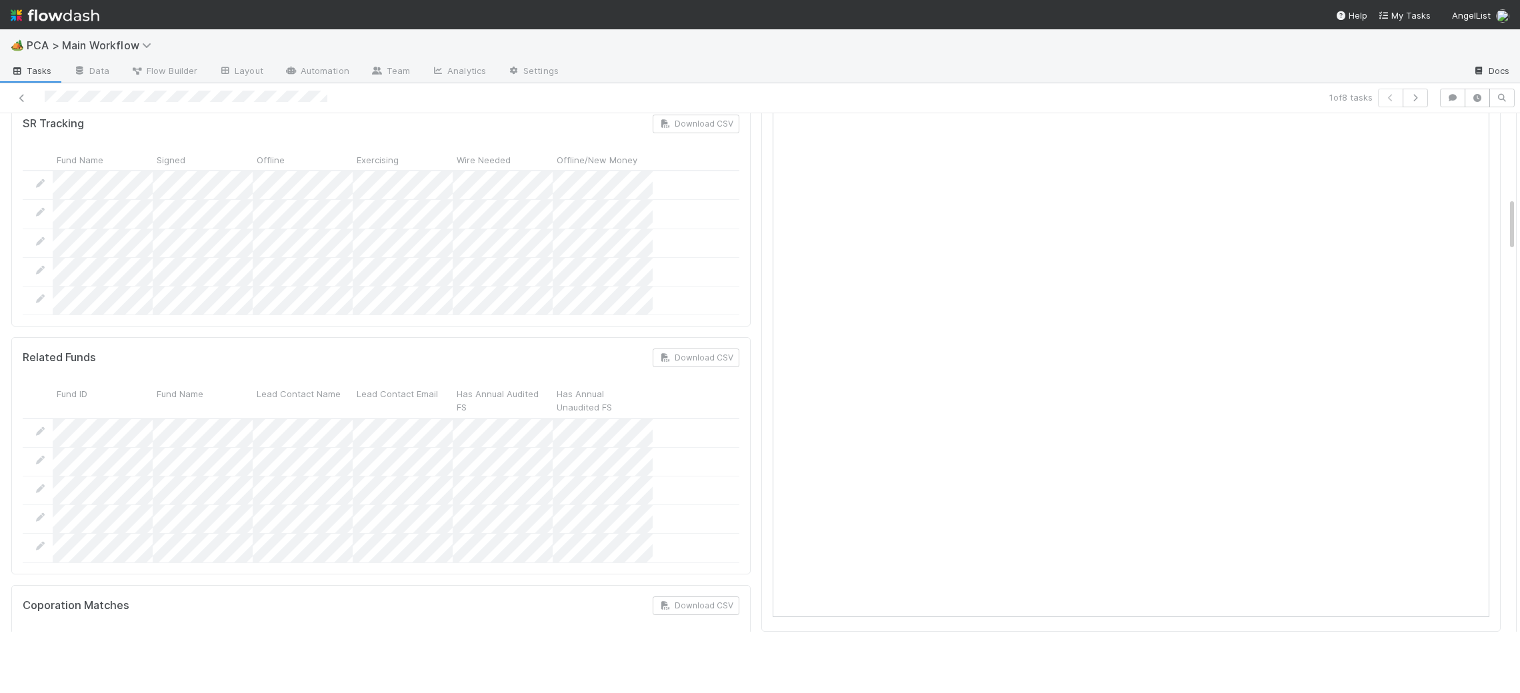
scroll to position [0, 0]
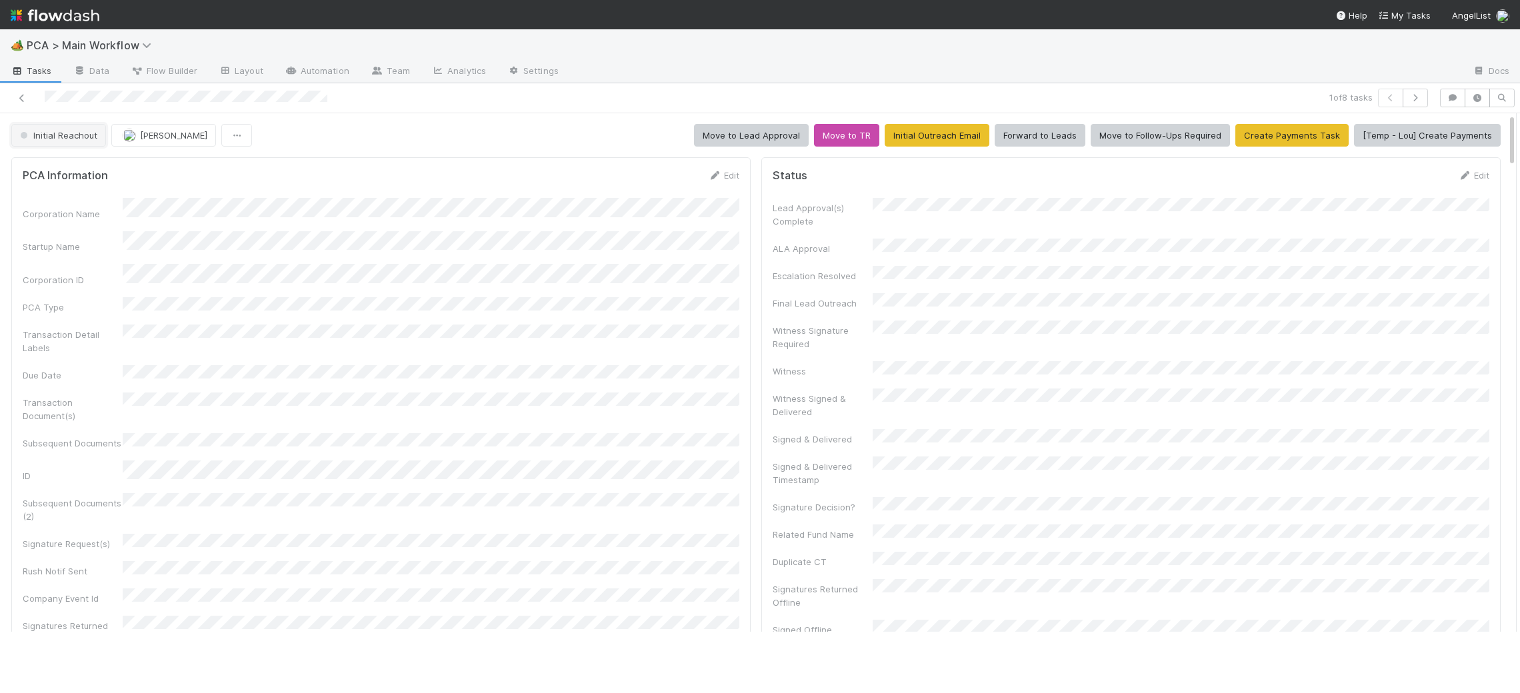
click at [90, 131] on span "Initial Reachout" at bounding box center [57, 135] width 80 height 11
drag, startPoint x: 74, startPoint y: 168, endPoint x: 134, endPoint y: 184, distance: 62.1
click at [75, 168] on span "Follow-Ups Required" at bounding box center [65, 169] width 101 height 11
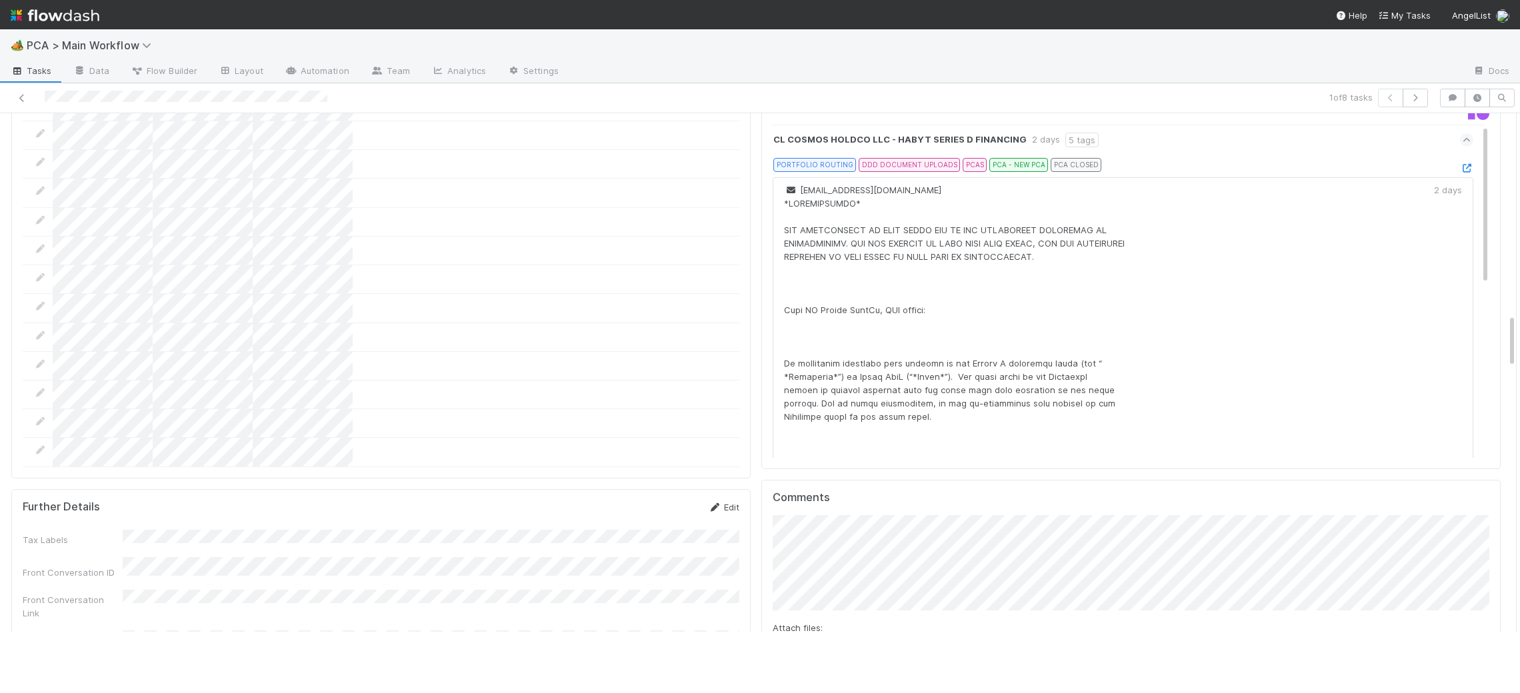
scroll to position [1931, 0]
drag, startPoint x: 827, startPoint y: 589, endPoint x: 631, endPoint y: 453, distance: 238.2
click at [825, 674] on button "Add Comment" at bounding box center [811, 685] width 77 height 23
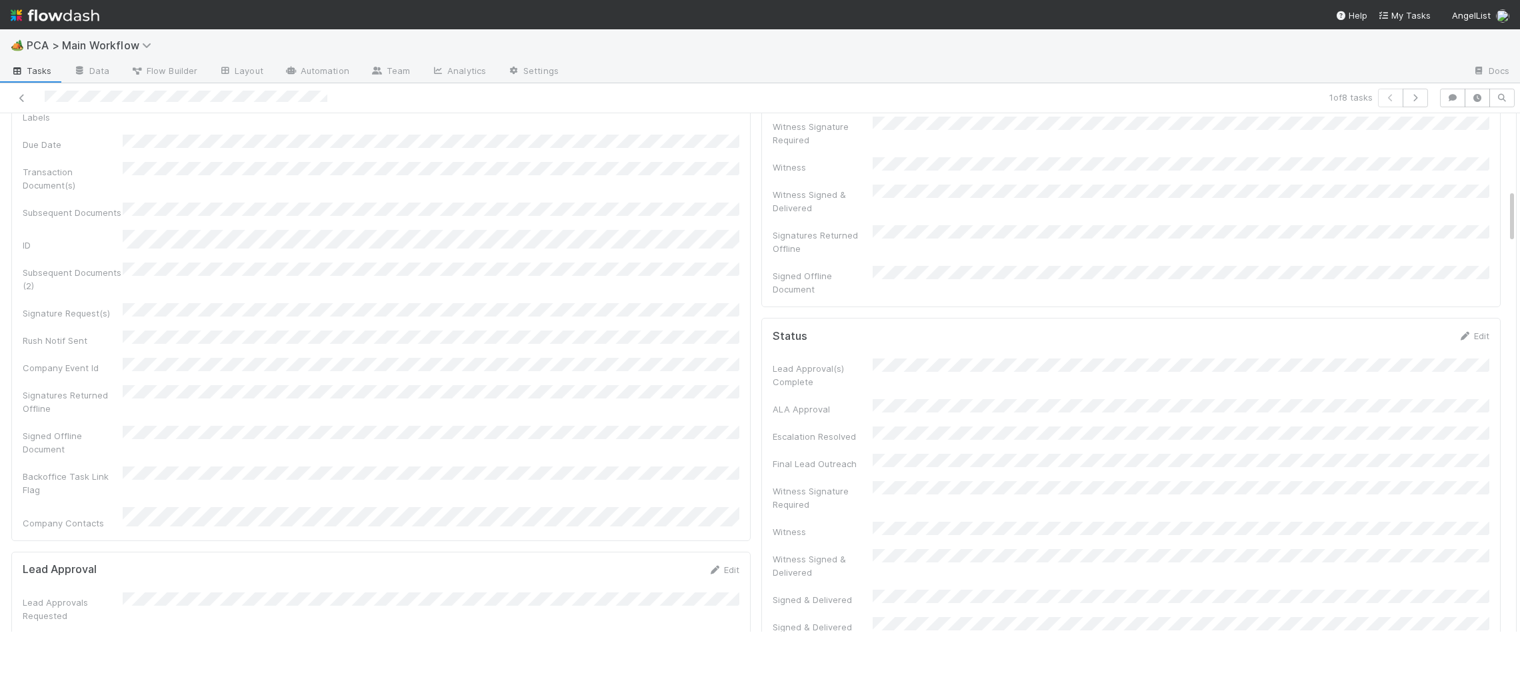
scroll to position [0, 0]
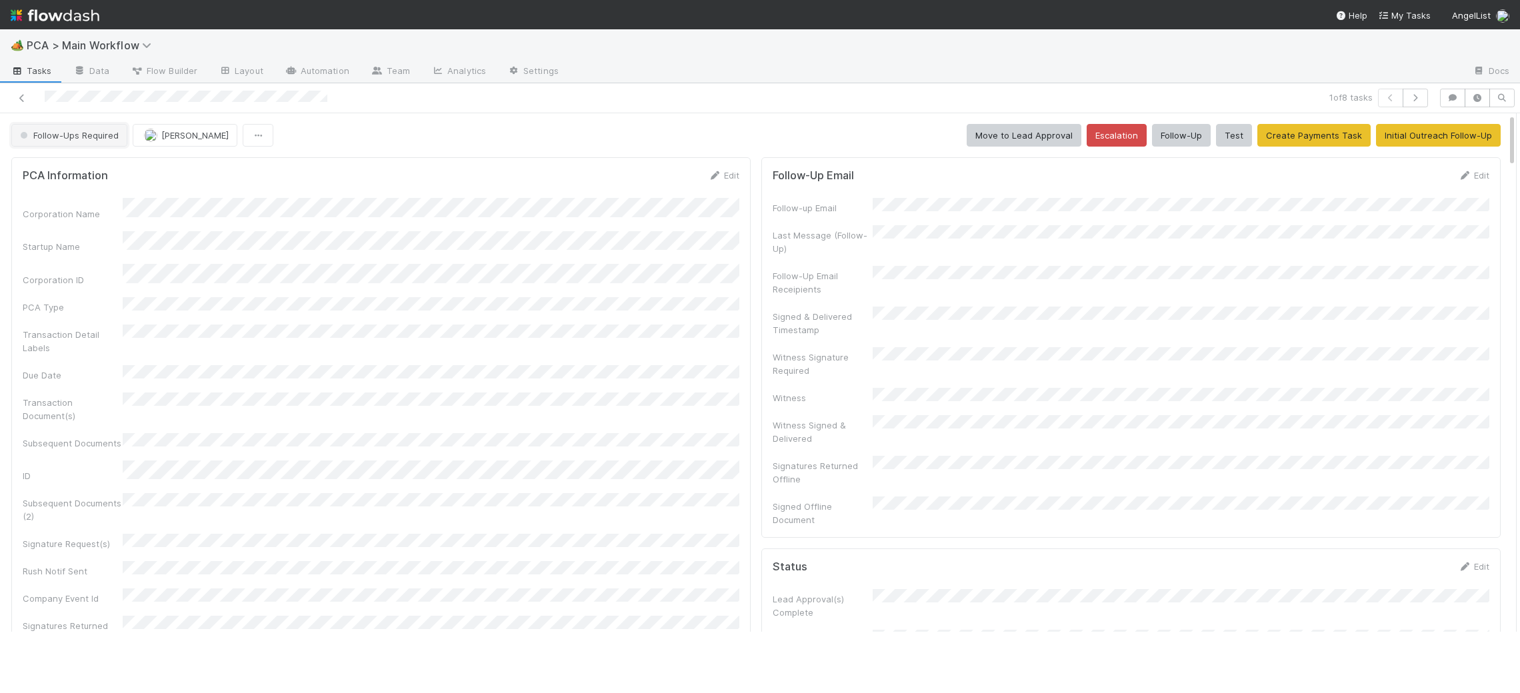
click at [70, 140] on span "Follow-Ups Required" at bounding box center [67, 135] width 101 height 11
drag, startPoint x: 150, startPoint y: 41, endPoint x: 71, endPoint y: 29, distance: 80.2
click at [133, 39] on div at bounding box center [760, 346] width 1520 height 693
click at [51, 21] on img at bounding box center [55, 15] width 89 height 23
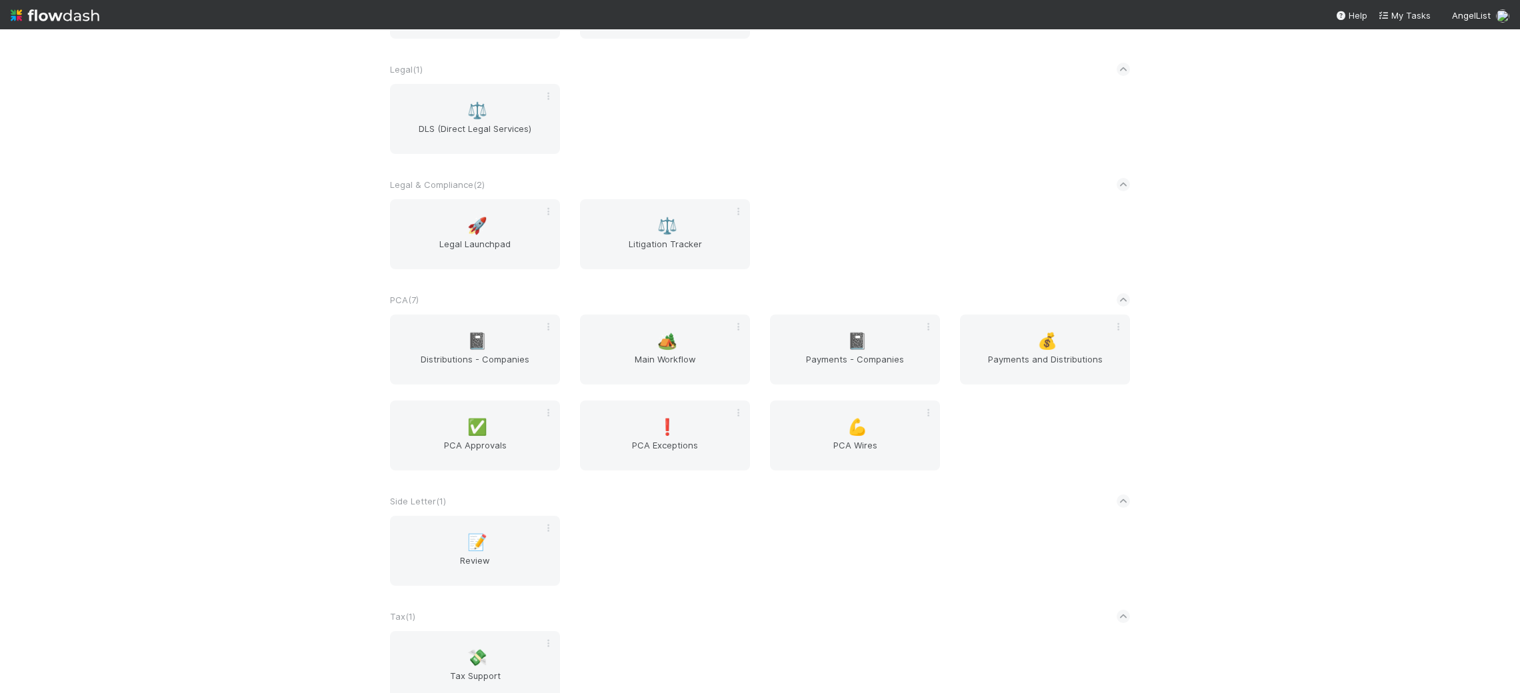
scroll to position [2167, 0]
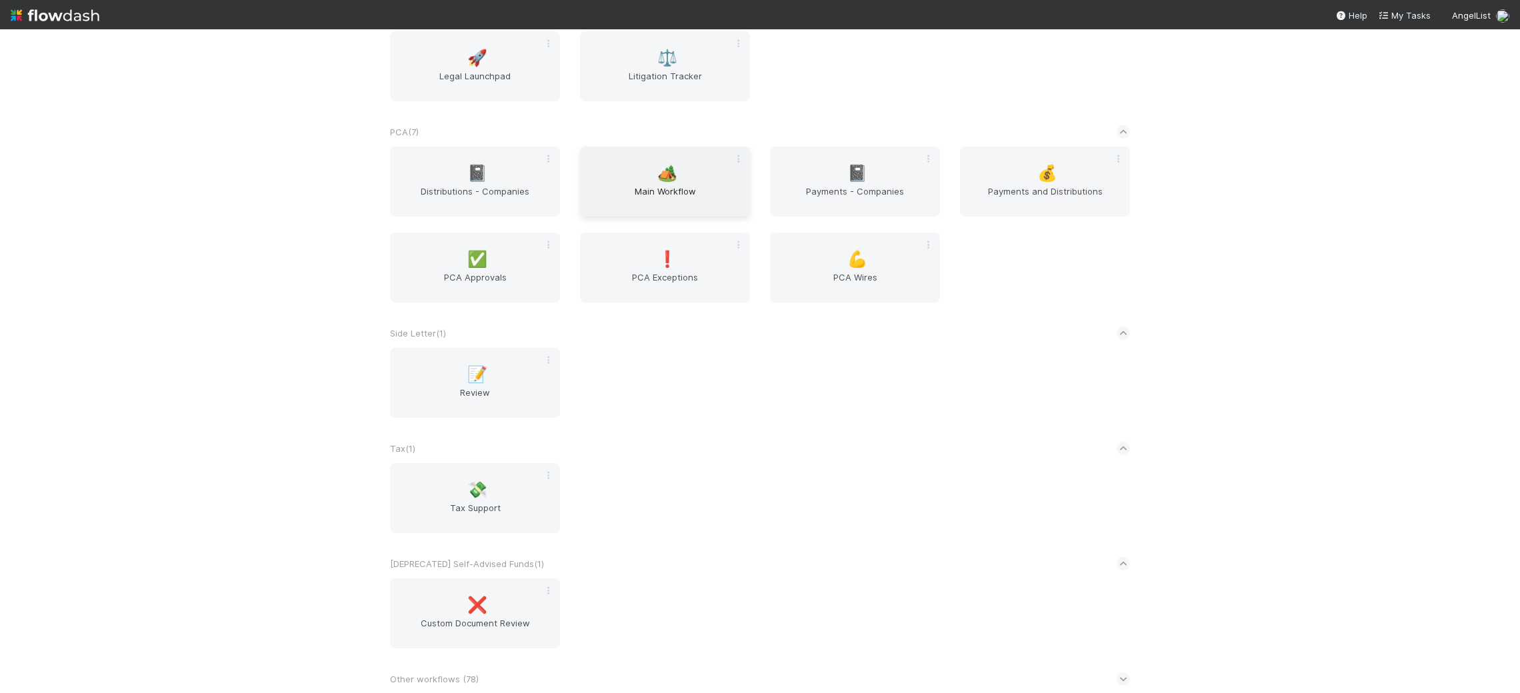
click at [681, 171] on div "🏕️ Main Workflow" at bounding box center [665, 182] width 170 height 70
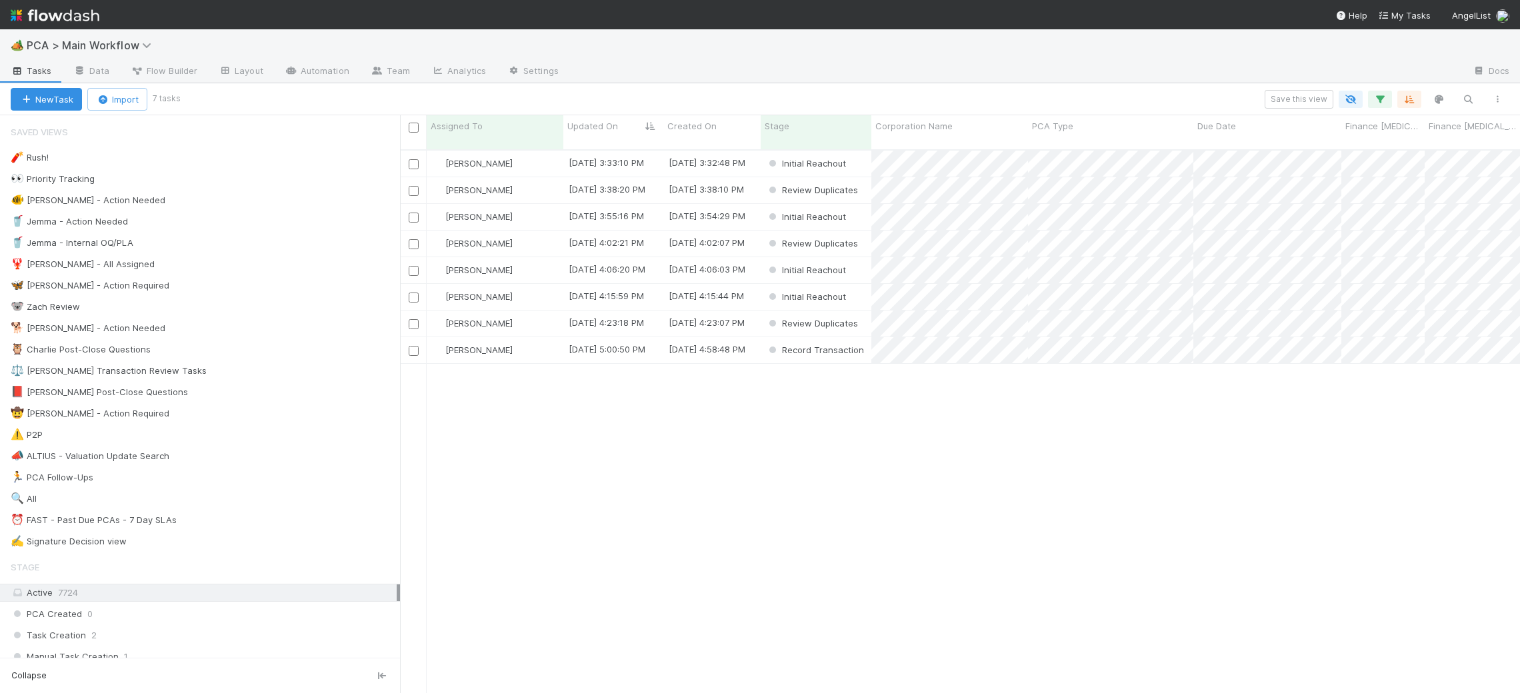
scroll to position [555, 1120]
click at [244, 337] on div "🐕 Charlie - Action Needed 7" at bounding box center [205, 328] width 389 height 17
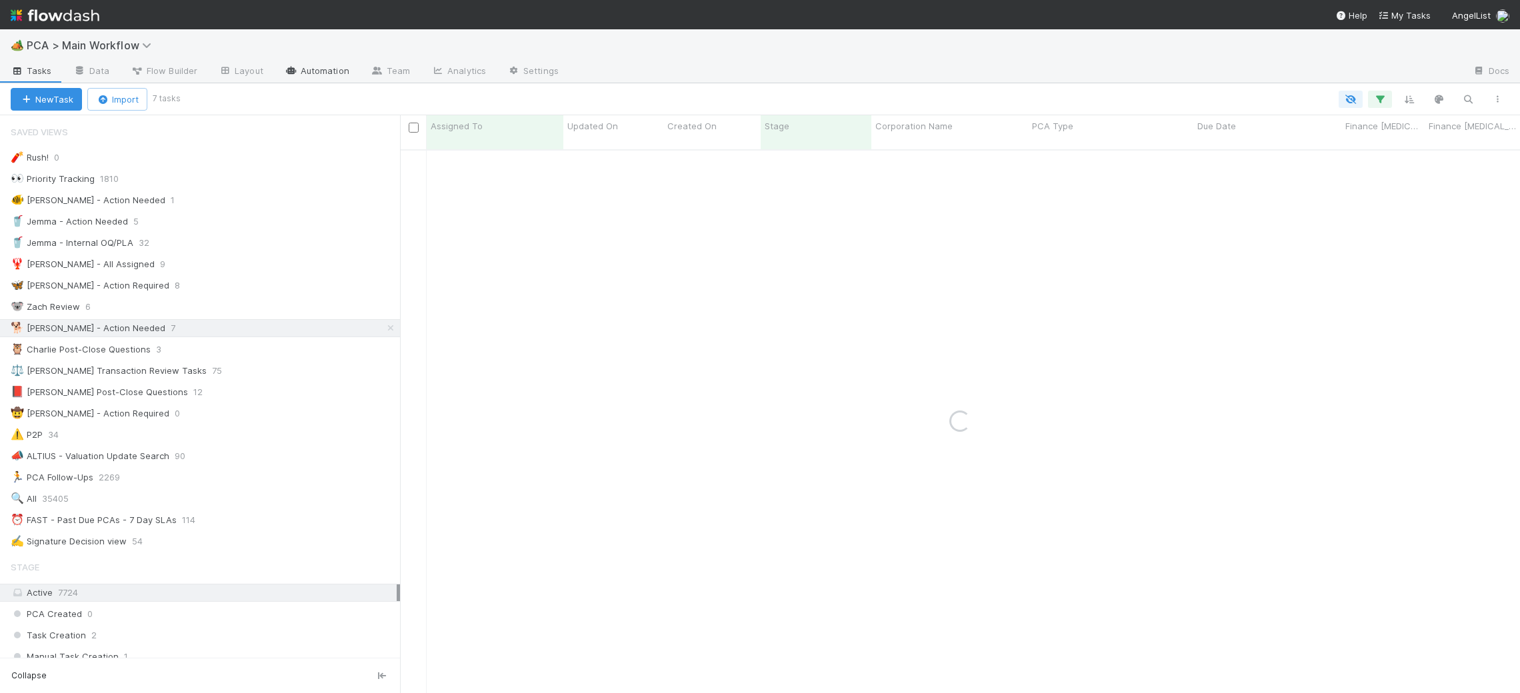
click at [340, 76] on link "Automation" at bounding box center [317, 71] width 86 height 21
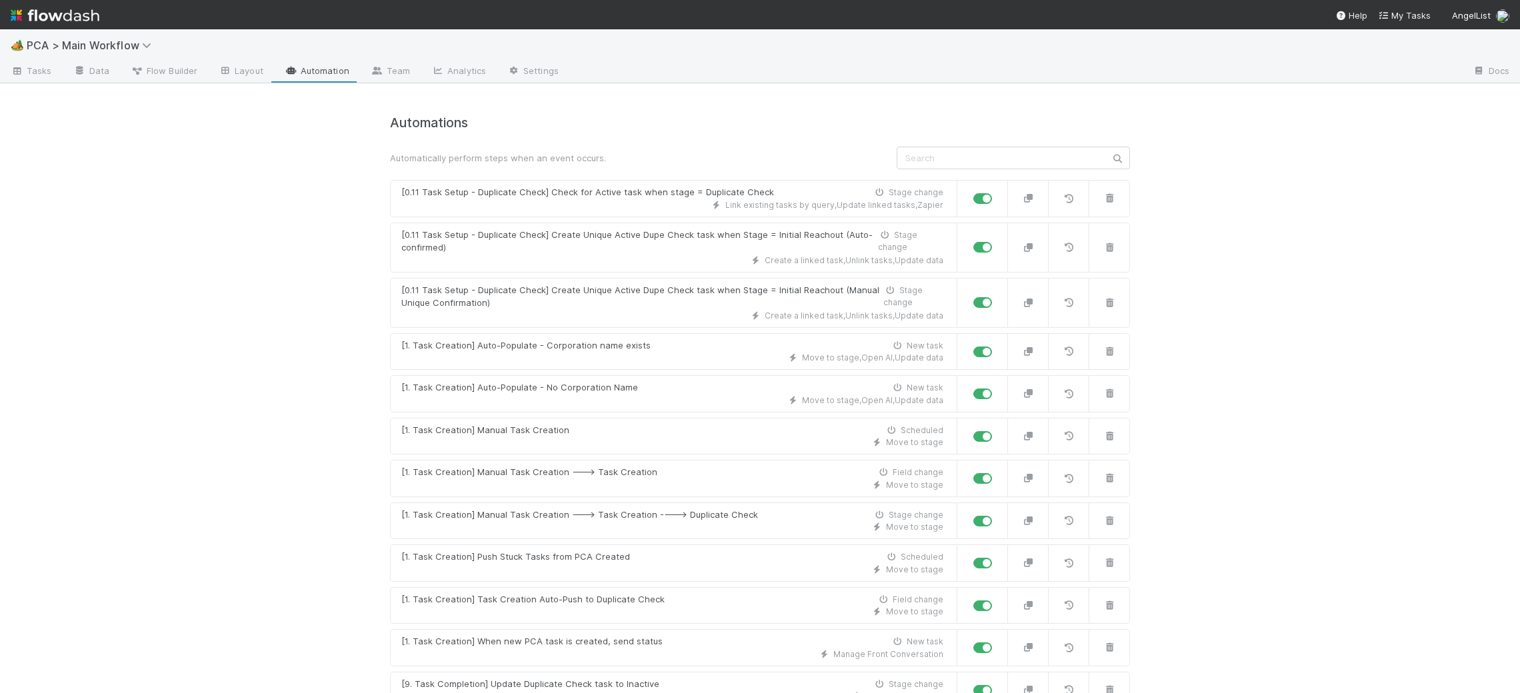
scroll to position [7551, 0]
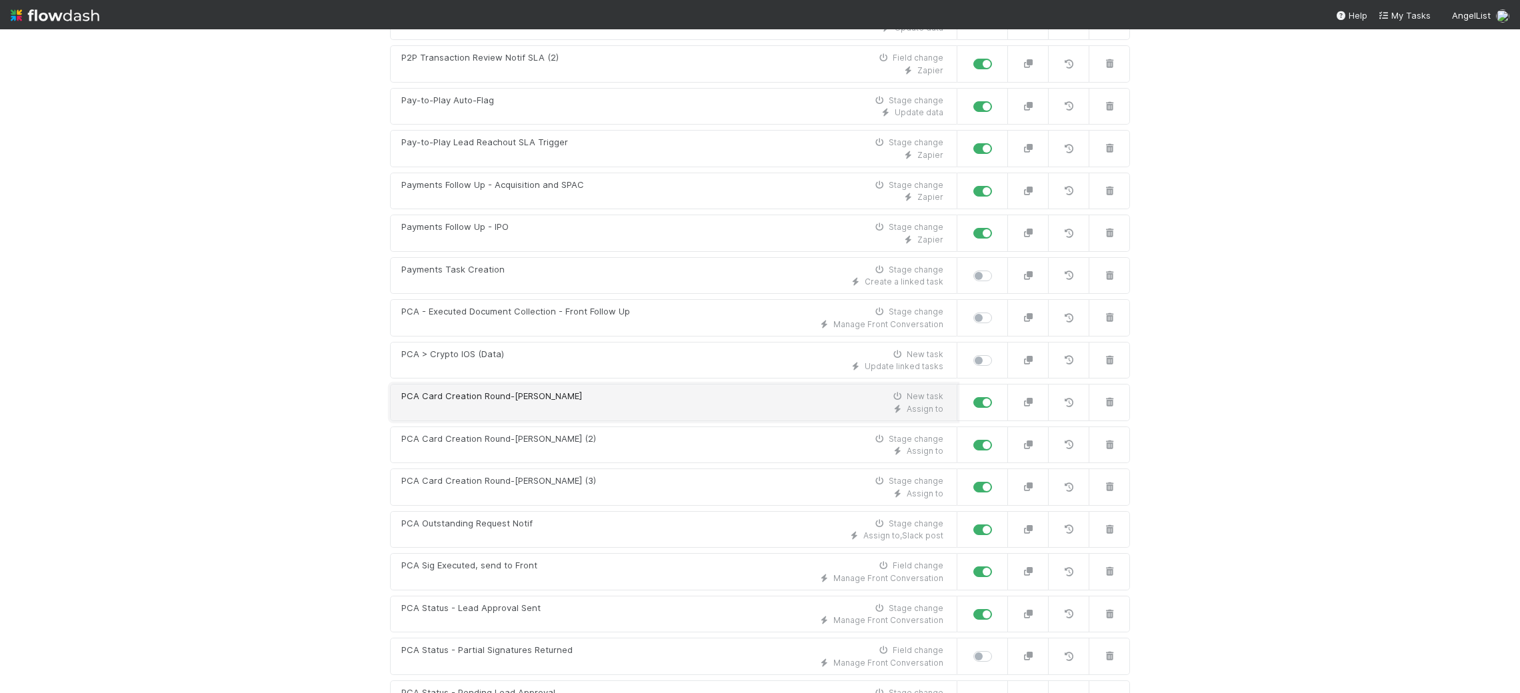
click at [525, 390] on div "PCA Card Creation Round-[PERSON_NAME]" at bounding box center [491, 396] width 181 height 13
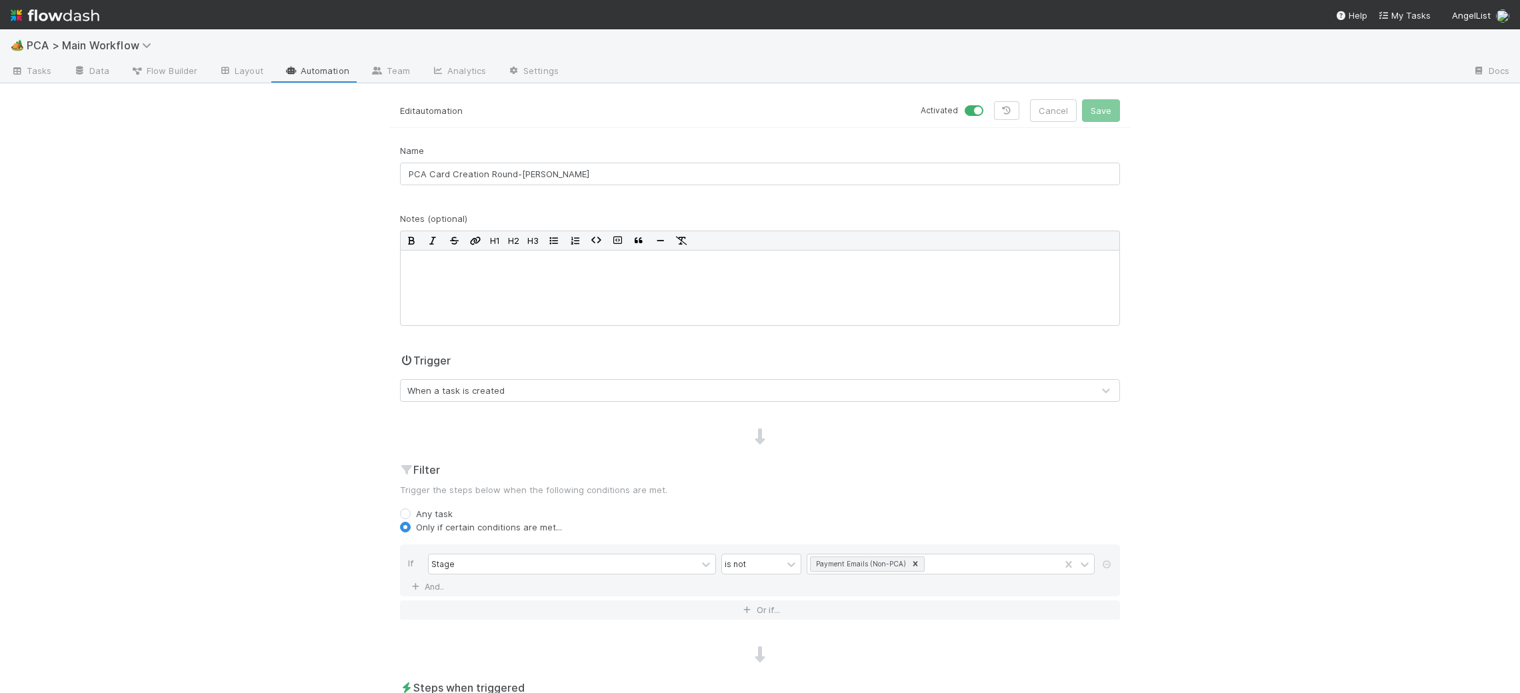
scroll to position [261, 0]
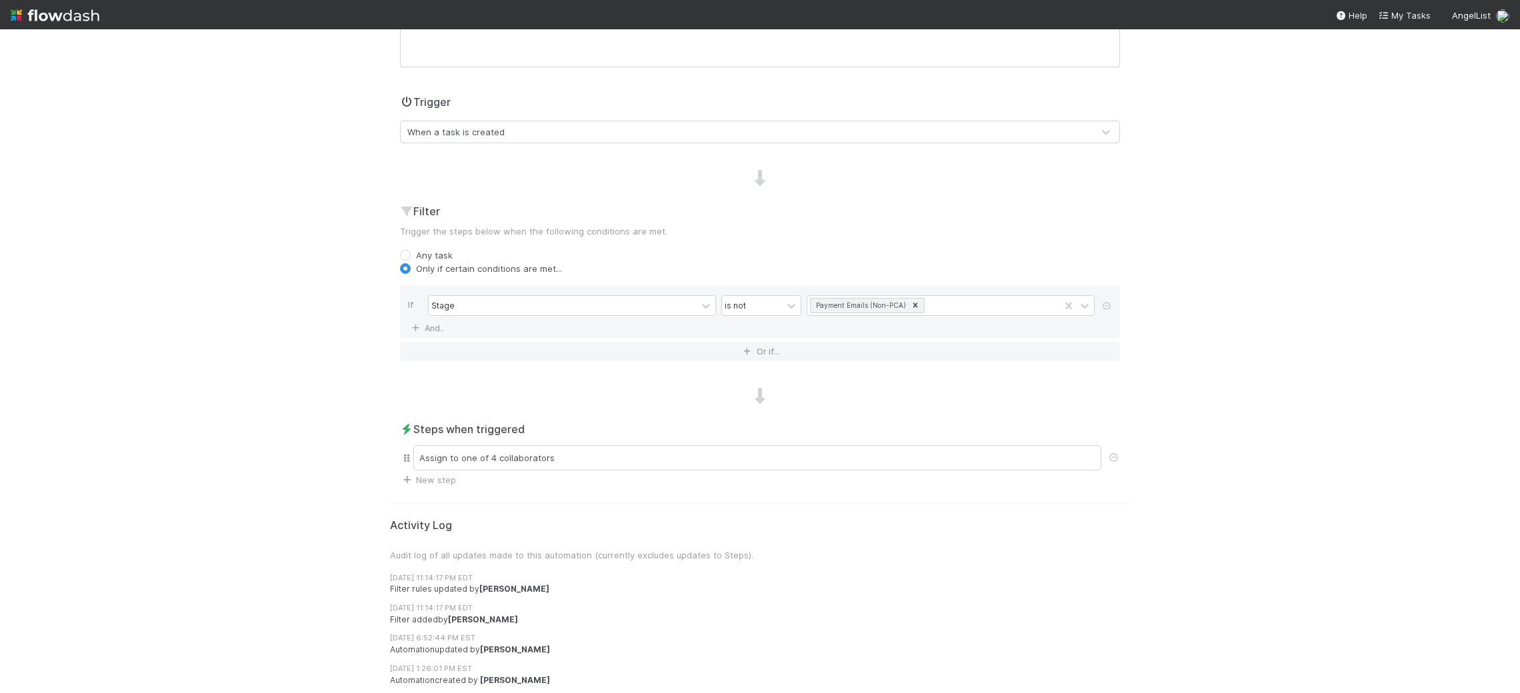
click at [563, 443] on div "Assign to one of 4 collaborators" at bounding box center [760, 458] width 720 height 31
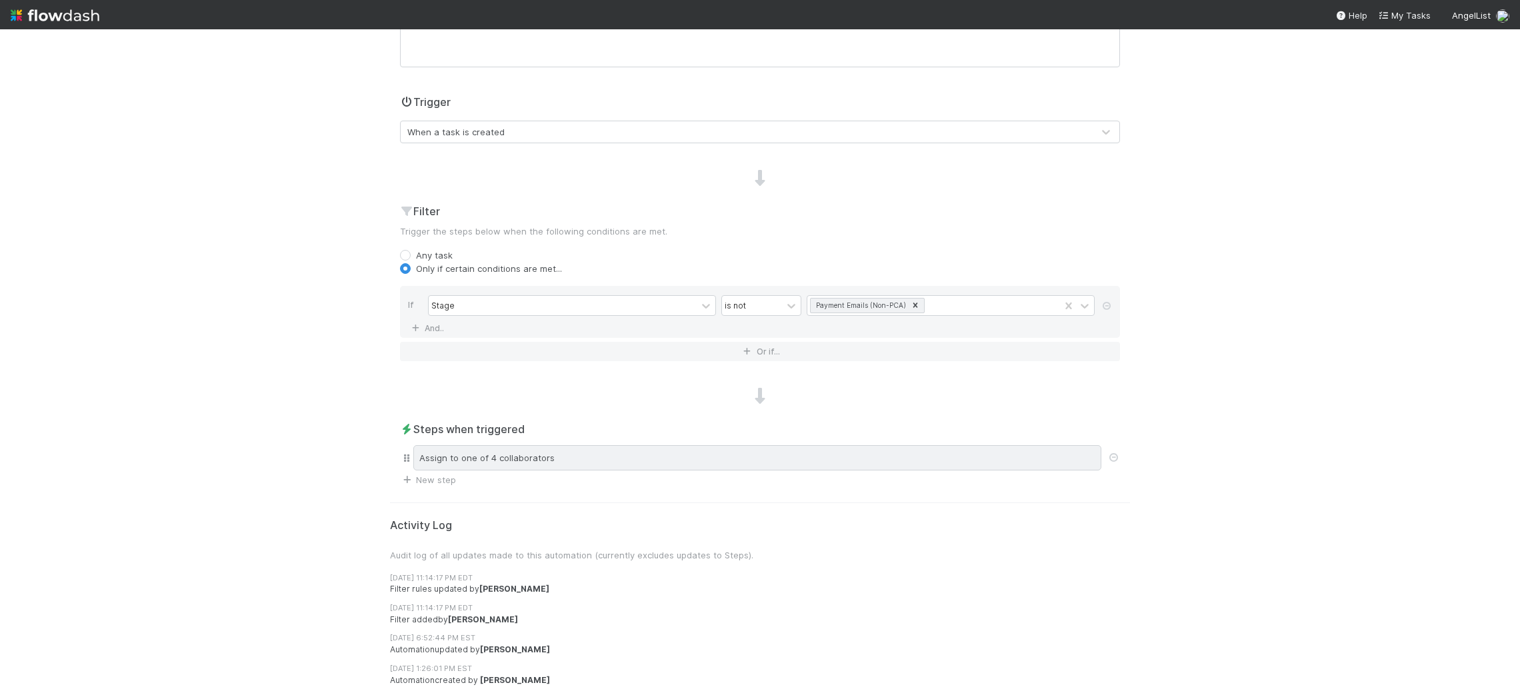
click at [577, 452] on div "Assign to one of 4 collaborators" at bounding box center [757, 457] width 688 height 25
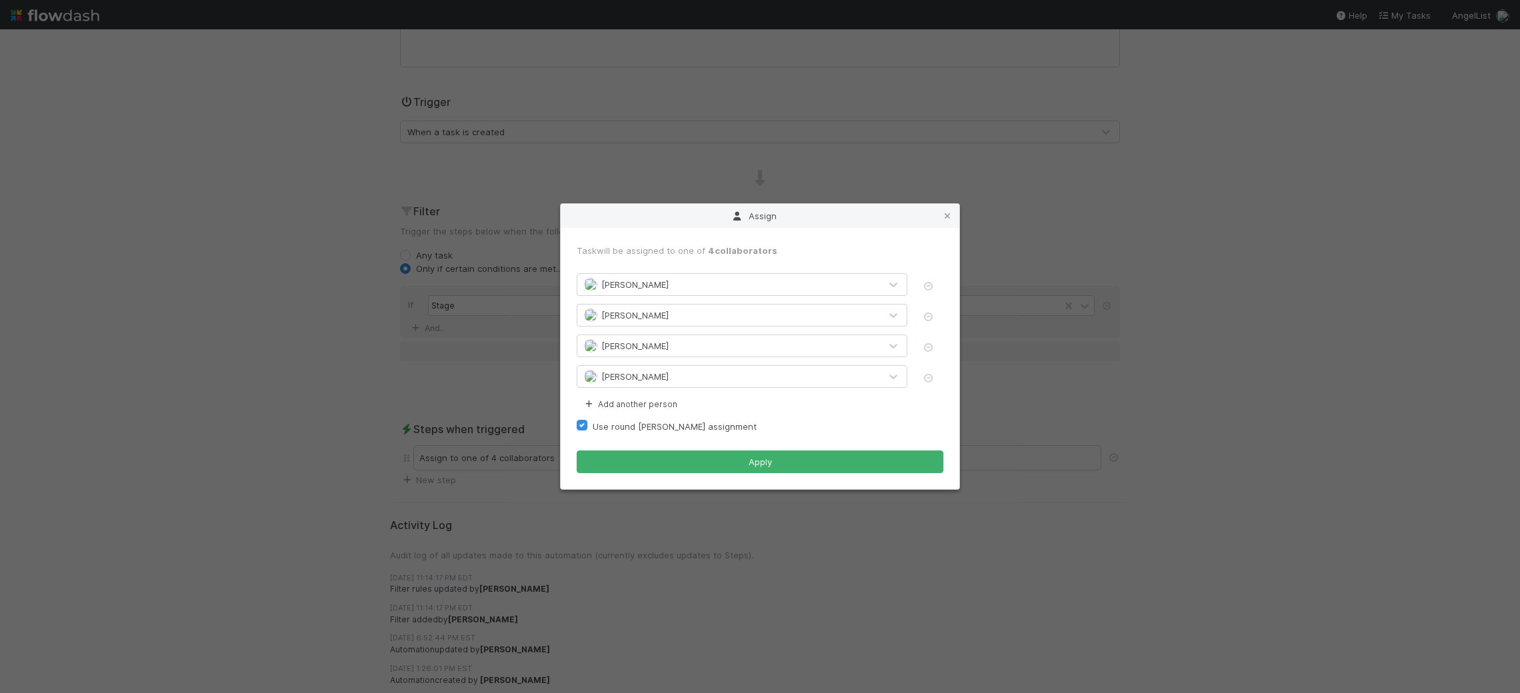
click at [1093, 181] on div "Assign Task will be assigned to one of 4 collaborators Jemma Cunningham Nathali…" at bounding box center [760, 346] width 1520 height 693
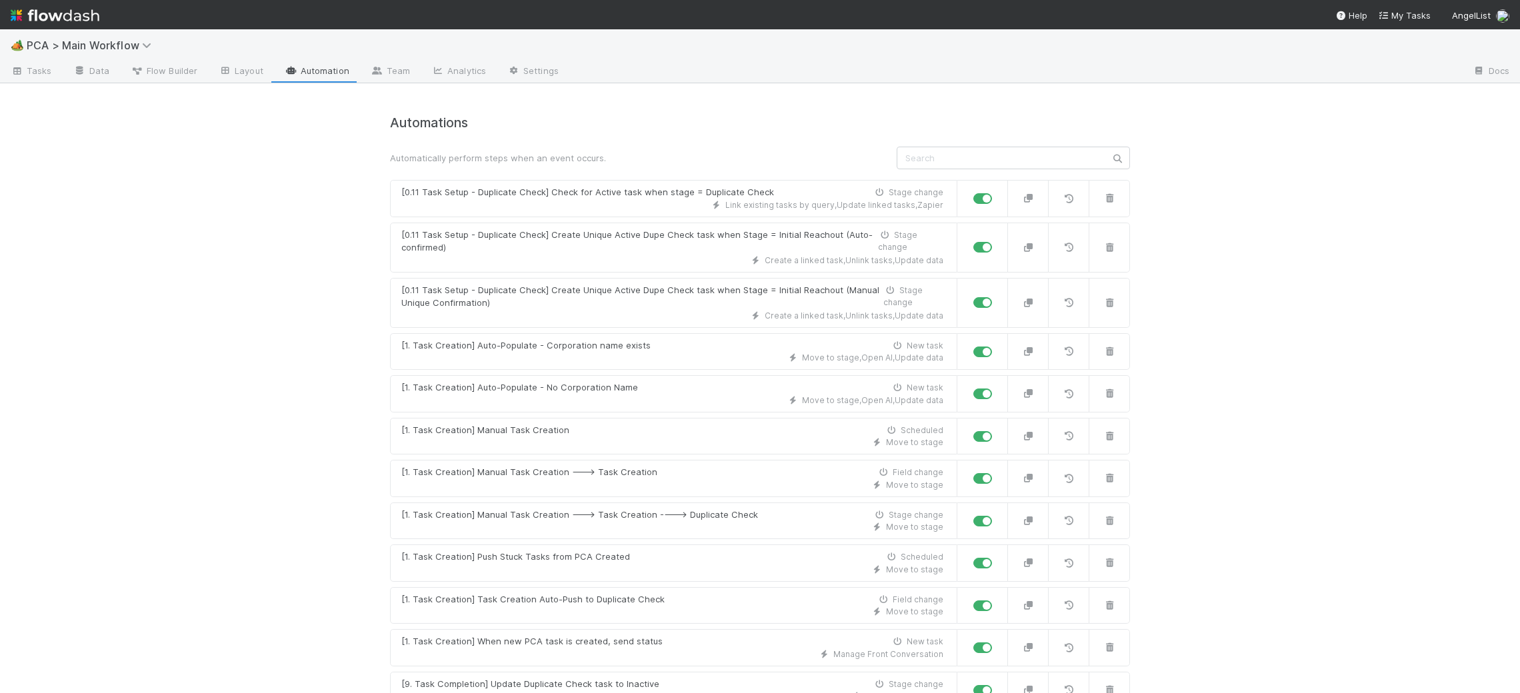
scroll to position [7551, 0]
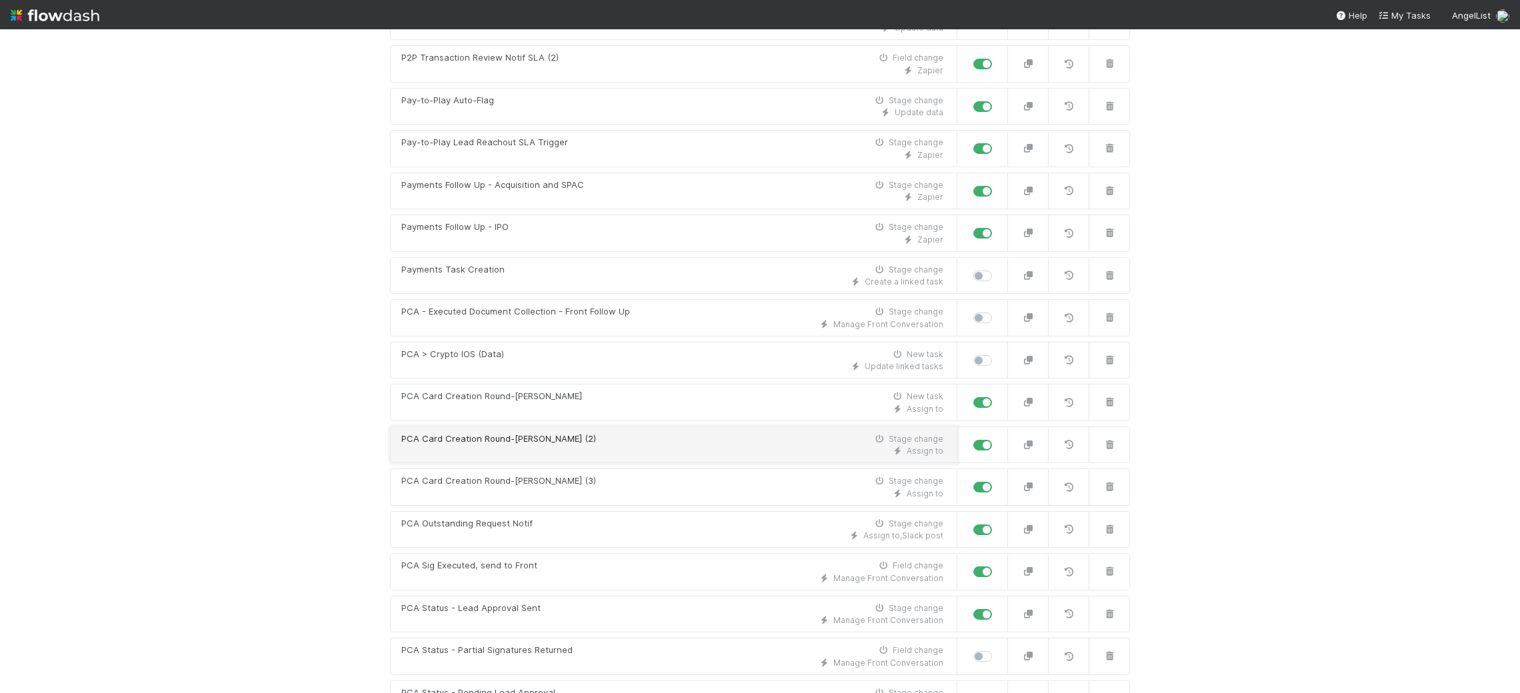
click at [513, 427] on link "PCA Card Creation Round-Robin (2) Stage change Assign to" at bounding box center [673, 445] width 567 height 37
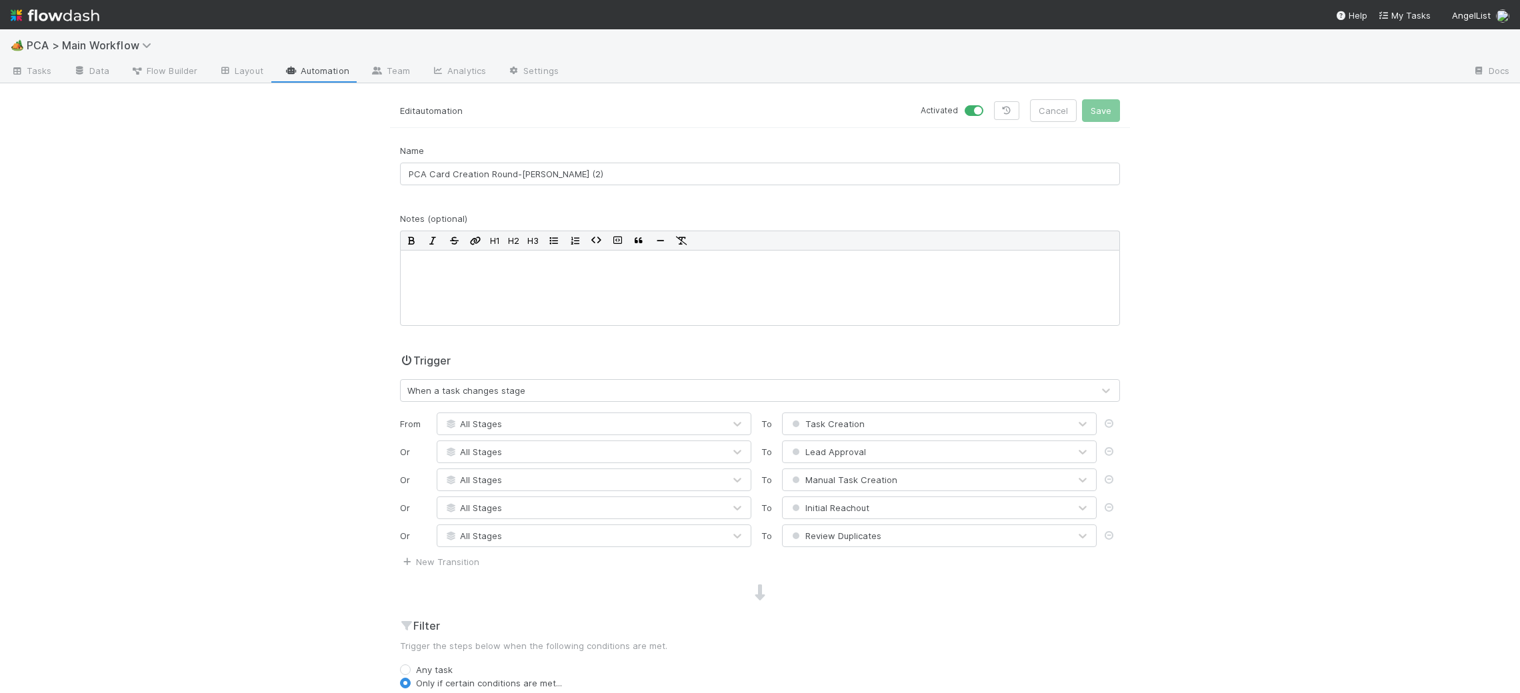
scroll to position [635, 0]
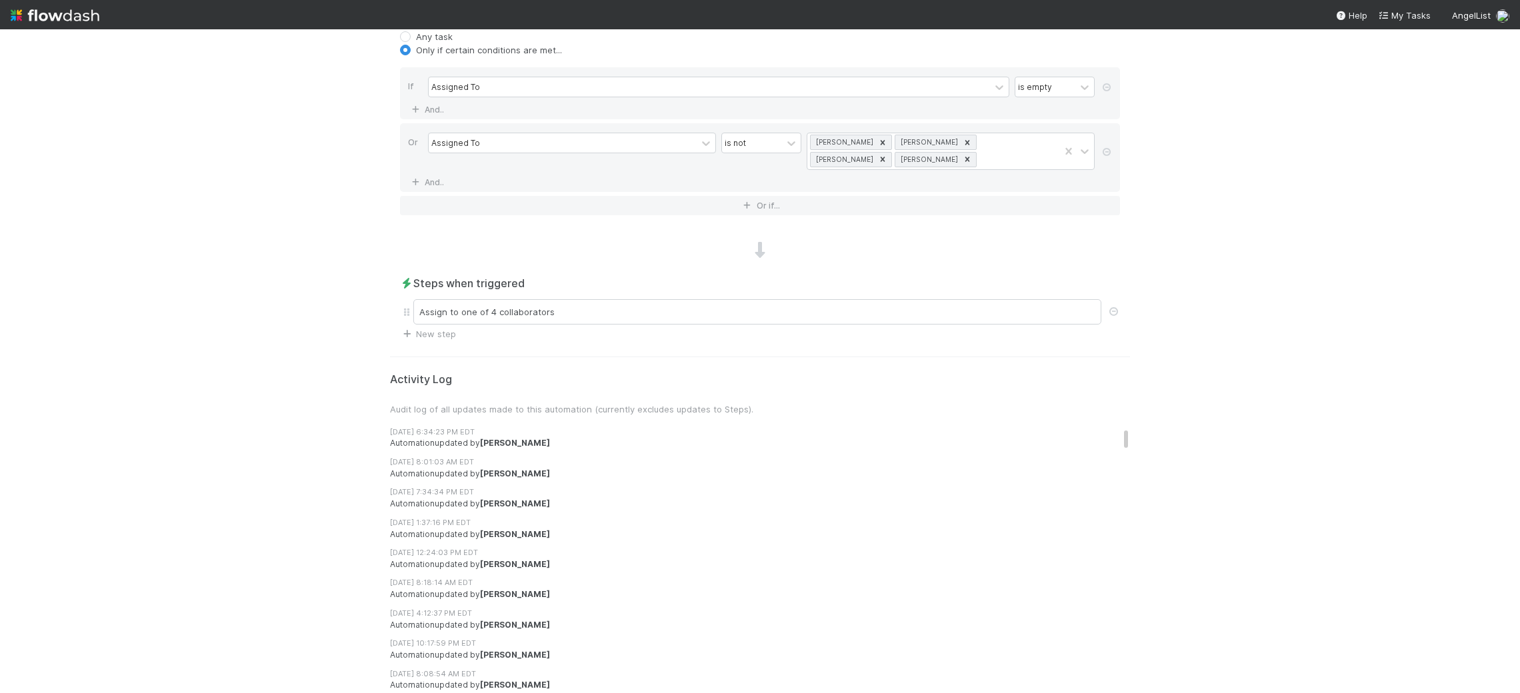
click at [745, 307] on div "Assign to one of 4 collaborators" at bounding box center [757, 311] width 688 height 25
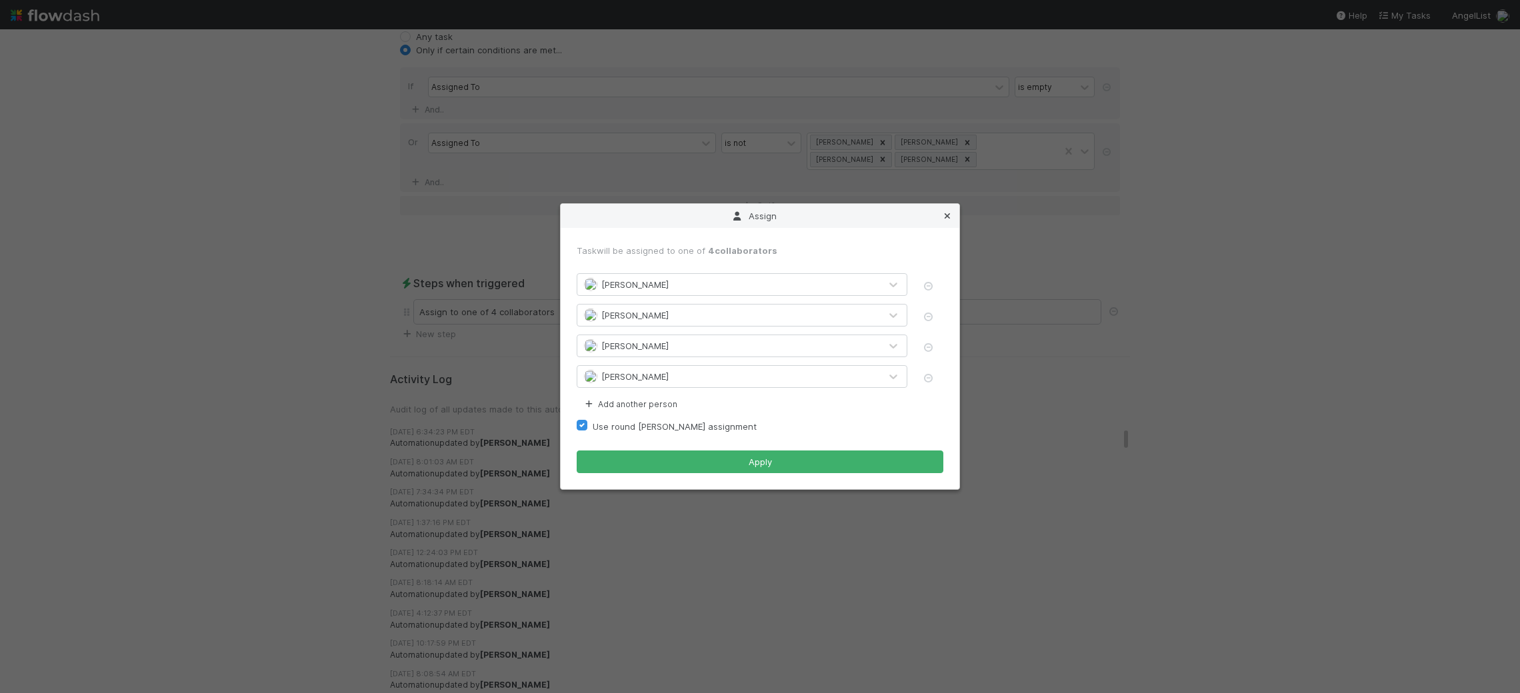
click at [948, 212] on icon at bounding box center [947, 216] width 13 height 9
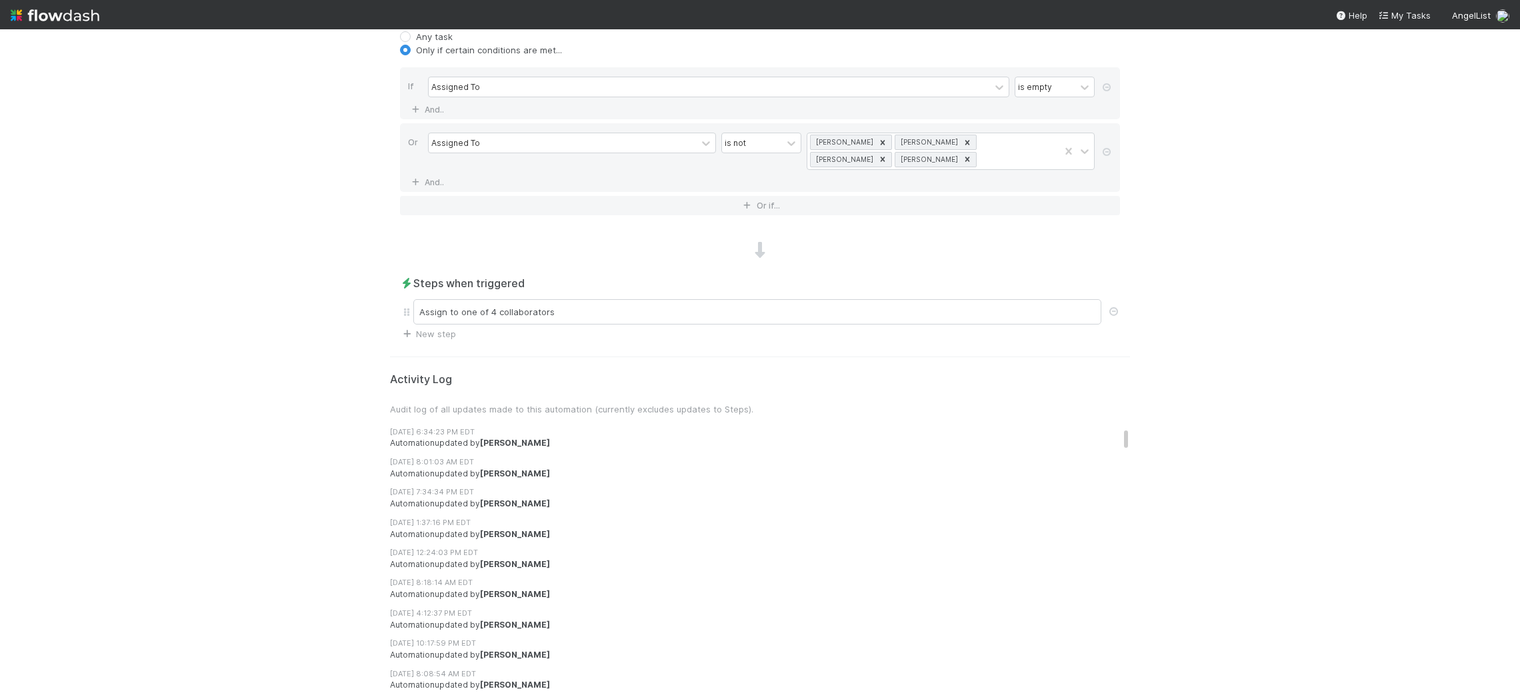
click at [77, 19] on img at bounding box center [55, 15] width 89 height 23
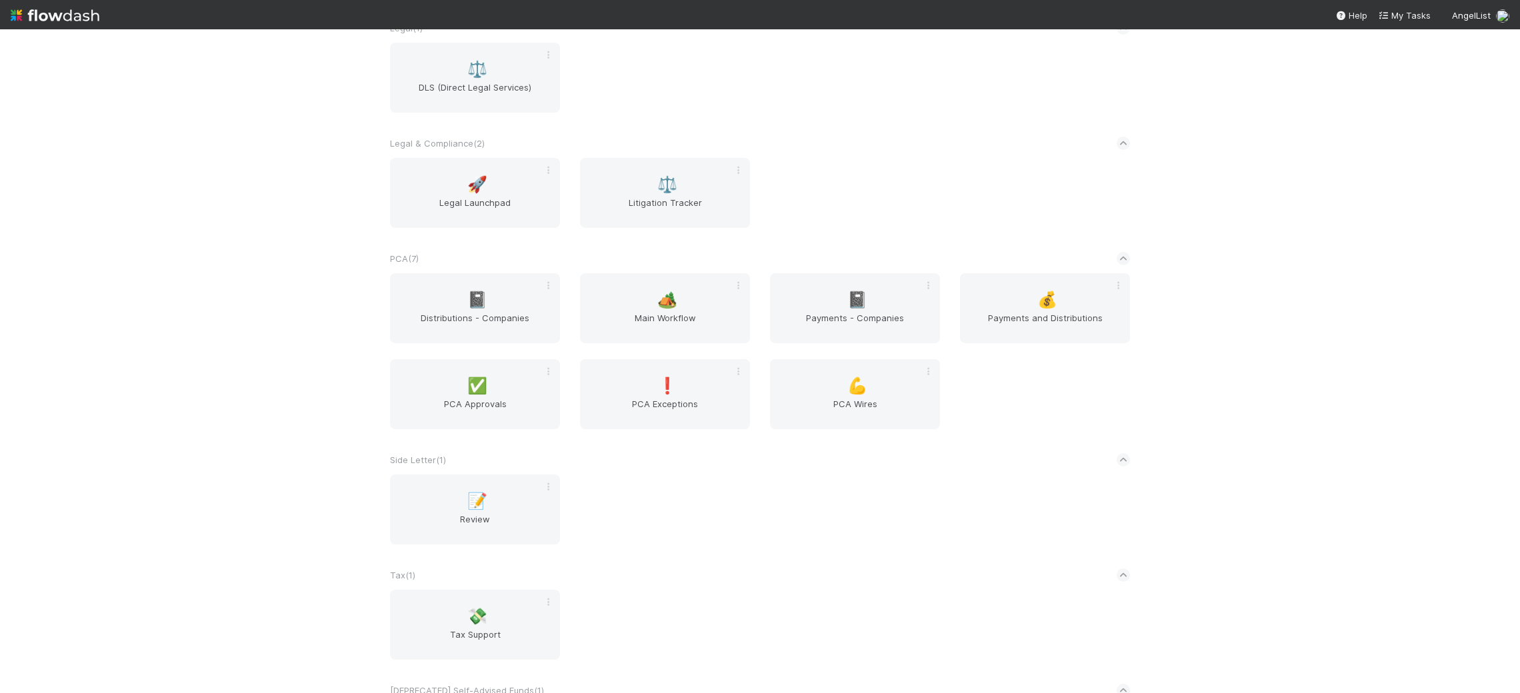
scroll to position [2044, 0]
click at [678, 287] on div "🏕️ Main Workflow" at bounding box center [665, 304] width 170 height 70
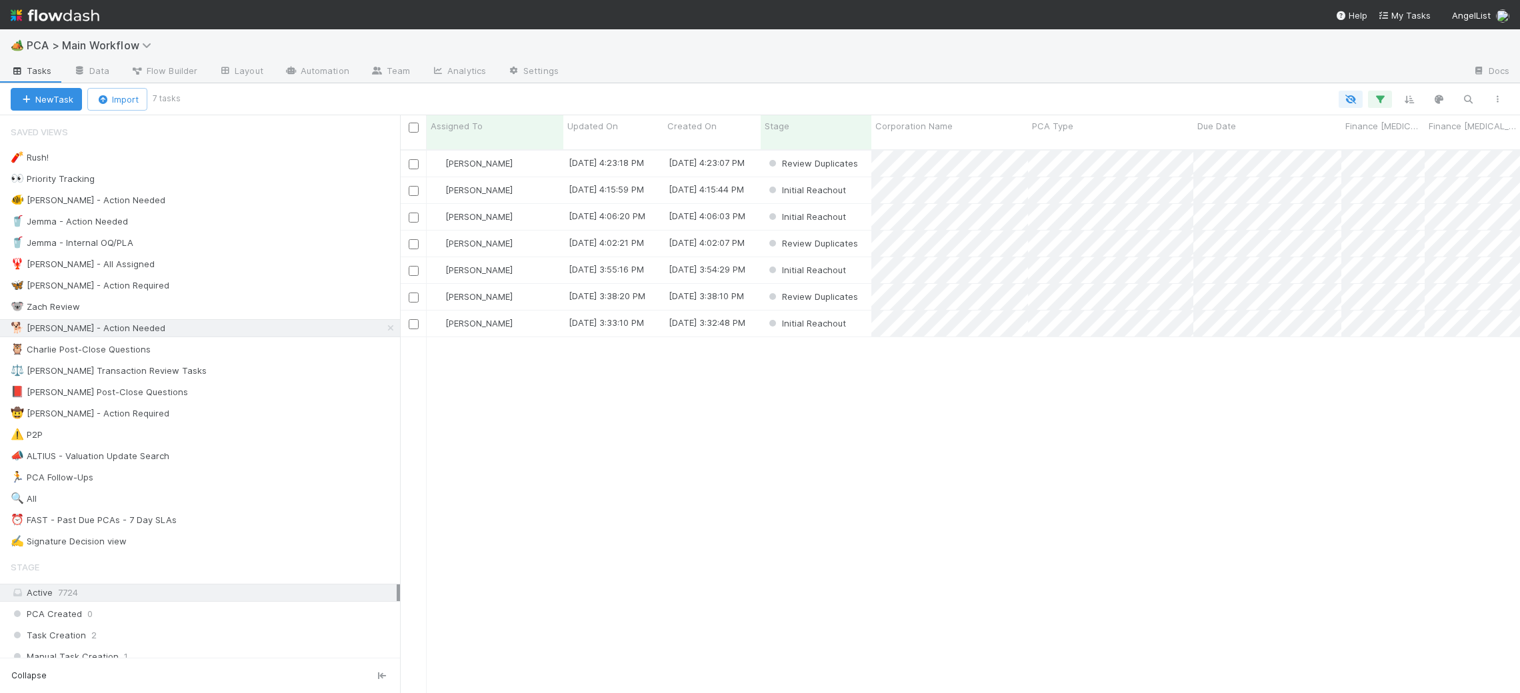
scroll to position [555, 1120]
click at [610, 128] on span "Updated On" at bounding box center [592, 125] width 51 height 13
click at [635, 153] on div "Sort Oldest → Newest" at bounding box center [644, 151] width 152 height 20
click at [522, 151] on div "[PERSON_NAME]" at bounding box center [488, 164] width 137 height 26
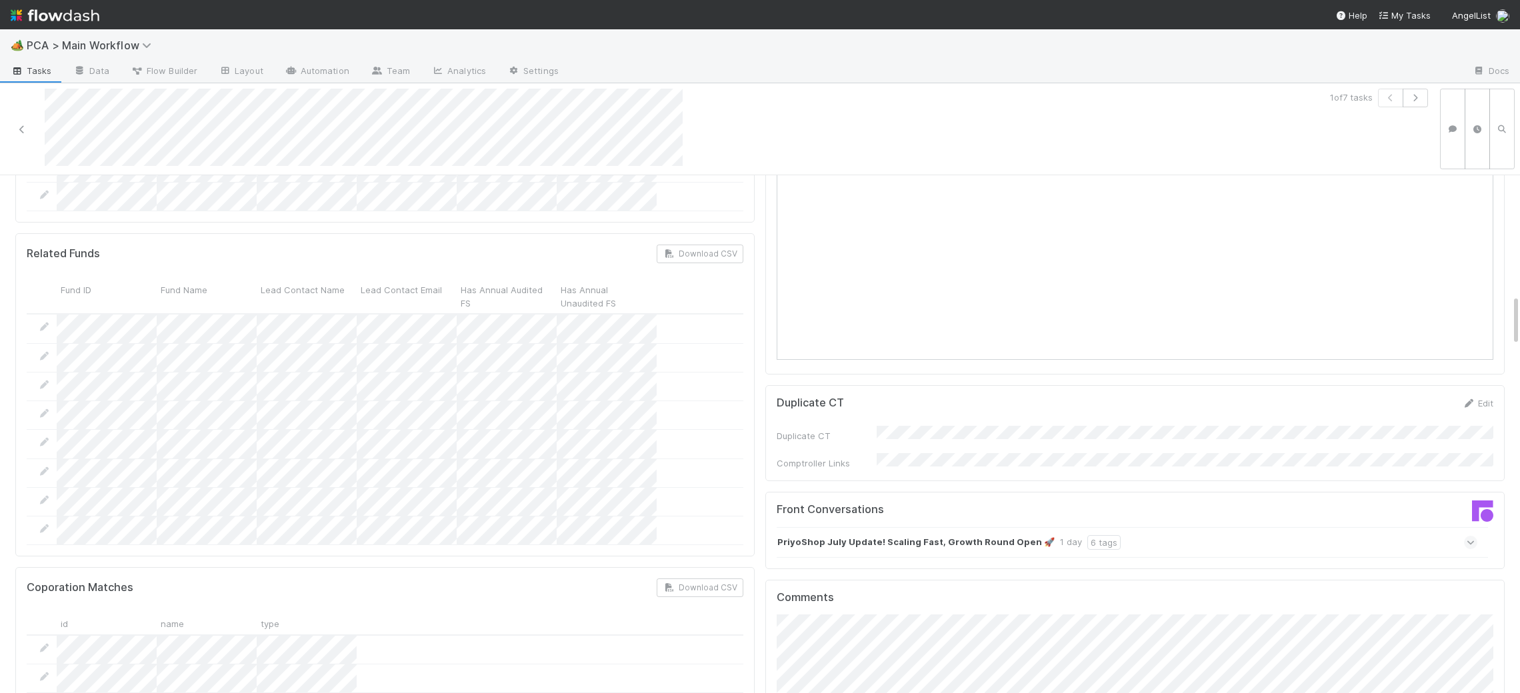
scroll to position [0, 4]
click at [911, 503] on div "Front Conversations" at bounding box center [947, 515] width 369 height 24
click at [922, 535] on strong "PriyoShop July Update! Scaling Fast, Growth Round Open 🚀" at bounding box center [911, 542] width 277 height 15
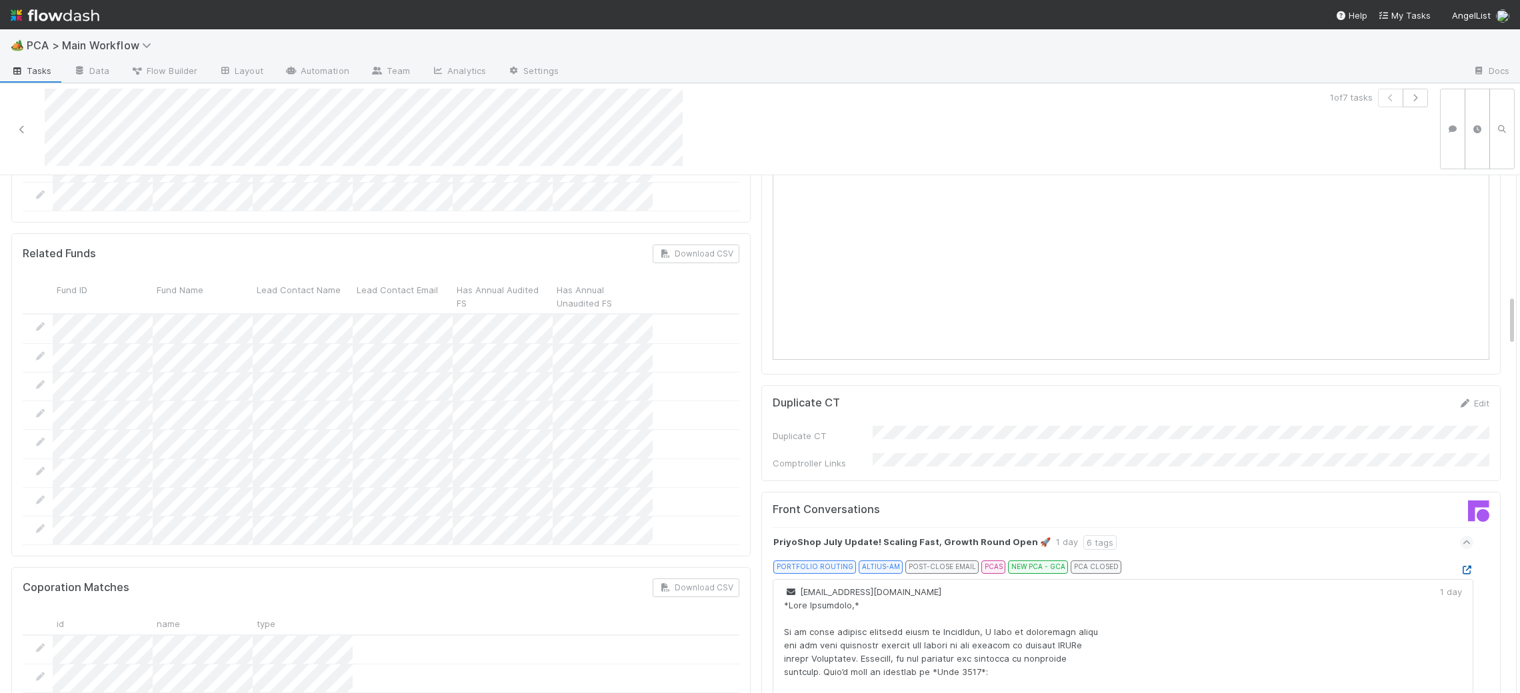
click at [1469, 566] on icon at bounding box center [1466, 570] width 13 height 9
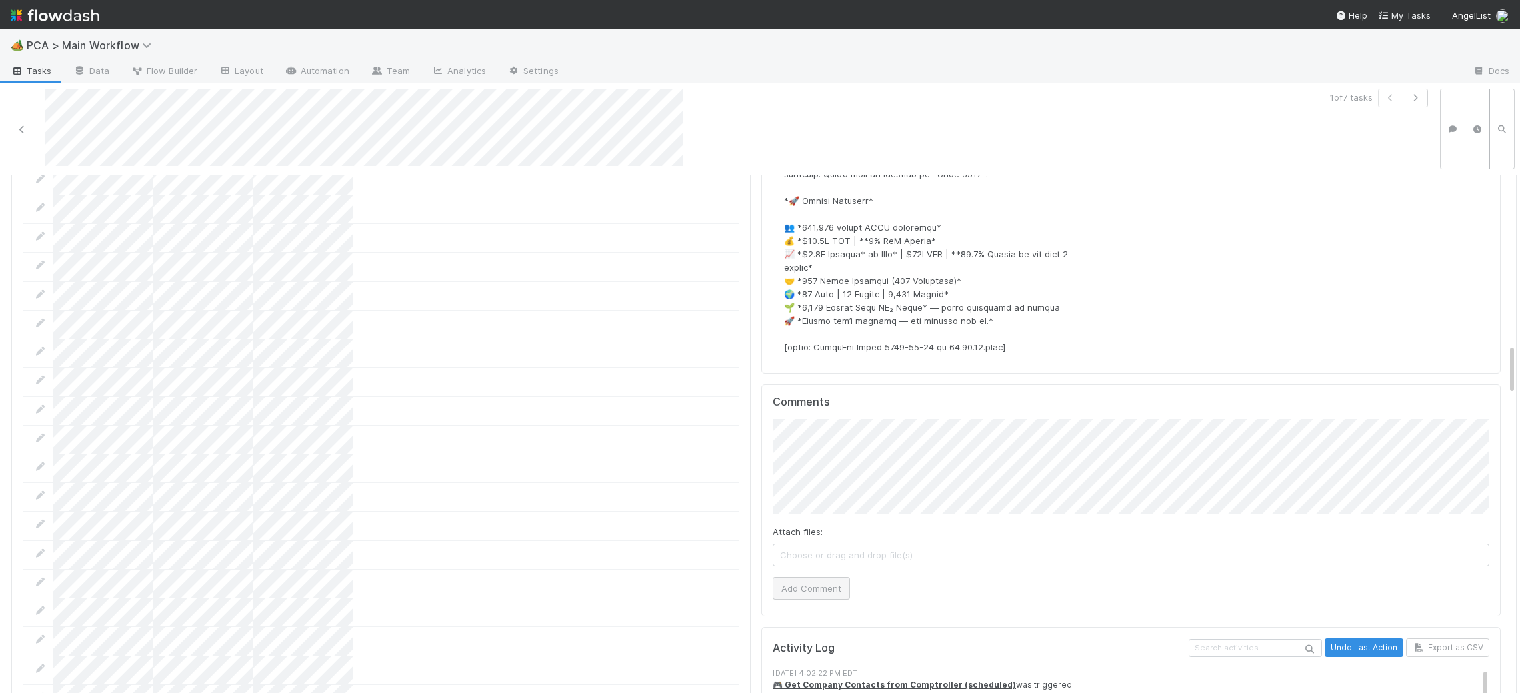
drag, startPoint x: 844, startPoint y: 531, endPoint x: 825, endPoint y: 516, distance: 23.7
click at [831, 517] on div "Comments Attach files: Choose or drag and drop file(s) Add Comment" at bounding box center [1130, 501] width 739 height 233
click at [820, 577] on button "Add Comment" at bounding box center [811, 588] width 77 height 23
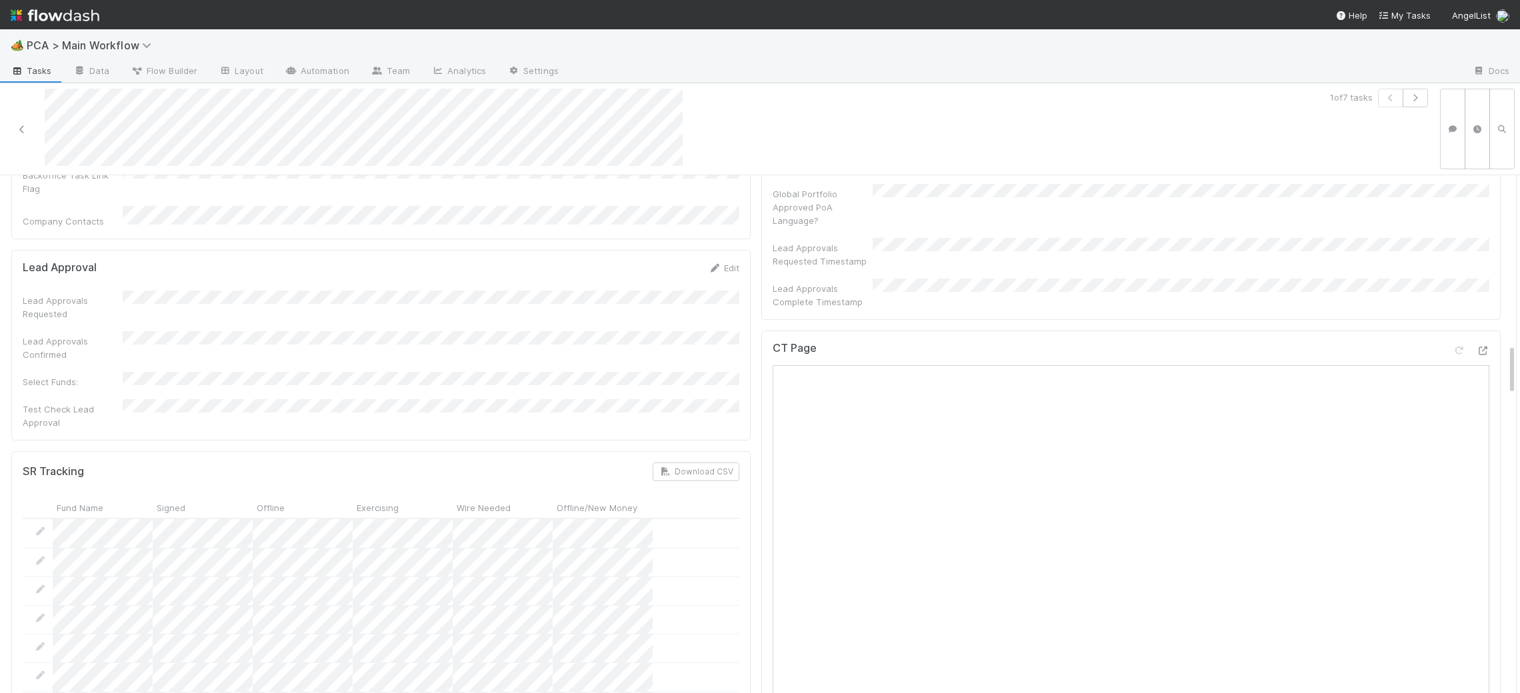
scroll to position [0, 0]
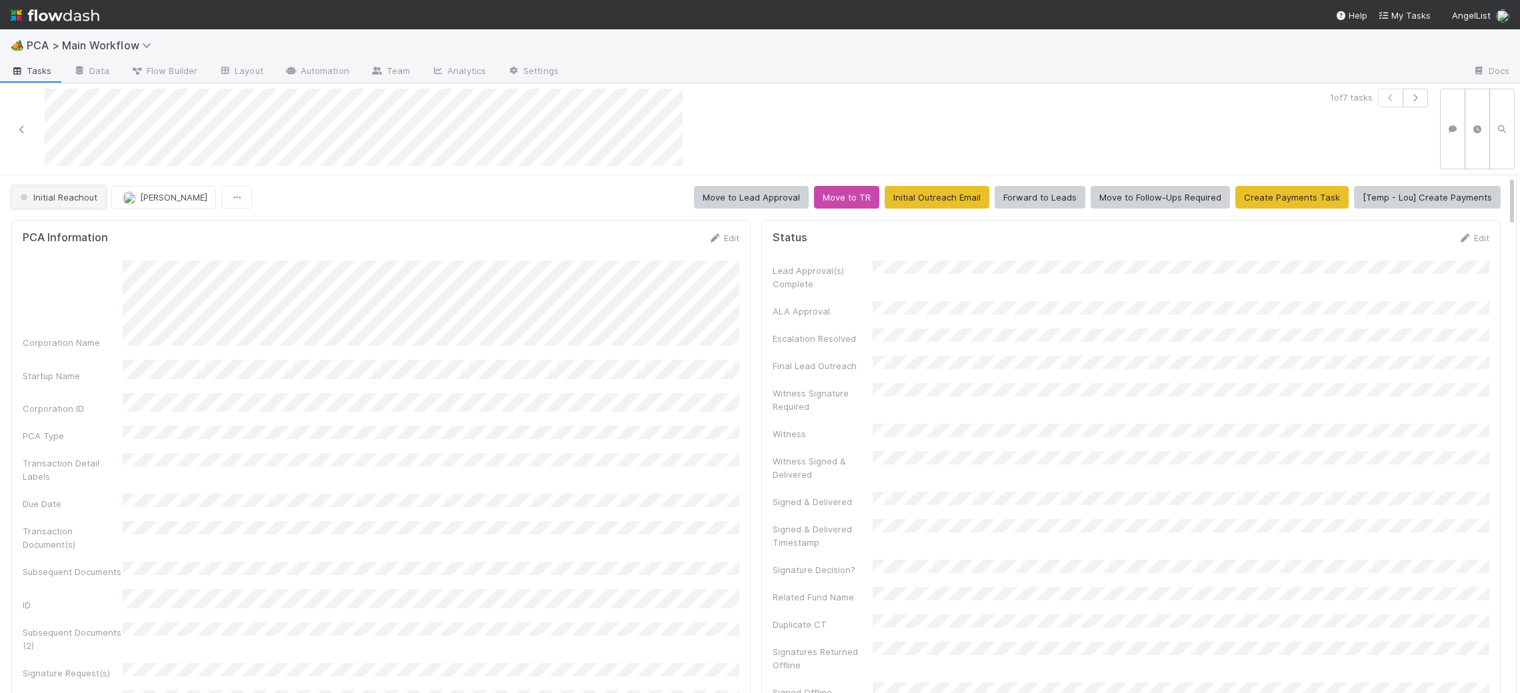
click at [49, 199] on span "Initial Reachout" at bounding box center [57, 197] width 80 height 11
click at [112, 234] on div "No Action Needed" at bounding box center [101, 231] width 188 height 24
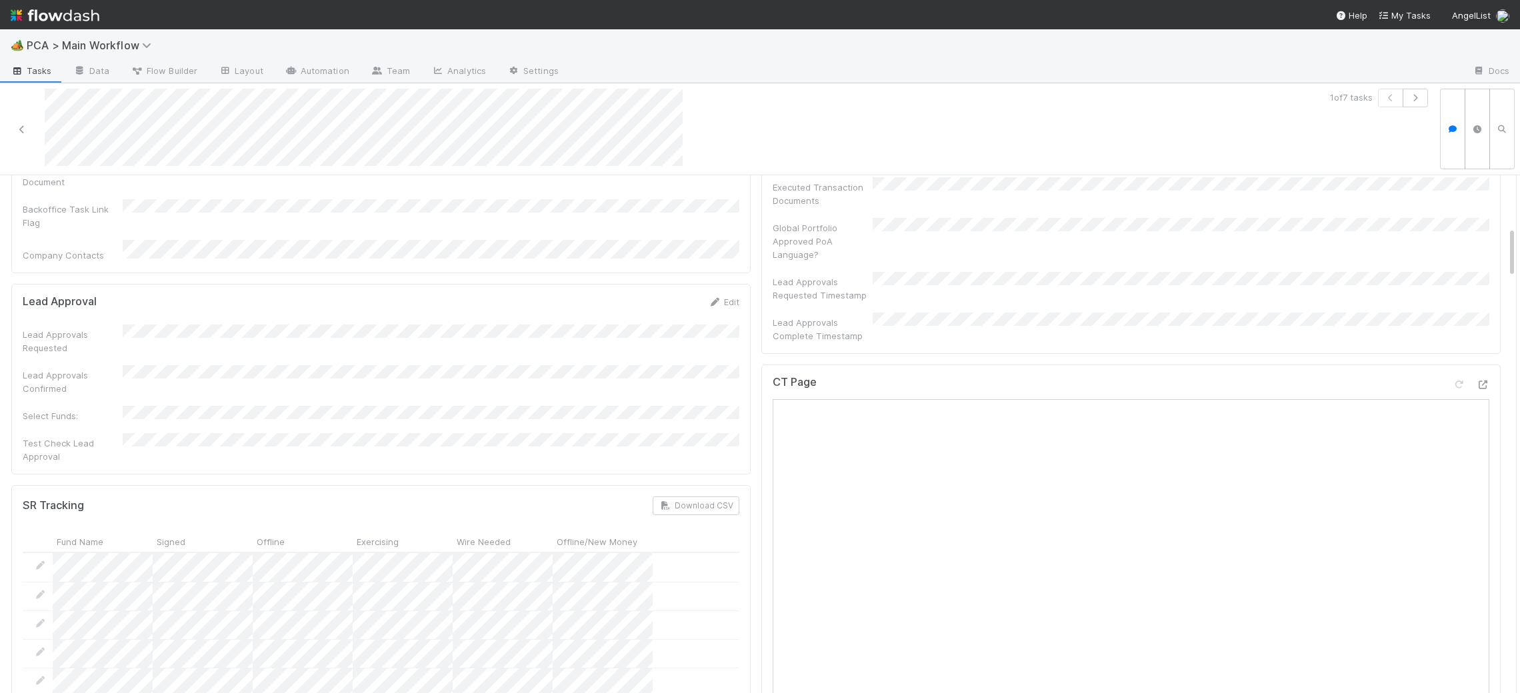
click at [723, 325] on div "Lead Approvals Requested Lead Approvals Confirmed Select Funds: Test Check Lead…" at bounding box center [381, 394] width 717 height 139
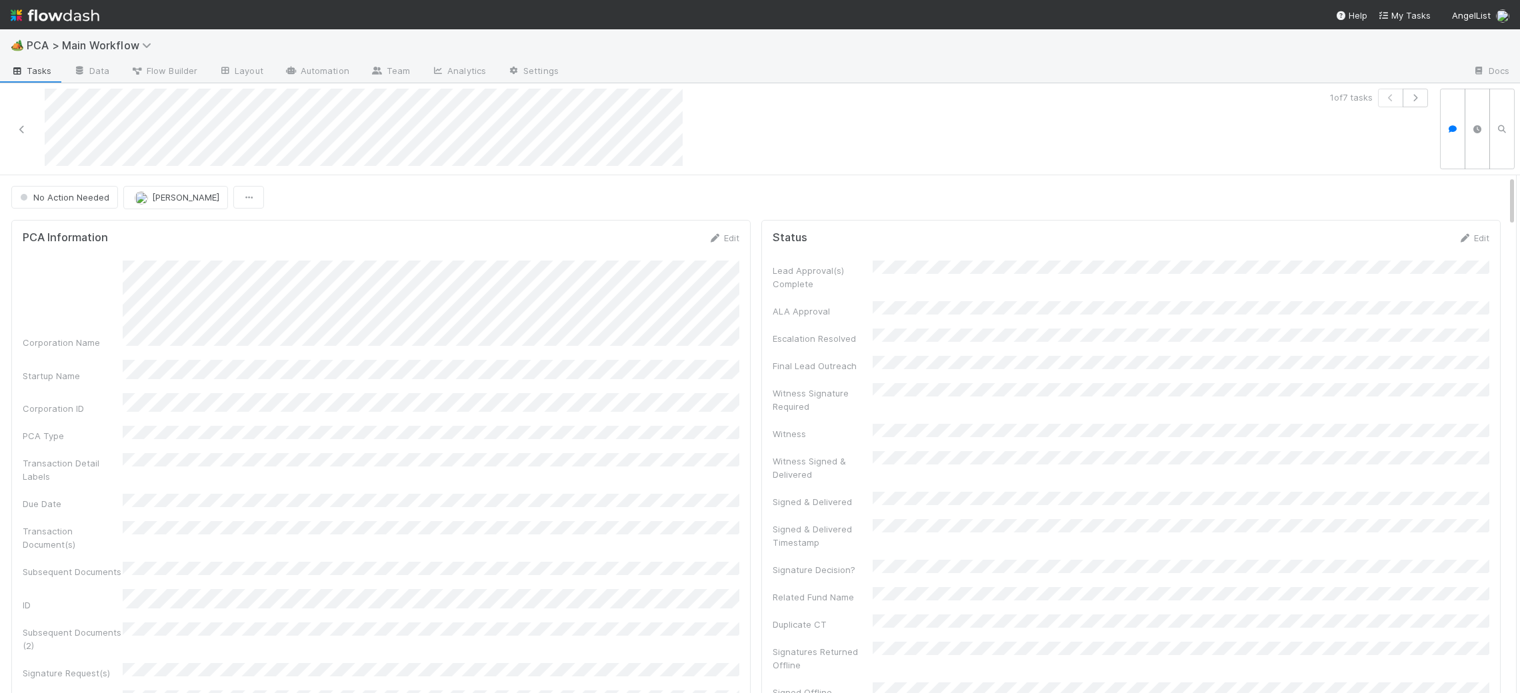
click at [100, 13] on nav "Help My Tasks AngelList" at bounding box center [760, 14] width 1520 height 29
click at [91, 19] on img at bounding box center [55, 15] width 89 height 23
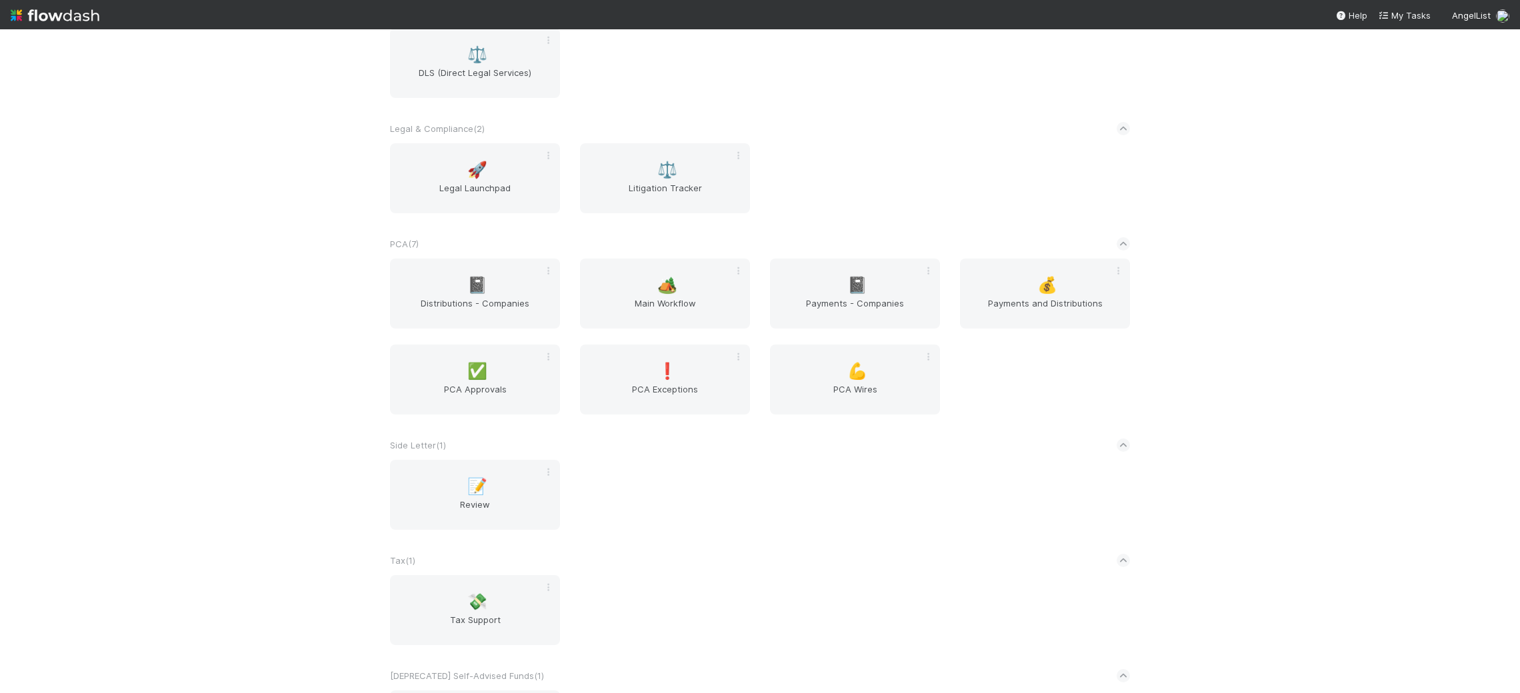
scroll to position [2167, 0]
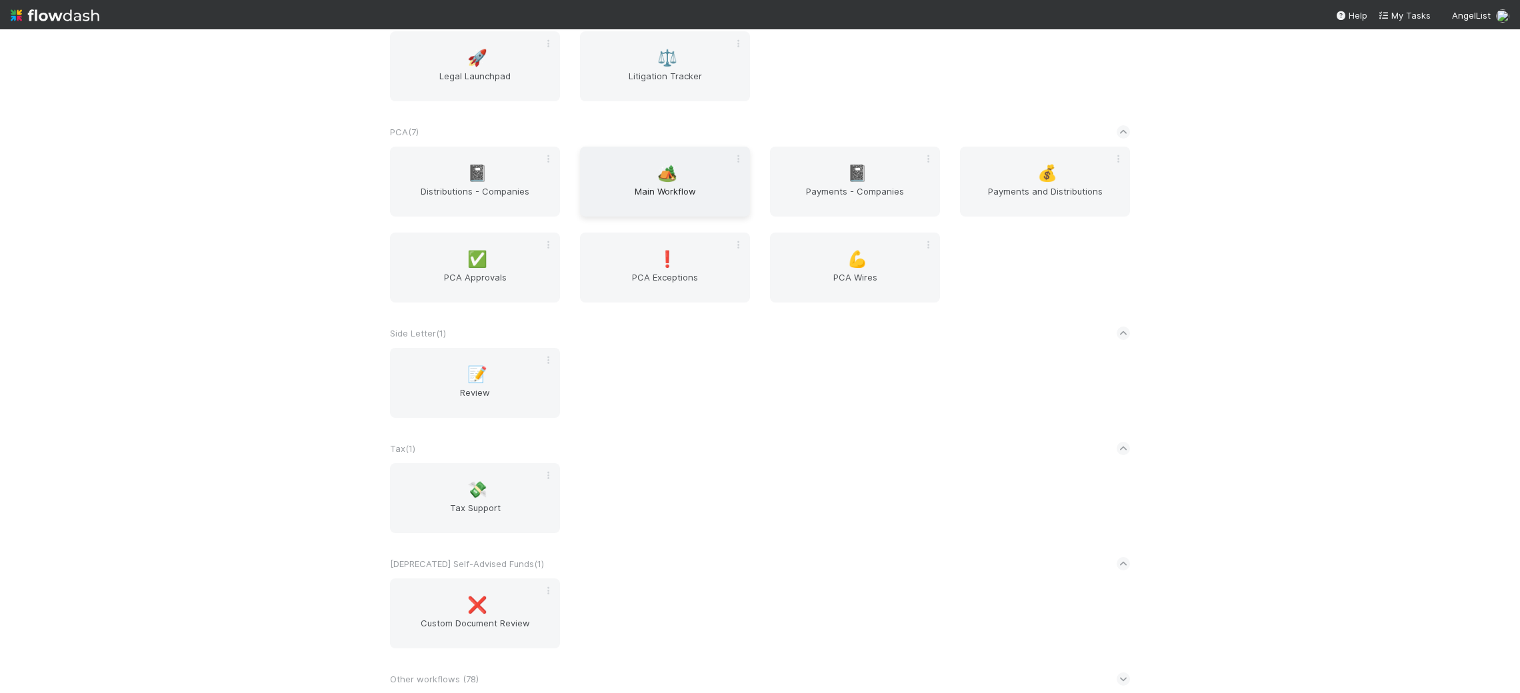
click at [654, 190] on span "Main Workflow" at bounding box center [664, 198] width 159 height 27
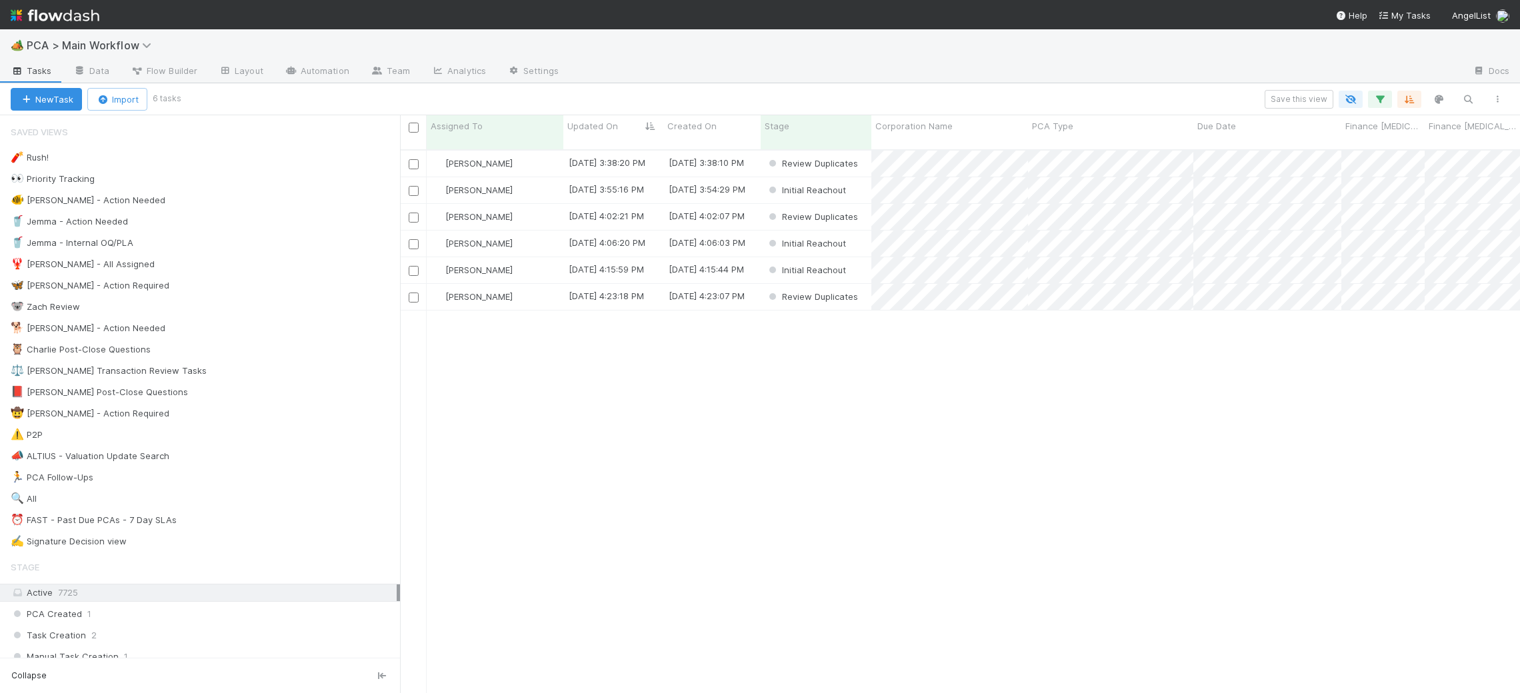
scroll to position [1, 1]
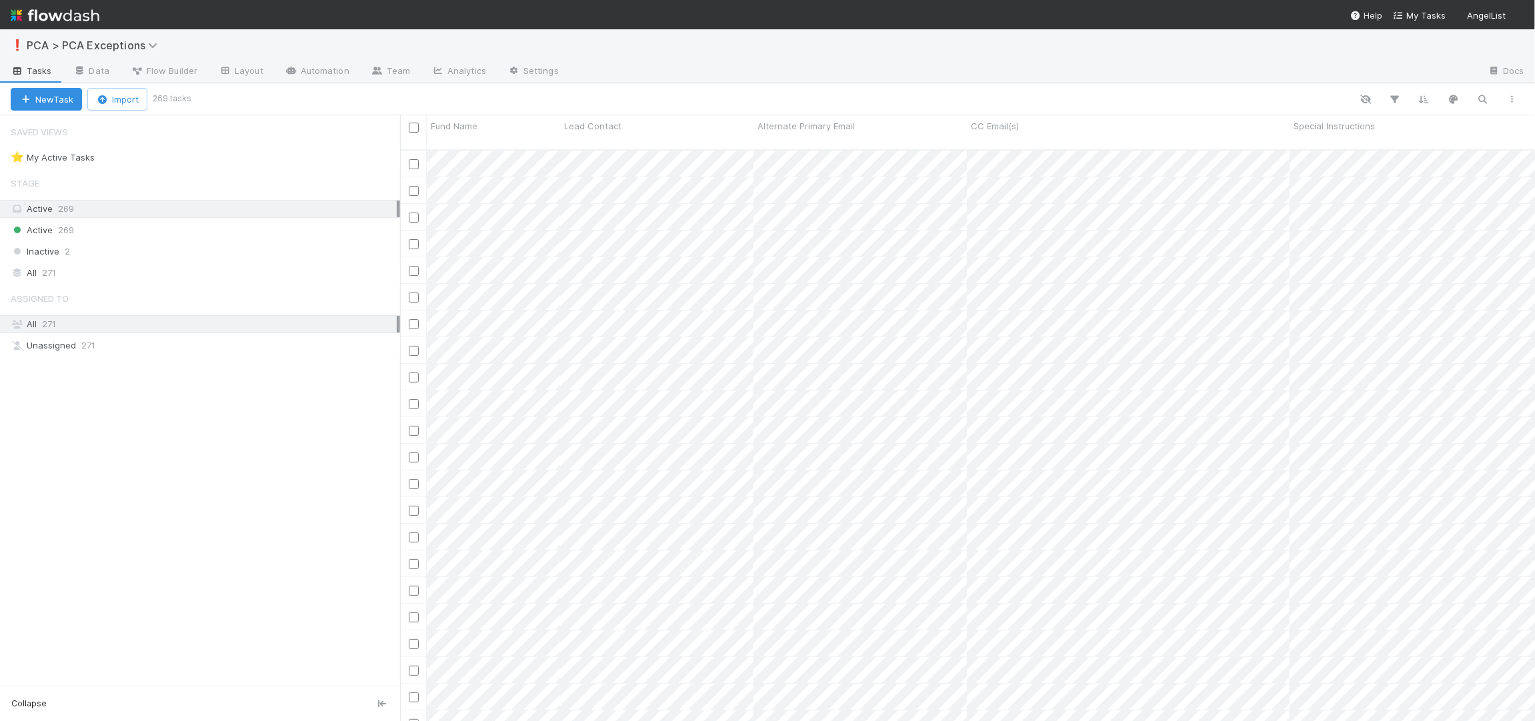
scroll to position [582, 1135]
click at [1480, 93] on icon "button" at bounding box center [1482, 99] width 13 height 12
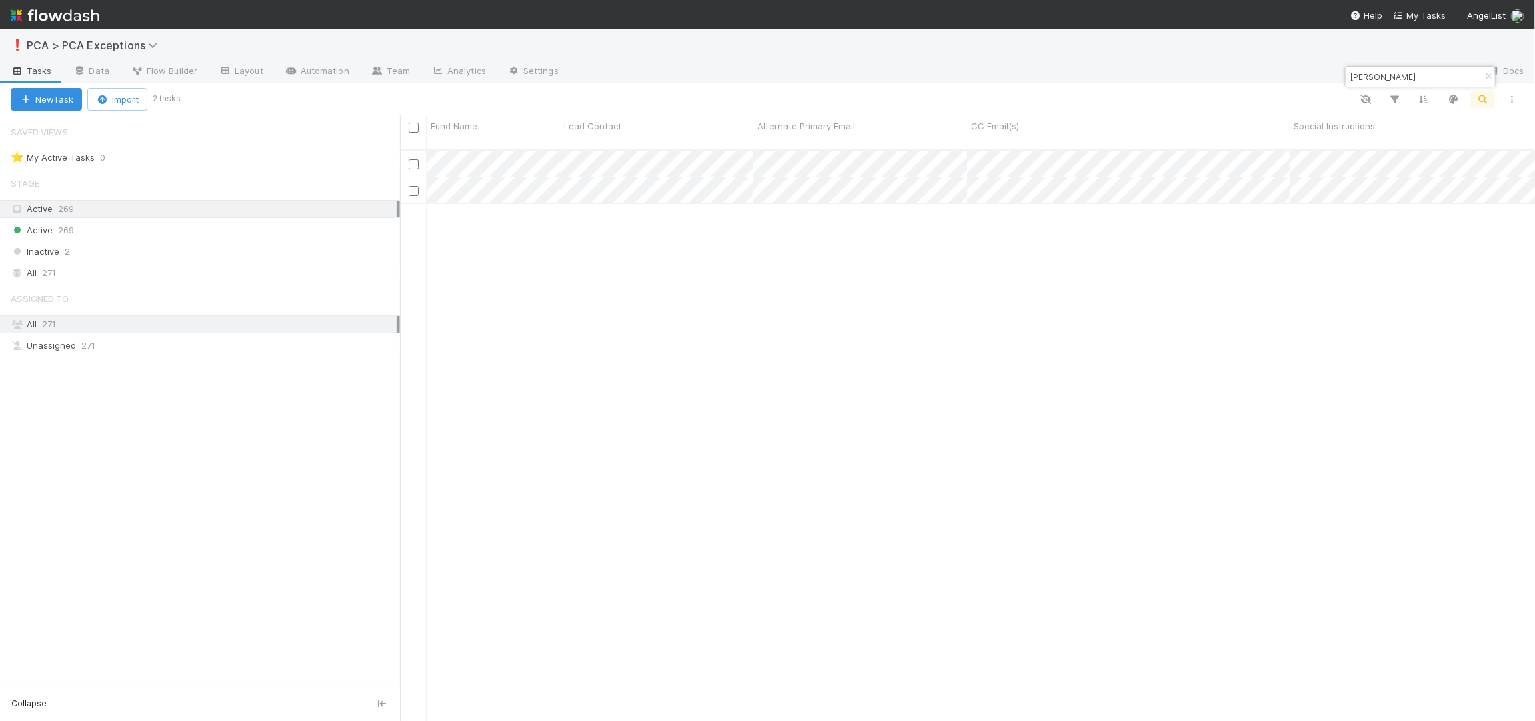
type input "[PERSON_NAME]"
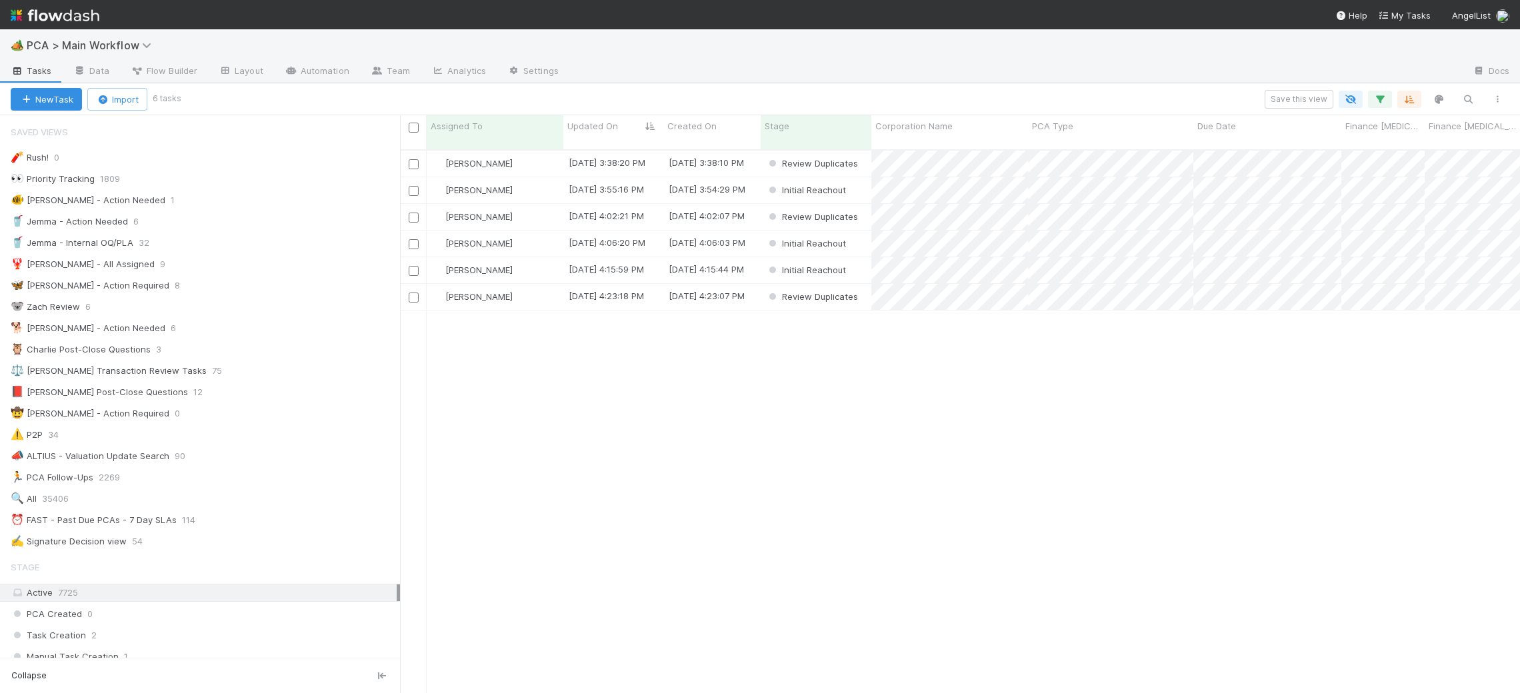
scroll to position [555, 1120]
click at [249, 332] on div "🐕 Charlie - Action Needed 6" at bounding box center [205, 328] width 389 height 17
click at [605, 126] on span "Updated On" at bounding box center [592, 125] width 51 height 13
click at [615, 149] on div "Sort Oldest → Newest" at bounding box center [644, 151] width 152 height 20
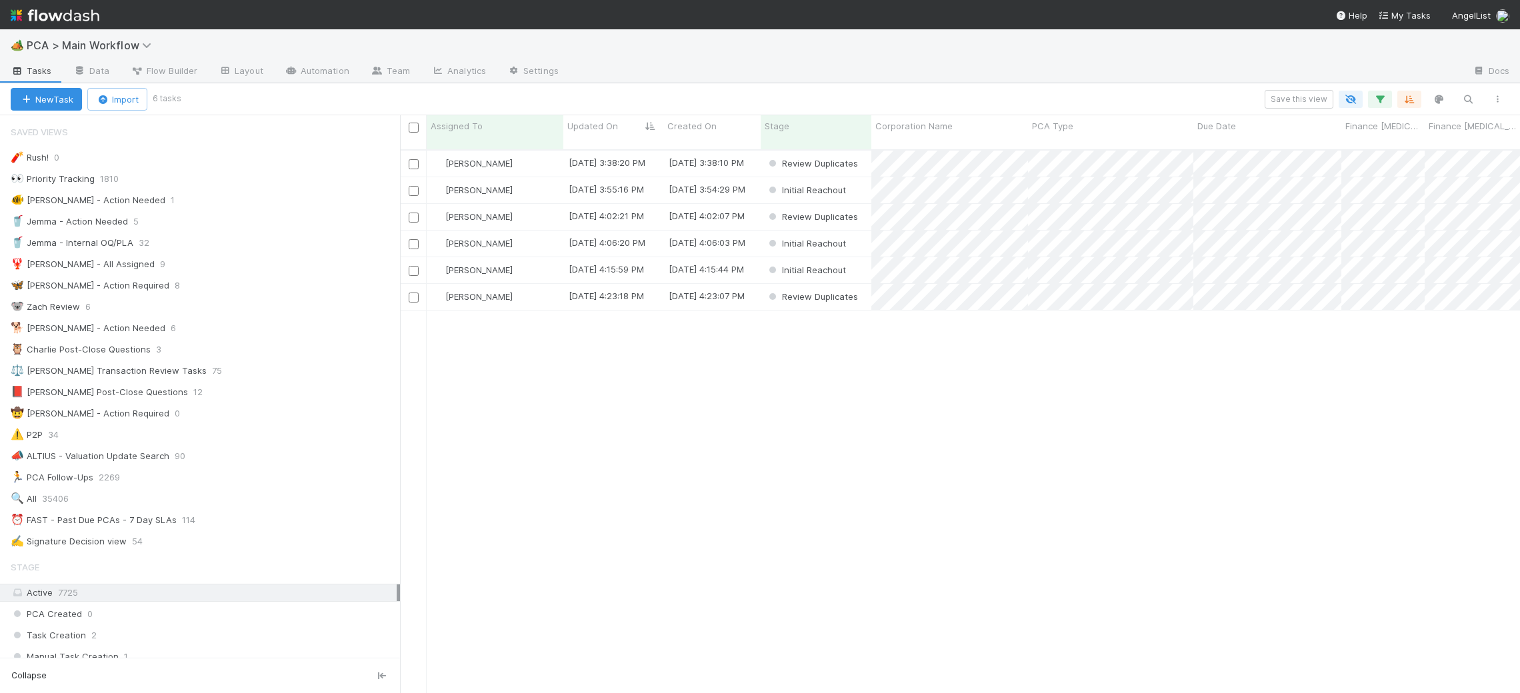
scroll to position [555, 1120]
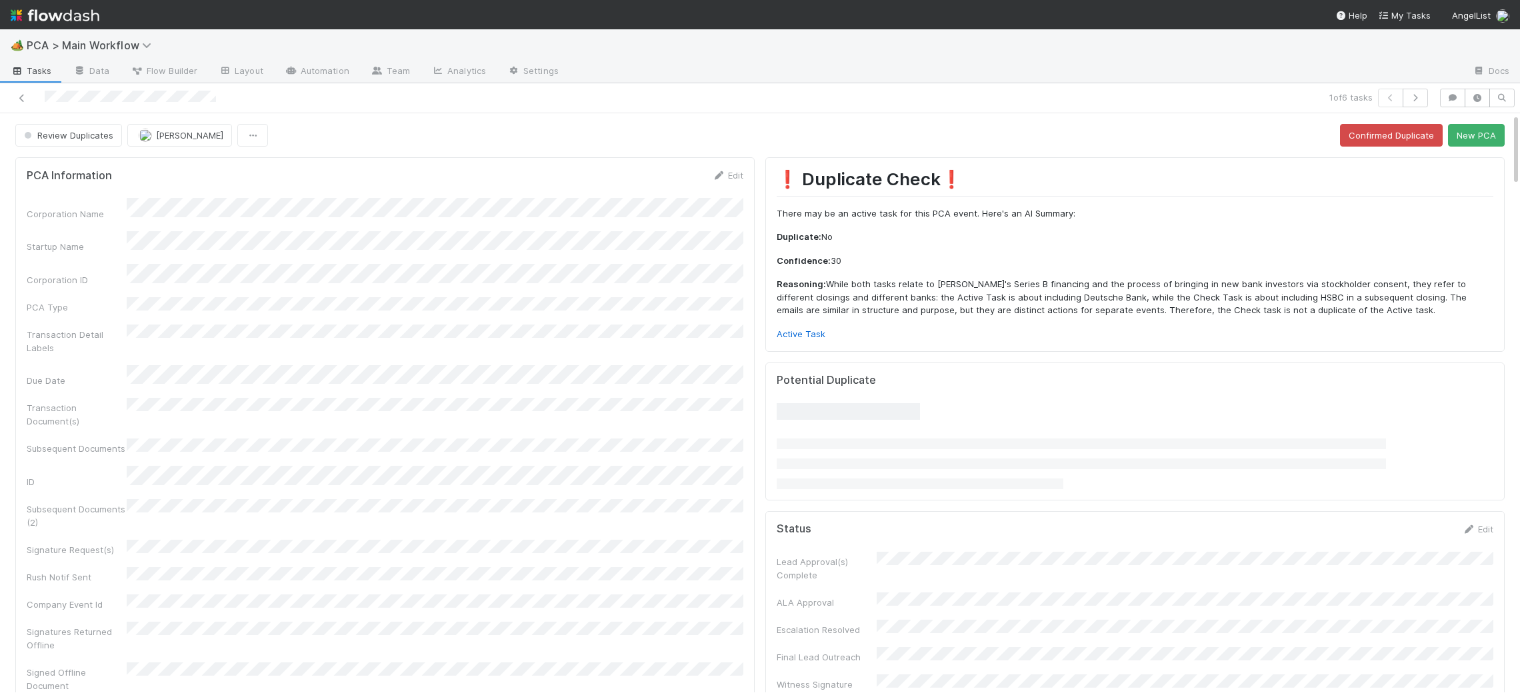
click at [825, 337] on p "Active Task" at bounding box center [1135, 334] width 717 height 13
click at [813, 335] on link "Active Task" at bounding box center [801, 334] width 49 height 11
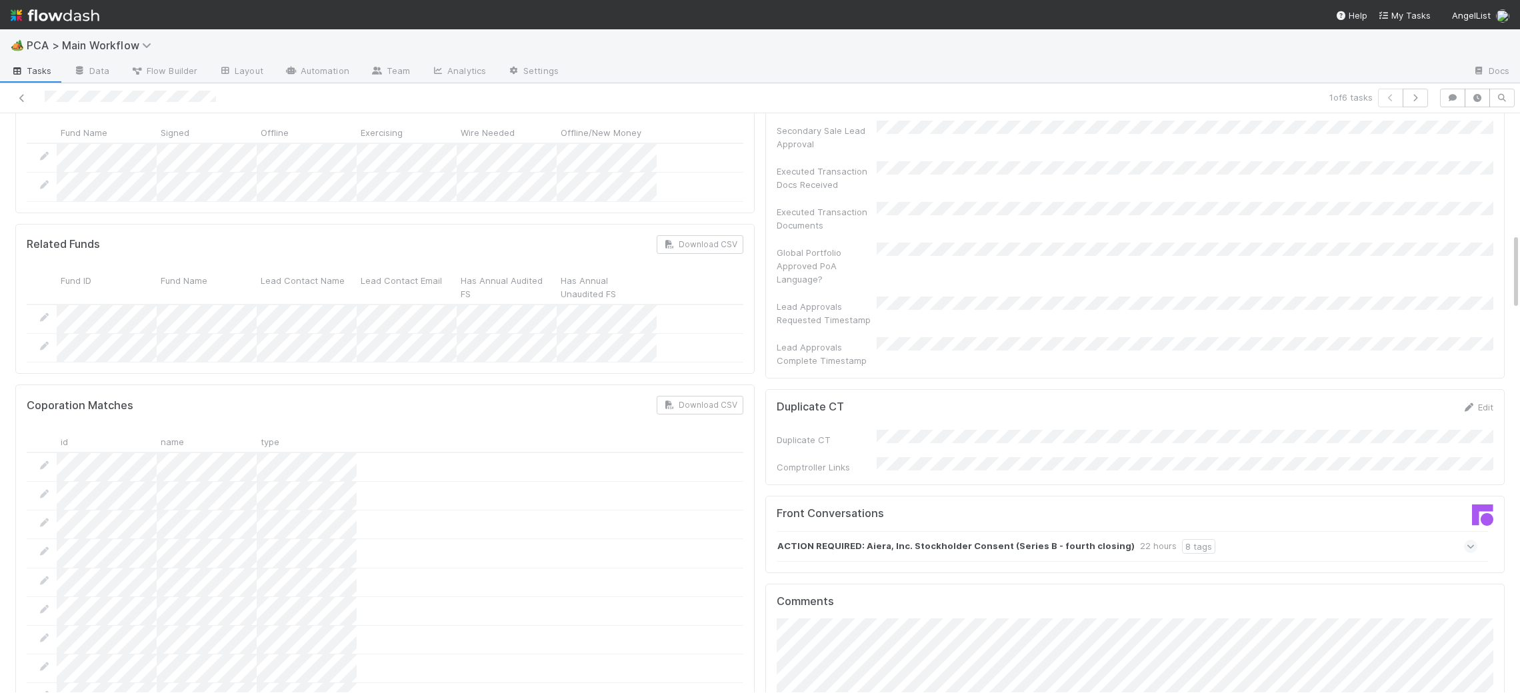
scroll to position [907, 0]
drag, startPoint x: 1061, startPoint y: 473, endPoint x: 1329, endPoint y: 480, distance: 268.1
click at [1064, 541] on strong "ACTION REQUIRED: Aiera, Inc. Stockholder Consent (Series B - fourth closing)" at bounding box center [955, 548] width 357 height 15
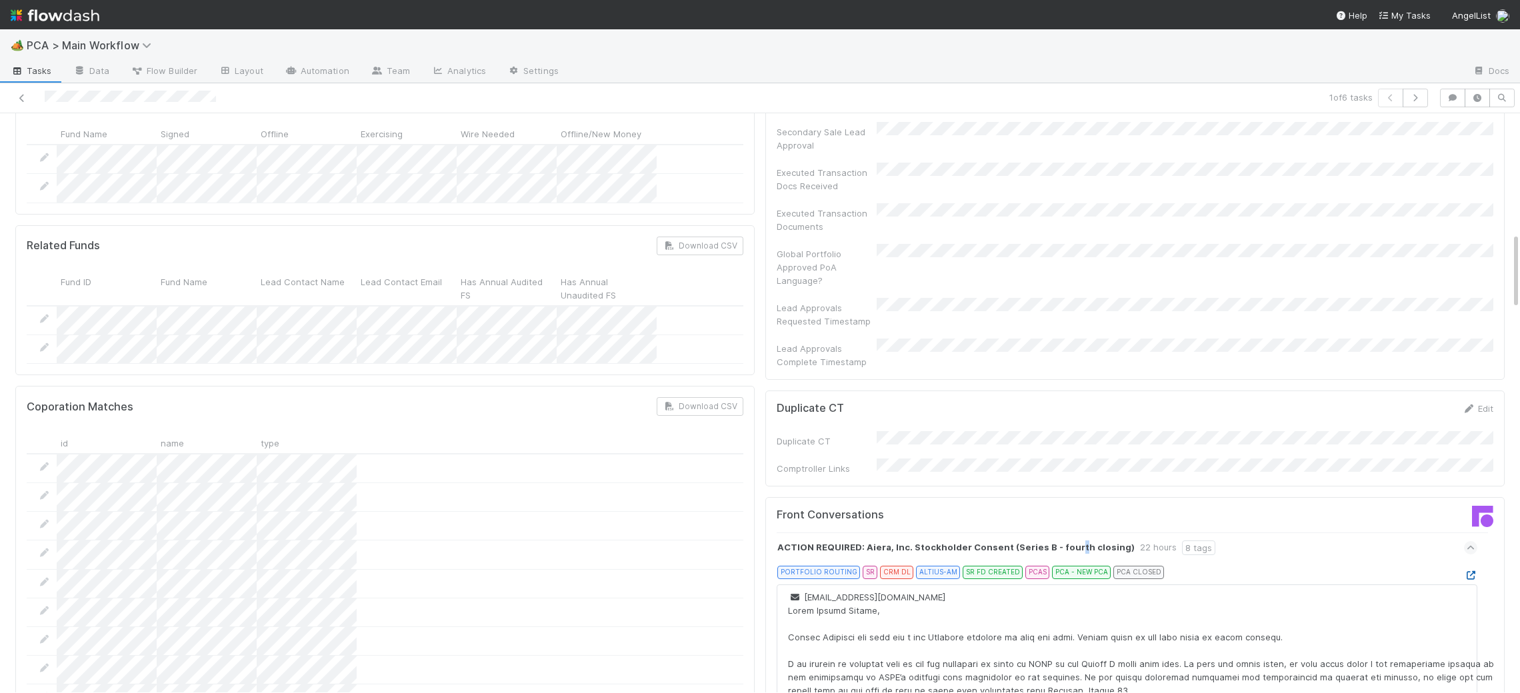
click at [1475, 571] on icon at bounding box center [1470, 575] width 13 height 9
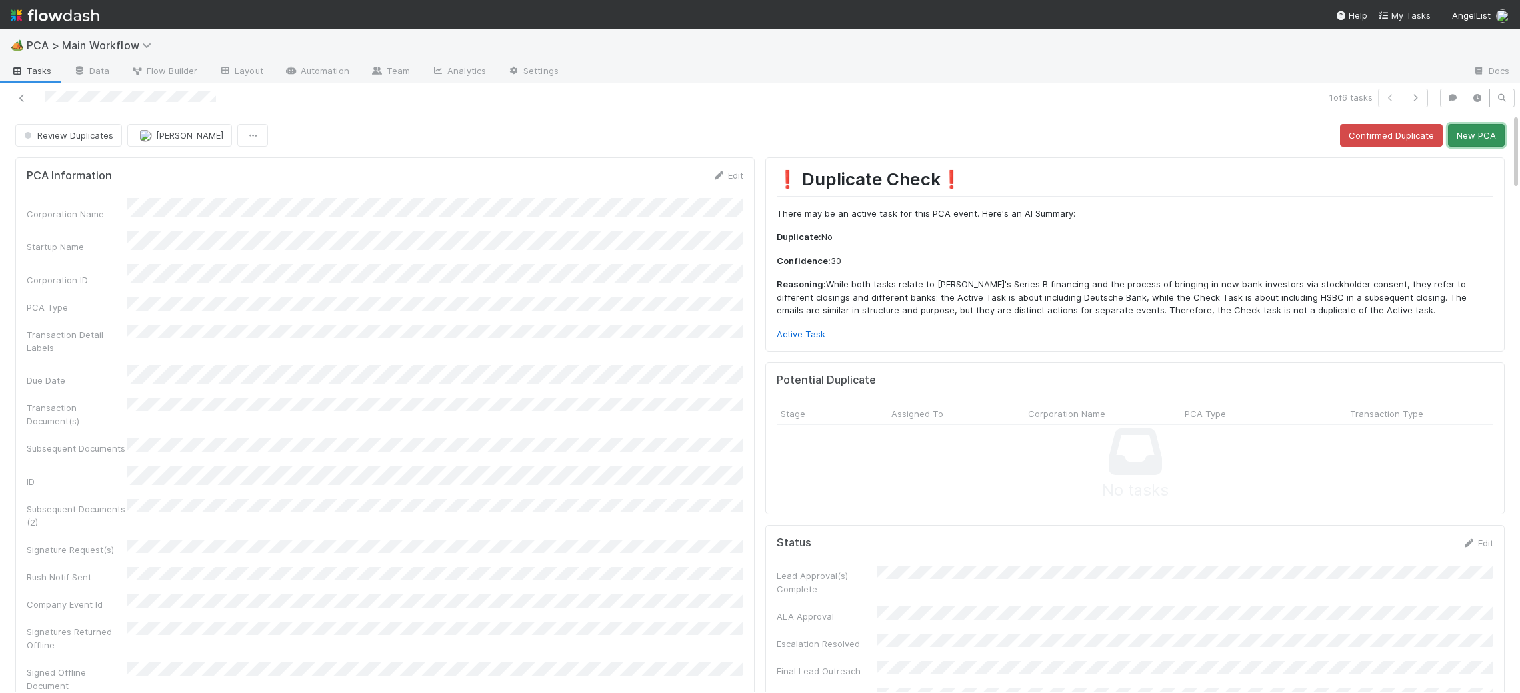
click at [1483, 145] on button "New PCA" at bounding box center [1476, 135] width 57 height 23
click at [1478, 134] on div "Review Duplicates Charlie Bell Loading..." at bounding box center [759, 135] width 1489 height 23
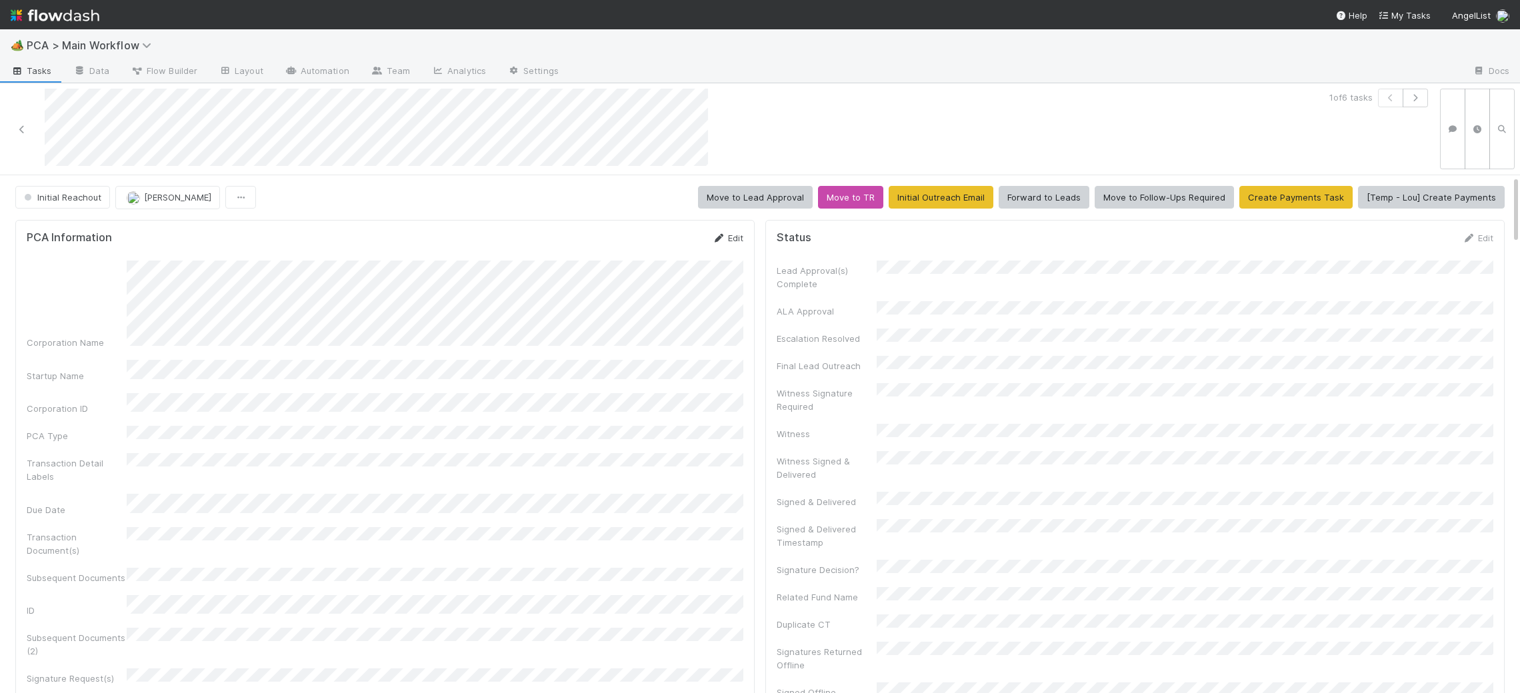
click at [715, 235] on icon at bounding box center [718, 238] width 13 height 9
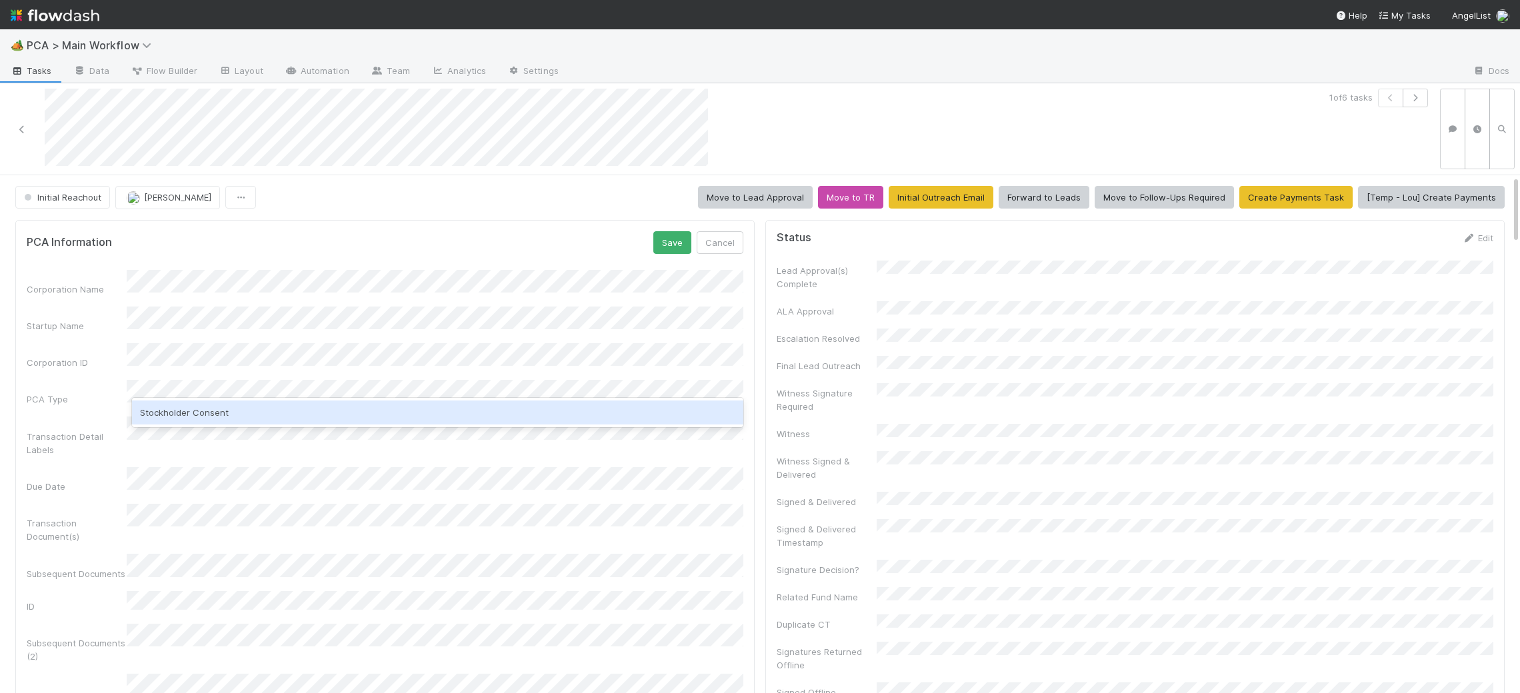
click at [349, 413] on div "Stockholder Consent" at bounding box center [437, 413] width 611 height 24
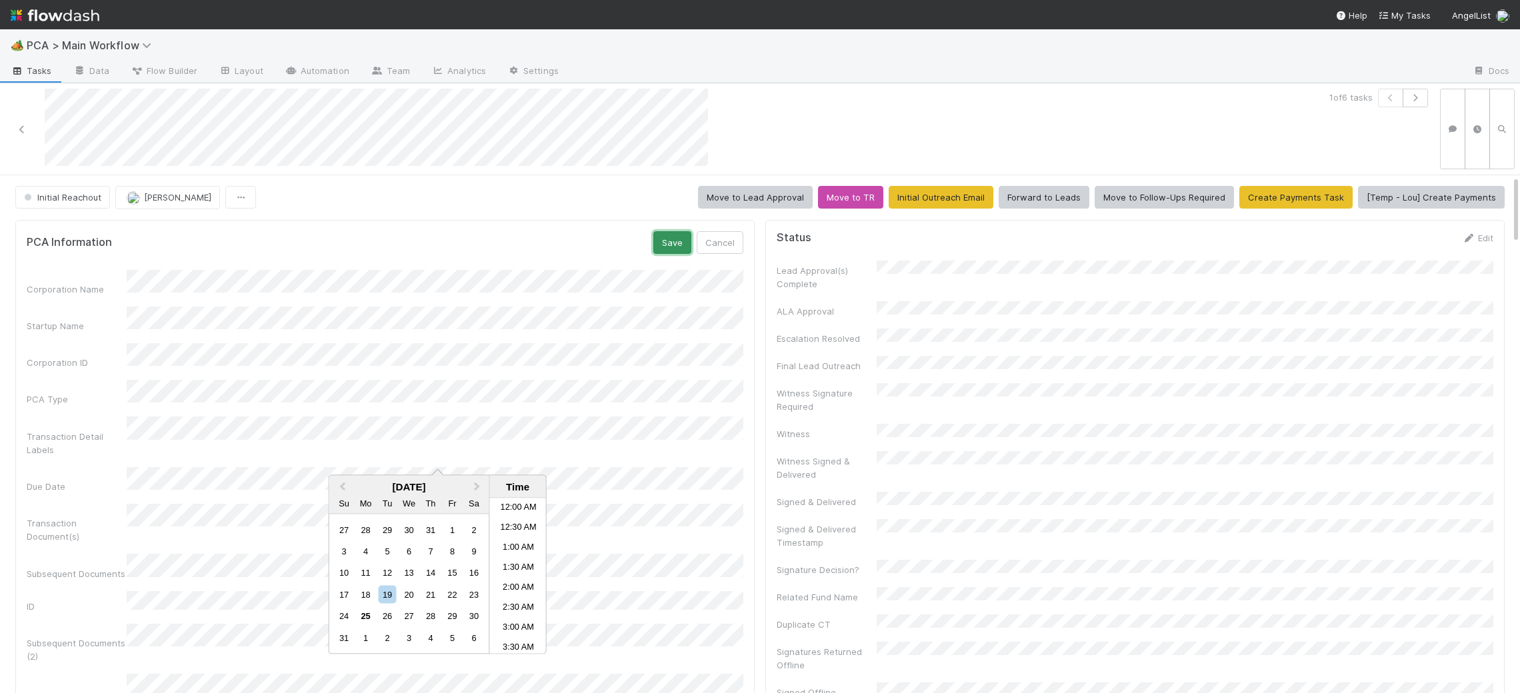
click at [668, 241] on button "Save" at bounding box center [672, 242] width 38 height 23
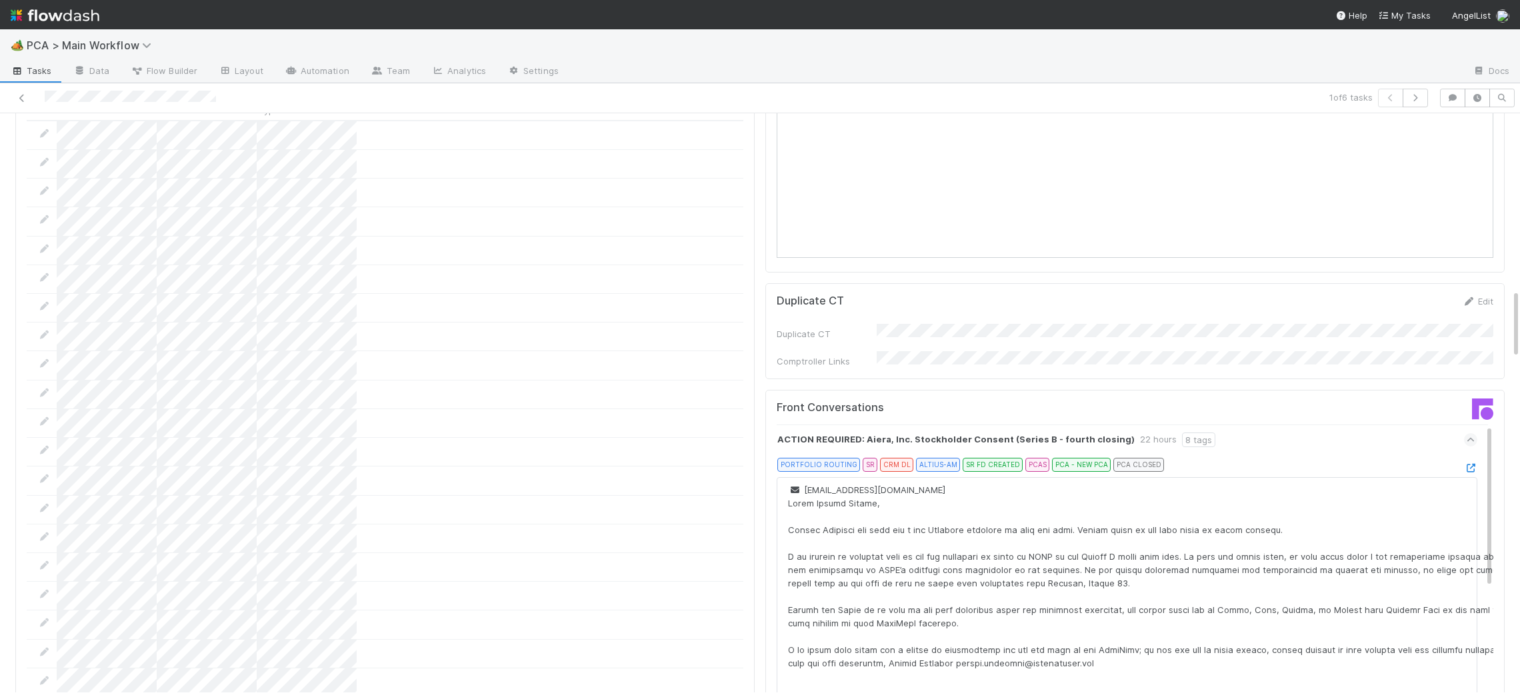
scroll to position [1549, 0]
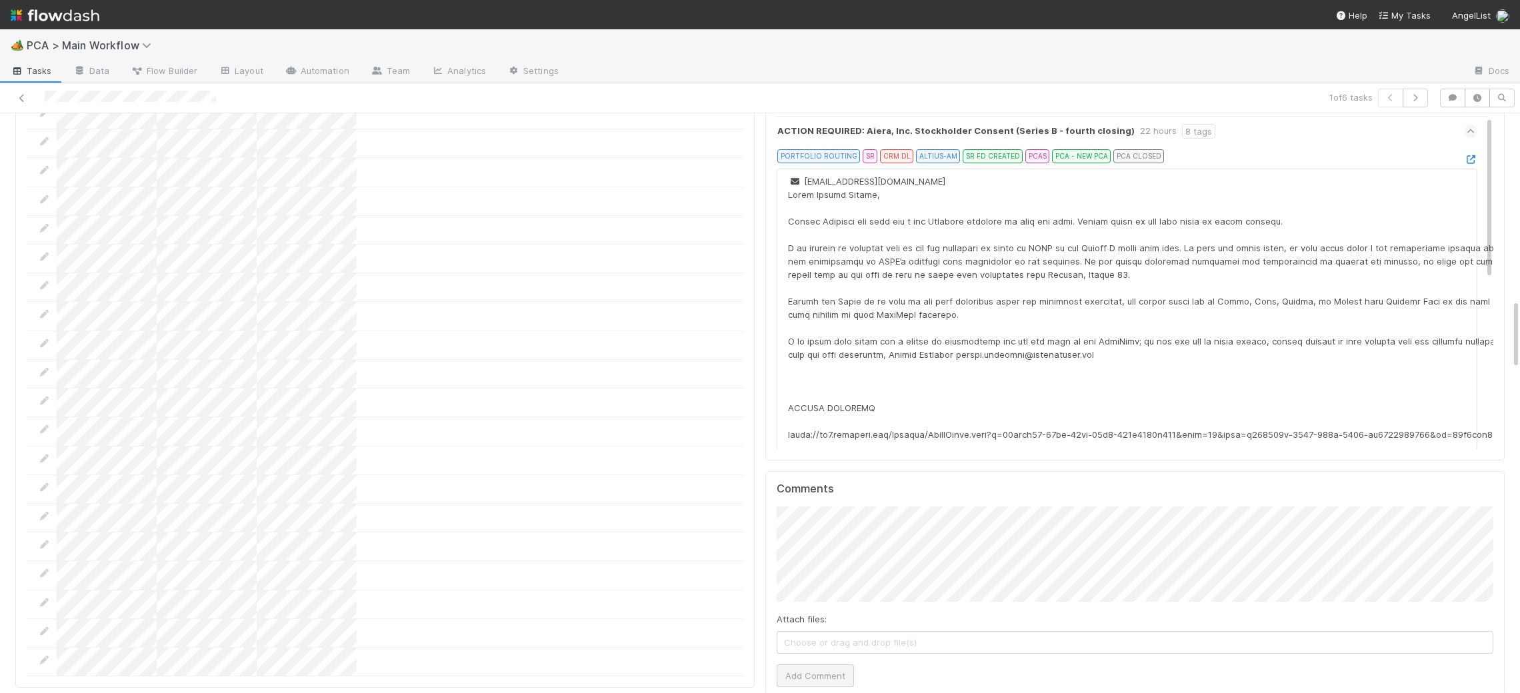
click at [835, 585] on div "Attach files: Choose or drag and drop file(s) Add Comment" at bounding box center [1135, 597] width 717 height 181
click at [843, 665] on button "Add Comment" at bounding box center [815, 676] width 77 height 23
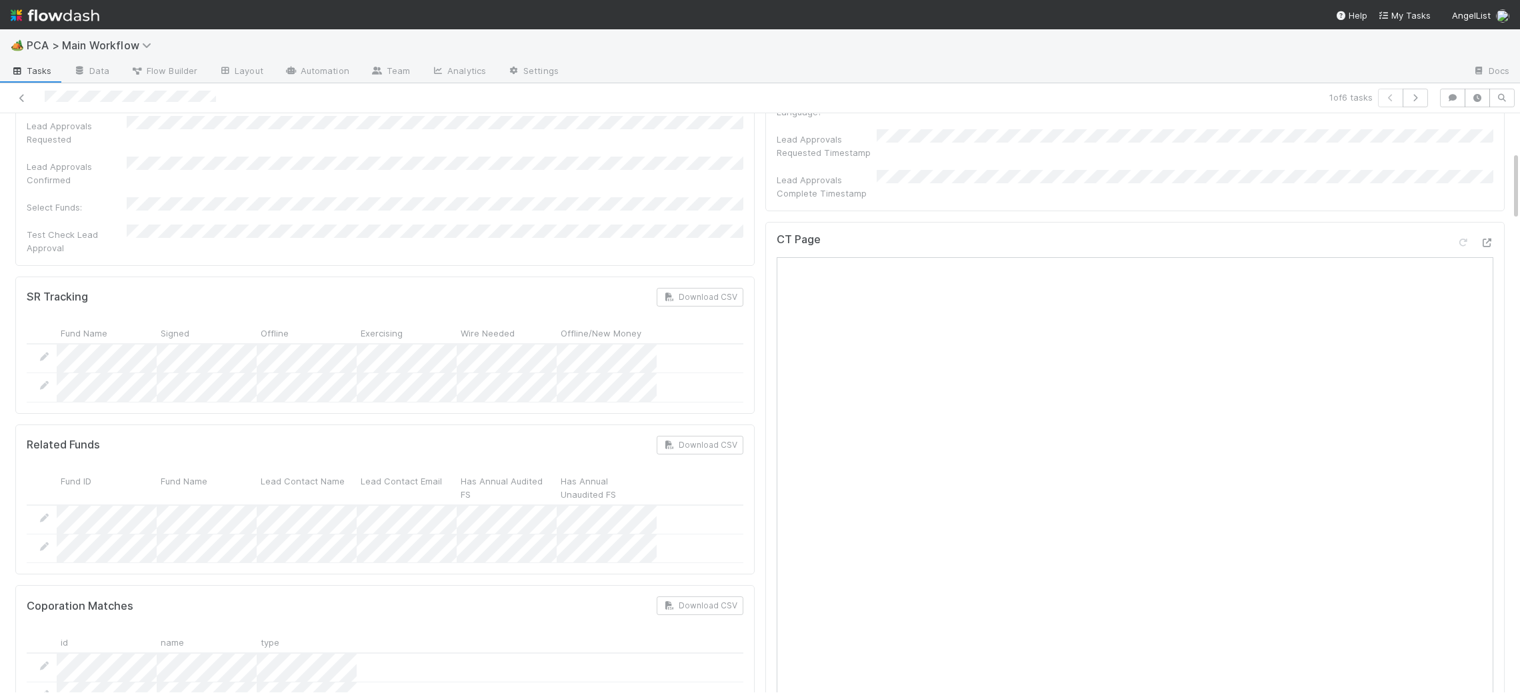
scroll to position [0, 0]
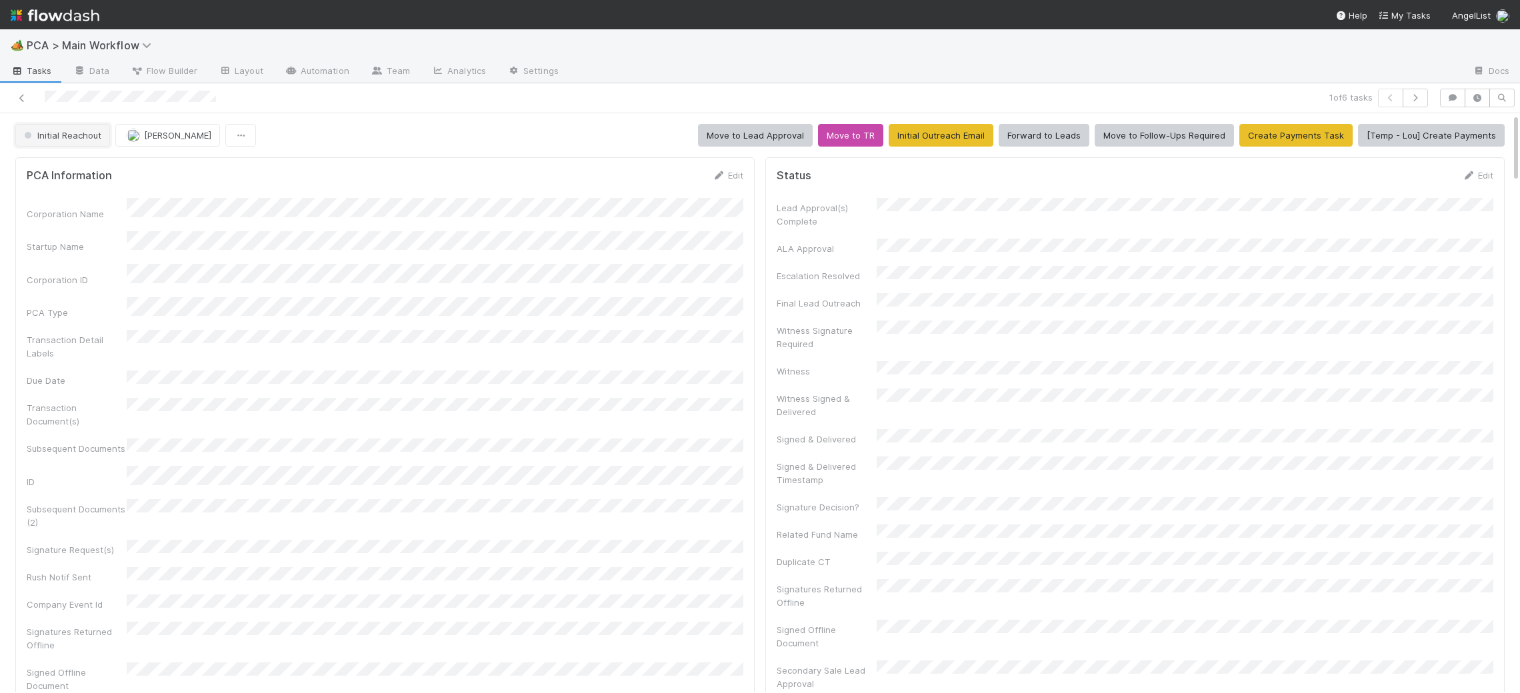
click at [99, 132] on span "Initial Reachout" at bounding box center [61, 135] width 80 height 11
click at [99, 169] on span "Duplicate / Dead PCAs" at bounding box center [74, 169] width 111 height 11
click at [81, 11] on img at bounding box center [55, 15] width 89 height 23
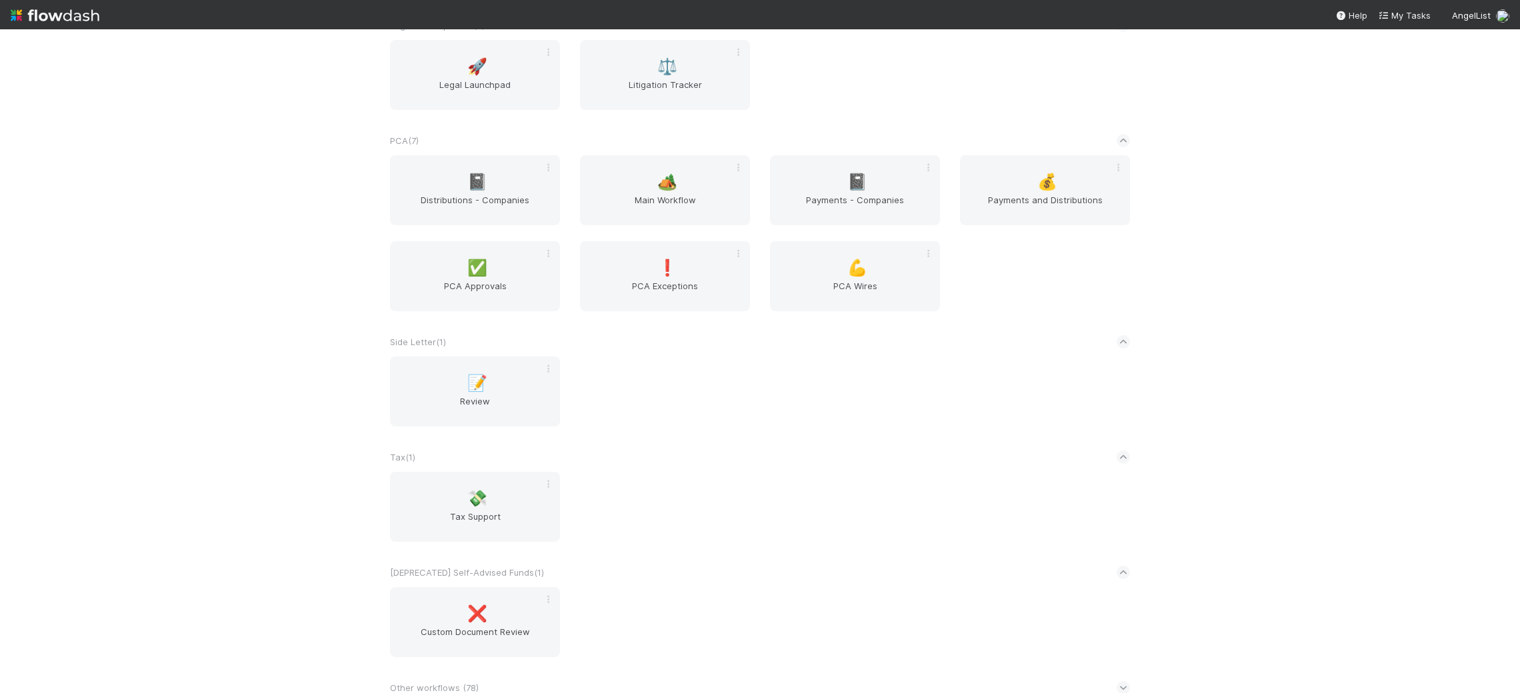
scroll to position [2167, 0]
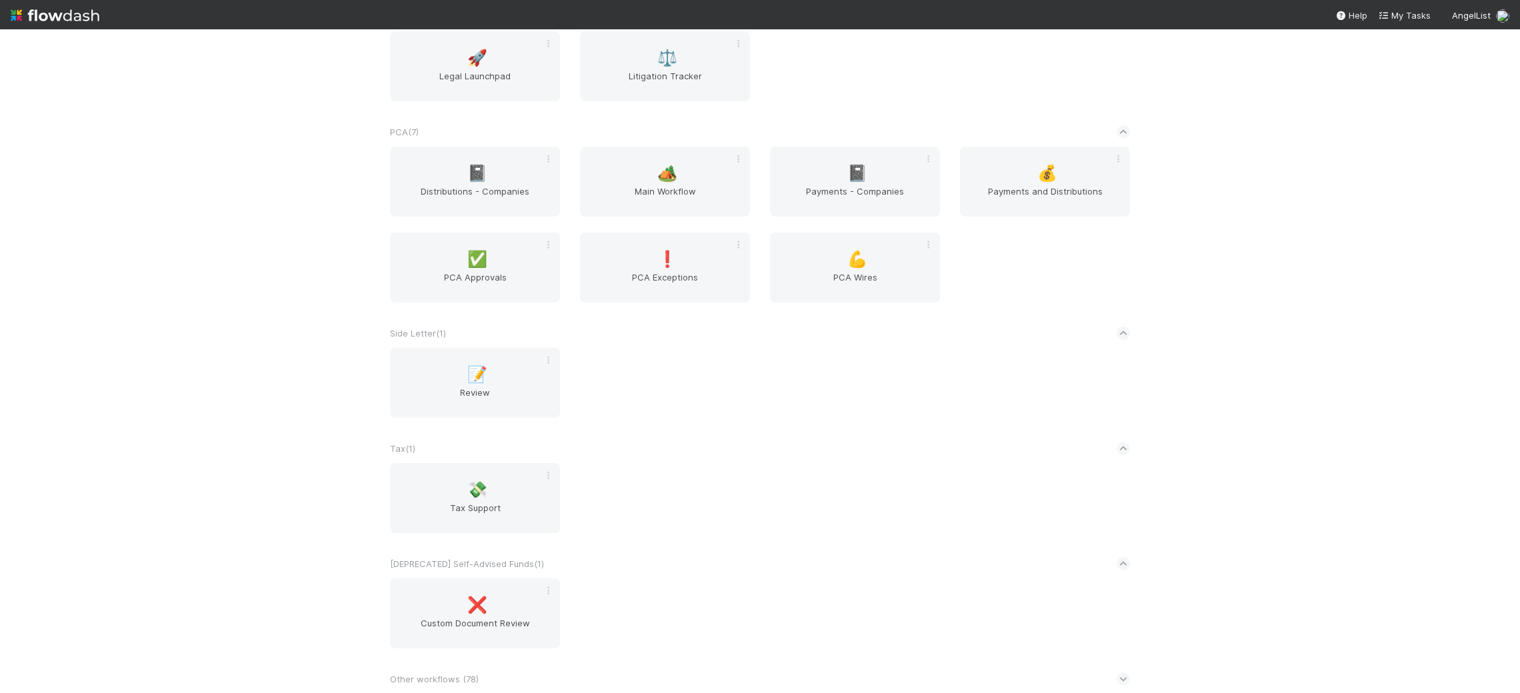
click at [682, 227] on div "📓 Distributions - Companies 🏕️ Main Workflow 📓 Payments - Companies 💰 Payments …" at bounding box center [760, 233] width 760 height 172
click at [681, 183] on div "🏕️ Main Workflow" at bounding box center [665, 182] width 170 height 70
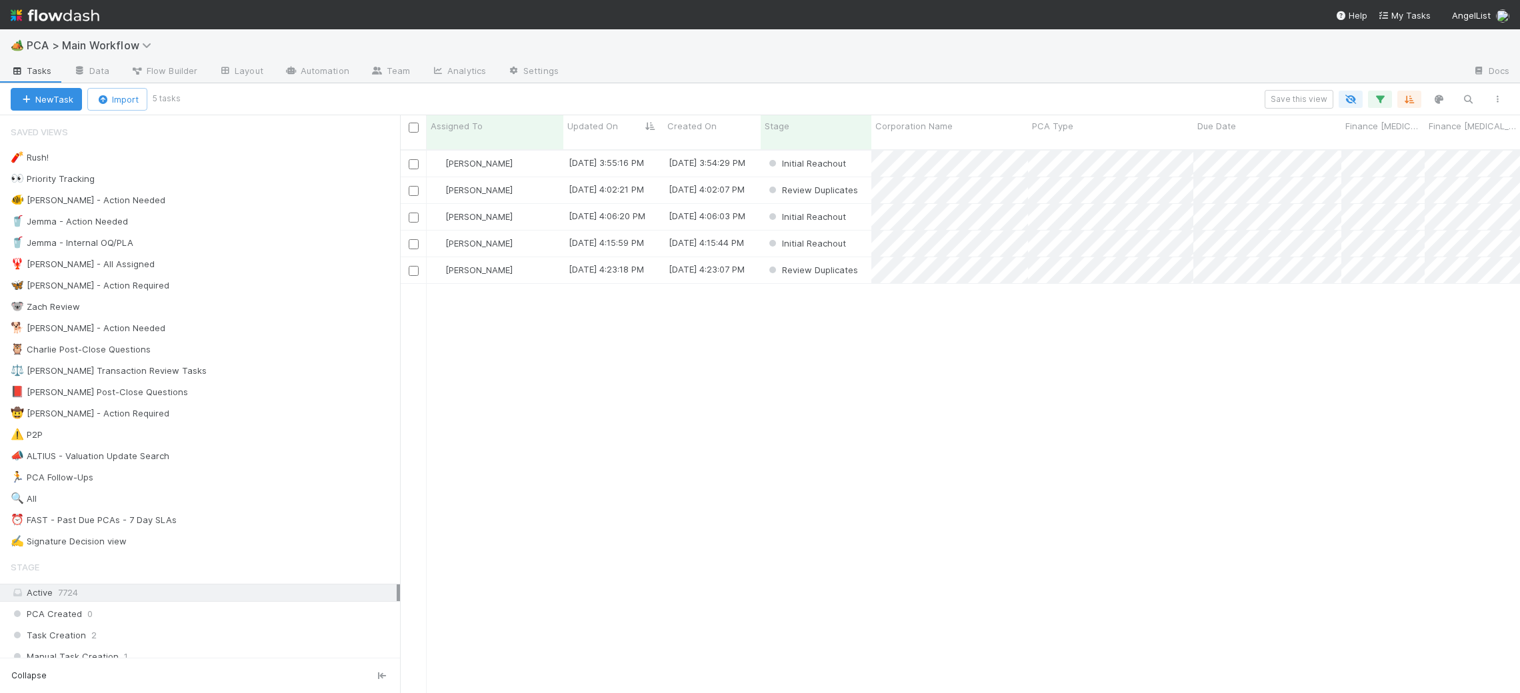
scroll to position [1, 1]
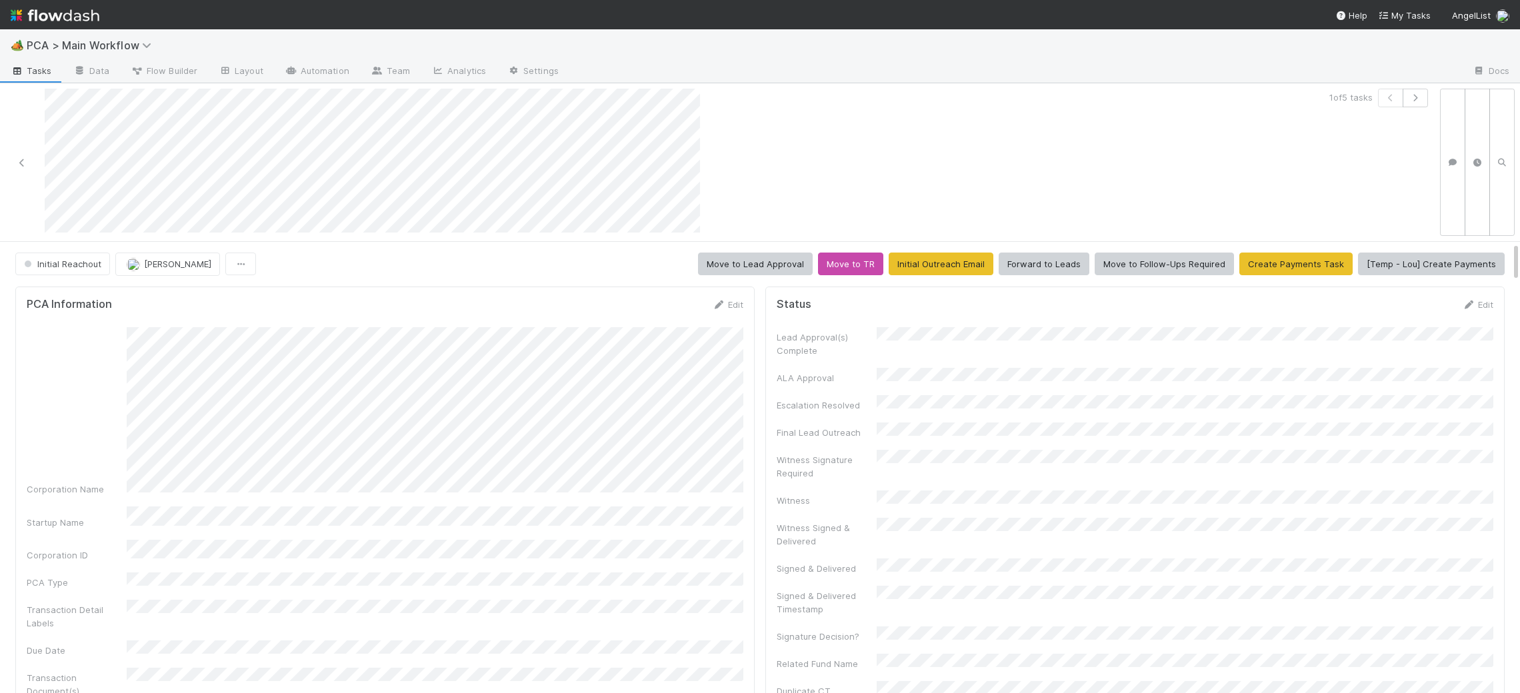
click at [708, 298] on div "PCA Information Edit" at bounding box center [385, 304] width 717 height 13
click at [716, 304] on icon at bounding box center [718, 305] width 13 height 9
click at [671, 313] on button "Save" at bounding box center [672, 309] width 38 height 23
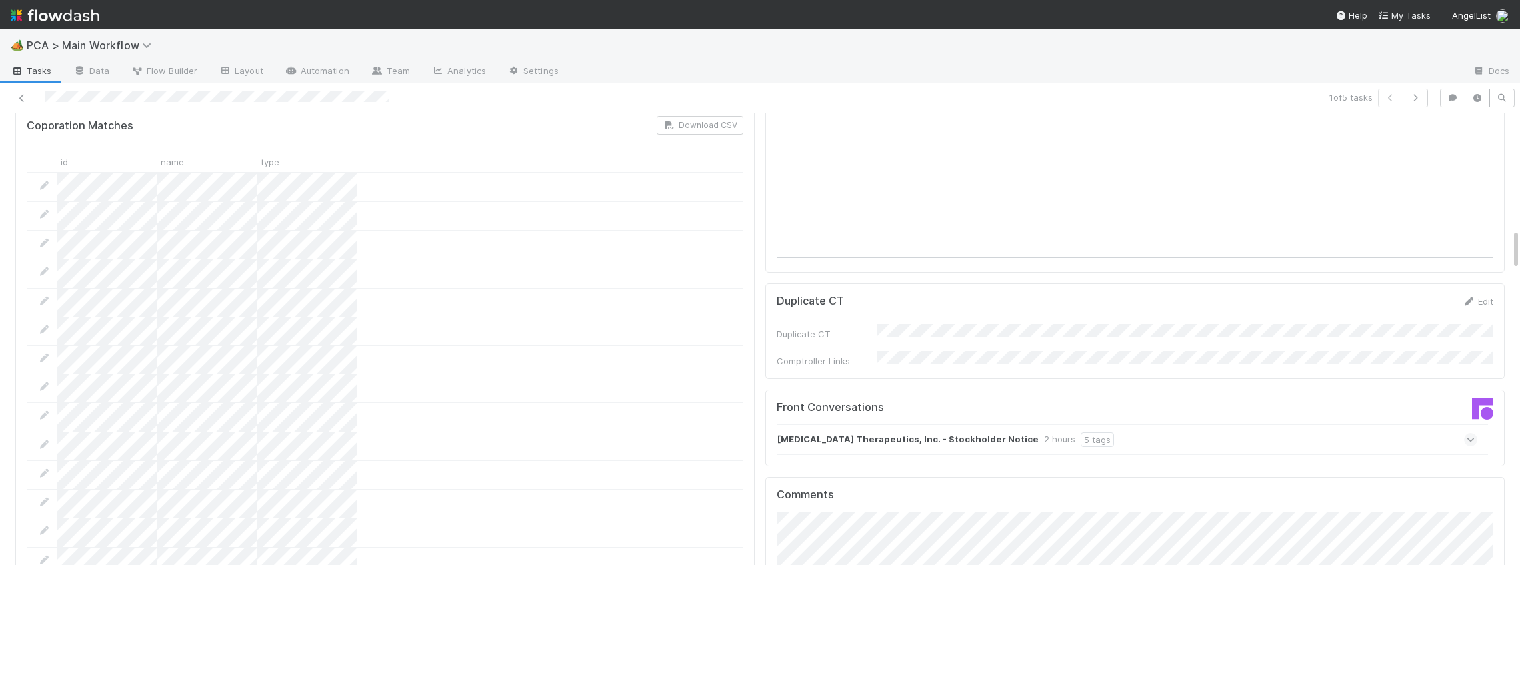
click at [807, 425] on div "Somite Therapeutics, Inc. - Stockholder Notice 2 hours 5 tags" at bounding box center [1127, 440] width 701 height 31
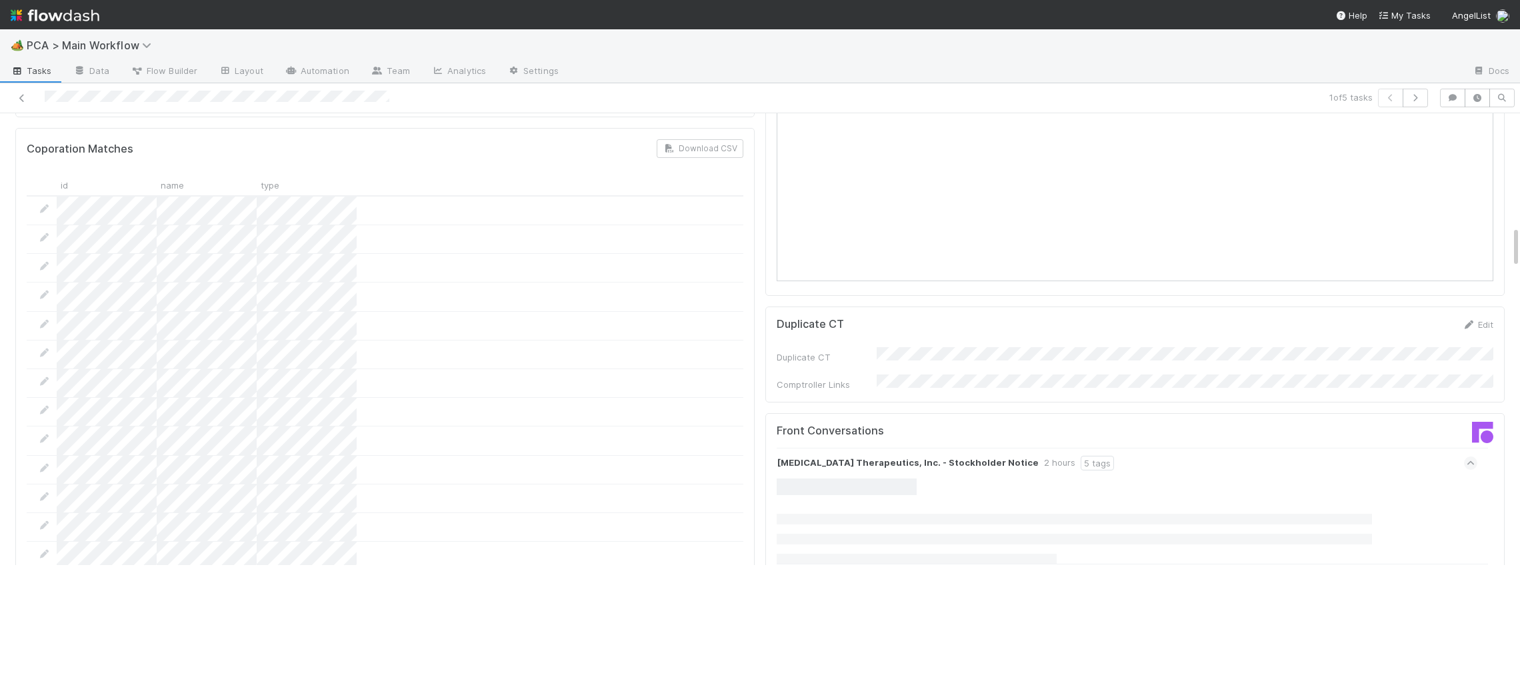
scroll to position [1211, 0]
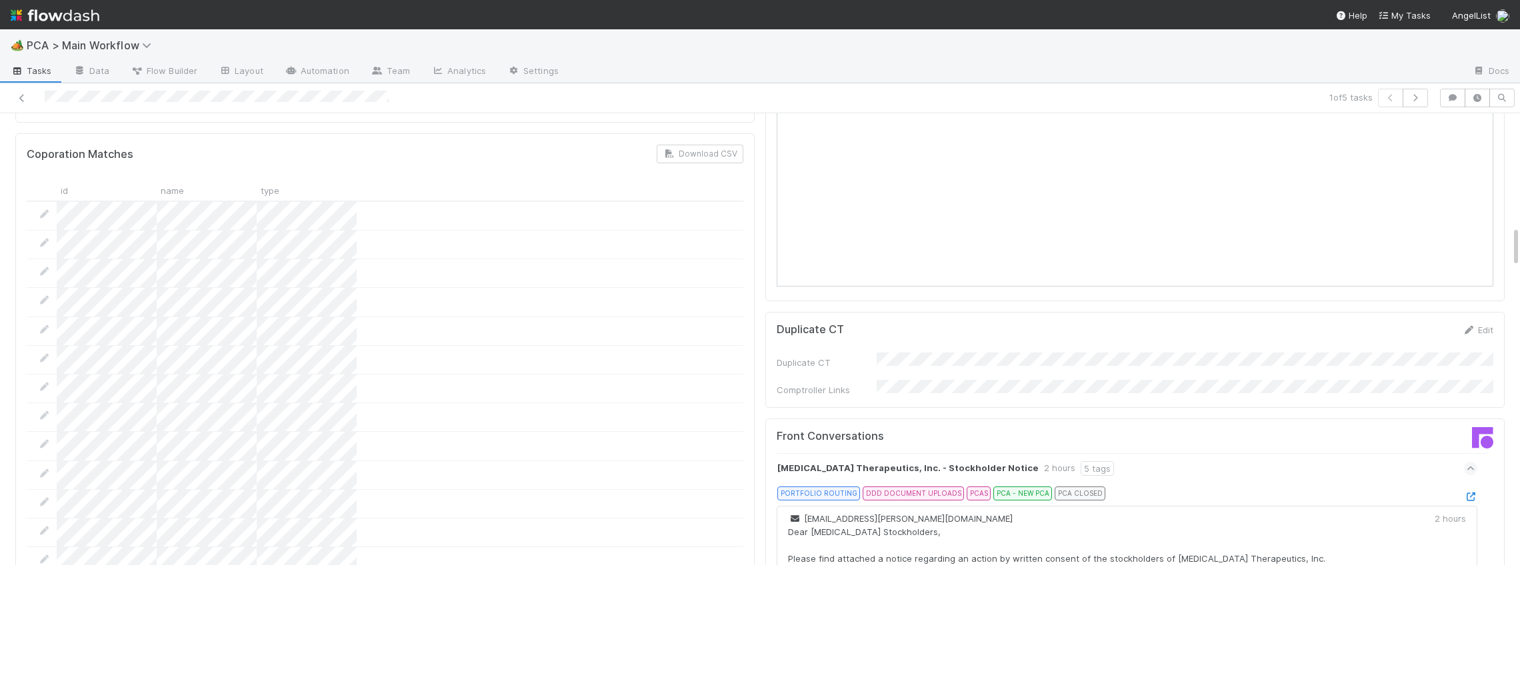
click at [1475, 491] on link at bounding box center [1470, 496] width 13 height 11
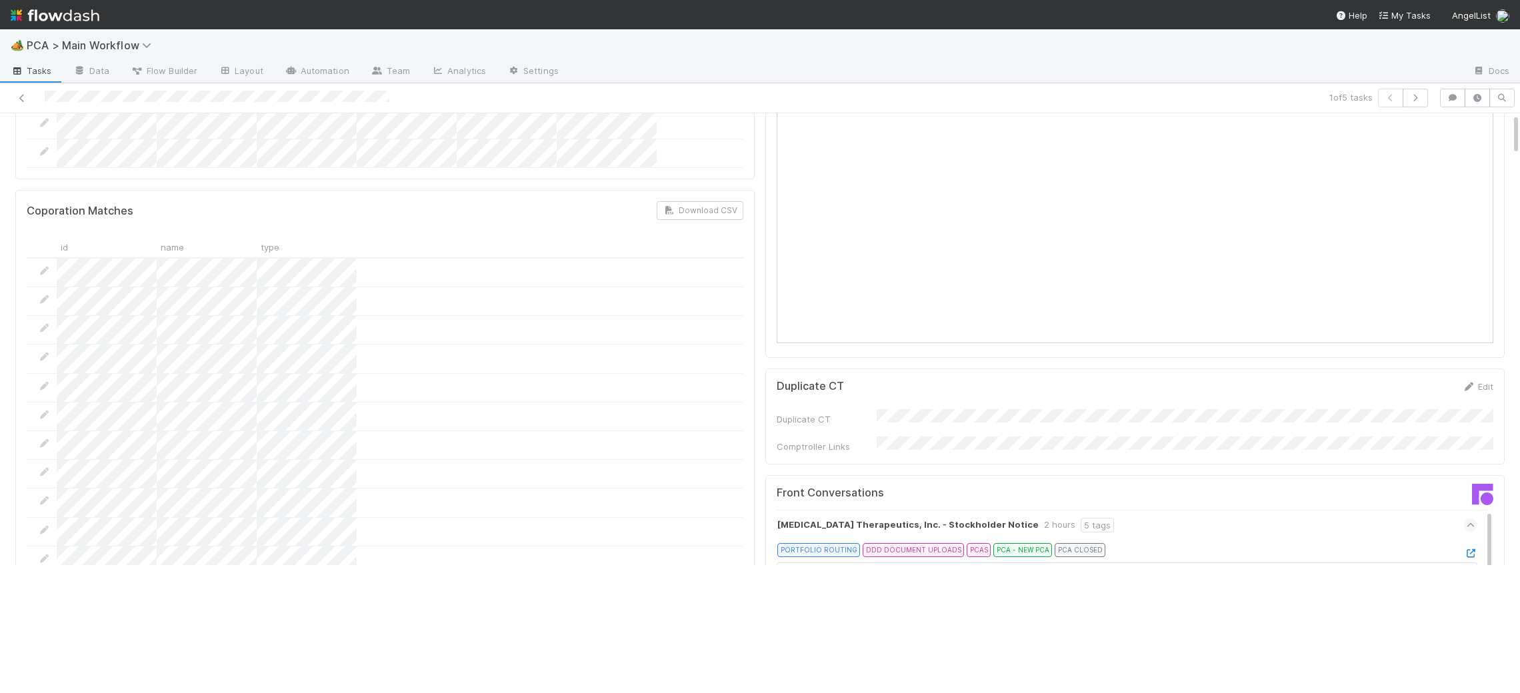
scroll to position [0, 0]
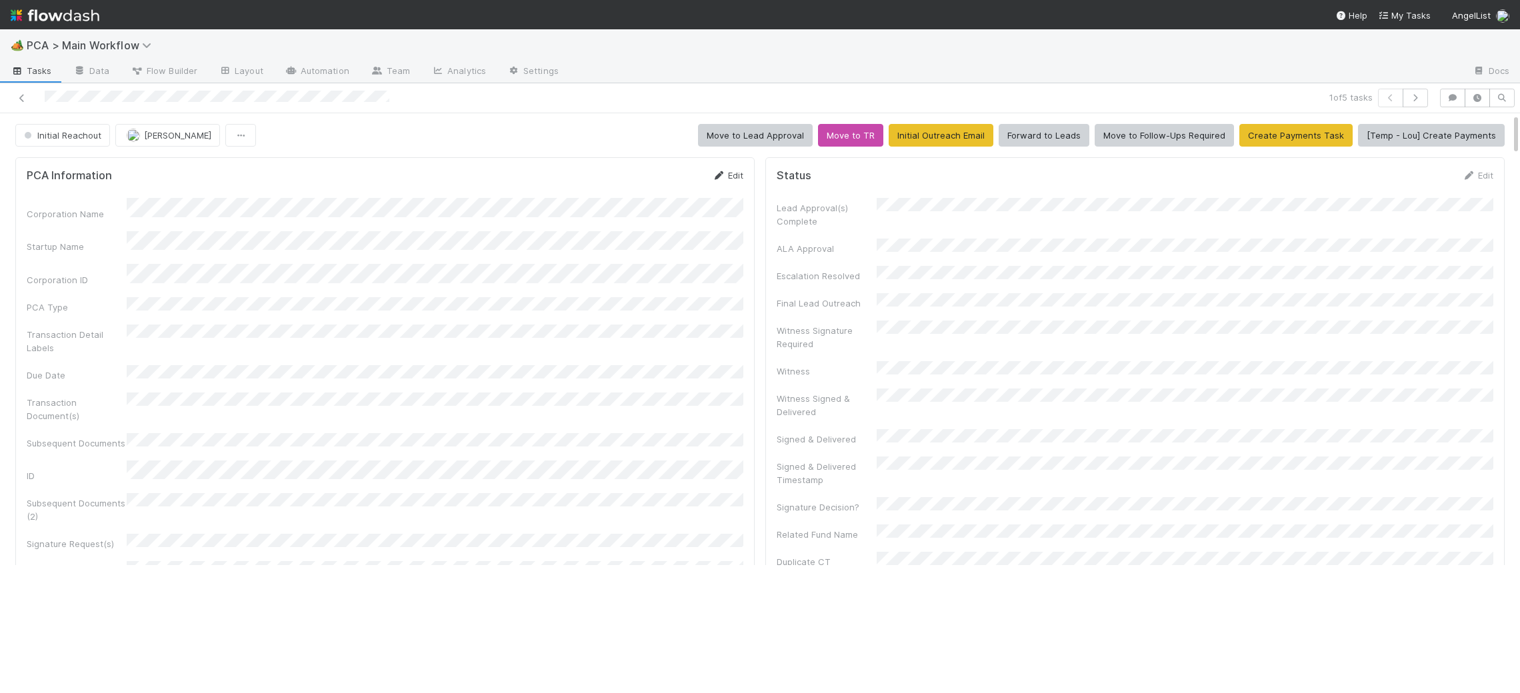
click at [727, 179] on link "Edit" at bounding box center [727, 175] width 31 height 11
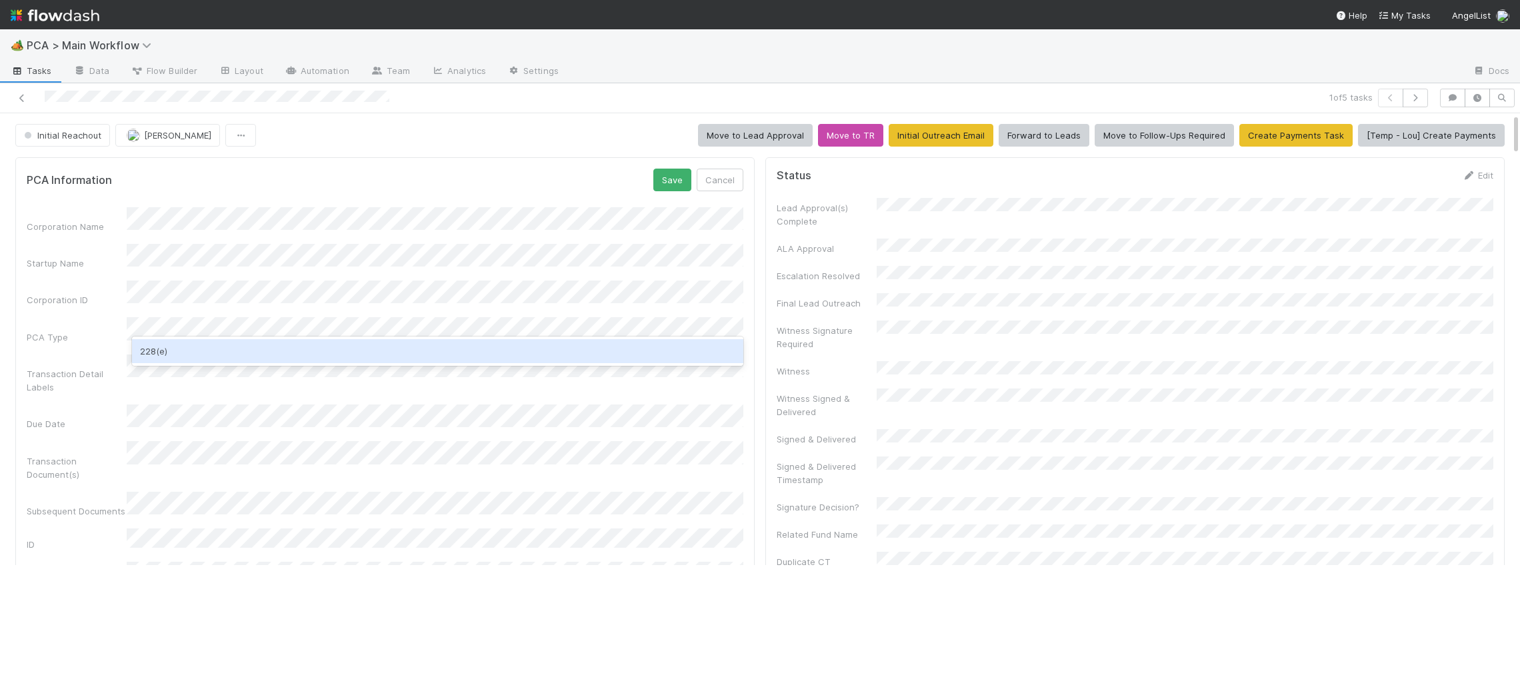
click at [311, 349] on div "228(e)" at bounding box center [437, 351] width 611 height 24
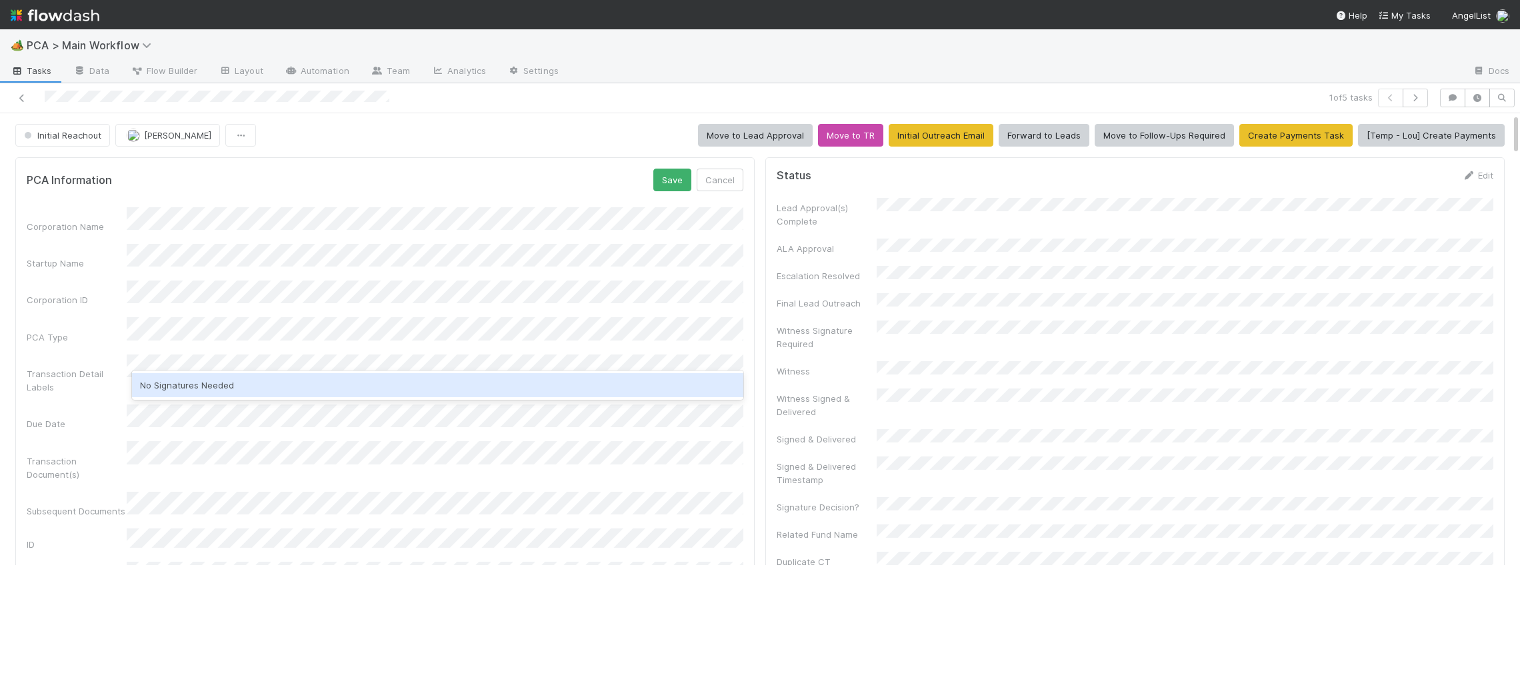
click at [270, 387] on div "No Signatures Needed" at bounding box center [437, 385] width 611 height 24
drag, startPoint x: 551, startPoint y: 155, endPoint x: 543, endPoint y: 154, distance: 7.4
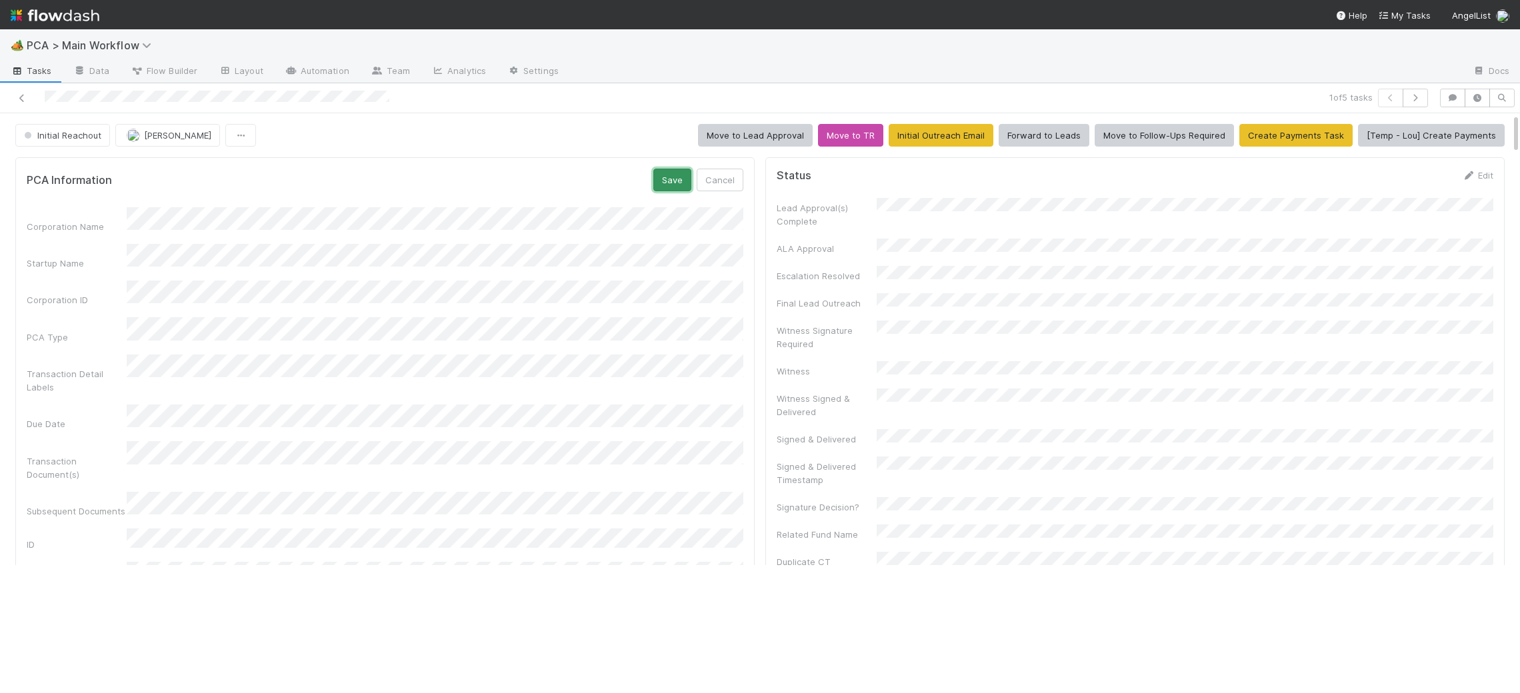
click at [661, 189] on button "Save" at bounding box center [672, 180] width 38 height 23
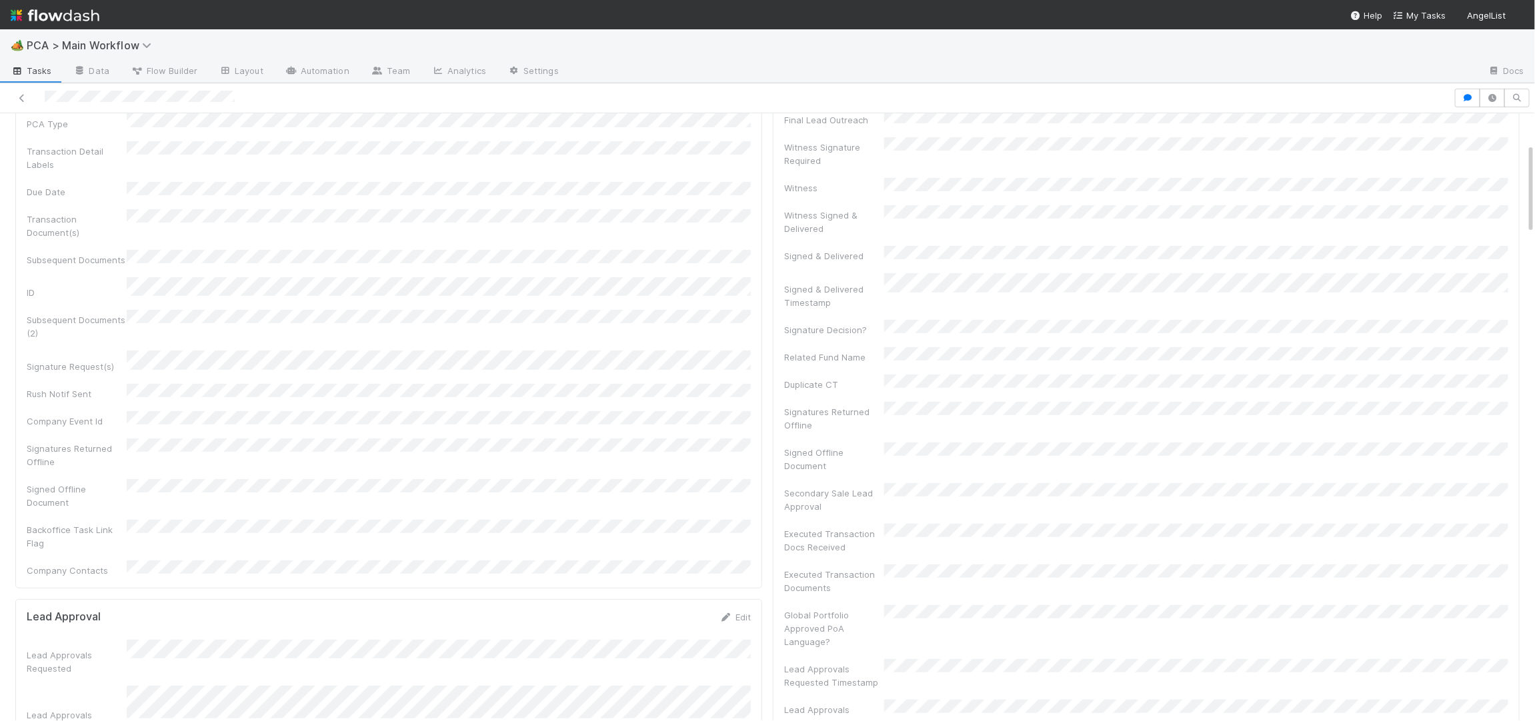
scroll to position [200, 0]
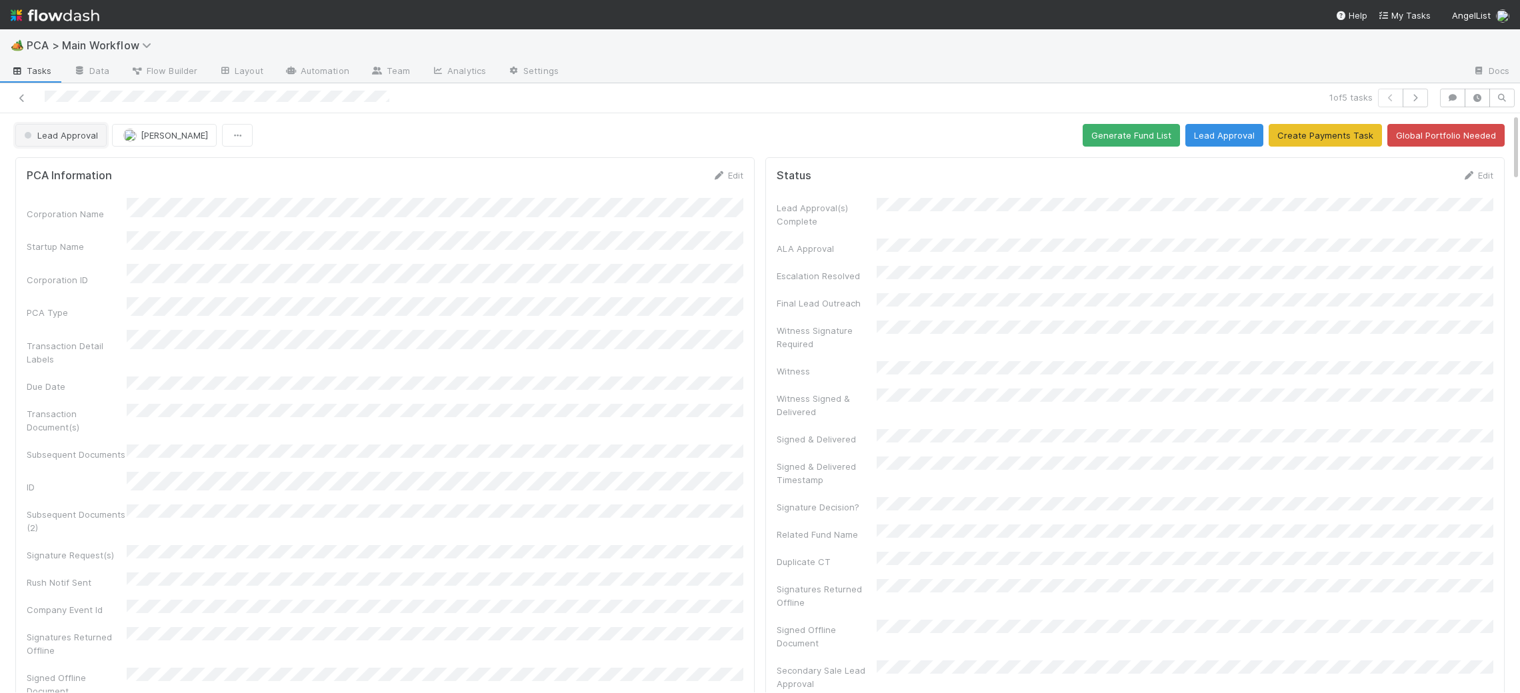
click at [79, 135] on span "Lead Approval" at bounding box center [59, 135] width 77 height 11
drag, startPoint x: 69, startPoint y: 190, endPoint x: 97, endPoint y: 77, distance: 115.9
click at [69, 190] on span "Record Transaction" at bounding box center [68, 193] width 98 height 11
click at [84, 5] on img at bounding box center [55, 15] width 89 height 23
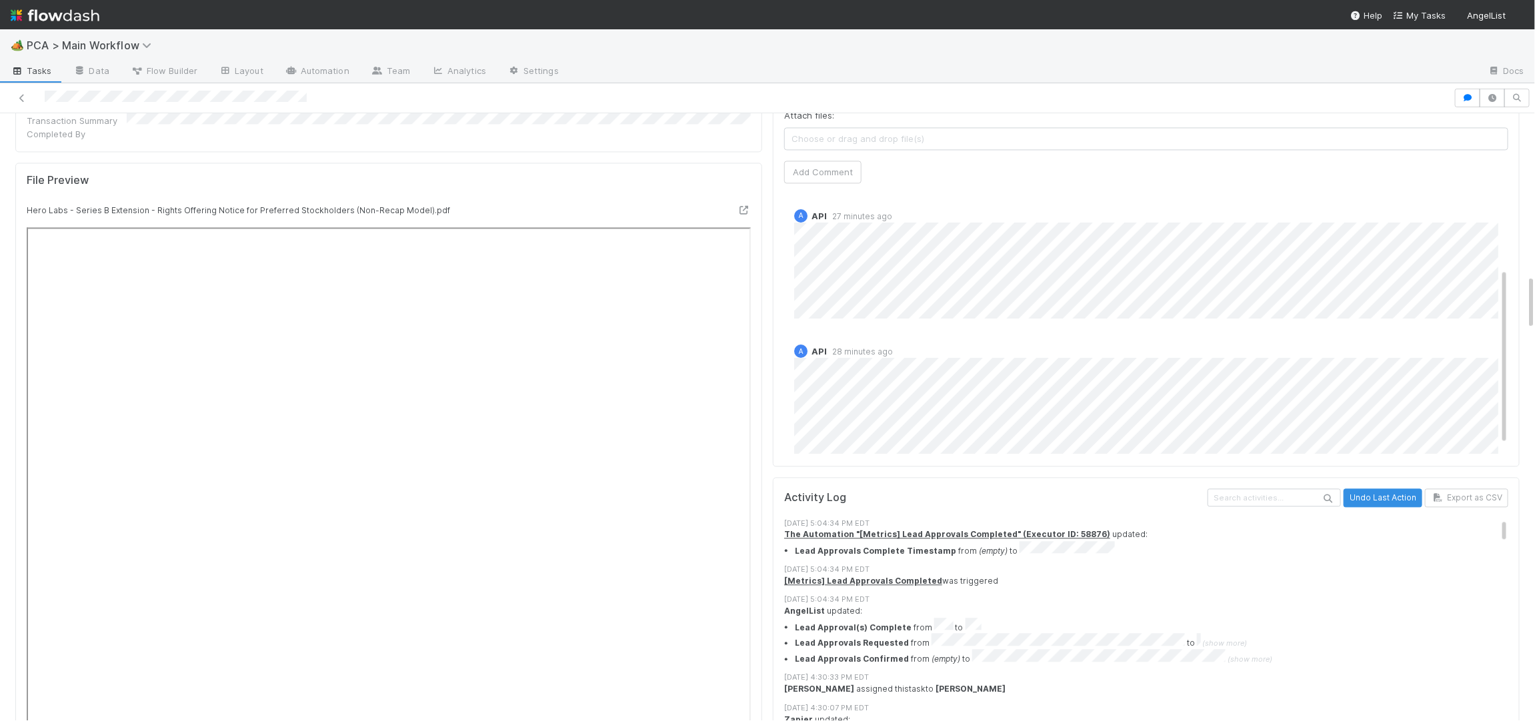
scroll to position [137, 0]
